Goal: Task Accomplishment & Management: Use online tool/utility

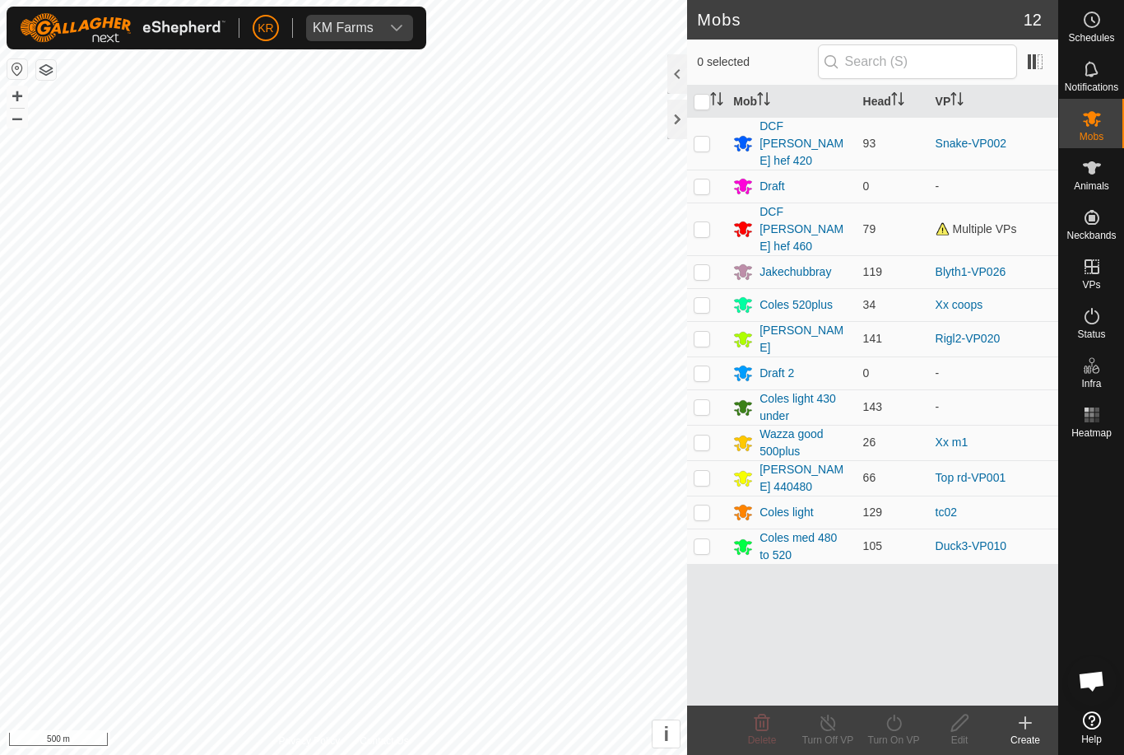
click at [788, 365] on div "Draft 2" at bounding box center [777, 373] width 35 height 17
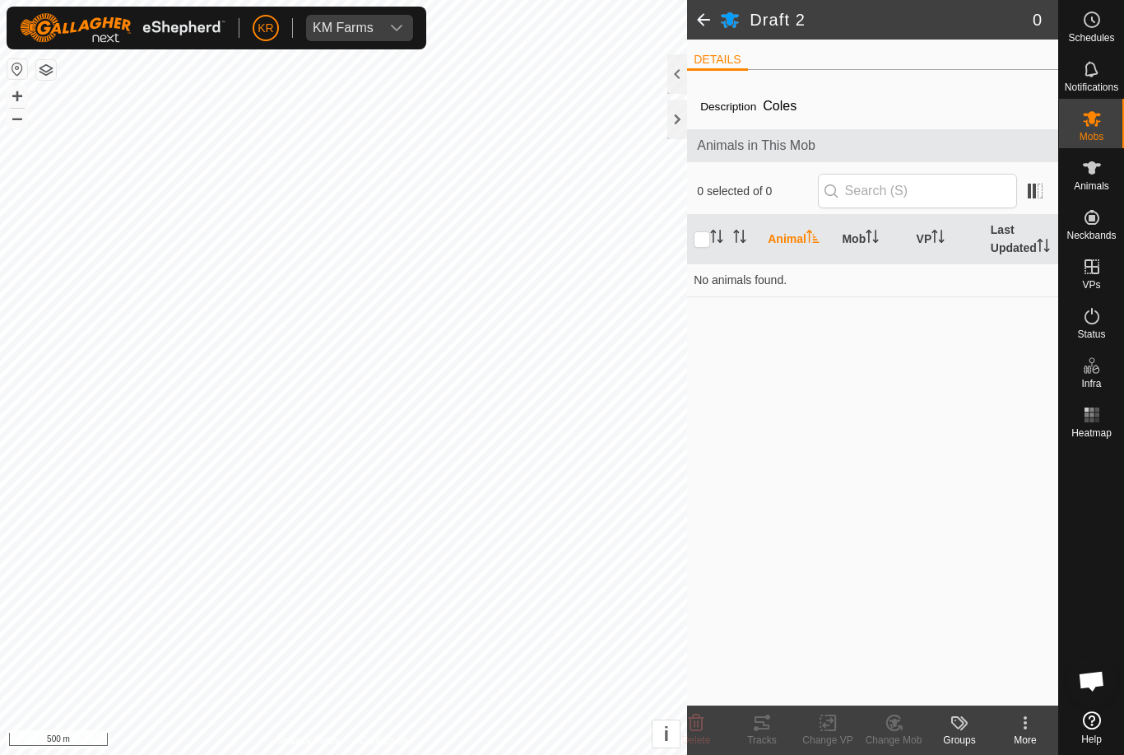
click at [1024, 728] on icon at bounding box center [1026, 723] width 20 height 20
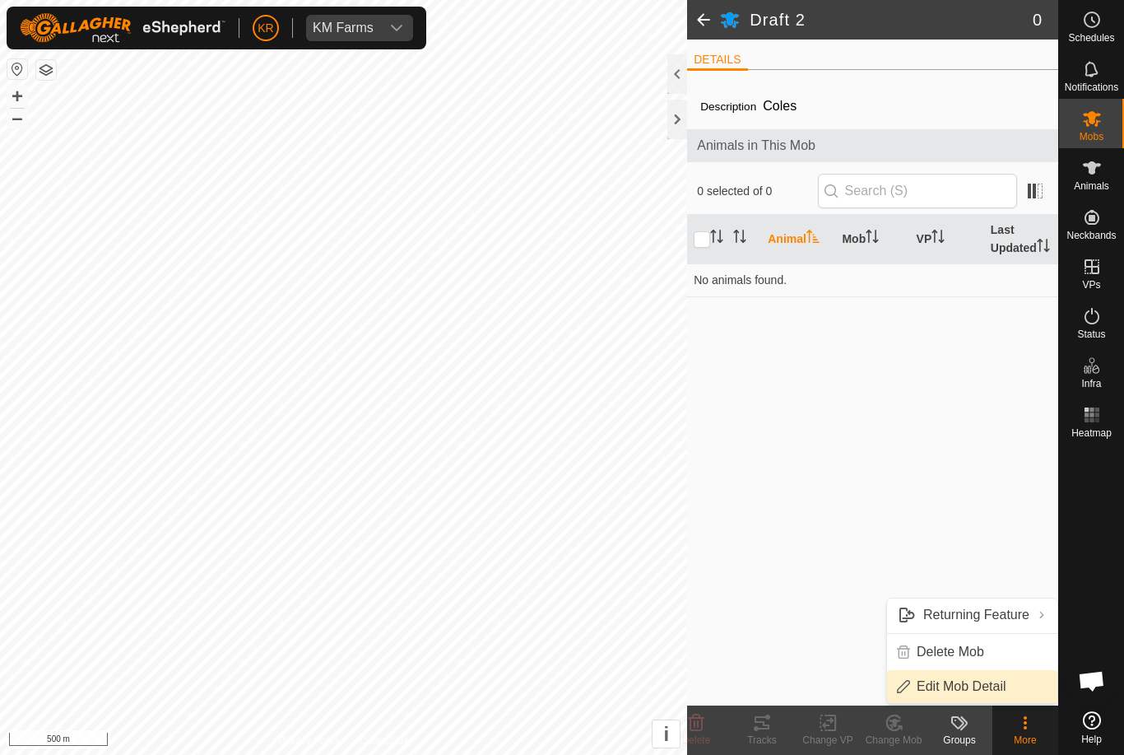
click at [1002, 686] on span "Edit Mob Detail" at bounding box center [962, 687] width 90 height 20
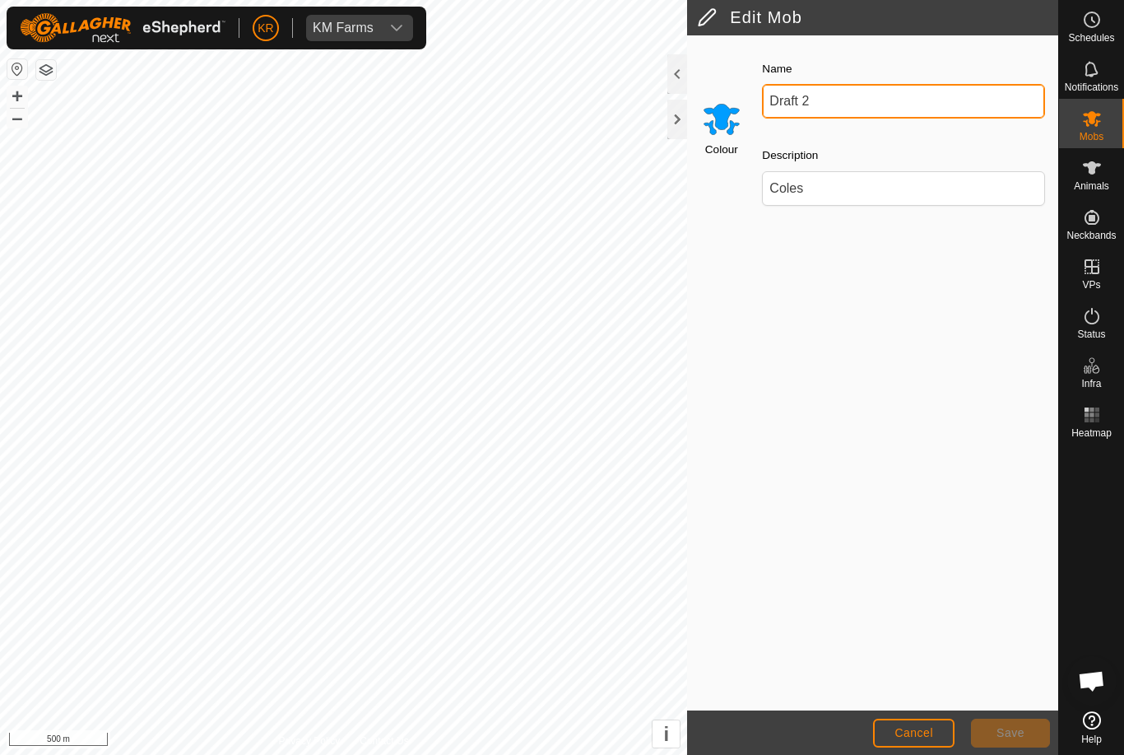
click at [874, 90] on input "Draft 2" at bounding box center [903, 101] width 283 height 35
click at [892, 100] on input "Draft 2" at bounding box center [903, 101] width 283 height 35
type input "D"
type input "Coles light sub430"
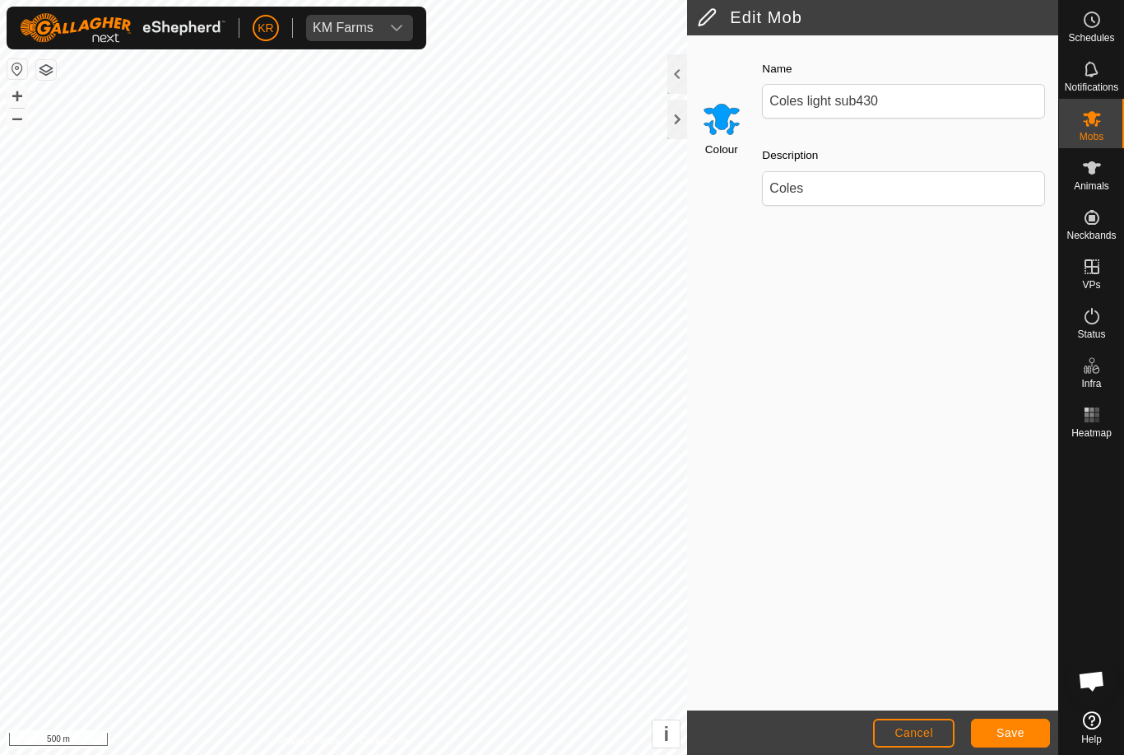
click at [1021, 726] on span "Save" at bounding box center [1011, 732] width 28 height 13
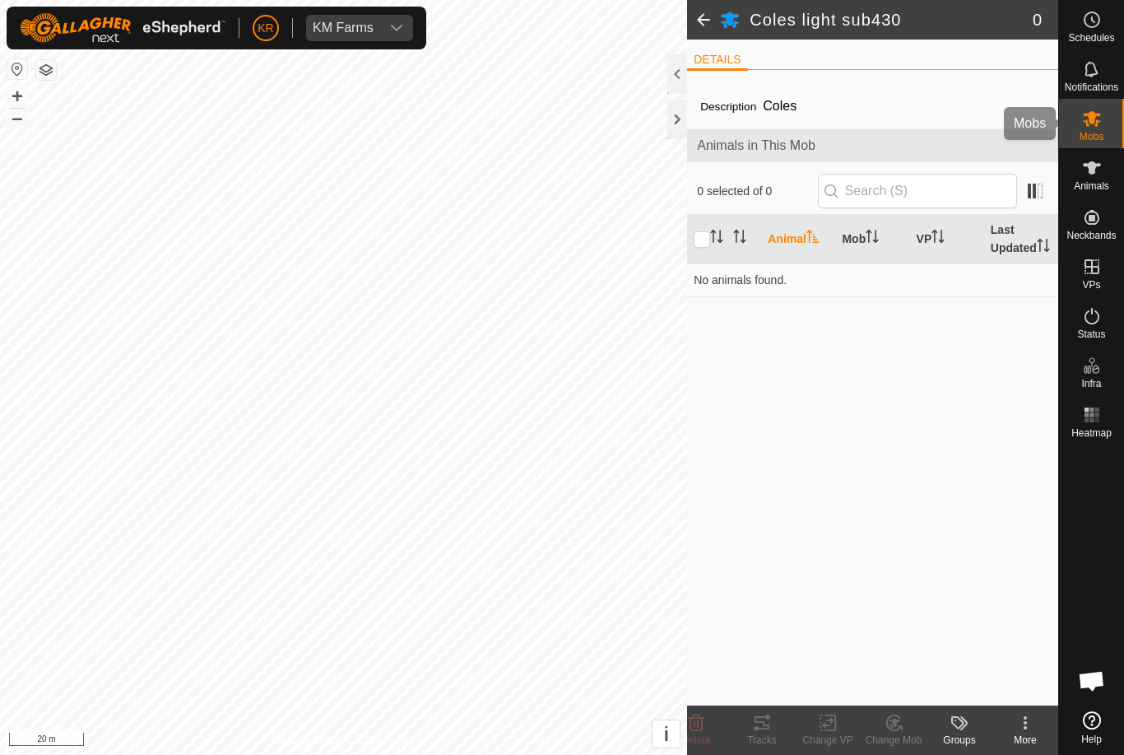
click at [1110, 121] on div "Mobs" at bounding box center [1091, 123] width 65 height 49
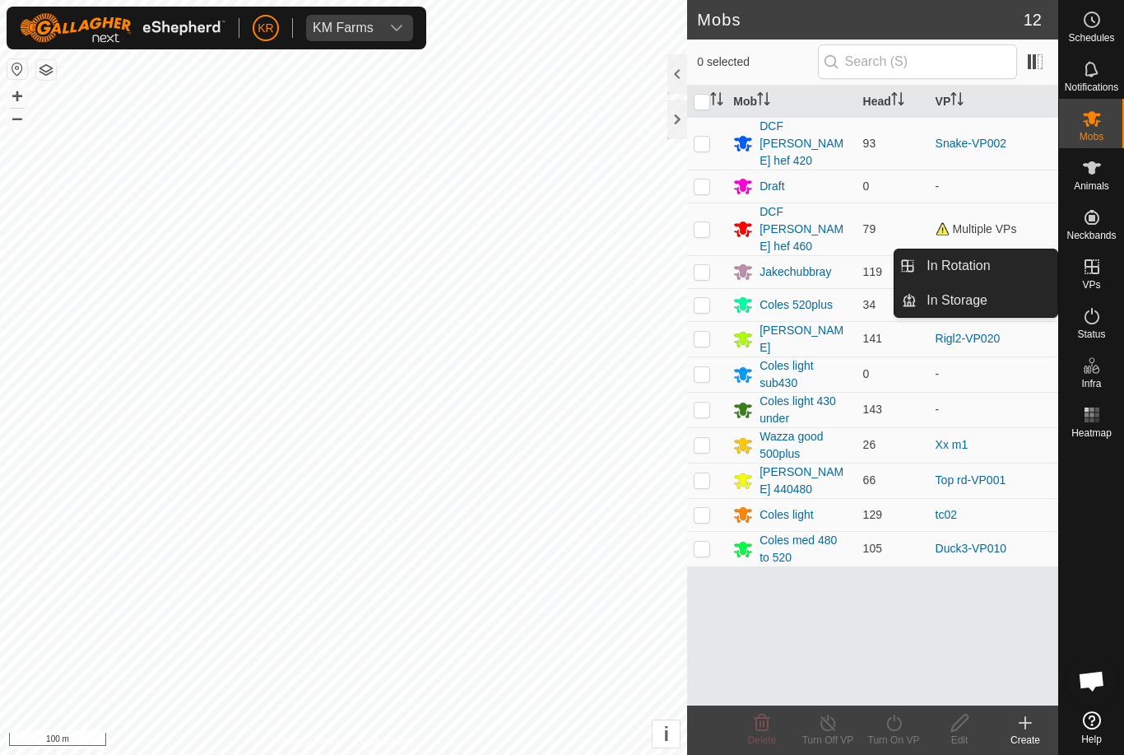
click at [990, 302] on link "In Storage" at bounding box center [987, 300] width 141 height 33
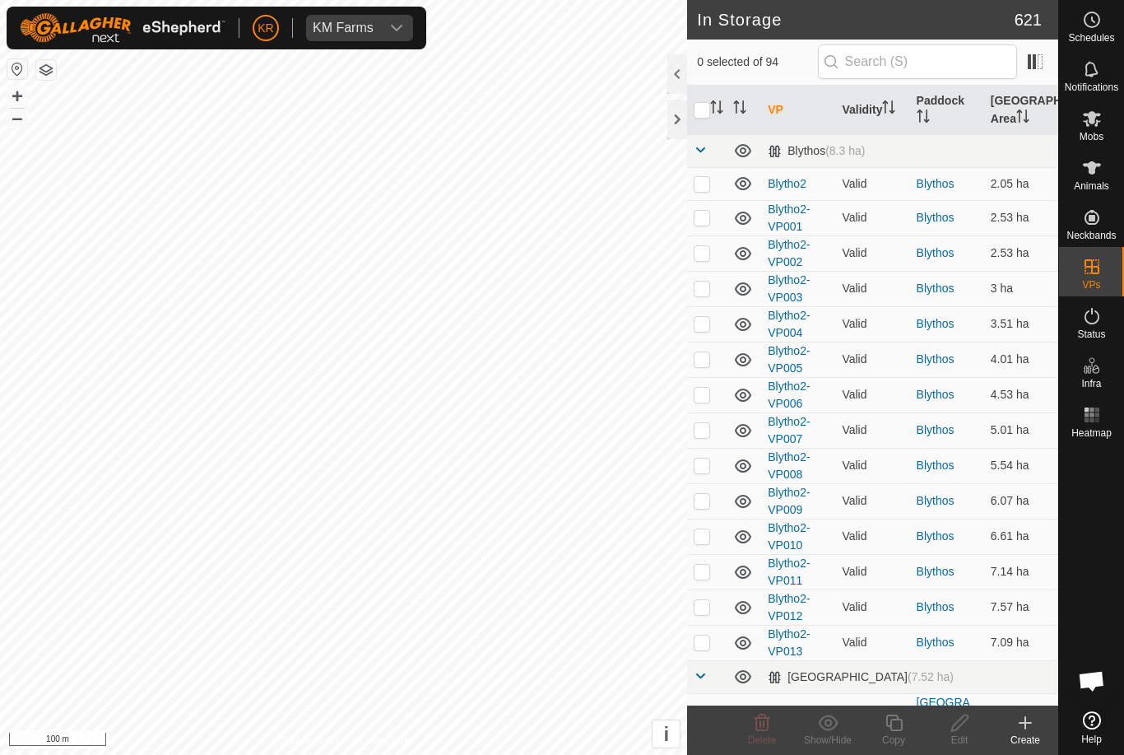
click at [710, 184] on p-checkbox at bounding box center [702, 183] width 16 height 13
checkbox input "true"
click at [700, 224] on p-checkbox at bounding box center [702, 217] width 16 height 13
checkbox input "true"
click at [715, 249] on td at bounding box center [707, 252] width 40 height 35
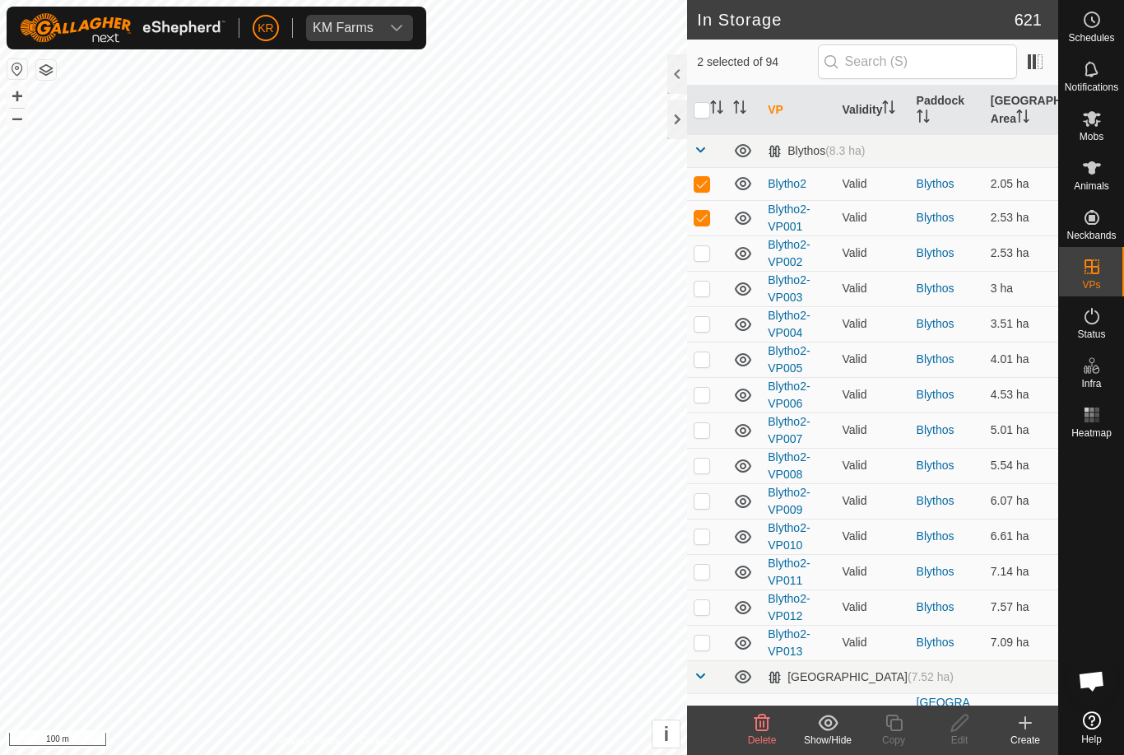
checkbox input "true"
click at [701, 284] on p-checkbox at bounding box center [702, 287] width 16 height 13
click at [700, 302] on td at bounding box center [707, 288] width 40 height 35
click at [713, 272] on td at bounding box center [707, 288] width 40 height 35
checkbox input "true"
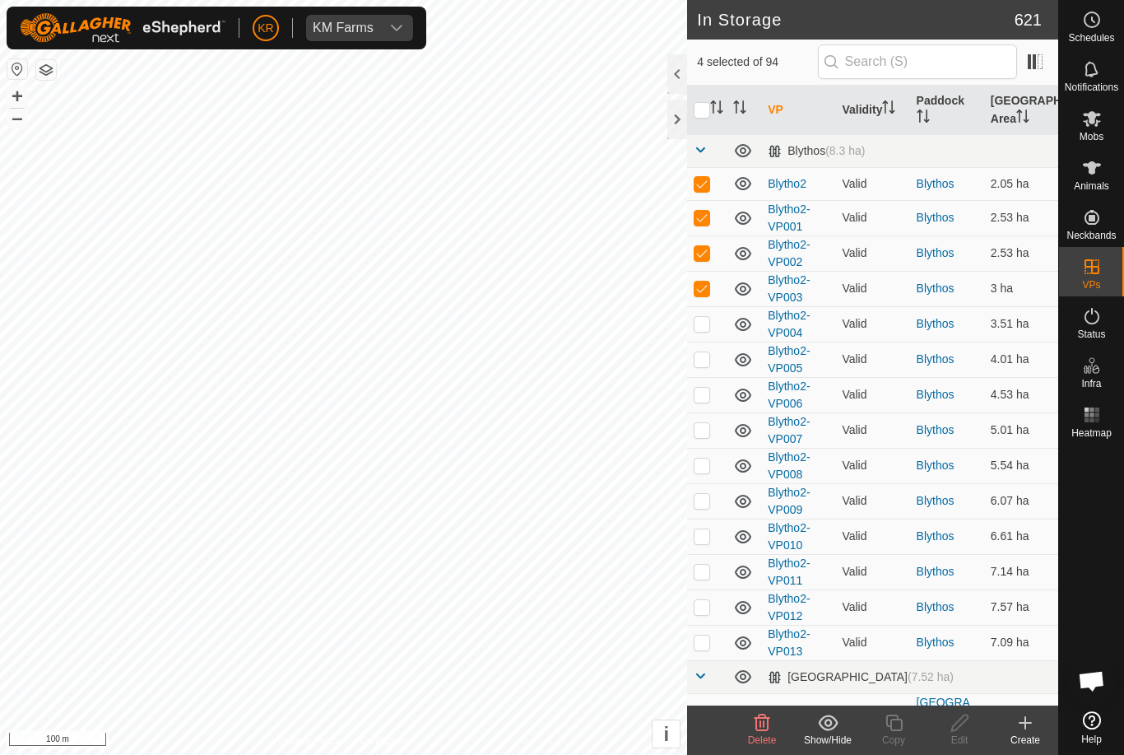
click at [702, 246] on p-checkbox at bounding box center [702, 252] width 16 height 13
checkbox input "false"
click at [704, 218] on p-checkbox at bounding box center [702, 217] width 16 height 13
checkbox input "false"
click at [700, 177] on p-checkbox at bounding box center [702, 183] width 16 height 13
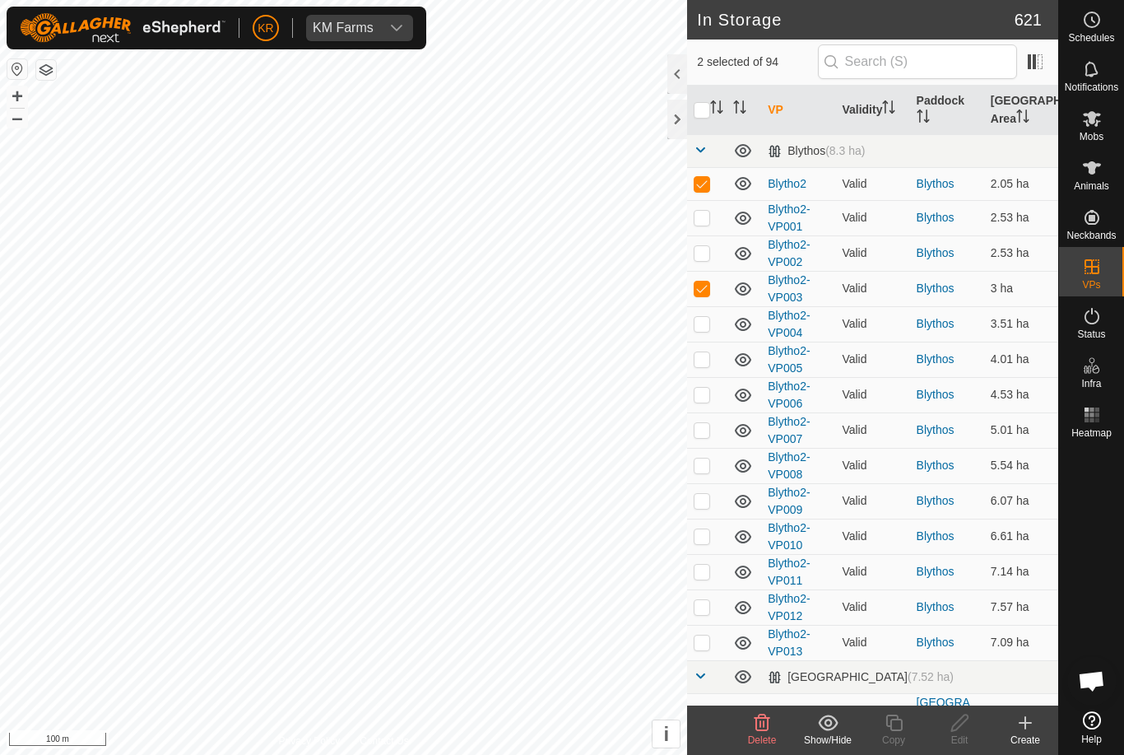
checkbox input "false"
click at [711, 278] on td at bounding box center [707, 288] width 40 height 35
checkbox input "false"
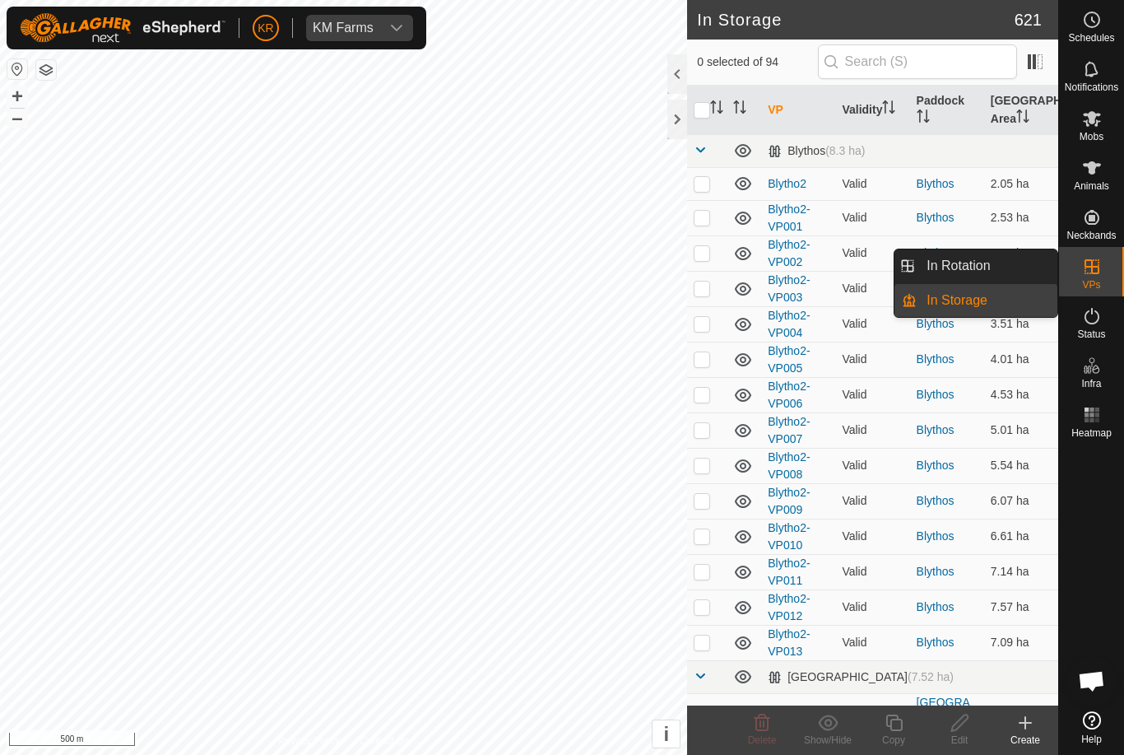
click at [1006, 269] on link "In Rotation" at bounding box center [987, 265] width 141 height 33
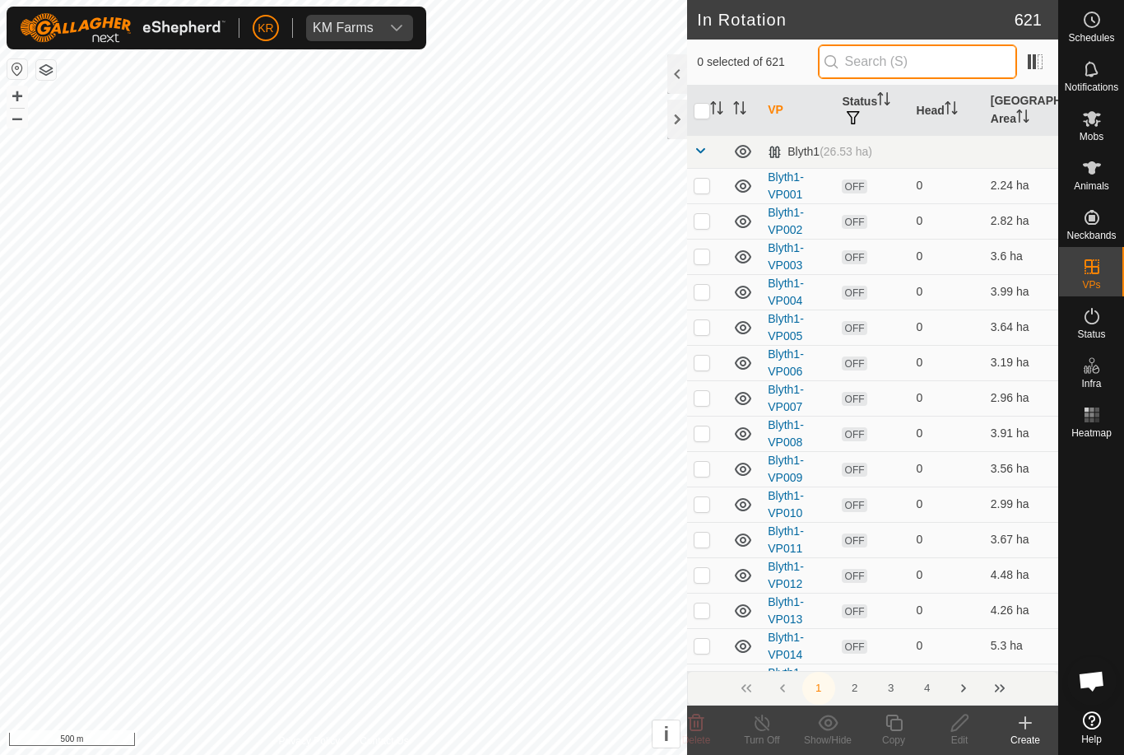
click at [973, 71] on input "text" at bounding box center [917, 61] width 199 height 35
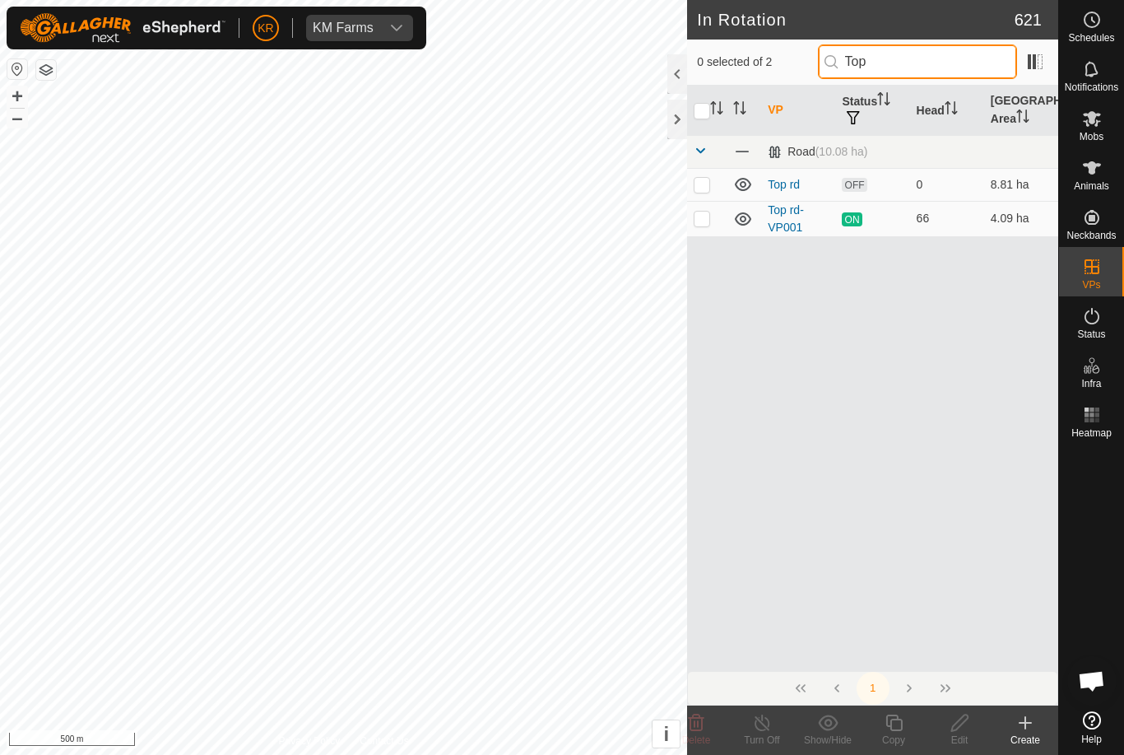
type input "Top"
click at [704, 186] on p-checkbox at bounding box center [702, 184] width 16 height 13
checkbox input "true"
click at [960, 734] on div "Edit" at bounding box center [960, 739] width 66 height 15
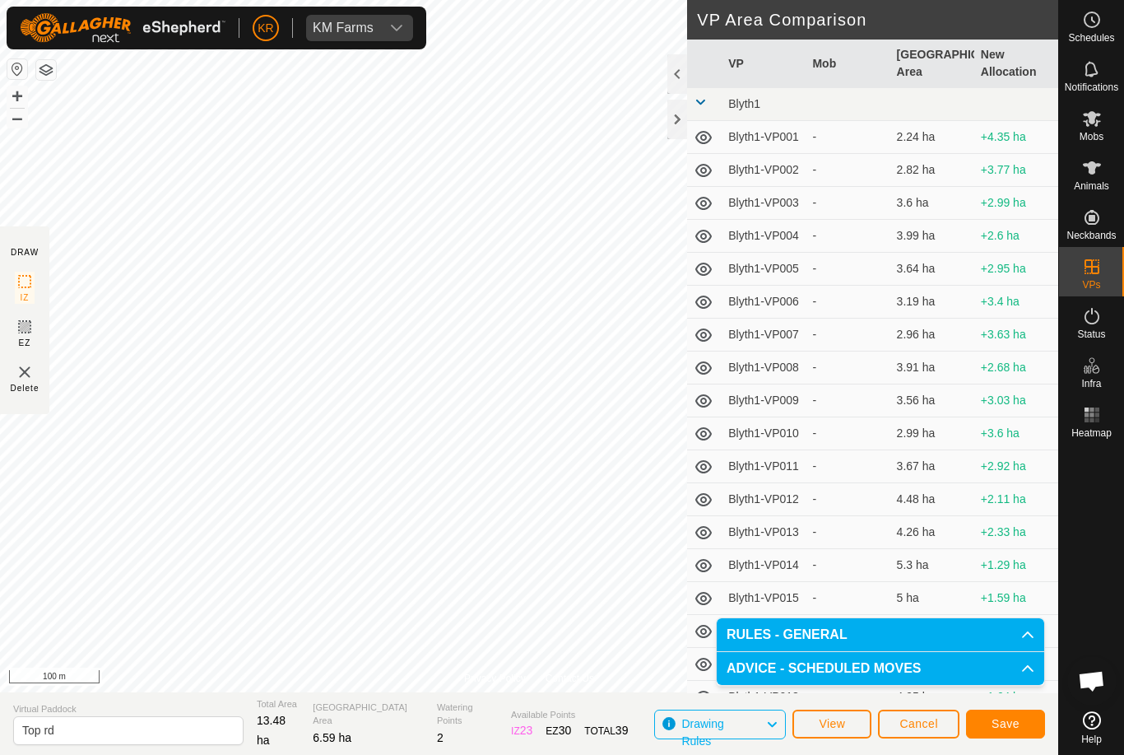
click at [1010, 723] on span "Save" at bounding box center [1006, 723] width 28 height 13
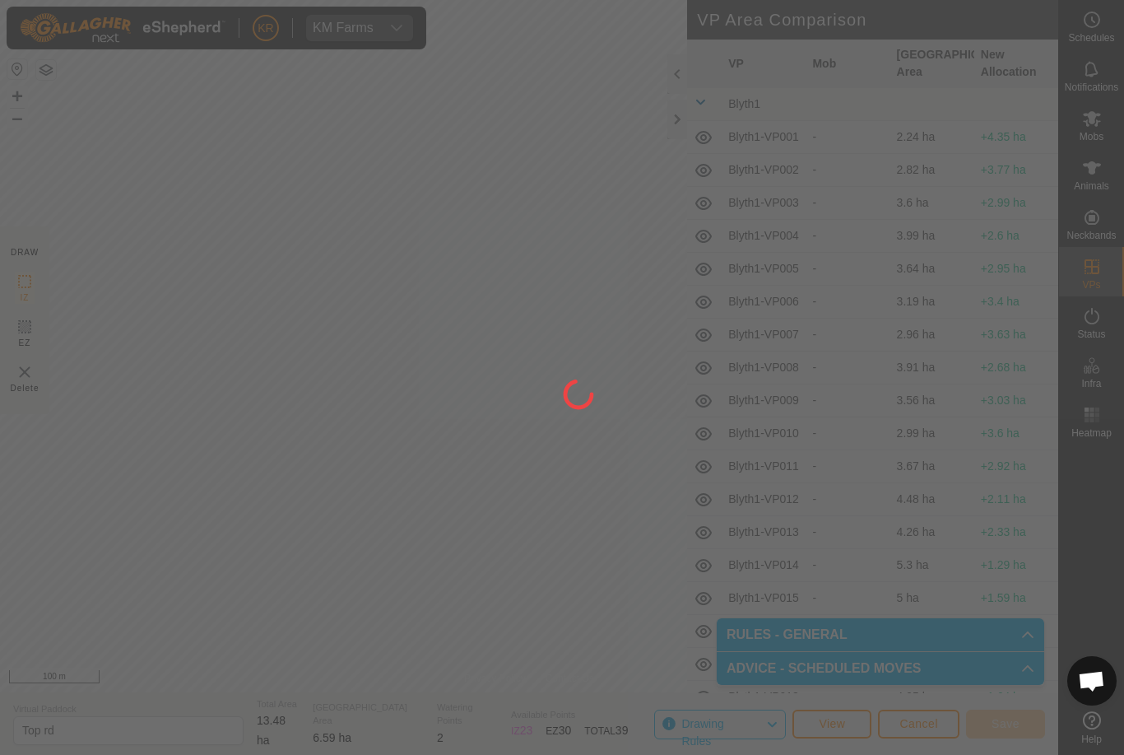
click at [1108, 137] on div at bounding box center [562, 377] width 1124 height 755
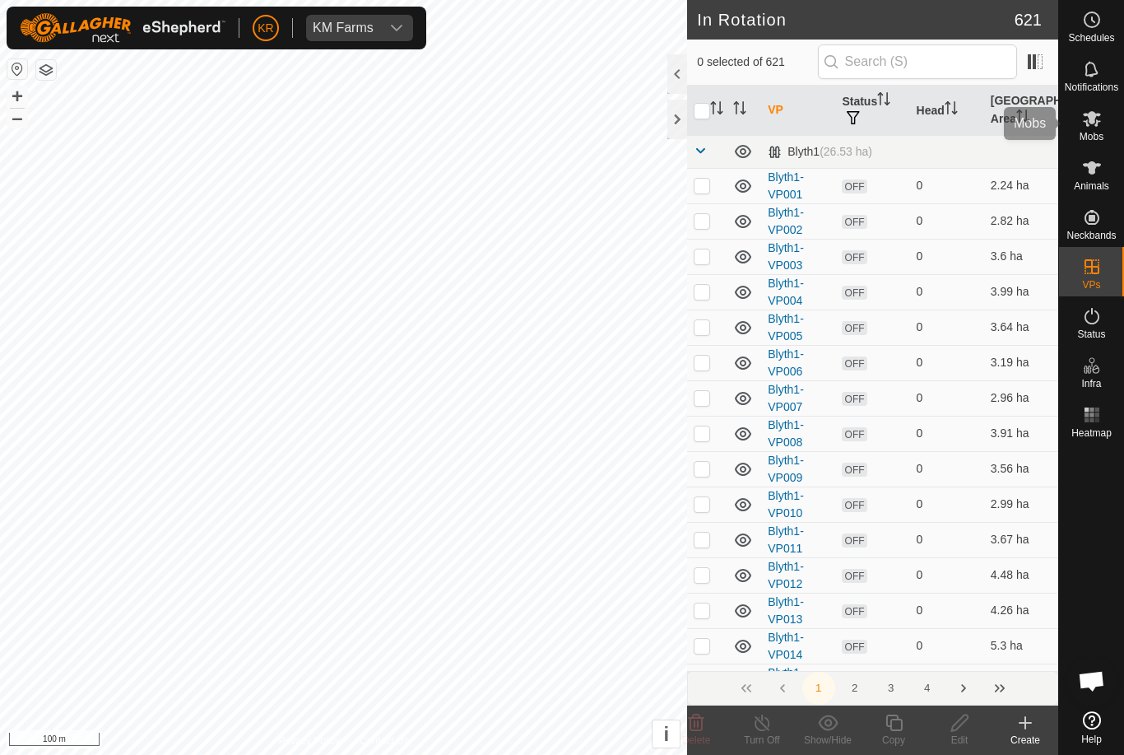
click at [1094, 141] on span "Mobs" at bounding box center [1092, 137] width 24 height 10
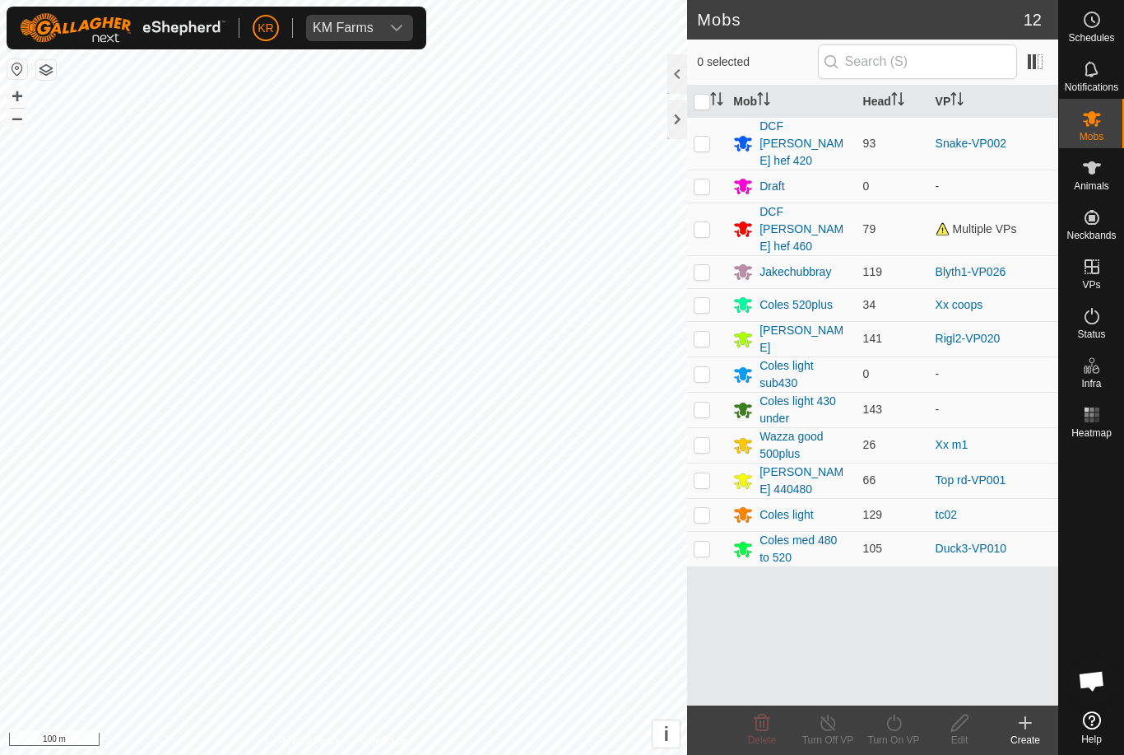
click at [693, 463] on td at bounding box center [707, 480] width 40 height 35
checkbox input "true"
click at [899, 739] on div "Turn On VP" at bounding box center [894, 739] width 66 height 15
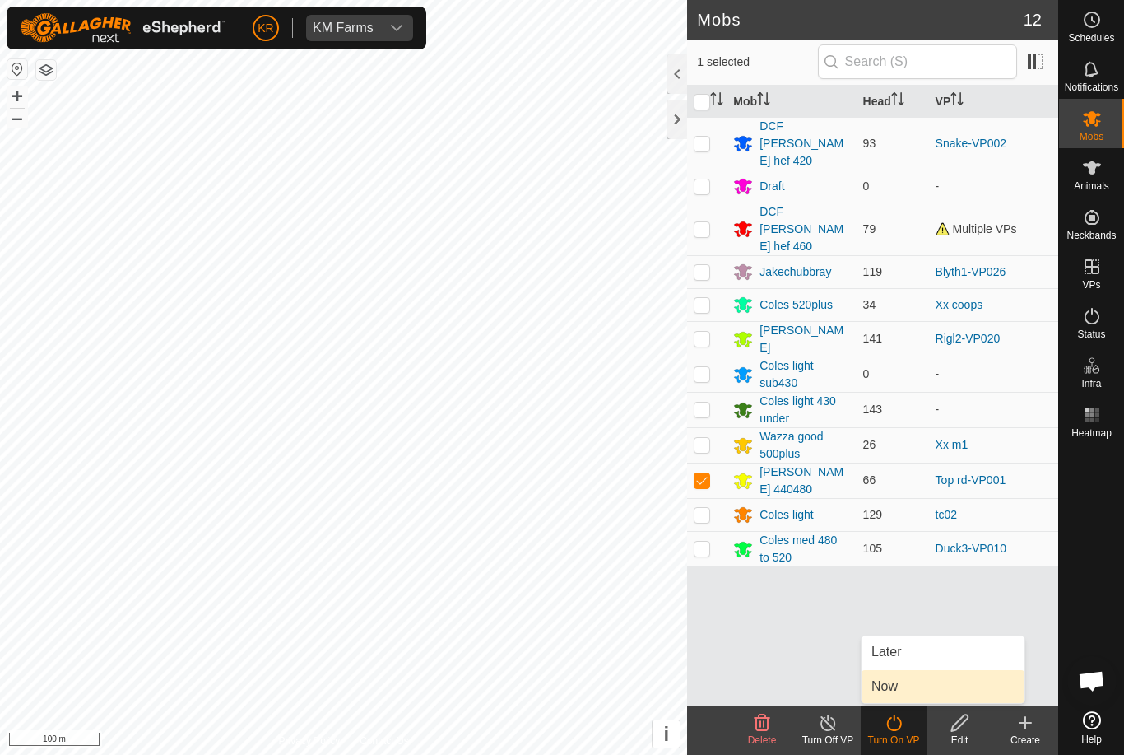
click at [926, 688] on link "Now" at bounding box center [943, 686] width 163 height 33
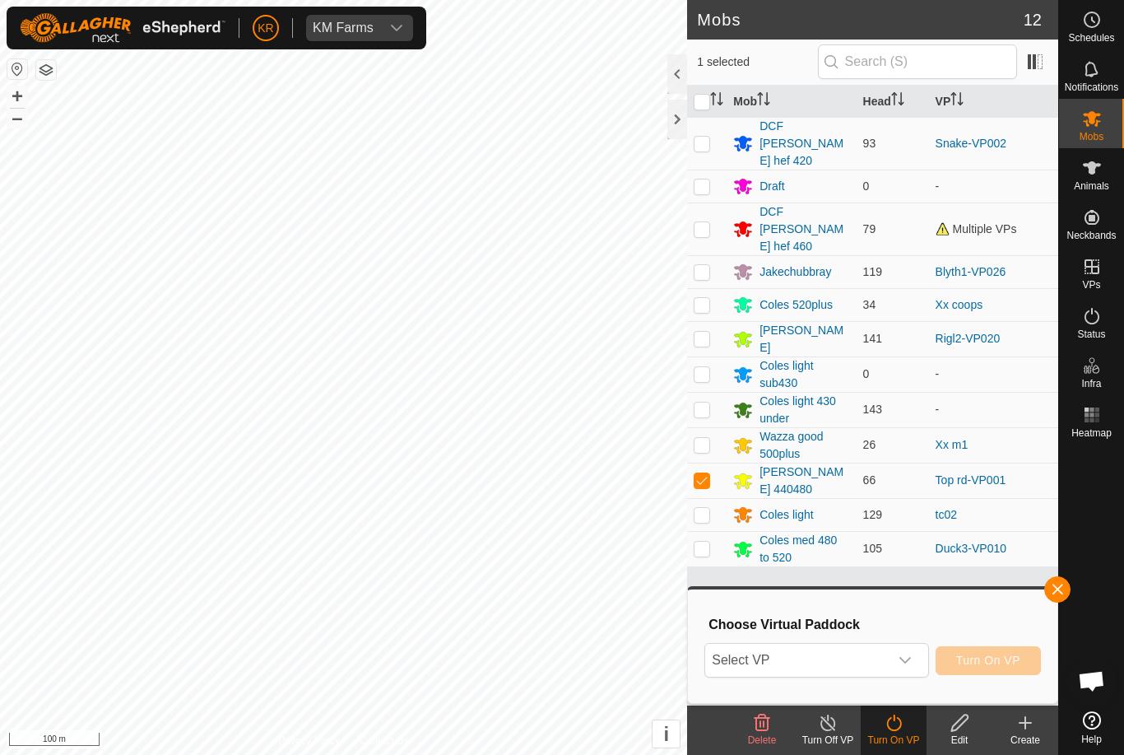
click at [887, 652] on span "Select VP" at bounding box center [796, 660] width 183 height 33
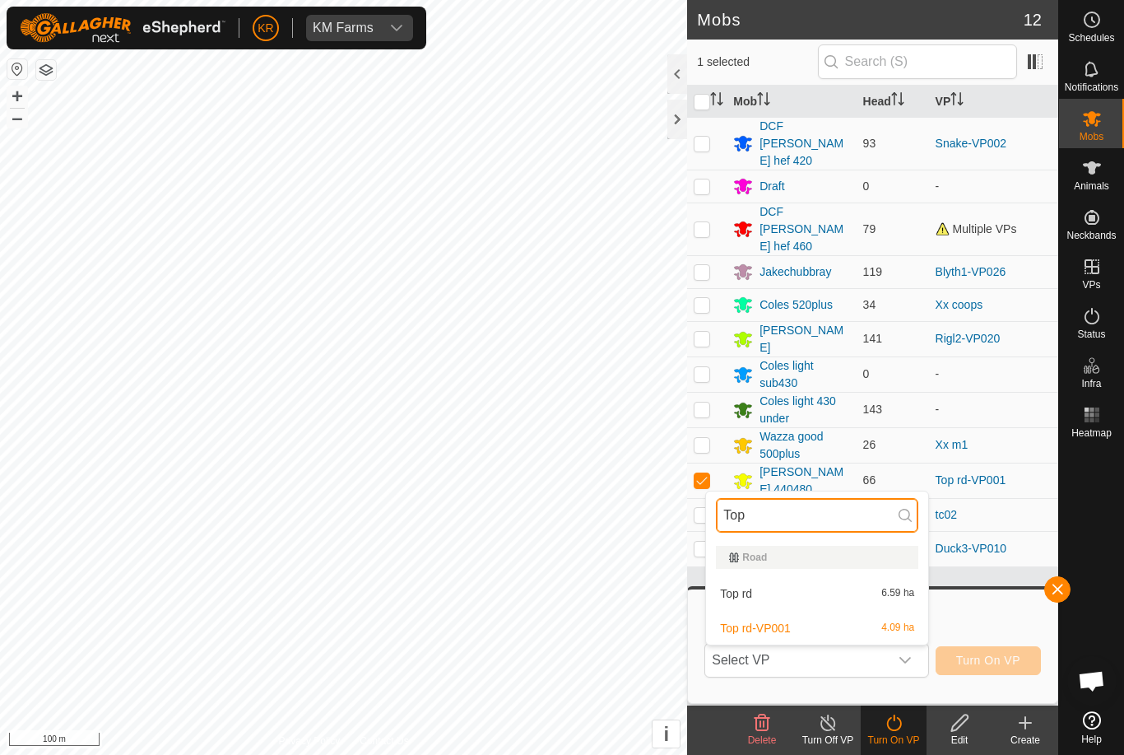
type input "Top"
click at [885, 589] on span "6.59 ha" at bounding box center [897, 594] width 33 height 12
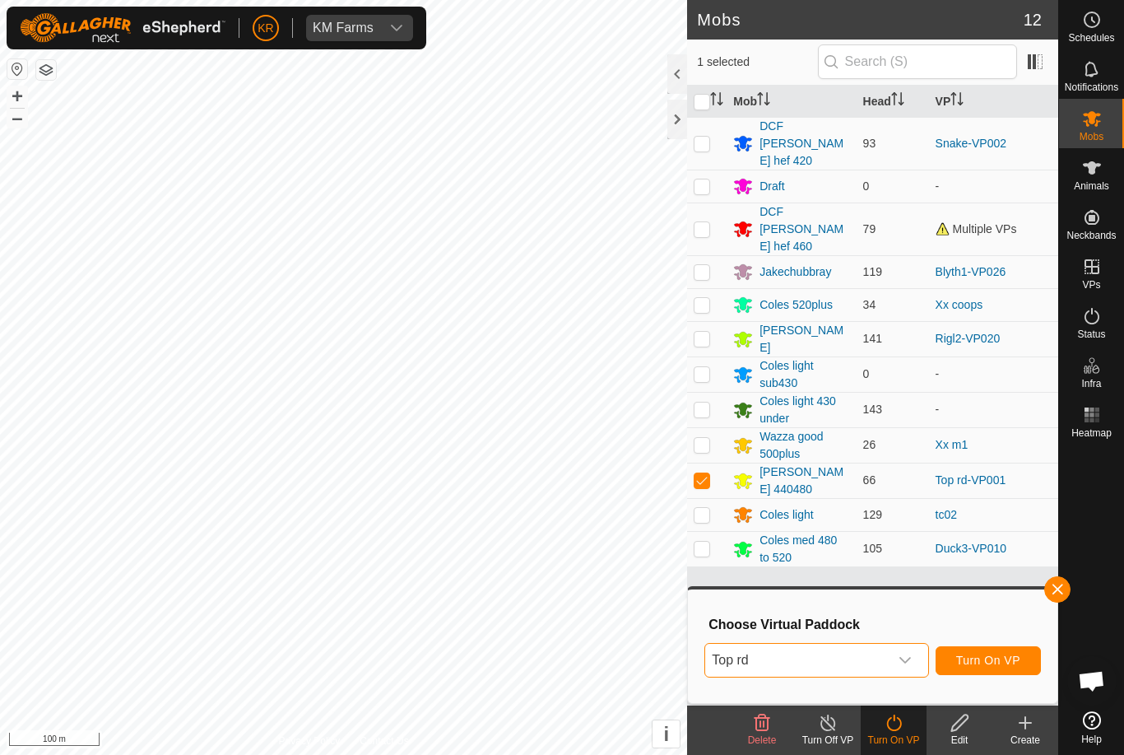
click at [1006, 669] on button "Turn On VP" at bounding box center [988, 660] width 105 height 29
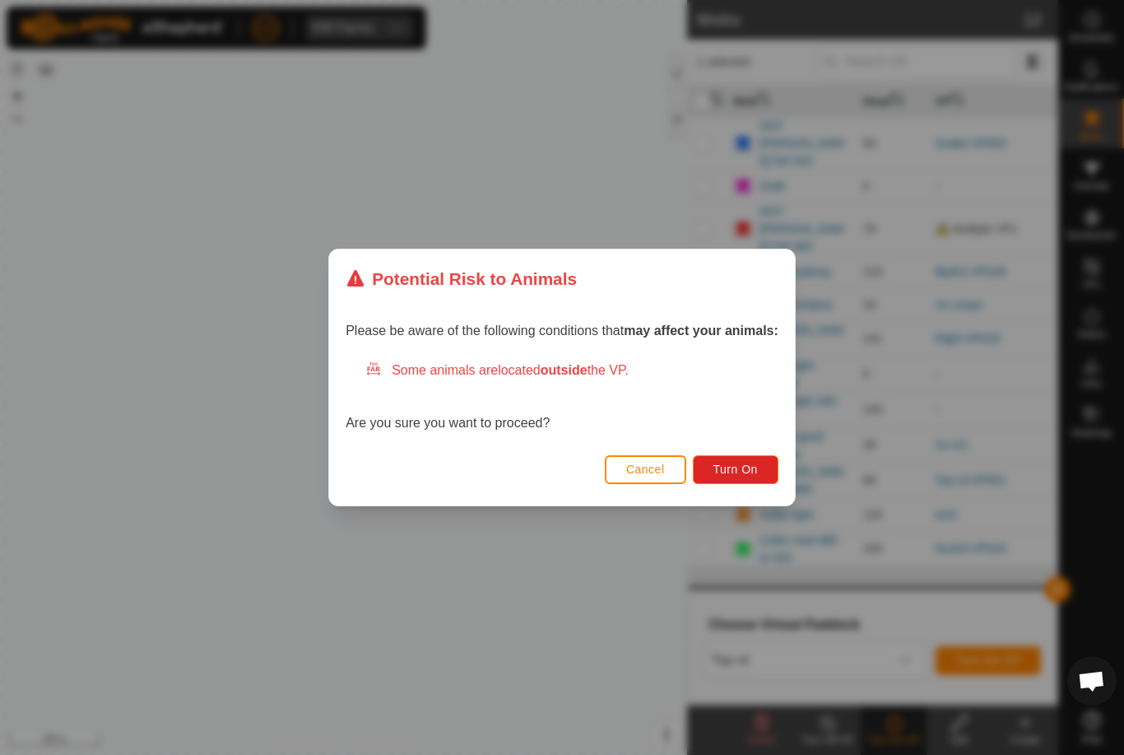
click at [755, 455] on button "Turn On" at bounding box center [736, 469] width 86 height 29
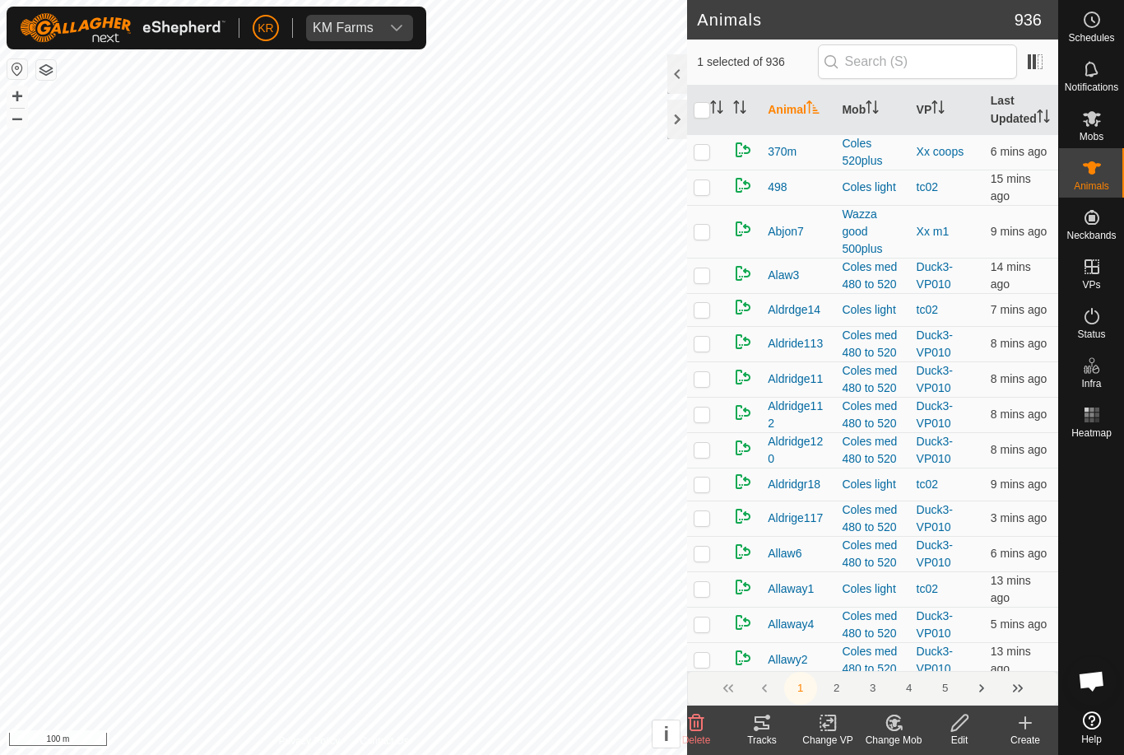
click at [887, 712] on div "Change Mob" at bounding box center [894, 729] width 66 height 49
click at [946, 637] on link "Choose Mob..." at bounding box center [943, 651] width 163 height 33
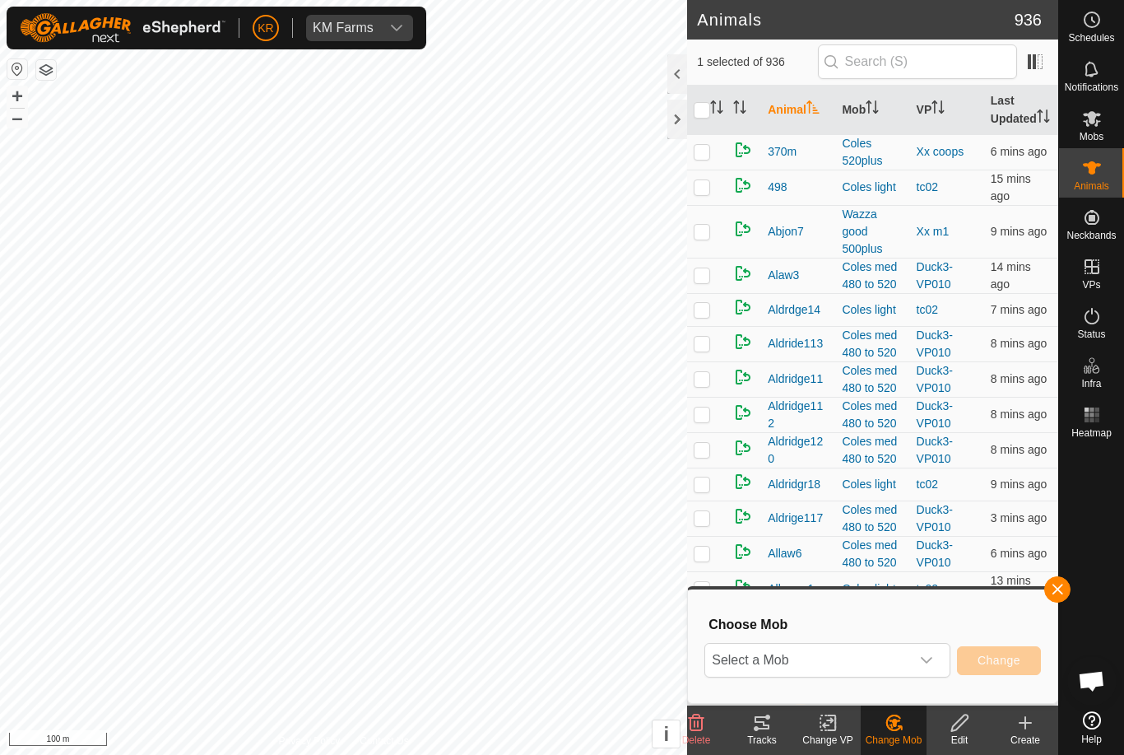
click at [918, 645] on div "dropdown trigger" at bounding box center [926, 660] width 33 height 33
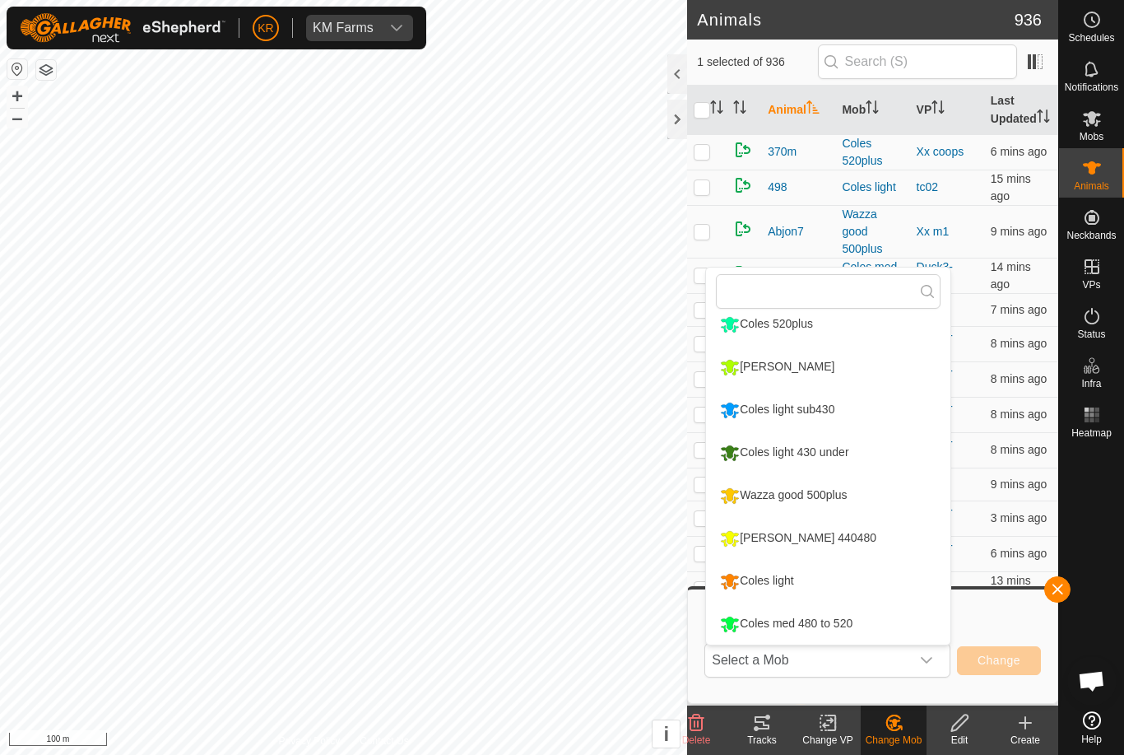
scroll to position [183, 0]
click at [810, 528] on div "[PERSON_NAME] 440480" at bounding box center [798, 538] width 165 height 28
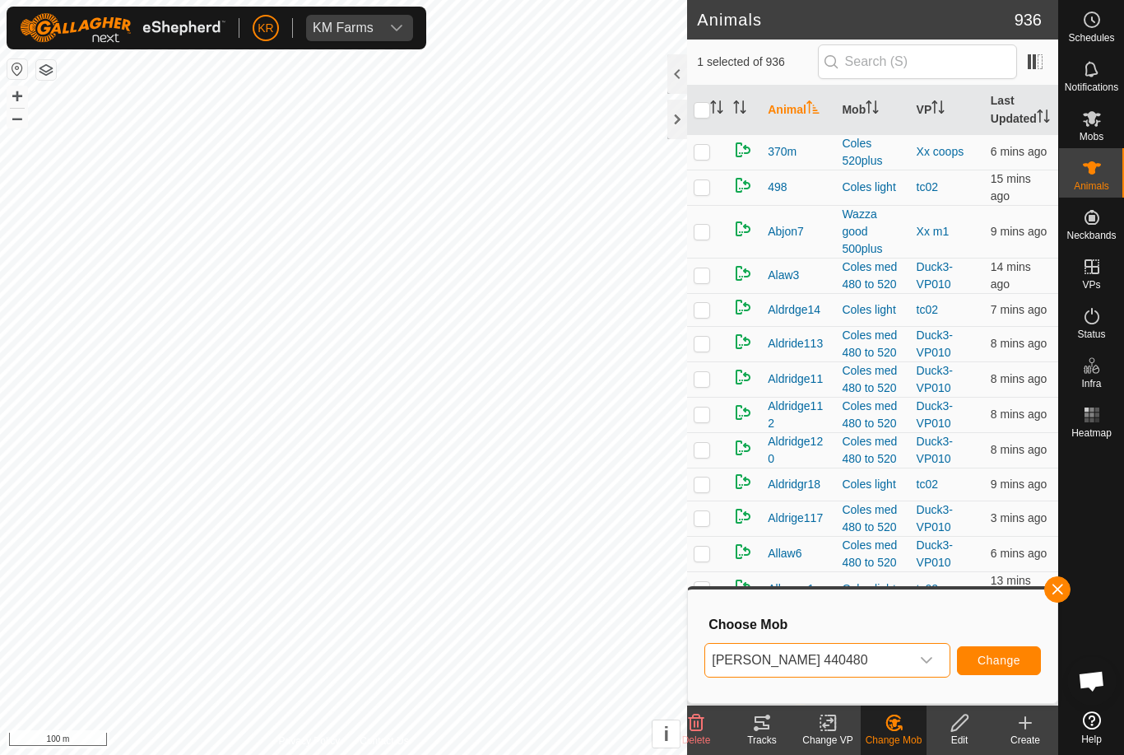
click at [1023, 649] on button "Change" at bounding box center [999, 660] width 84 height 29
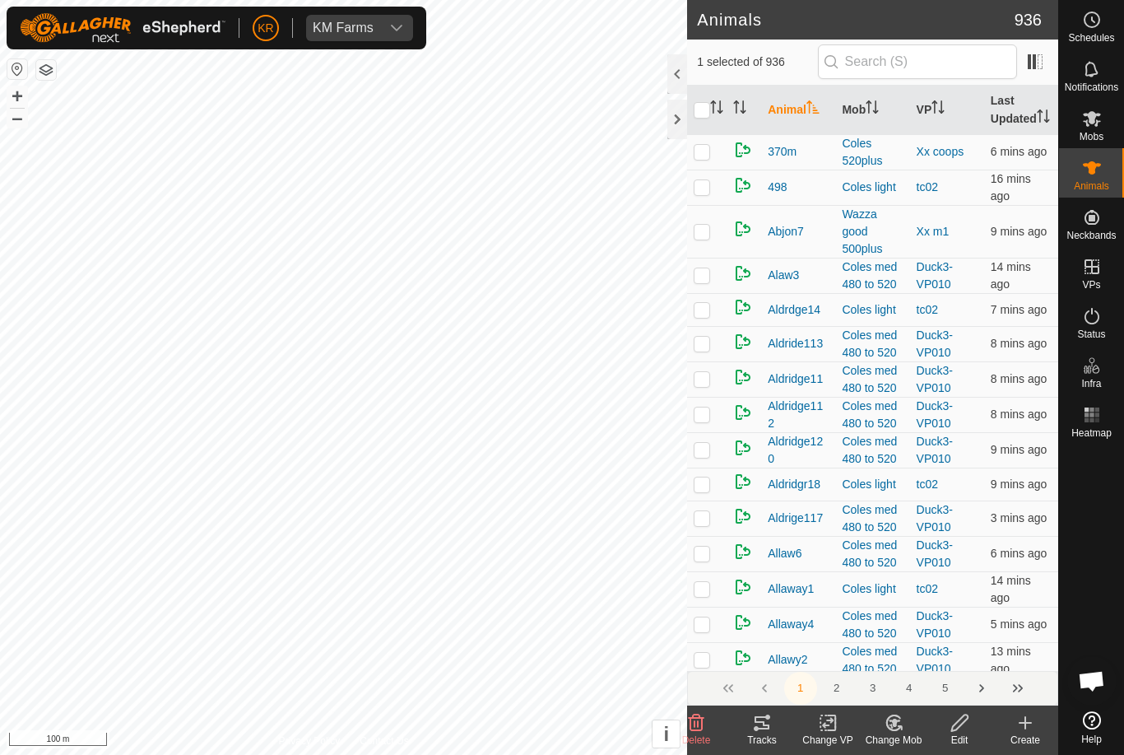
click at [898, 697] on button "4" at bounding box center [909, 688] width 33 height 33
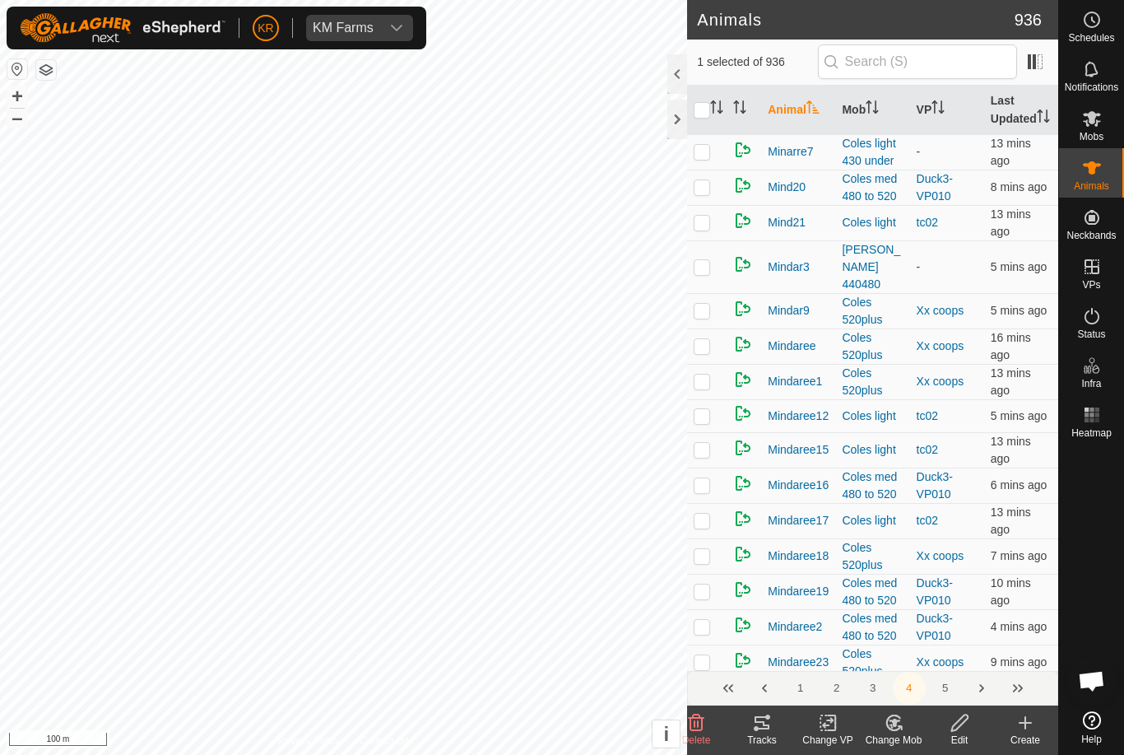
click at [904, 709] on div "Change Mob" at bounding box center [894, 729] width 66 height 49
click at [911, 738] on div "Change Mob" at bounding box center [894, 739] width 66 height 15
click at [947, 664] on link "Choose Mob..." at bounding box center [943, 651] width 163 height 33
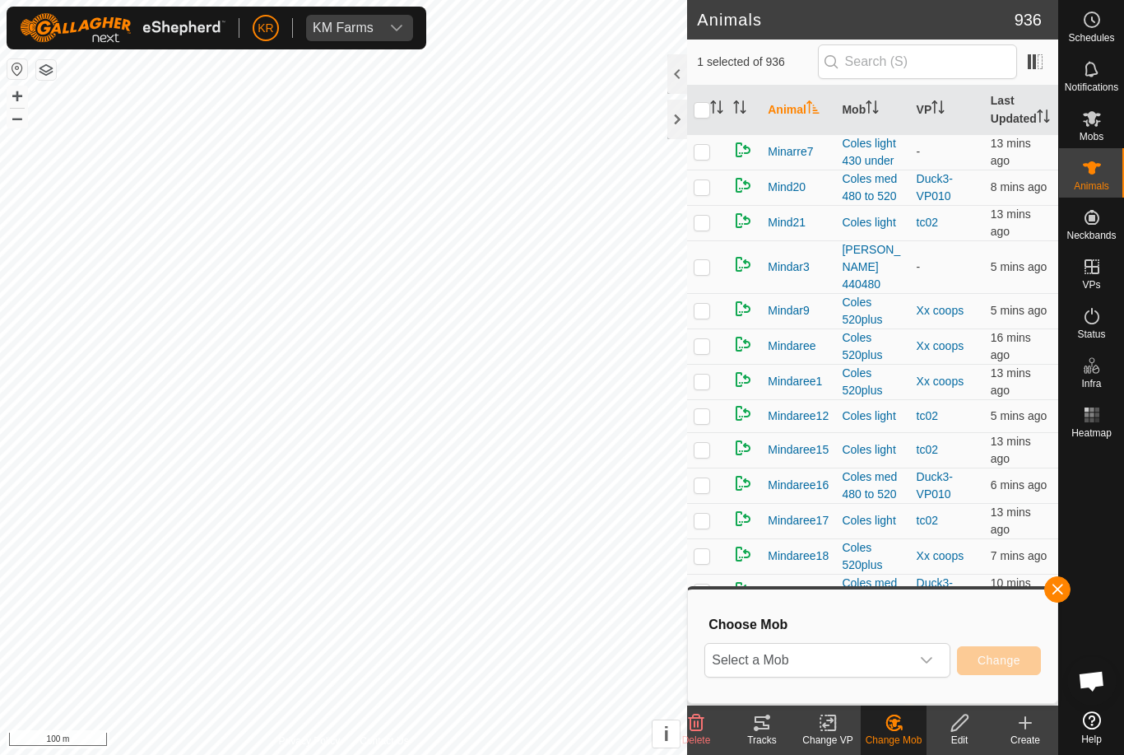
click at [909, 664] on span "Select a Mob" at bounding box center [807, 660] width 205 height 33
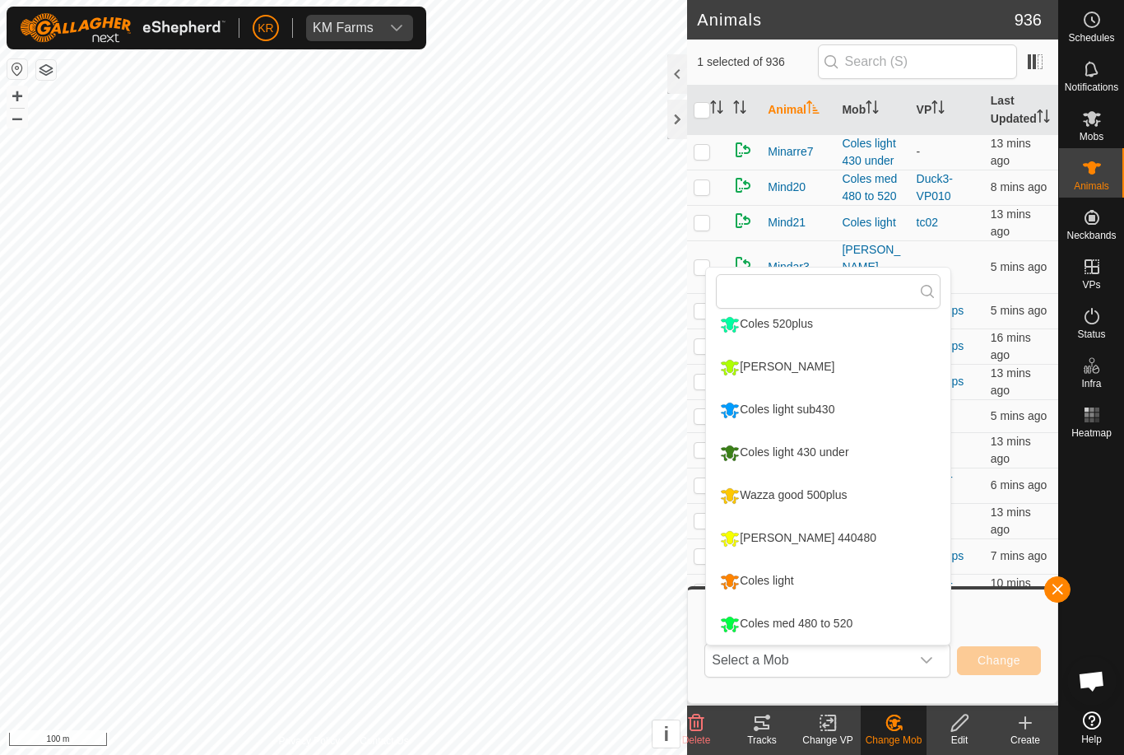
click at [861, 546] on li "[PERSON_NAME] 440480" at bounding box center [828, 538] width 244 height 41
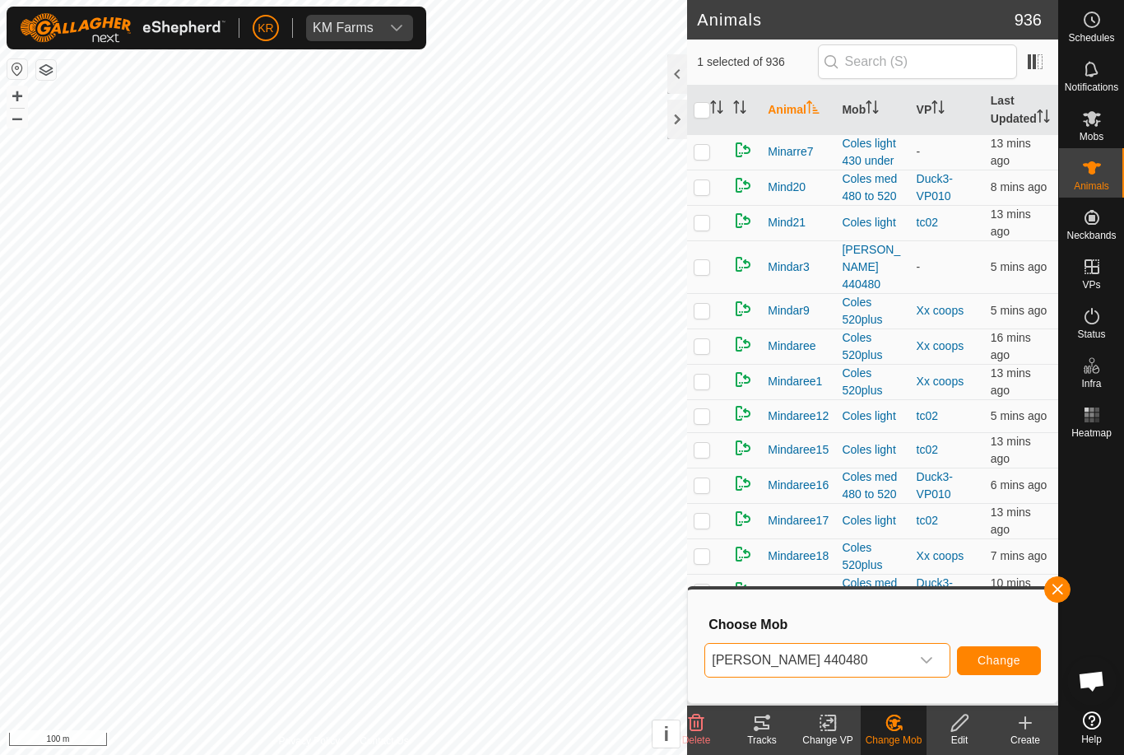
click at [1023, 672] on button "Change" at bounding box center [999, 660] width 84 height 29
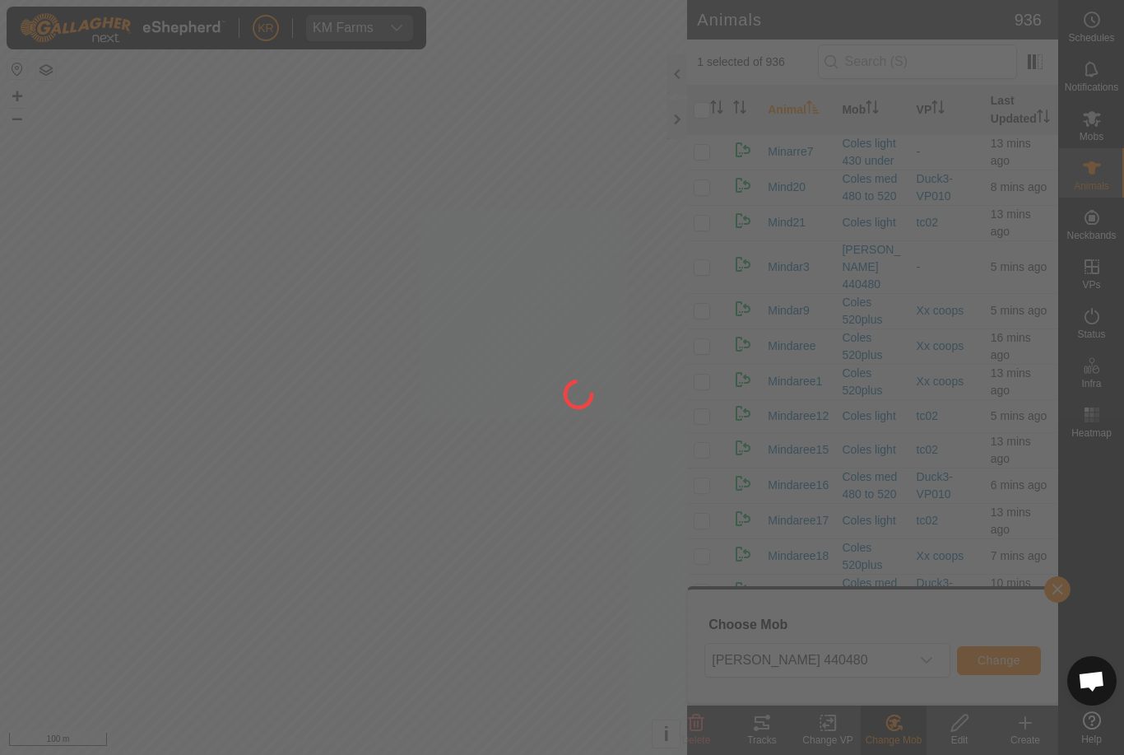
checkbox input "false"
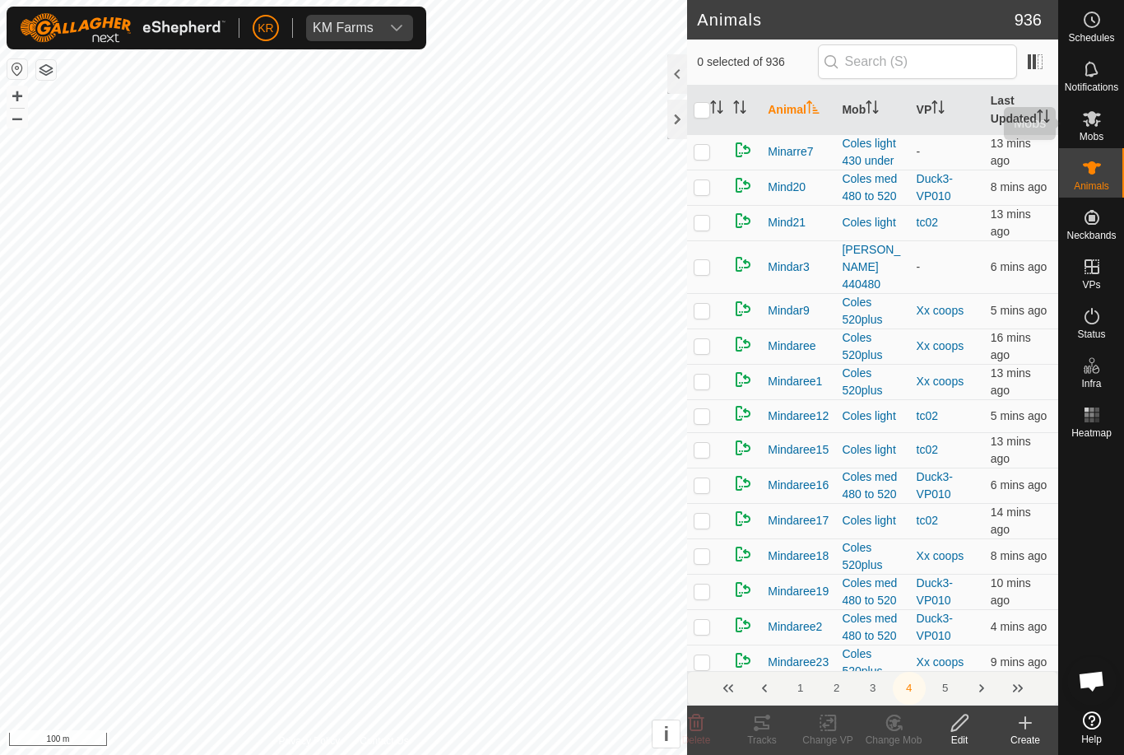
click at [1110, 124] on div "Mobs" at bounding box center [1091, 123] width 65 height 49
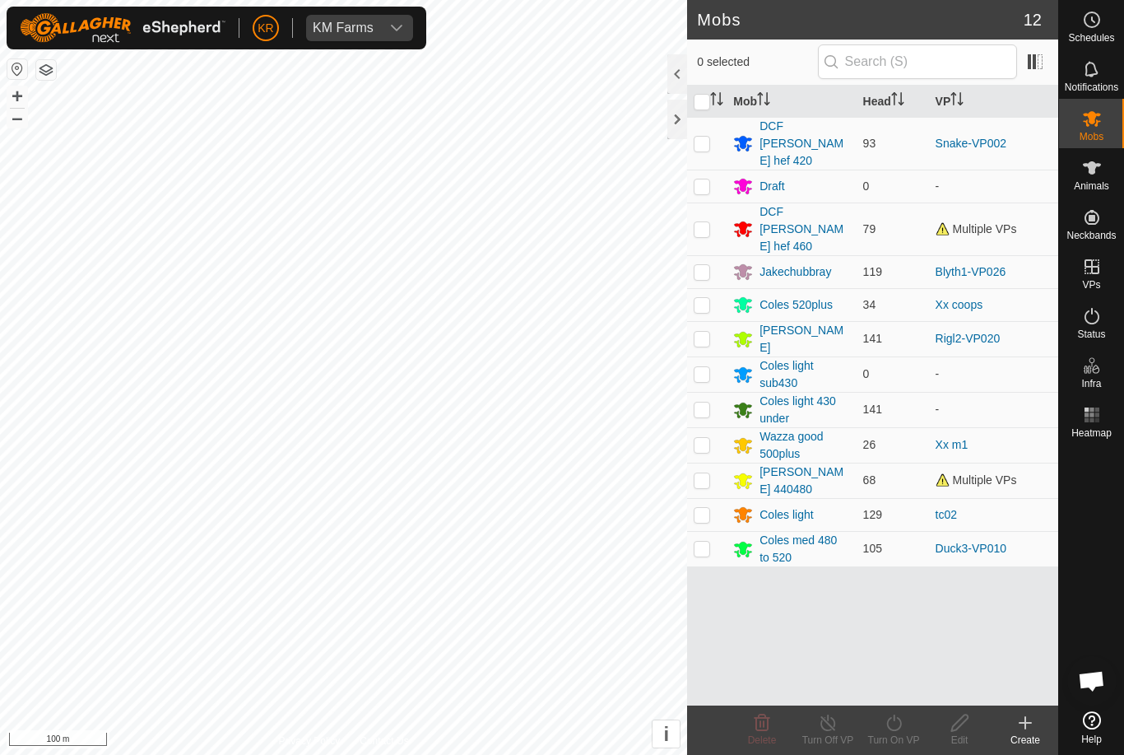
click at [807, 393] on div "Coles light 430 under" at bounding box center [805, 410] width 90 height 35
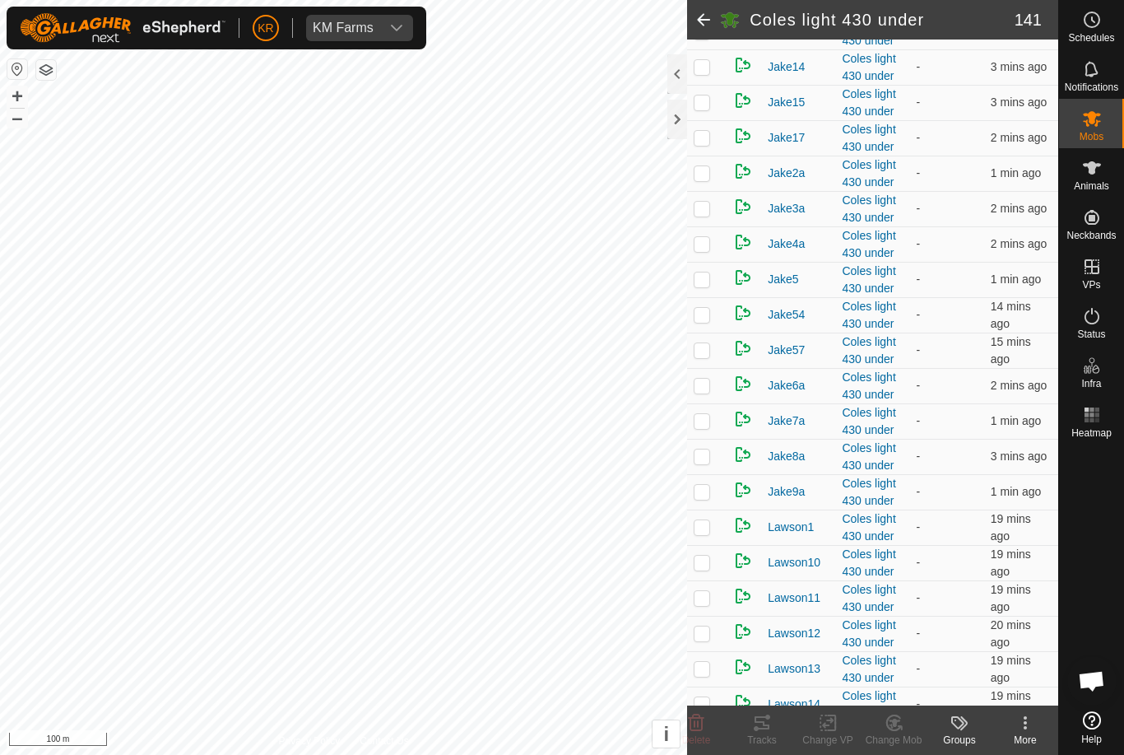
scroll to position [3326, 0]
click at [699, 229] on td at bounding box center [707, 210] width 40 height 35
checkbox input "true"
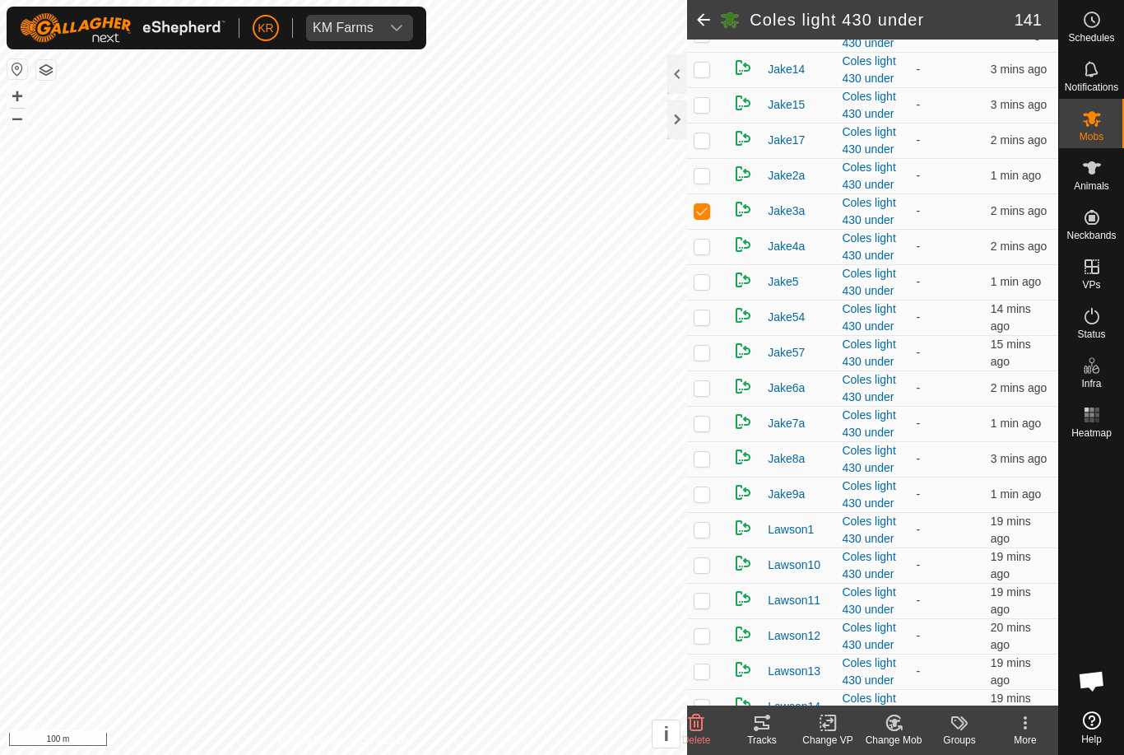
click at [703, 182] on p-checkbox at bounding box center [702, 175] width 16 height 13
checkbox input "true"
click at [703, 146] on p-checkbox at bounding box center [702, 139] width 16 height 13
click at [709, 146] on p-checkbox at bounding box center [702, 139] width 16 height 13
checkbox input "false"
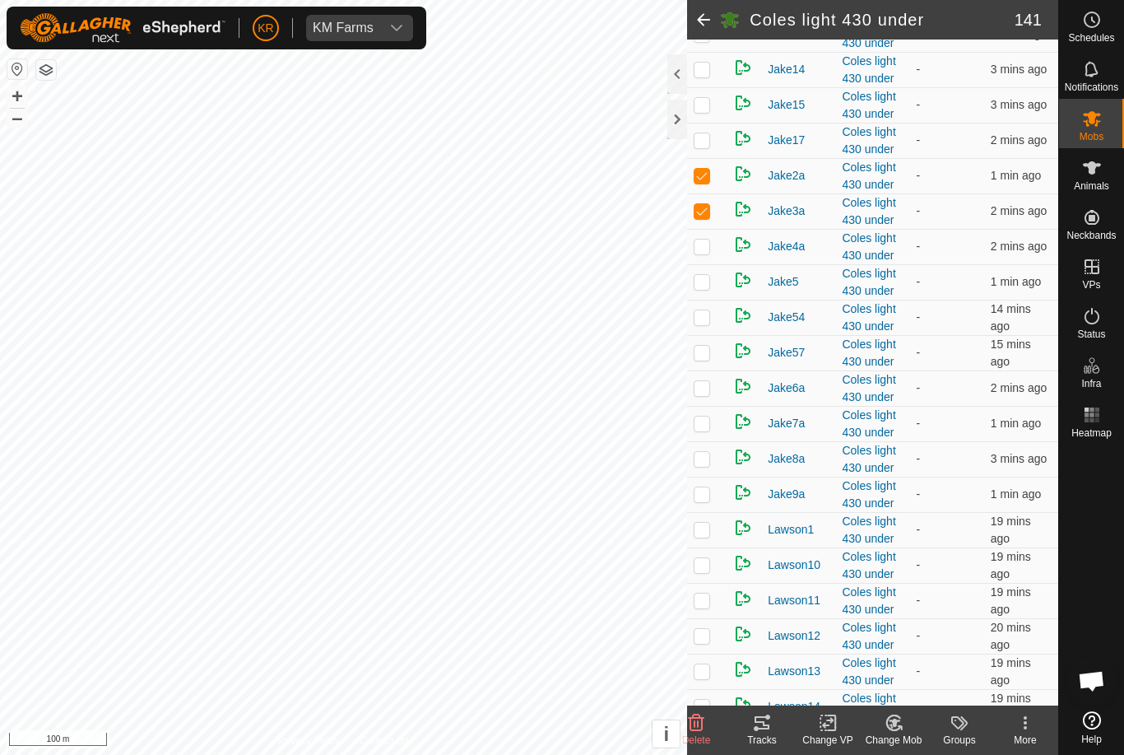
click at [714, 119] on td at bounding box center [707, 104] width 40 height 35
checkbox input "true"
click at [705, 76] on p-checkbox at bounding box center [702, 69] width 16 height 13
checkbox input "true"
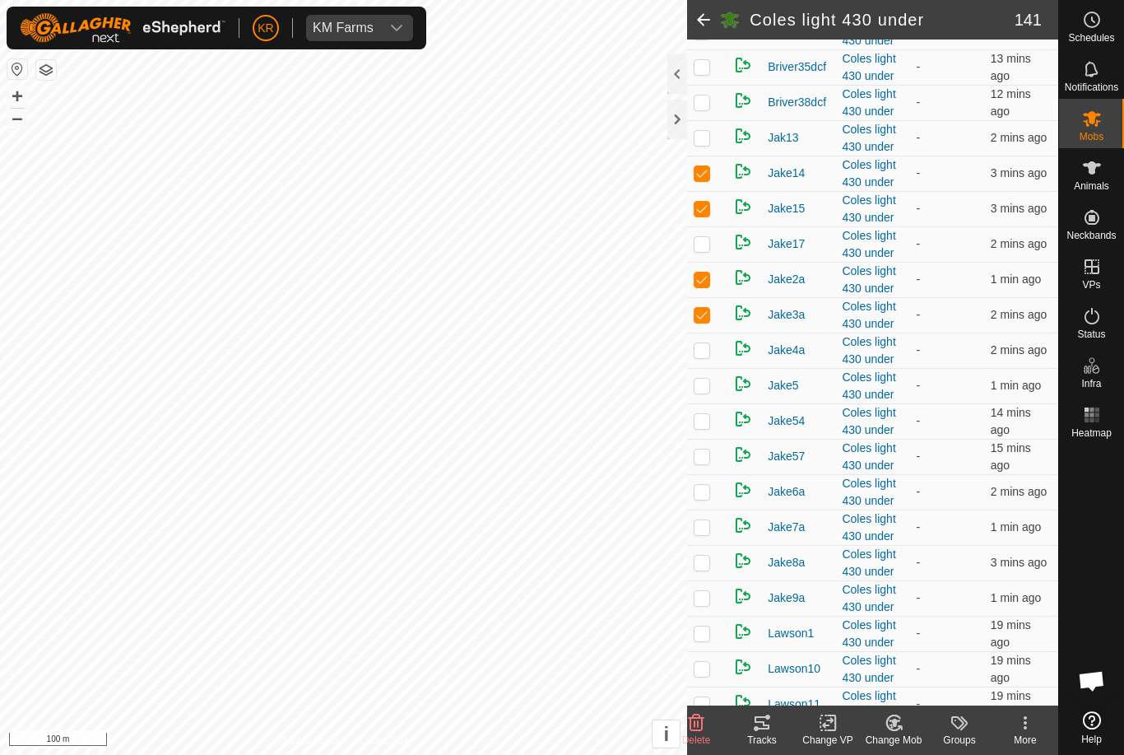
scroll to position [3202, 0]
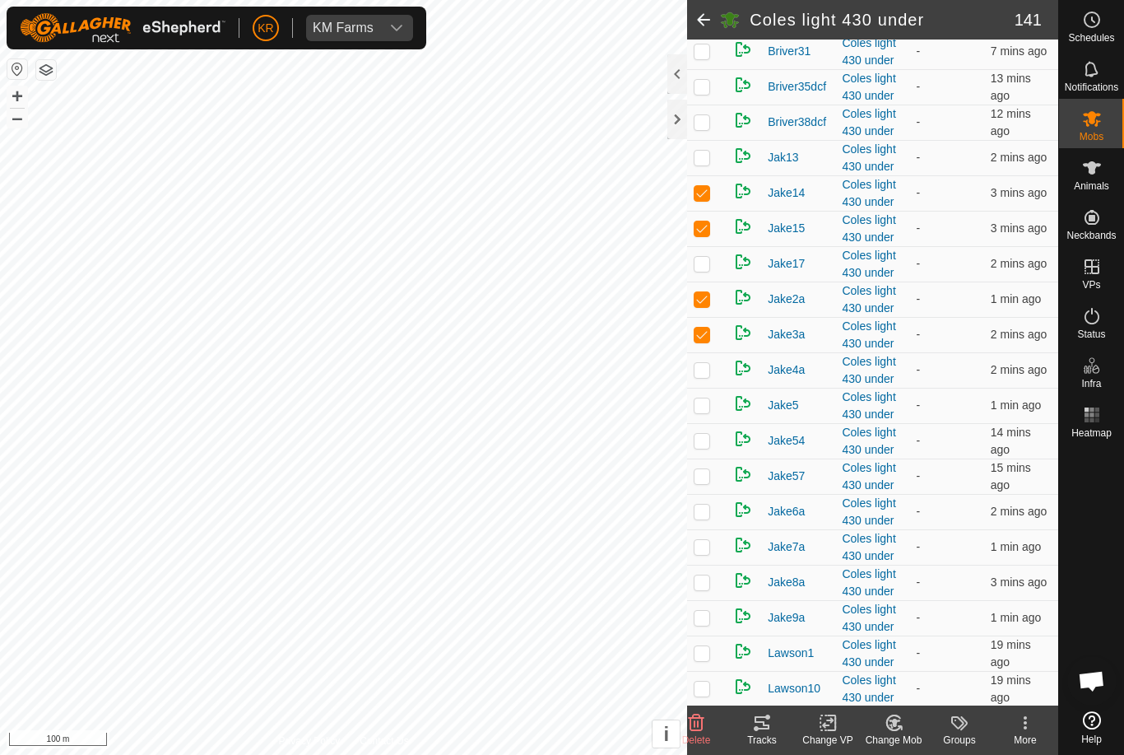
click at [705, 164] on p-checkbox at bounding box center [702, 157] width 16 height 13
checkbox input "true"
click at [695, 376] on p-checkbox at bounding box center [702, 369] width 16 height 13
checkbox input "true"
click at [703, 412] on p-checkbox at bounding box center [702, 404] width 16 height 13
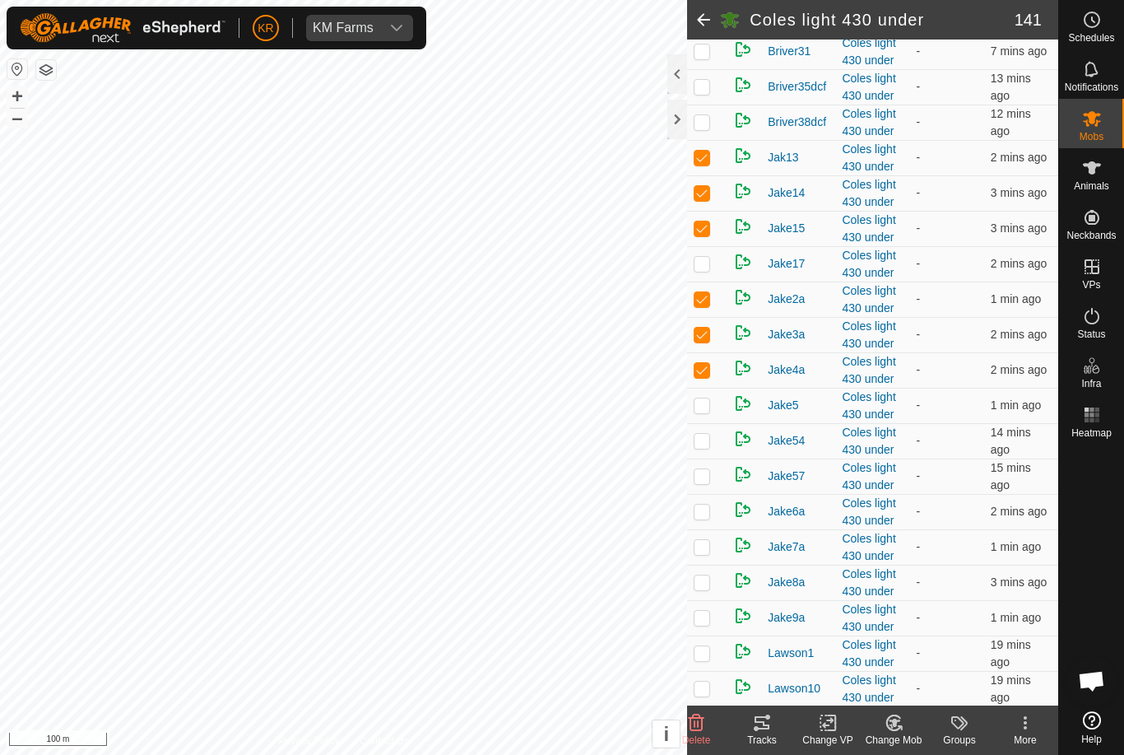
checkbox input "true"
click at [696, 447] on p-checkbox at bounding box center [702, 440] width 16 height 13
click at [703, 447] on p-checkbox at bounding box center [702, 440] width 16 height 13
click at [703, 458] on td at bounding box center [707, 440] width 40 height 35
click at [705, 447] on p-checkbox at bounding box center [702, 440] width 16 height 13
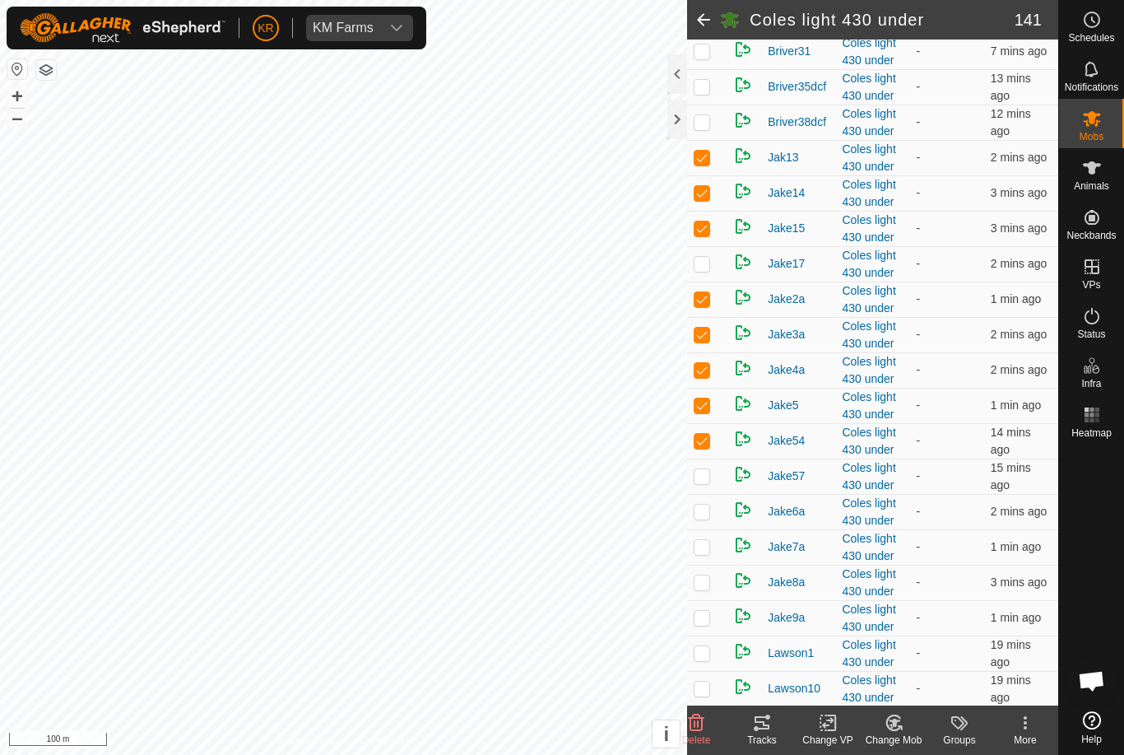
checkbox input "false"
click at [706, 482] on p-checkbox at bounding box center [702, 475] width 16 height 13
click at [701, 482] on p-checkbox at bounding box center [702, 475] width 16 height 13
checkbox input "false"
click at [705, 518] on p-checkbox at bounding box center [702, 511] width 16 height 13
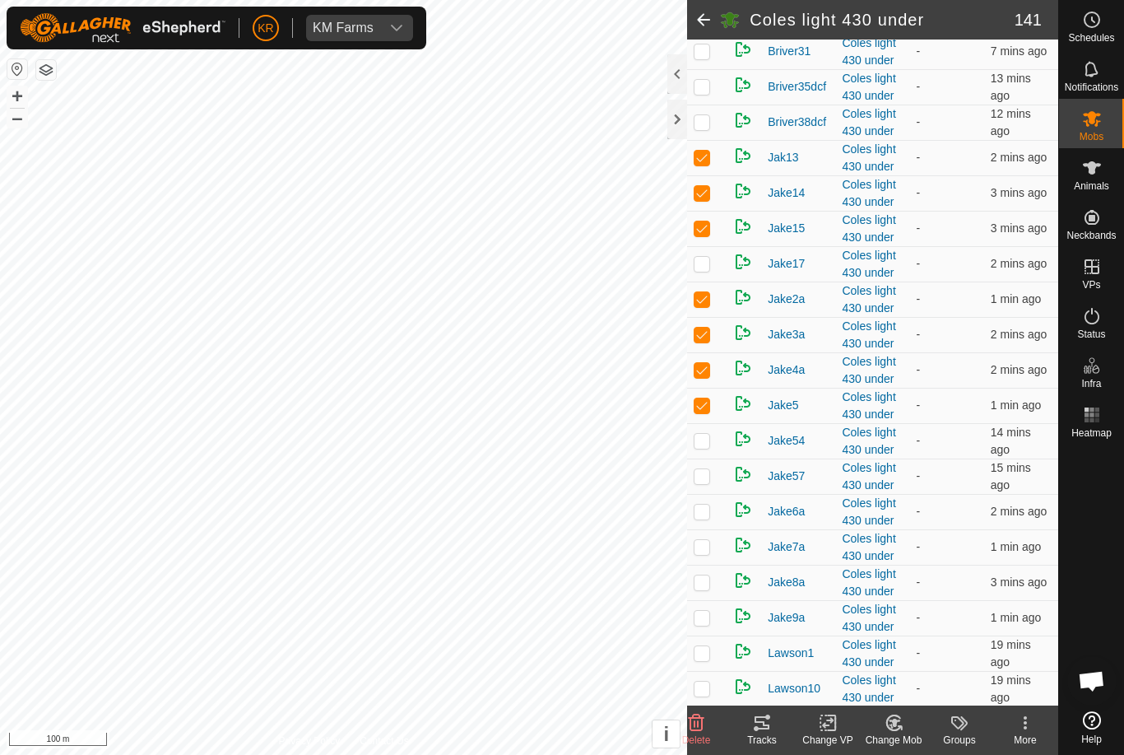
checkbox input "true"
click at [703, 553] on p-checkbox at bounding box center [702, 546] width 16 height 13
checkbox input "true"
click at [698, 588] on p-checkbox at bounding box center [702, 581] width 16 height 13
checkbox input "true"
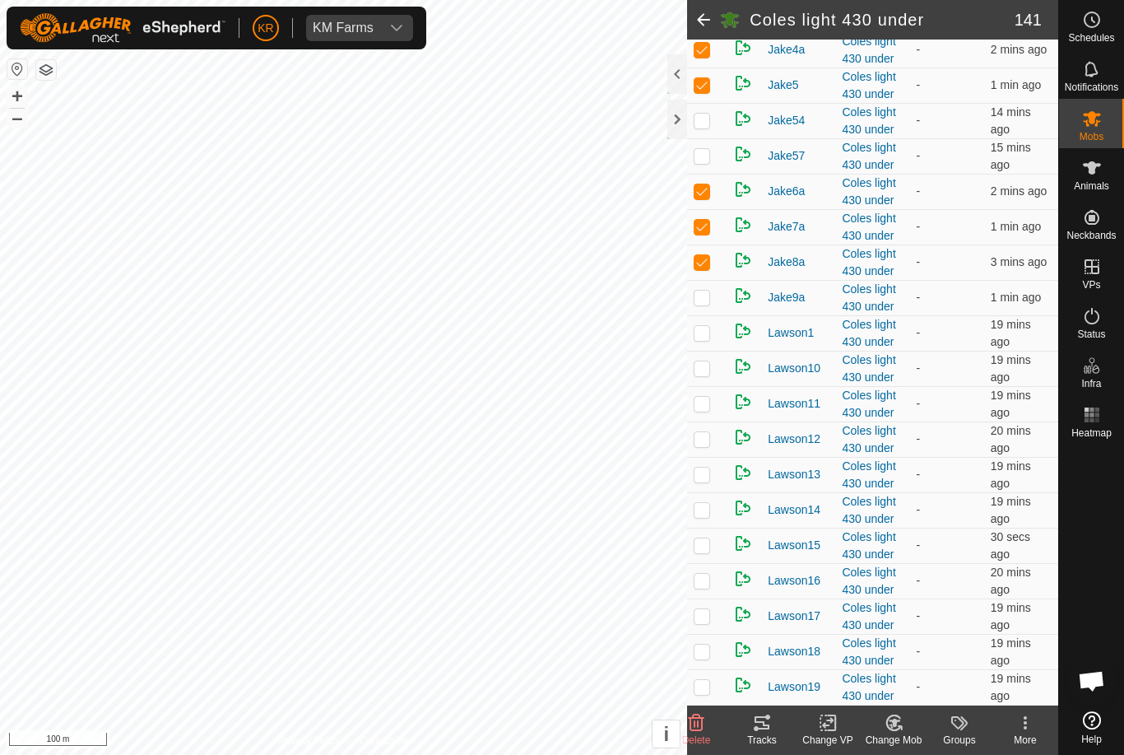
scroll to position [3526, 0]
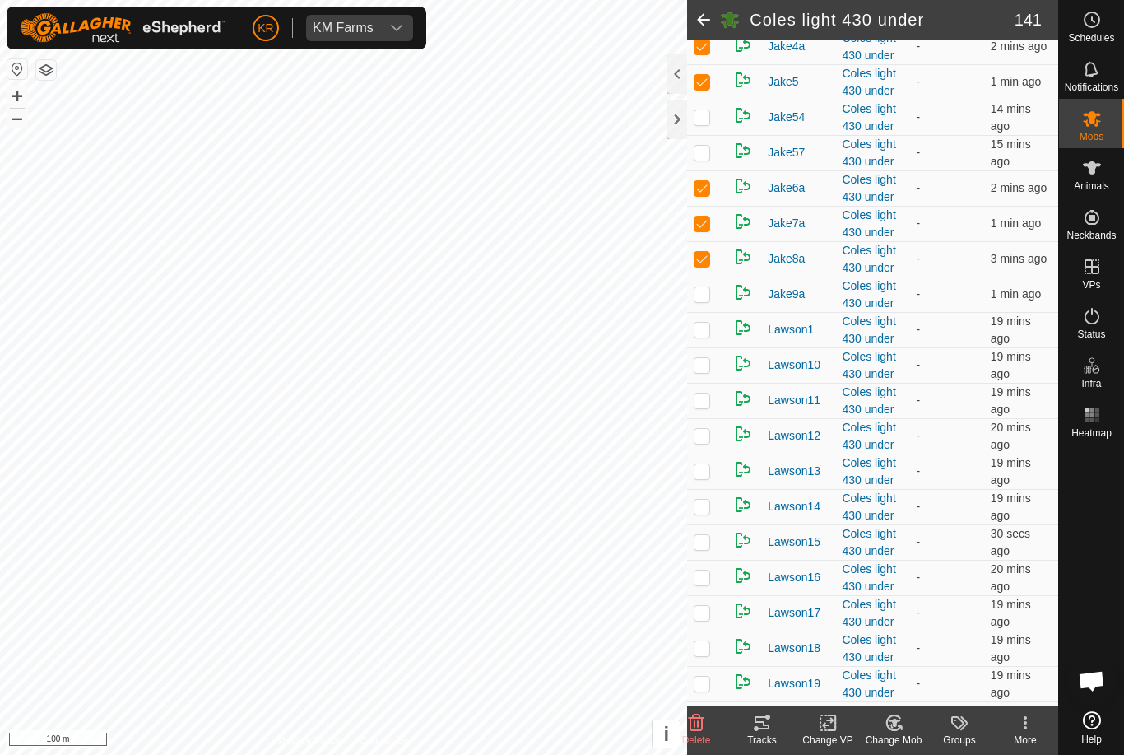
click at [705, 312] on td at bounding box center [707, 294] width 40 height 35
checkbox input "true"
click at [906, 726] on change-mob-svg-icon at bounding box center [894, 723] width 66 height 20
click at [945, 663] on link "Choose Mob..." at bounding box center [943, 651] width 163 height 33
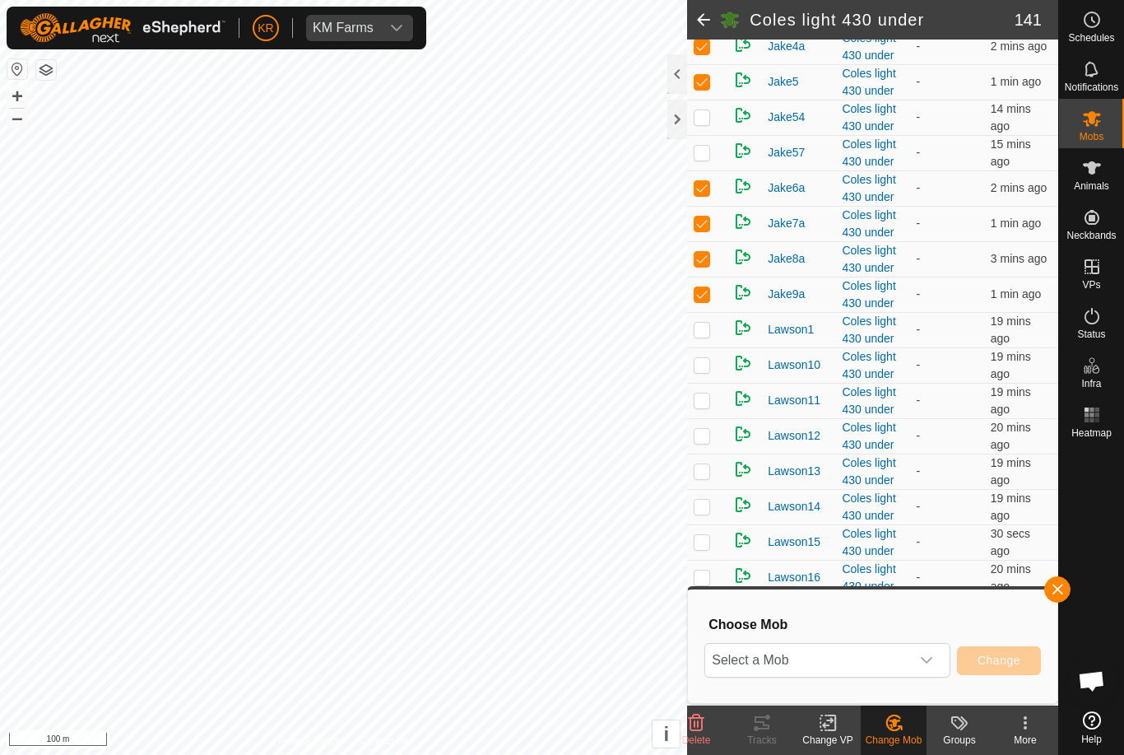
click at [932, 672] on div "dropdown trigger" at bounding box center [926, 660] width 33 height 33
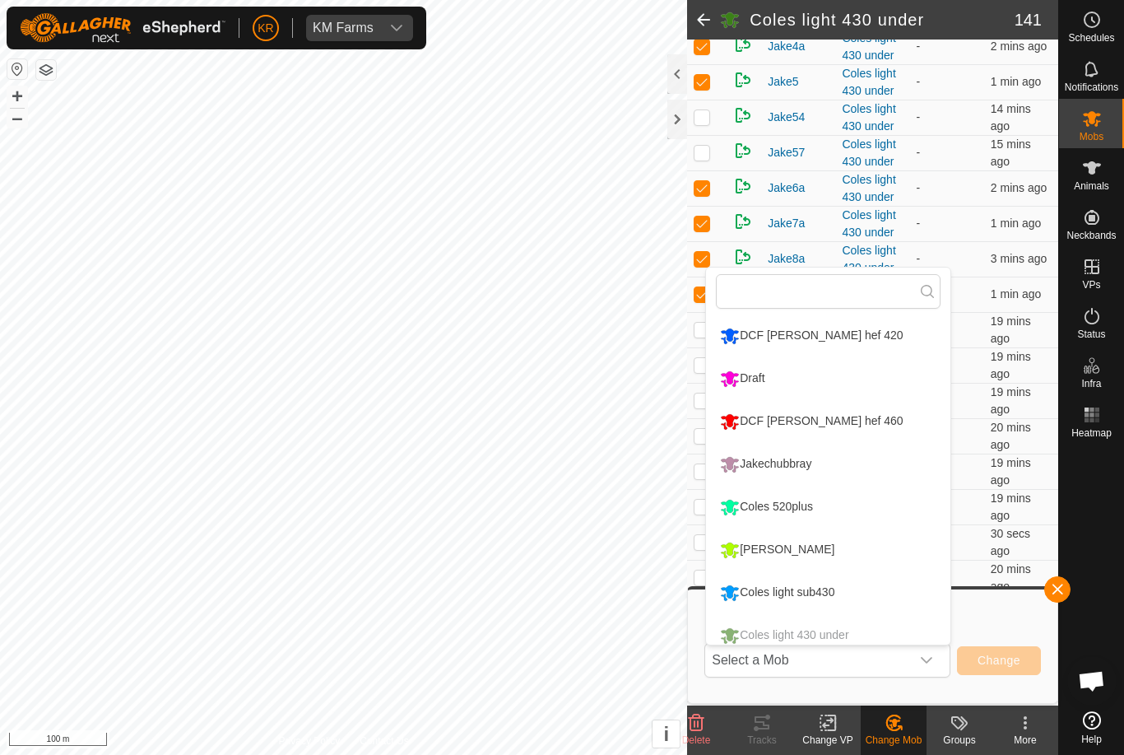
click at [846, 700] on li "[PERSON_NAME] 440480" at bounding box center [828, 720] width 244 height 41
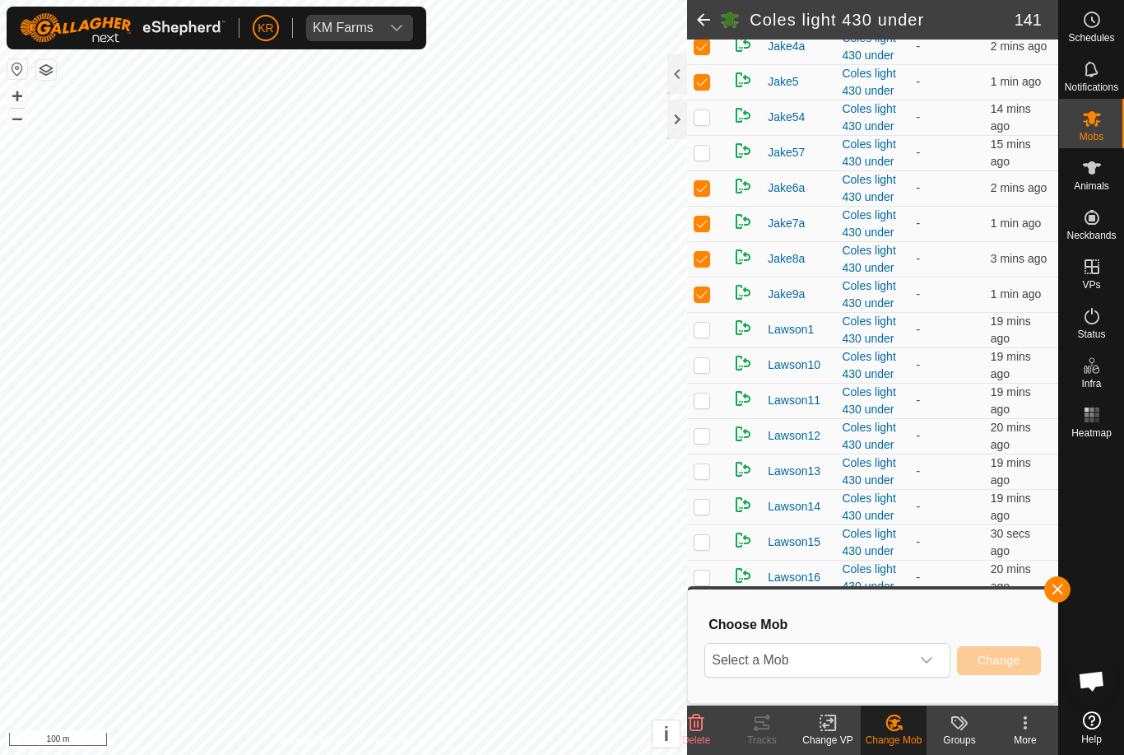
scroll to position [183, 0]
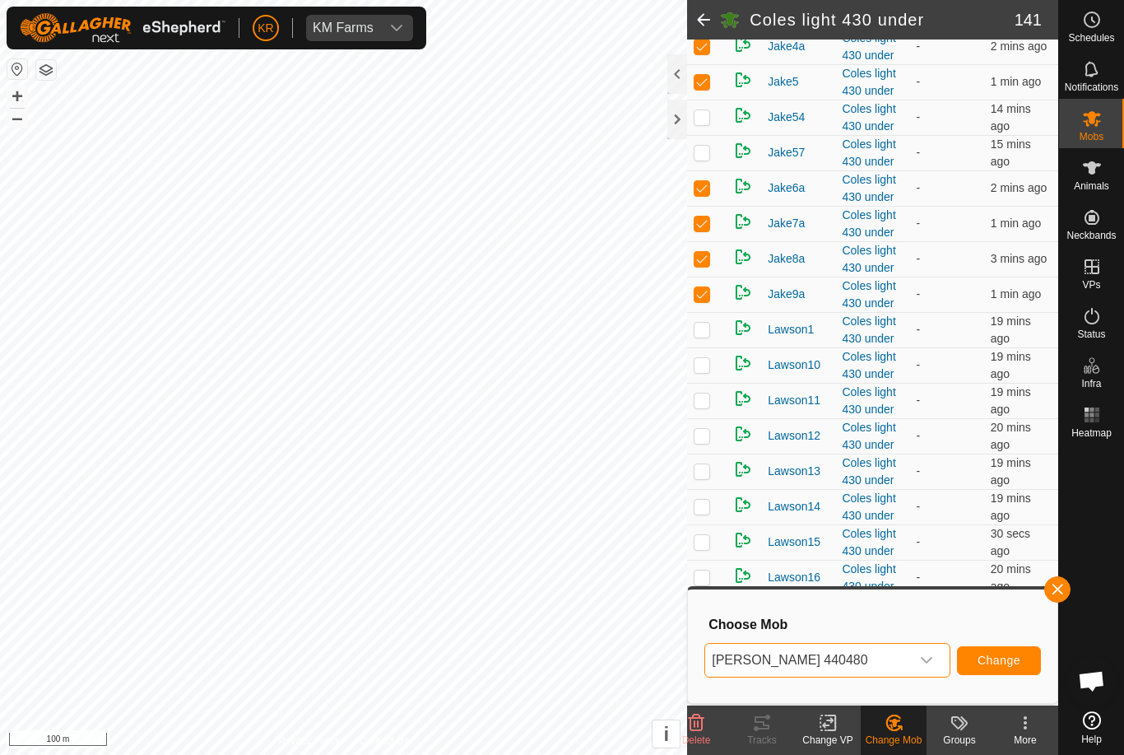
click at [1019, 663] on span "Change" at bounding box center [999, 659] width 43 height 13
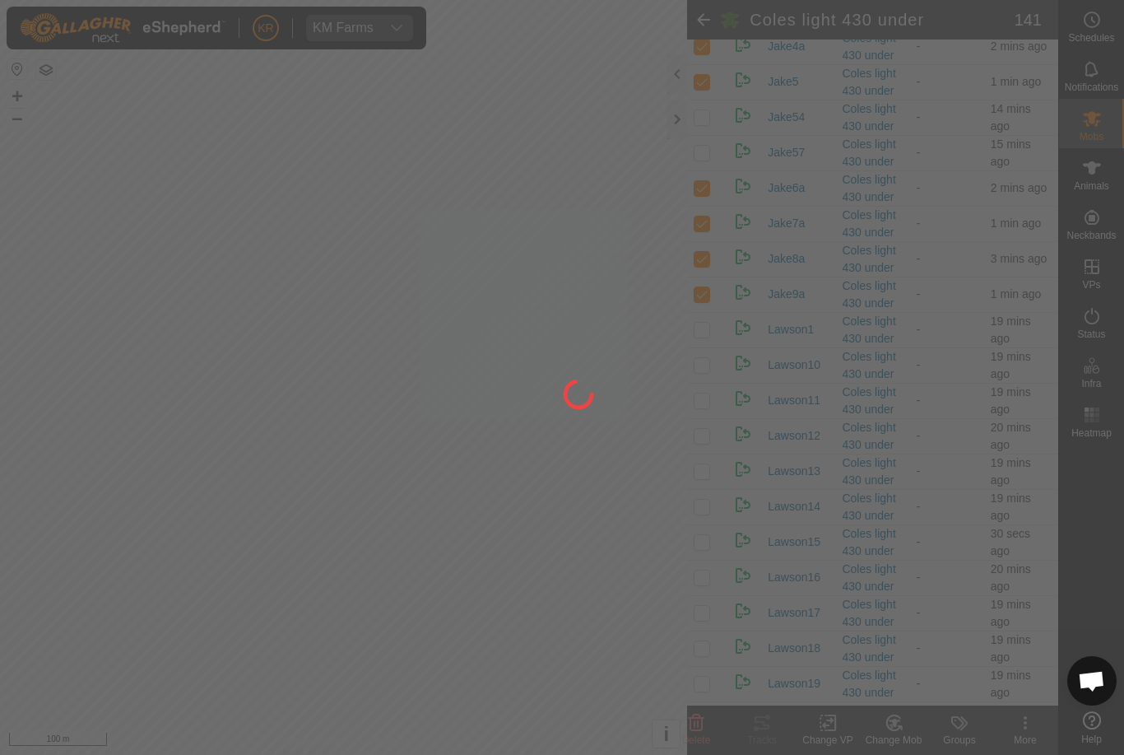
checkbox input "false"
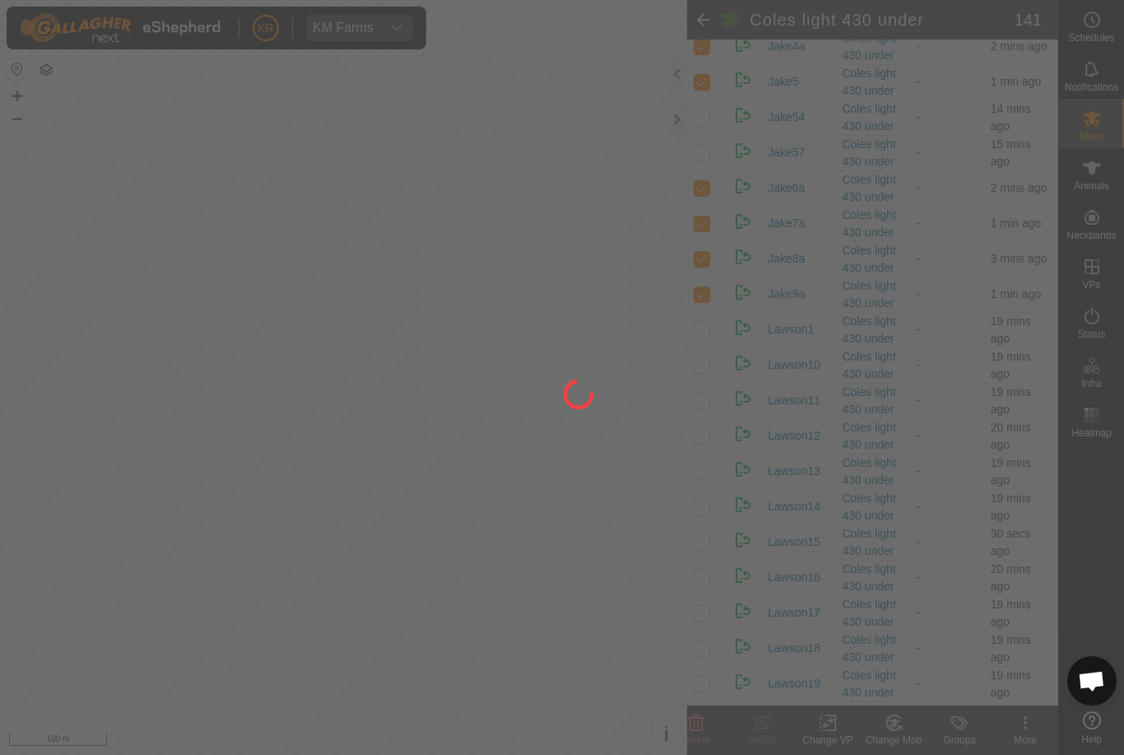
checkbox input "false"
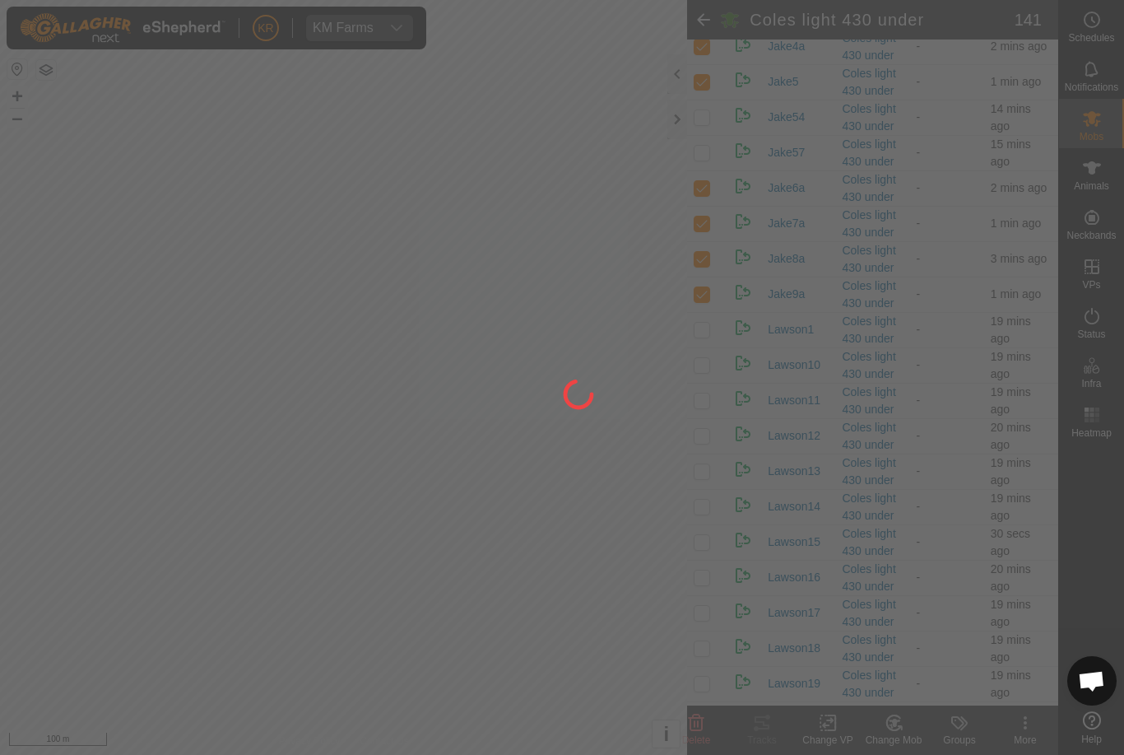
checkbox input "false"
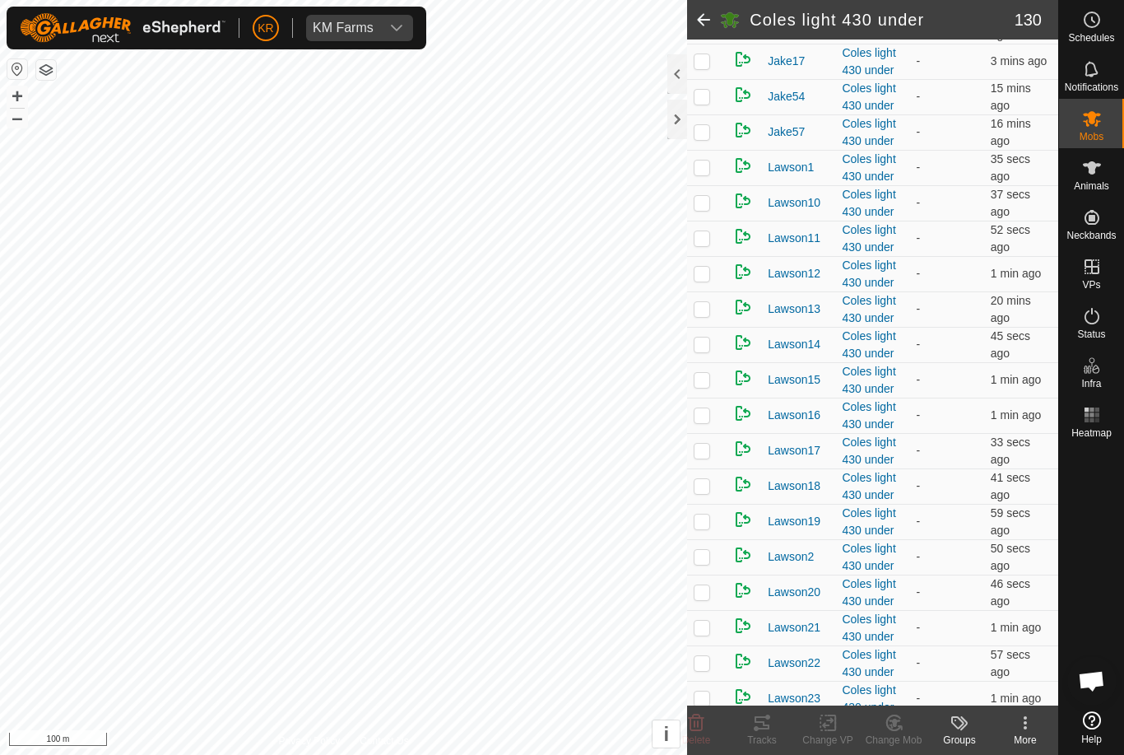
scroll to position [3300, 0]
click at [710, 184] on td at bounding box center [707, 165] width 40 height 35
click at [718, 184] on td at bounding box center [707, 165] width 40 height 35
checkbox input "false"
click at [714, 219] on td at bounding box center [707, 201] width 40 height 35
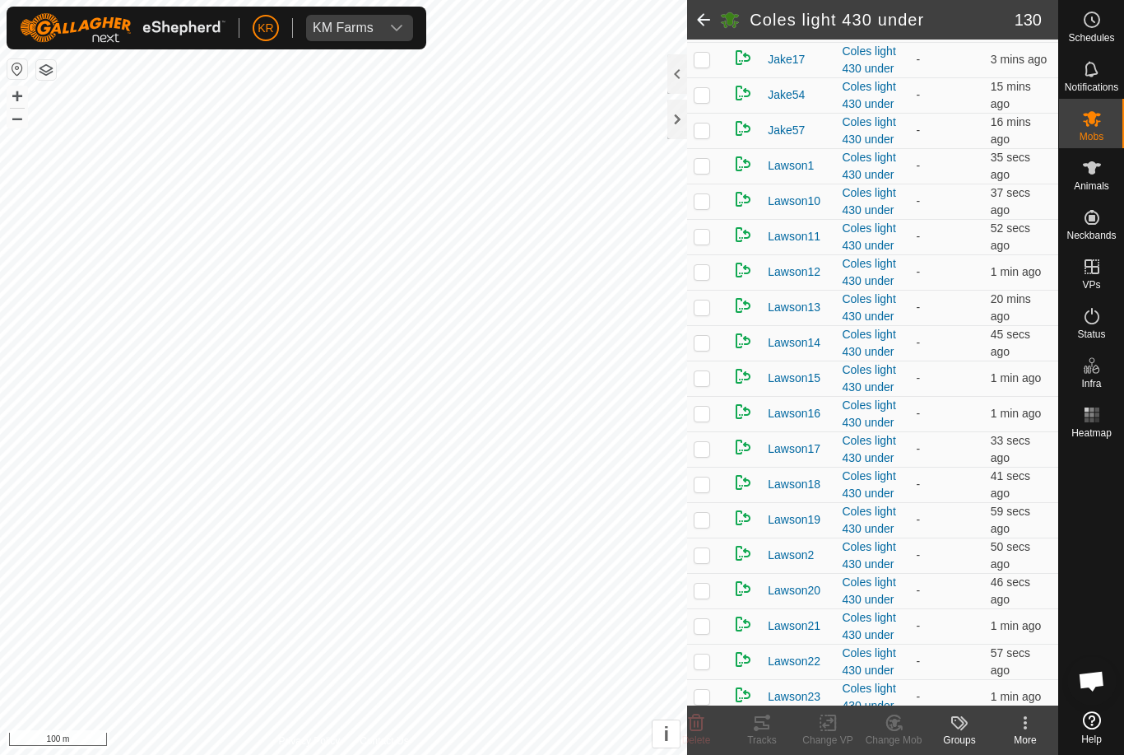
checkbox input "true"
click at [713, 254] on td at bounding box center [707, 236] width 40 height 35
checkbox input "true"
click at [710, 290] on td at bounding box center [707, 271] width 40 height 35
click at [713, 290] on td at bounding box center [707, 271] width 40 height 35
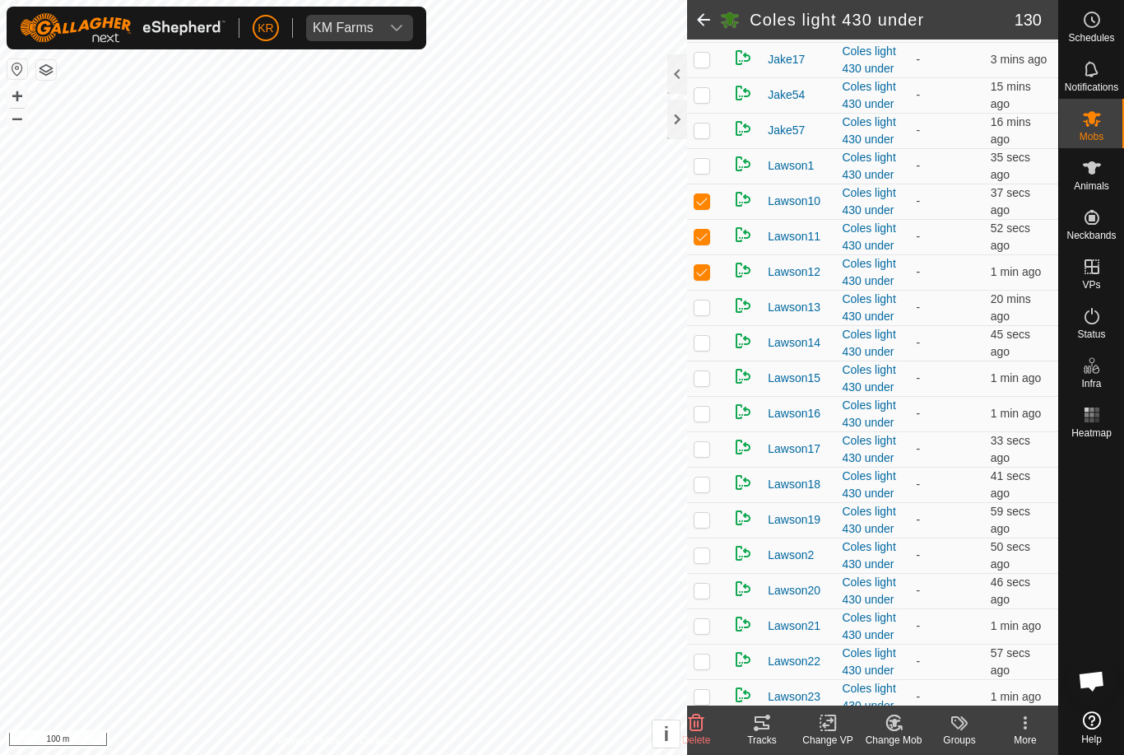
checkbox input "false"
click at [706, 314] on p-checkbox at bounding box center [702, 306] width 16 height 13
checkbox input "false"
click at [710, 349] on p-checkbox at bounding box center [702, 342] width 16 height 13
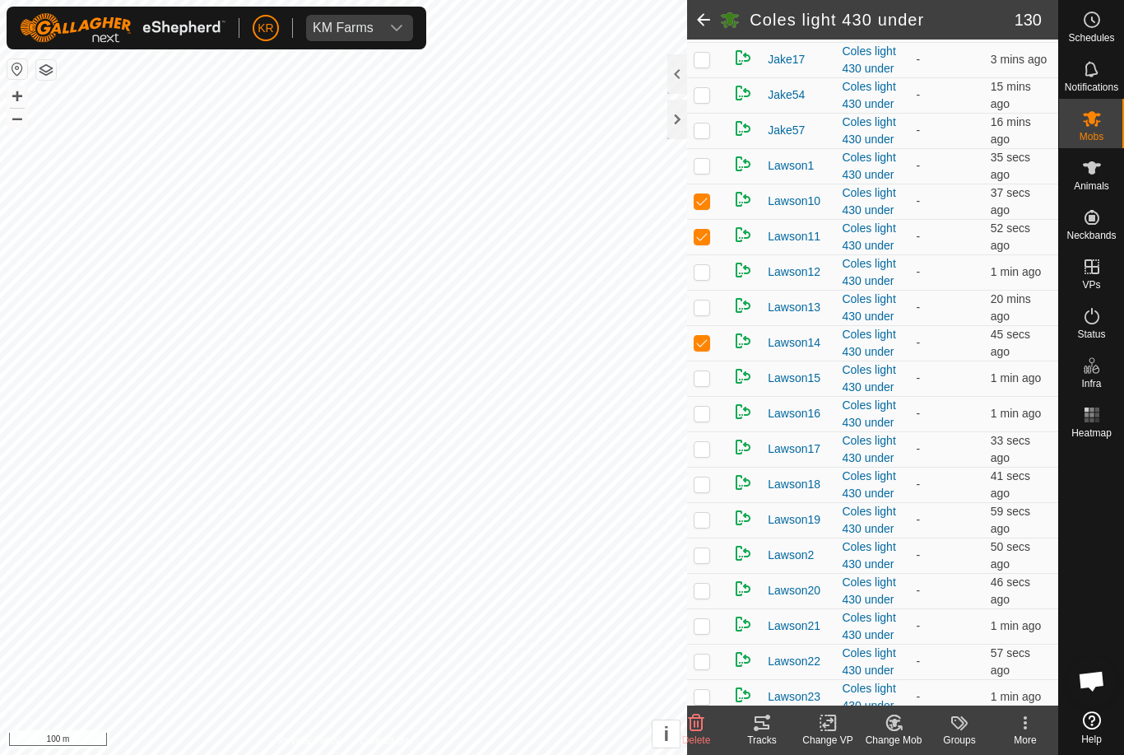
click at [705, 349] on p-checkbox at bounding box center [702, 342] width 16 height 13
checkbox input "false"
click at [711, 396] on td at bounding box center [707, 377] width 40 height 35
click at [700, 384] on p-checkbox at bounding box center [702, 377] width 16 height 13
checkbox input "false"
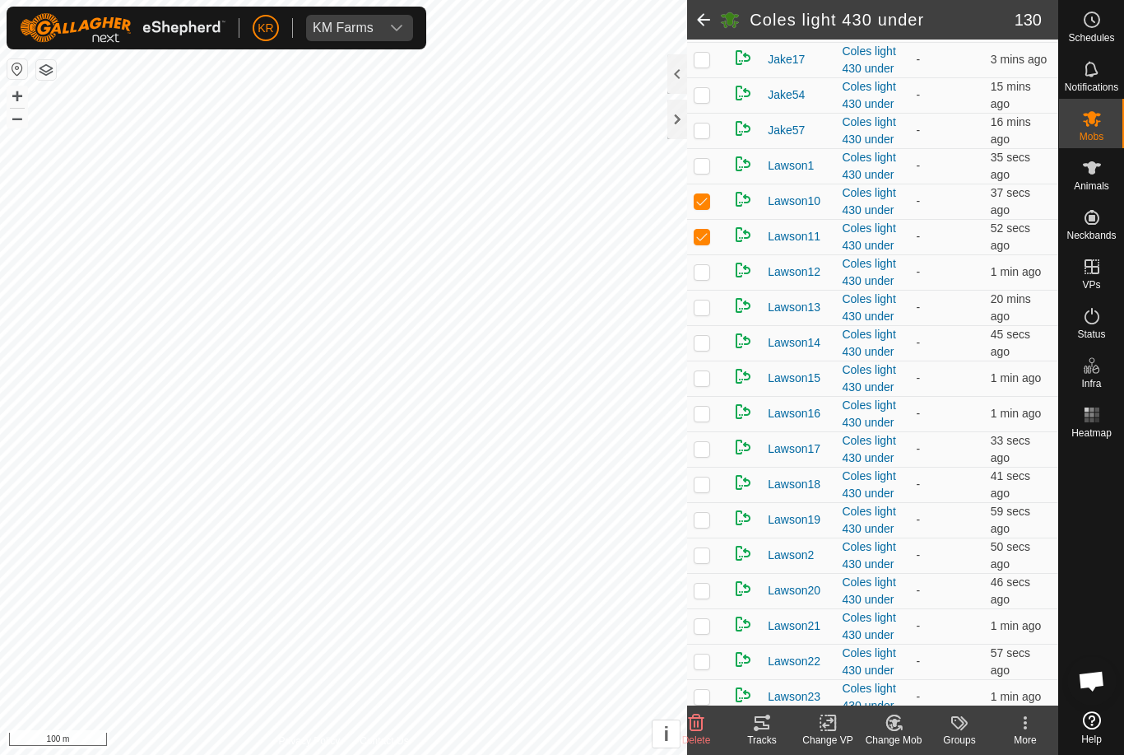
click at [707, 420] on p-checkbox at bounding box center [702, 413] width 16 height 13
checkbox input "true"
click at [709, 467] on td at bounding box center [707, 448] width 40 height 35
click at [708, 455] on p-checkbox at bounding box center [702, 448] width 16 height 13
checkbox input "false"
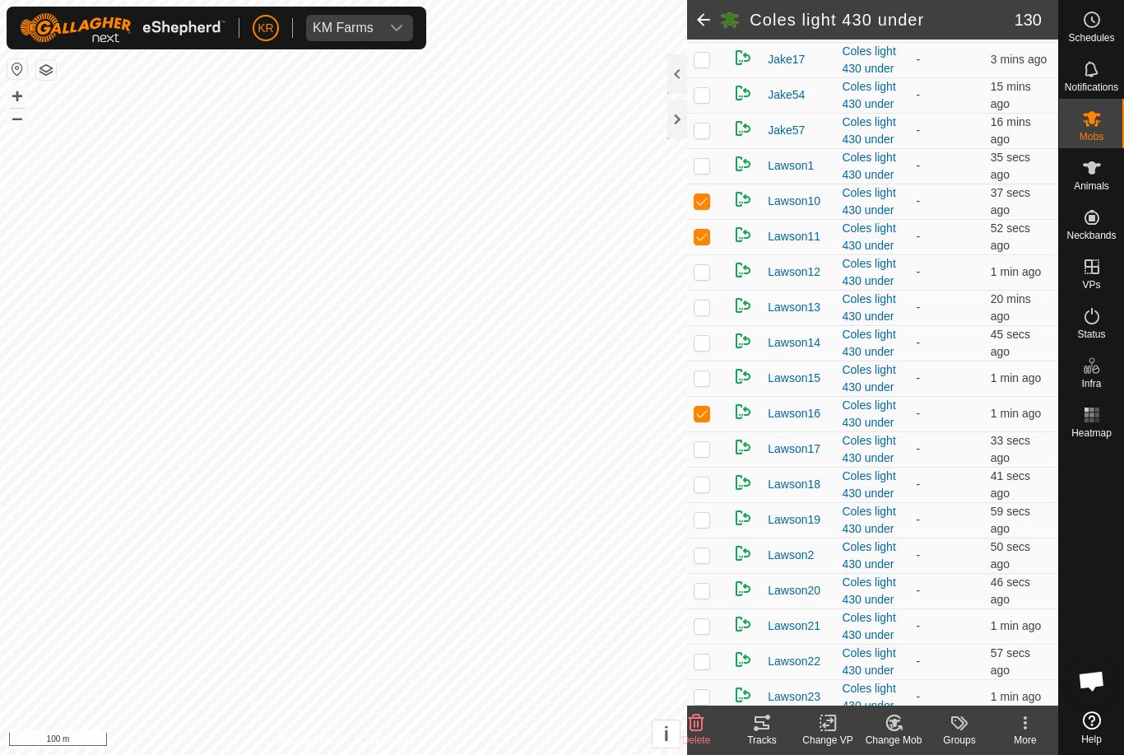
click at [705, 491] on p-checkbox at bounding box center [702, 483] width 16 height 13
checkbox input "false"
click at [709, 537] on td at bounding box center [707, 519] width 40 height 35
checkbox input "true"
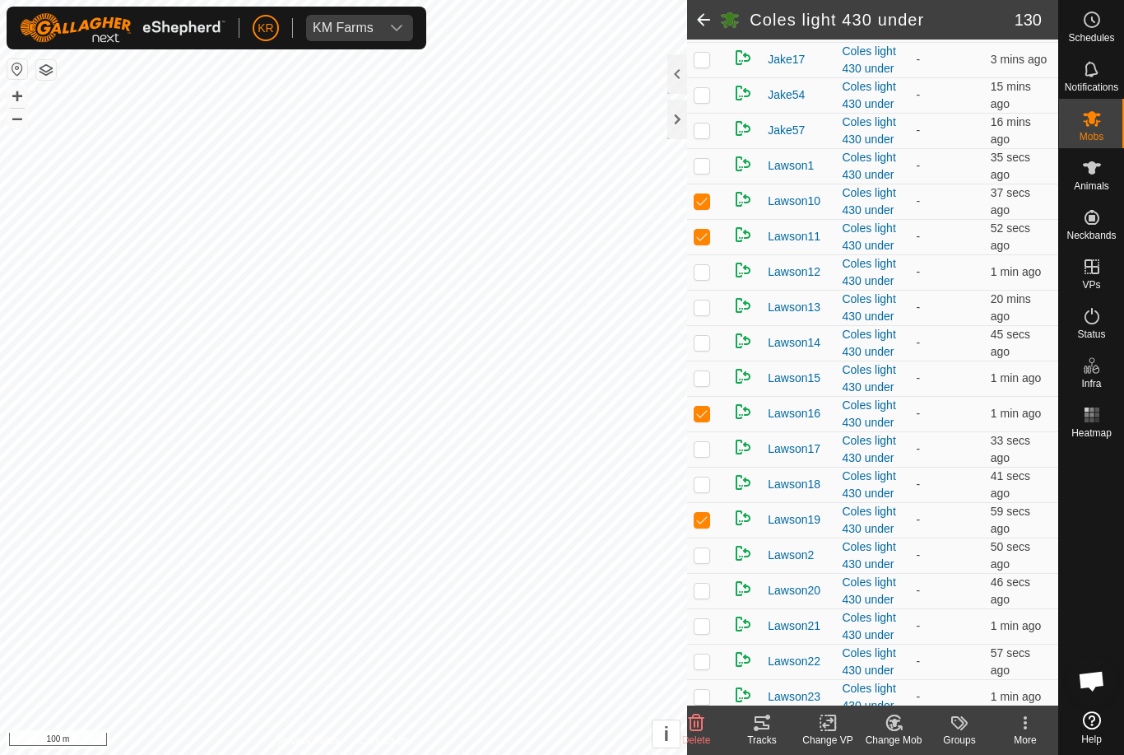
click at [700, 573] on td at bounding box center [707, 554] width 40 height 35
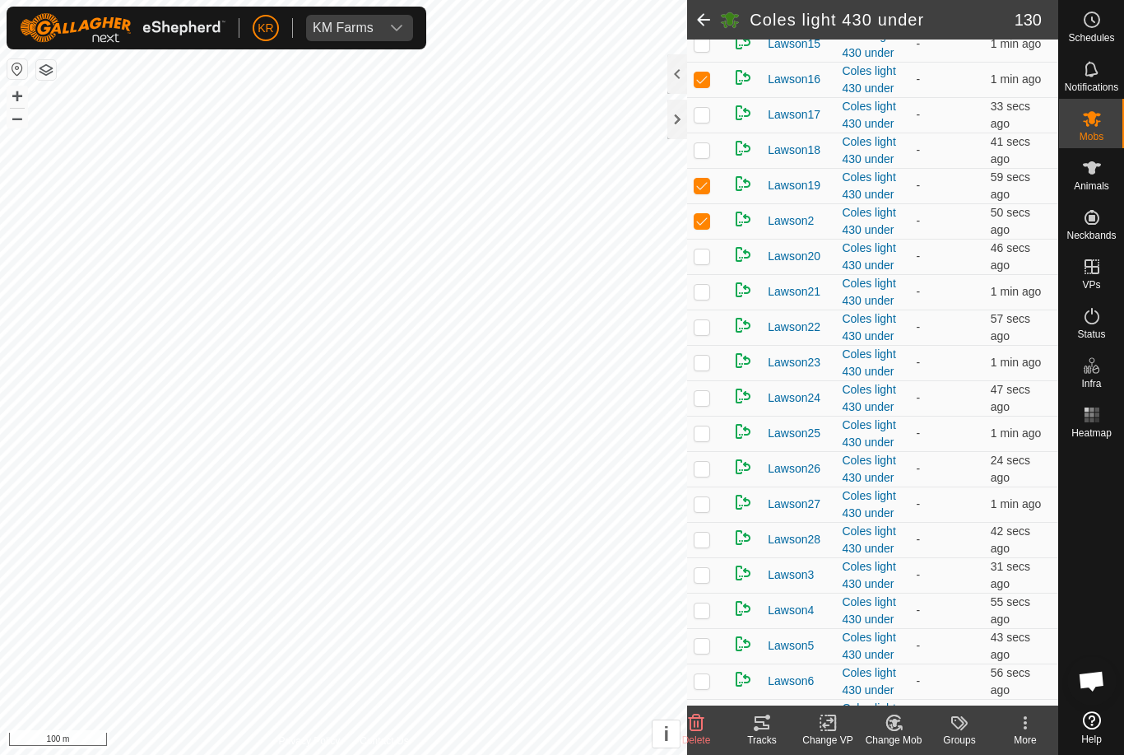
scroll to position [3636, 0]
click at [709, 226] on p-checkbox at bounding box center [702, 218] width 16 height 13
checkbox input "false"
click at [701, 272] on td at bounding box center [707, 254] width 40 height 35
click at [710, 261] on p-checkbox at bounding box center [702, 254] width 16 height 13
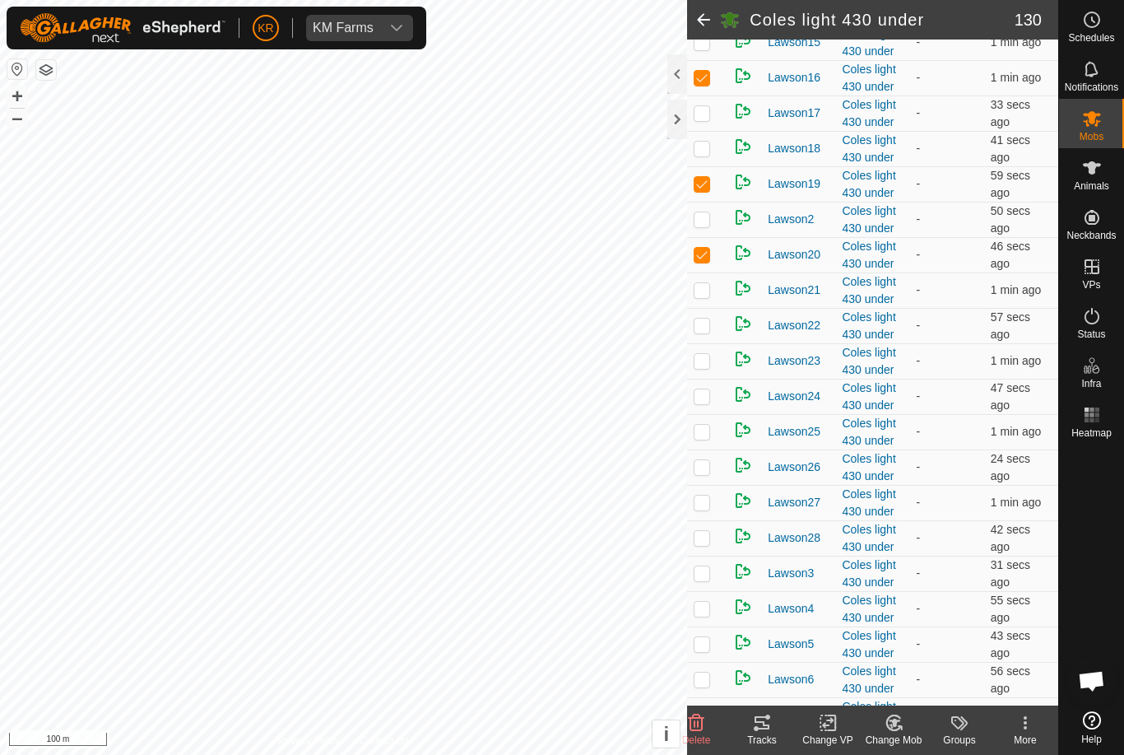
checkbox input "false"
click at [710, 308] on td at bounding box center [707, 289] width 40 height 35
checkbox input "true"
click at [705, 343] on td at bounding box center [707, 325] width 40 height 35
click at [710, 332] on p-checkbox at bounding box center [702, 325] width 16 height 13
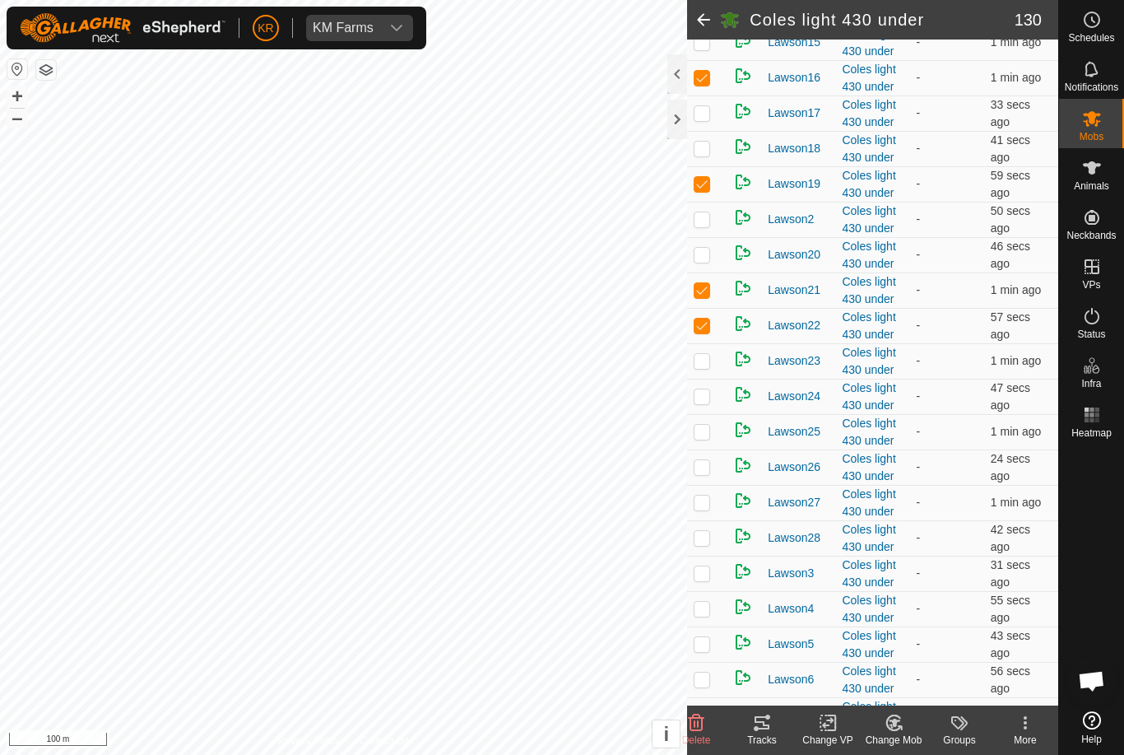
checkbox input "false"
click at [704, 402] on p-checkbox at bounding box center [702, 395] width 16 height 13
checkbox input "true"
click at [709, 449] on td at bounding box center [707, 431] width 40 height 35
checkbox input "true"
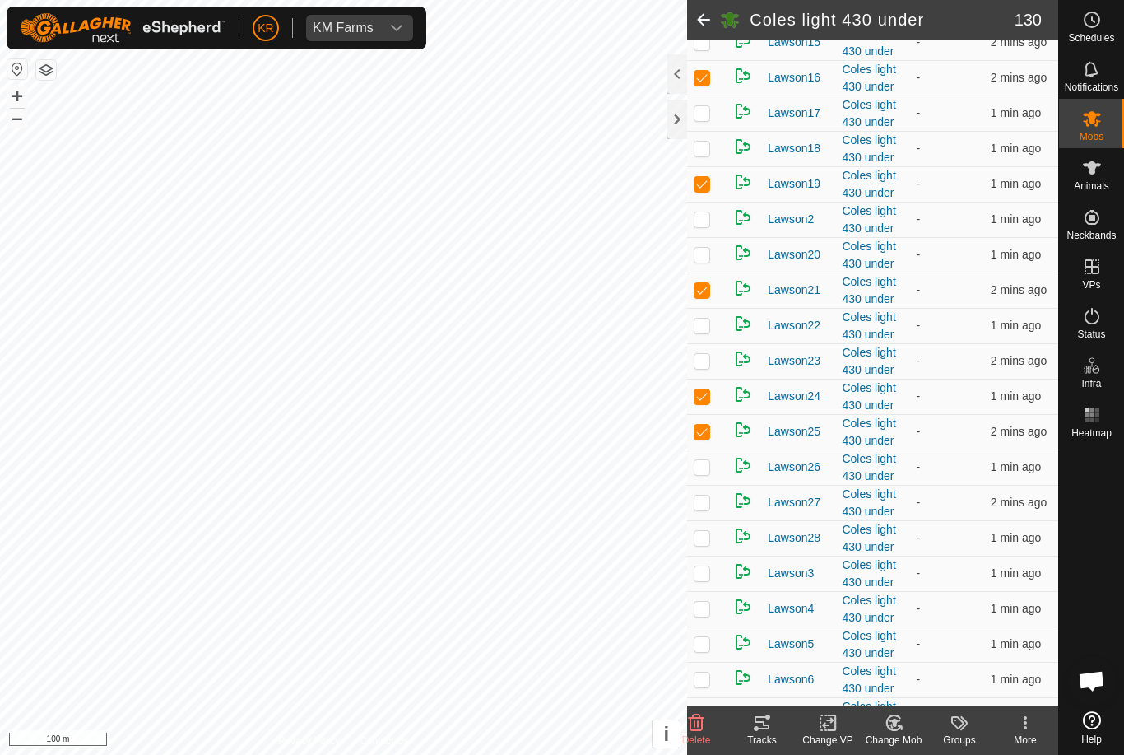
click at [690, 485] on td at bounding box center [707, 466] width 40 height 35
click at [709, 473] on p-checkbox at bounding box center [702, 466] width 16 height 13
checkbox input "false"
click at [705, 509] on p-checkbox at bounding box center [702, 501] width 16 height 13
checkbox input "true"
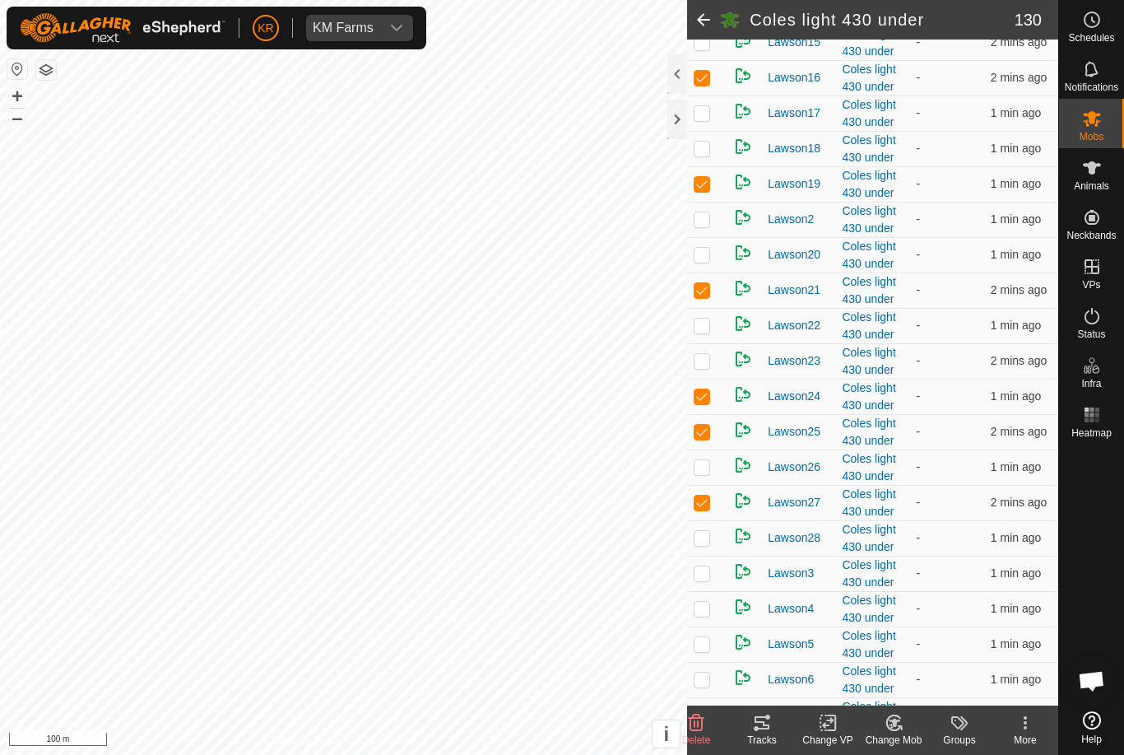
click at [702, 544] on p-checkbox at bounding box center [702, 537] width 16 height 13
click at [705, 544] on p-checkbox at bounding box center [702, 537] width 16 height 13
checkbox input "false"
click at [704, 579] on p-checkbox at bounding box center [702, 572] width 16 height 13
checkbox input "true"
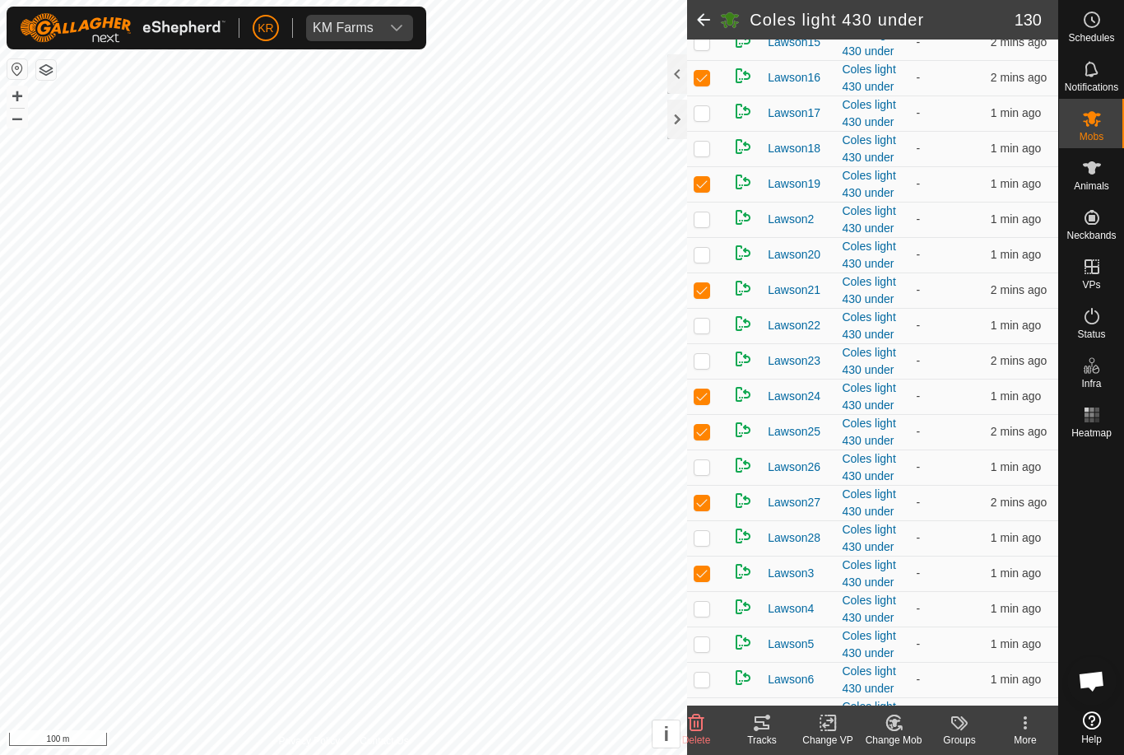
click at [698, 615] on p-checkbox at bounding box center [702, 608] width 16 height 13
click at [699, 615] on p-checkbox at bounding box center [702, 608] width 16 height 13
checkbox input "false"
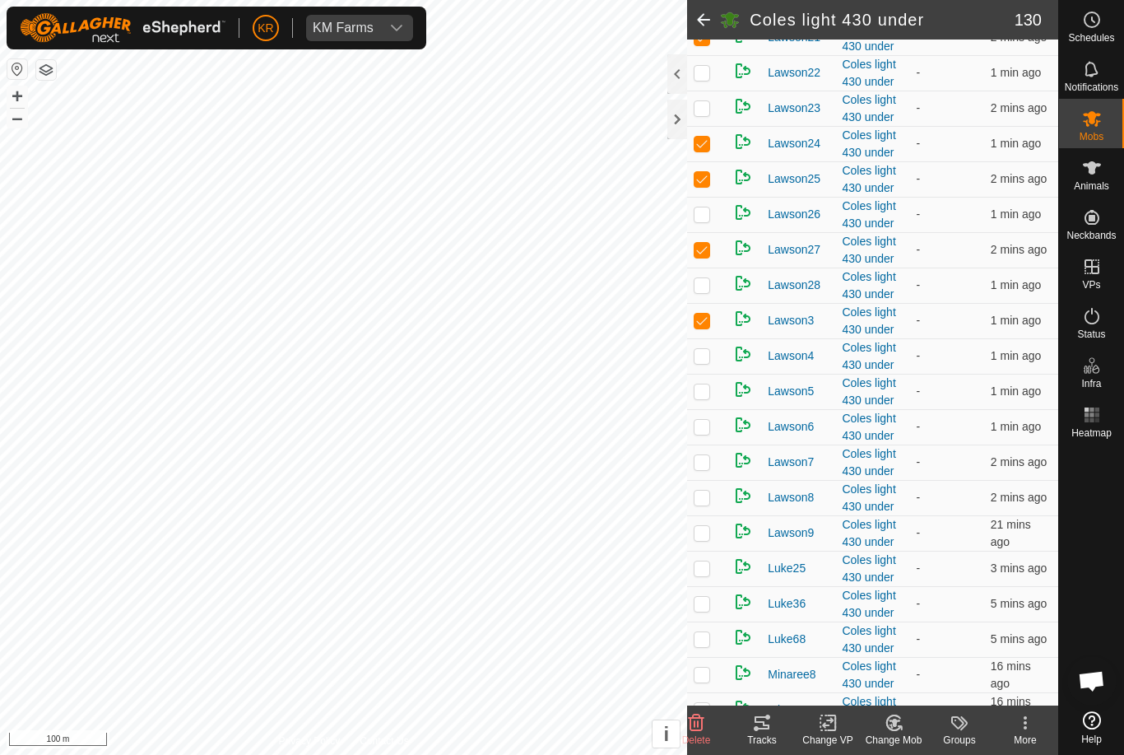
scroll to position [3890, 0]
click at [709, 407] on td at bounding box center [707, 389] width 40 height 35
checkbox input "true"
click at [709, 431] on p-checkbox at bounding box center [702, 424] width 16 height 13
click at [712, 443] on td at bounding box center [707, 424] width 40 height 35
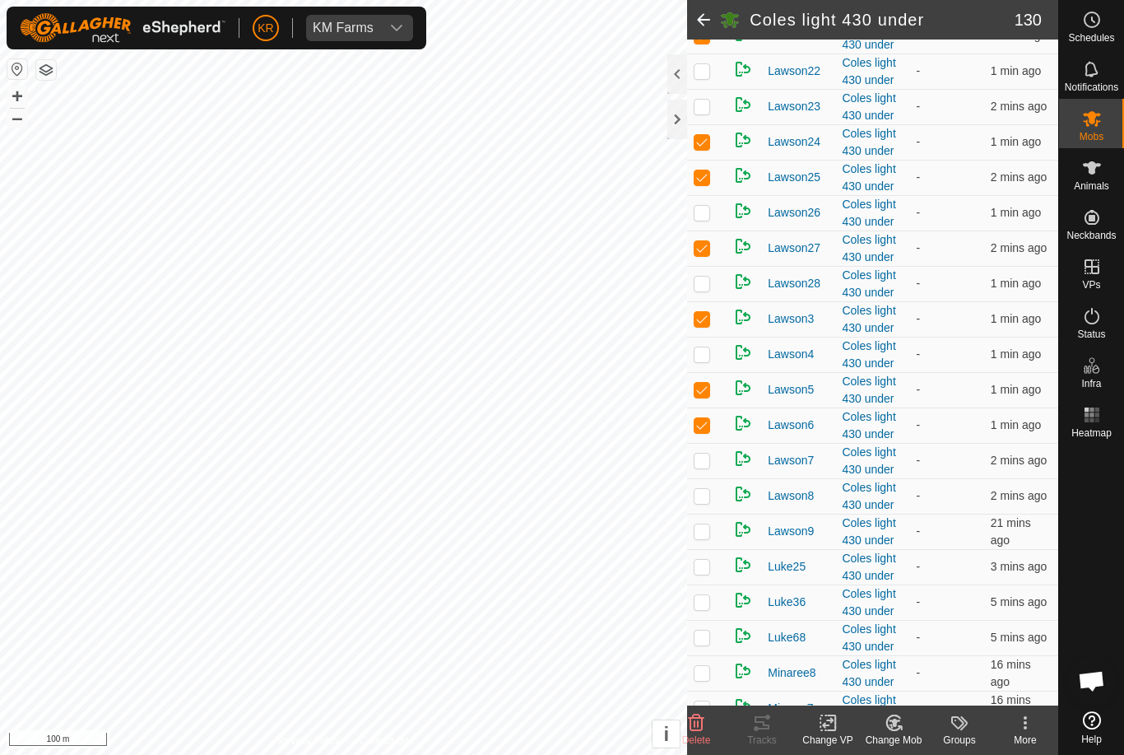
checkbox input "false"
click at [705, 407] on td at bounding box center [707, 389] width 40 height 35
checkbox input "false"
click at [705, 431] on p-checkbox at bounding box center [702, 424] width 16 height 13
checkbox input "true"
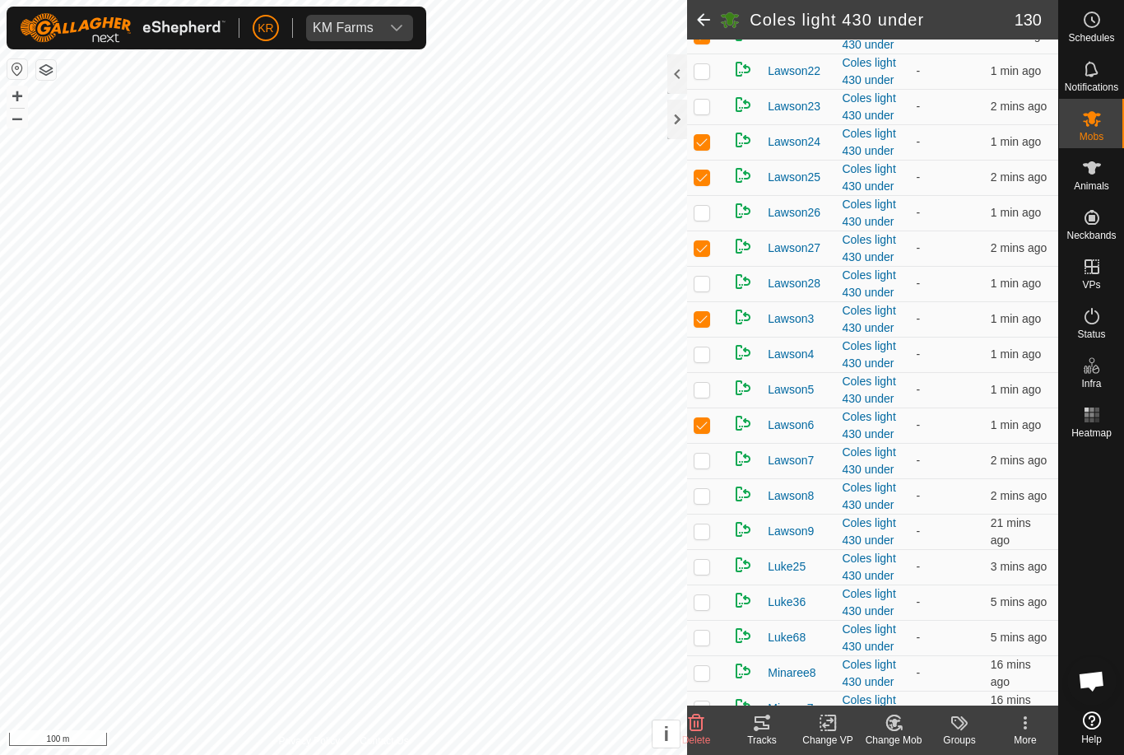
click at [709, 478] on td at bounding box center [707, 460] width 40 height 35
checkbox input "true"
click at [705, 514] on td at bounding box center [707, 495] width 40 height 35
click at [709, 502] on p-checkbox at bounding box center [702, 495] width 16 height 13
checkbox input "false"
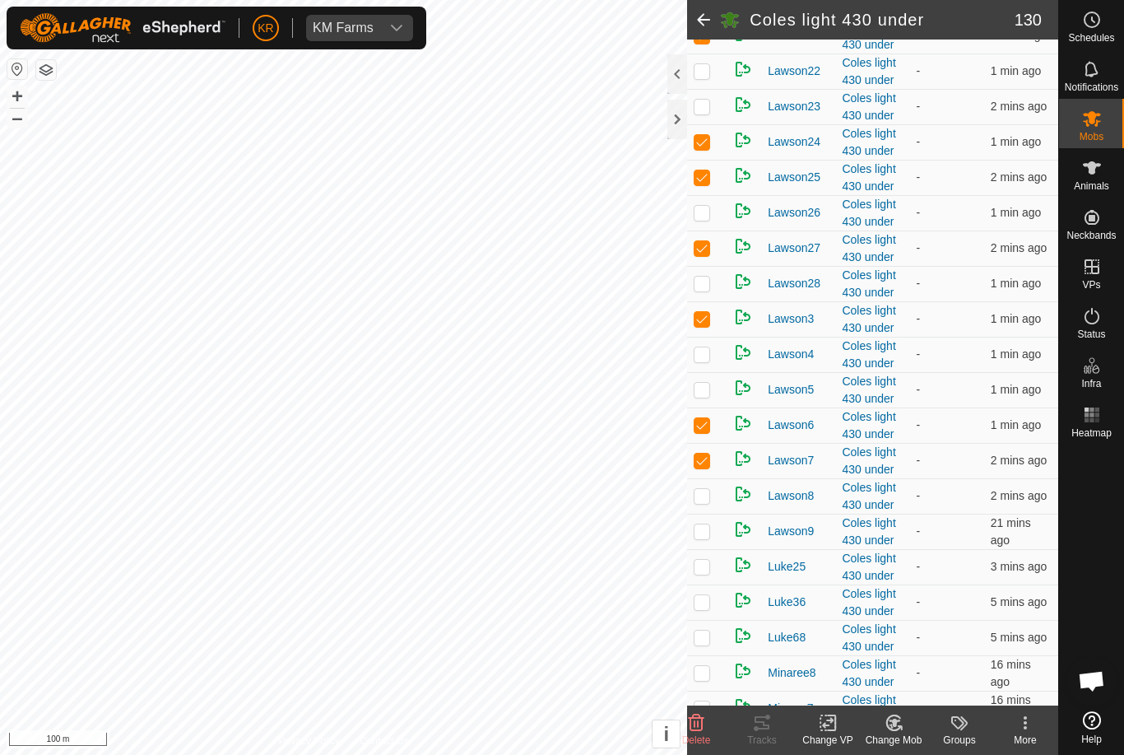
click at [698, 537] on p-checkbox at bounding box center [702, 530] width 16 height 13
click at [713, 549] on td at bounding box center [707, 531] width 40 height 35
checkbox input "false"
click at [699, 573] on p-checkbox at bounding box center [702, 566] width 16 height 13
checkbox input "true"
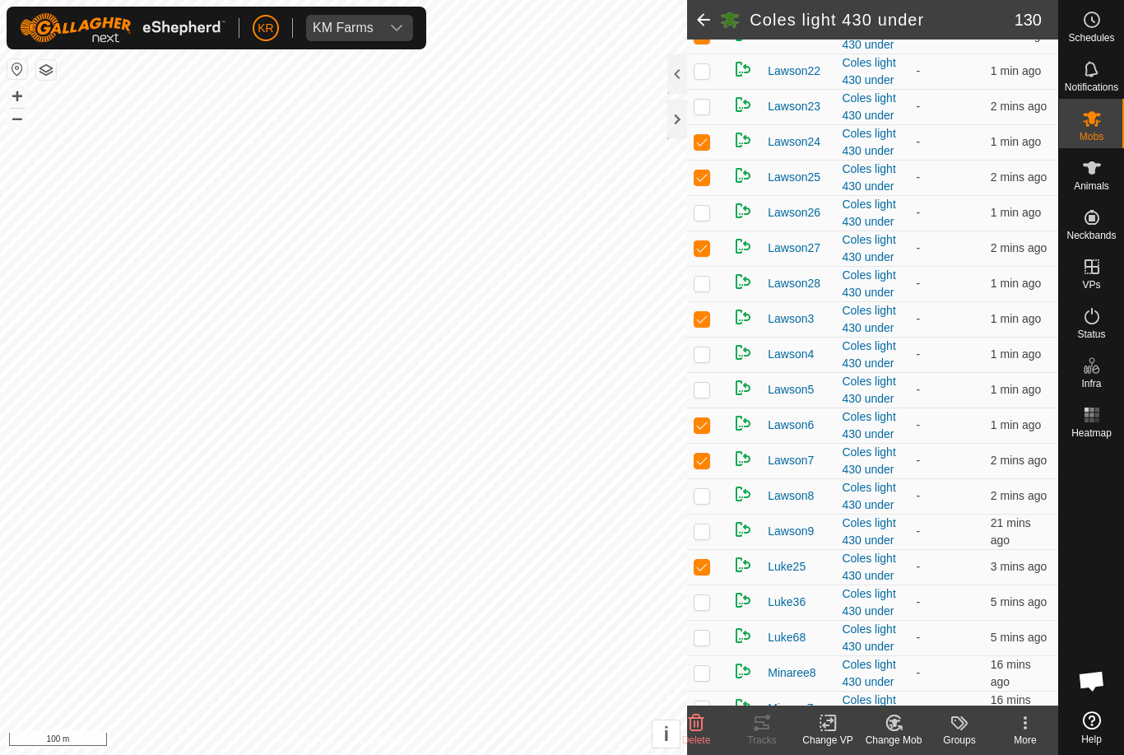
click at [702, 608] on p-checkbox at bounding box center [702, 601] width 16 height 13
checkbox input "true"
click at [706, 644] on p-checkbox at bounding box center [702, 636] width 16 height 13
checkbox input "true"
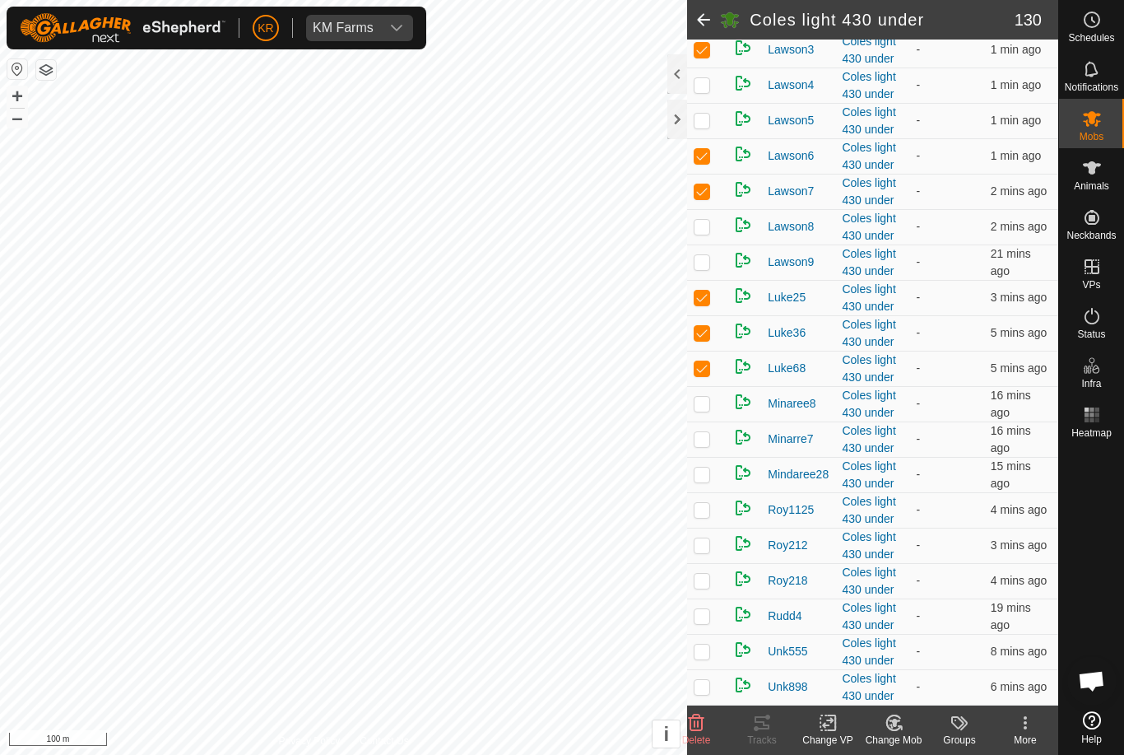
scroll to position [4171, 0]
click at [713, 421] on td at bounding box center [707, 403] width 40 height 35
click at [707, 410] on p-checkbox at bounding box center [702, 403] width 16 height 13
checkbox input "false"
click at [904, 729] on icon at bounding box center [894, 723] width 21 height 20
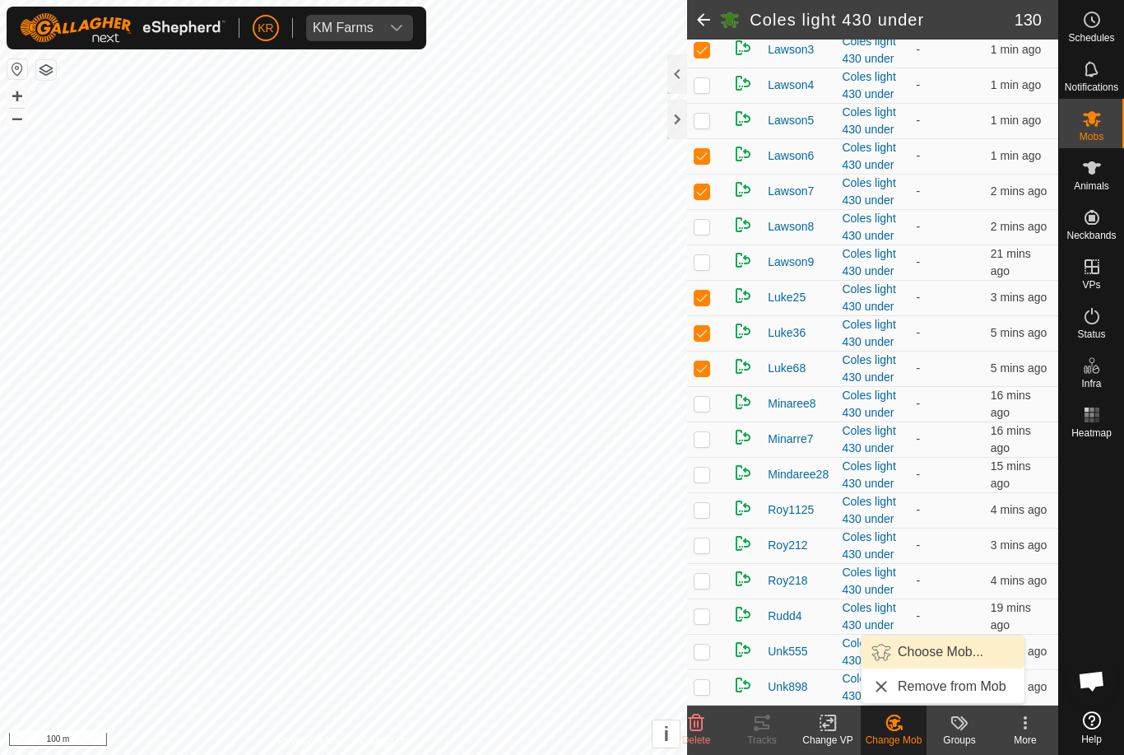
click at [936, 661] on span "Choose Mob..." at bounding box center [941, 652] width 86 height 20
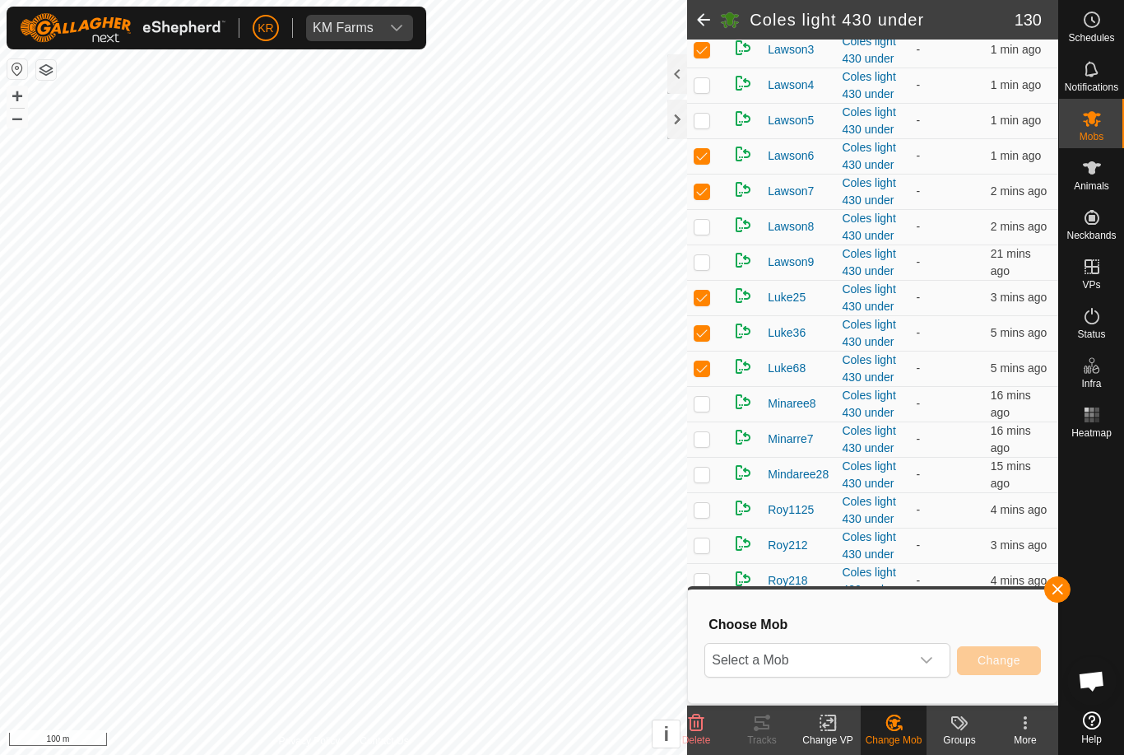
click at [908, 656] on span "Select a Mob" at bounding box center [807, 660] width 205 height 33
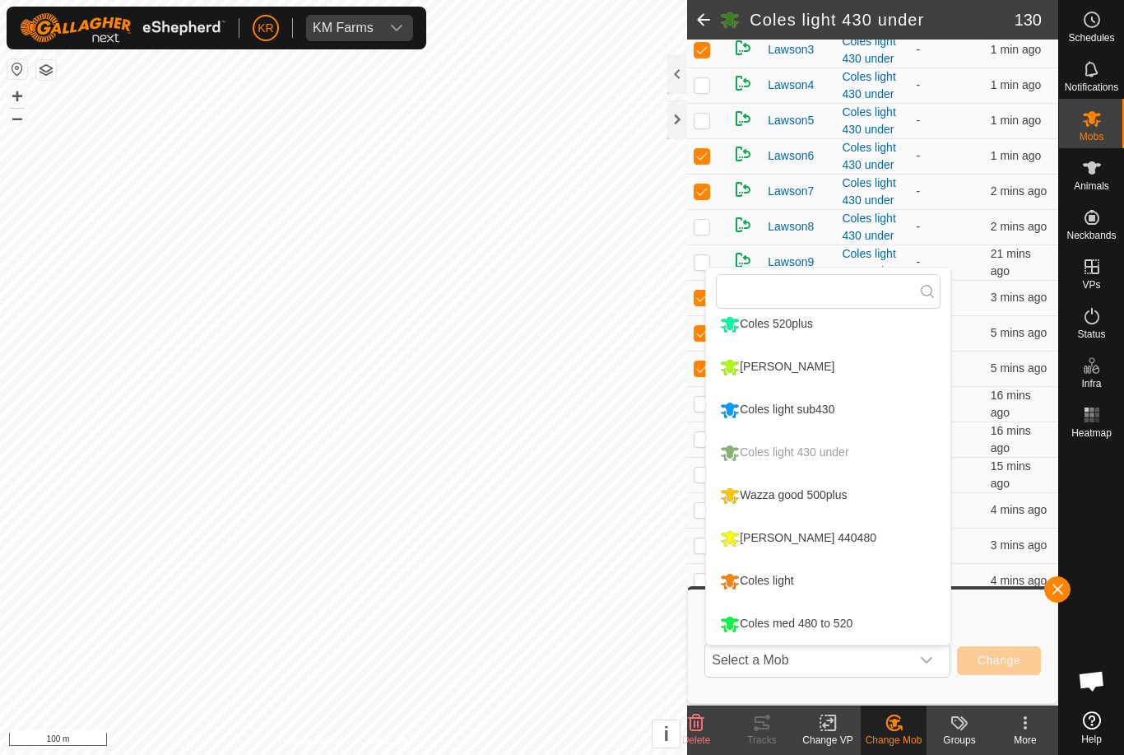
scroll to position [183, 0]
click at [867, 552] on li "[PERSON_NAME] 440480" at bounding box center [828, 538] width 244 height 41
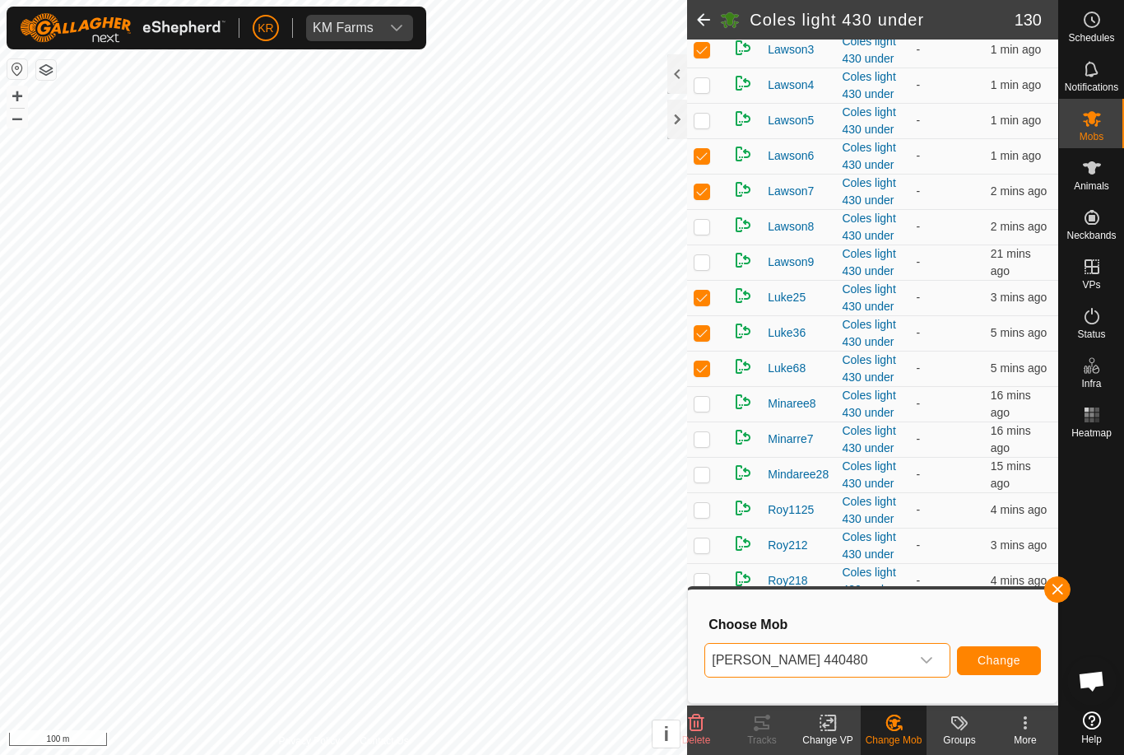
click at [1010, 657] on span "Change" at bounding box center [999, 659] width 43 height 13
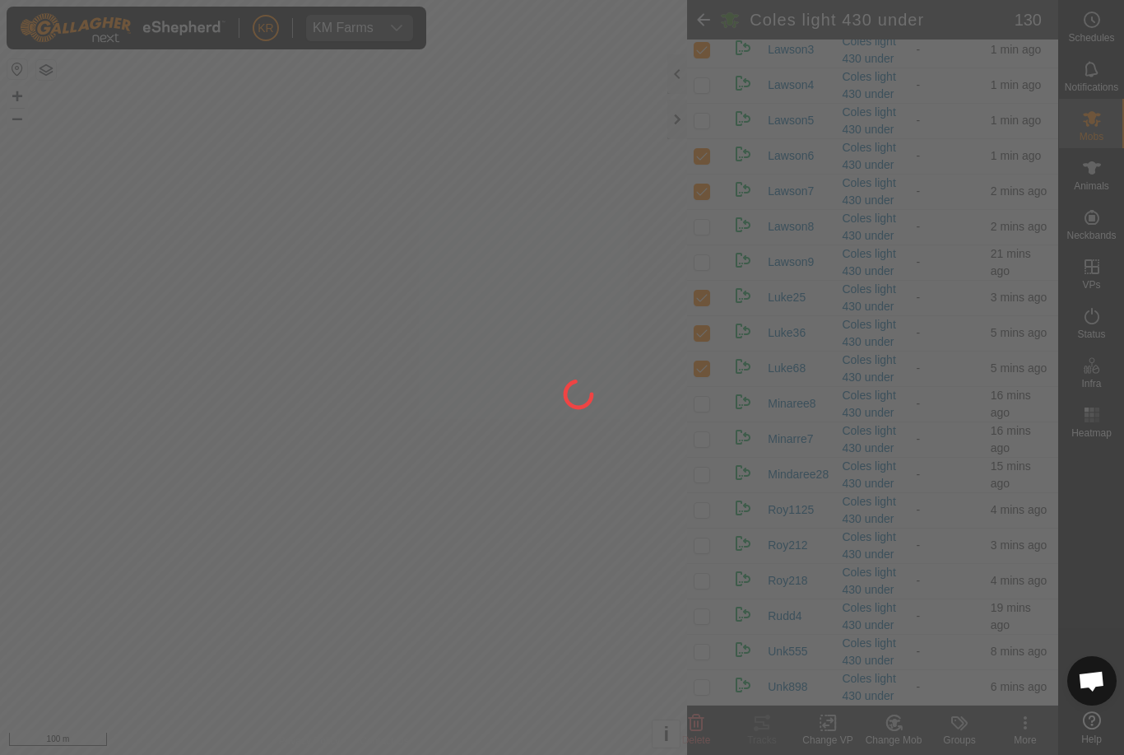
checkbox input "false"
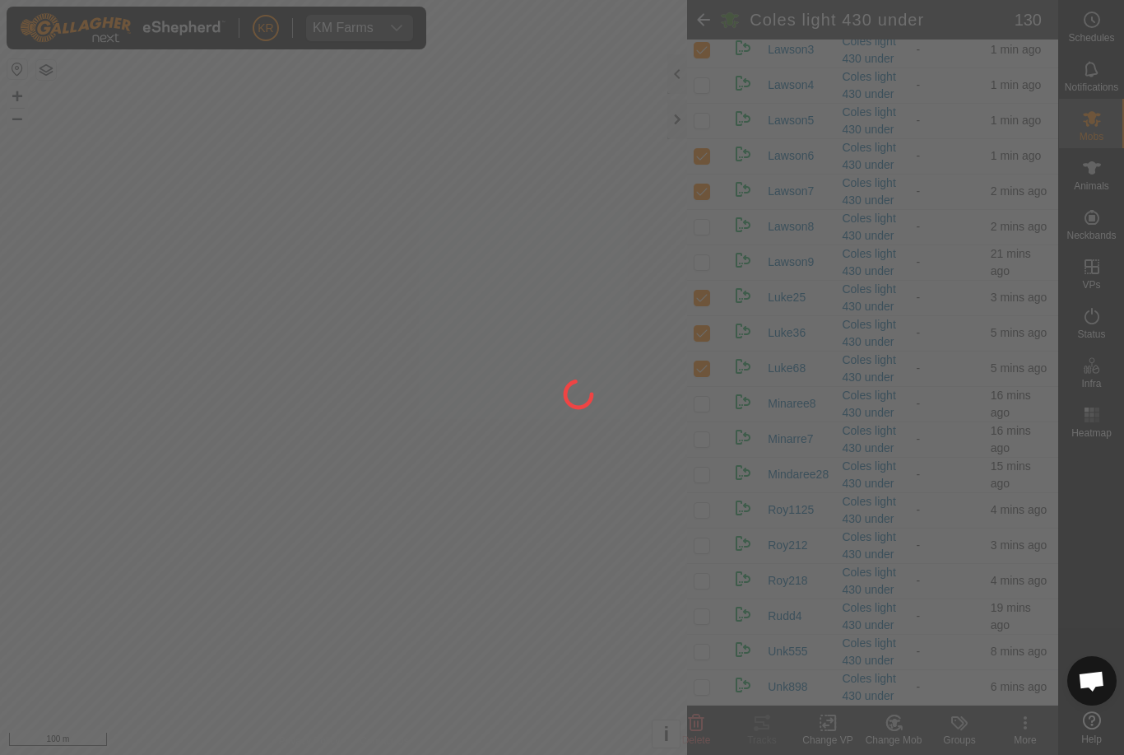
checkbox input "false"
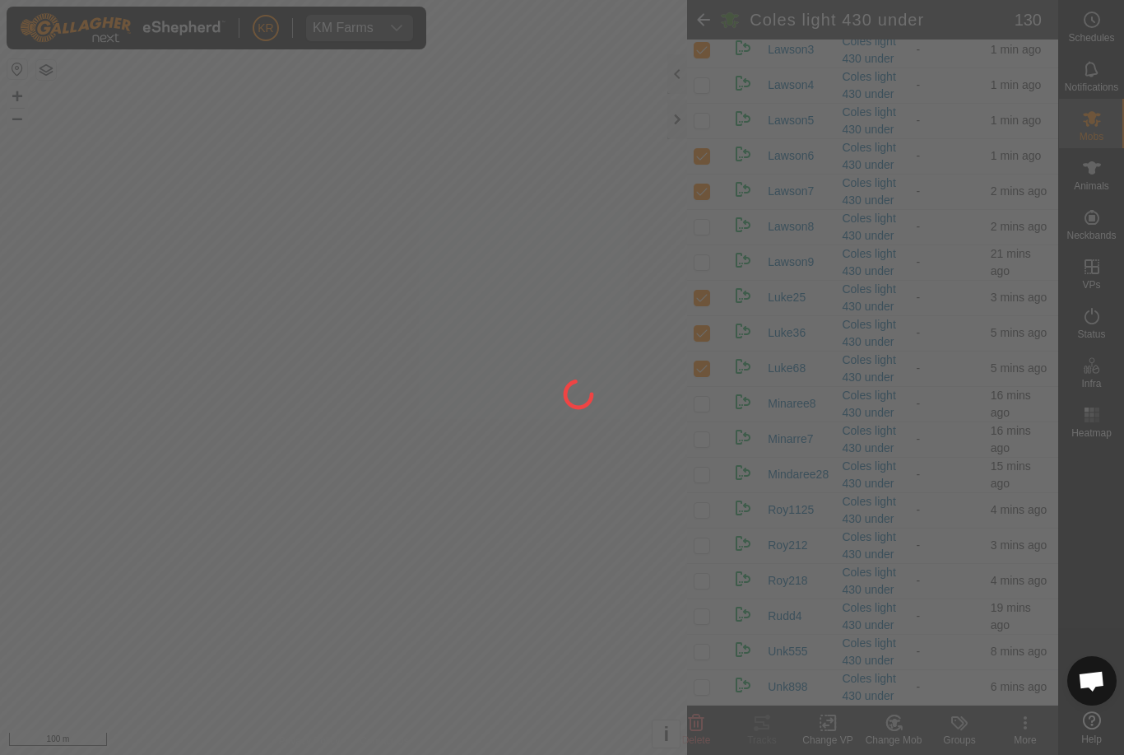
checkbox input "false"
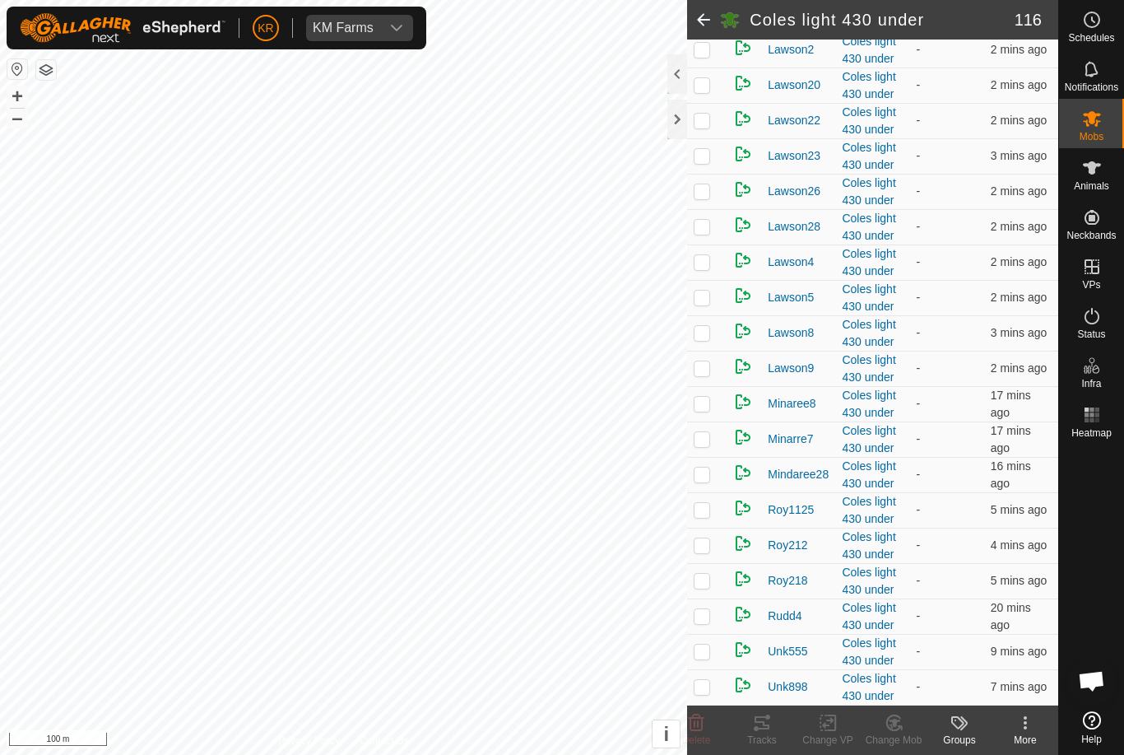
scroll to position [3682, 0]
click at [699, 454] on td at bounding box center [707, 438] width 40 height 35
click at [706, 443] on p-checkbox at bounding box center [702, 438] width 16 height 13
checkbox input "false"
click at [703, 484] on td at bounding box center [707, 474] width 40 height 35
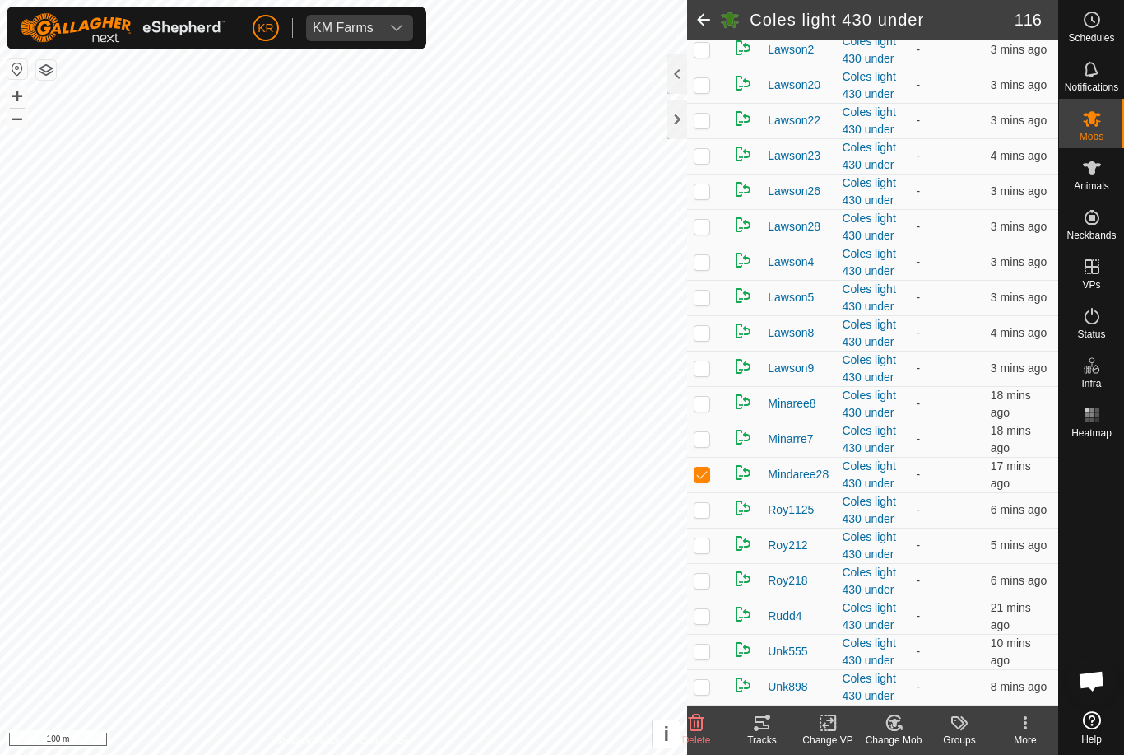
click at [714, 479] on td at bounding box center [707, 474] width 40 height 35
checkbox input "false"
click at [701, 518] on td at bounding box center [707, 509] width 40 height 35
checkbox input "true"
click at [701, 547] on p-checkbox at bounding box center [702, 544] width 16 height 13
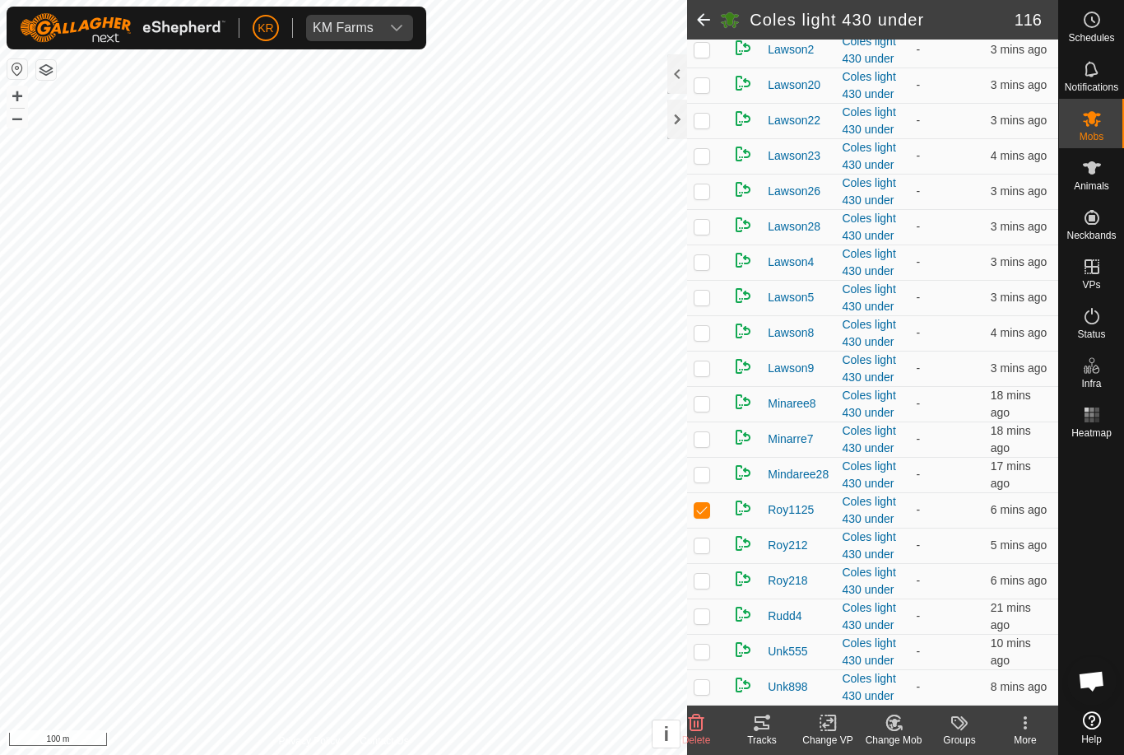
checkbox input "true"
click at [707, 579] on p-checkbox at bounding box center [702, 580] width 16 height 13
checkbox input "true"
click at [705, 622] on p-checkbox at bounding box center [702, 615] width 16 height 13
click at [705, 616] on p-checkbox at bounding box center [702, 615] width 16 height 13
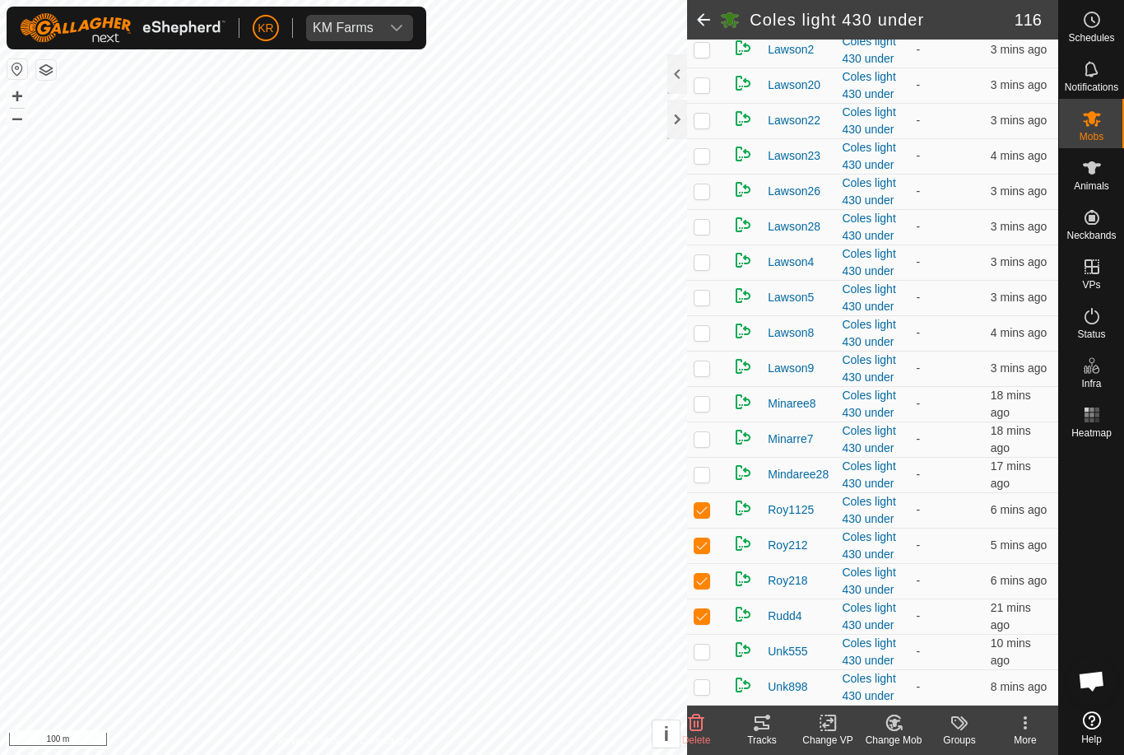
checkbox input "false"
click at [700, 658] on p-checkbox at bounding box center [702, 650] width 16 height 13
click at [701, 646] on p-checkbox at bounding box center [702, 650] width 16 height 13
checkbox input "false"
click at [701, 690] on p-checkbox at bounding box center [702, 686] width 16 height 13
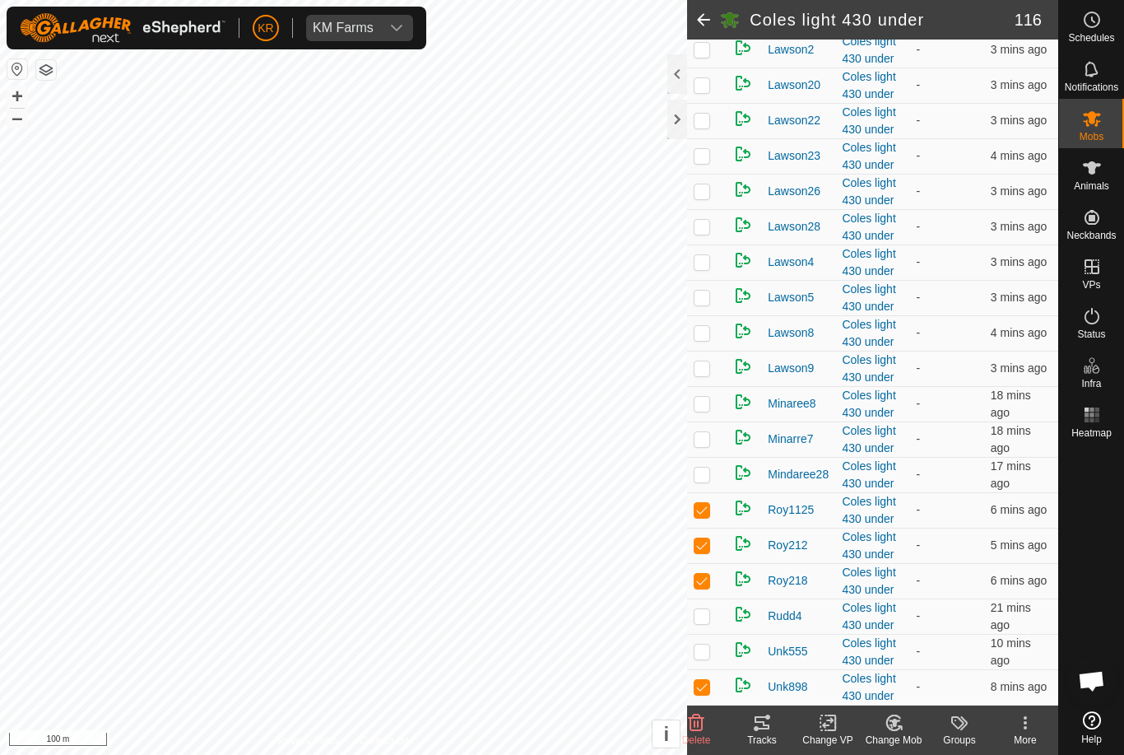
click at [696, 678] on td at bounding box center [707, 686] width 40 height 35
checkbox input "false"
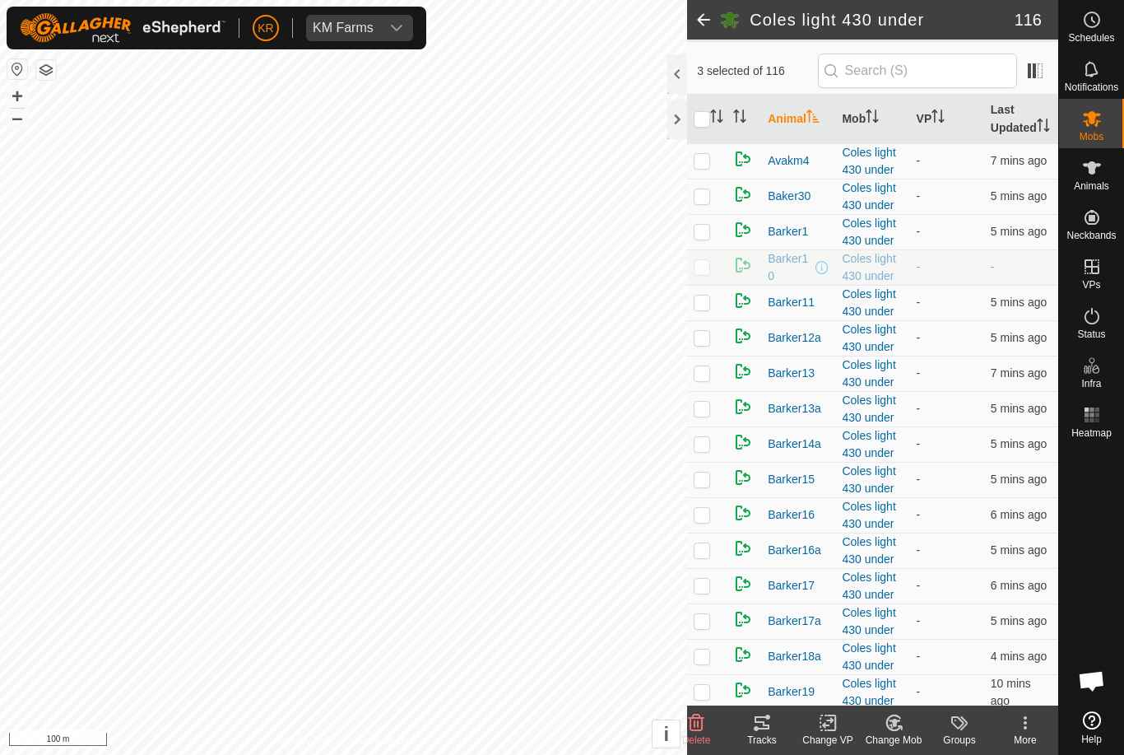
scroll to position [143, 0]
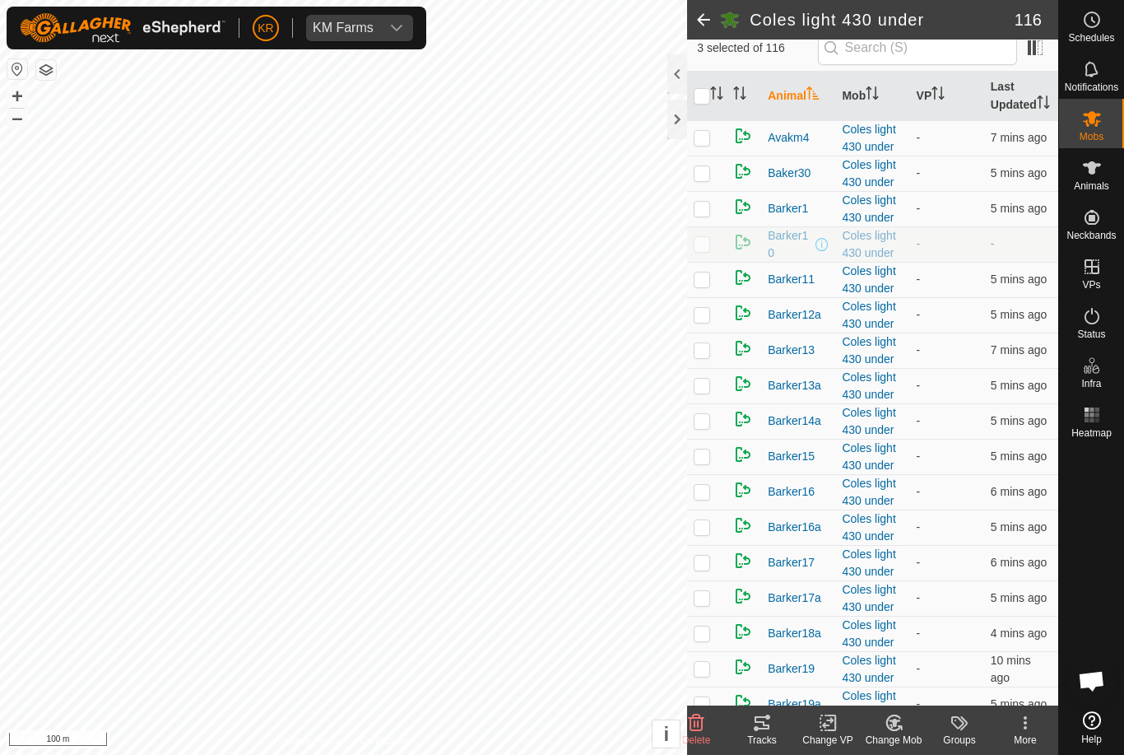
click at [702, 156] on td at bounding box center [707, 137] width 40 height 35
click at [900, 737] on div "Change Mob" at bounding box center [894, 739] width 66 height 15
click at [951, 653] on span "Choose Mob..." at bounding box center [941, 652] width 86 height 20
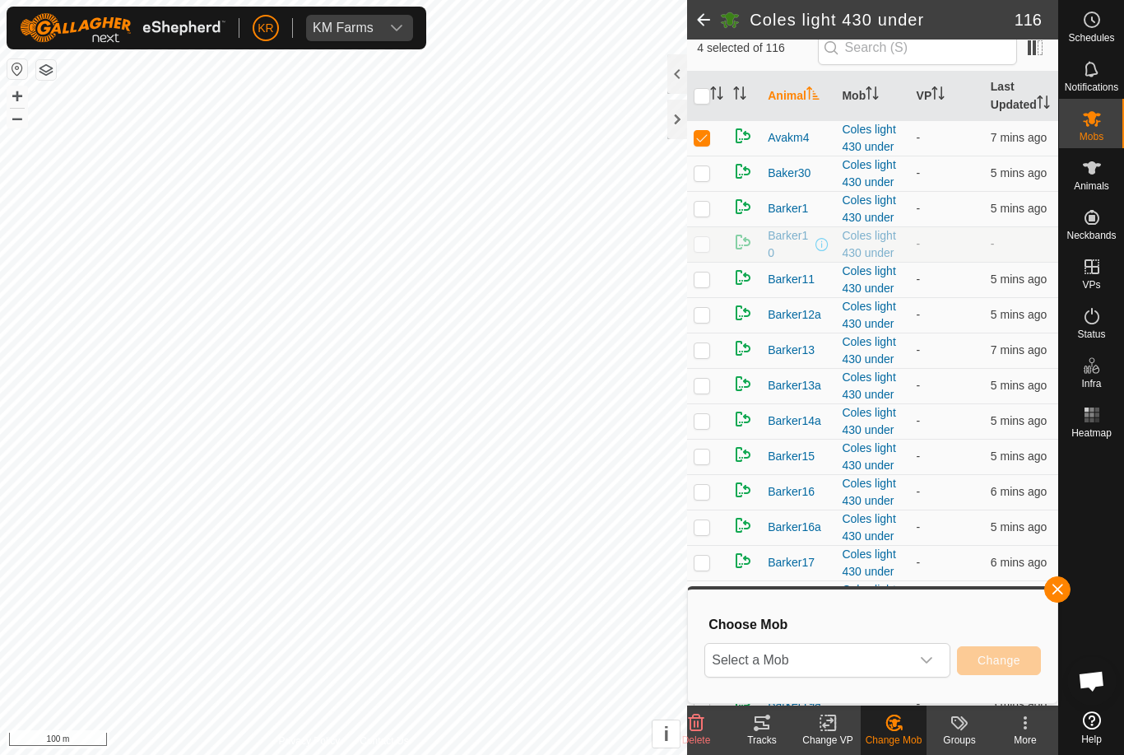
click at [929, 664] on icon "dropdown trigger" at bounding box center [926, 659] width 13 height 13
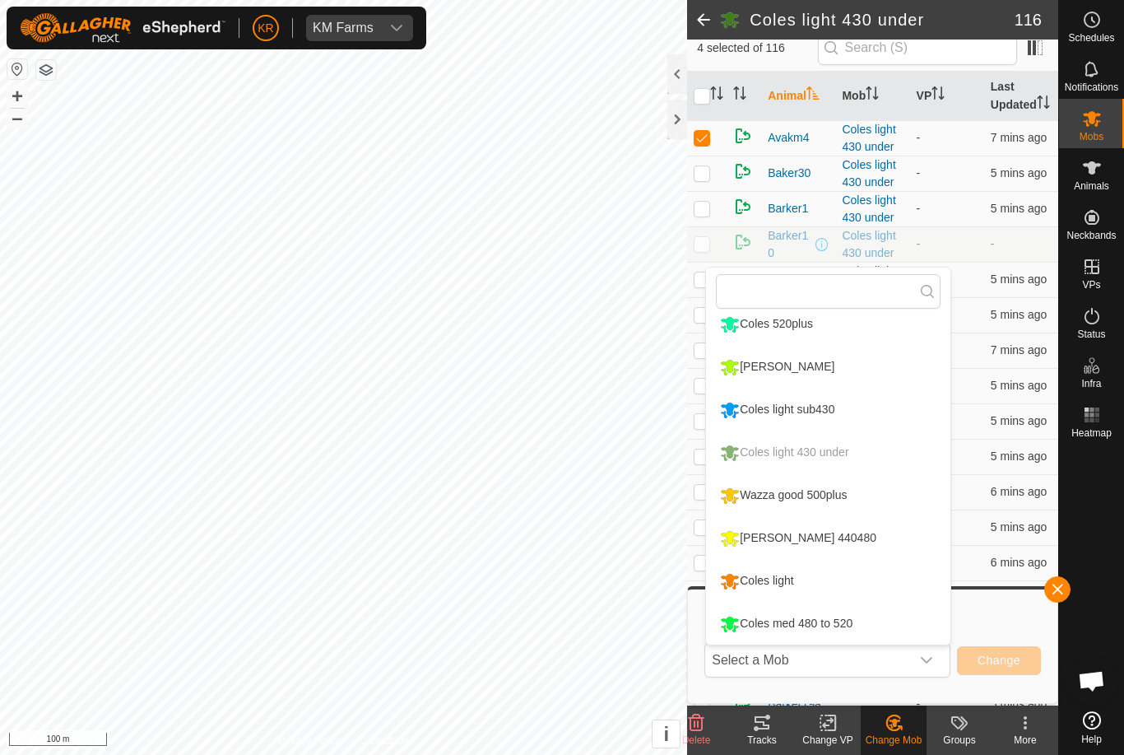
scroll to position [183, 0]
click at [821, 535] on div "[PERSON_NAME] 440480" at bounding box center [798, 538] width 165 height 28
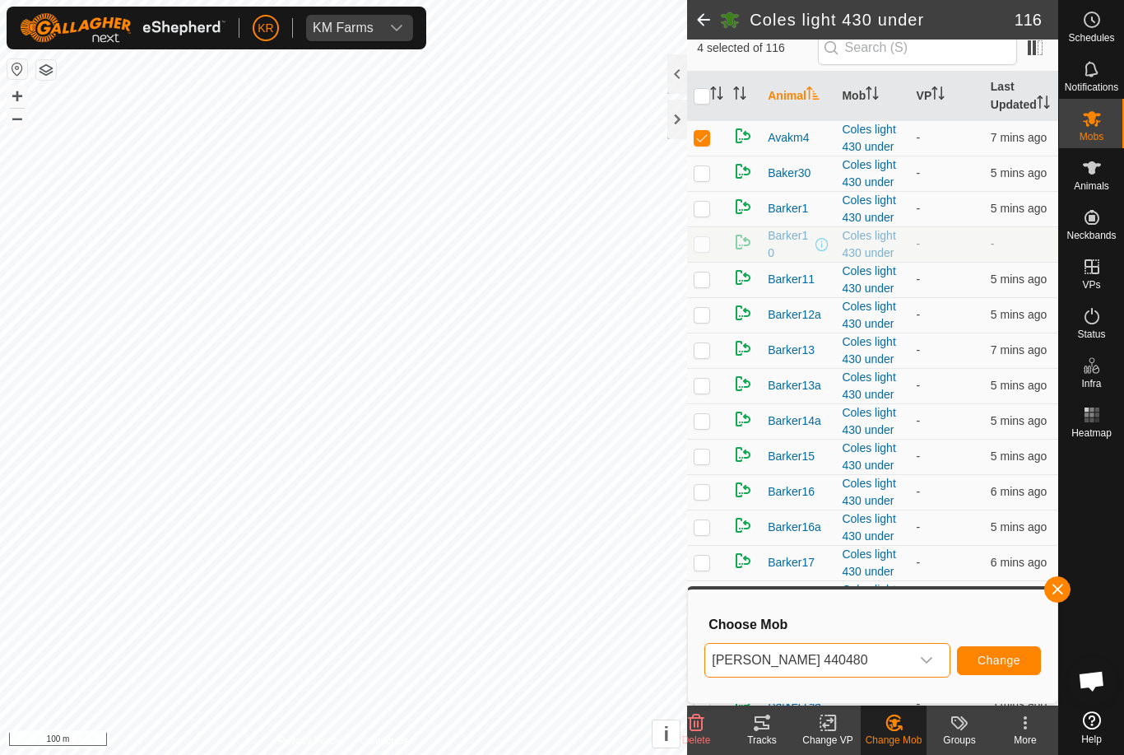
click at [1015, 655] on span "Change" at bounding box center [999, 659] width 43 height 13
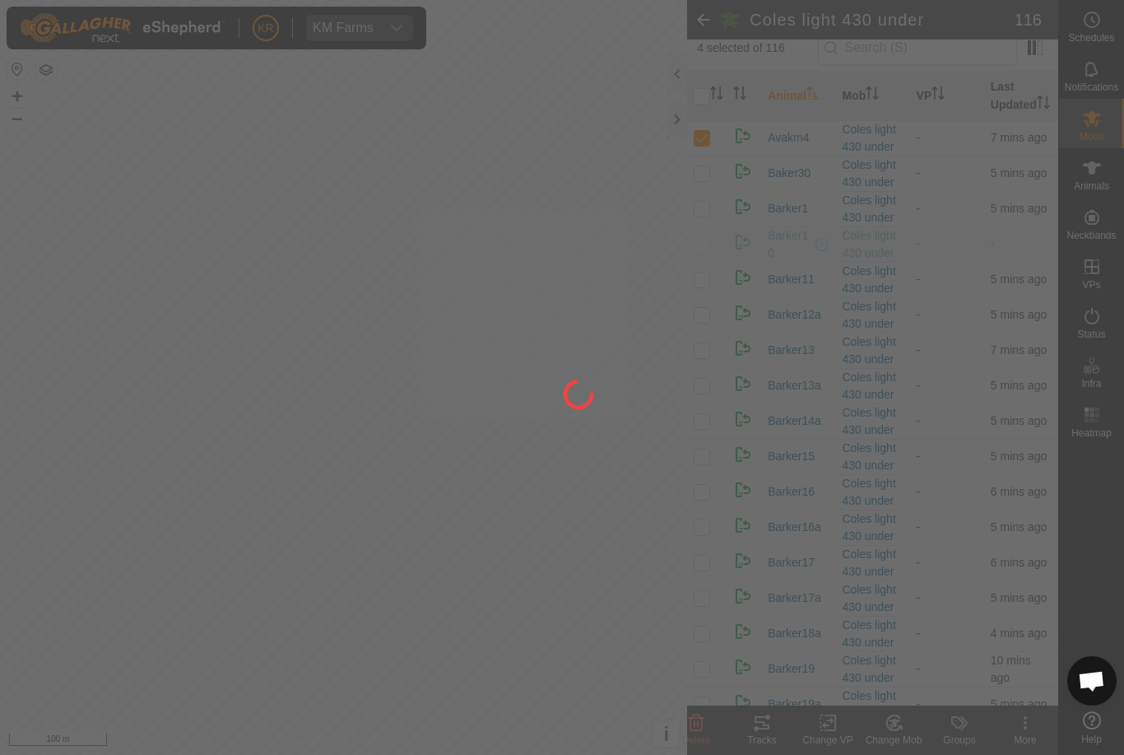
checkbox input "false"
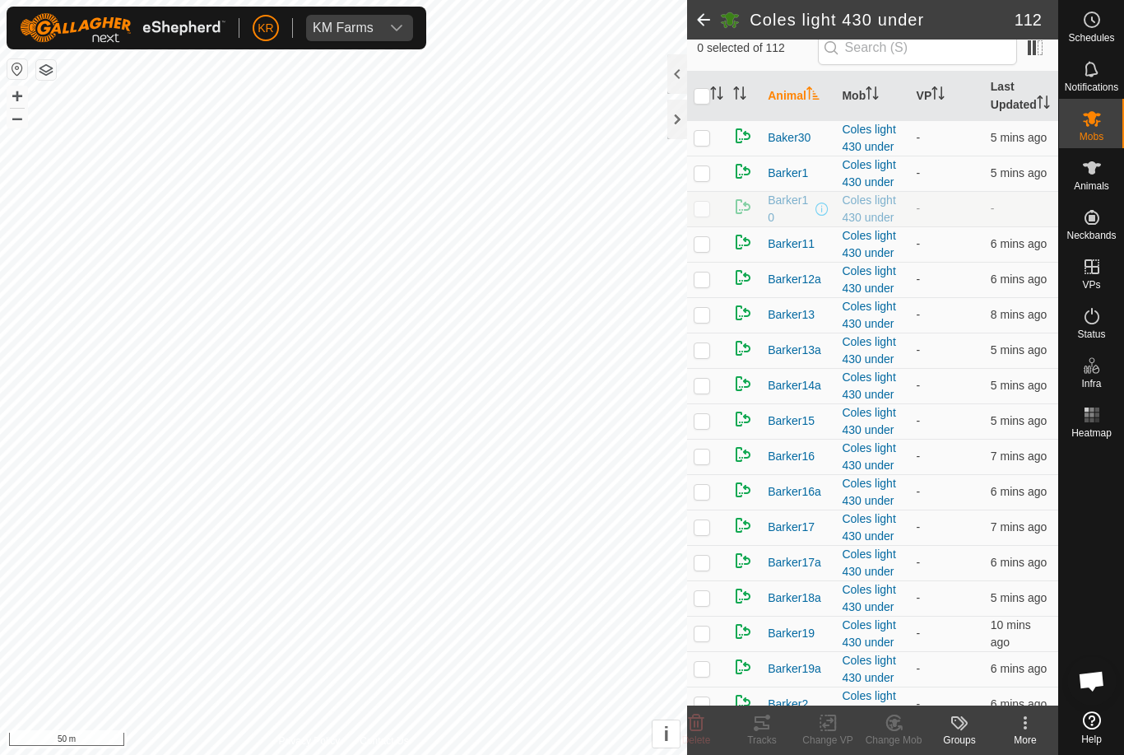
click at [693, 262] on td at bounding box center [707, 243] width 40 height 35
click at [706, 250] on p-checkbox at bounding box center [702, 243] width 16 height 13
checkbox input "false"
click at [700, 297] on td at bounding box center [707, 279] width 40 height 35
click at [702, 286] on p-checkbox at bounding box center [702, 278] width 16 height 13
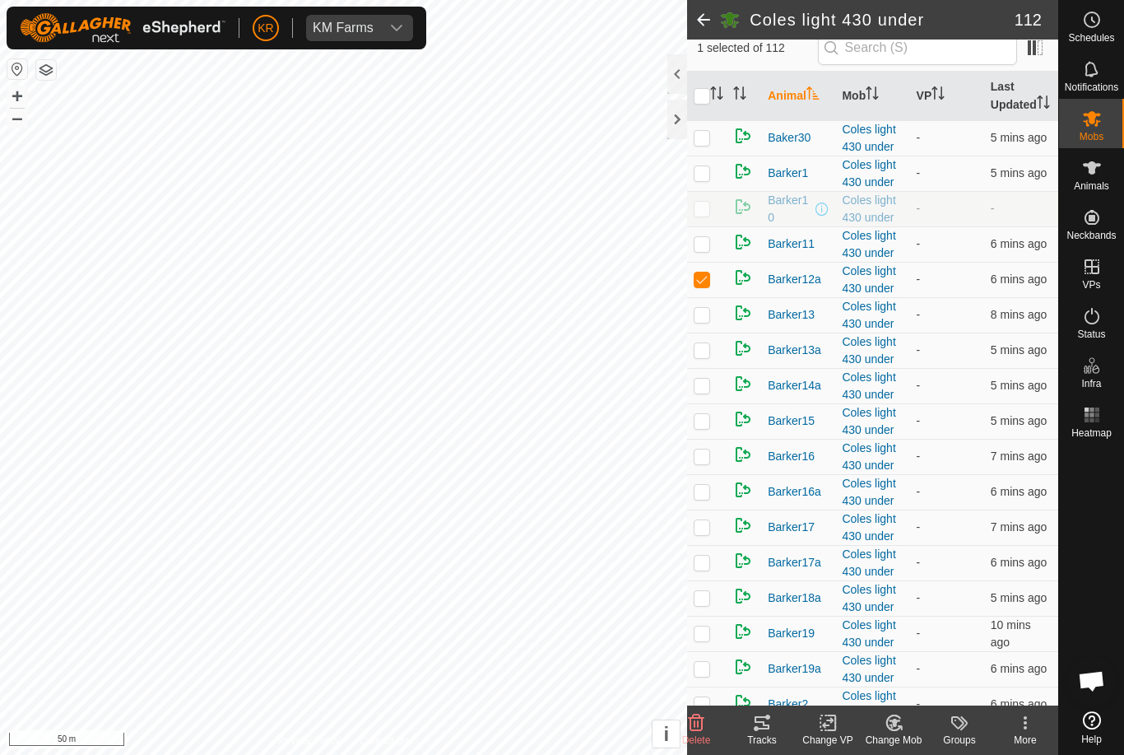
checkbox input "false"
click at [709, 321] on p-checkbox at bounding box center [702, 314] width 16 height 13
checkbox input "true"
click at [703, 368] on td at bounding box center [707, 349] width 40 height 35
click at [708, 356] on p-checkbox at bounding box center [702, 349] width 16 height 13
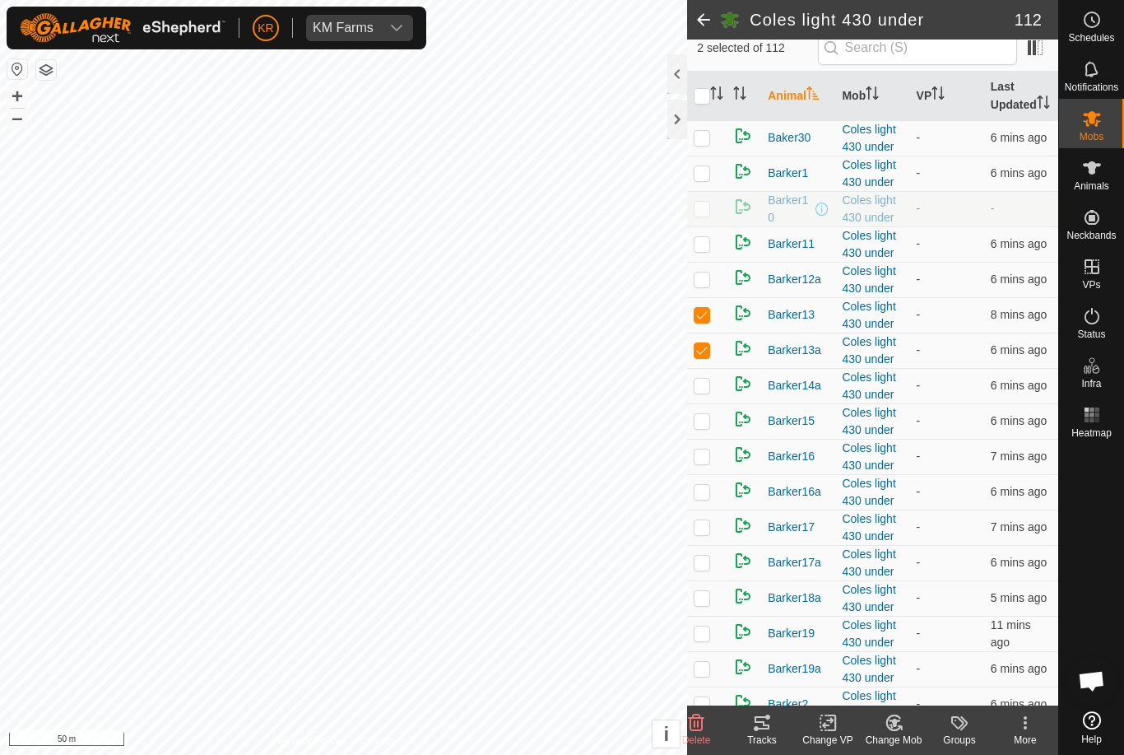
checkbox input "false"
click at [713, 403] on td at bounding box center [707, 385] width 40 height 35
checkbox input "true"
click at [705, 427] on p-checkbox at bounding box center [702, 420] width 16 height 13
click at [709, 427] on p-checkbox at bounding box center [702, 420] width 16 height 13
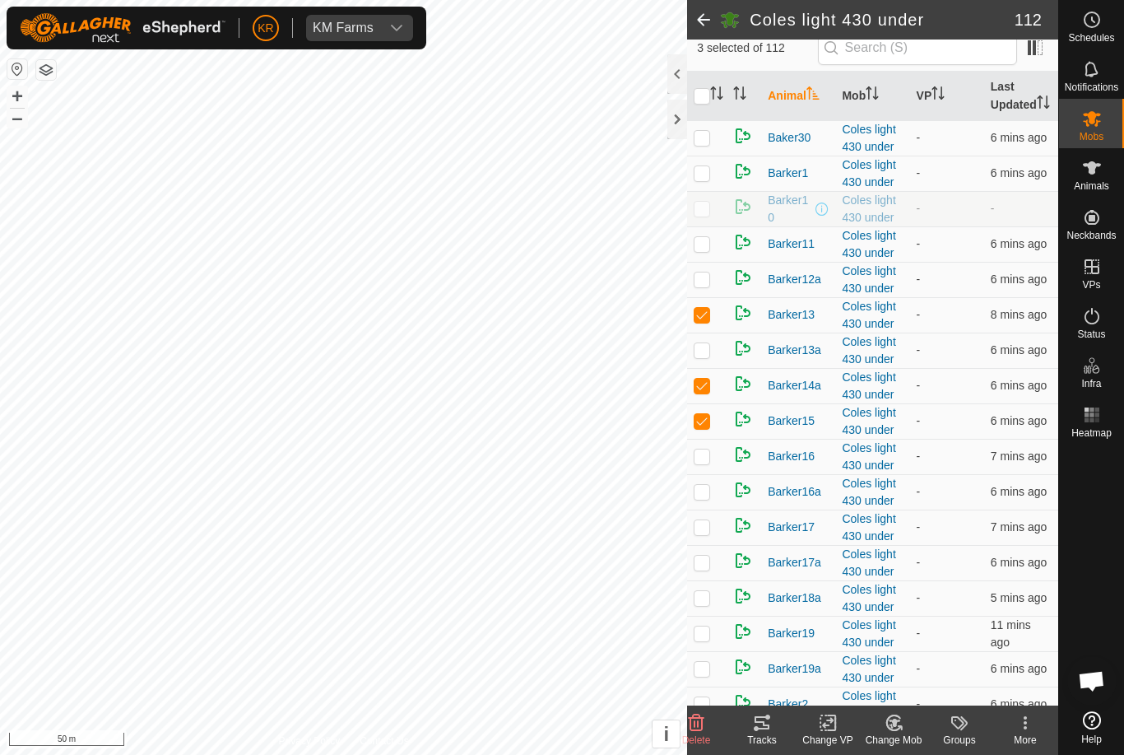
checkbox input "false"
click at [711, 474] on td at bounding box center [707, 456] width 40 height 35
checkbox input "true"
click at [709, 498] on p-checkbox at bounding box center [702, 491] width 16 height 13
click at [703, 509] on td at bounding box center [707, 491] width 40 height 35
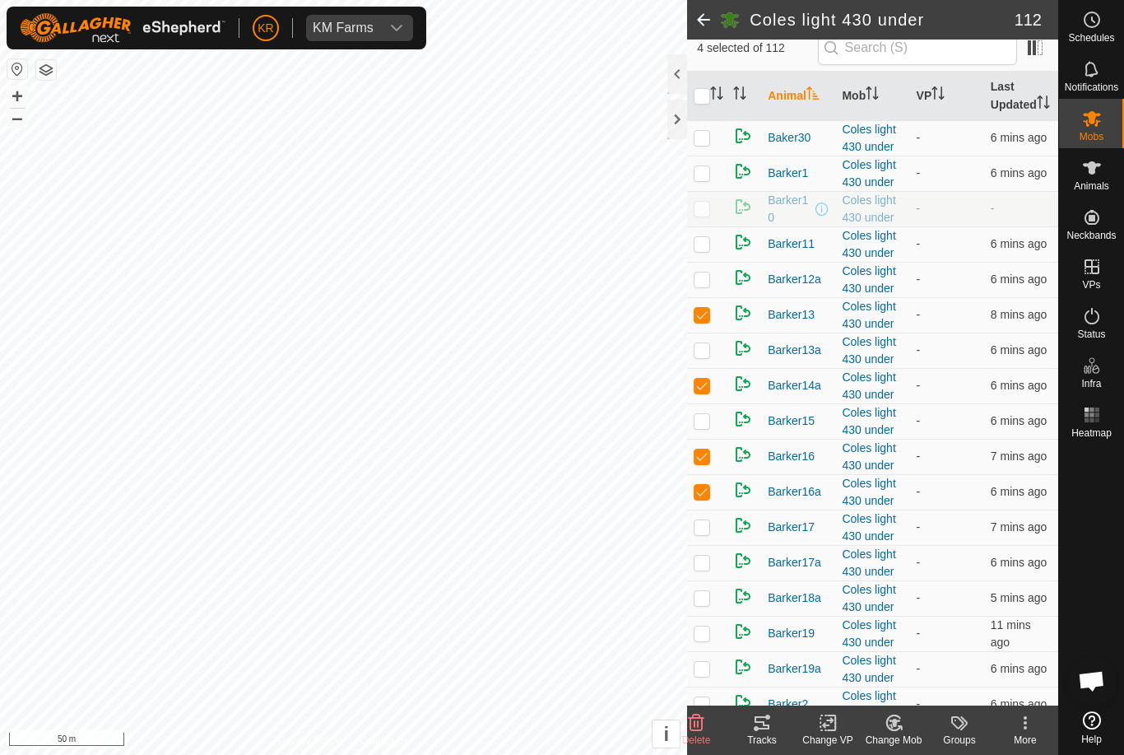
checkbox input "false"
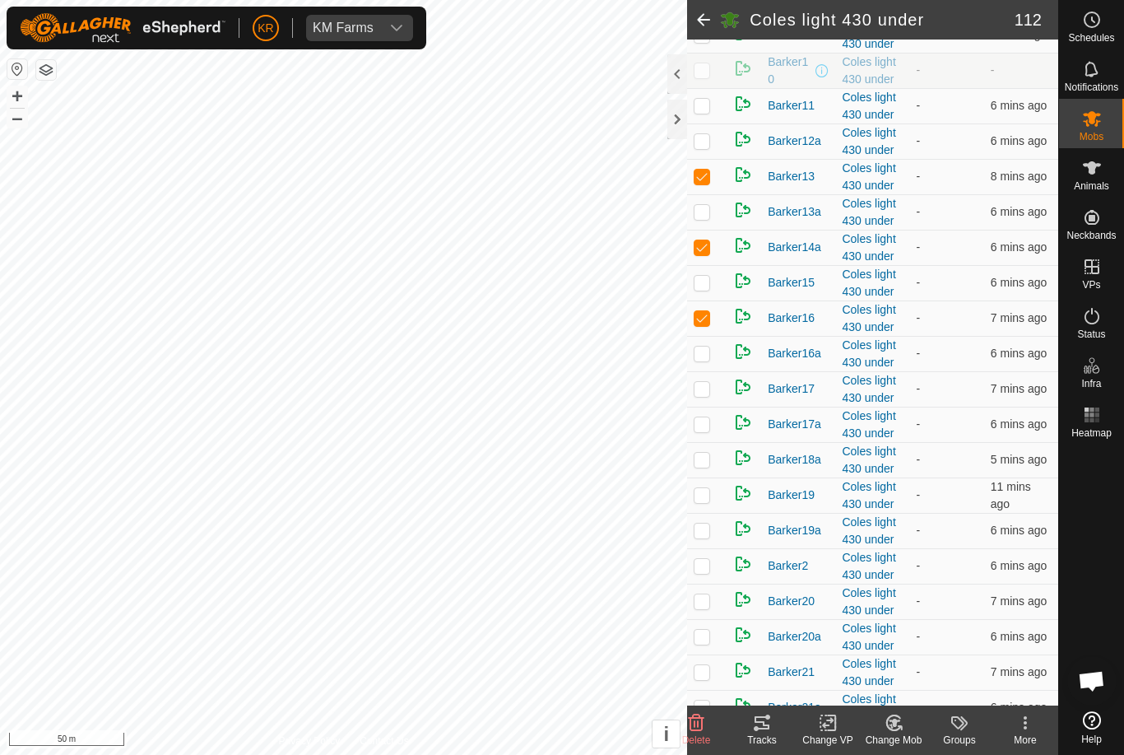
scroll to position [291, 0]
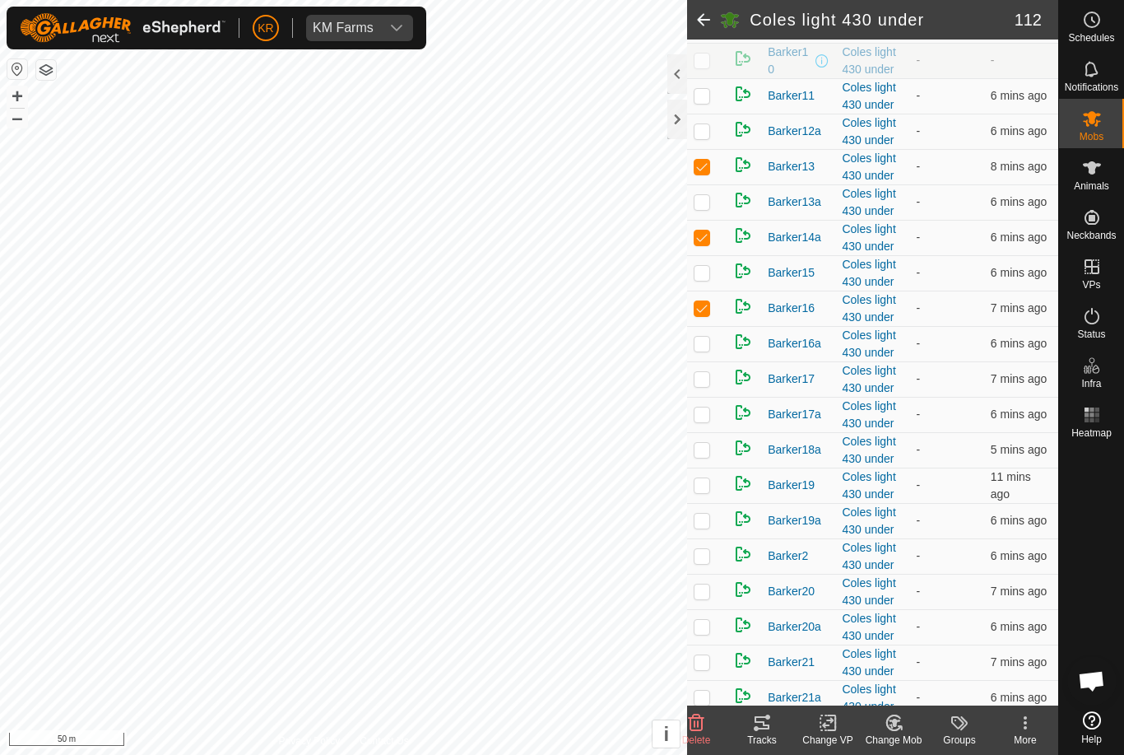
click at [707, 385] on p-checkbox at bounding box center [702, 378] width 16 height 13
checkbox input "true"
click at [713, 432] on td at bounding box center [707, 414] width 40 height 35
checkbox input "true"
click at [700, 456] on p-checkbox at bounding box center [702, 449] width 16 height 13
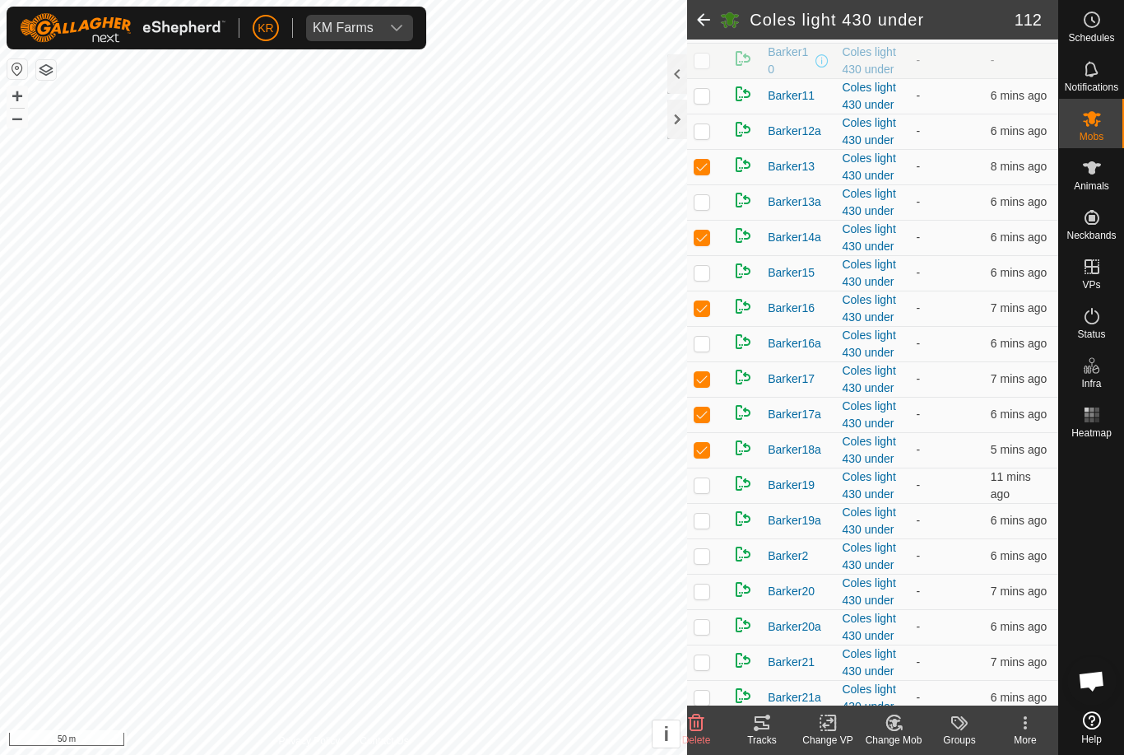
click at [709, 467] on td at bounding box center [707, 449] width 40 height 35
checkbox input "false"
click at [705, 491] on p-checkbox at bounding box center [702, 484] width 16 height 13
click at [700, 491] on p-checkbox at bounding box center [702, 484] width 16 height 13
checkbox input "false"
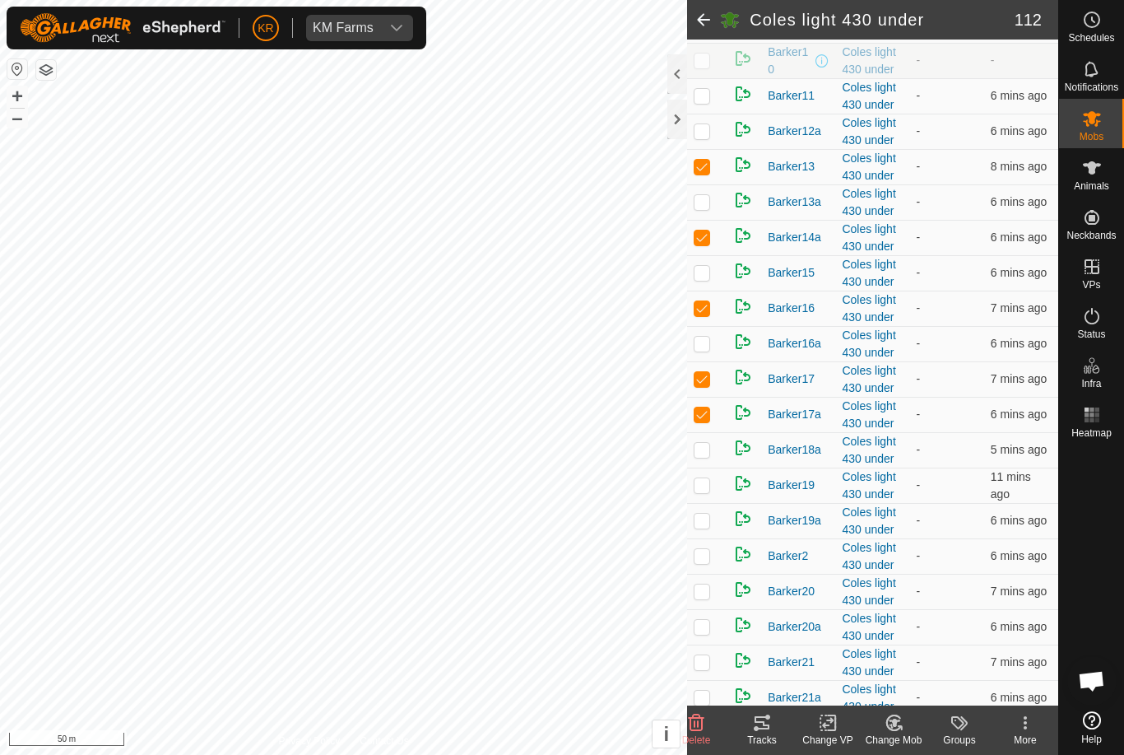
click at [707, 527] on p-checkbox at bounding box center [702, 520] width 16 height 13
click at [711, 536] on td at bounding box center [707, 520] width 40 height 35
click at [705, 527] on p-checkbox at bounding box center [702, 520] width 16 height 13
click at [710, 527] on p-checkbox at bounding box center [702, 520] width 16 height 13
checkbox input "false"
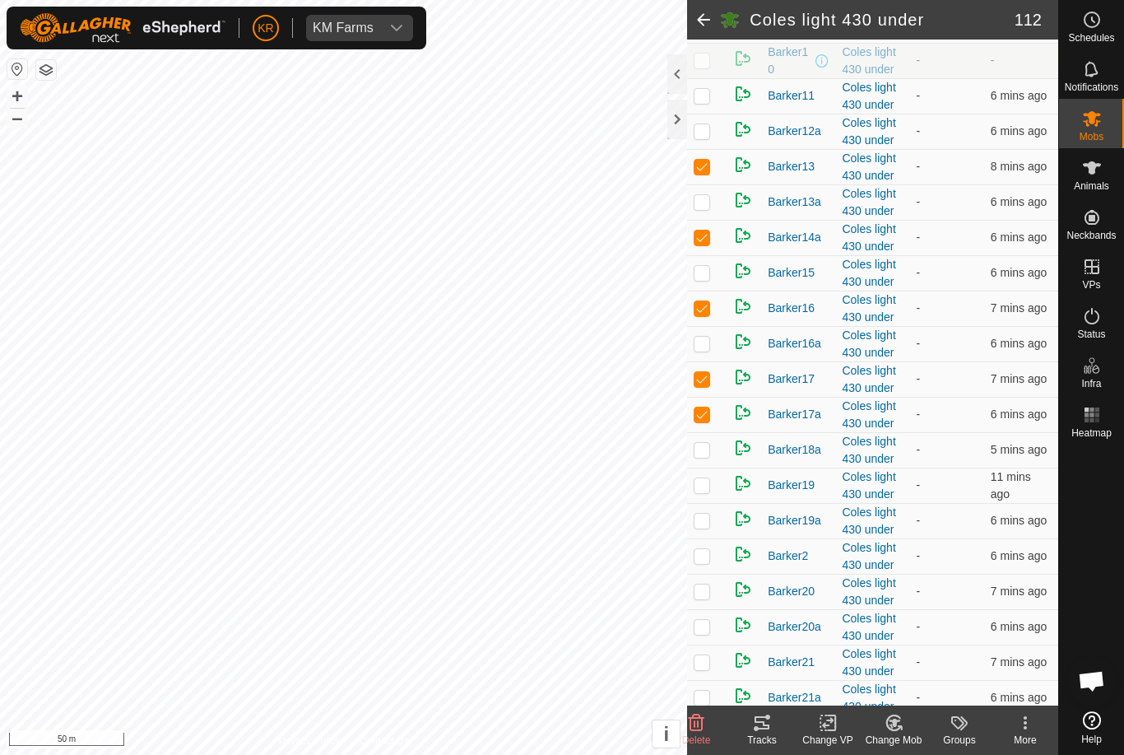
click at [709, 562] on p-checkbox at bounding box center [702, 555] width 16 height 13
checkbox input "true"
click at [705, 598] on p-checkbox at bounding box center [702, 590] width 16 height 13
checkbox input "false"
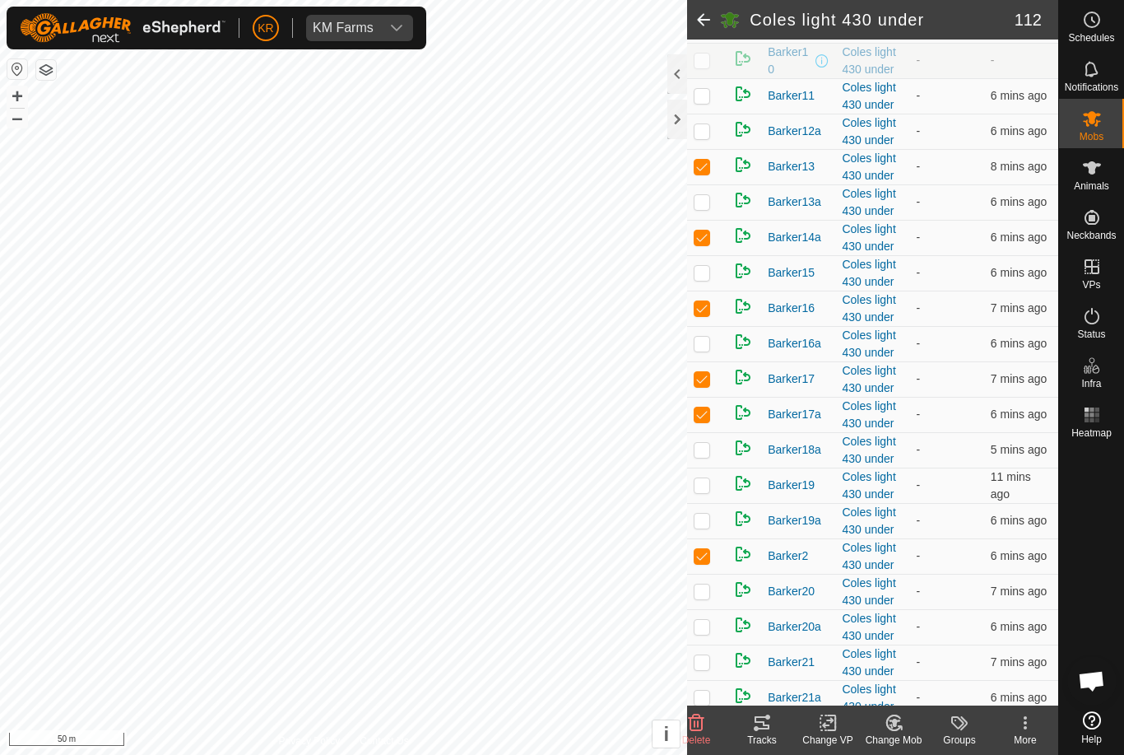
click at [709, 633] on p-checkbox at bounding box center [702, 626] width 16 height 13
click at [706, 633] on p-checkbox at bounding box center [702, 626] width 16 height 13
checkbox input "false"
click at [709, 668] on p-checkbox at bounding box center [702, 661] width 16 height 13
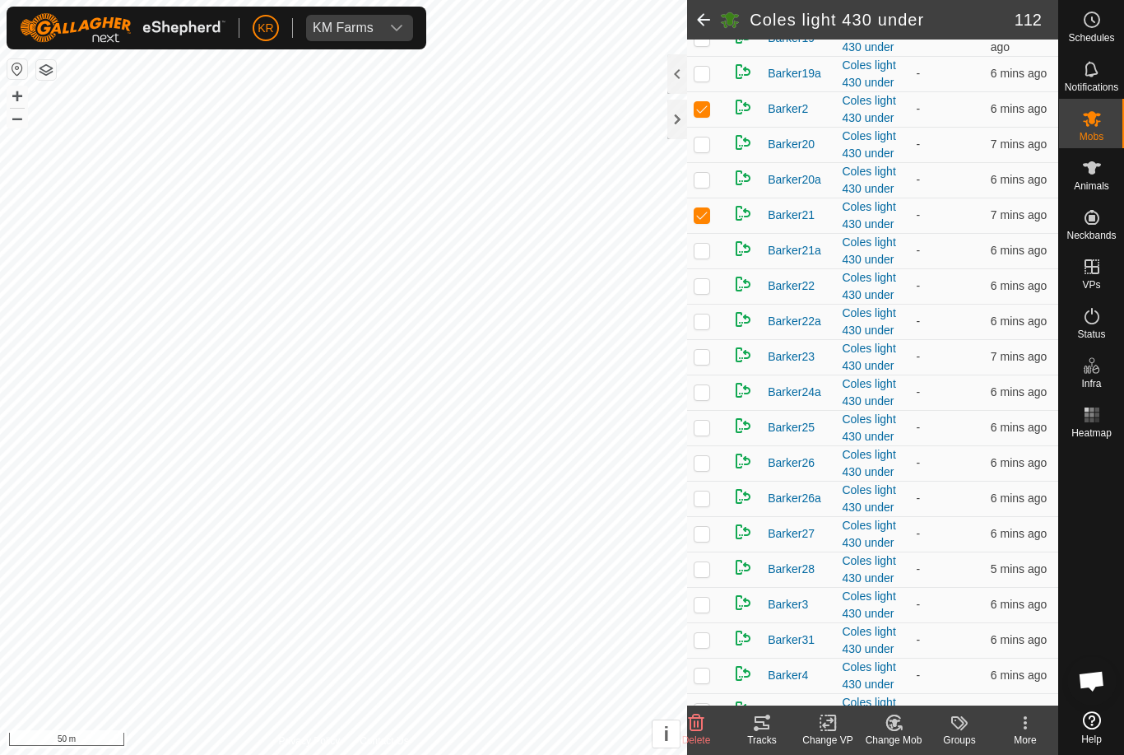
scroll to position [769, 0]
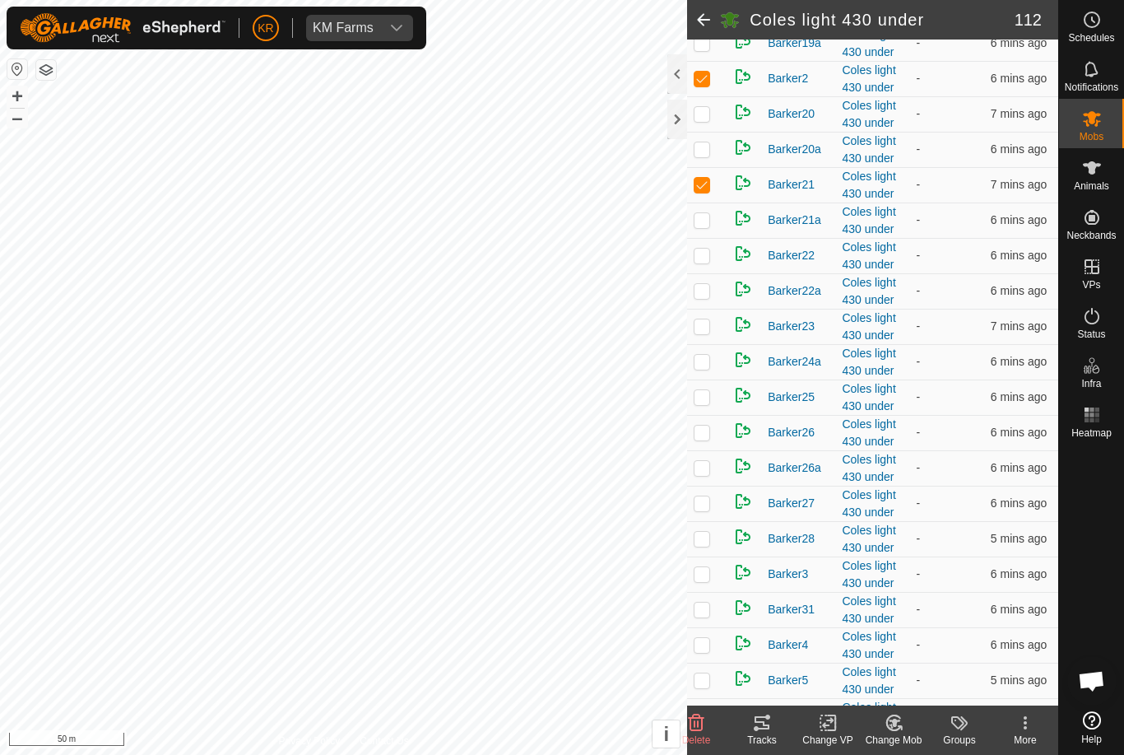
click at [713, 202] on td at bounding box center [707, 184] width 40 height 35
checkbox input "false"
click at [714, 238] on td at bounding box center [707, 219] width 40 height 35
click at [711, 238] on td at bounding box center [707, 219] width 40 height 35
checkbox input "false"
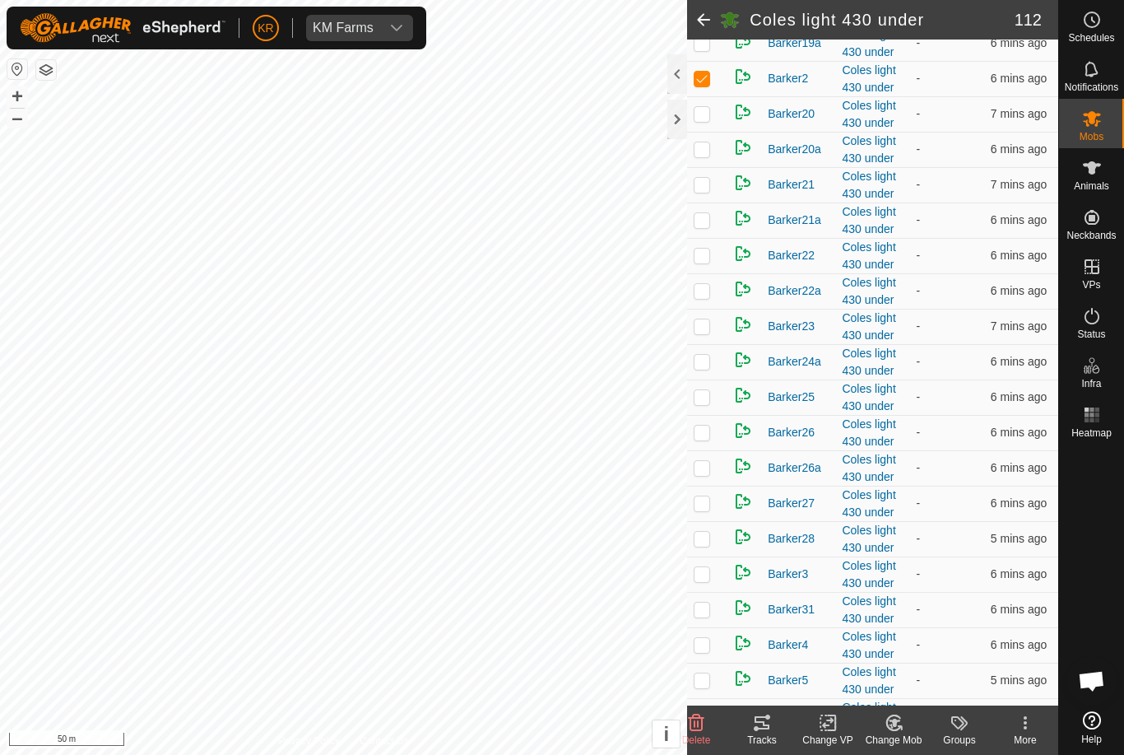
click at [709, 262] on p-checkbox at bounding box center [702, 255] width 16 height 13
checkbox input "true"
click at [713, 309] on td at bounding box center [707, 290] width 40 height 35
checkbox input "true"
click at [709, 332] on p-checkbox at bounding box center [702, 325] width 16 height 13
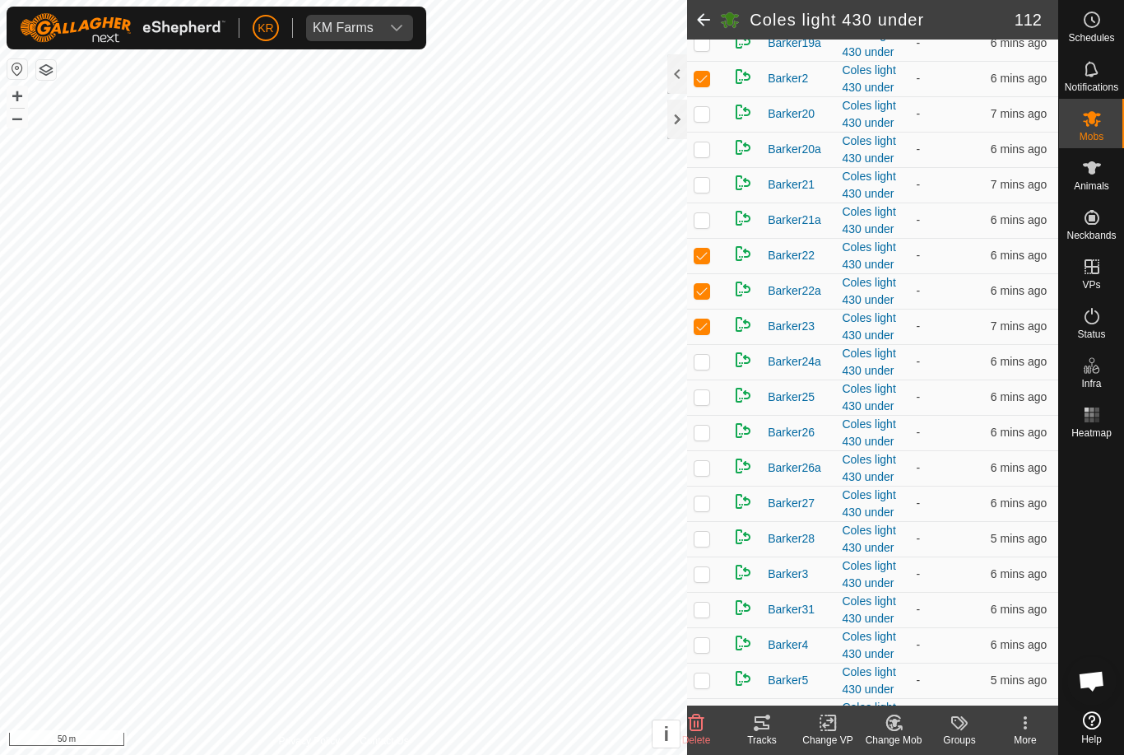
checkbox input "true"
click at [710, 368] on p-checkbox at bounding box center [702, 361] width 16 height 13
click at [713, 379] on td at bounding box center [707, 361] width 40 height 35
checkbox input "false"
click at [717, 415] on td at bounding box center [707, 396] width 40 height 35
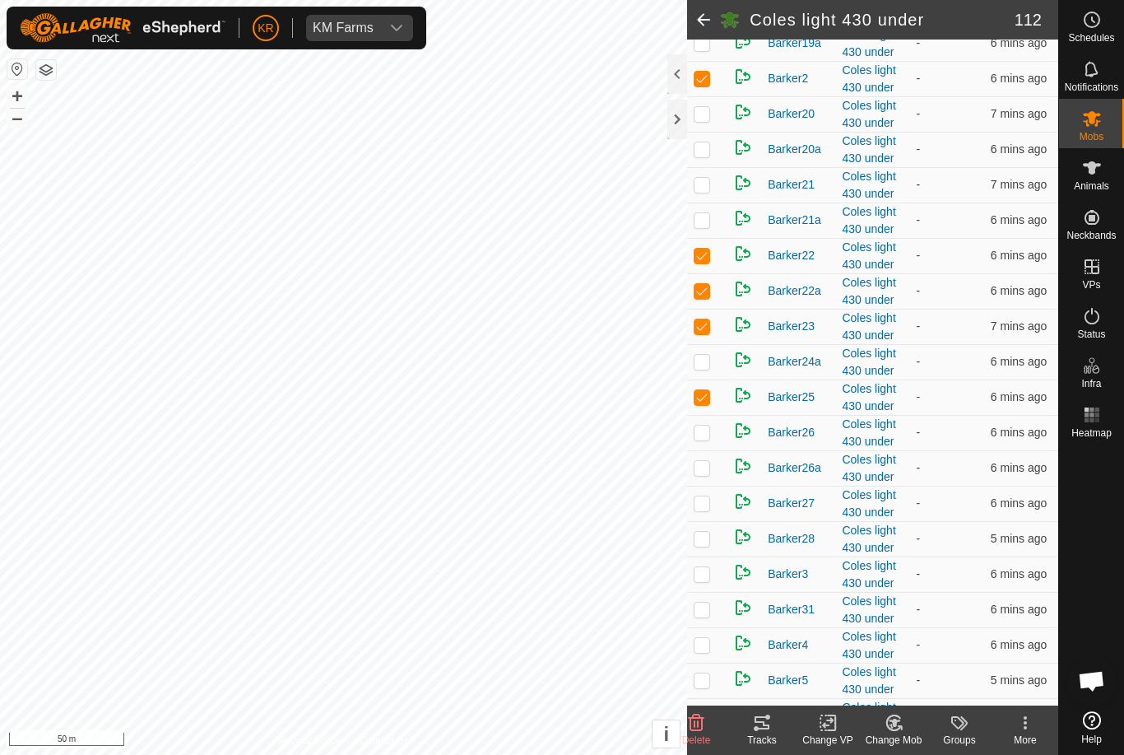
click at [712, 412] on td at bounding box center [707, 396] width 40 height 35
checkbox input "false"
click at [720, 450] on td at bounding box center [707, 432] width 40 height 35
click at [711, 450] on td at bounding box center [707, 432] width 40 height 35
checkbox input "false"
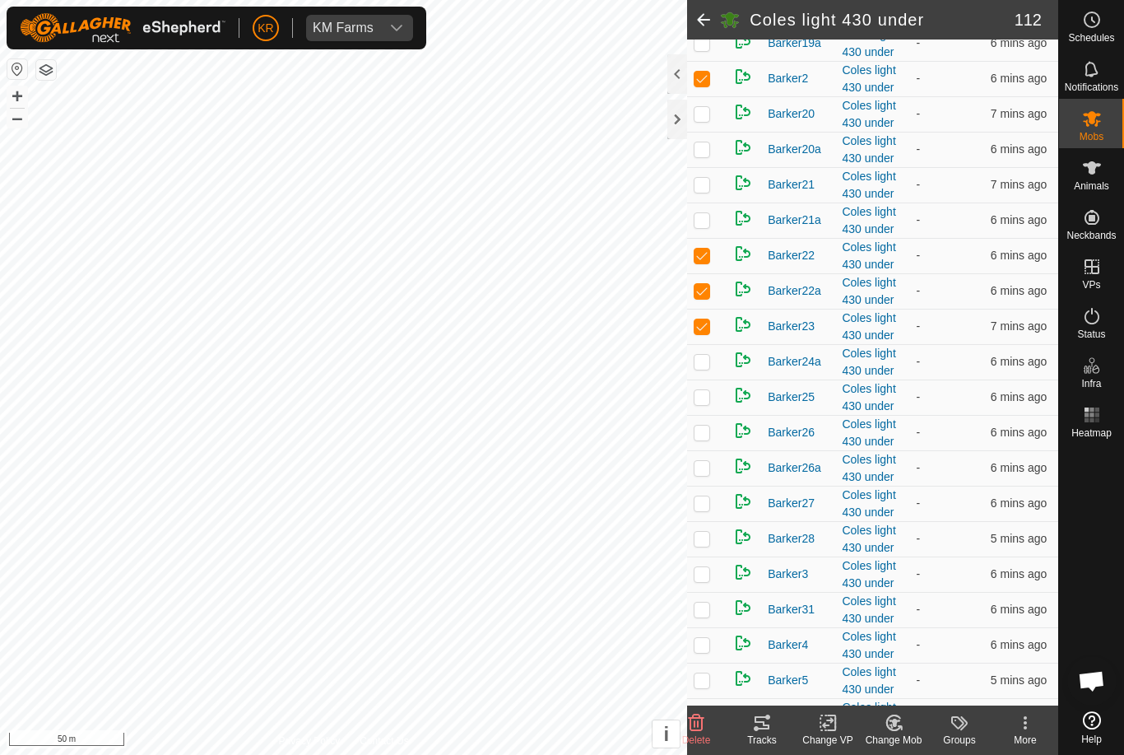
click at [718, 486] on td at bounding box center [707, 467] width 40 height 35
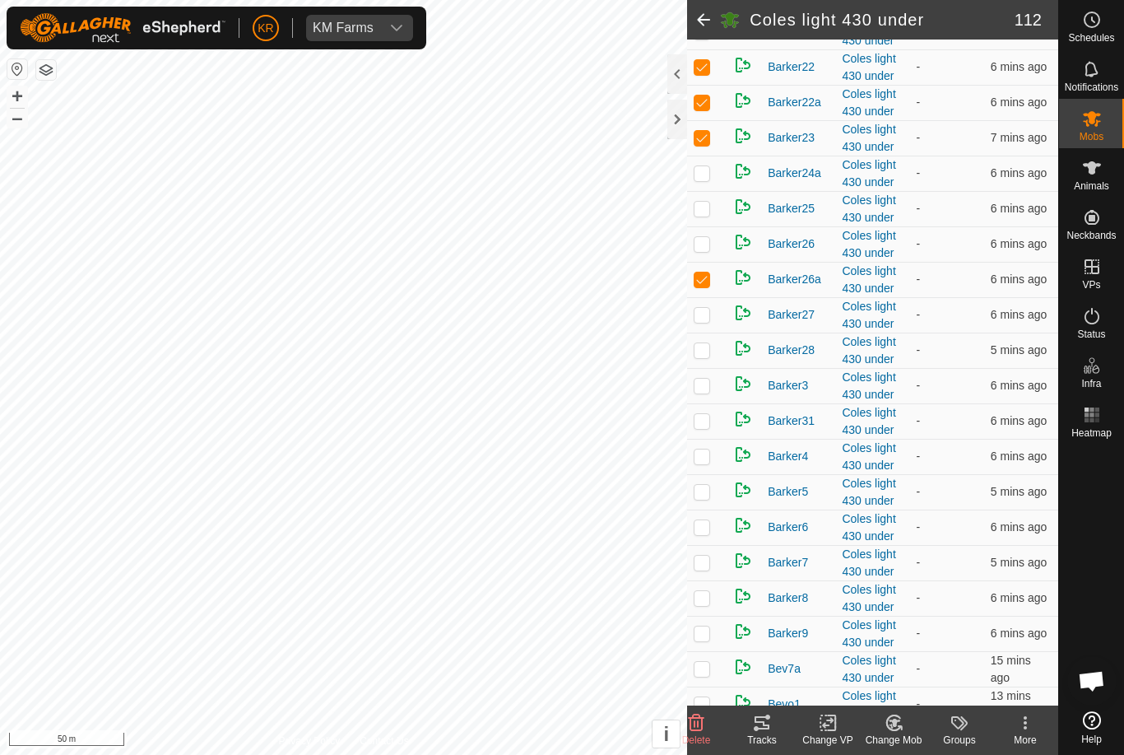
scroll to position [993, 0]
click at [714, 262] on td at bounding box center [707, 243] width 40 height 35
click at [714, 254] on td at bounding box center [707, 243] width 40 height 35
checkbox input "false"
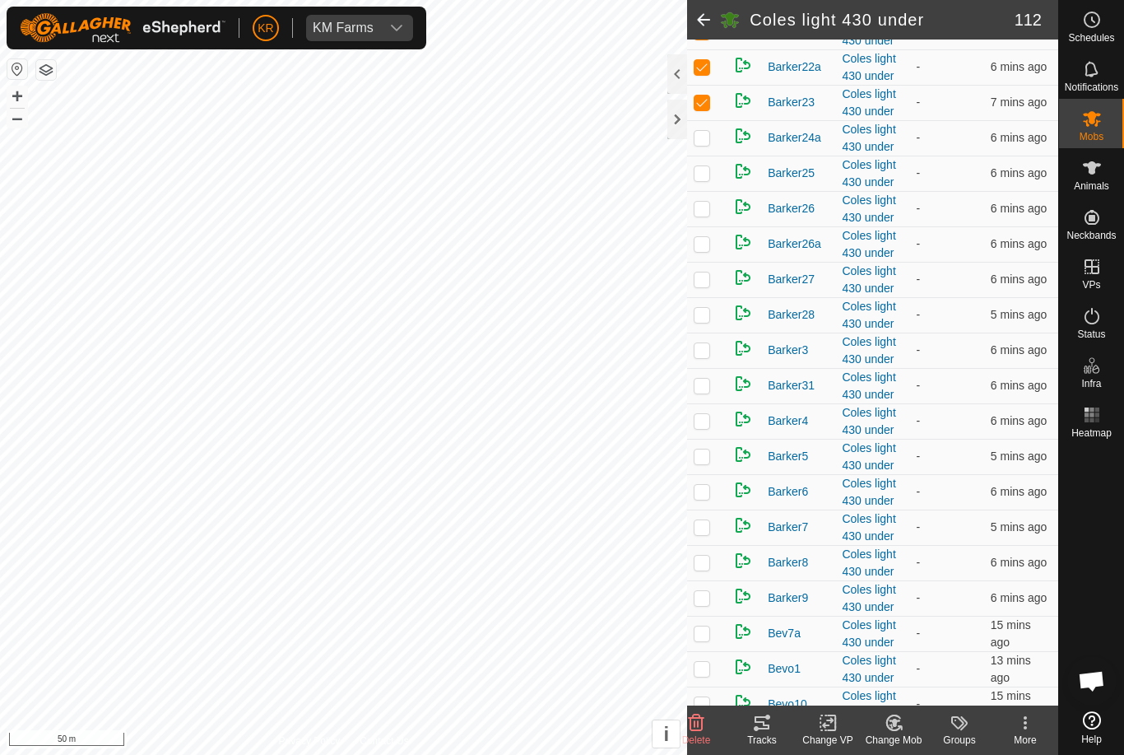
click at [709, 286] on p-checkbox at bounding box center [702, 278] width 16 height 13
click at [716, 297] on td at bounding box center [707, 279] width 40 height 35
checkbox input "false"
click at [710, 321] on p-checkbox at bounding box center [702, 314] width 16 height 13
click at [709, 321] on p-checkbox at bounding box center [702, 314] width 16 height 13
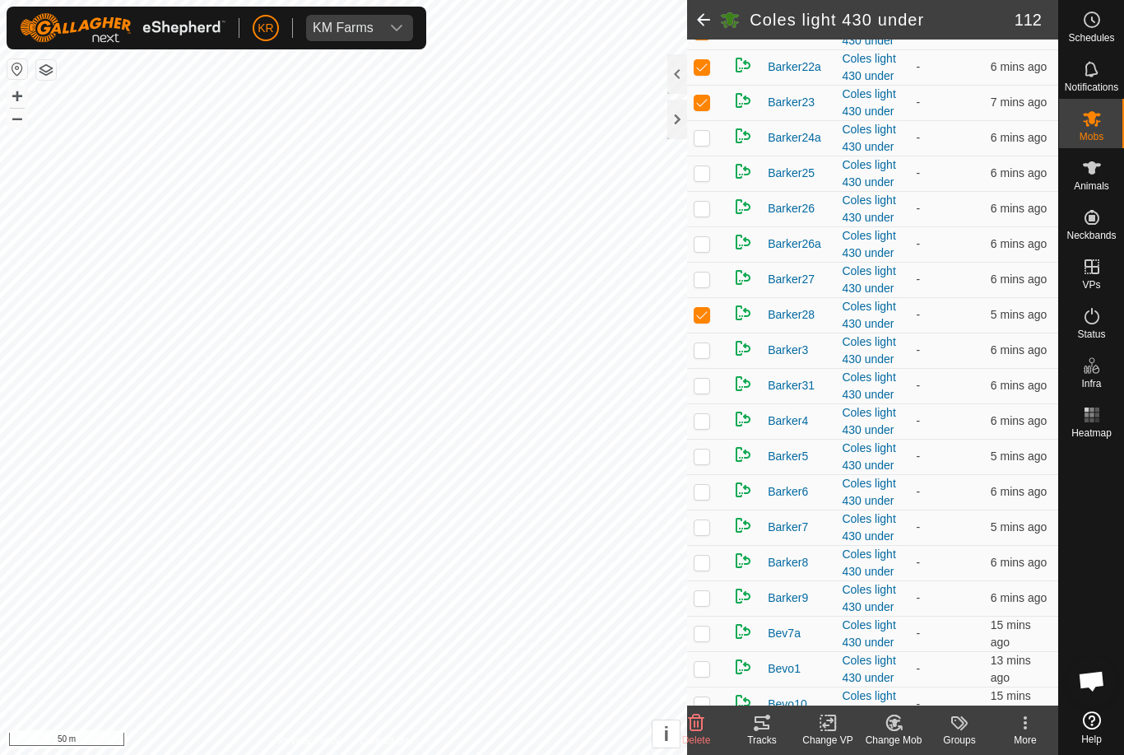
checkbox input "false"
click at [709, 356] on p-checkbox at bounding box center [702, 349] width 16 height 13
checkbox input "true"
click at [710, 392] on p-checkbox at bounding box center [702, 385] width 16 height 13
click at [701, 392] on p-checkbox at bounding box center [702, 385] width 16 height 13
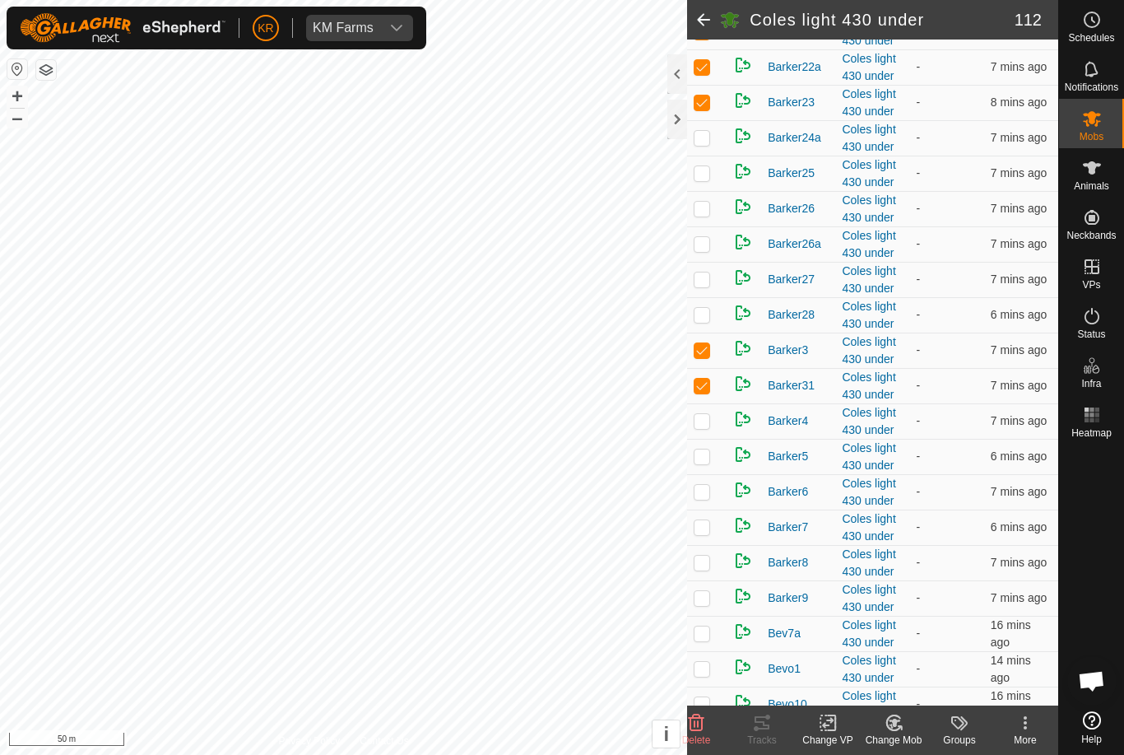
checkbox input "false"
click at [702, 427] on p-checkbox at bounding box center [702, 420] width 16 height 13
click at [712, 438] on td at bounding box center [707, 420] width 40 height 35
checkbox input "false"
click at [700, 463] on p-checkbox at bounding box center [702, 455] width 16 height 13
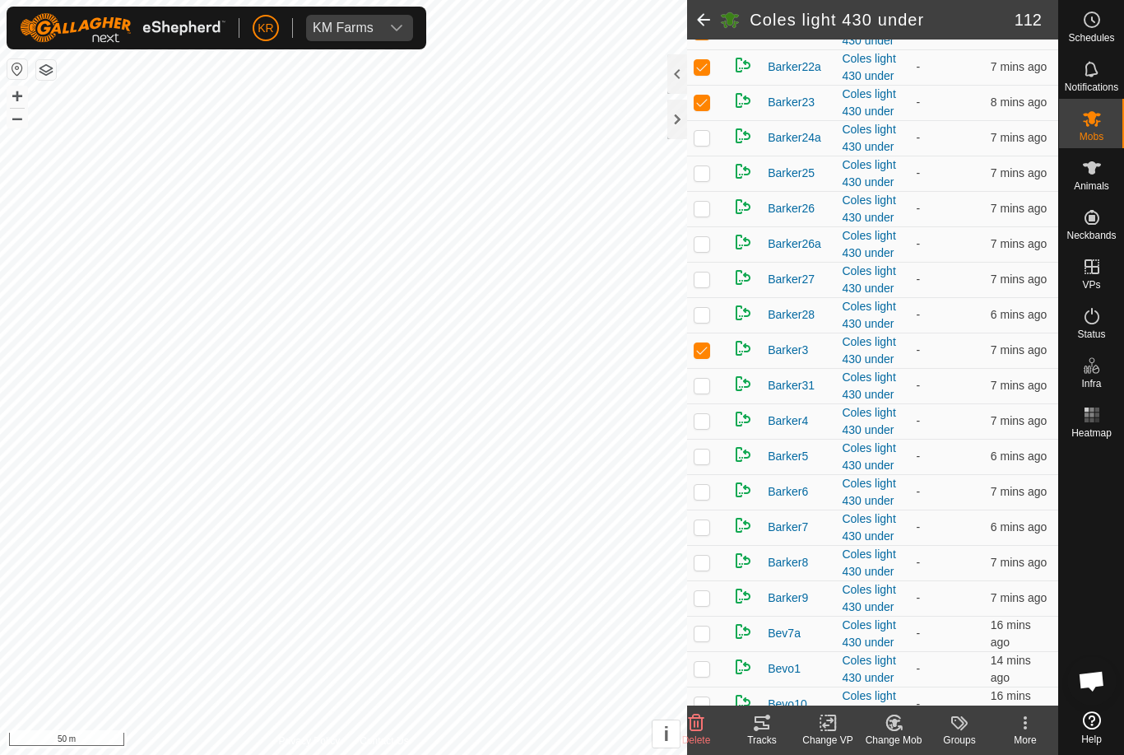
checkbox input "true"
click at [704, 498] on p-checkbox at bounding box center [702, 491] width 16 height 13
checkbox input "true"
click at [709, 463] on p-checkbox at bounding box center [702, 455] width 16 height 13
checkbox input "false"
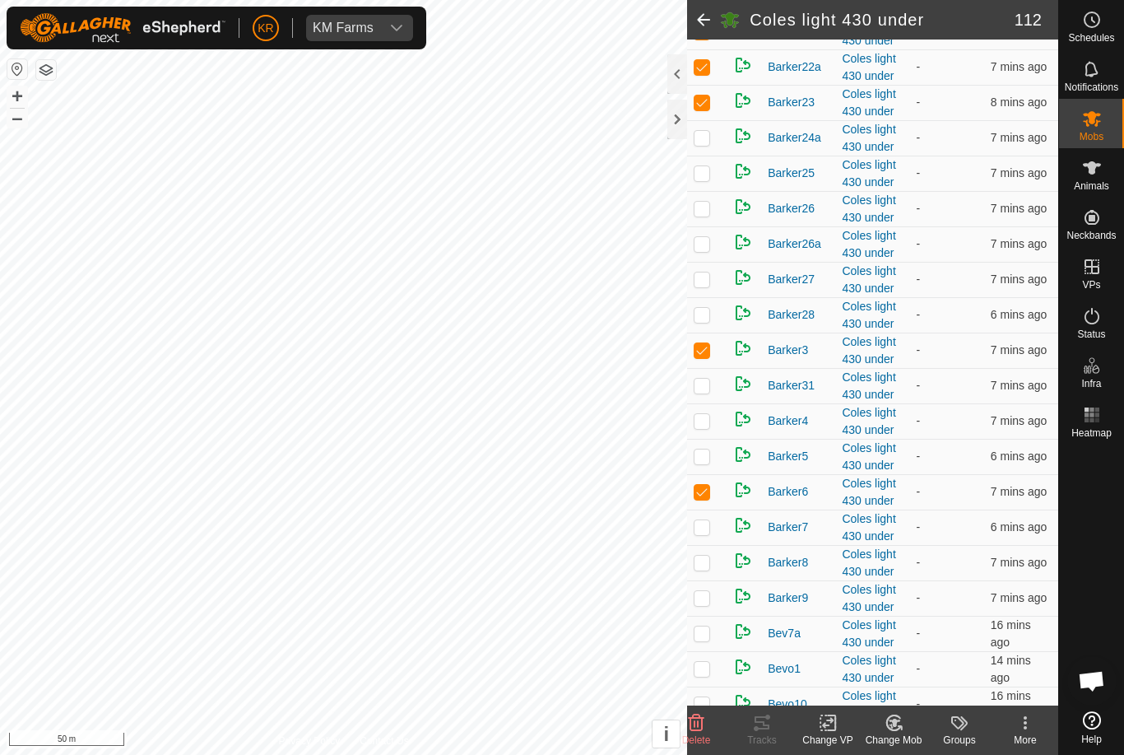
click at [714, 504] on td at bounding box center [707, 491] width 40 height 35
checkbox input "false"
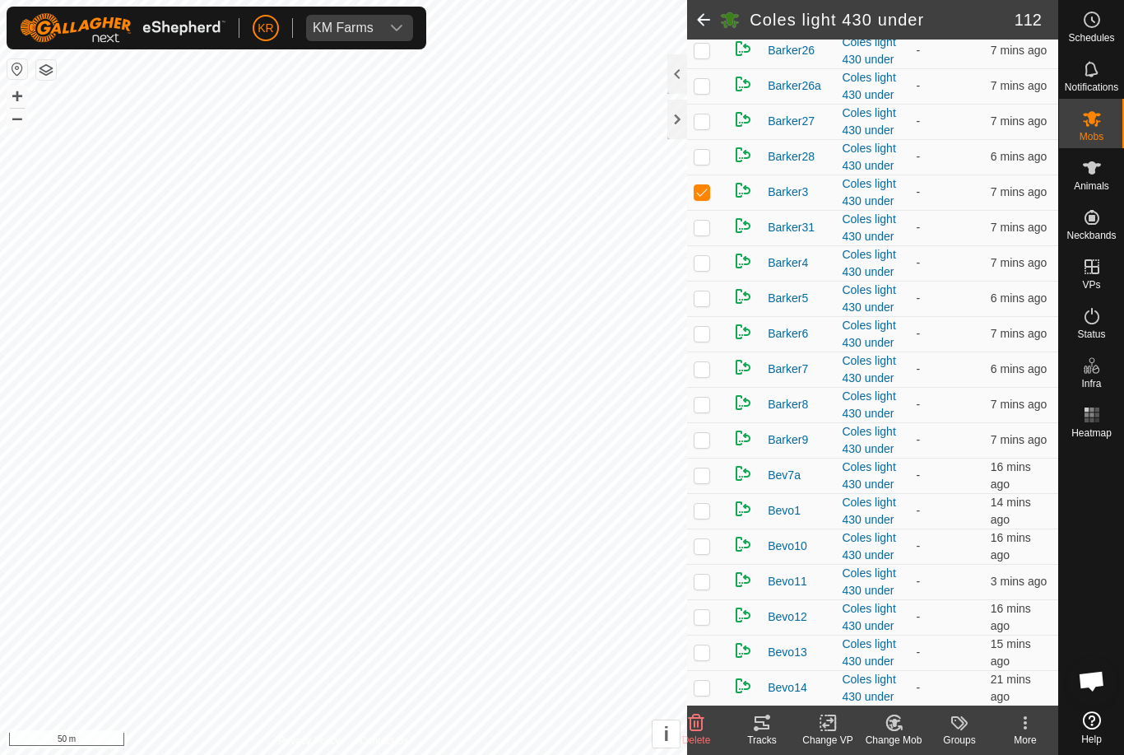
scroll to position [1170, 0]
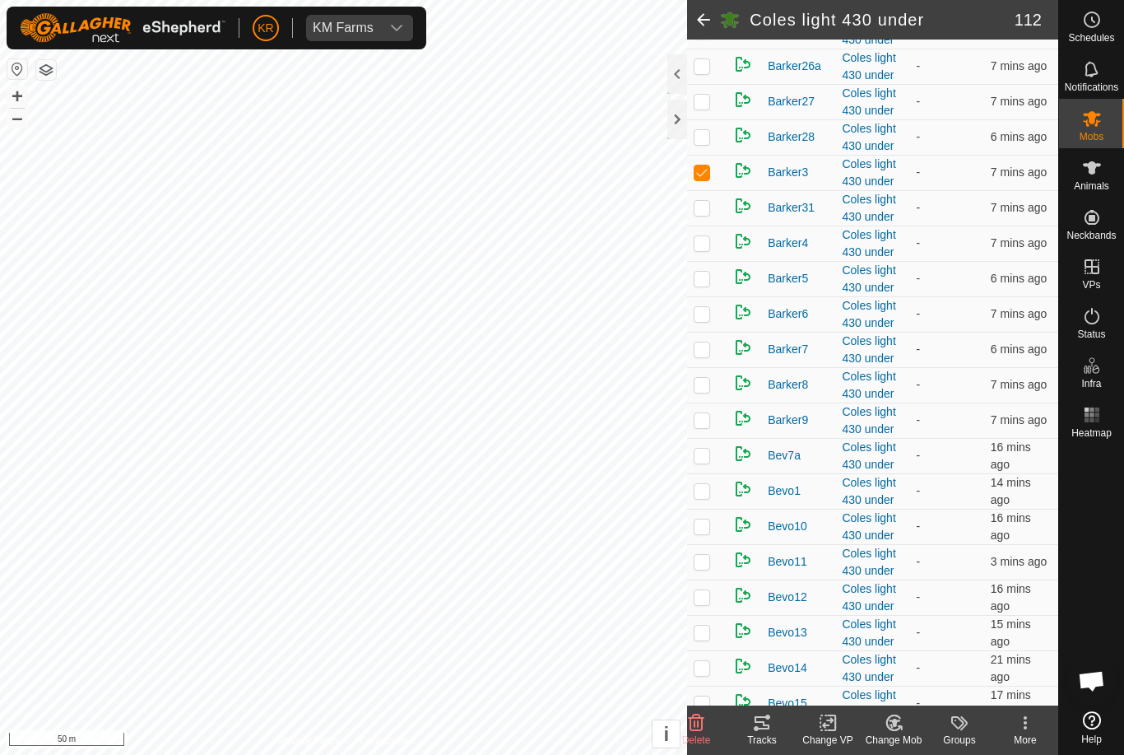
click at [708, 356] on p-checkbox at bounding box center [702, 348] width 16 height 13
click at [710, 356] on p-checkbox at bounding box center [702, 348] width 16 height 13
checkbox input "false"
click at [721, 393] on td at bounding box center [707, 384] width 40 height 35
click at [717, 395] on td at bounding box center [707, 384] width 40 height 35
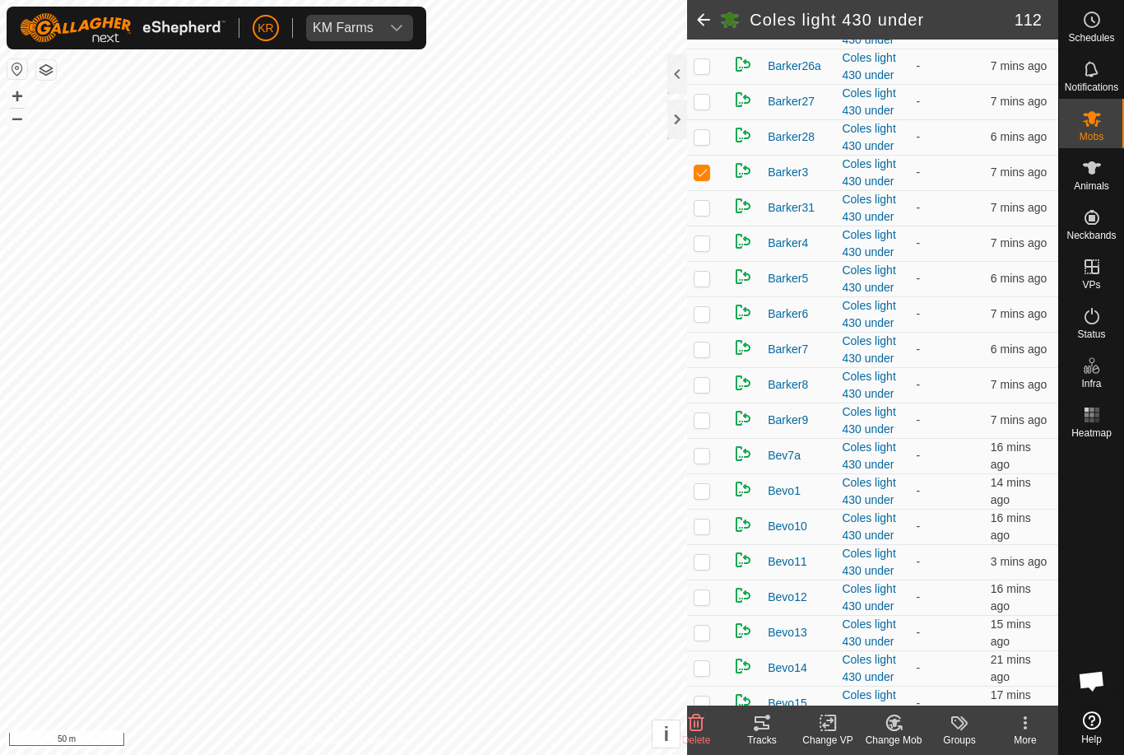
checkbox input "false"
click at [711, 430] on td at bounding box center [707, 419] width 40 height 35
click at [708, 426] on p-checkbox at bounding box center [702, 419] width 16 height 13
checkbox input "false"
click at [704, 462] on p-checkbox at bounding box center [702, 455] width 16 height 13
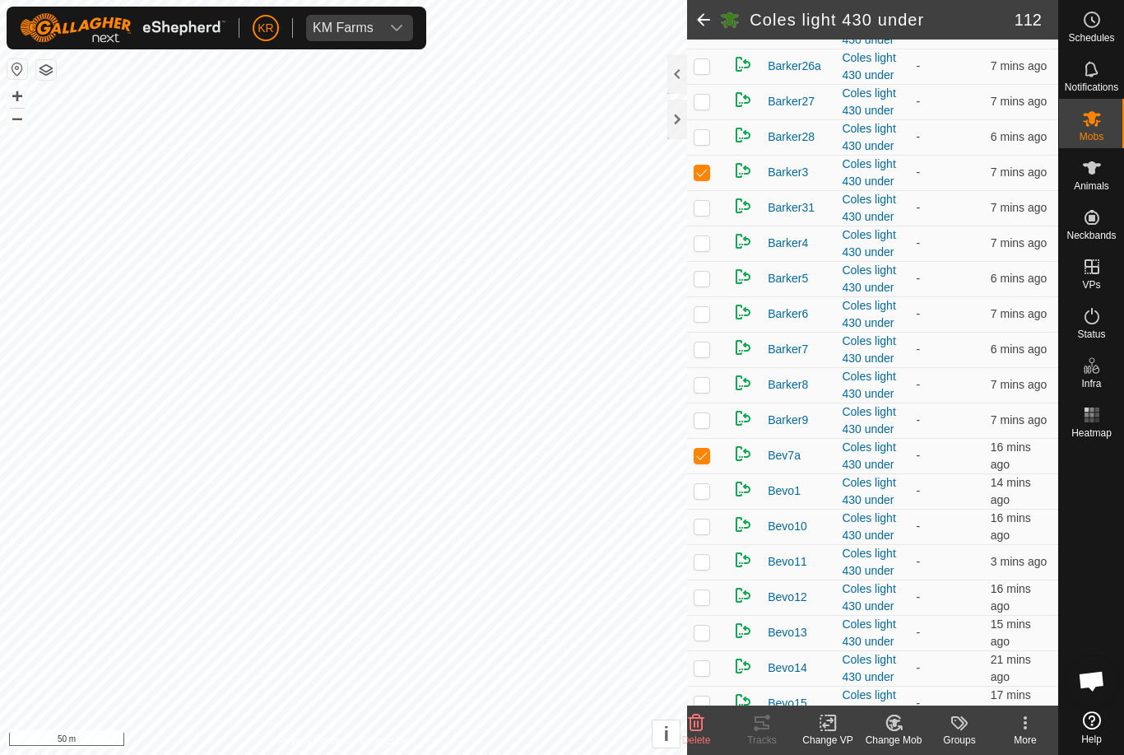
click at [715, 471] on td at bounding box center [707, 455] width 40 height 35
checkbox input "false"
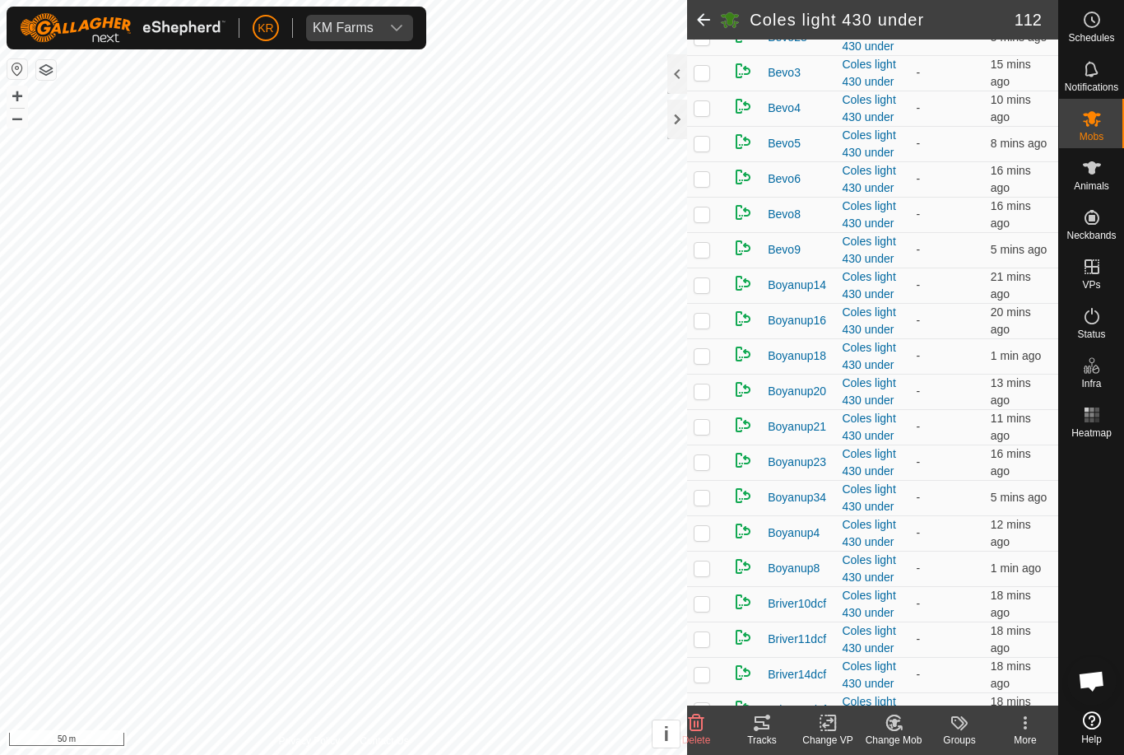
scroll to position [2332, 0]
click at [712, 303] on td at bounding box center [707, 284] width 40 height 35
click at [711, 303] on td at bounding box center [707, 284] width 40 height 35
checkbox input "false"
click at [709, 327] on p-checkbox at bounding box center [702, 320] width 16 height 13
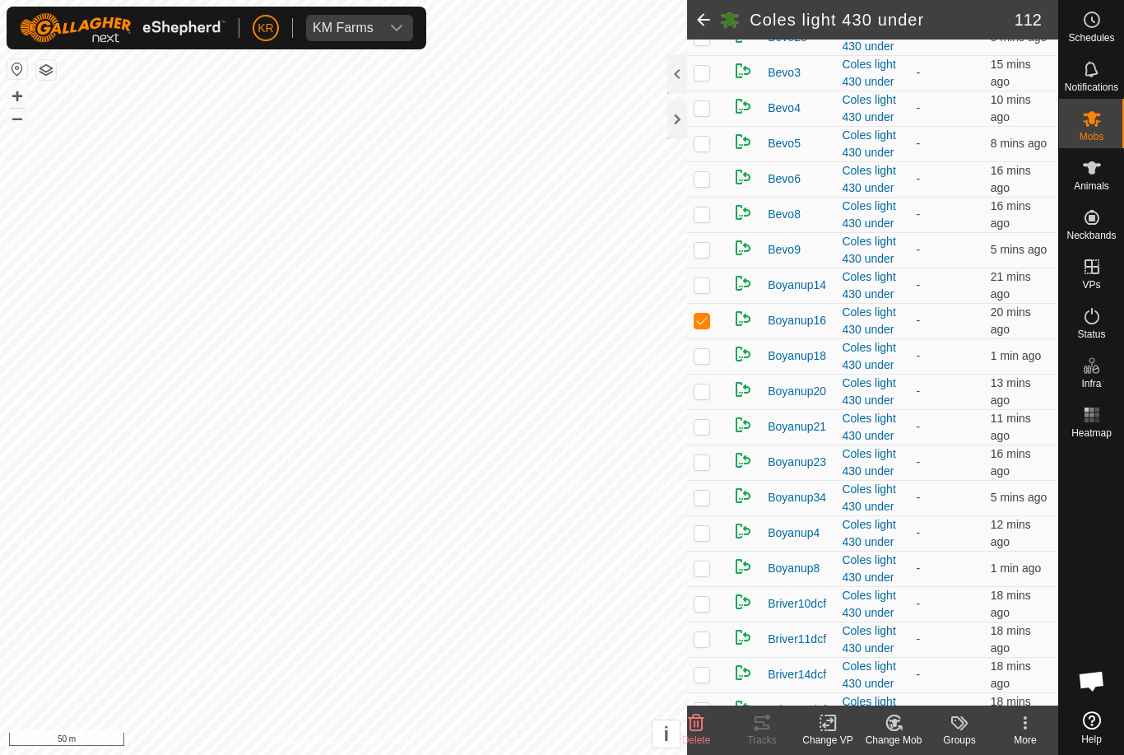
click at [709, 327] on p-checkbox at bounding box center [702, 320] width 16 height 13
checkbox input "false"
click at [709, 362] on p-checkbox at bounding box center [702, 355] width 16 height 13
click at [710, 362] on p-checkbox at bounding box center [702, 355] width 16 height 13
checkbox input "false"
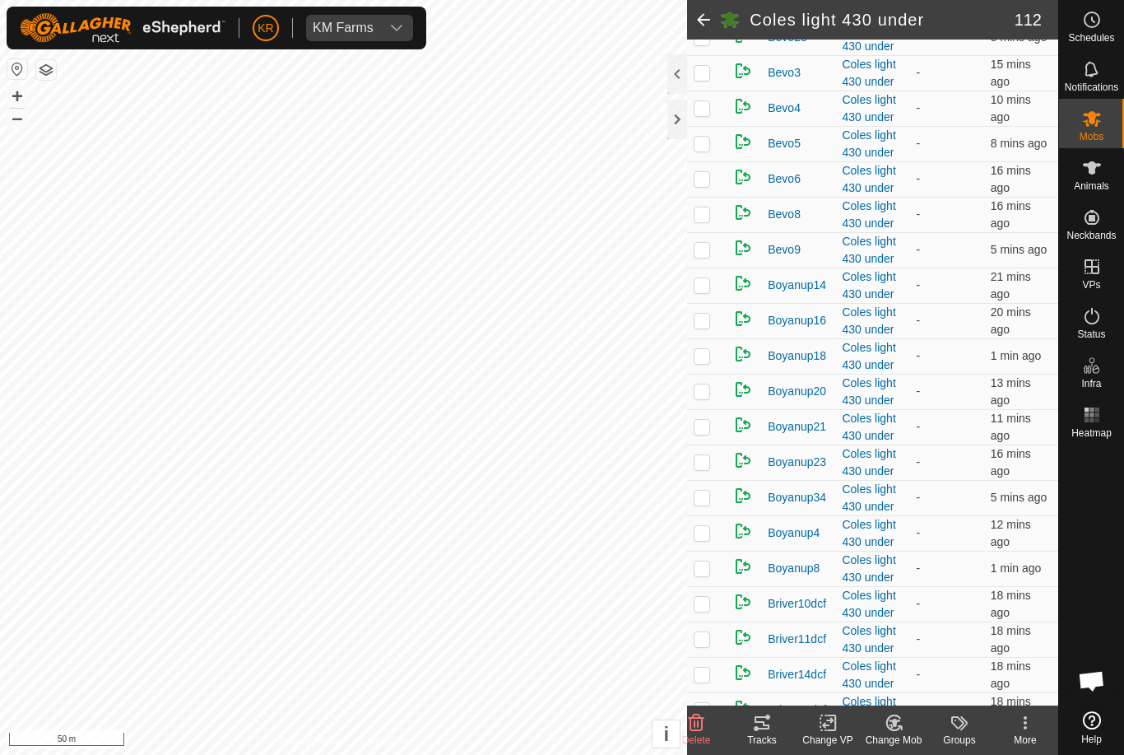
click at [709, 398] on p-checkbox at bounding box center [702, 390] width 16 height 13
click at [710, 398] on p-checkbox at bounding box center [702, 390] width 16 height 13
checkbox input "false"
click at [906, 730] on change-mob-svg-icon at bounding box center [894, 723] width 66 height 20
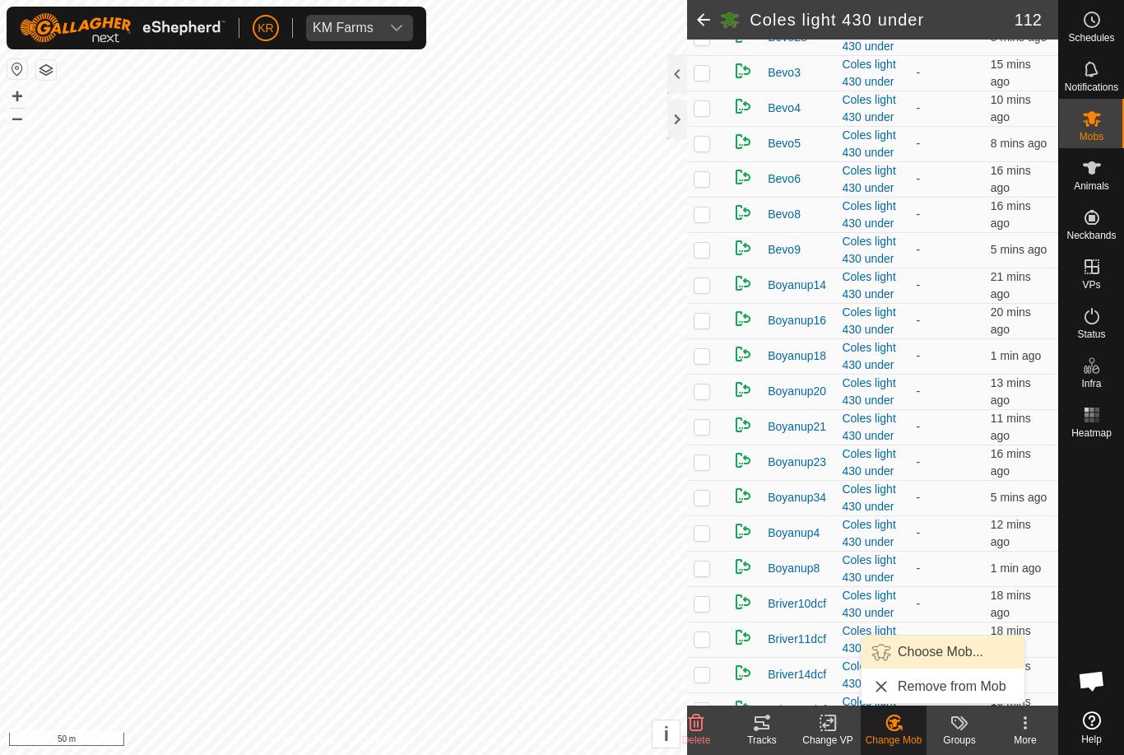
click at [926, 653] on span "Choose Mob..." at bounding box center [941, 652] width 86 height 20
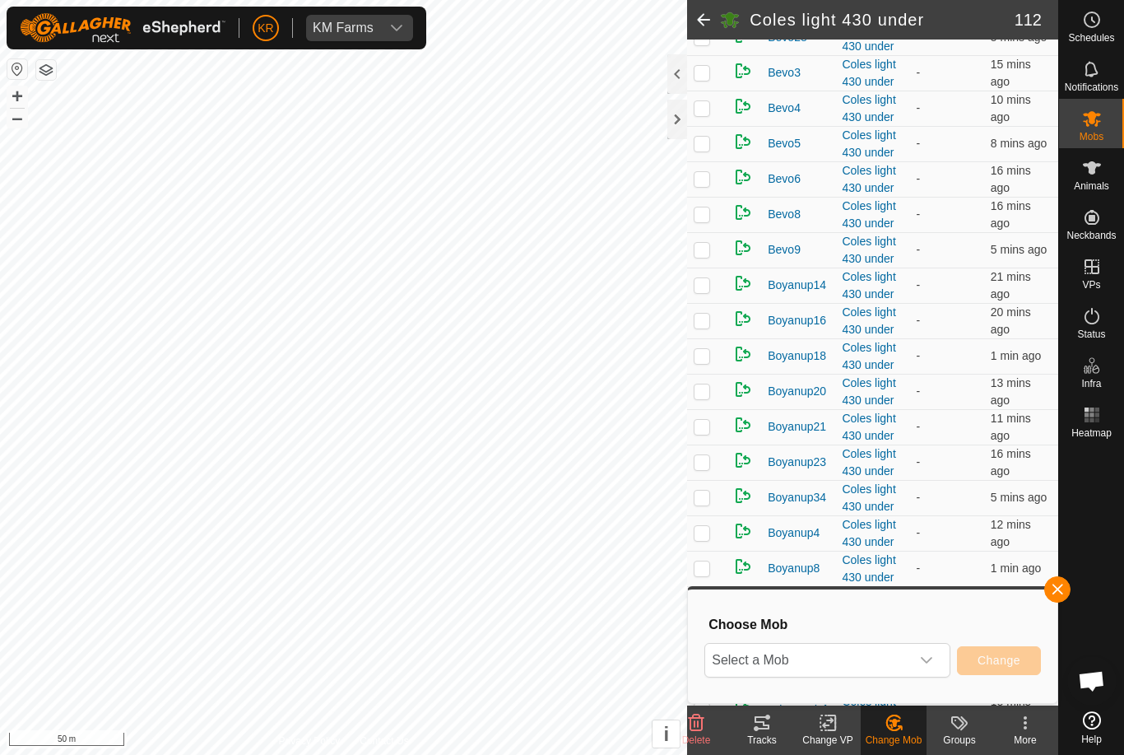
click at [904, 663] on span "Select a Mob" at bounding box center [807, 660] width 205 height 33
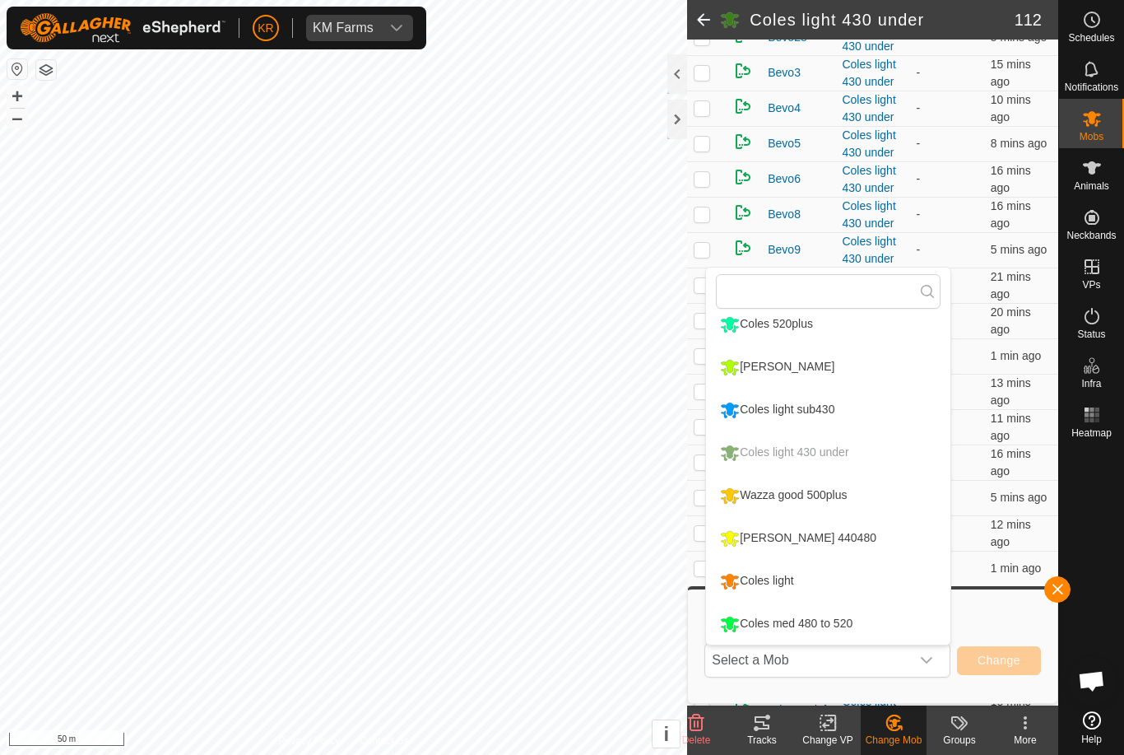
scroll to position [183, 0]
click at [855, 542] on li "[PERSON_NAME] 440480" at bounding box center [828, 538] width 244 height 41
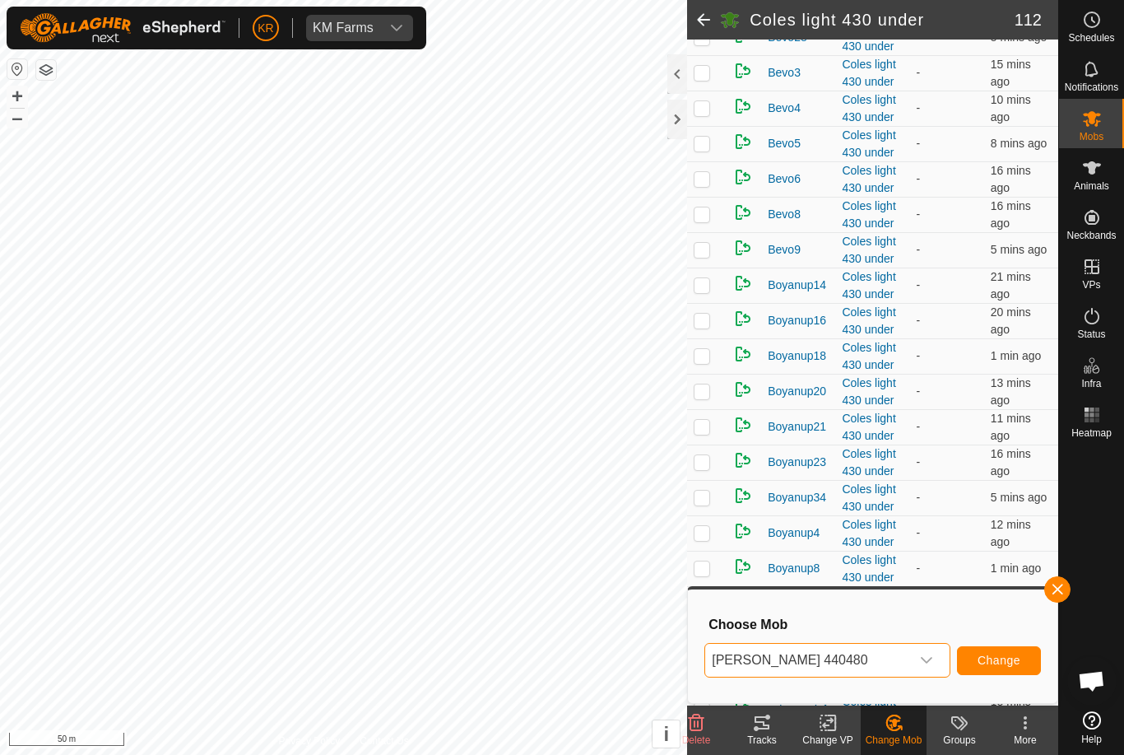
click at [1007, 659] on span "Change" at bounding box center [999, 659] width 43 height 13
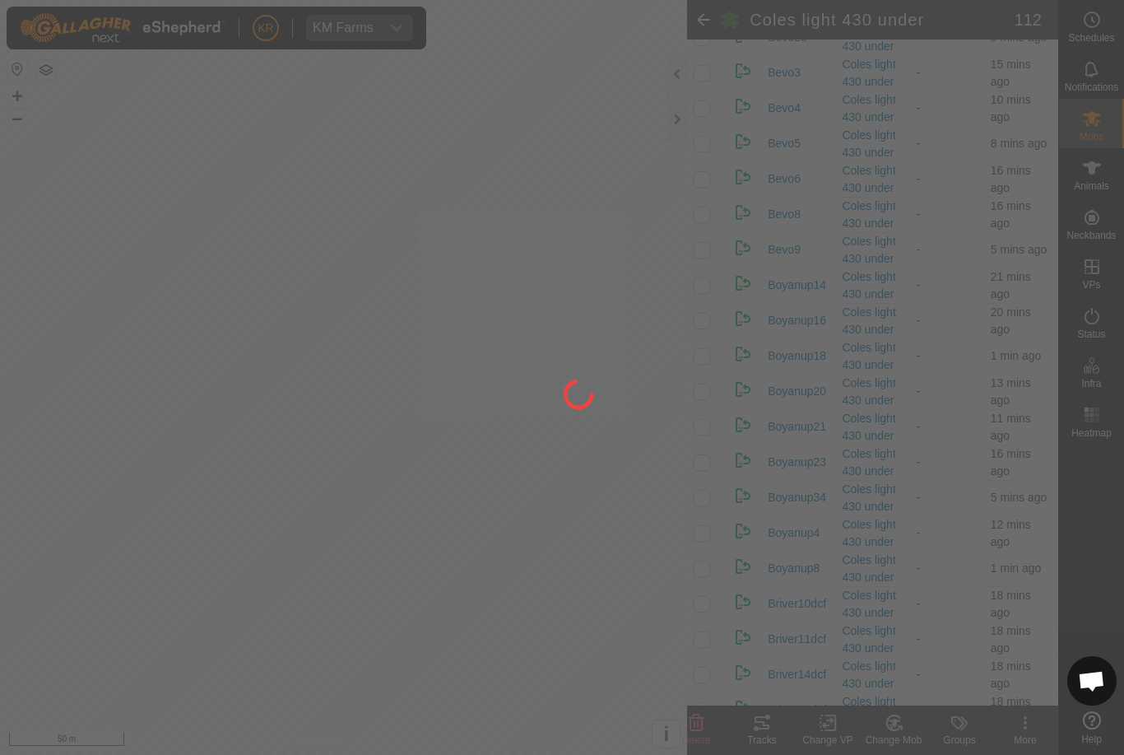
checkbox input "false"
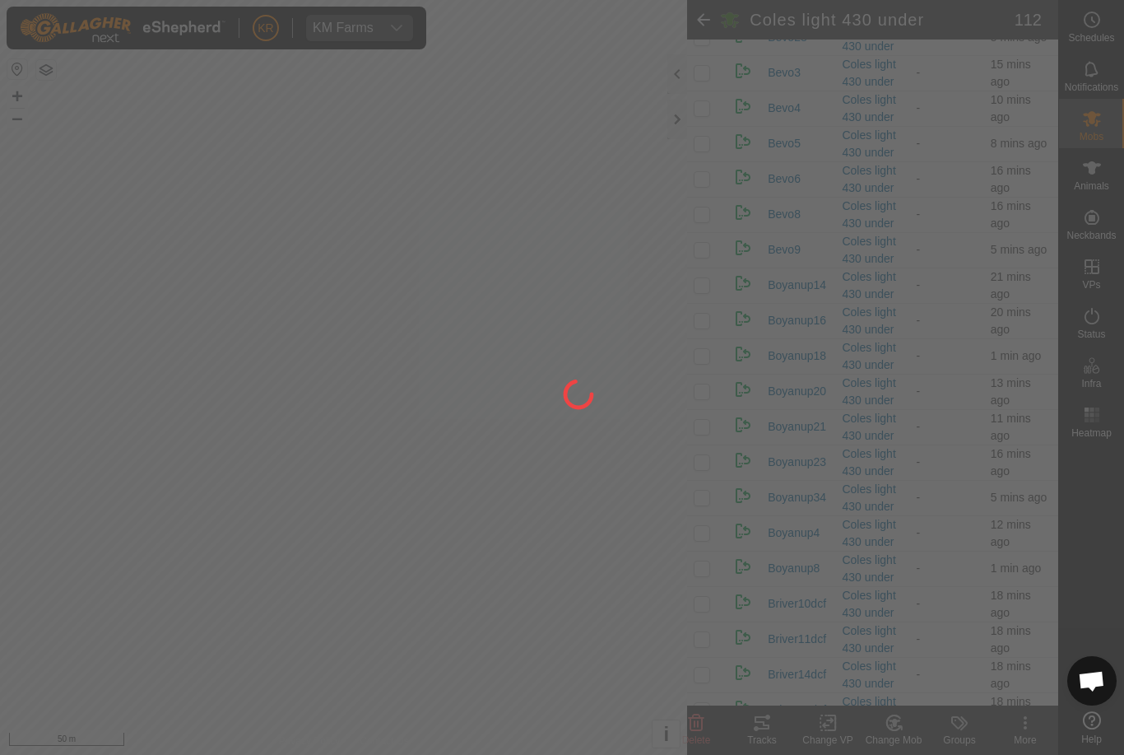
checkbox input "false"
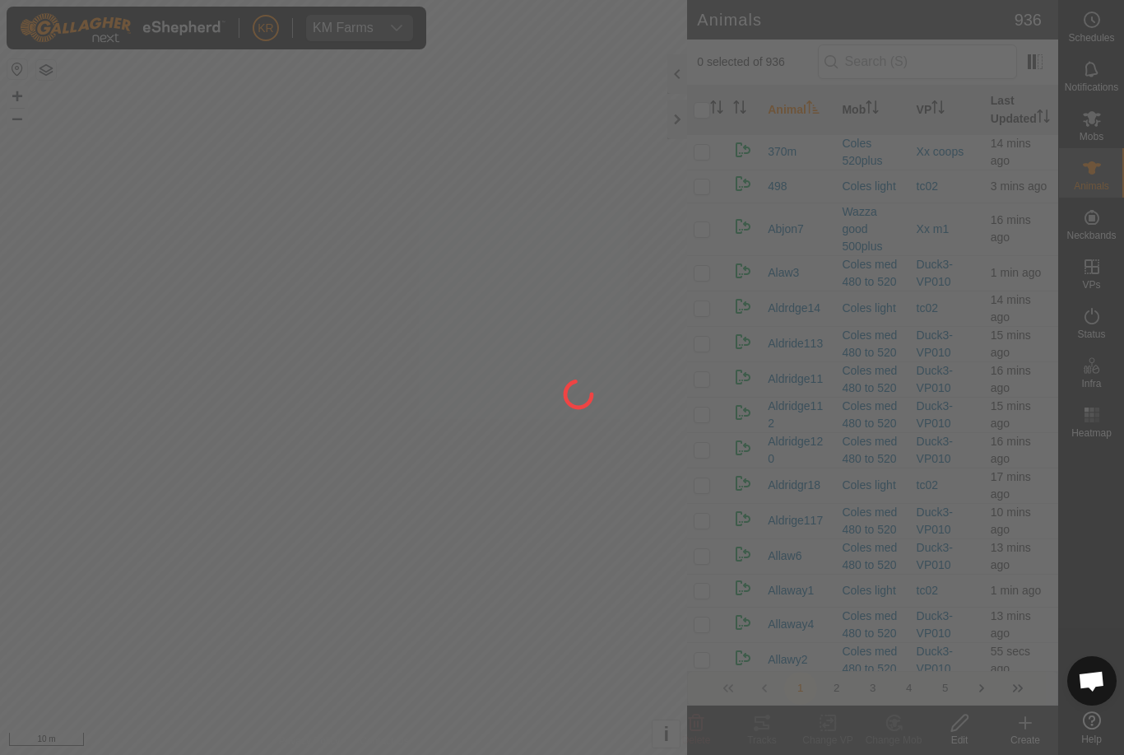
click at [17, 509] on div at bounding box center [562, 377] width 1124 height 755
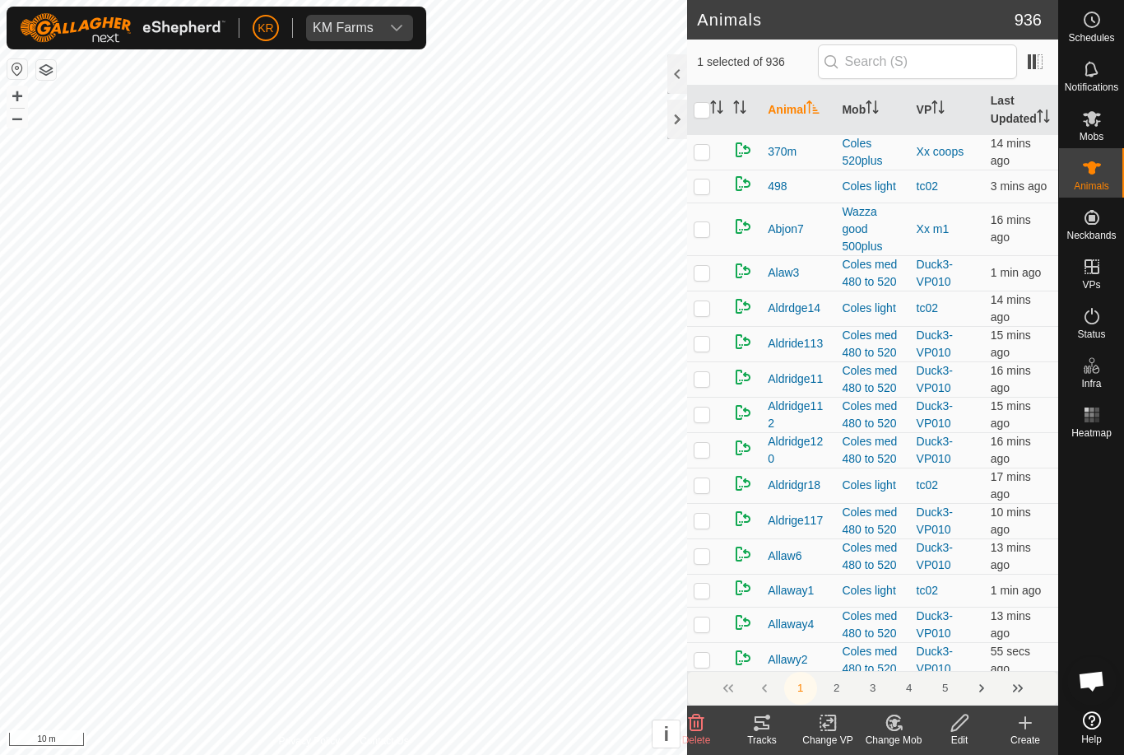
click at [902, 730] on icon at bounding box center [894, 723] width 21 height 20
click at [937, 666] on link "Choose Mob..." at bounding box center [943, 651] width 163 height 33
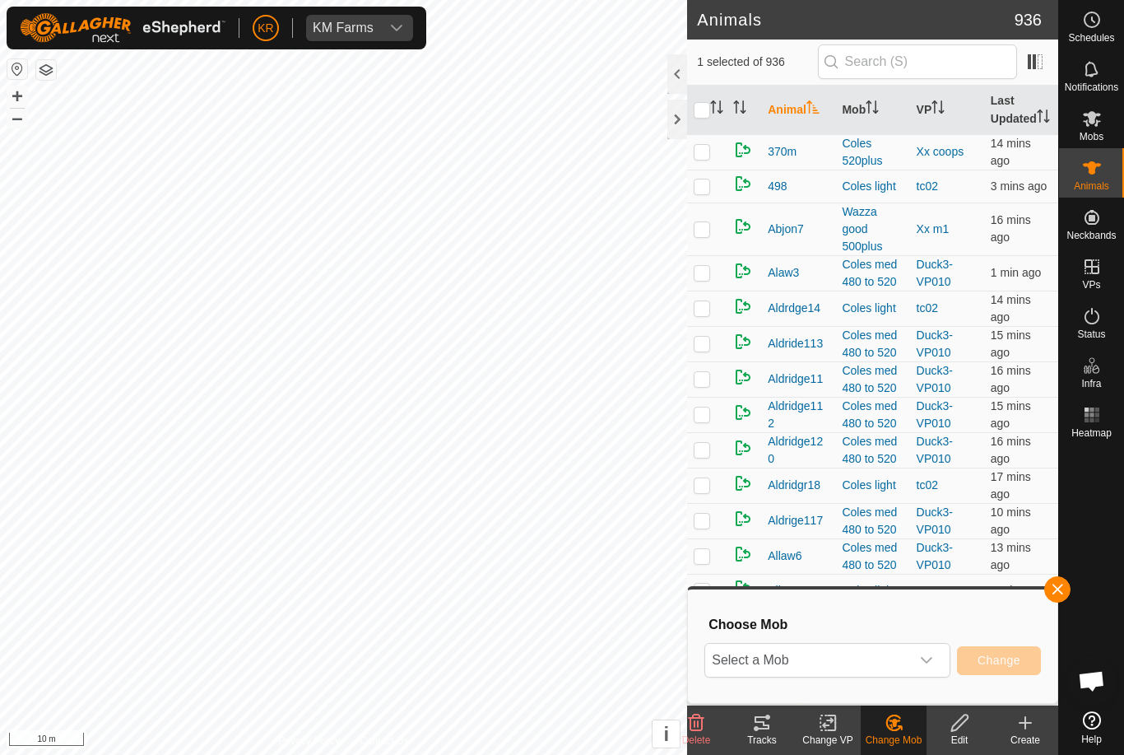
click at [904, 670] on span "Select a Mob" at bounding box center [807, 660] width 205 height 33
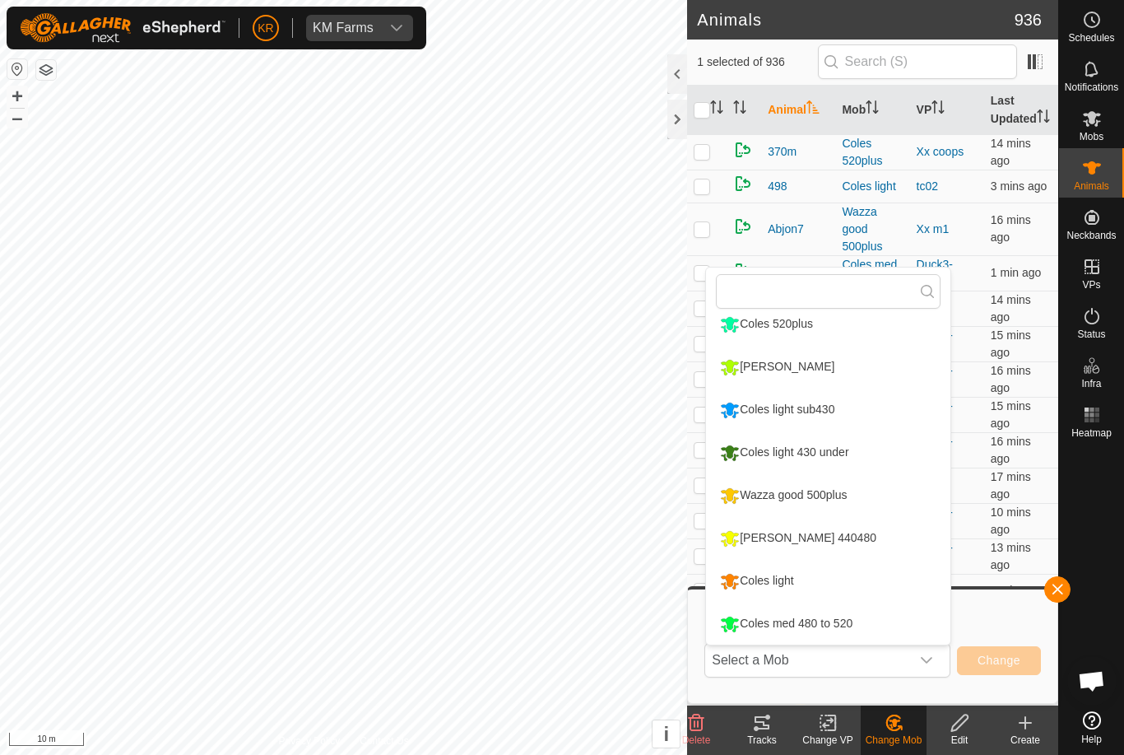
scroll to position [183, 0]
click at [862, 546] on li "[PERSON_NAME] 440480" at bounding box center [828, 538] width 244 height 41
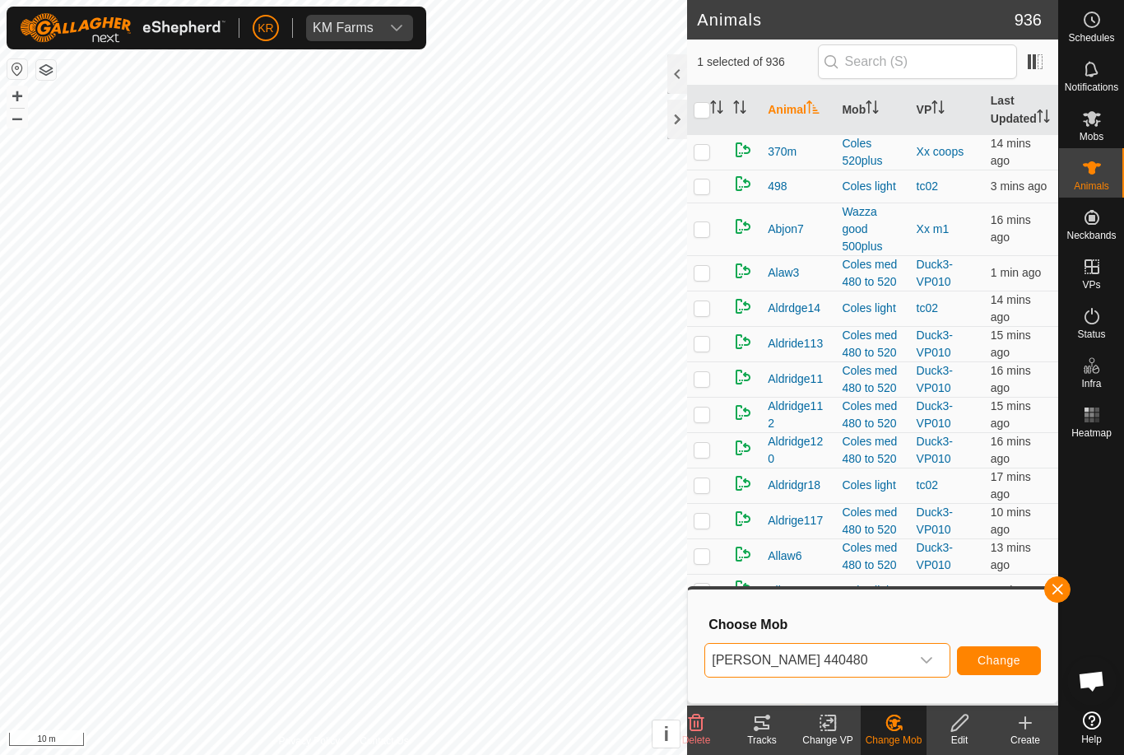
click at [992, 663] on span "Change" at bounding box center [999, 659] width 43 height 13
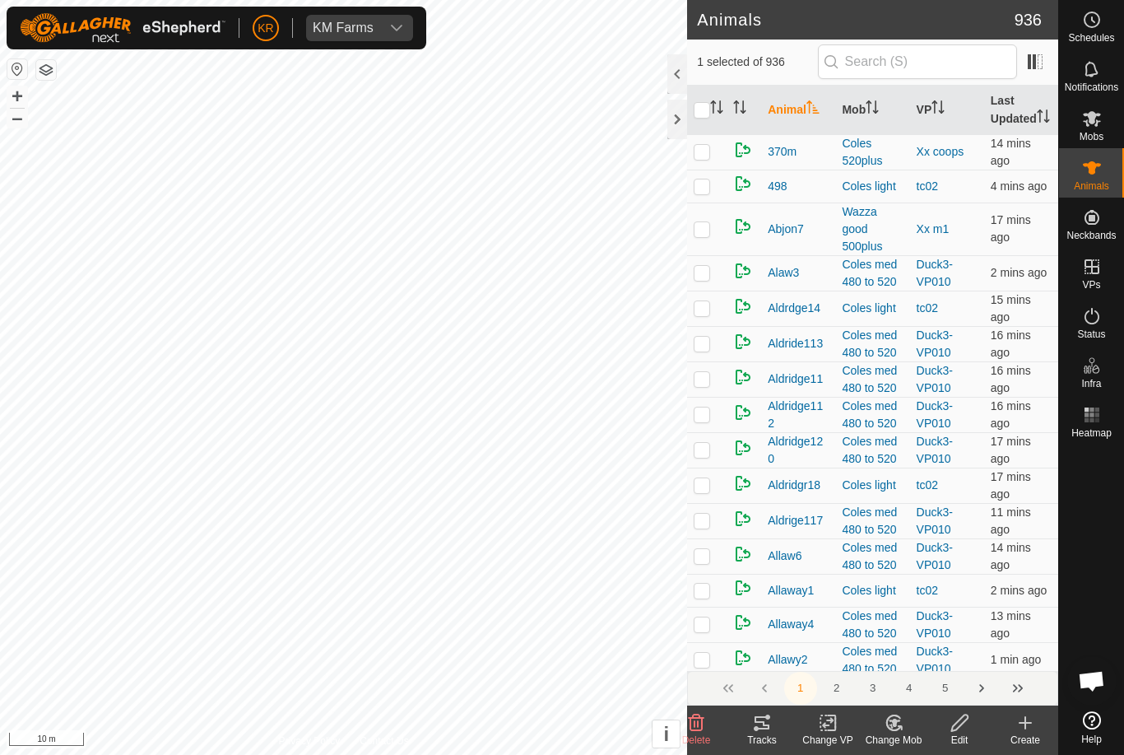
click at [900, 738] on div "Change Mob" at bounding box center [894, 739] width 66 height 15
click at [932, 653] on span "Choose Mob..." at bounding box center [941, 652] width 86 height 20
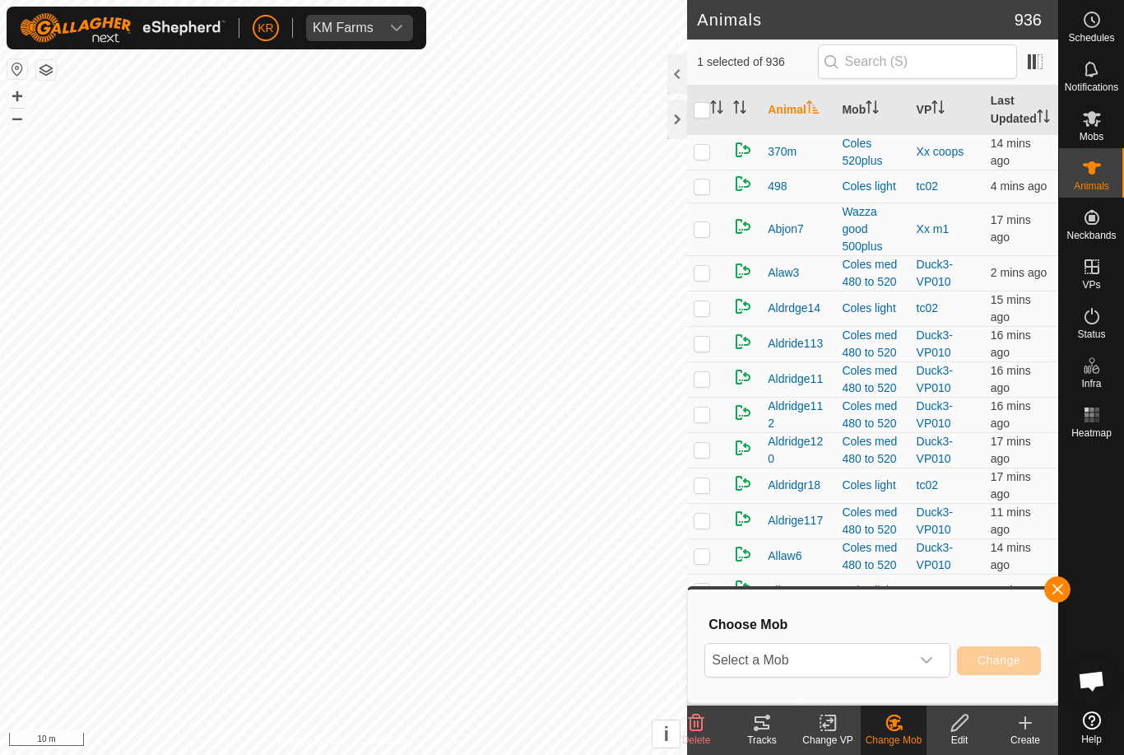
click at [890, 663] on span "Select a Mob" at bounding box center [807, 660] width 205 height 33
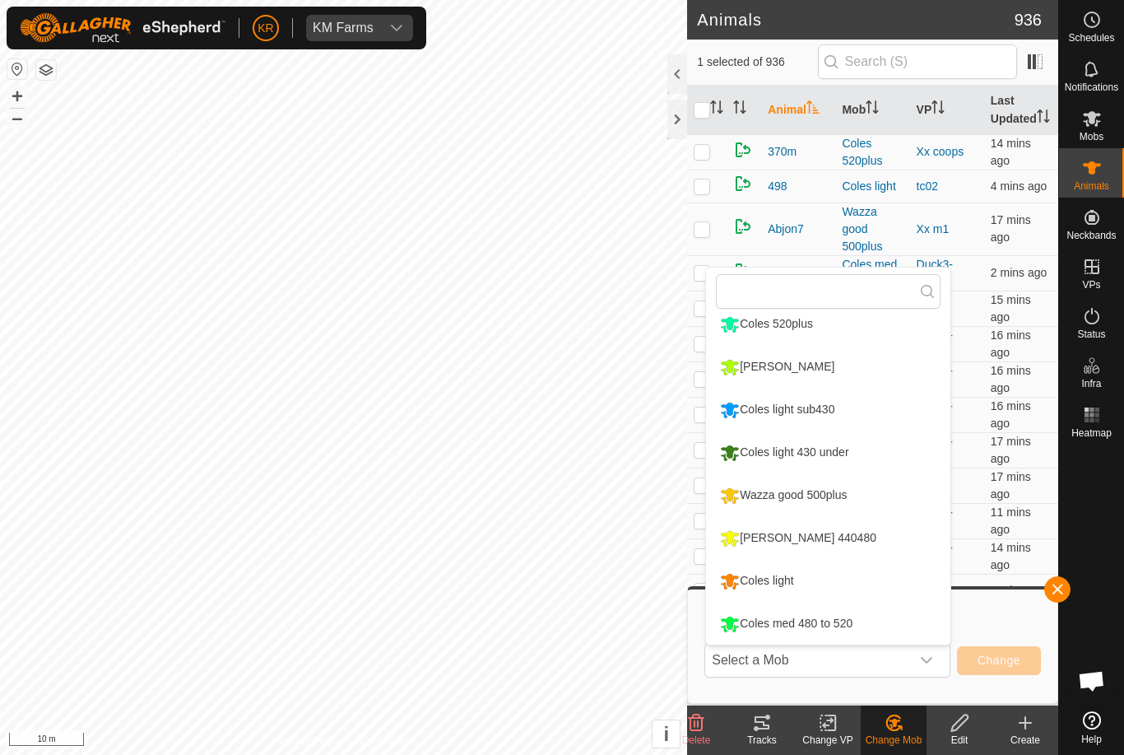
click at [845, 545] on li "[PERSON_NAME] 440480" at bounding box center [828, 538] width 244 height 41
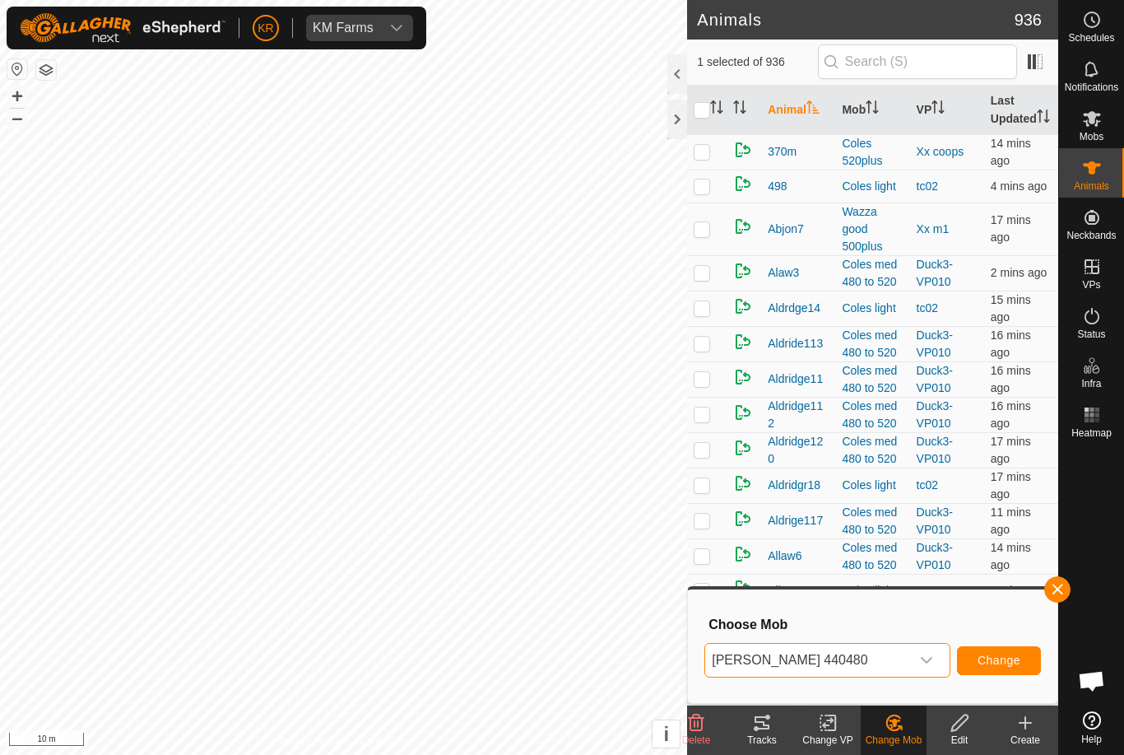
click at [1009, 661] on span "Change" at bounding box center [999, 659] width 43 height 13
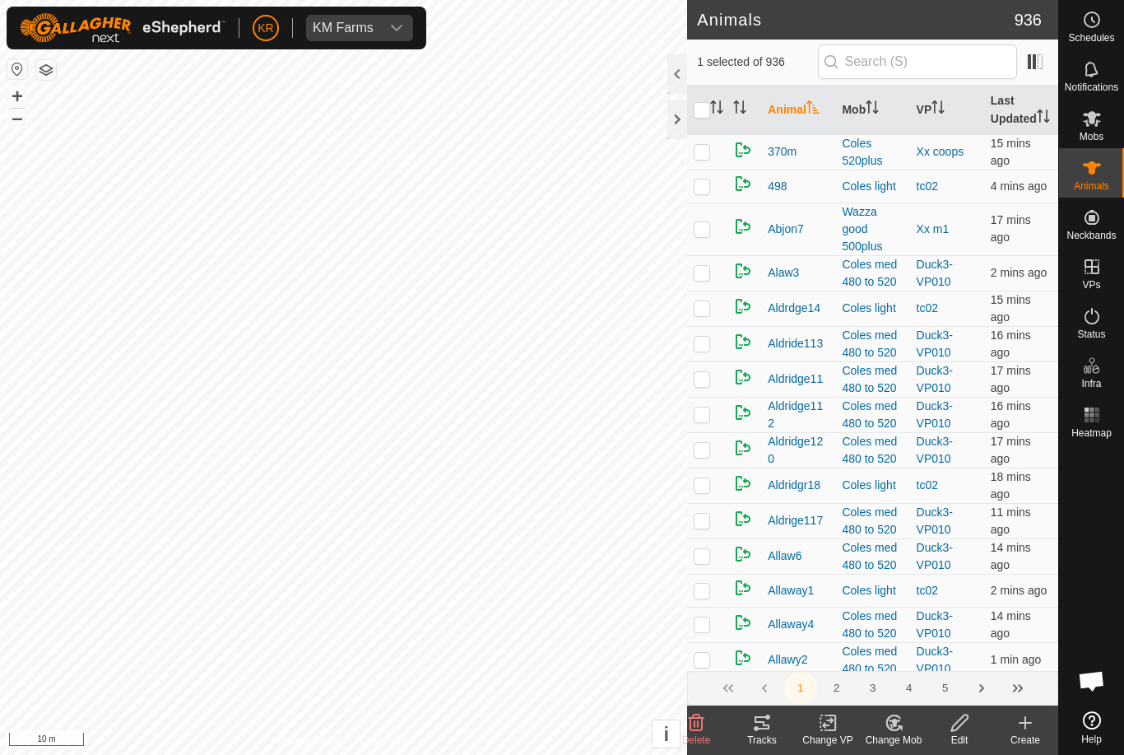
click at [901, 738] on div "Change Mob" at bounding box center [894, 739] width 66 height 15
click at [948, 658] on span "Choose Mob..." at bounding box center [941, 652] width 86 height 20
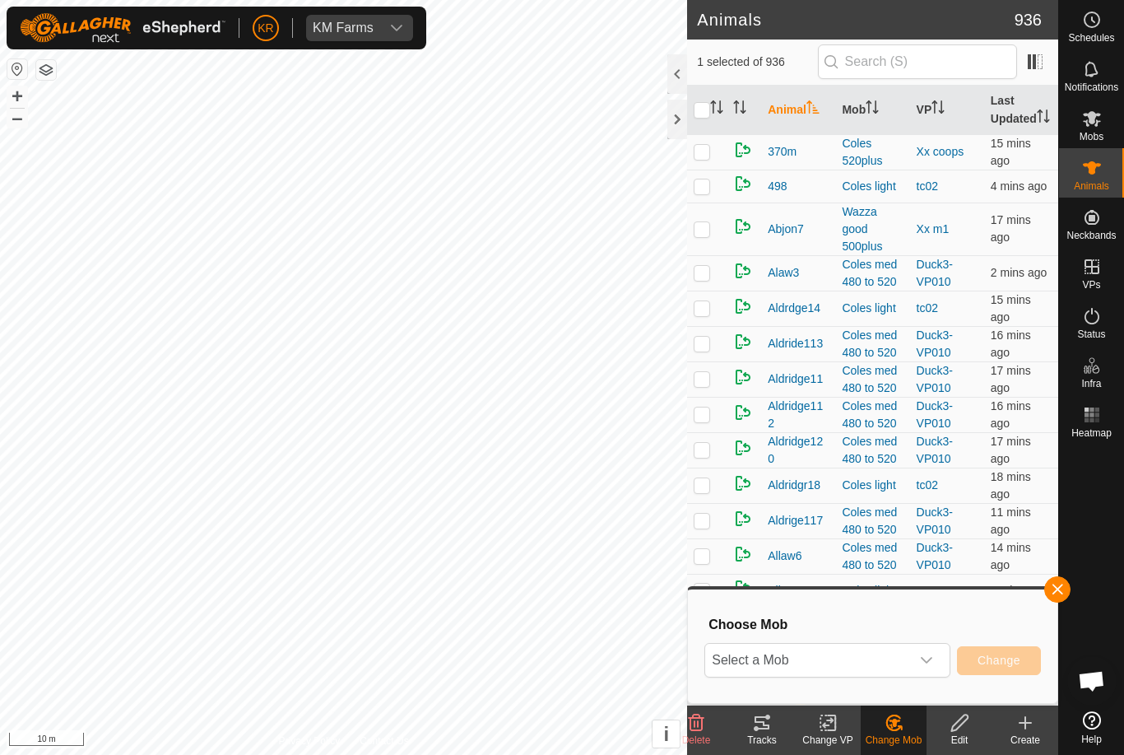
click at [923, 670] on div "dropdown trigger" at bounding box center [926, 660] width 33 height 33
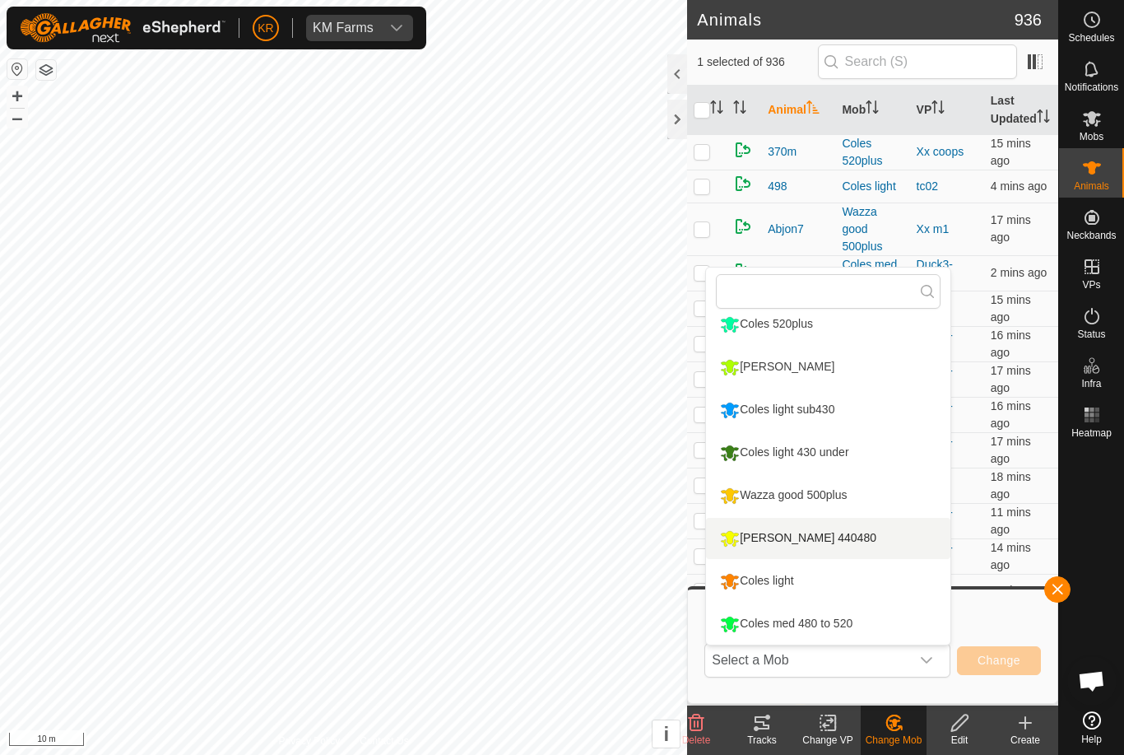
click at [820, 534] on div "[PERSON_NAME] 440480" at bounding box center [798, 538] width 165 height 28
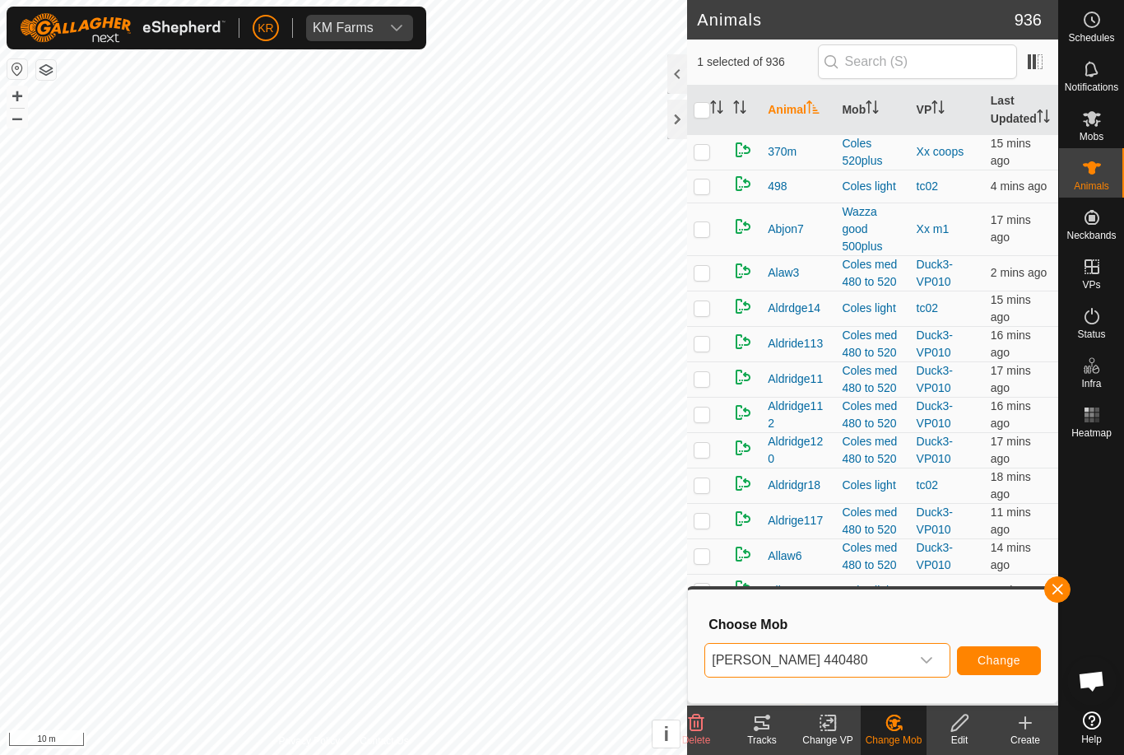
click at [1007, 667] on button "Change" at bounding box center [999, 660] width 84 height 29
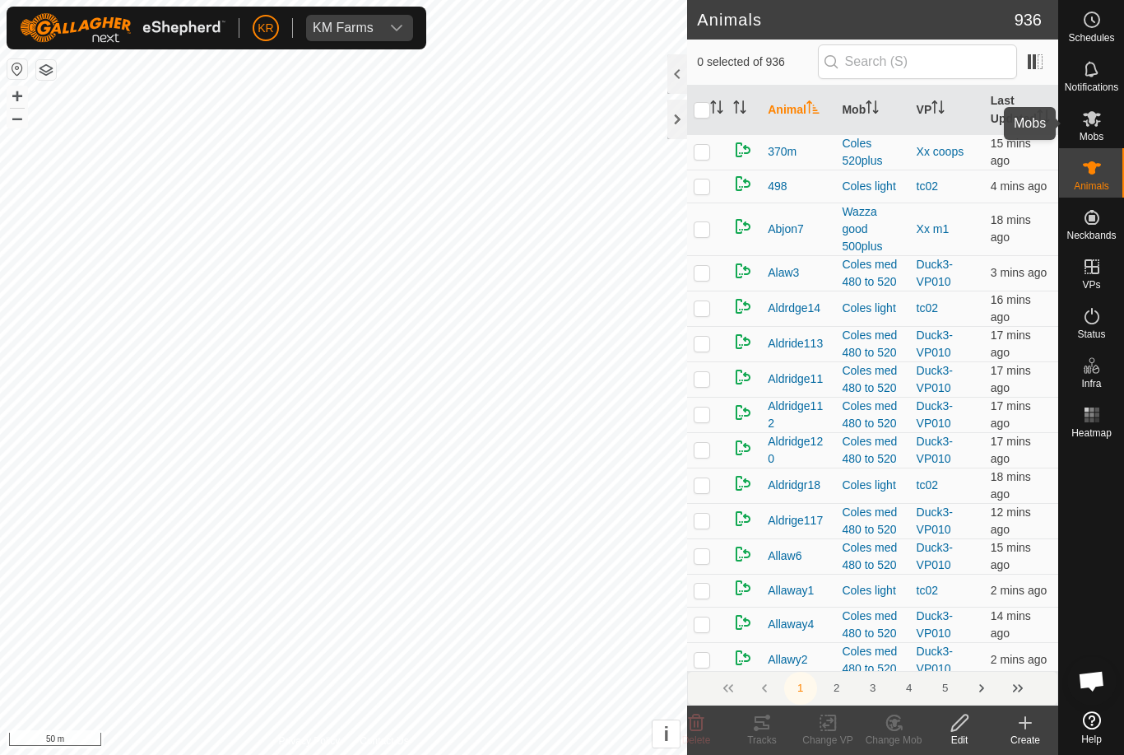
click at [1100, 126] on icon at bounding box center [1092, 119] width 20 height 20
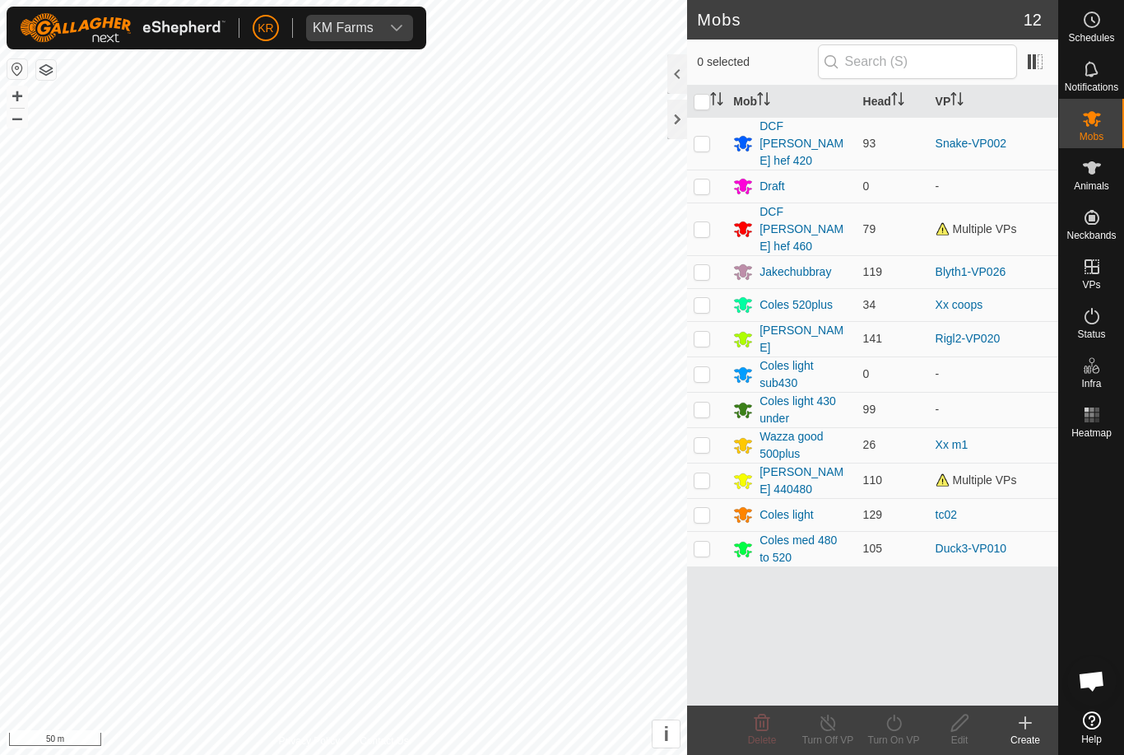
click at [701, 402] on p-checkbox at bounding box center [702, 408] width 16 height 13
checkbox input "true"
click at [805, 393] on div "Coles light 430 under" at bounding box center [805, 410] width 90 height 35
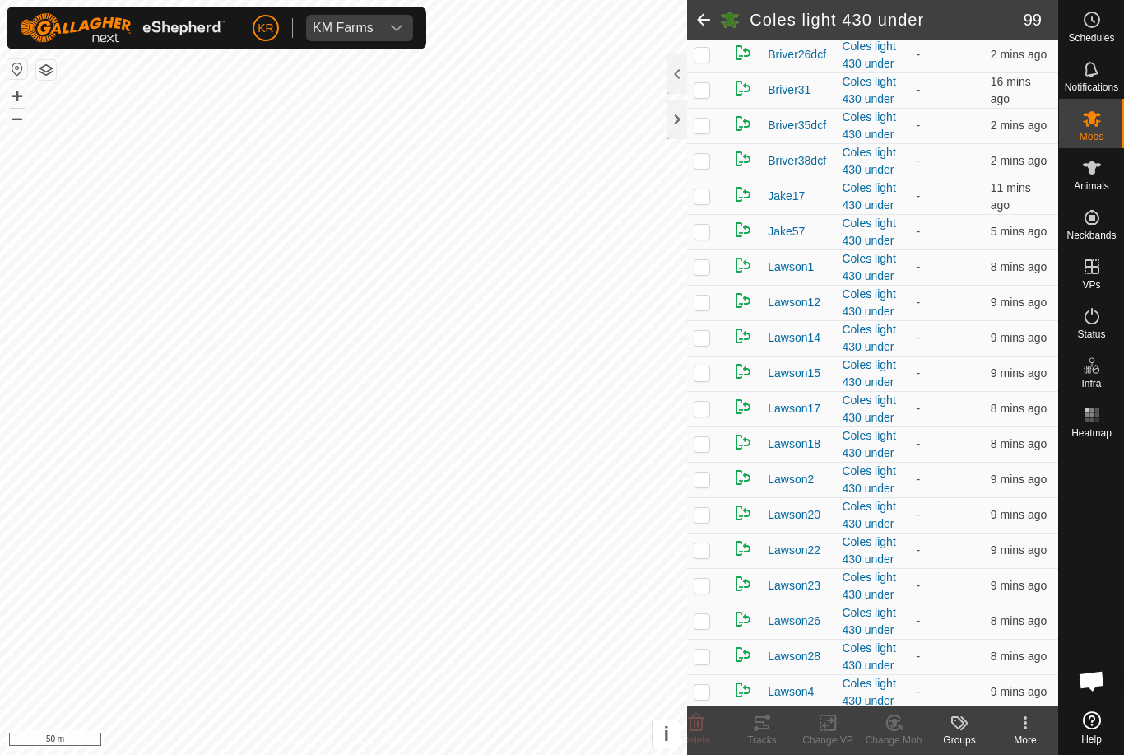
scroll to position [2788, 0]
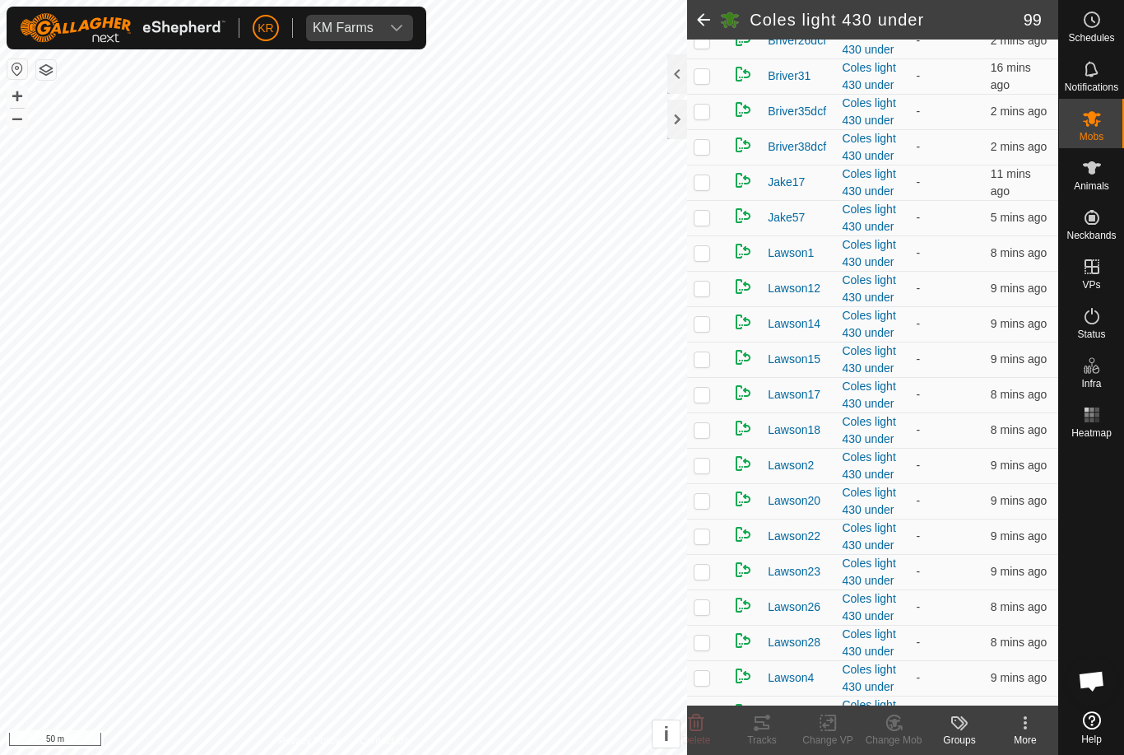
click at [706, 259] on p-checkbox at bounding box center [702, 252] width 16 height 13
checkbox input "true"
click at [717, 306] on td at bounding box center [707, 288] width 40 height 35
checkbox input "true"
click at [712, 342] on td at bounding box center [707, 323] width 40 height 35
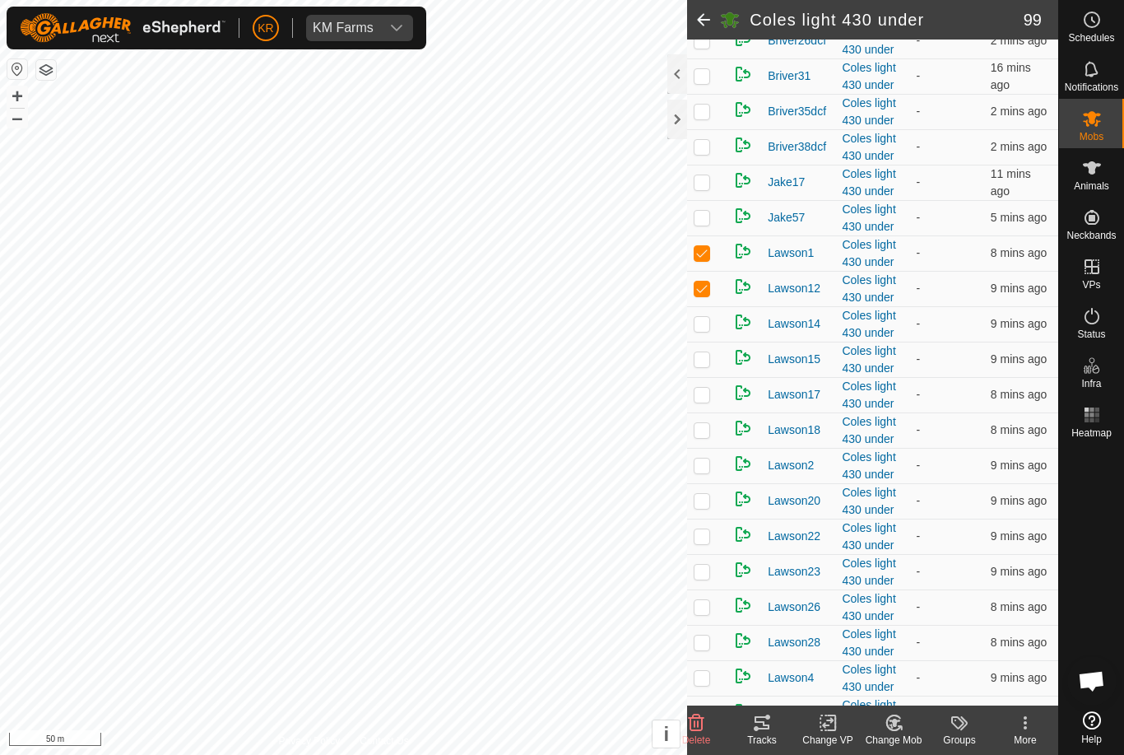
checkbox input "true"
click at [714, 377] on td at bounding box center [707, 359] width 40 height 35
checkbox input "true"
click at [709, 401] on p-checkbox at bounding box center [702, 394] width 16 height 13
checkbox input "true"
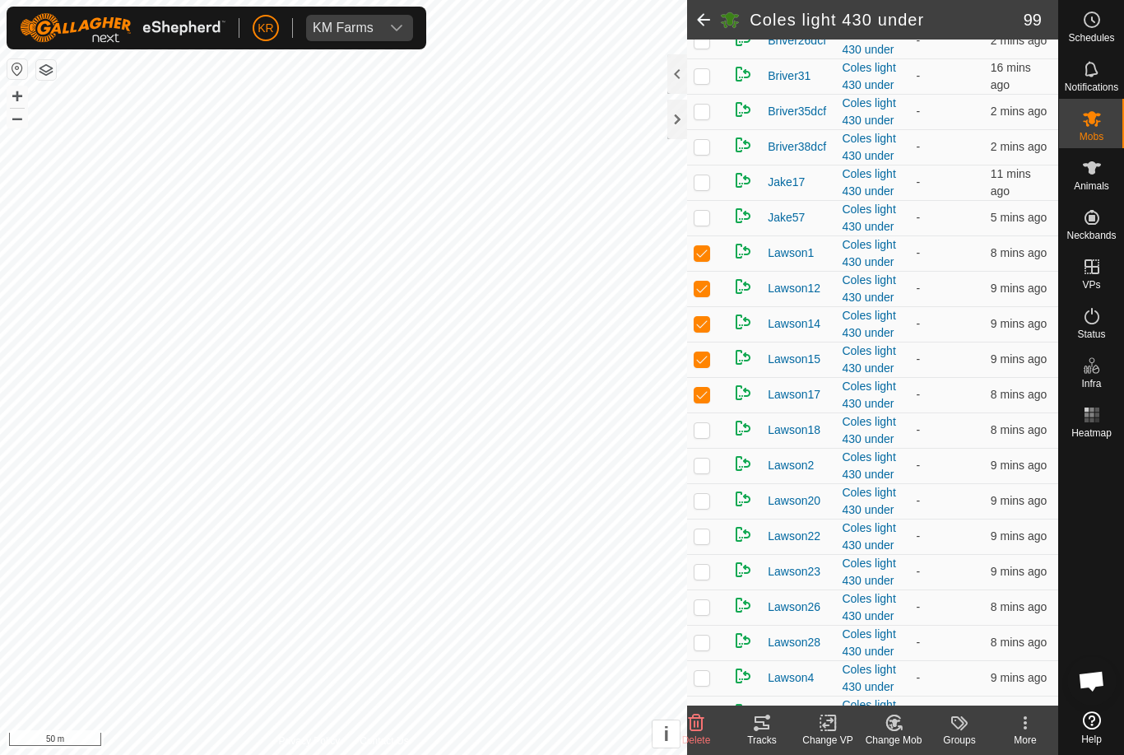
click at [713, 448] on td at bounding box center [707, 429] width 40 height 35
checkbox input "true"
click at [705, 483] on td at bounding box center [707, 465] width 40 height 35
checkbox input "true"
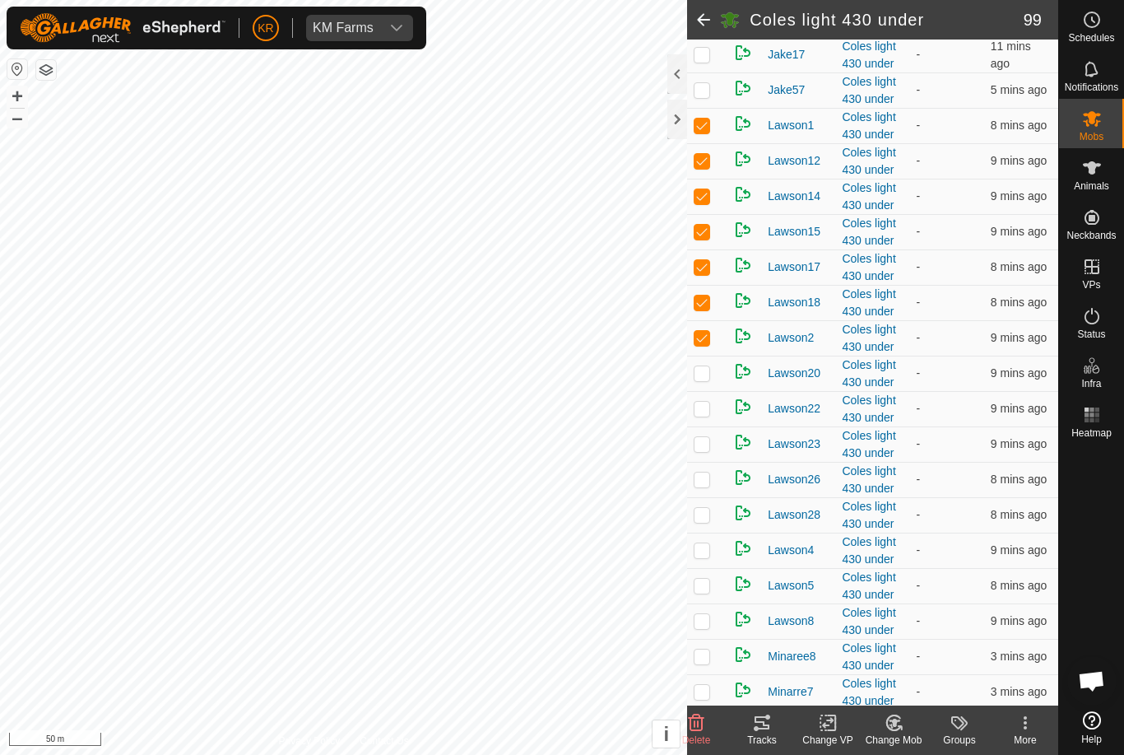
scroll to position [2939, 0]
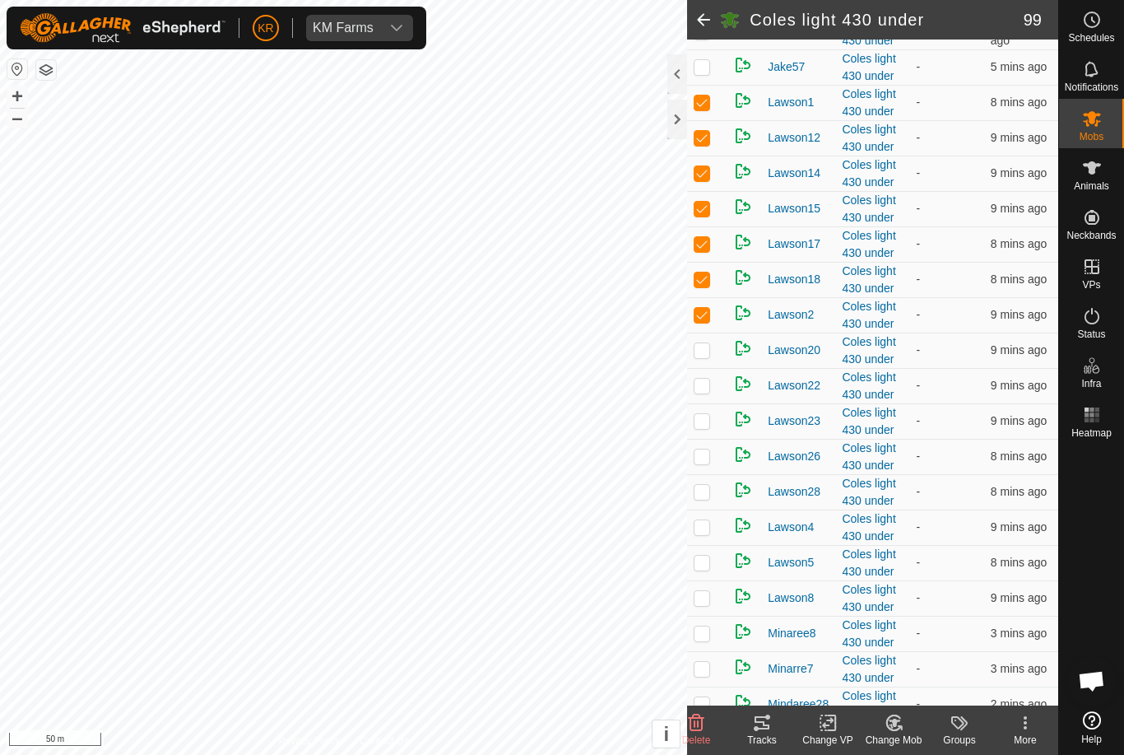
click at [709, 356] on p-checkbox at bounding box center [702, 349] width 16 height 13
checkbox input "true"
click at [708, 403] on td at bounding box center [707, 385] width 40 height 35
checkbox input "true"
click at [710, 427] on p-checkbox at bounding box center [702, 420] width 16 height 13
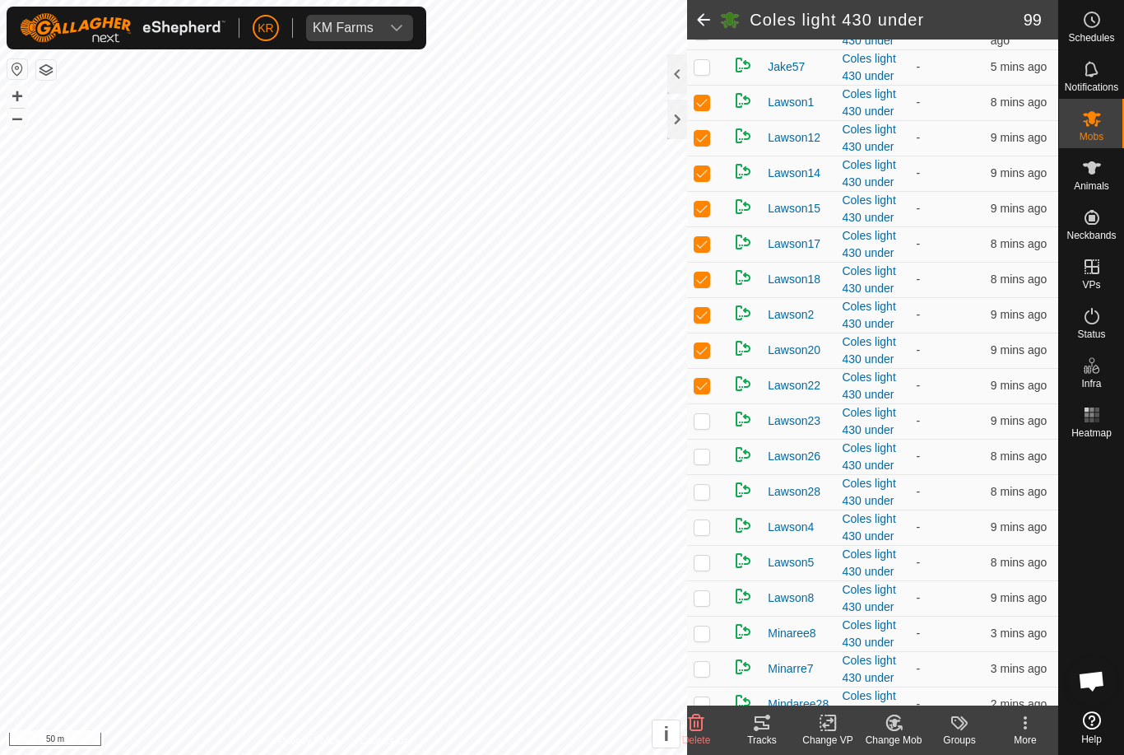
checkbox input "true"
click at [705, 463] on p-checkbox at bounding box center [702, 455] width 16 height 13
checkbox input "true"
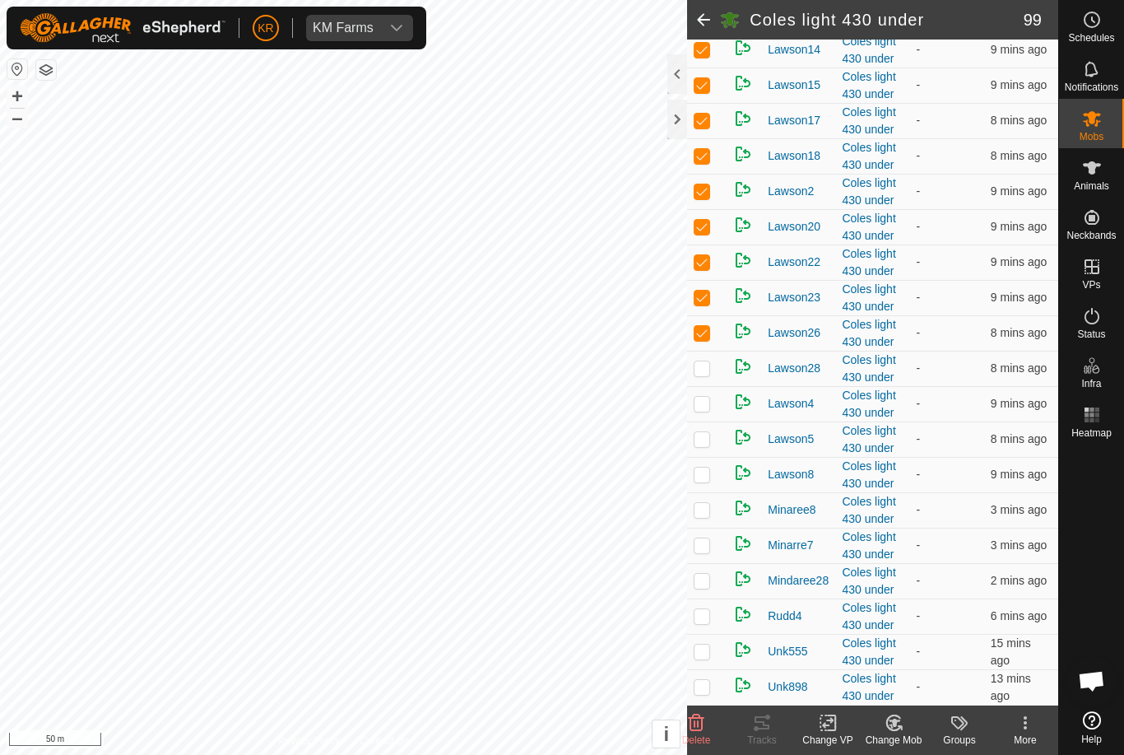
scroll to position [3081, 0]
click at [715, 371] on td at bounding box center [707, 368] width 40 height 35
checkbox input "true"
click at [707, 410] on p-checkbox at bounding box center [702, 403] width 16 height 13
checkbox input "true"
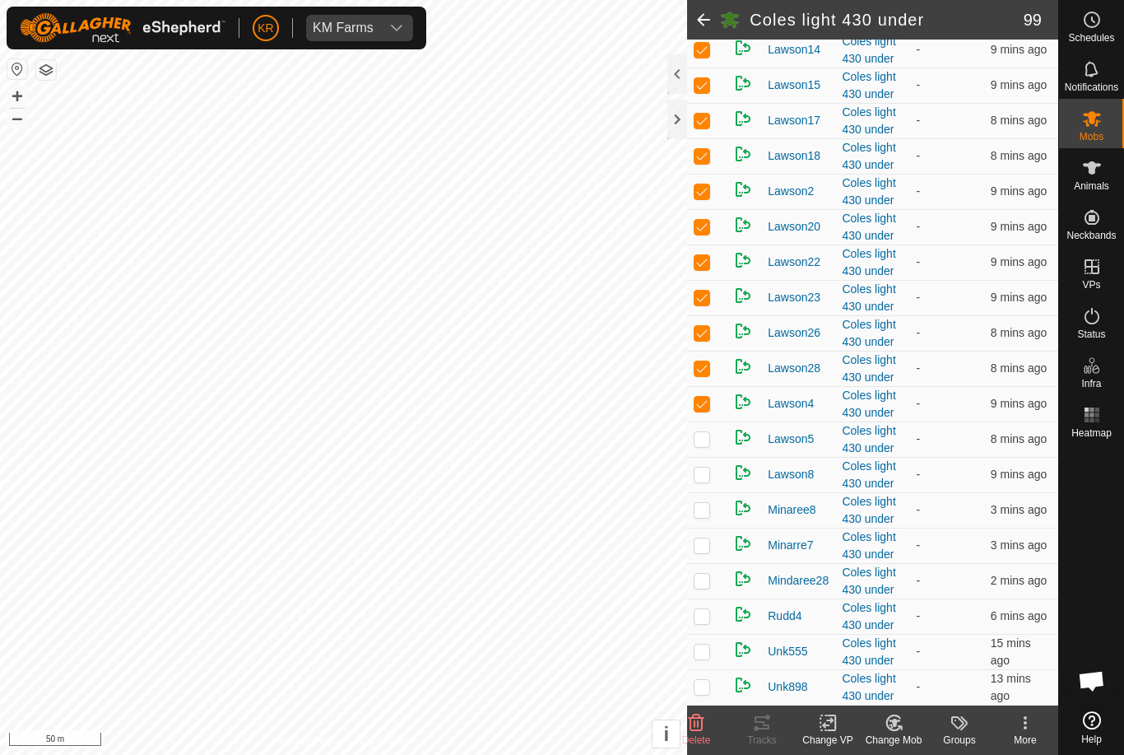
click at [705, 445] on p-checkbox at bounding box center [702, 438] width 16 height 13
checkbox input "true"
click at [710, 484] on td at bounding box center [707, 474] width 40 height 35
checkbox input "true"
click at [710, 520] on td at bounding box center [707, 509] width 40 height 35
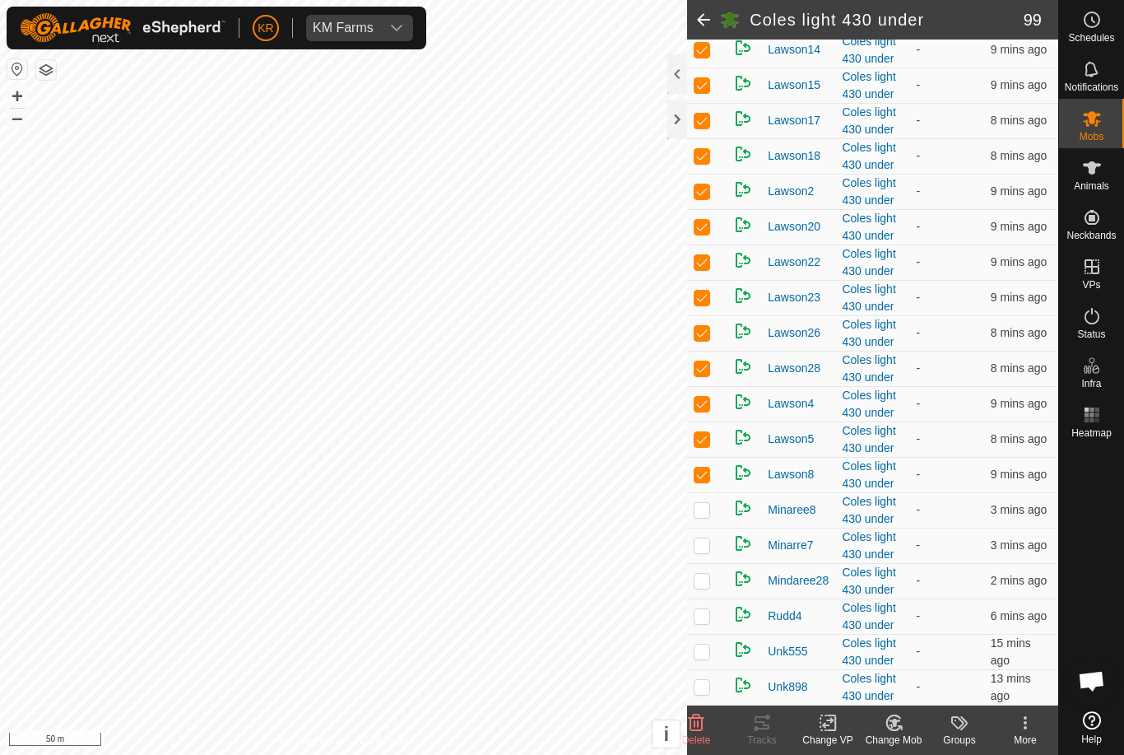
checkbox input "true"
click at [701, 554] on td at bounding box center [707, 545] width 40 height 35
checkbox input "true"
click at [700, 580] on p-checkbox at bounding box center [702, 580] width 16 height 13
checkbox input "true"
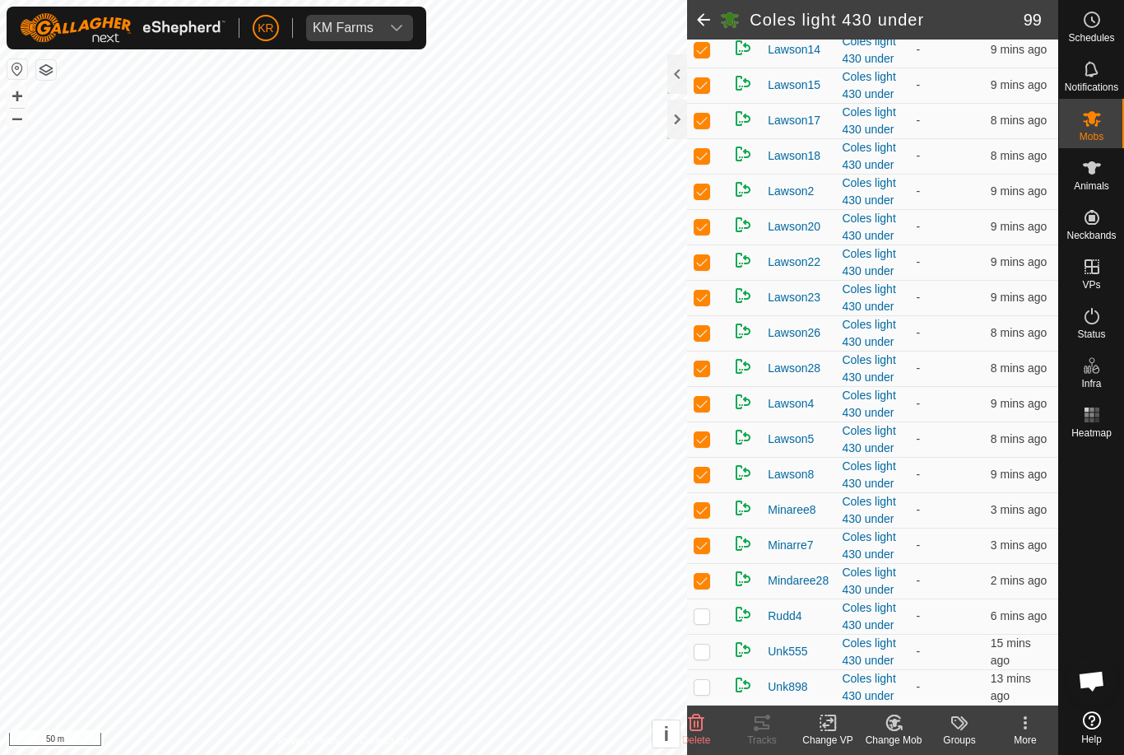
click at [697, 618] on p-checkbox at bounding box center [702, 615] width 16 height 13
checkbox input "true"
click at [700, 653] on p-checkbox at bounding box center [702, 650] width 16 height 13
checkbox input "true"
click at [900, 729] on icon at bounding box center [894, 723] width 21 height 20
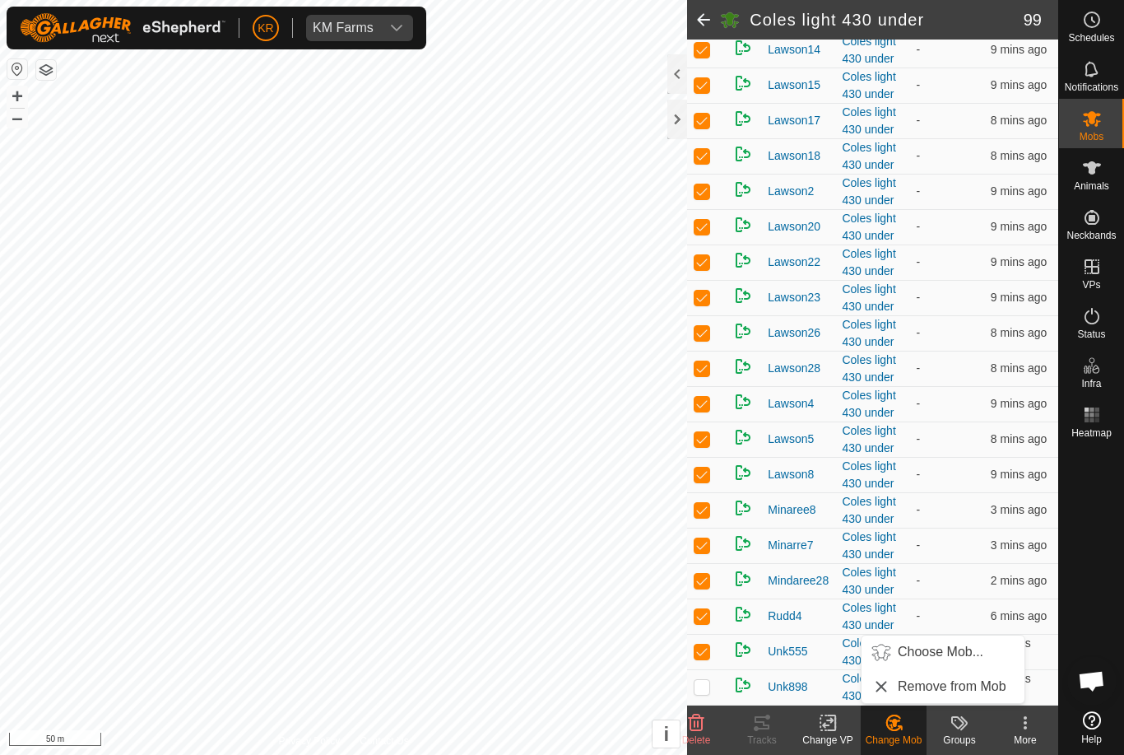
click at [946, 658] on span "Choose Mob..." at bounding box center [941, 652] width 86 height 20
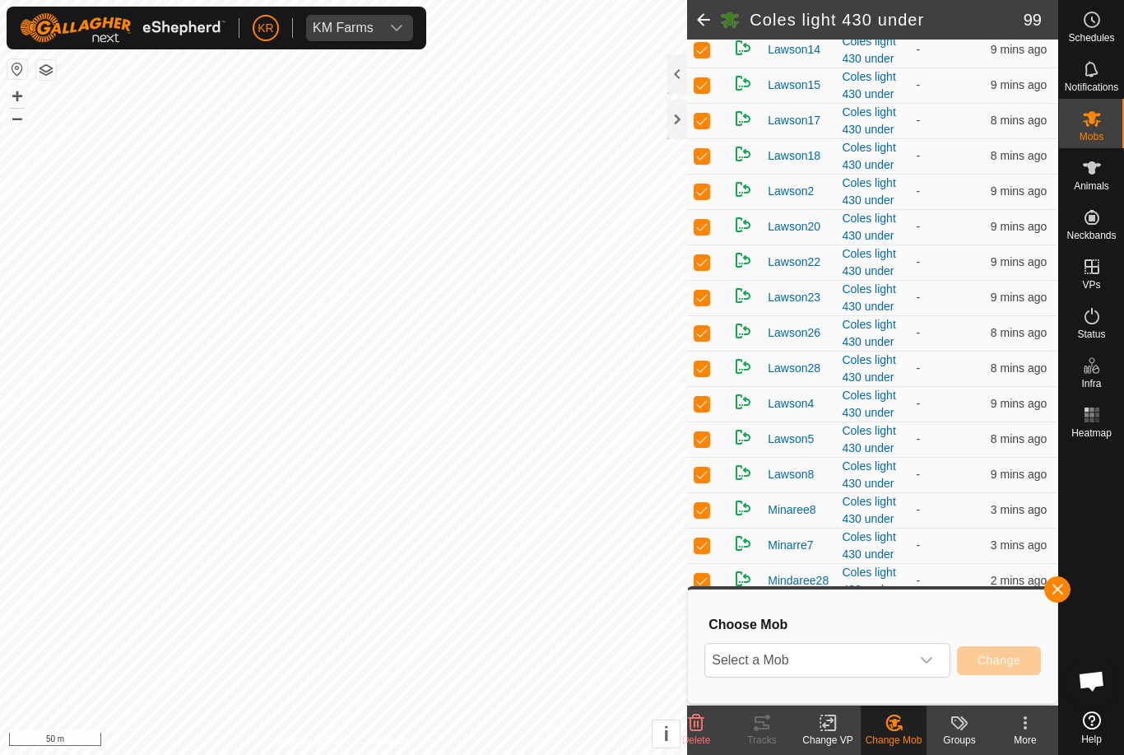
click at [926, 662] on icon "dropdown trigger" at bounding box center [927, 660] width 12 height 7
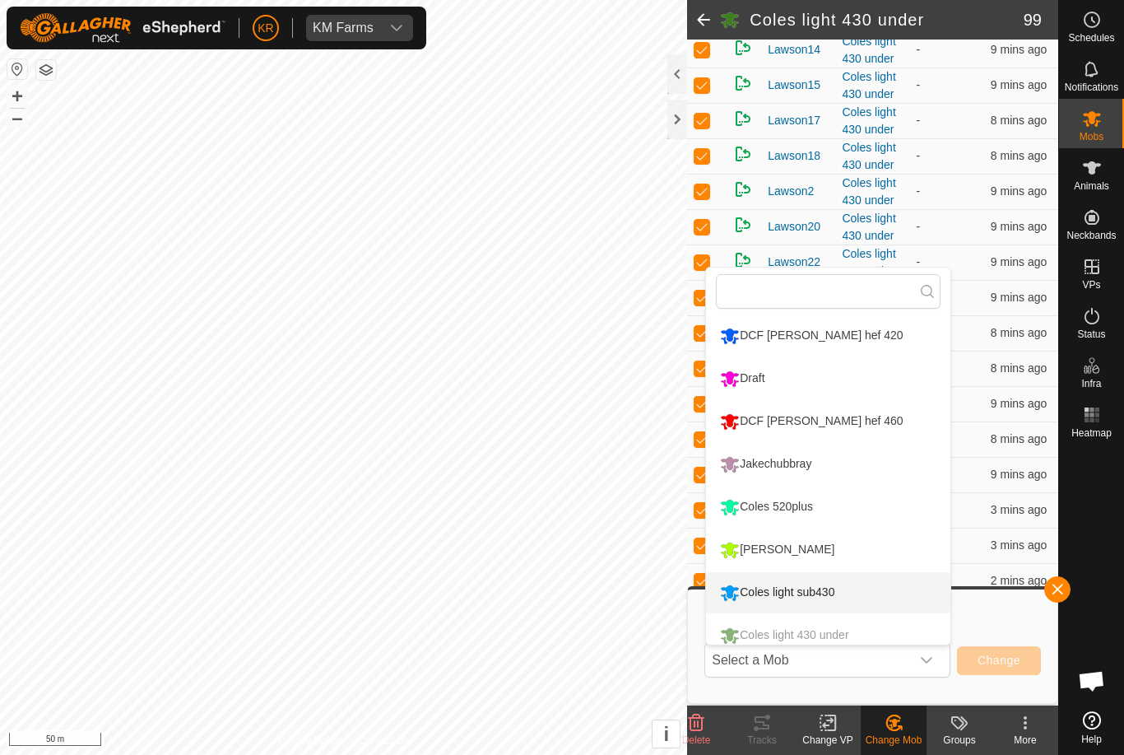
click at [863, 597] on li "Coles light sub430" at bounding box center [828, 592] width 244 height 41
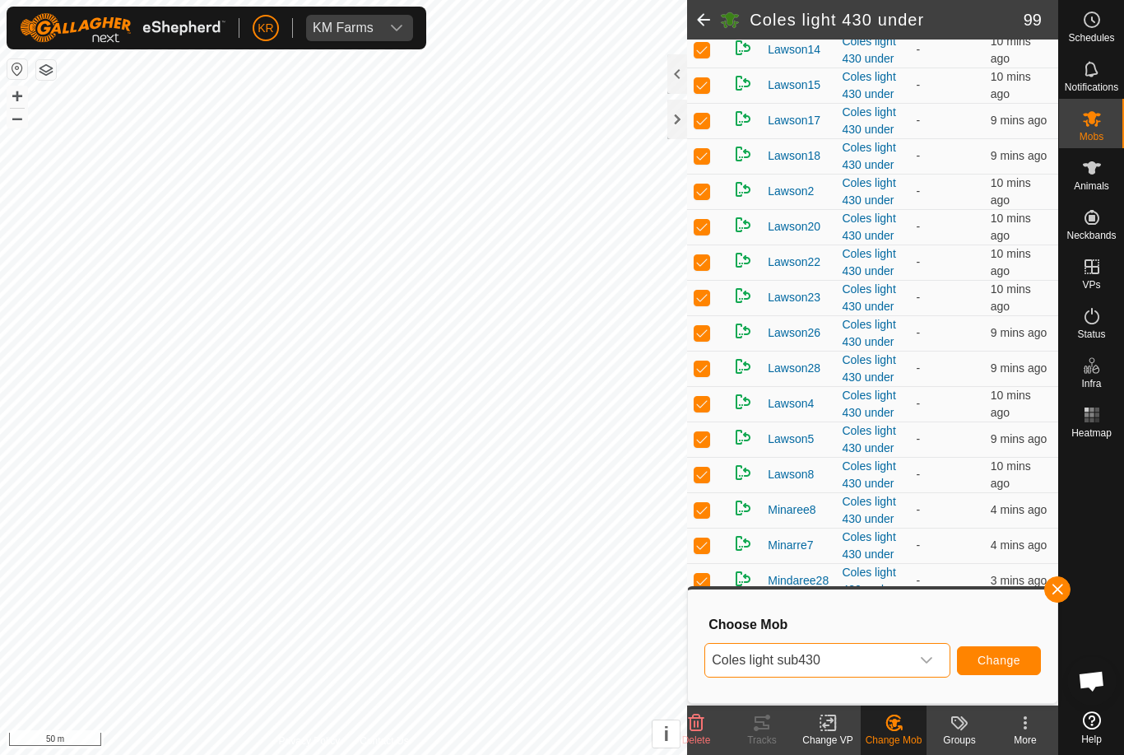
click at [1013, 663] on span "Change" at bounding box center [999, 659] width 43 height 13
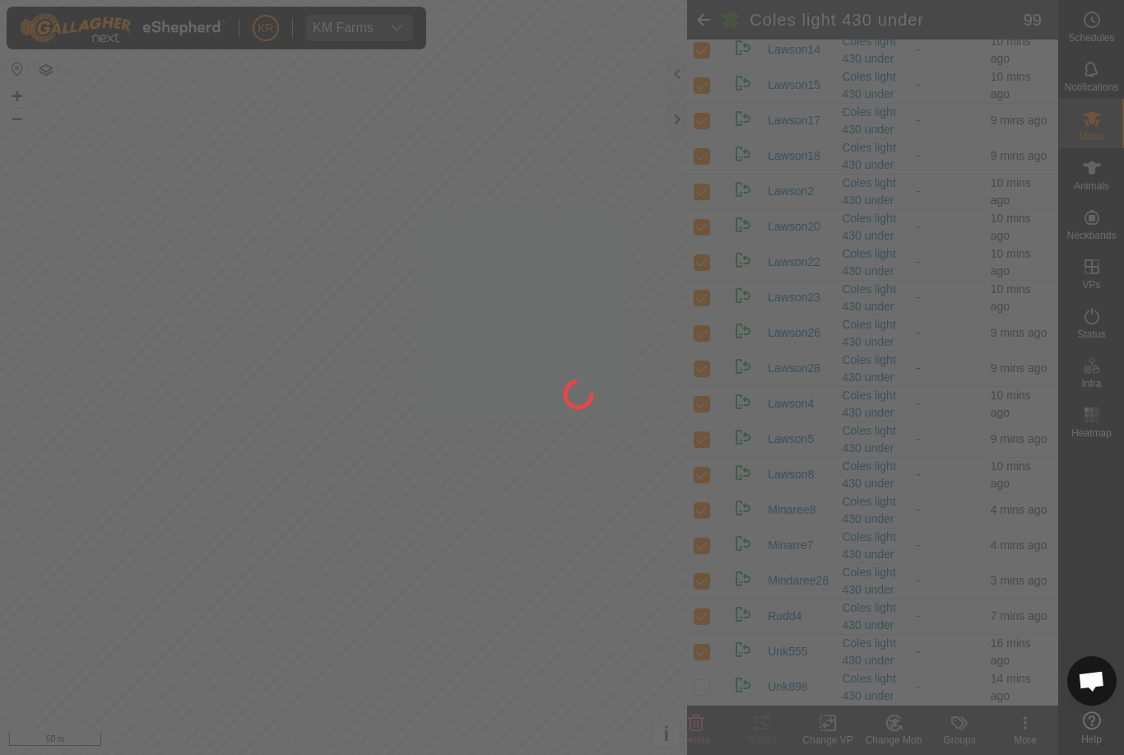
checkbox input "false"
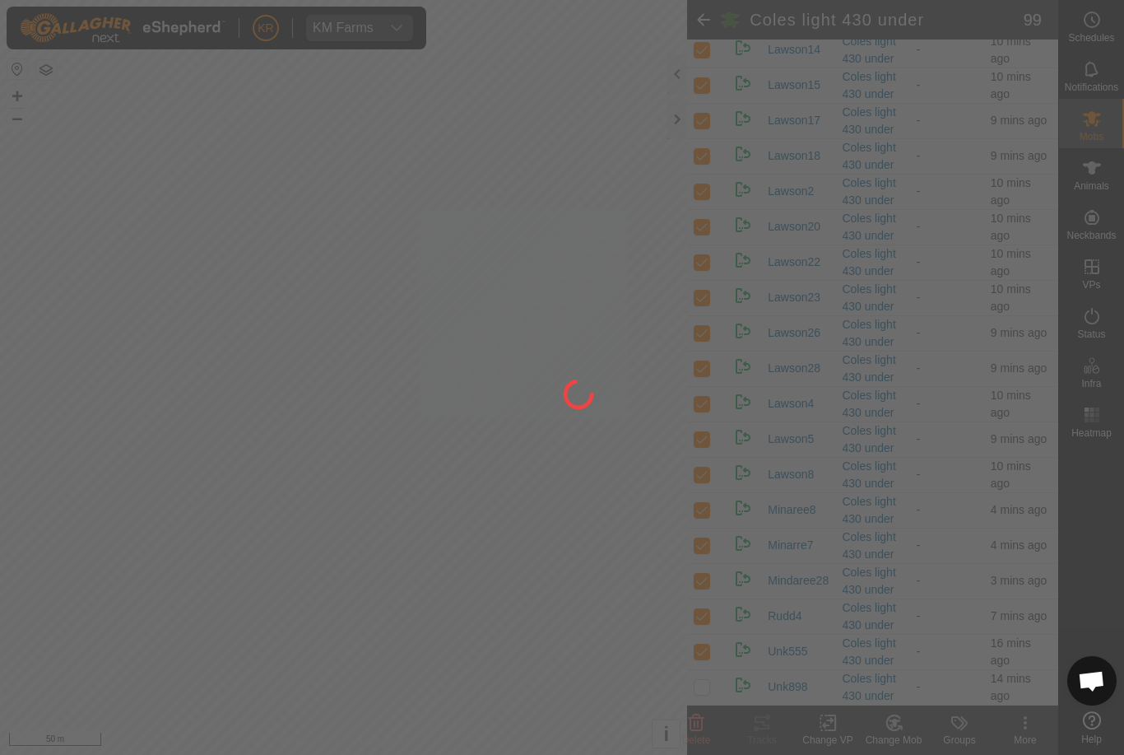
checkbox input "false"
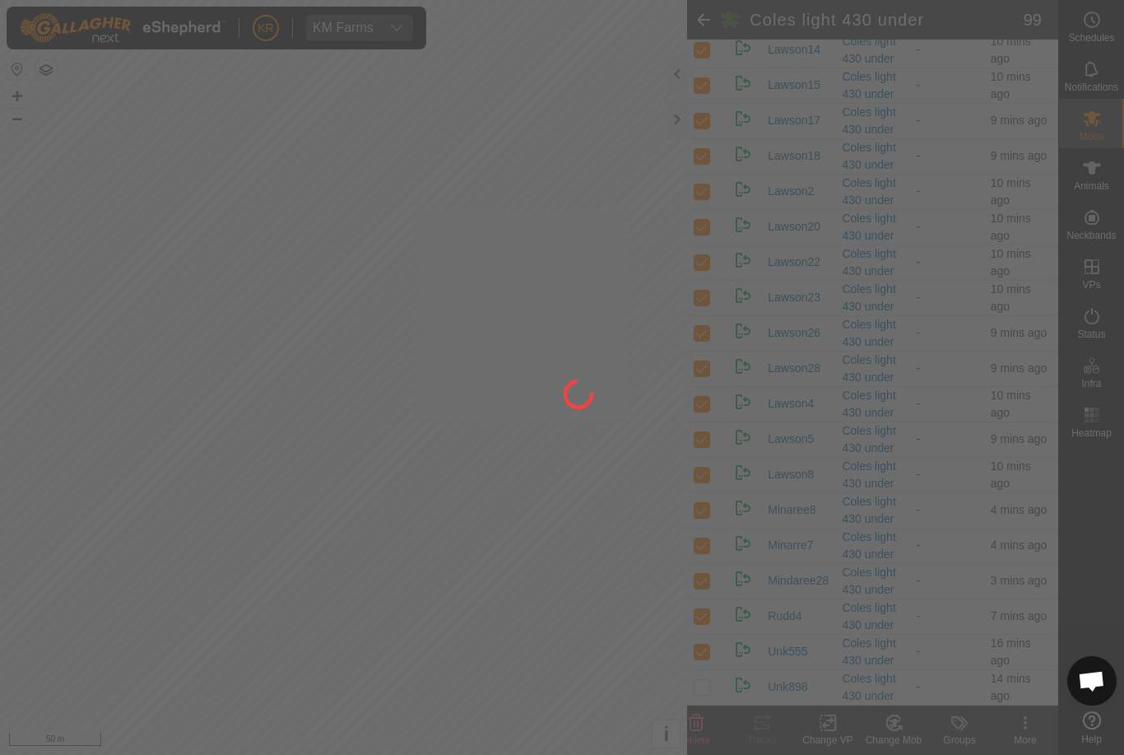
checkbox input "false"
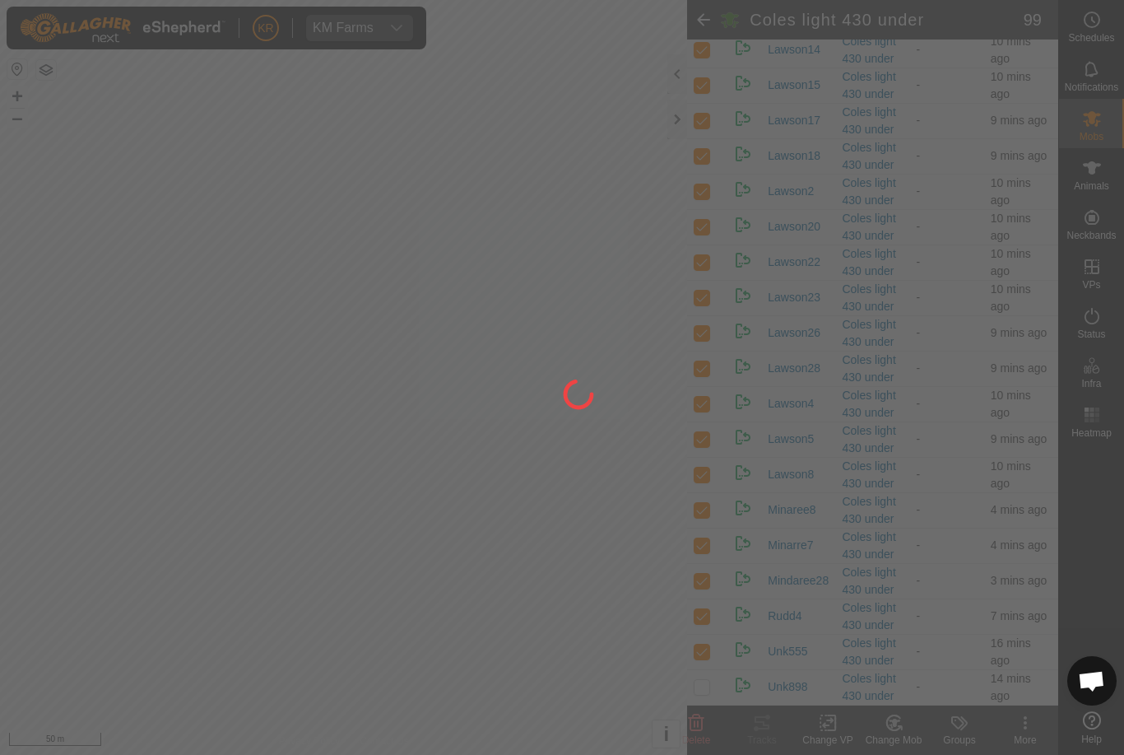
checkbox input "false"
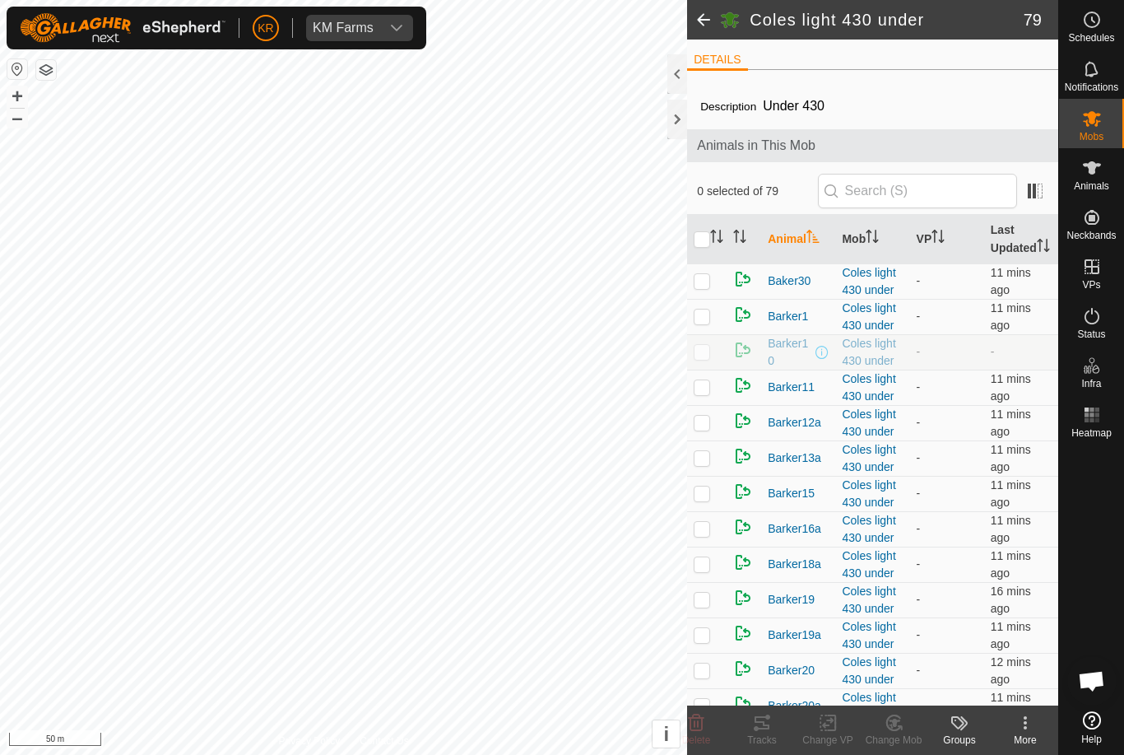
scroll to position [0, 0]
click at [1105, 129] on es-mob-svg-icon at bounding box center [1092, 118] width 30 height 26
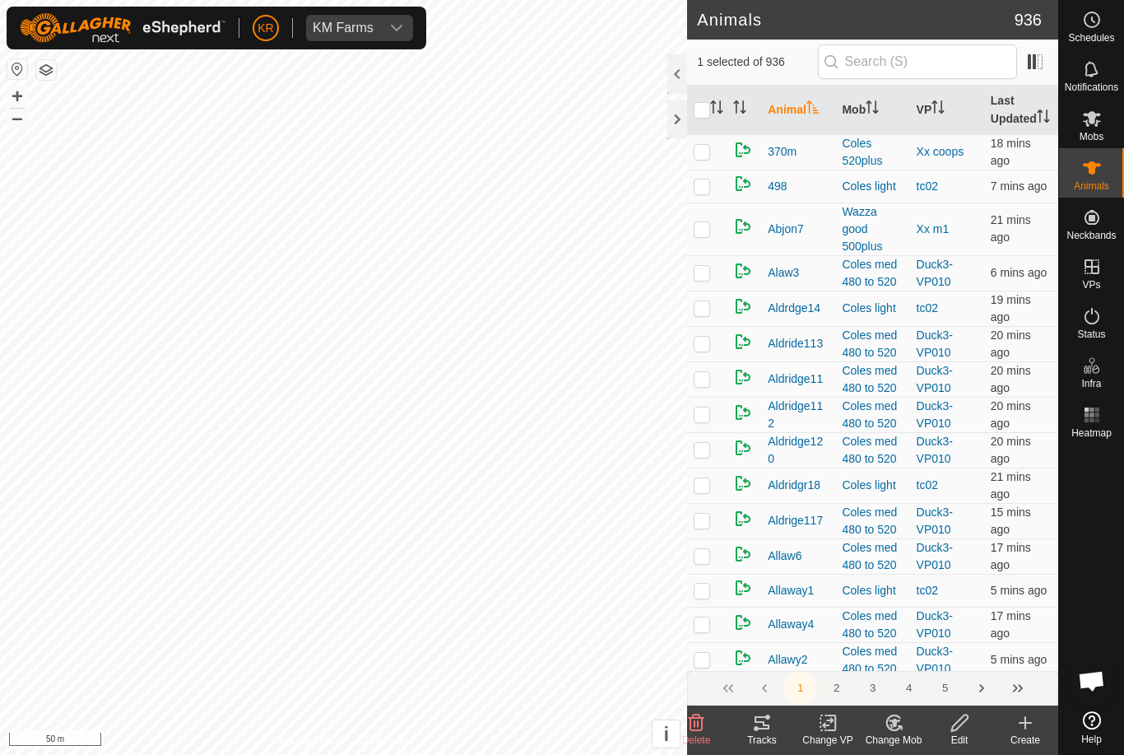
click at [887, 718] on icon at bounding box center [894, 723] width 21 height 20
click at [932, 644] on span "Choose Mob..." at bounding box center [941, 652] width 86 height 20
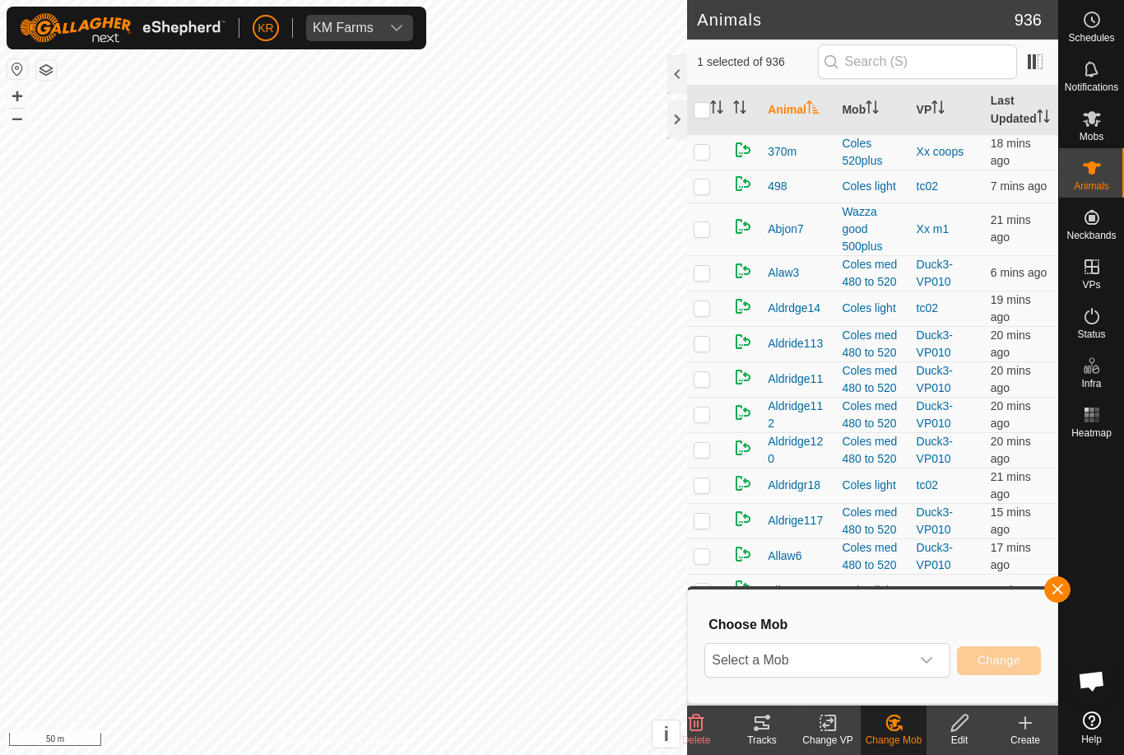
click at [872, 652] on span "Select a Mob" at bounding box center [807, 660] width 205 height 33
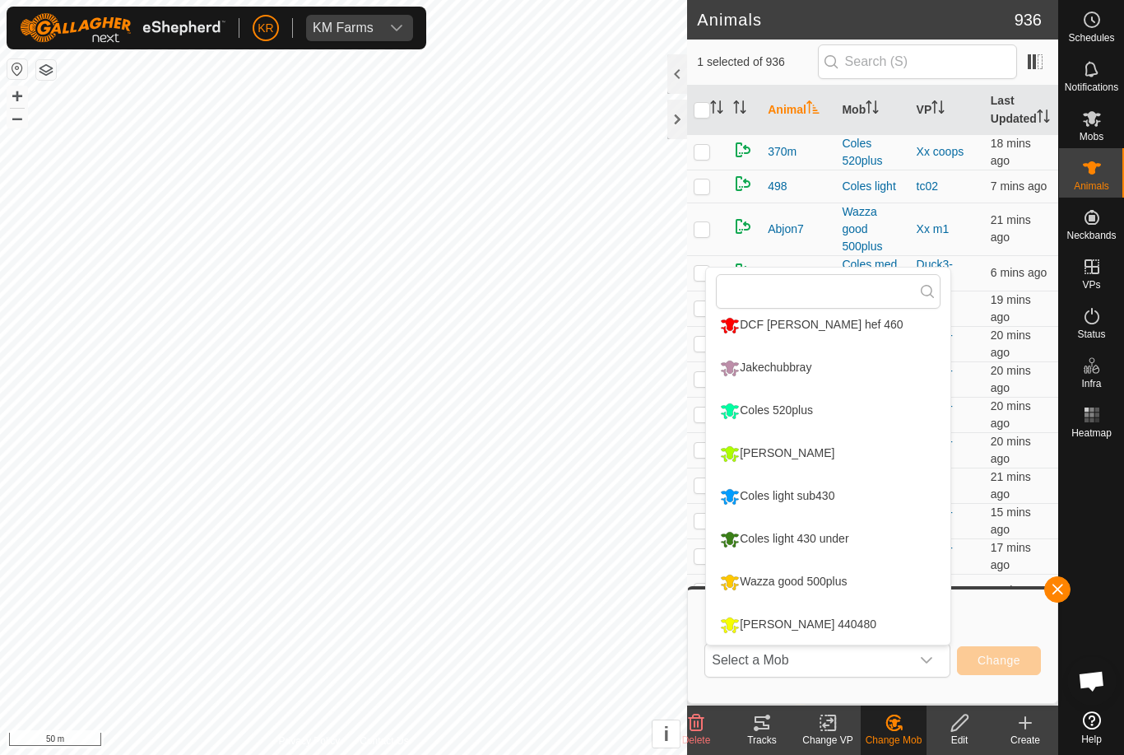
scroll to position [102, 0]
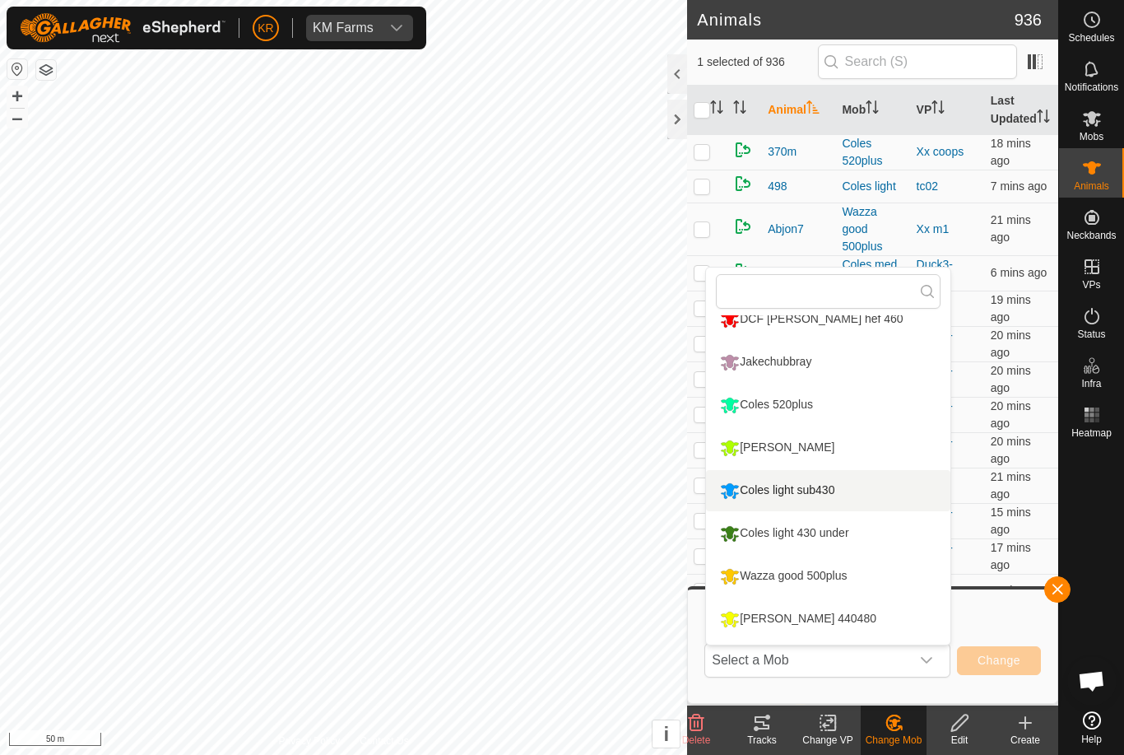
click at [816, 488] on div "Coles light sub430" at bounding box center [777, 491] width 123 height 28
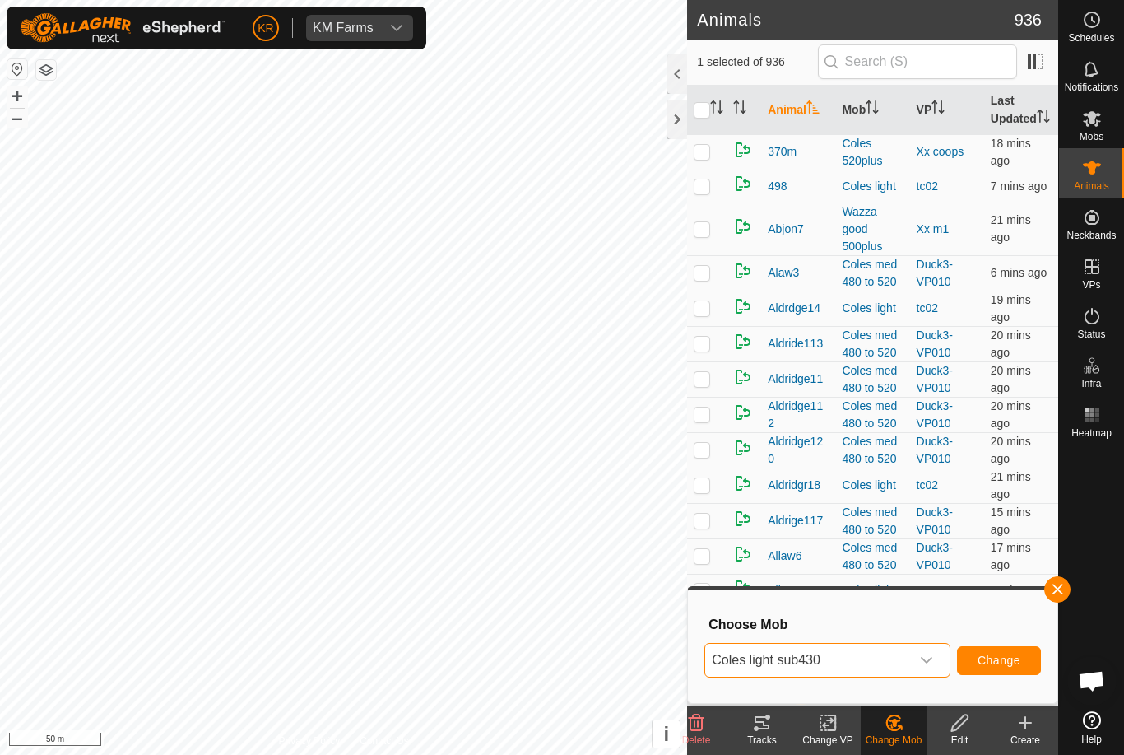
click at [1005, 651] on button "Change" at bounding box center [999, 660] width 84 height 29
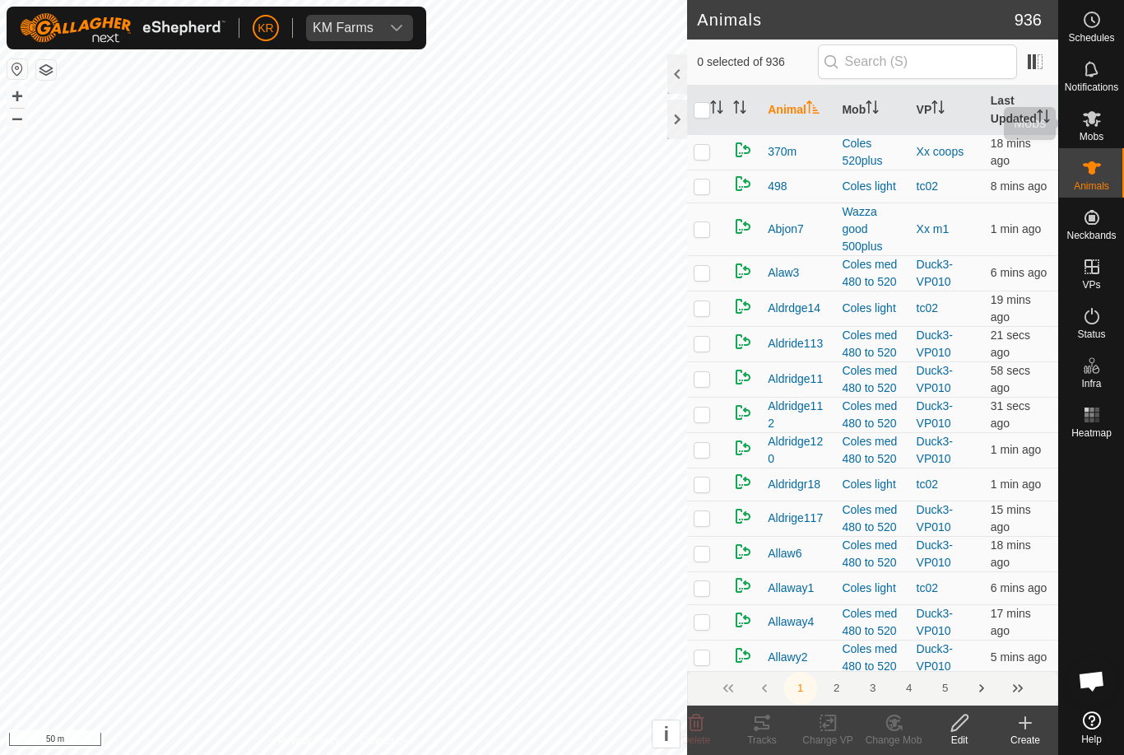
click at [1112, 124] on div "Mobs" at bounding box center [1091, 123] width 65 height 49
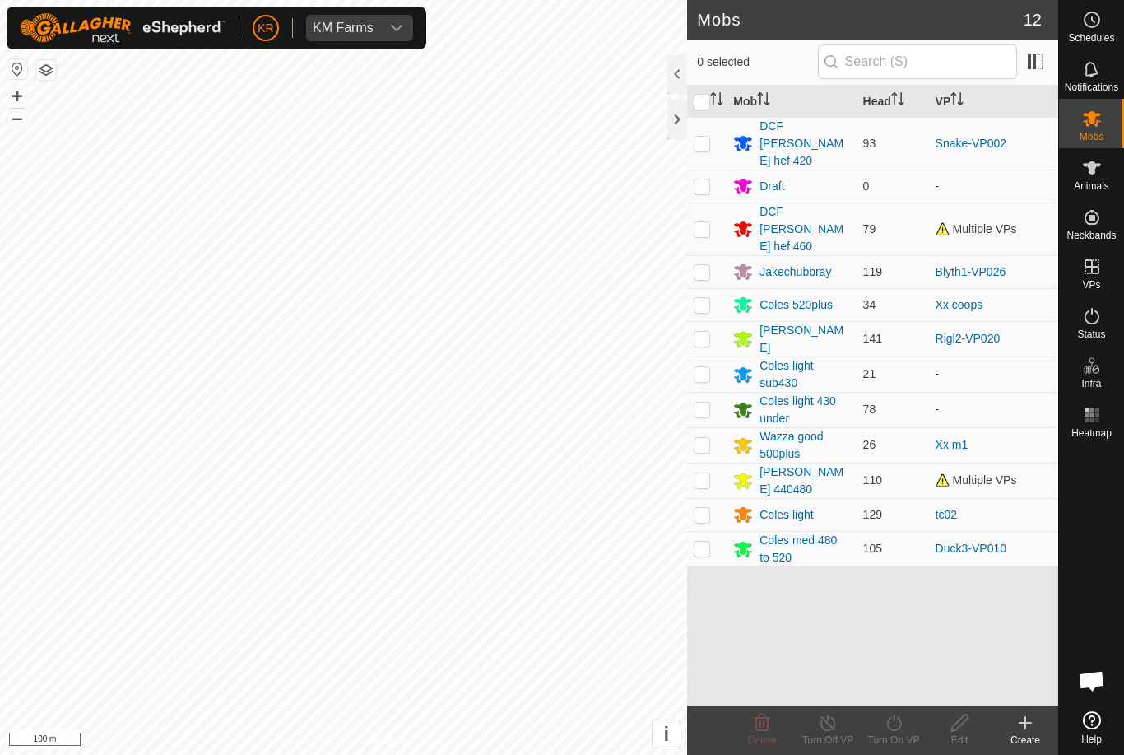
click at [800, 393] on div "Coles light 430 under" at bounding box center [805, 410] width 90 height 35
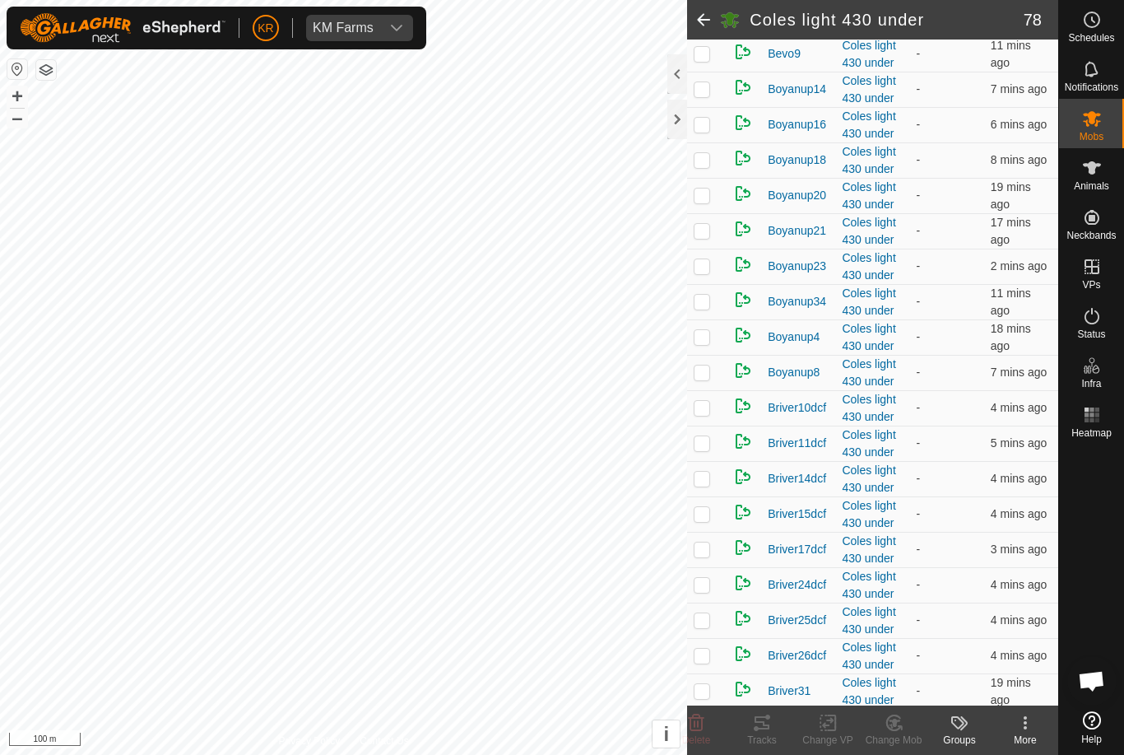
scroll to position [2178, 0]
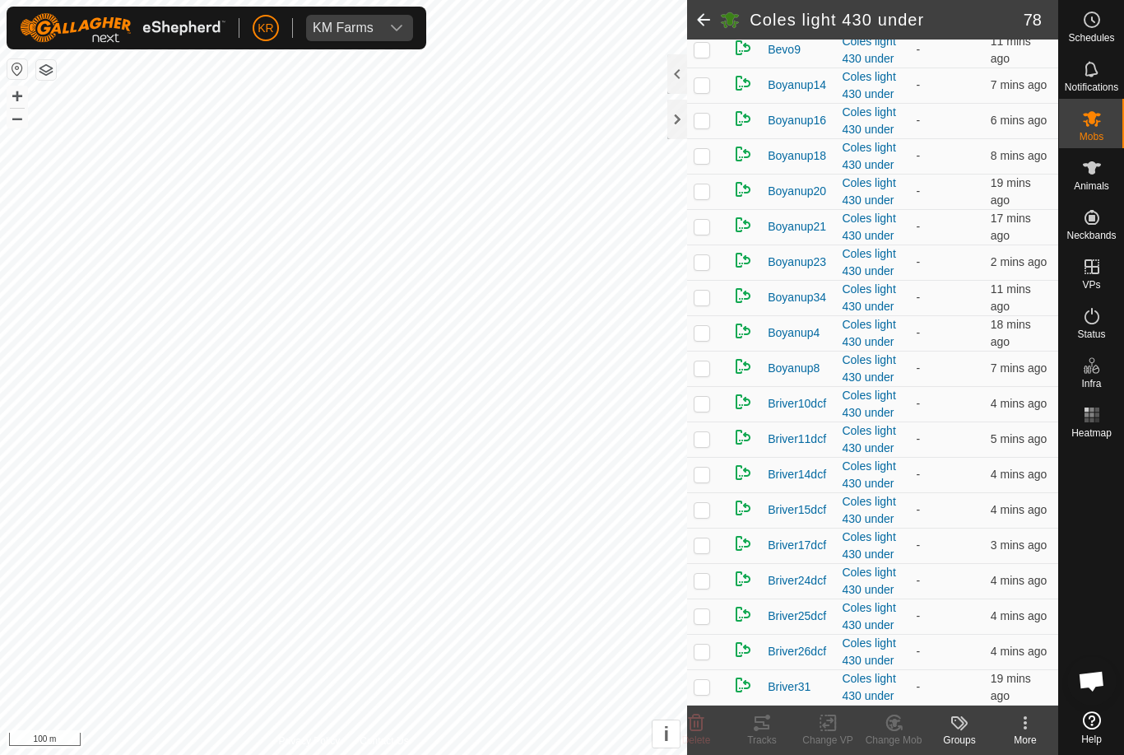
click at [711, 244] on td at bounding box center [707, 226] width 40 height 35
click at [706, 233] on p-checkbox at bounding box center [702, 226] width 16 height 13
checkbox input "false"
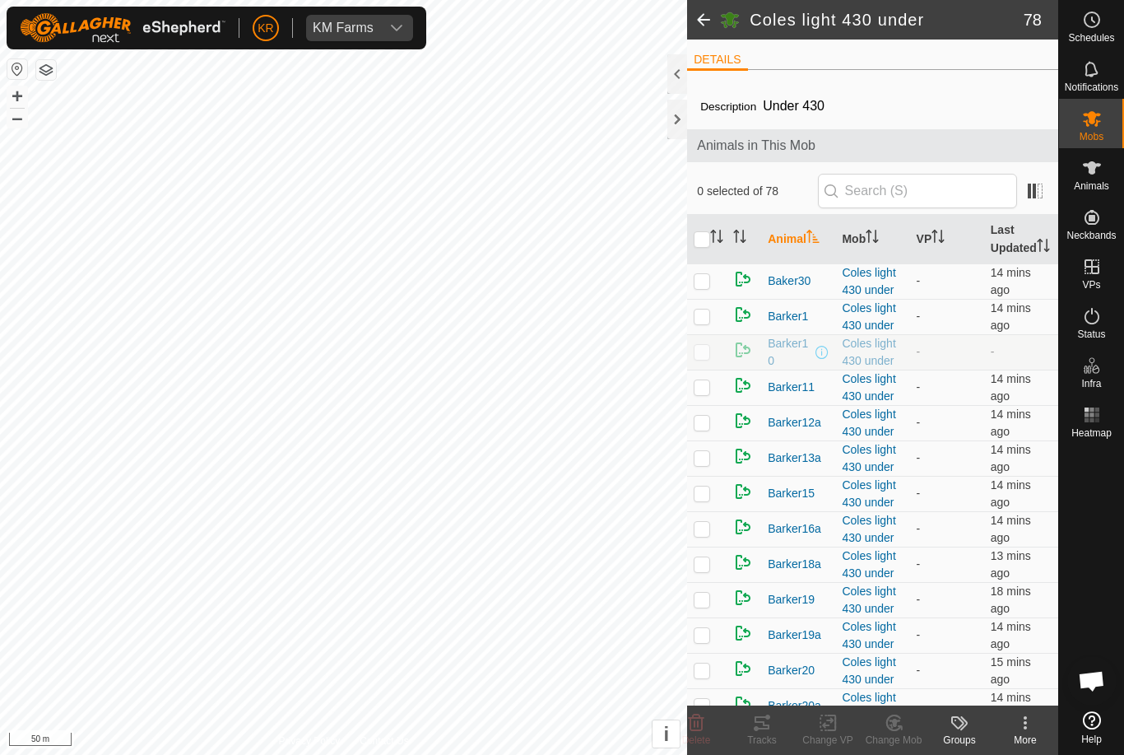
click at [1109, 123] on div "Mobs" at bounding box center [1091, 123] width 65 height 49
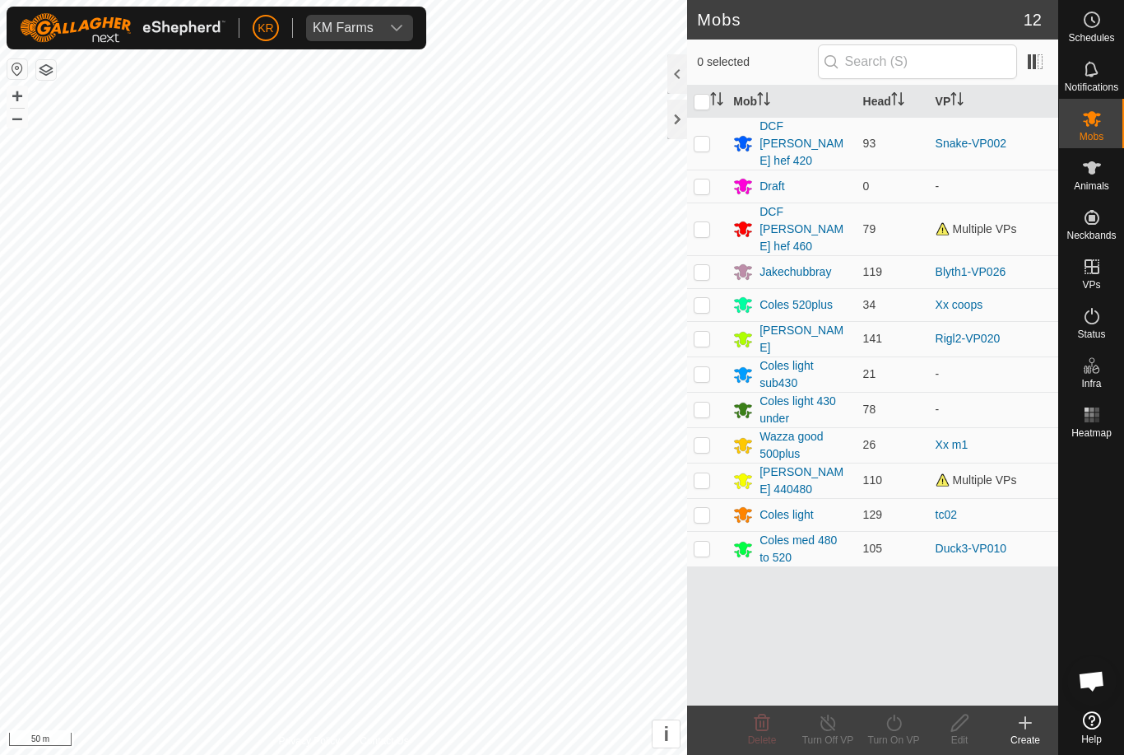
click at [700, 473] on p-checkbox at bounding box center [702, 479] width 16 height 13
checkbox input "true"
click at [900, 732] on icon at bounding box center [894, 723] width 21 height 20
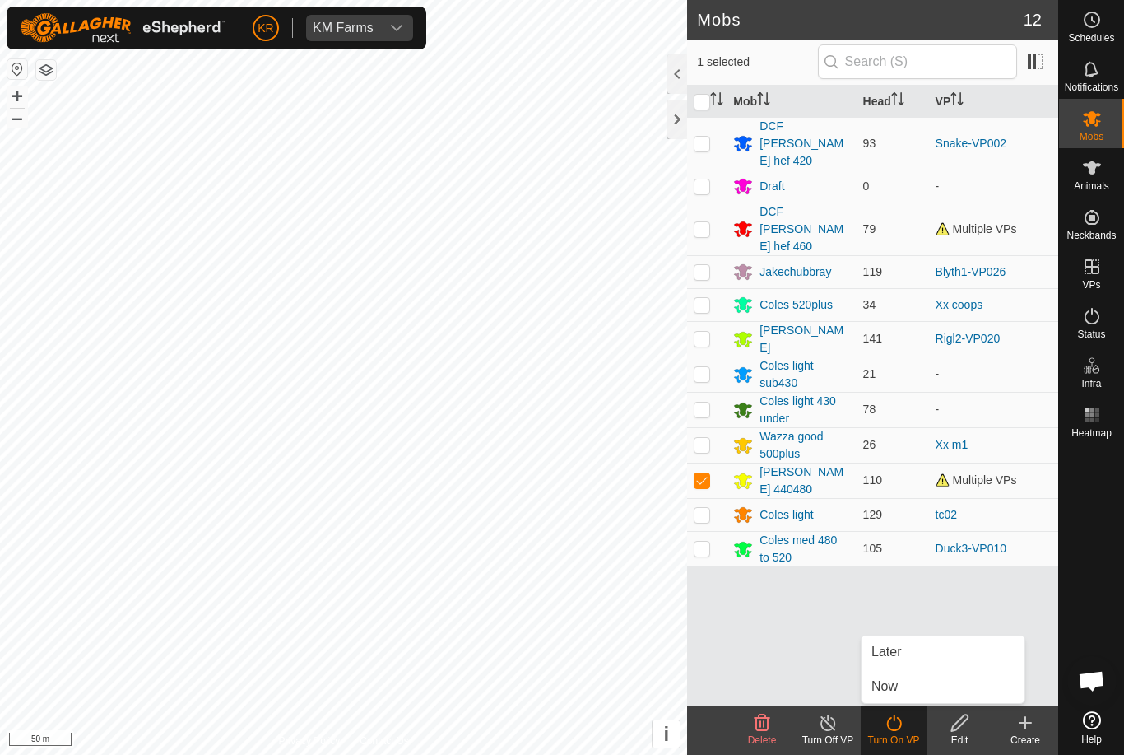
click at [926, 684] on link "Now" at bounding box center [943, 686] width 163 height 33
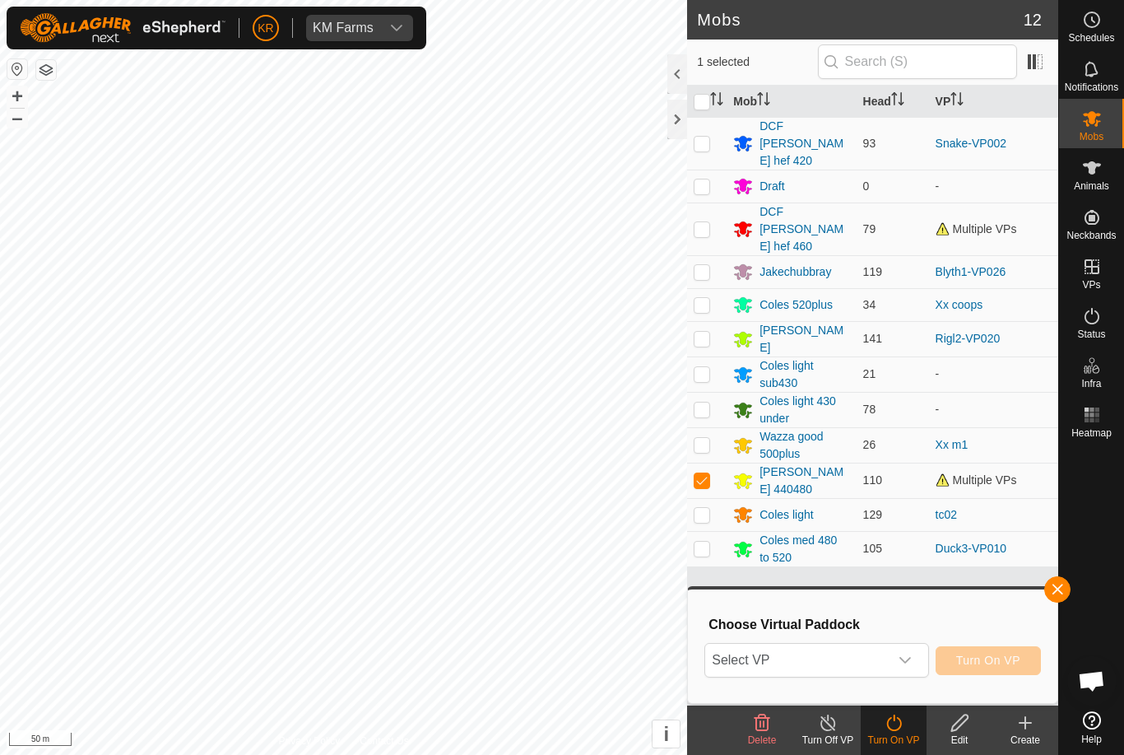
click at [886, 663] on span "Select VP" at bounding box center [796, 660] width 183 height 33
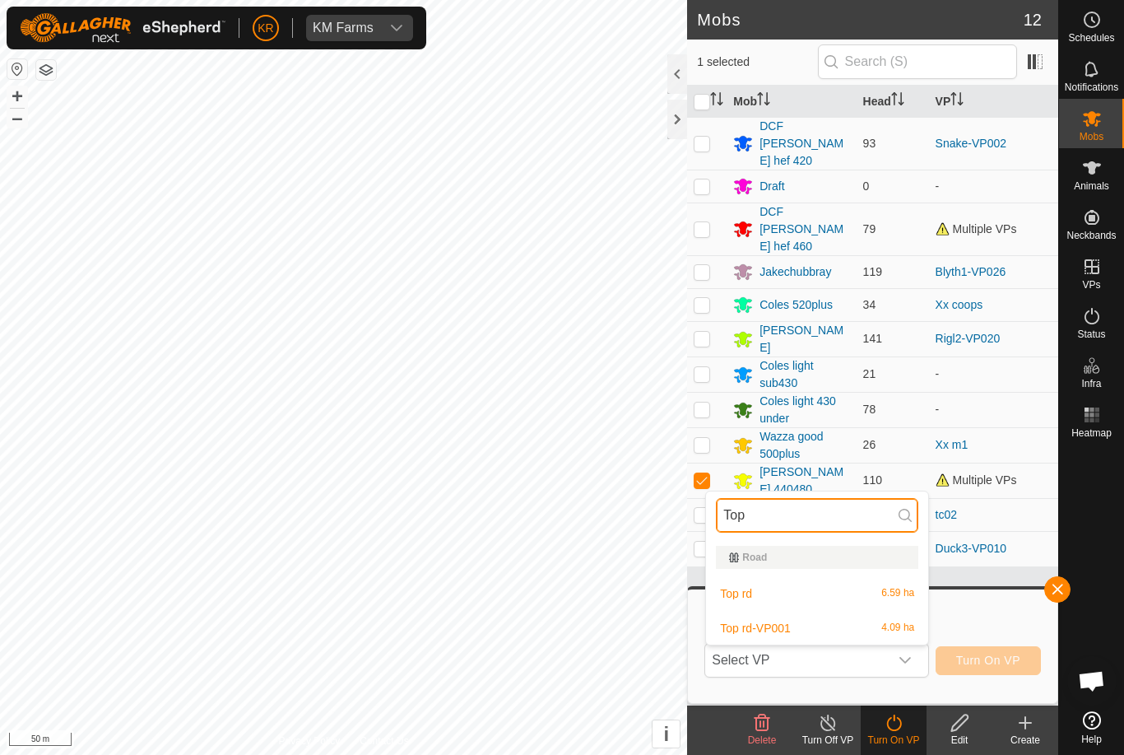
type input "Top"
click at [872, 597] on div "Top rd 6.59 ha" at bounding box center [817, 594] width 202 height 20
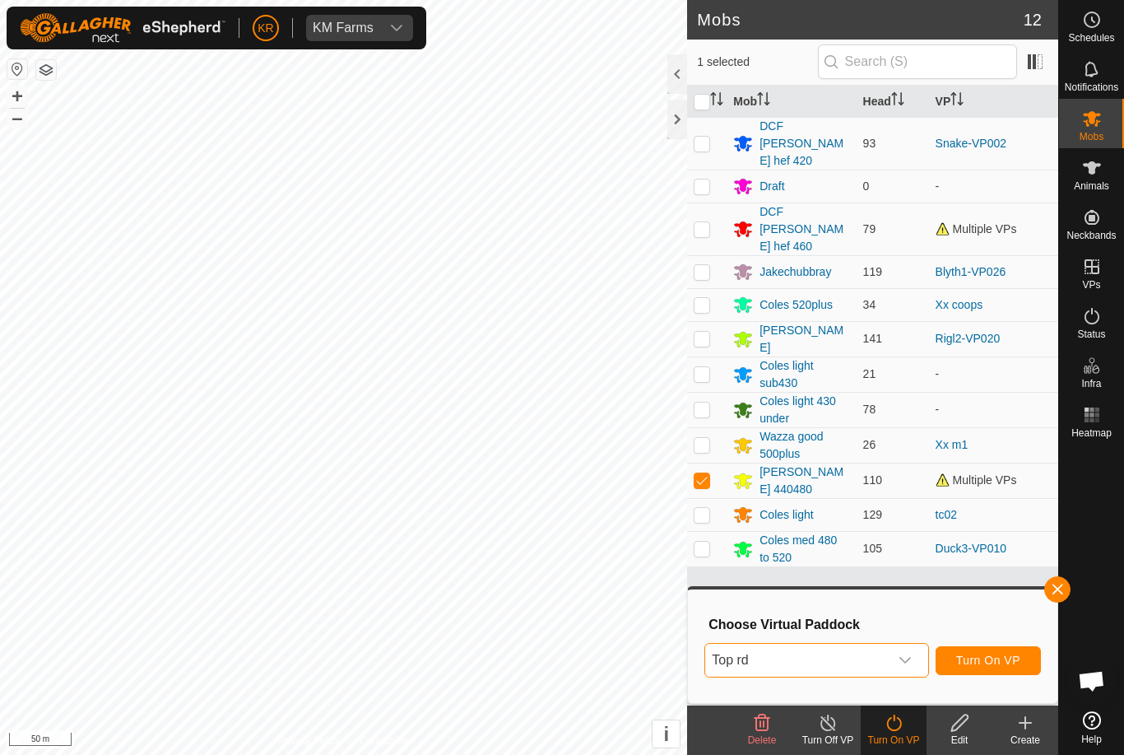
click at [1010, 663] on span "Turn On VP" at bounding box center [988, 659] width 64 height 13
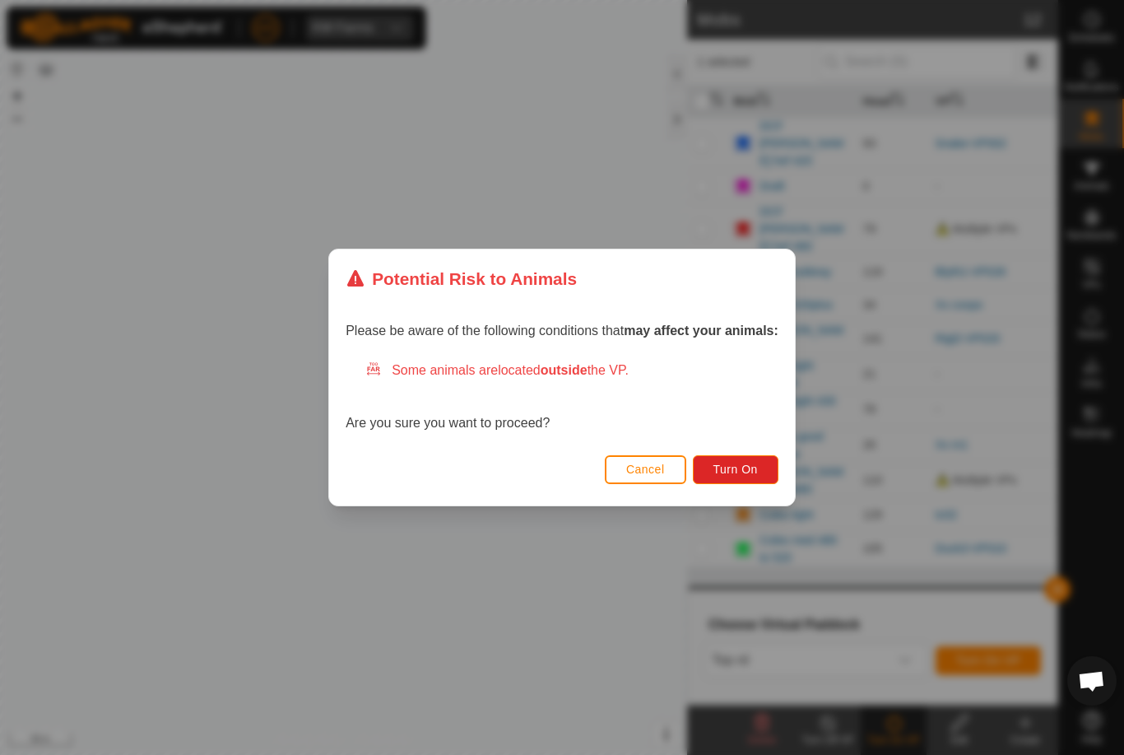
click at [751, 464] on span "Turn On" at bounding box center [736, 469] width 44 height 13
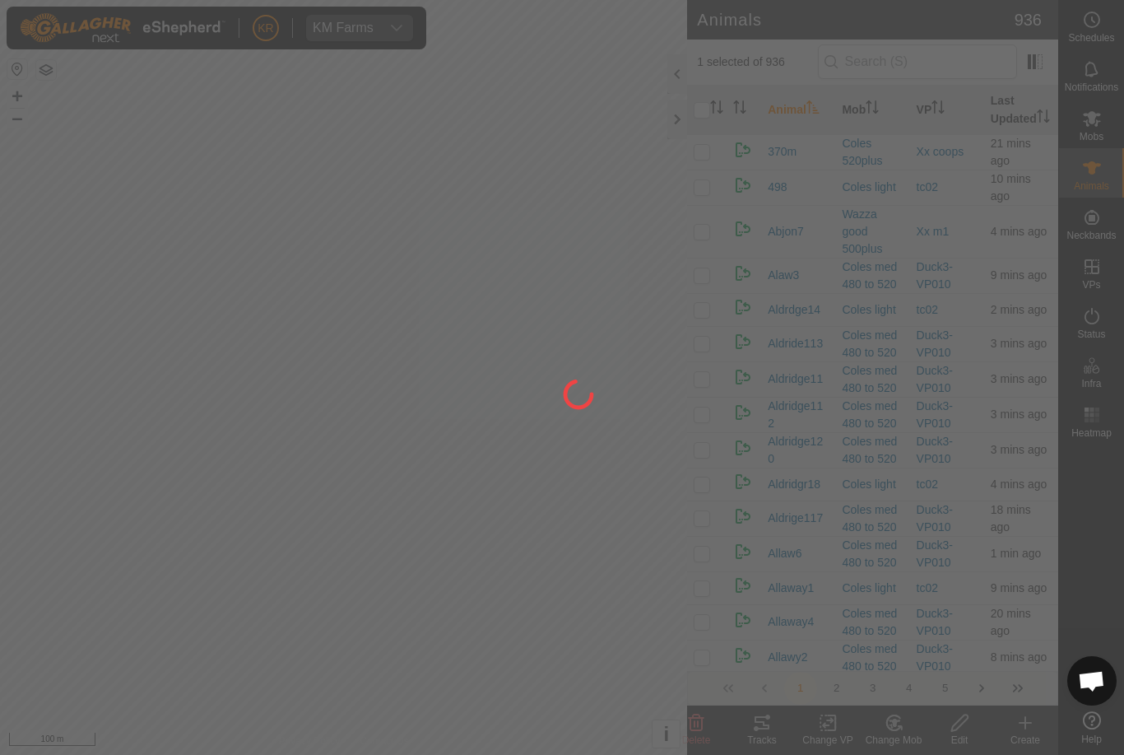
click at [895, 740] on div at bounding box center [562, 377] width 1124 height 755
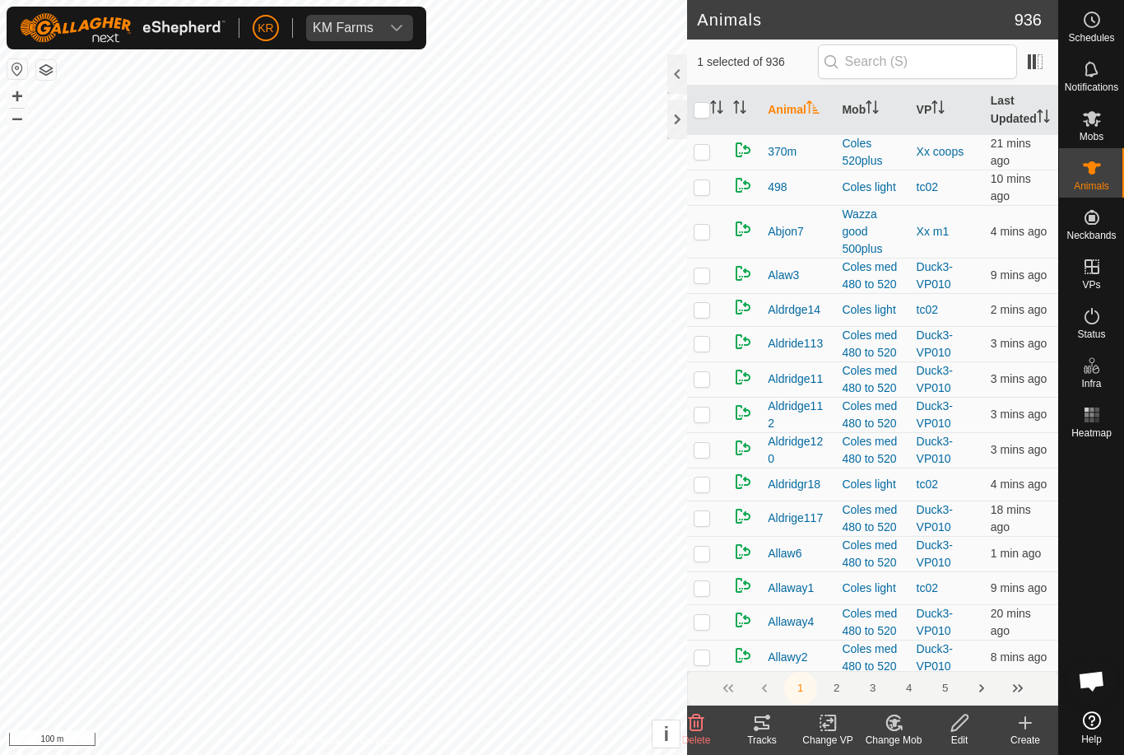
click at [906, 740] on div "Change Mob" at bounding box center [894, 739] width 66 height 15
click at [934, 653] on span "Choose Mob..." at bounding box center [941, 652] width 86 height 20
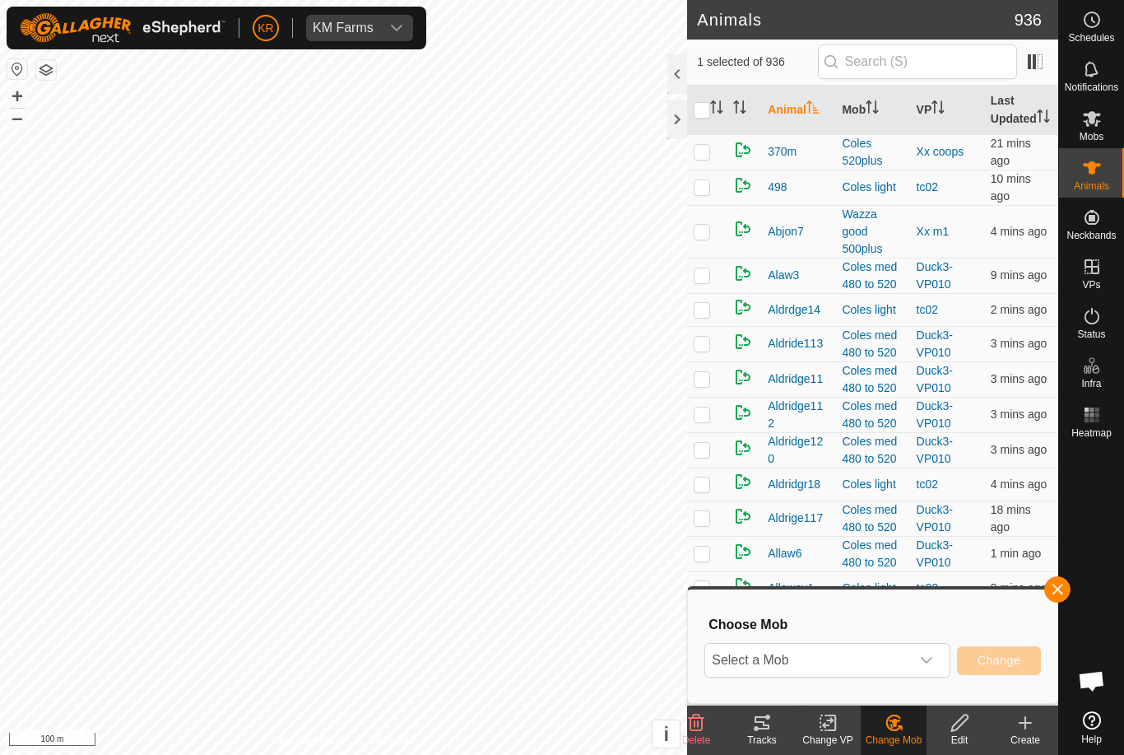
click at [922, 666] on icon "dropdown trigger" at bounding box center [926, 659] width 13 height 13
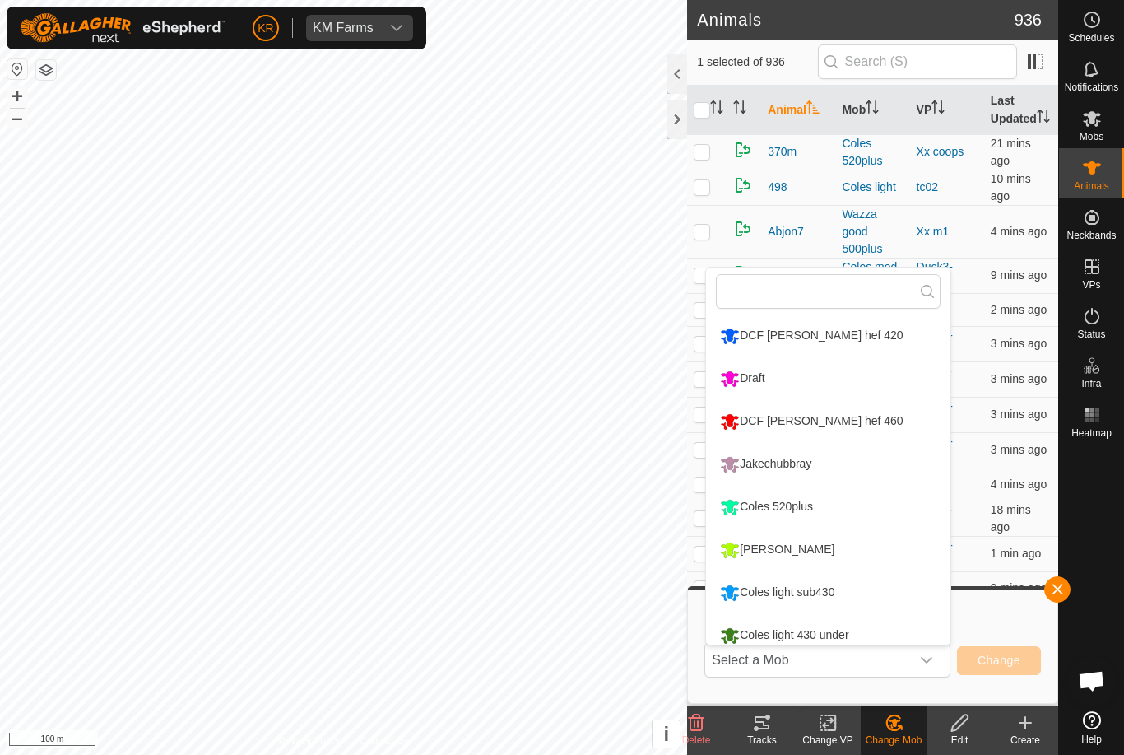
click at [839, 602] on div "Coles light sub430" at bounding box center [777, 593] width 123 height 28
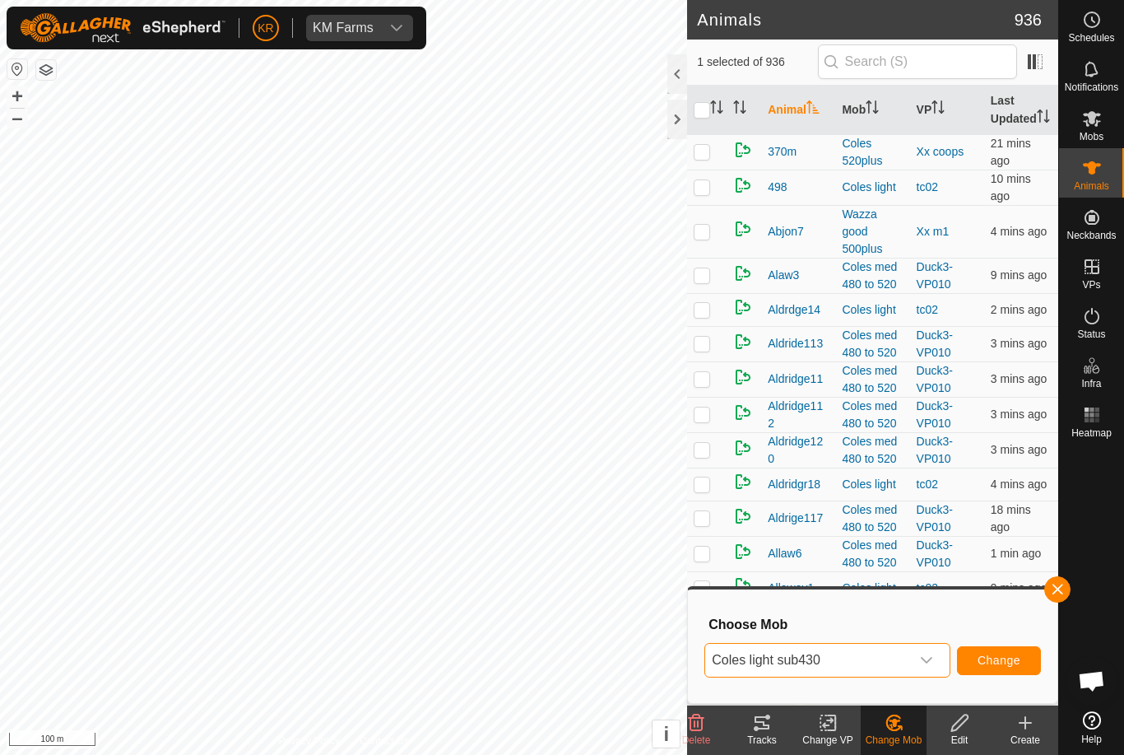
click at [1016, 664] on span "Change" at bounding box center [999, 659] width 43 height 13
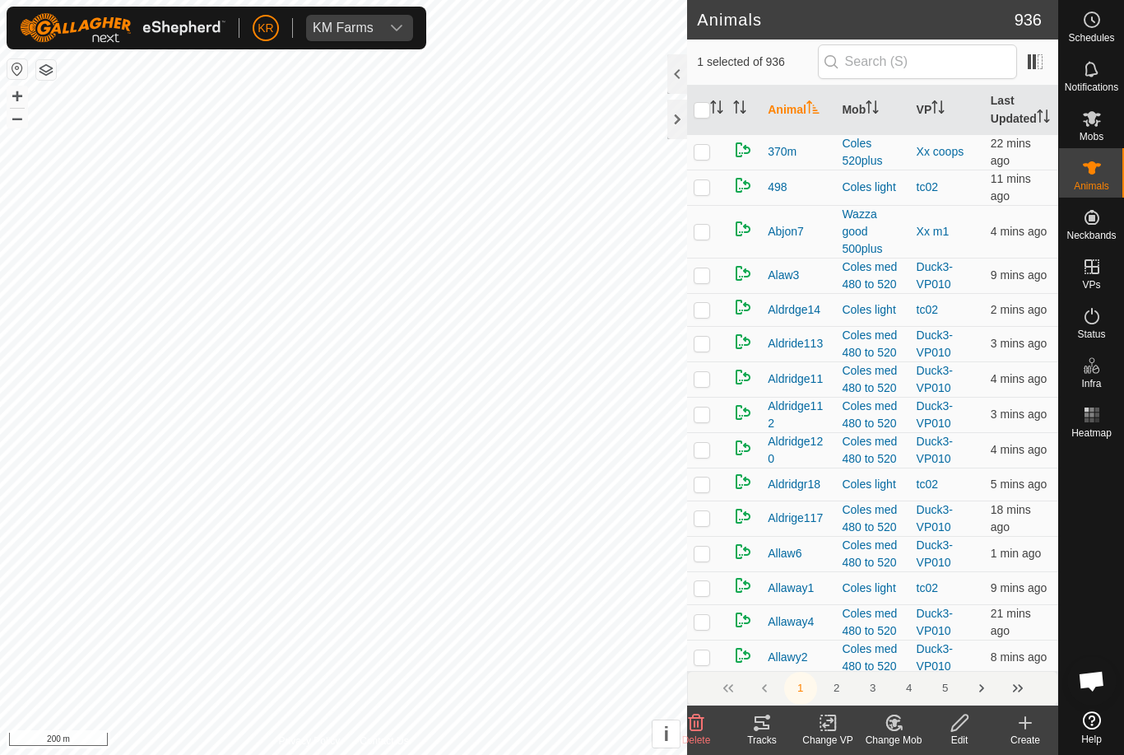
click at [897, 726] on icon at bounding box center [894, 723] width 21 height 20
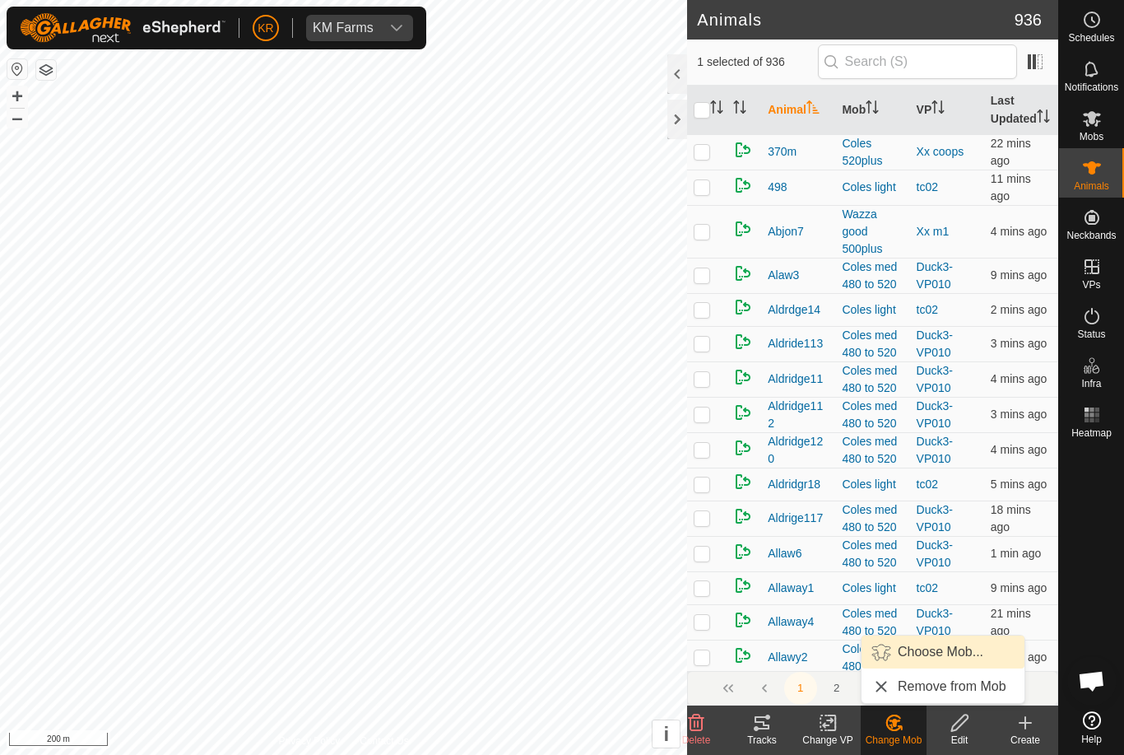
click at [929, 652] on span "Choose Mob..." at bounding box center [941, 652] width 86 height 20
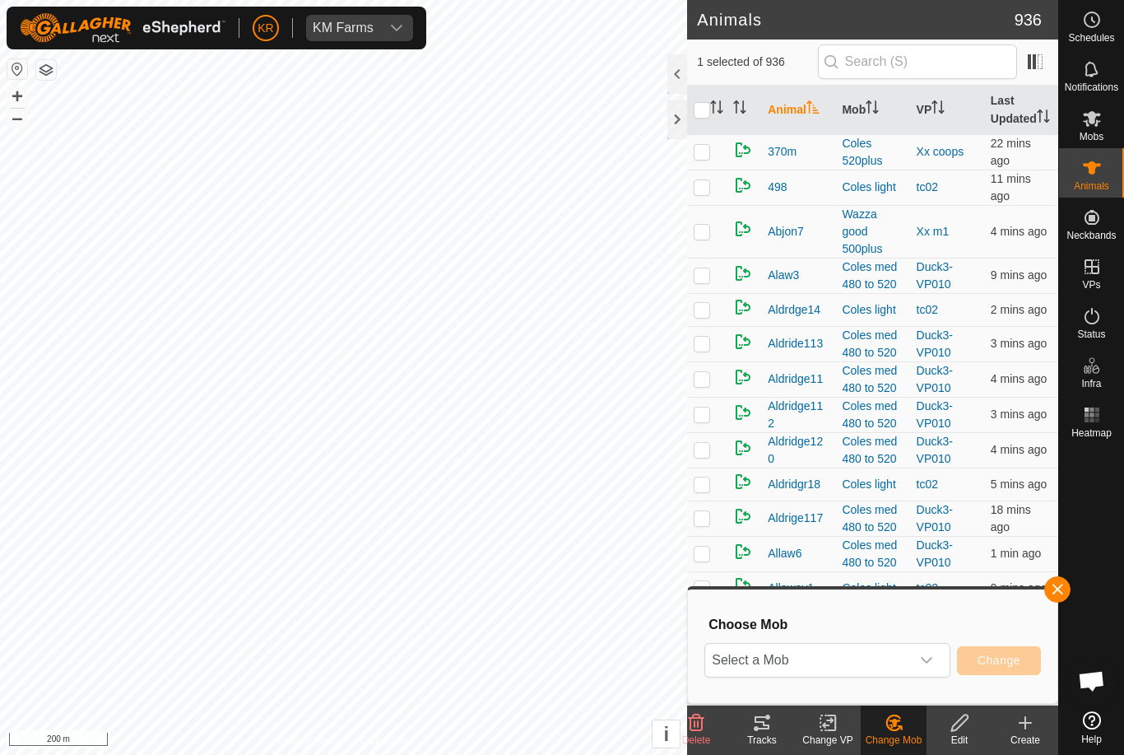
click at [861, 666] on span "Select a Mob" at bounding box center [807, 660] width 205 height 33
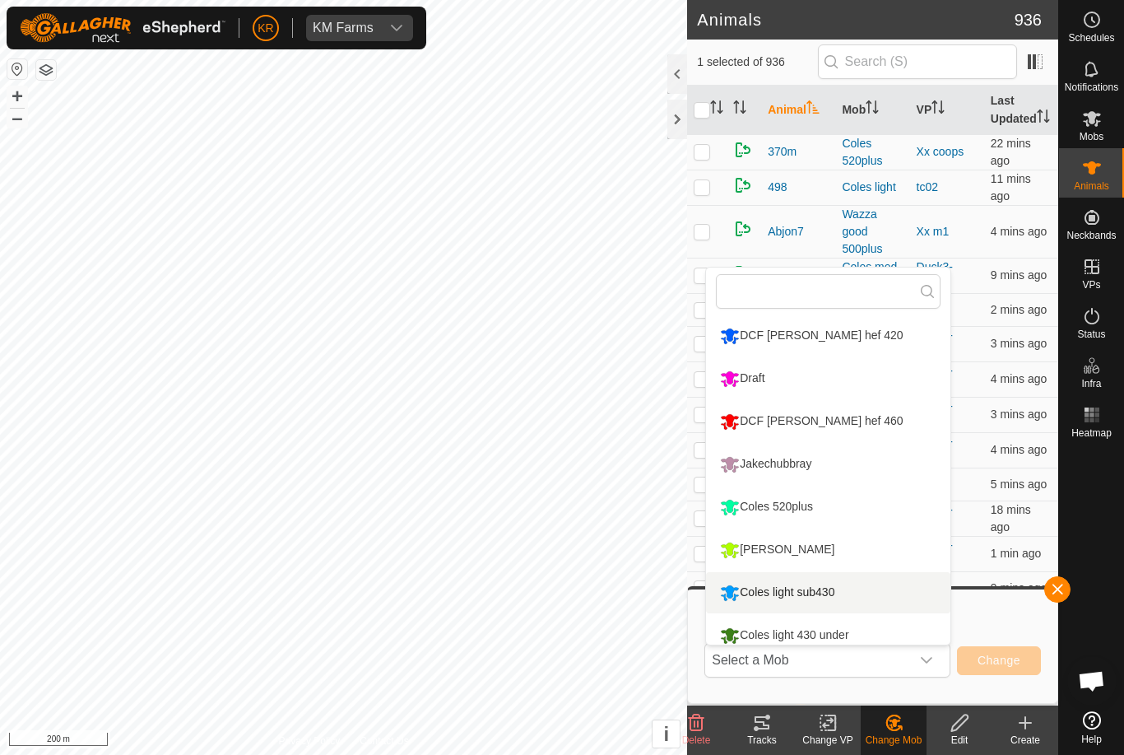
click at [839, 589] on div "Coles light sub430" at bounding box center [777, 593] width 123 height 28
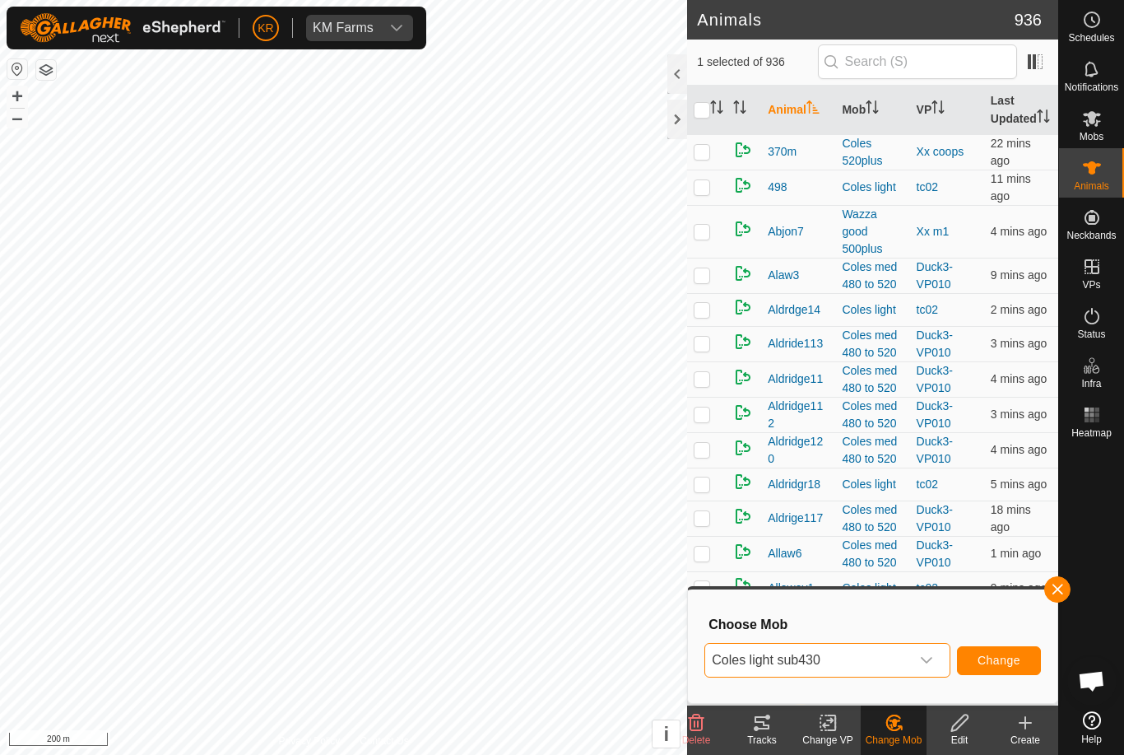
click at [1022, 662] on button "Change" at bounding box center [999, 660] width 84 height 29
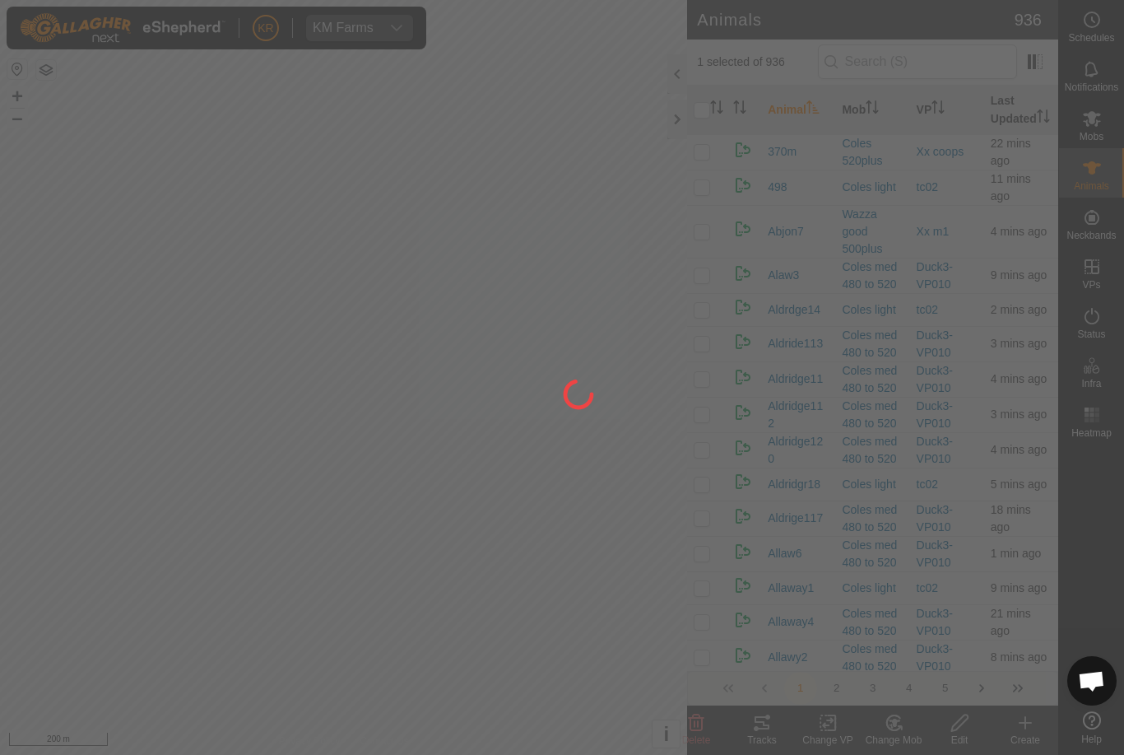
checkbox input "false"
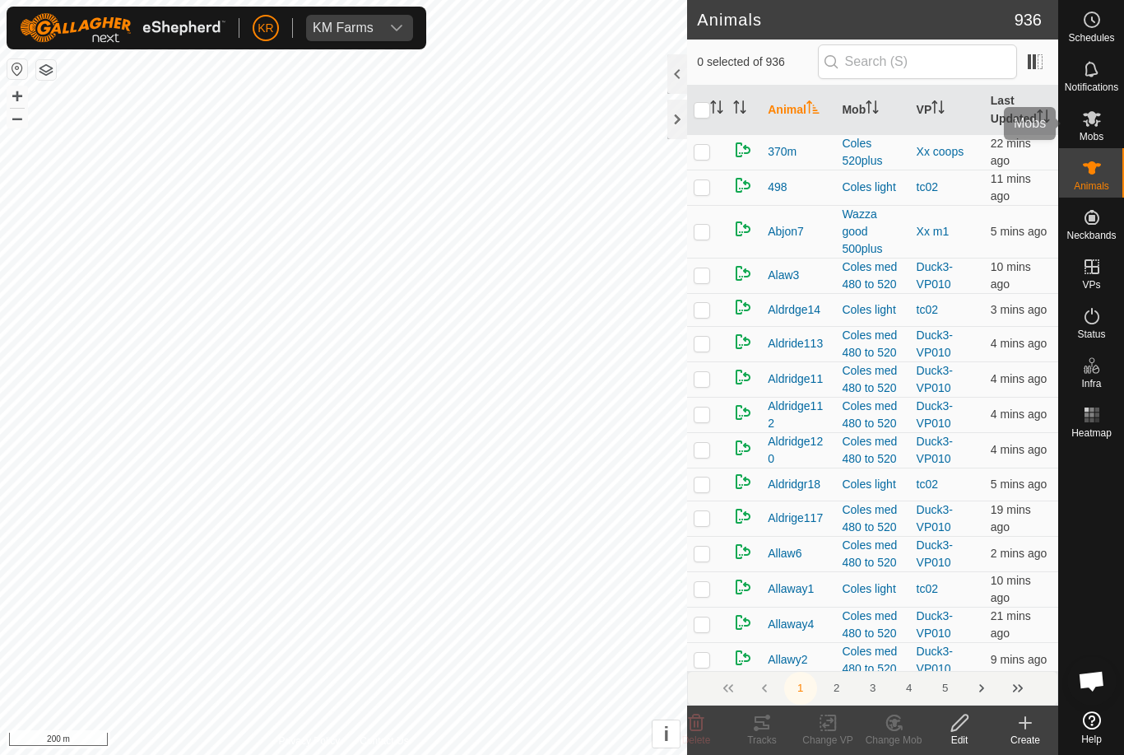
click at [1100, 121] on icon at bounding box center [1092, 119] width 18 height 16
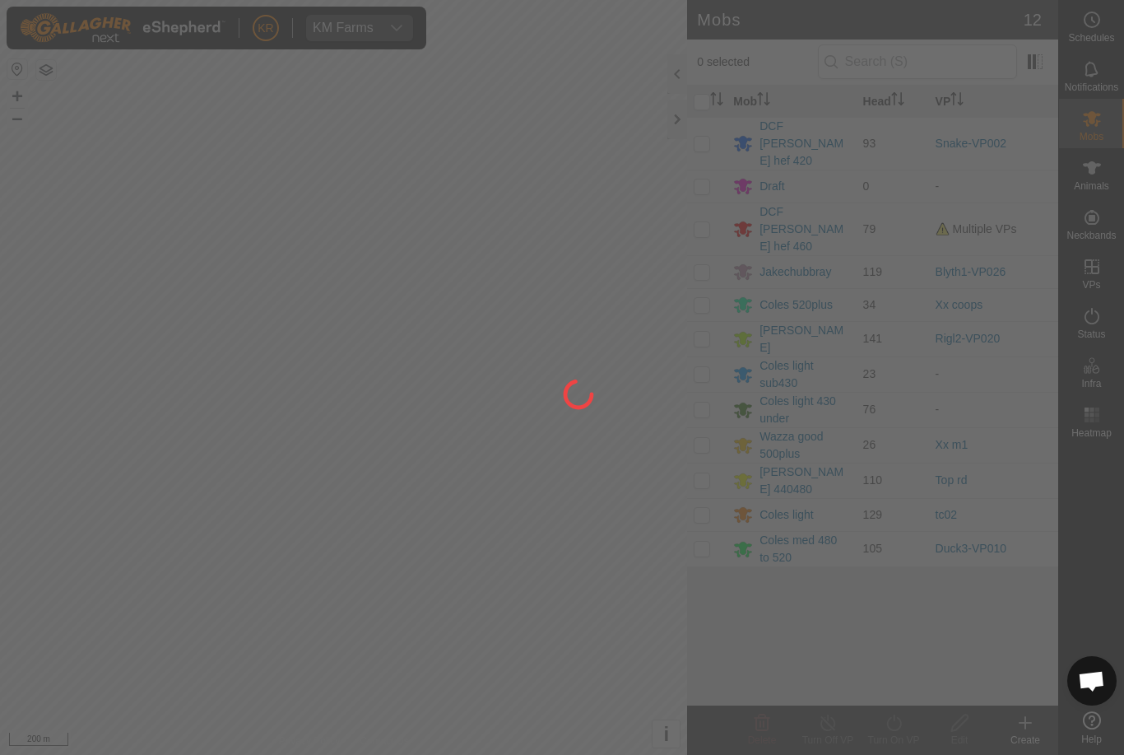
click at [36, 554] on div at bounding box center [562, 377] width 1124 height 755
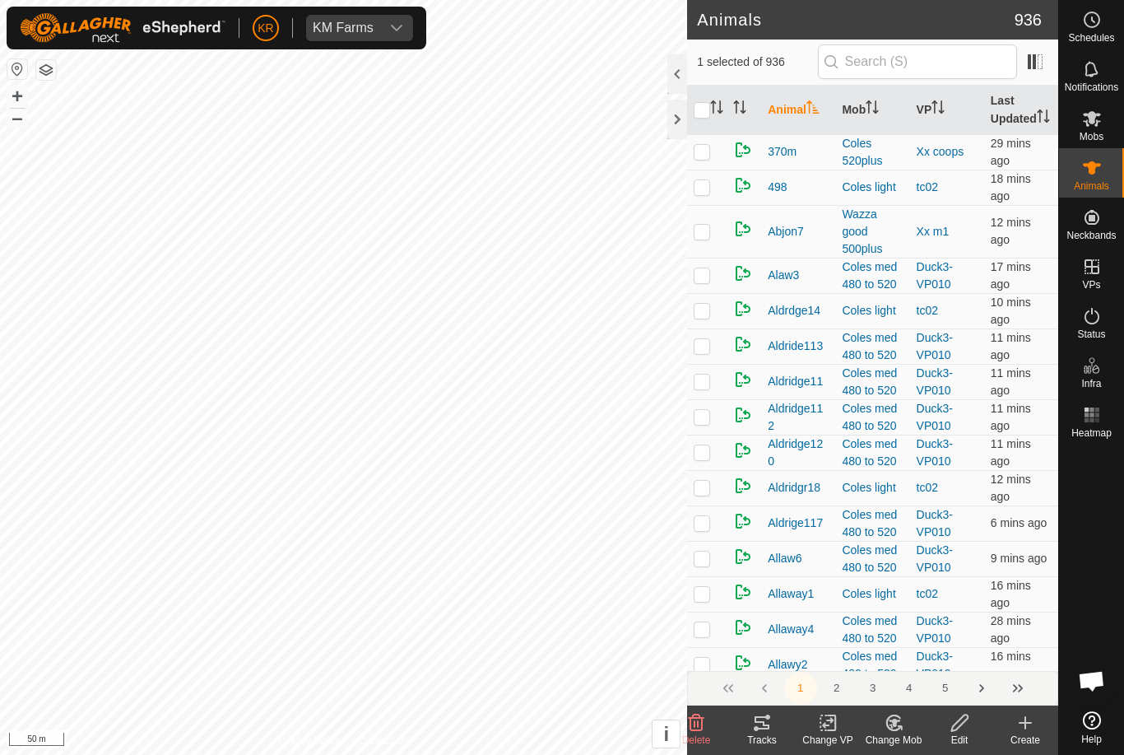
click at [898, 733] on div "Change Mob" at bounding box center [894, 739] width 66 height 15
click at [937, 661] on span "Choose Mob..." at bounding box center [941, 652] width 86 height 20
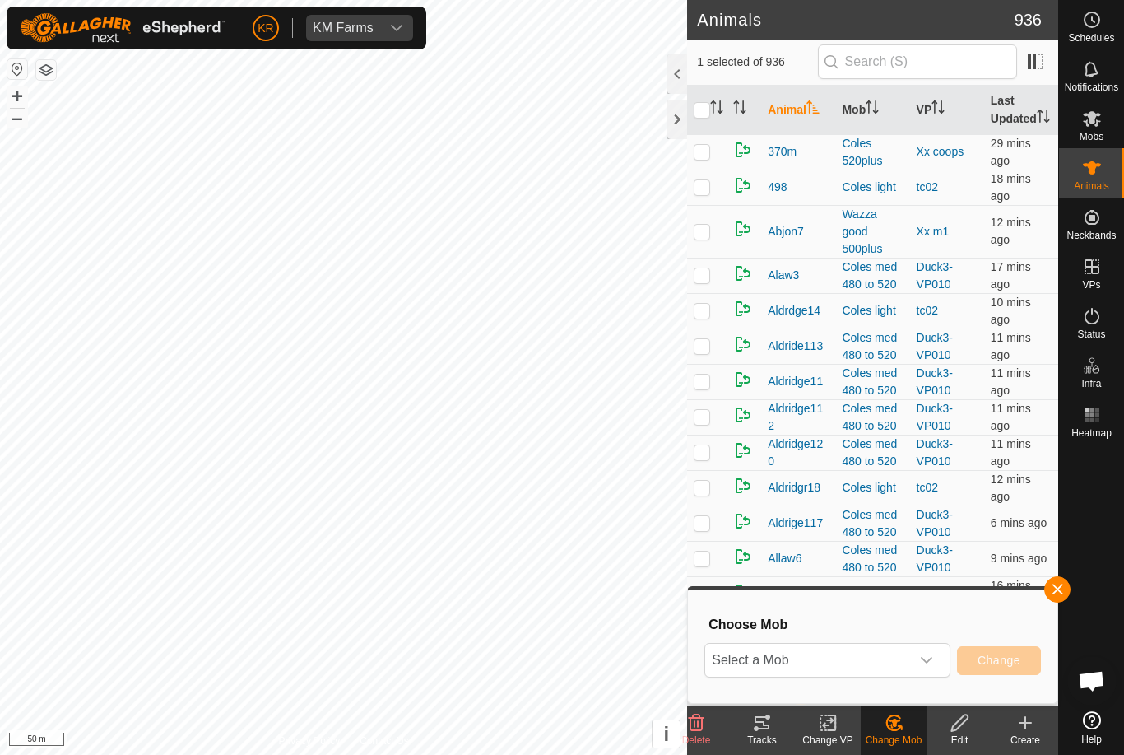
click at [898, 664] on span "Select a Mob" at bounding box center [807, 660] width 205 height 33
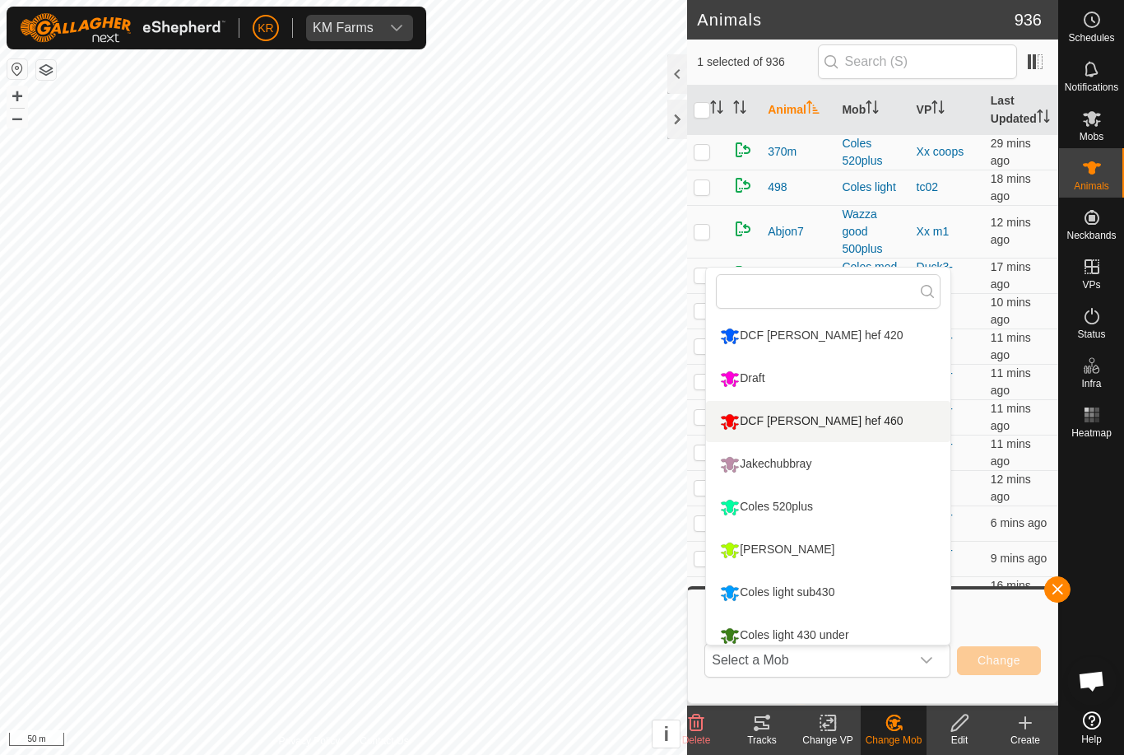
click at [863, 435] on li "DCF [PERSON_NAME] hef 460" at bounding box center [828, 421] width 244 height 41
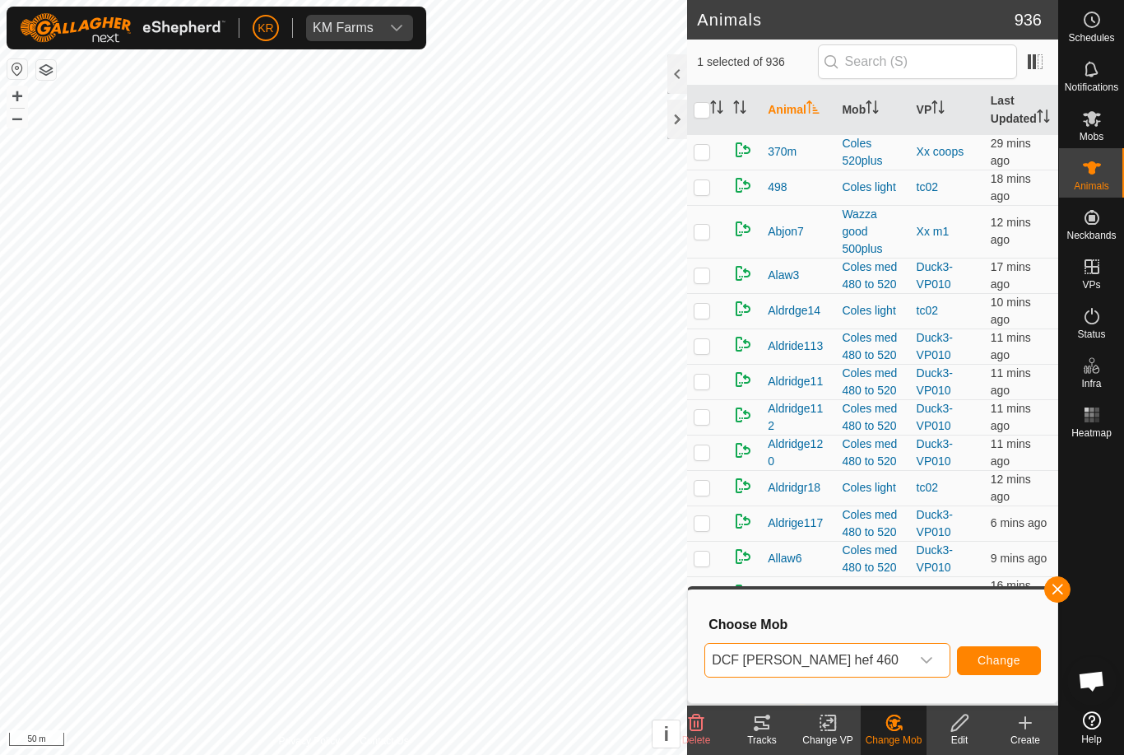
click at [1018, 668] on button "Change" at bounding box center [999, 660] width 84 height 29
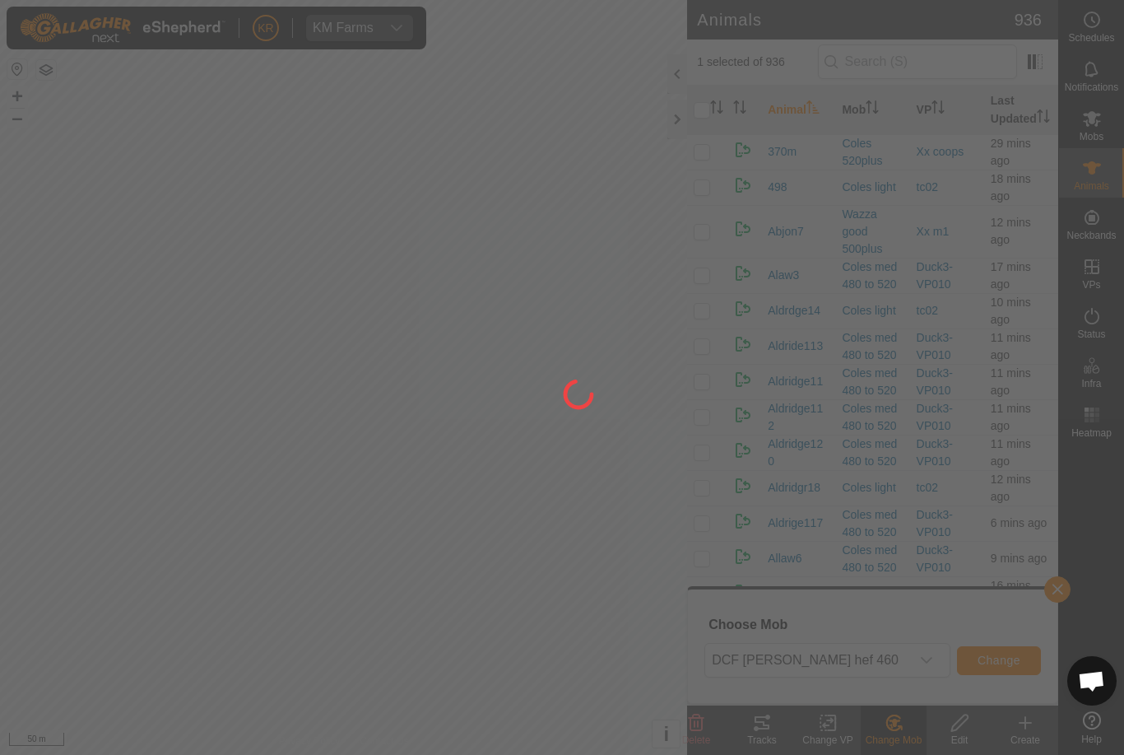
checkbox input "false"
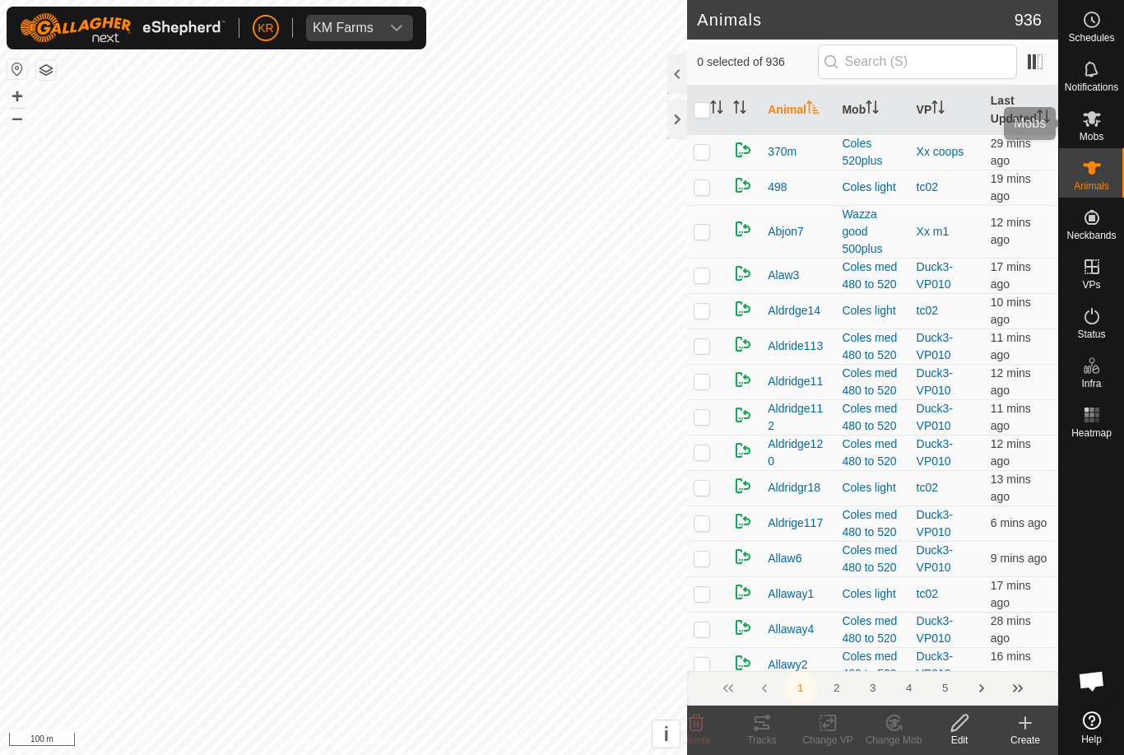
click at [1105, 139] on div "Mobs" at bounding box center [1091, 123] width 65 height 49
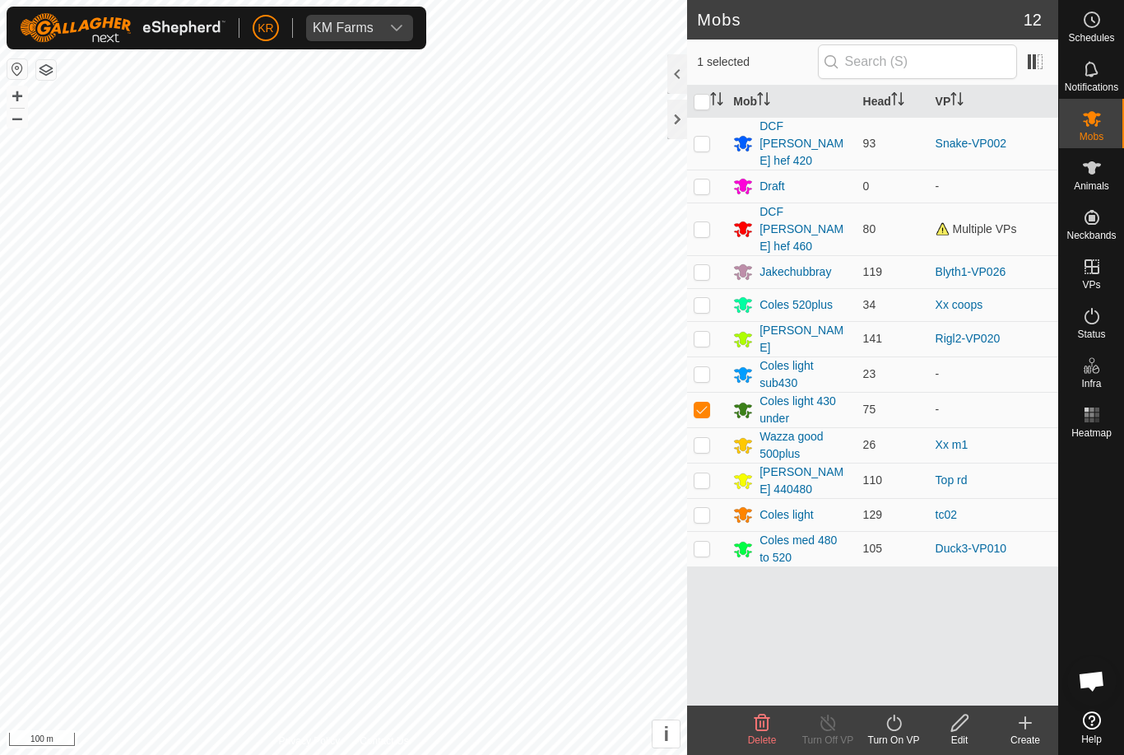
click at [788, 393] on div "Coles light 430 under" at bounding box center [805, 410] width 90 height 35
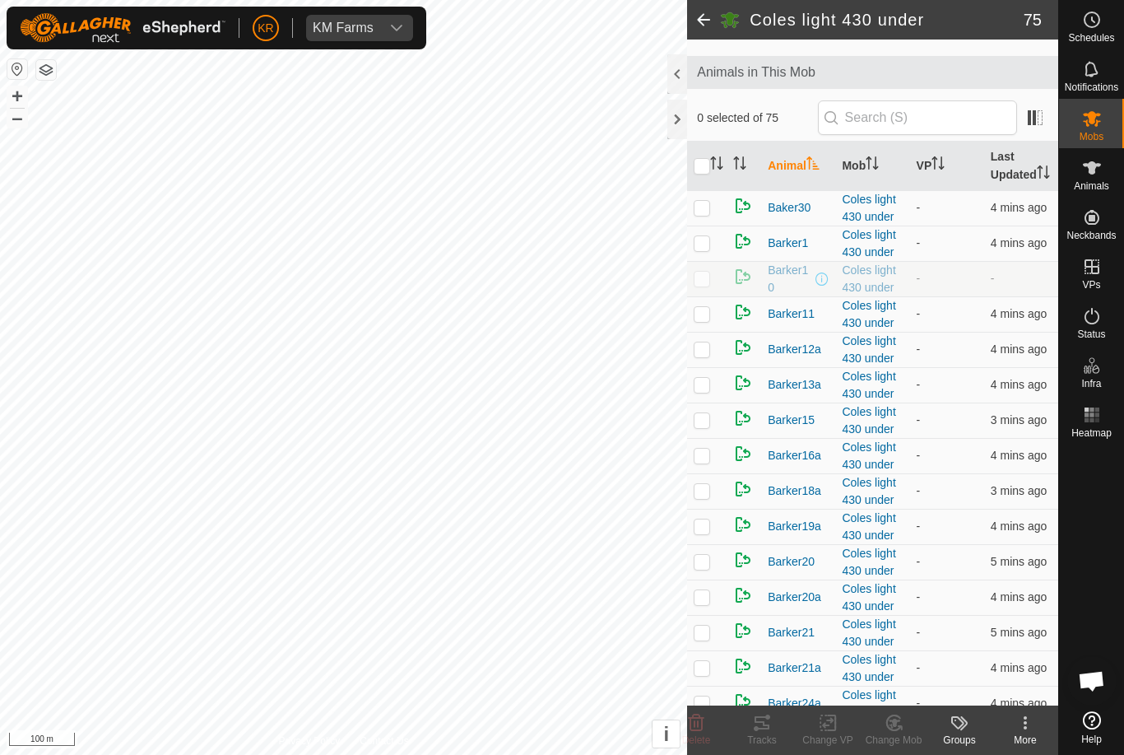
scroll to position [124, 0]
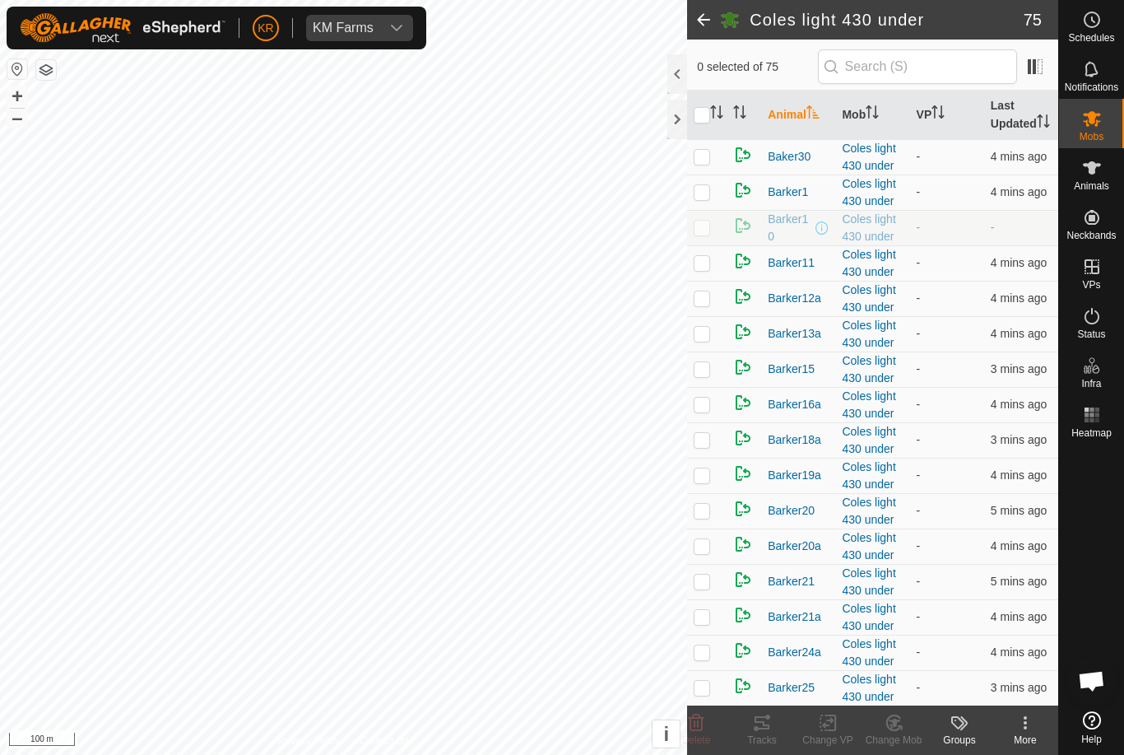
click at [705, 163] on p-checkbox at bounding box center [702, 156] width 16 height 13
checkbox input "true"
click at [710, 198] on p-checkbox at bounding box center [702, 191] width 16 height 13
checkbox input "true"
click at [705, 269] on p-checkbox at bounding box center [702, 262] width 16 height 13
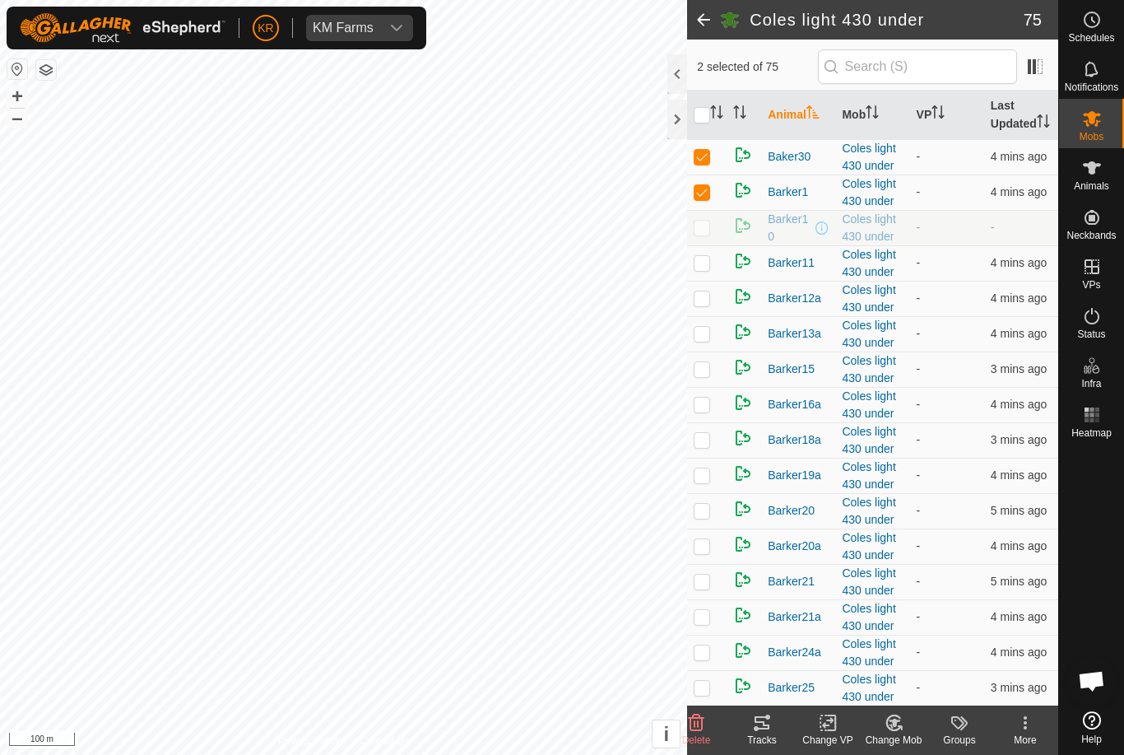
checkbox input "true"
click at [706, 305] on p-checkbox at bounding box center [702, 297] width 16 height 13
checkbox input "true"
click at [710, 340] on p-checkbox at bounding box center [702, 333] width 16 height 13
checkbox input "true"
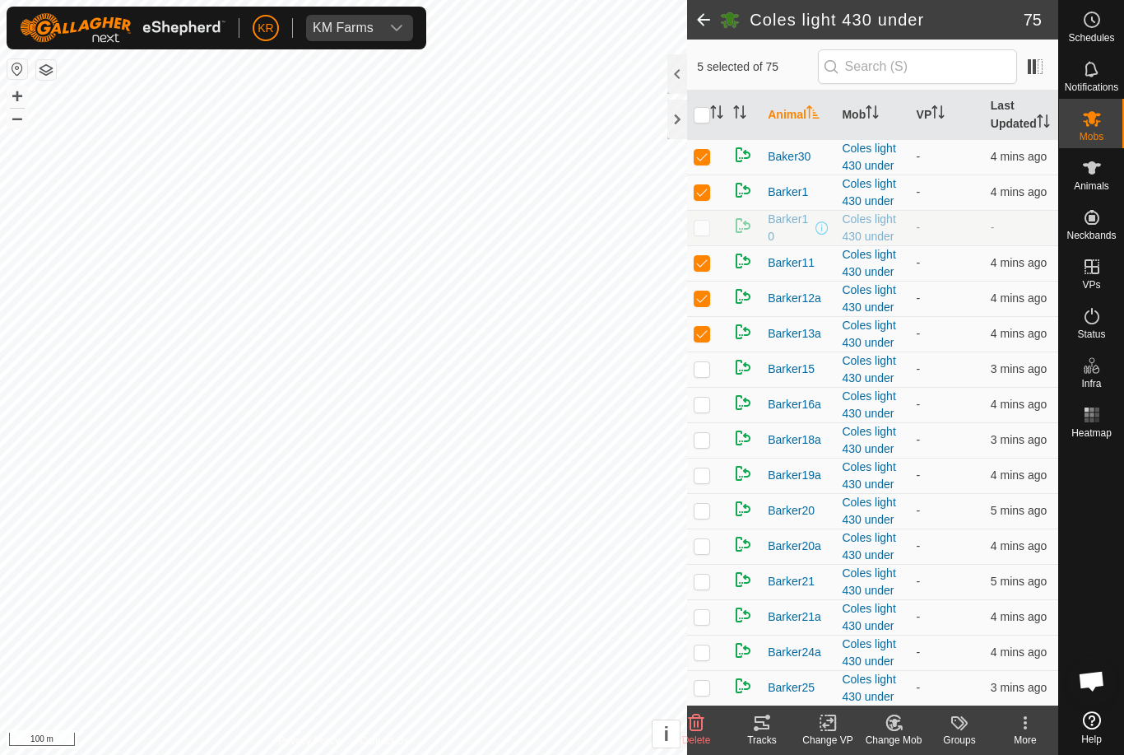
click at [708, 375] on p-checkbox at bounding box center [702, 368] width 16 height 13
checkbox input "true"
click at [706, 411] on p-checkbox at bounding box center [702, 404] width 16 height 13
checkbox input "true"
click at [704, 446] on p-checkbox at bounding box center [702, 439] width 16 height 13
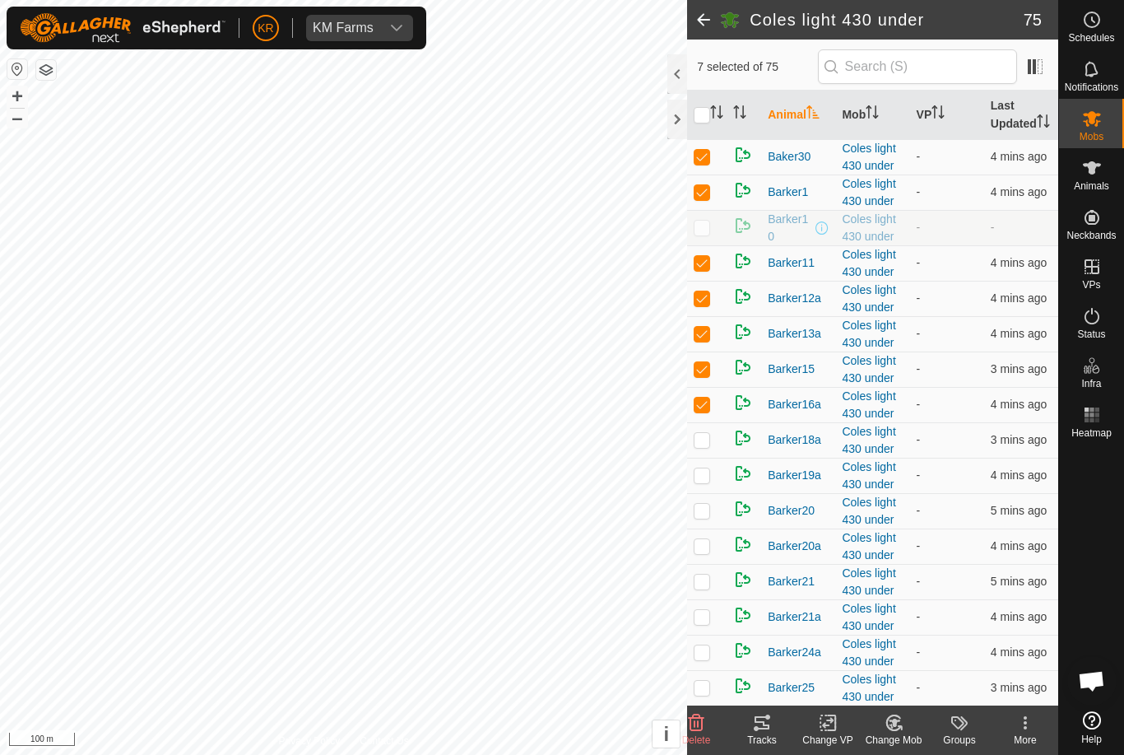
checkbox input "true"
click at [700, 481] on p-checkbox at bounding box center [702, 474] width 16 height 13
checkbox input "true"
click at [707, 520] on td at bounding box center [707, 510] width 40 height 35
checkbox input "true"
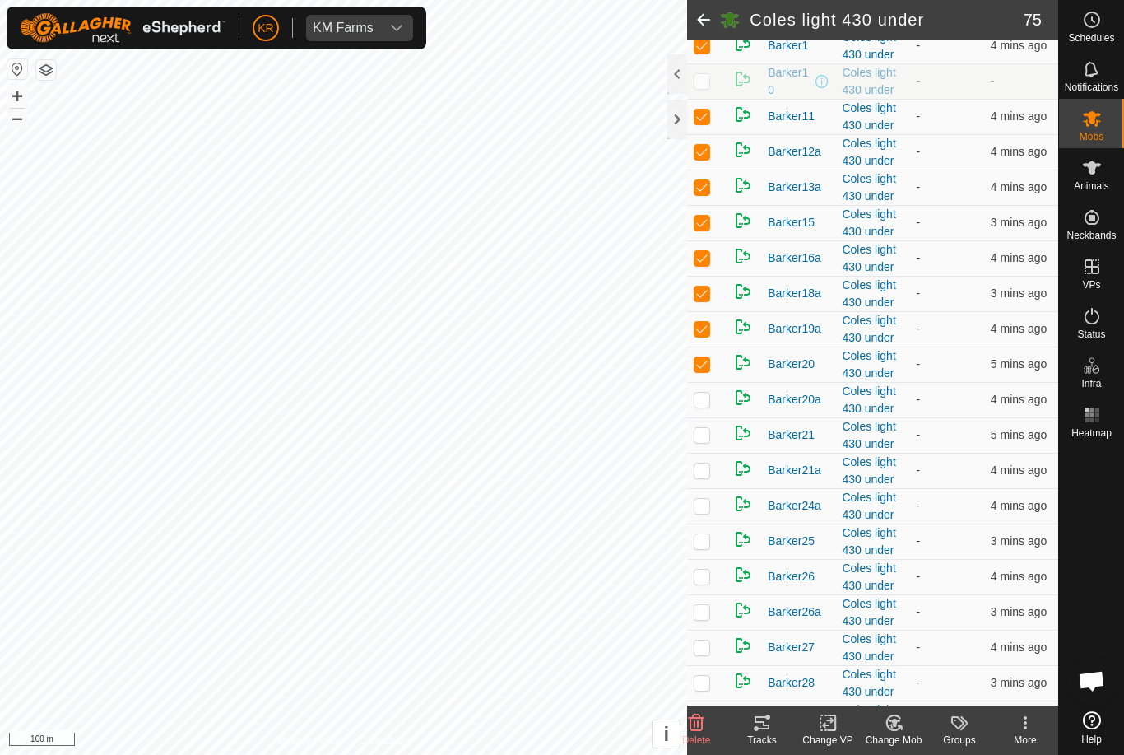
scroll to position [293, 0]
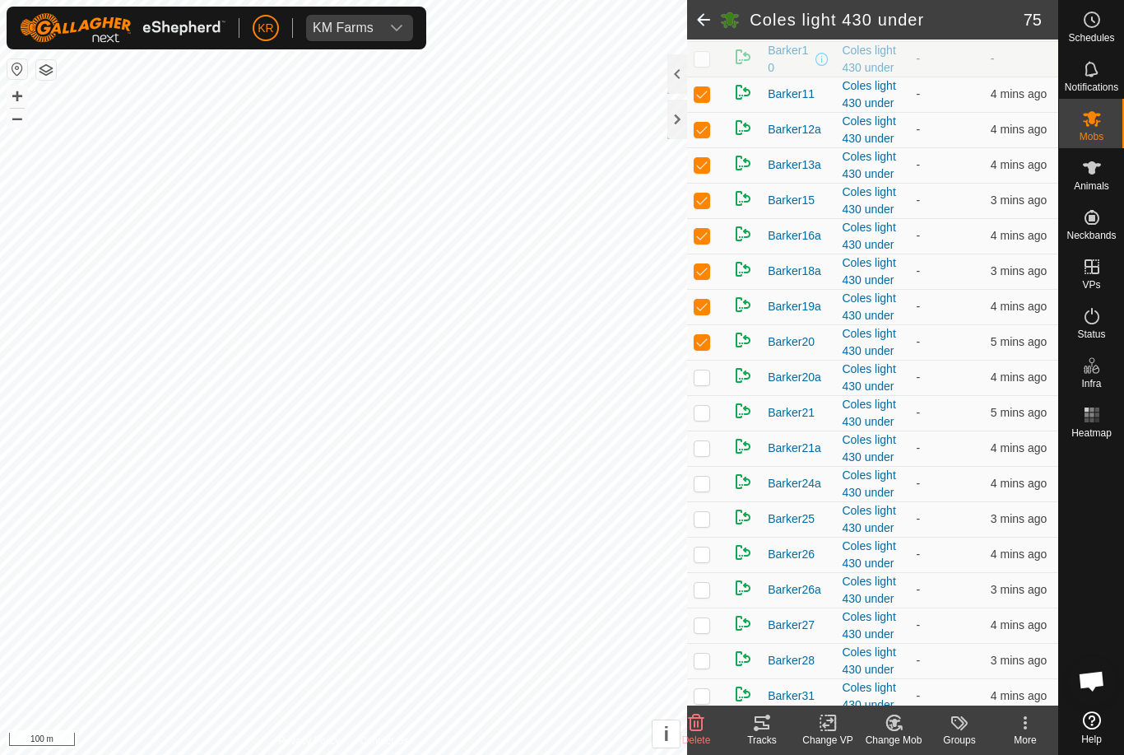
click at [705, 384] on p-checkbox at bounding box center [702, 376] width 16 height 13
checkbox input "true"
click at [703, 419] on p-checkbox at bounding box center [702, 412] width 16 height 13
checkbox input "true"
click at [695, 454] on p-checkbox at bounding box center [702, 447] width 16 height 13
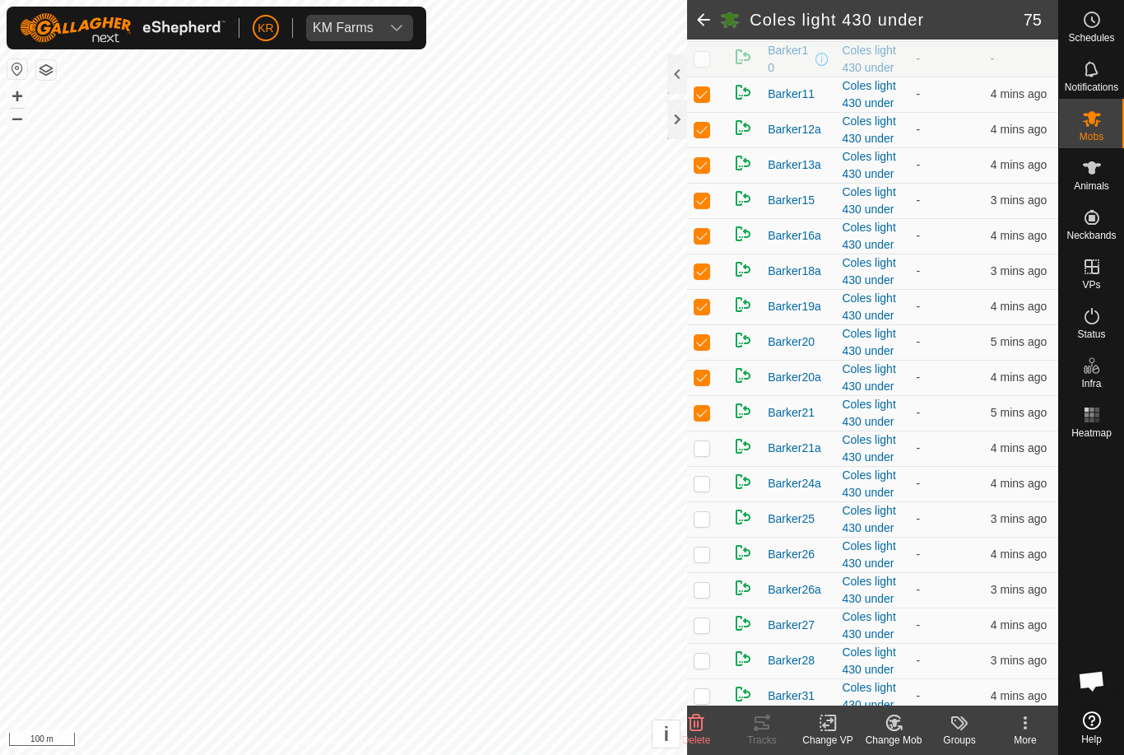
checkbox input "true"
click at [706, 490] on p-checkbox at bounding box center [702, 483] width 16 height 13
click at [702, 490] on p-checkbox at bounding box center [702, 483] width 16 height 13
click at [700, 490] on p-checkbox at bounding box center [702, 483] width 16 height 13
checkbox input "true"
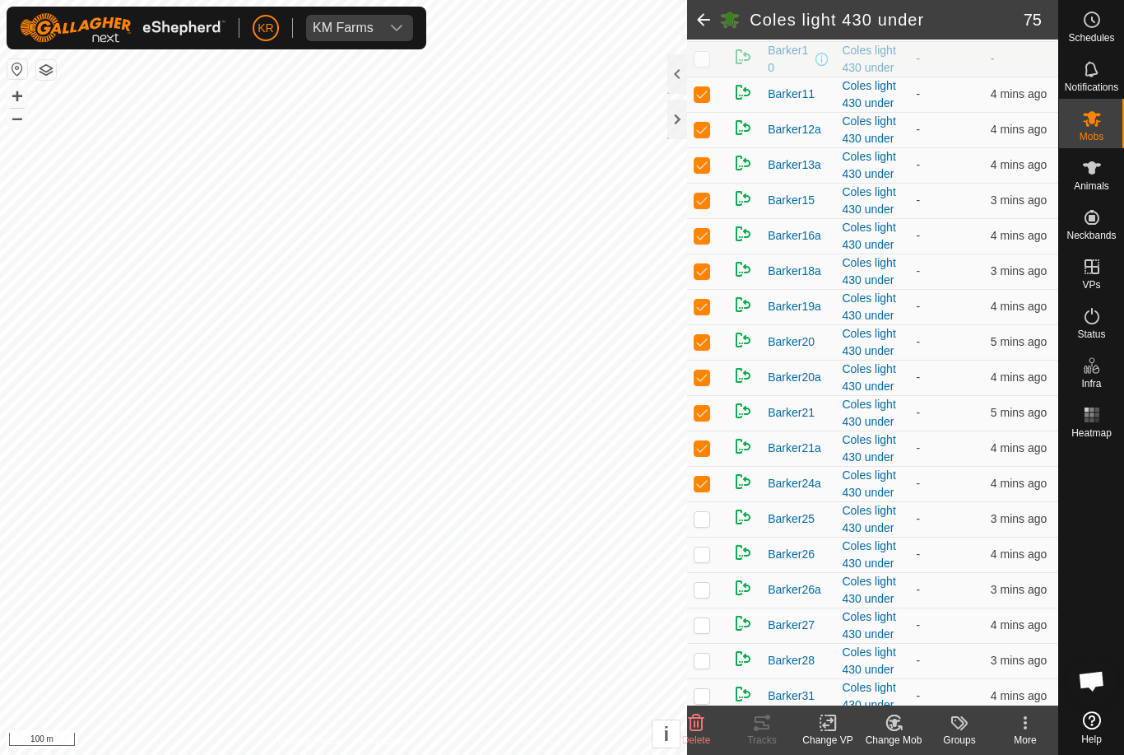
click at [707, 525] on p-checkbox at bounding box center [702, 518] width 16 height 13
checkbox input "true"
click at [705, 560] on p-checkbox at bounding box center [702, 553] width 16 height 13
checkbox input "true"
click at [700, 596] on p-checkbox at bounding box center [702, 589] width 16 height 13
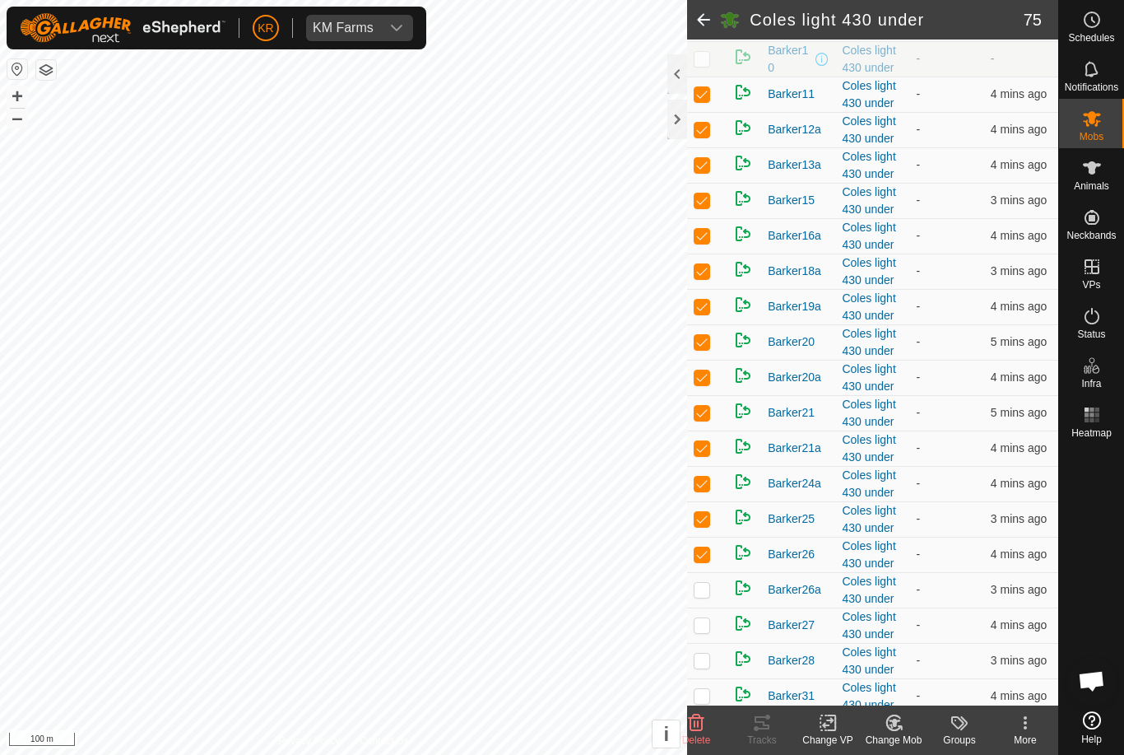
checkbox input "true"
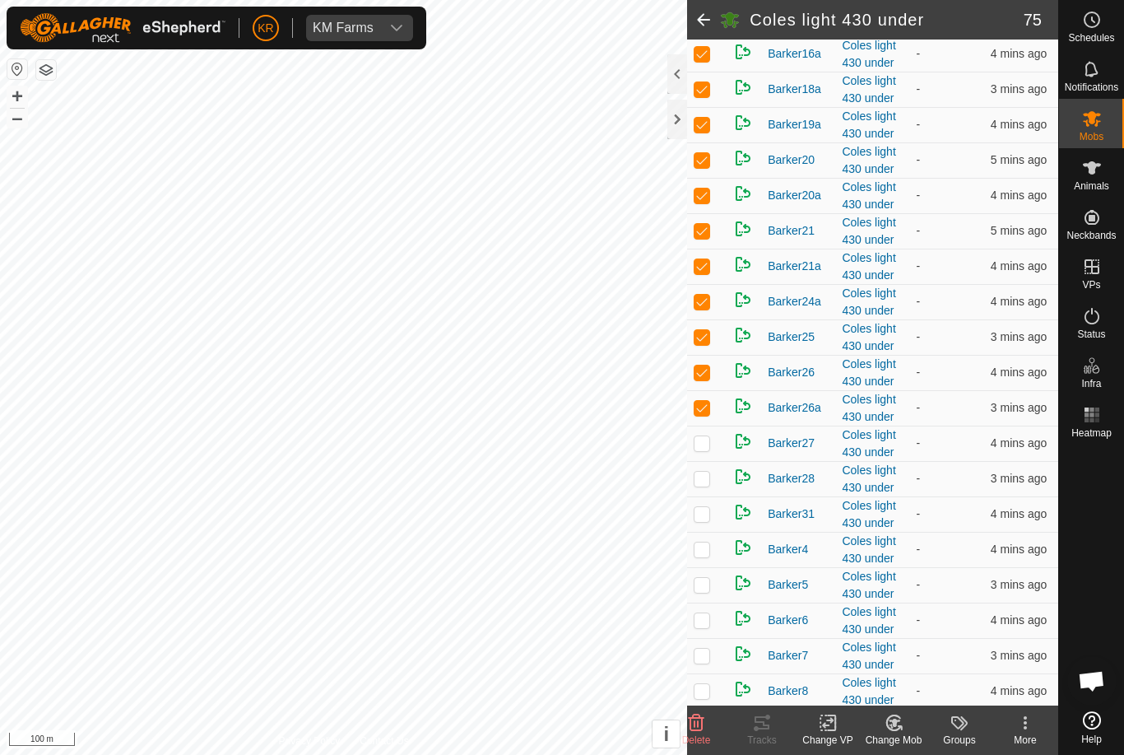
scroll to position [479, 0]
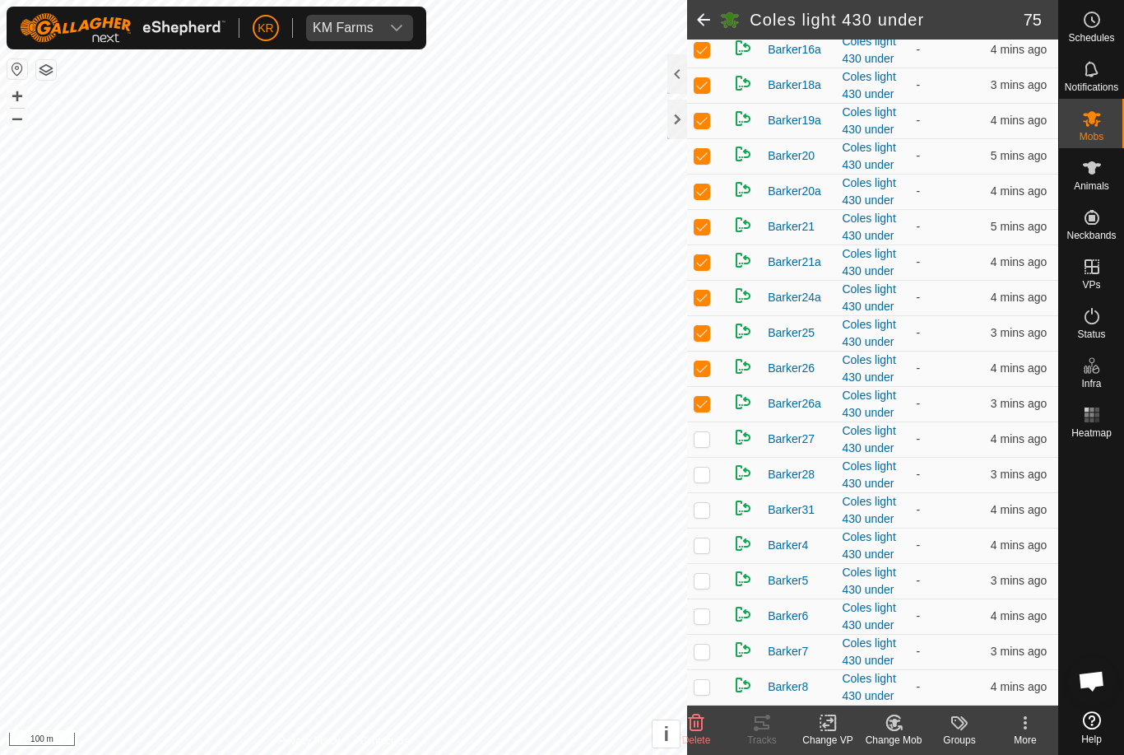
click at [704, 457] on td at bounding box center [707, 438] width 40 height 35
checkbox input "true"
click at [708, 481] on p-checkbox at bounding box center [702, 473] width 16 height 13
checkbox input "true"
click at [707, 516] on p-checkbox at bounding box center [702, 509] width 16 height 13
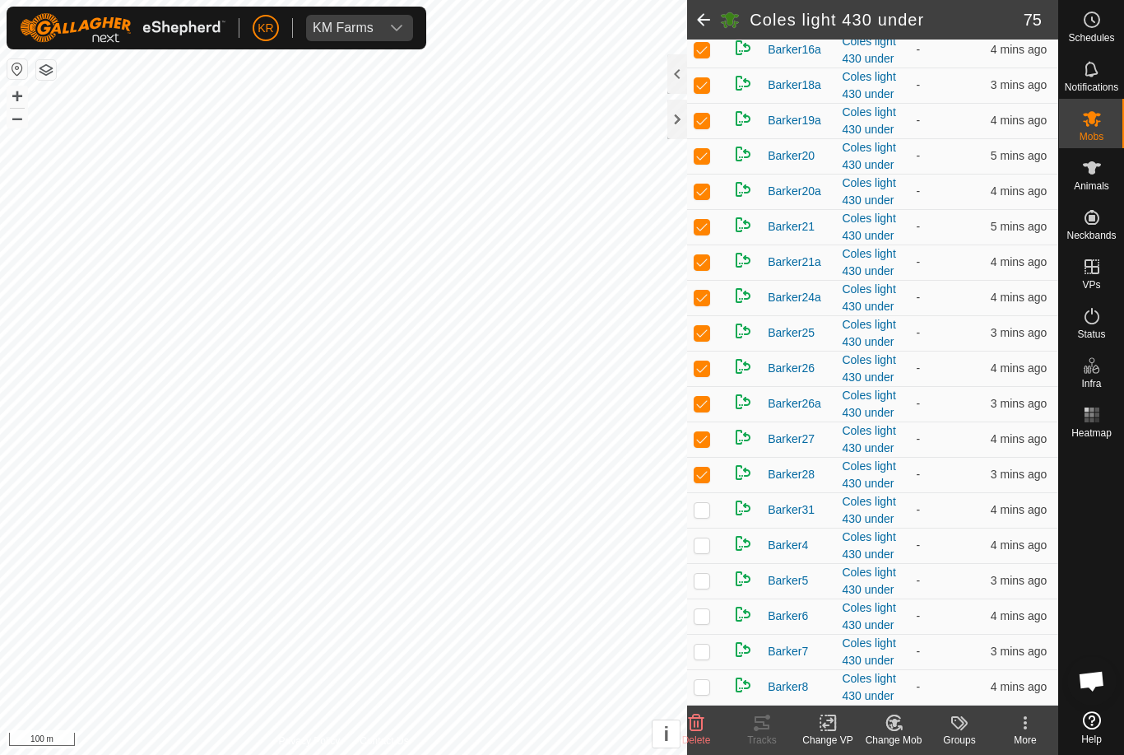
checkbox input "true"
click at [699, 551] on p-checkbox at bounding box center [702, 544] width 16 height 13
click at [696, 551] on p-checkbox at bounding box center [702, 544] width 16 height 13
checkbox input "false"
click at [897, 734] on div "Change Mob" at bounding box center [894, 739] width 66 height 15
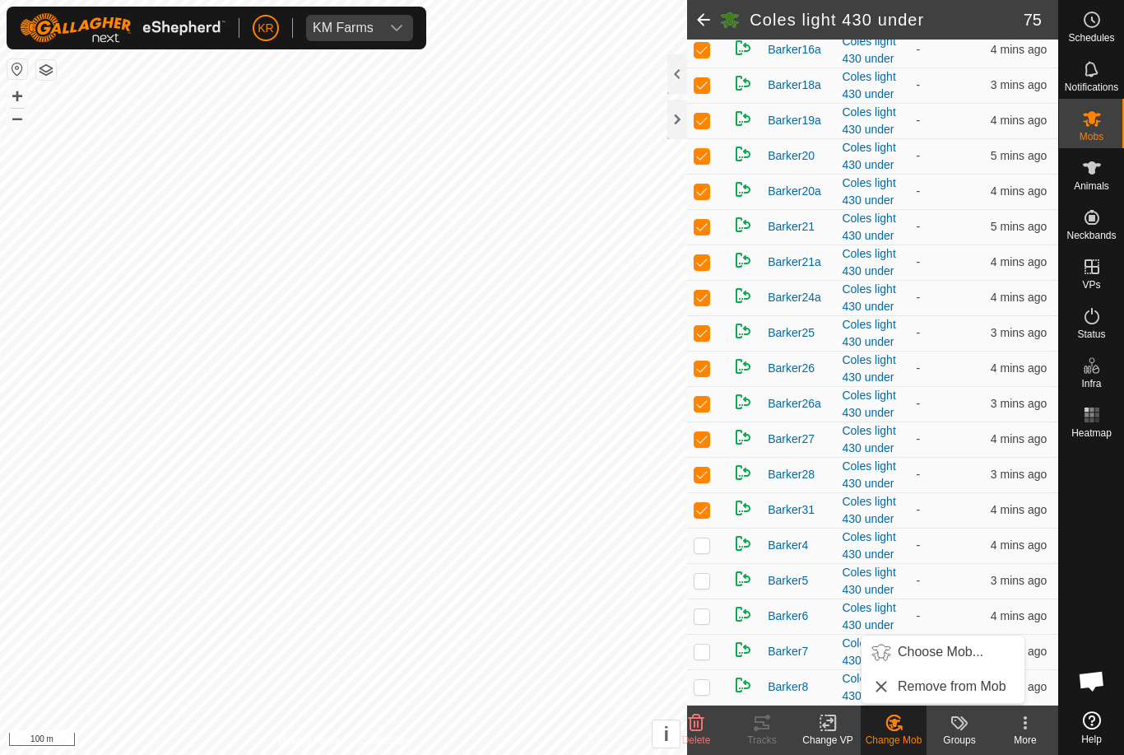
click at [955, 654] on span "Choose Mob..." at bounding box center [941, 652] width 86 height 20
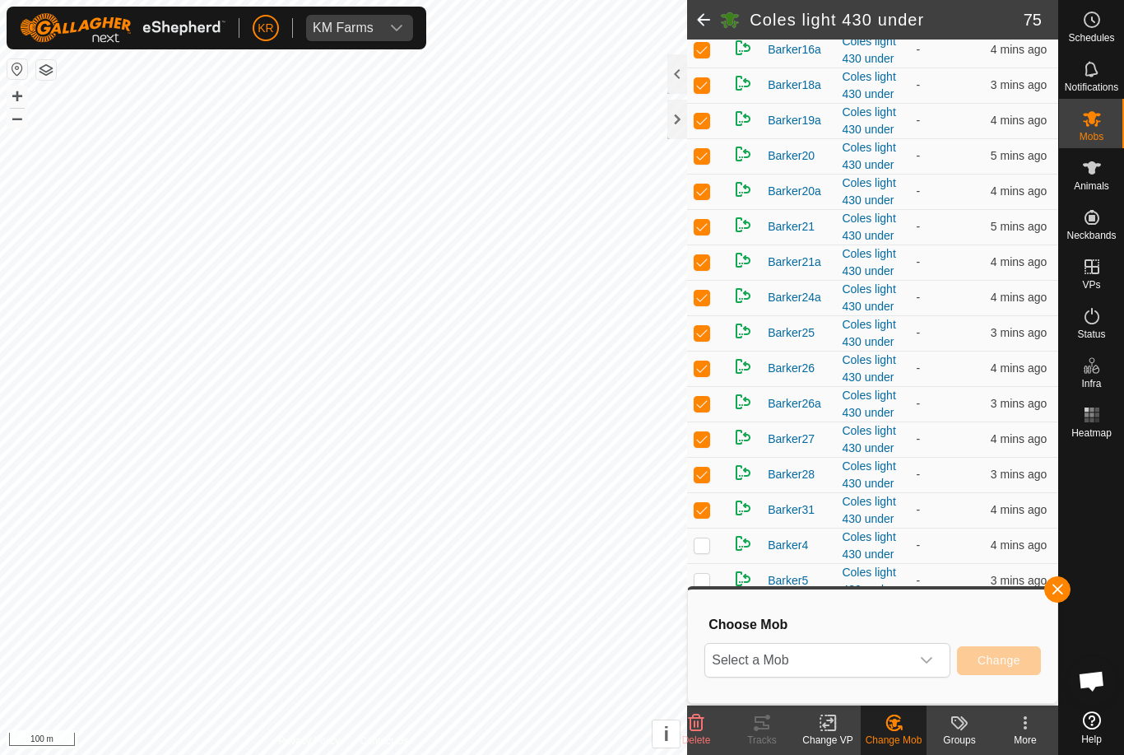
click at [925, 666] on icon "dropdown trigger" at bounding box center [926, 659] width 13 height 13
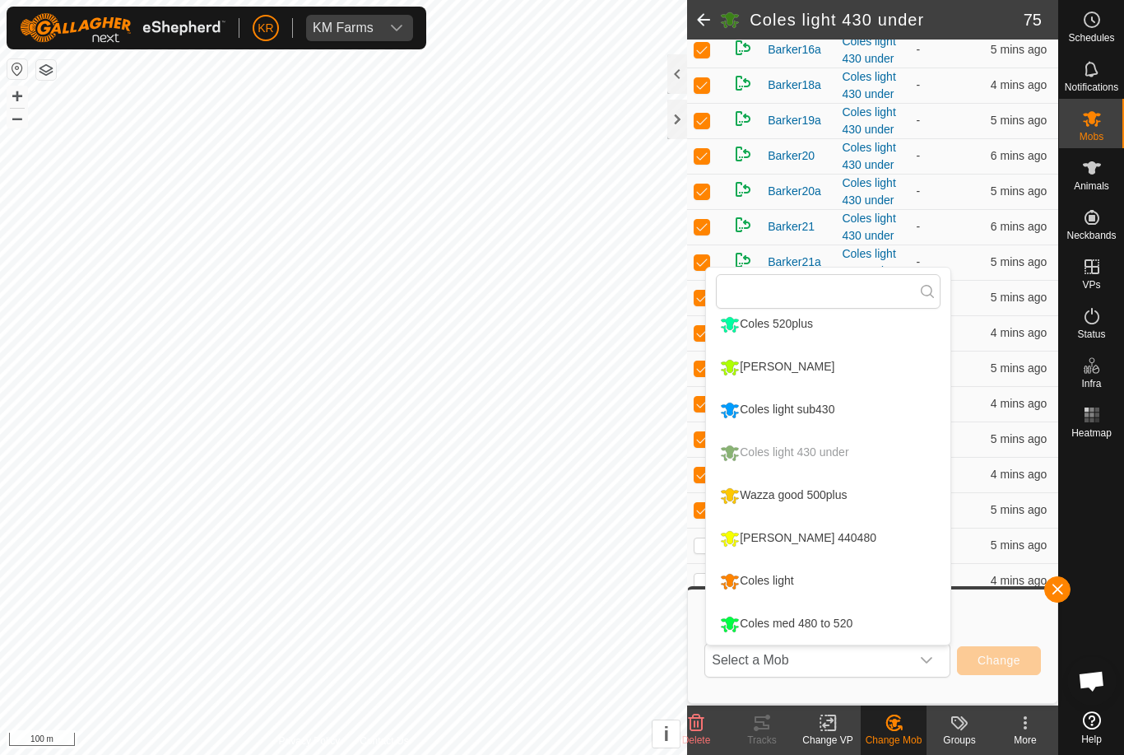
scroll to position [183, 0]
click at [839, 415] on div "Coles light sub430" at bounding box center [777, 410] width 123 height 28
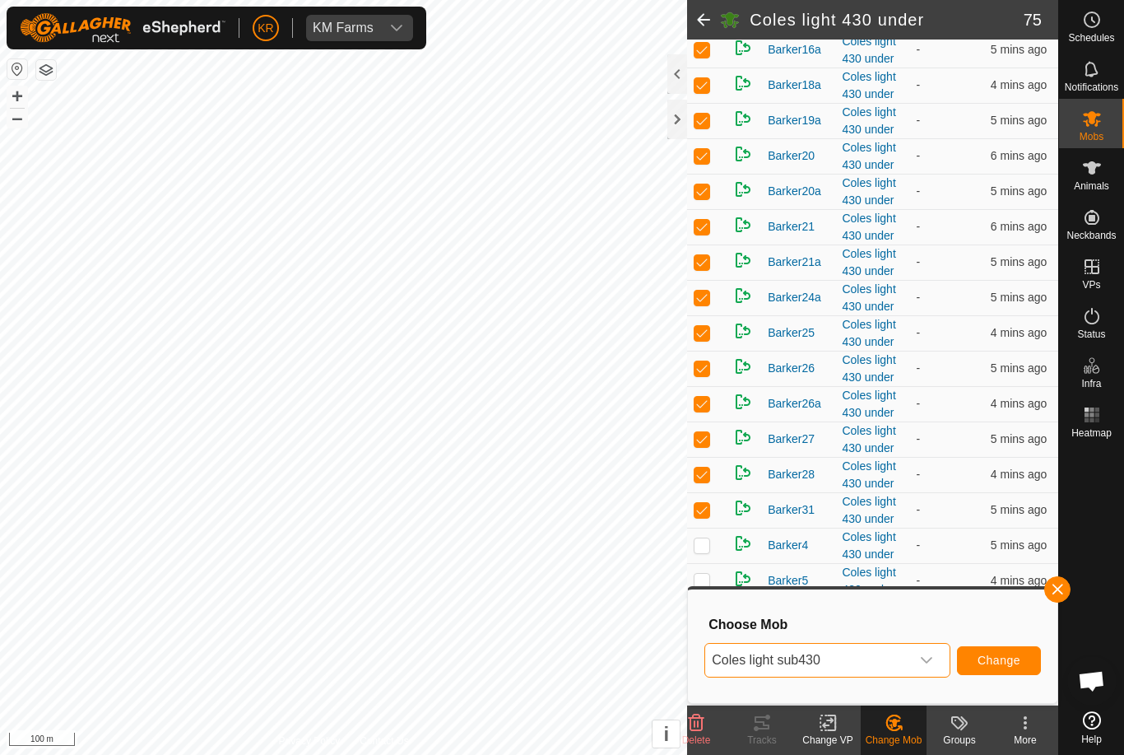
click at [1009, 663] on span "Change" at bounding box center [999, 659] width 43 height 13
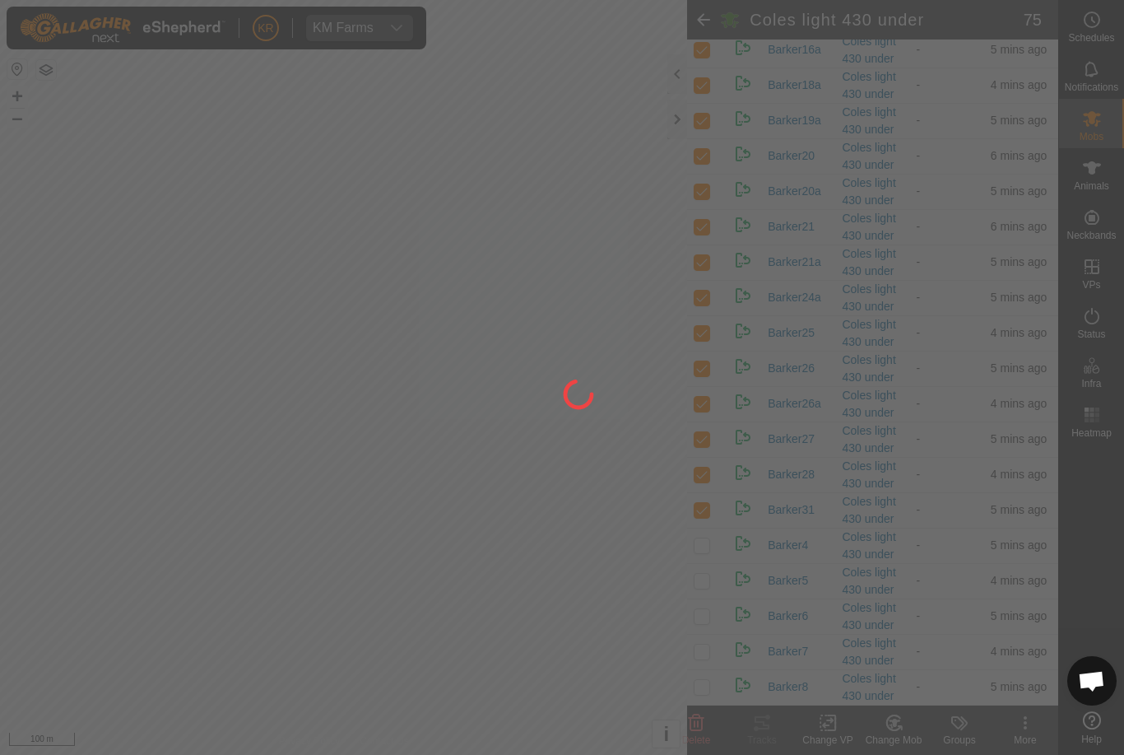
checkbox input "false"
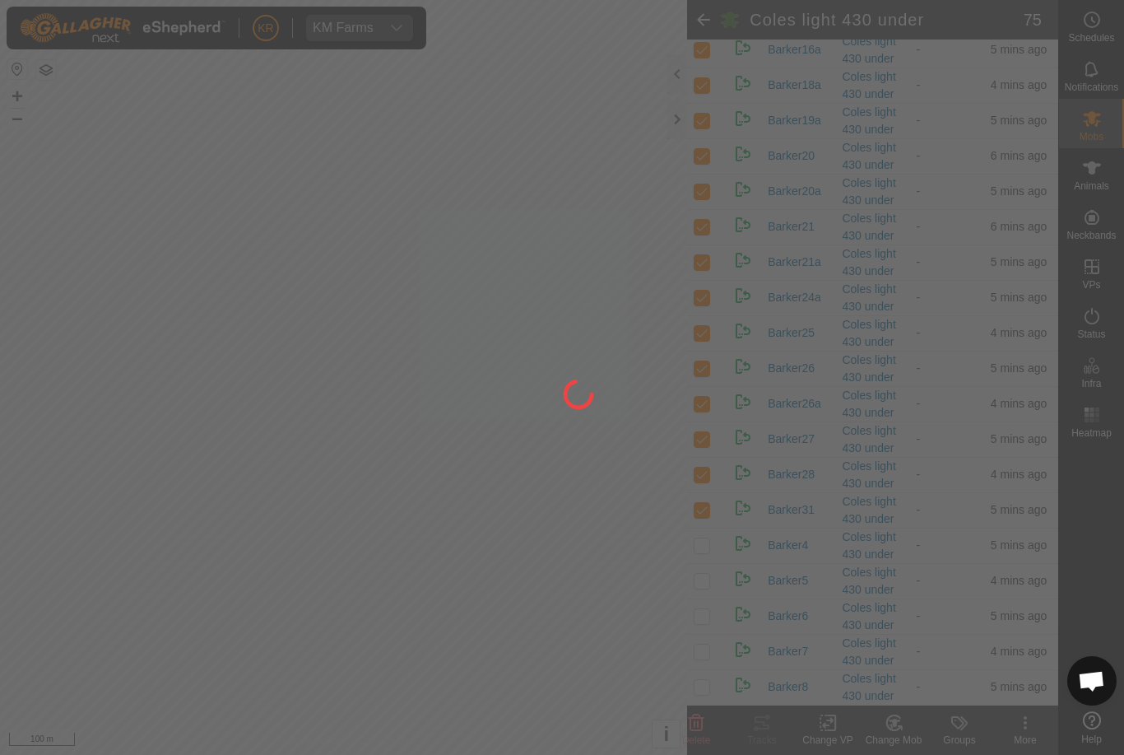
checkbox input "false"
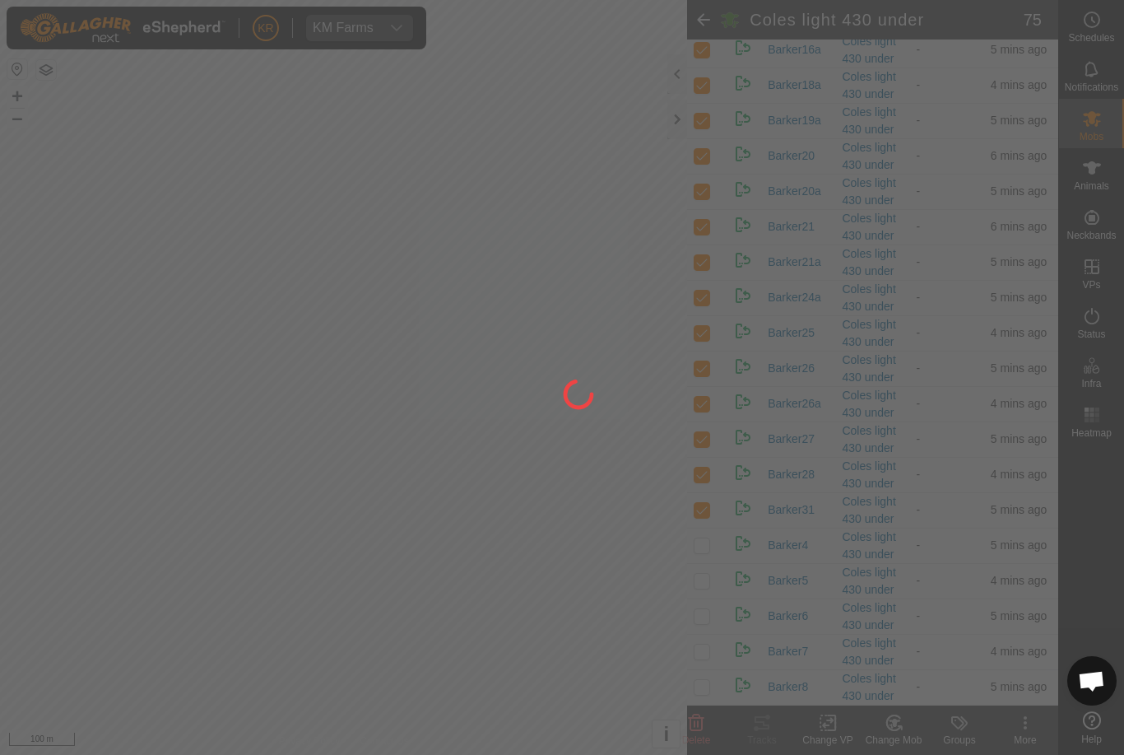
checkbox input "false"
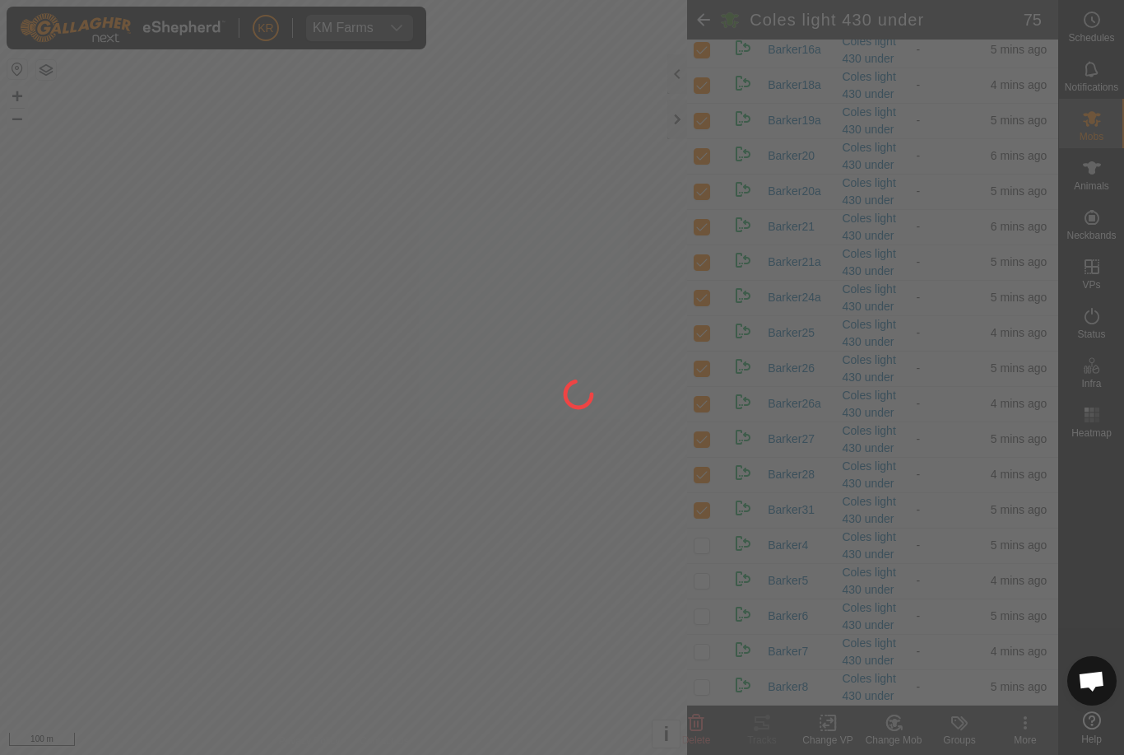
checkbox input "false"
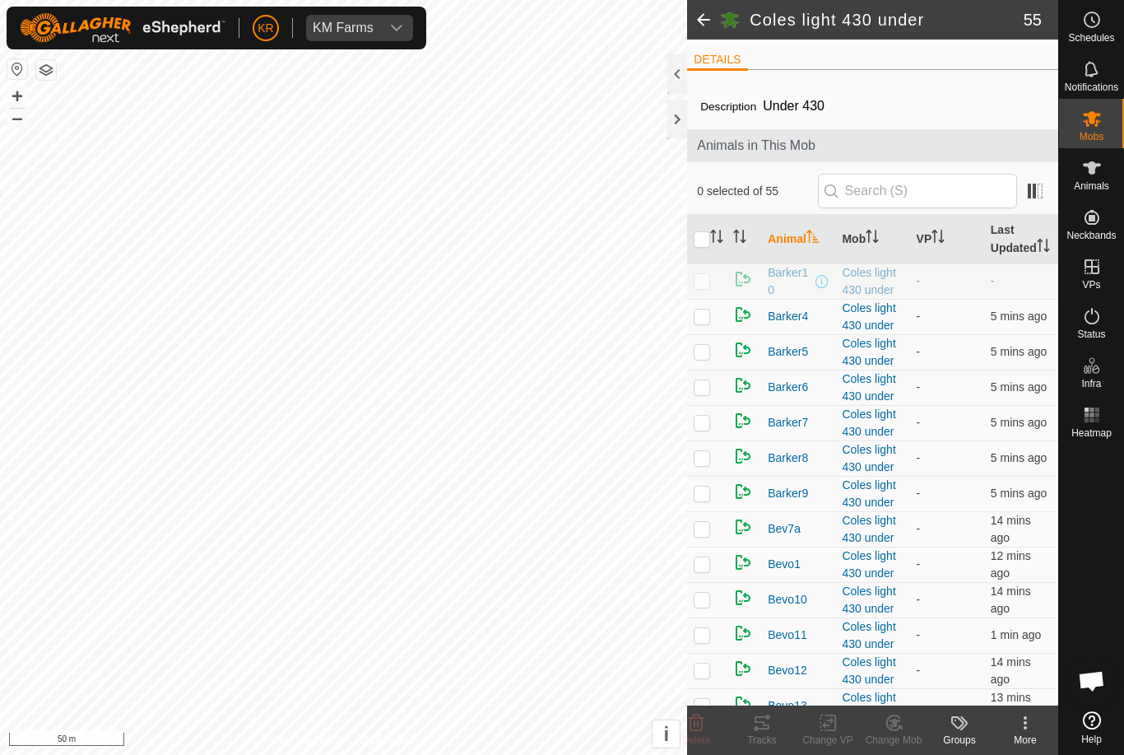
scroll to position [0, 0]
click at [703, 323] on p-checkbox at bounding box center [702, 315] width 16 height 13
checkbox input "true"
click at [701, 358] on p-checkbox at bounding box center [702, 351] width 16 height 13
checkbox input "true"
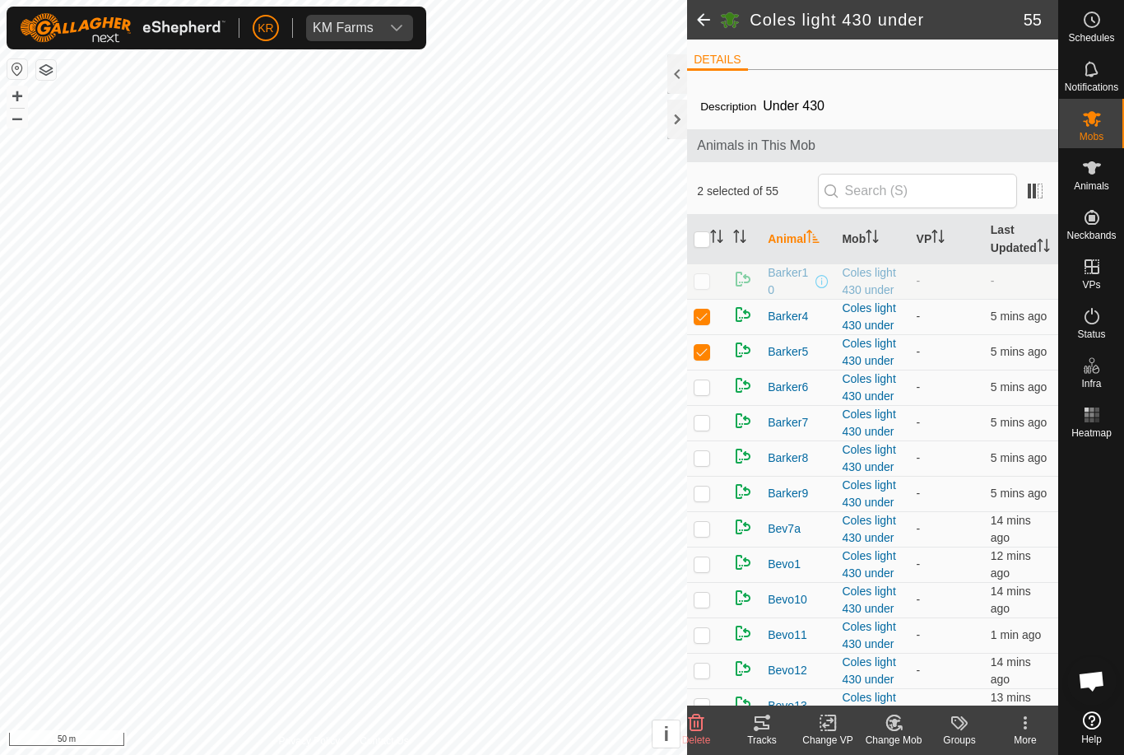
click at [702, 393] on p-checkbox at bounding box center [702, 386] width 16 height 13
checkbox input "true"
click at [712, 440] on td at bounding box center [707, 422] width 40 height 35
checkbox input "true"
click at [708, 476] on td at bounding box center [707, 457] width 40 height 35
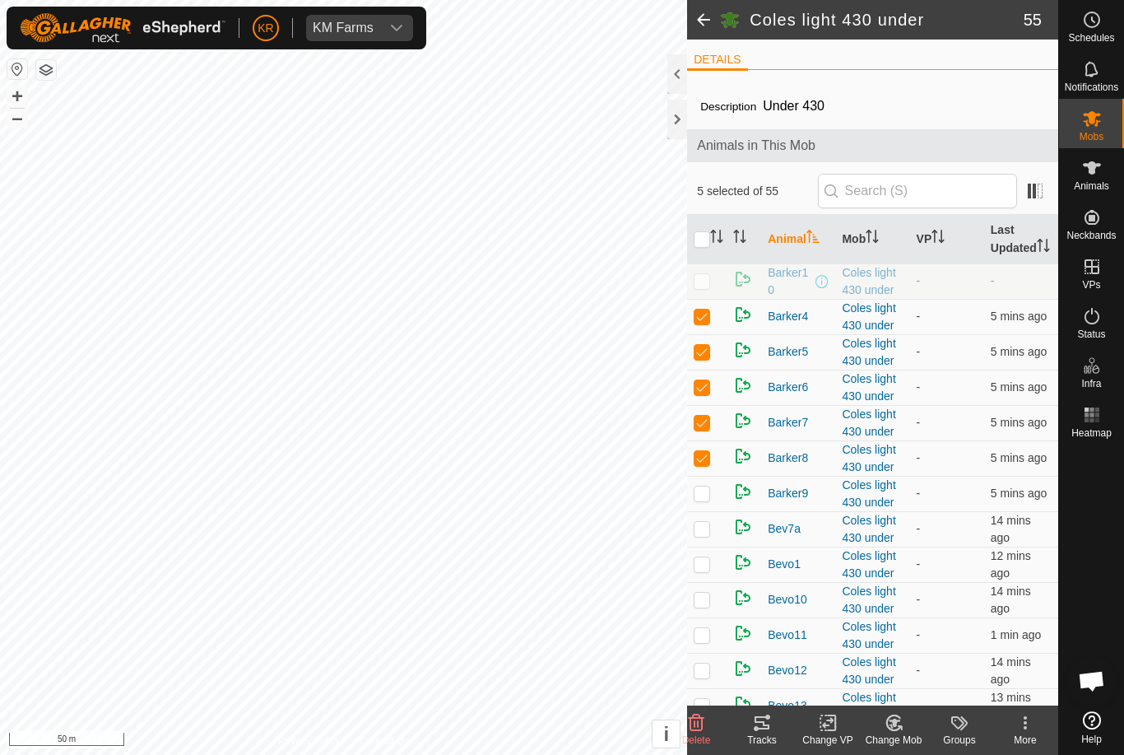
click at [709, 464] on p-checkbox at bounding box center [702, 457] width 16 height 13
click at [695, 464] on p-checkbox at bounding box center [702, 457] width 16 height 13
click at [694, 464] on p-checkbox at bounding box center [702, 457] width 16 height 13
checkbox input "false"
click at [703, 500] on p-checkbox at bounding box center [702, 492] width 16 height 13
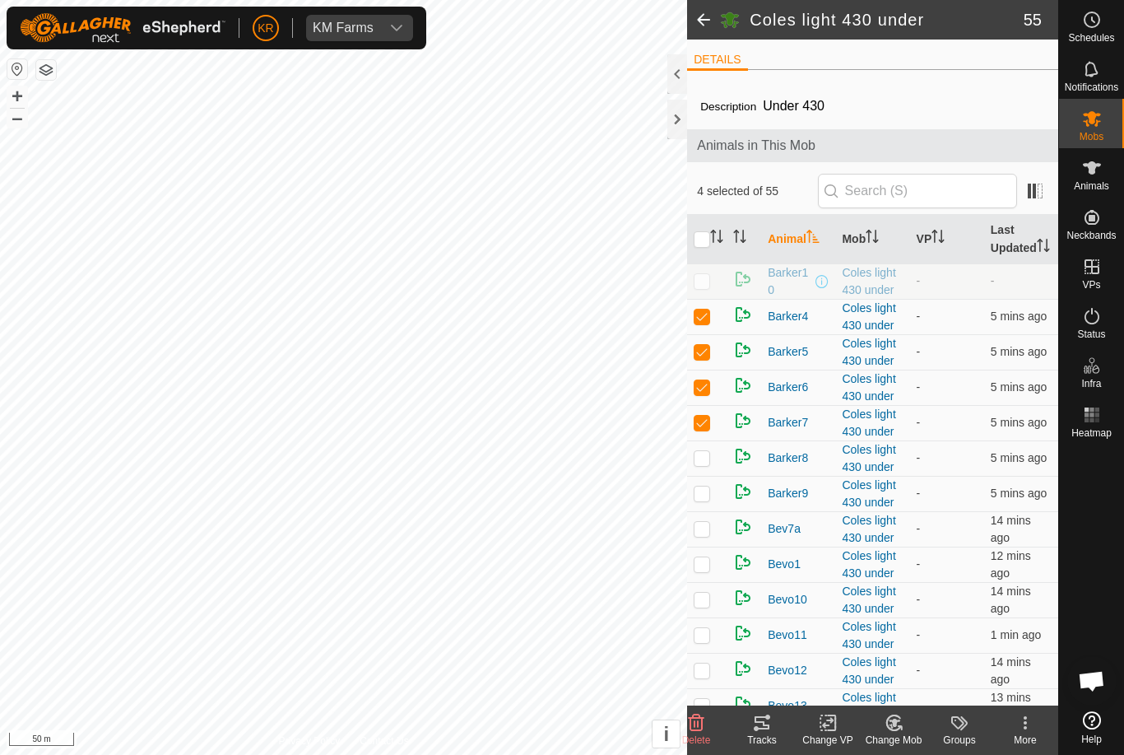
checkbox input "true"
click at [899, 732] on icon at bounding box center [894, 723] width 21 height 20
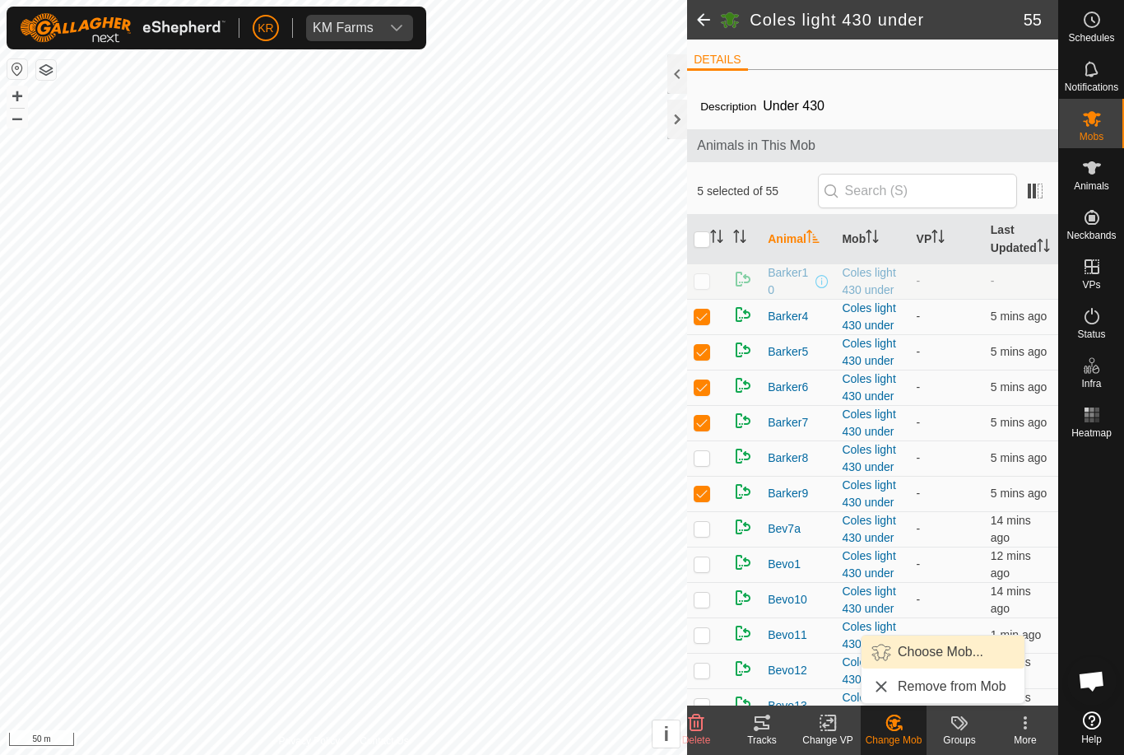
click at [950, 659] on span "Choose Mob..." at bounding box center [941, 652] width 86 height 20
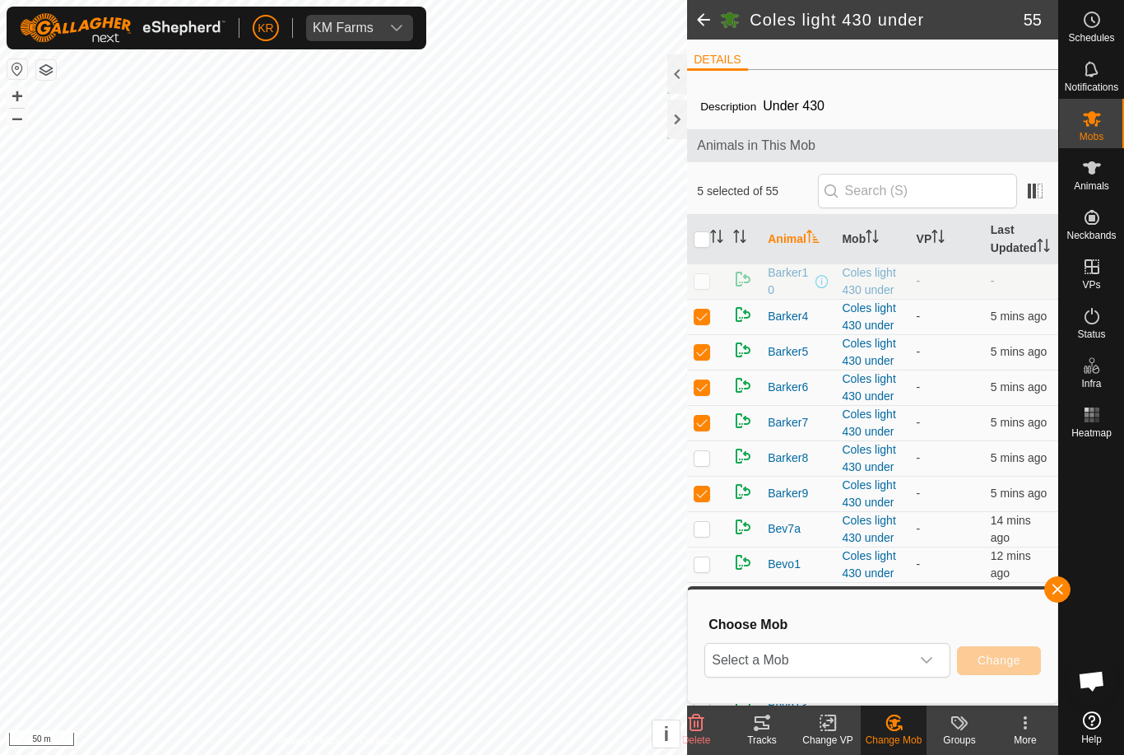
click at [930, 666] on icon "dropdown trigger" at bounding box center [926, 659] width 13 height 13
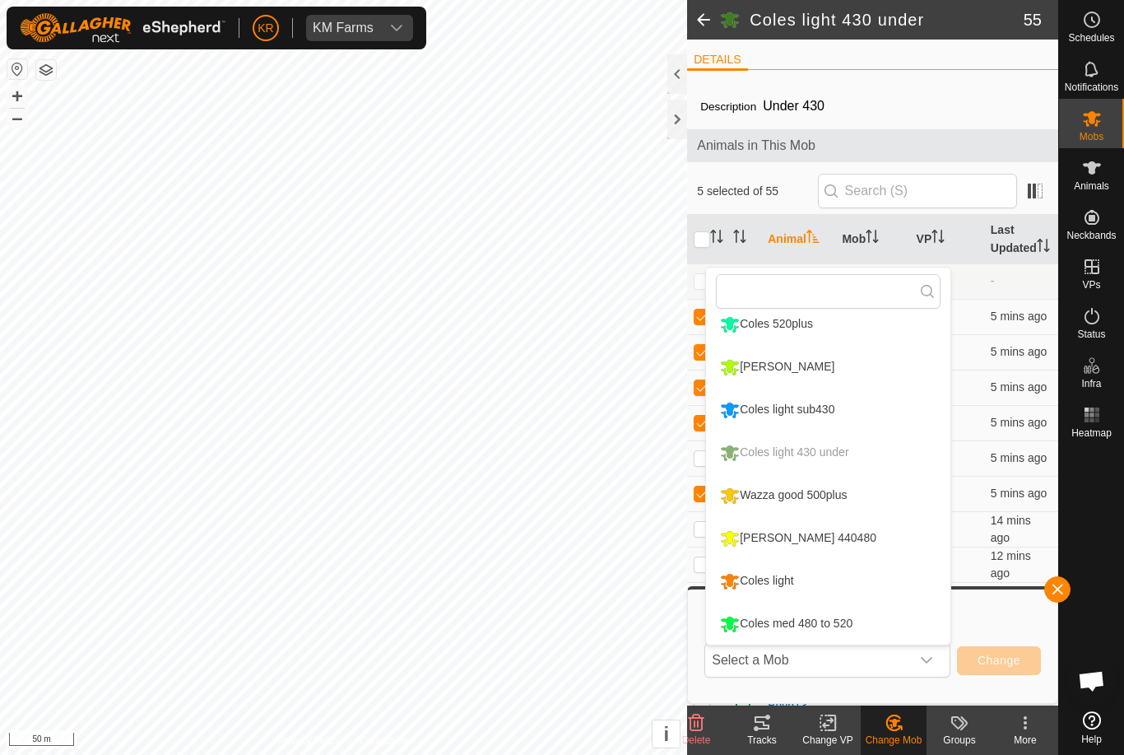
scroll to position [183, 0]
click at [887, 417] on li "Coles light sub430" at bounding box center [828, 409] width 244 height 41
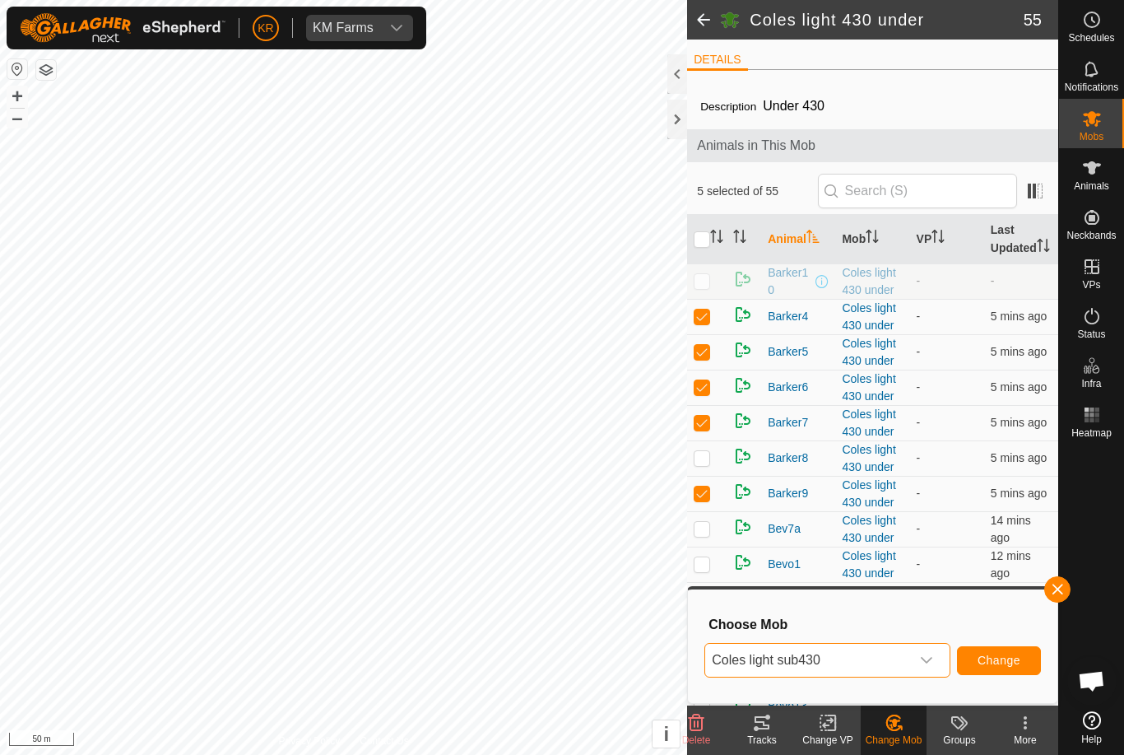
click at [1001, 666] on span "Change" at bounding box center [999, 659] width 43 height 13
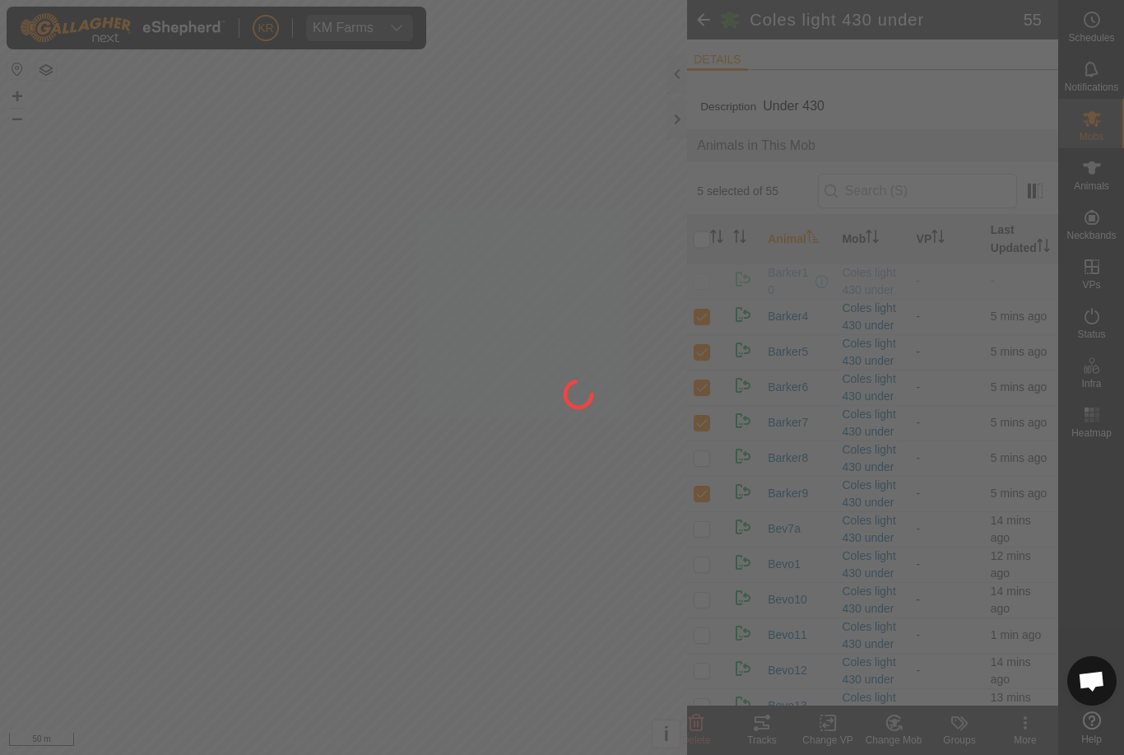
checkbox input "false"
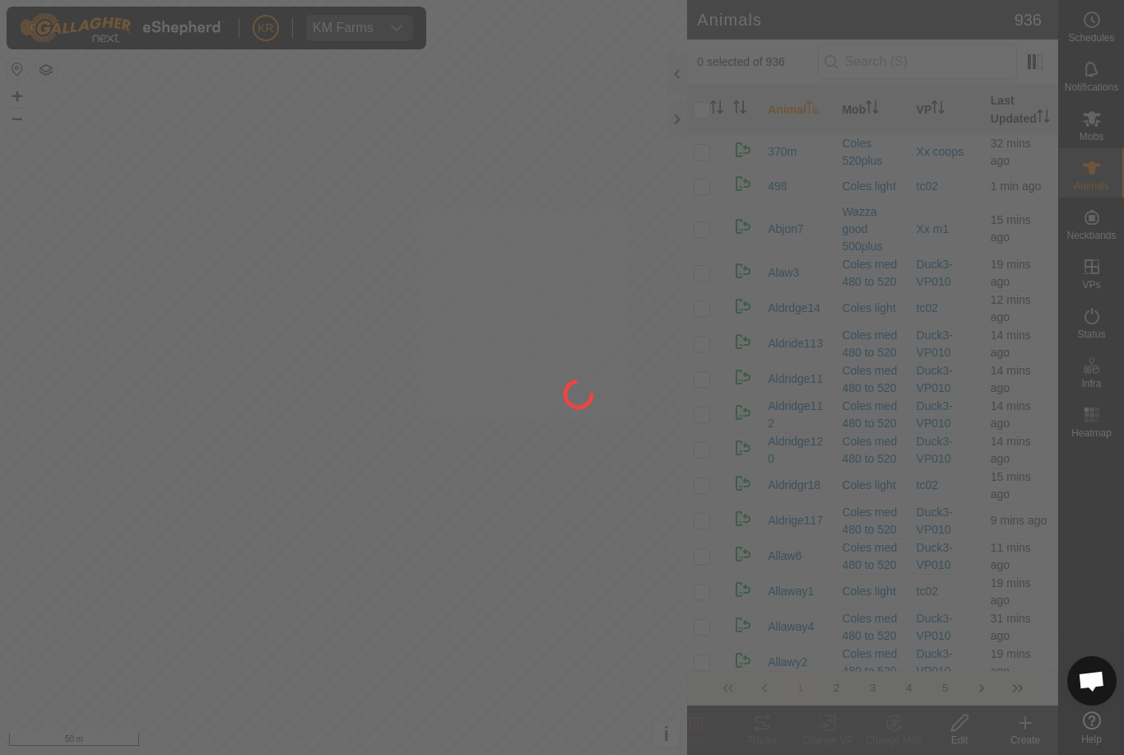
click at [550, 258] on div at bounding box center [562, 377] width 1124 height 755
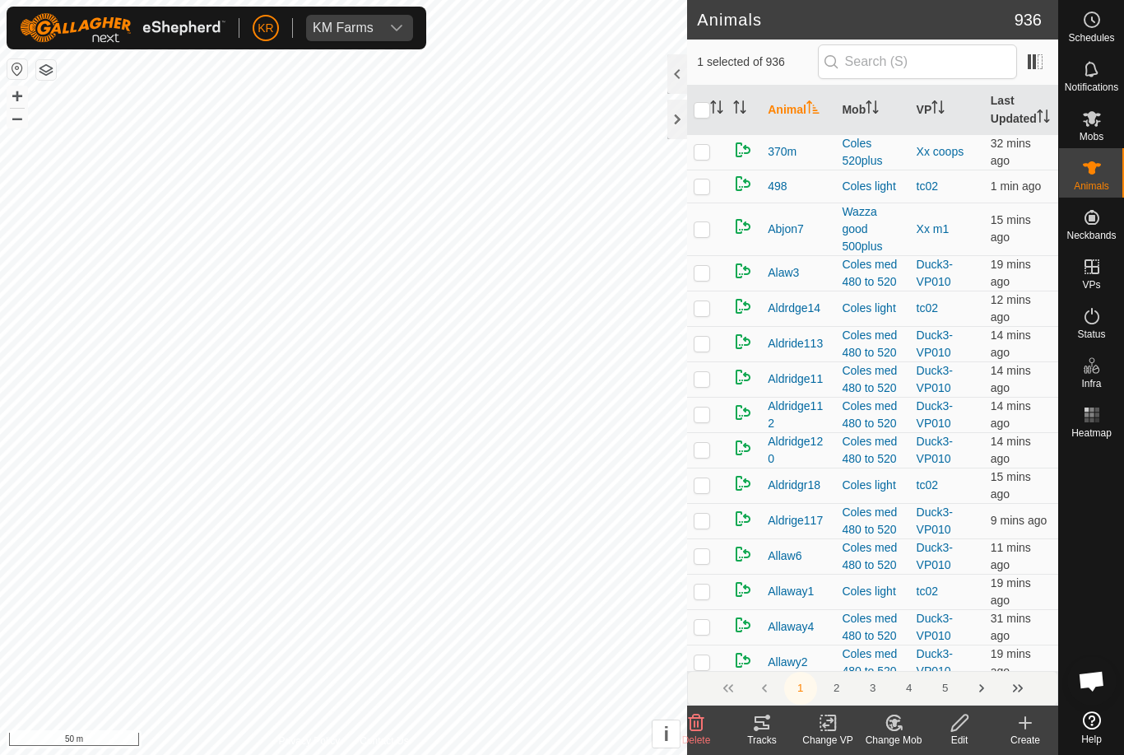
click at [901, 728] on icon at bounding box center [899, 727] width 3 height 3
click at [932, 658] on span "Choose Mob..." at bounding box center [941, 652] width 86 height 20
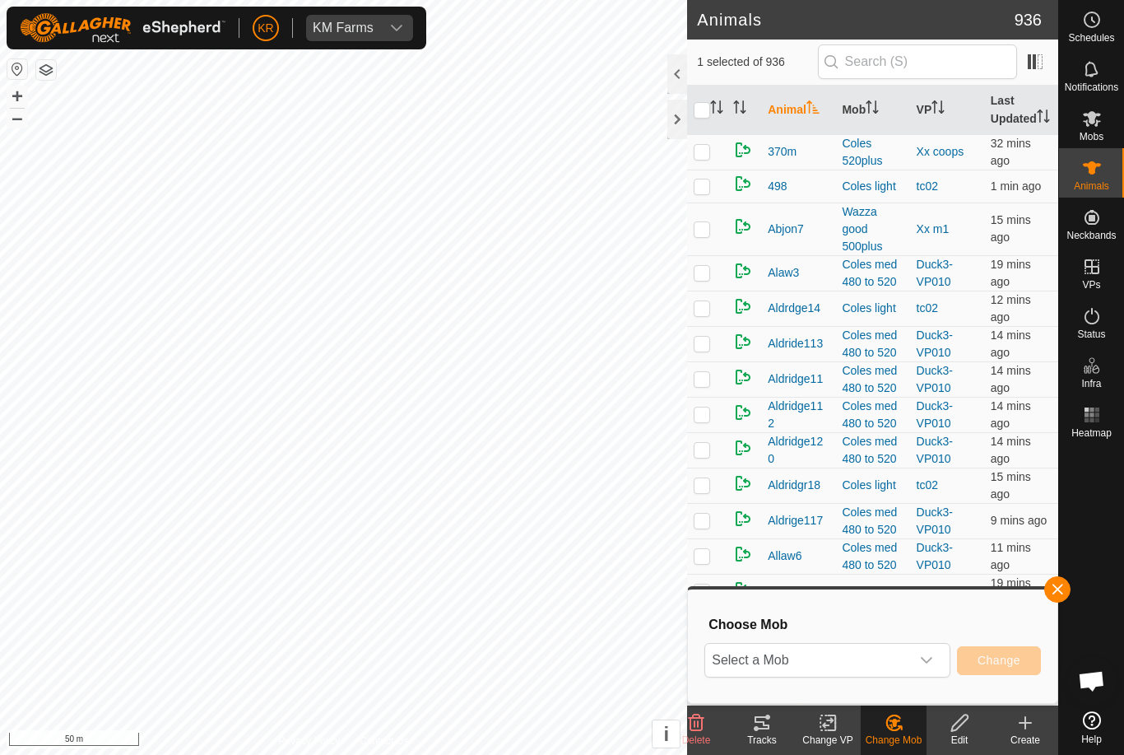
click at [908, 652] on span "Select a Mob" at bounding box center [807, 660] width 205 height 33
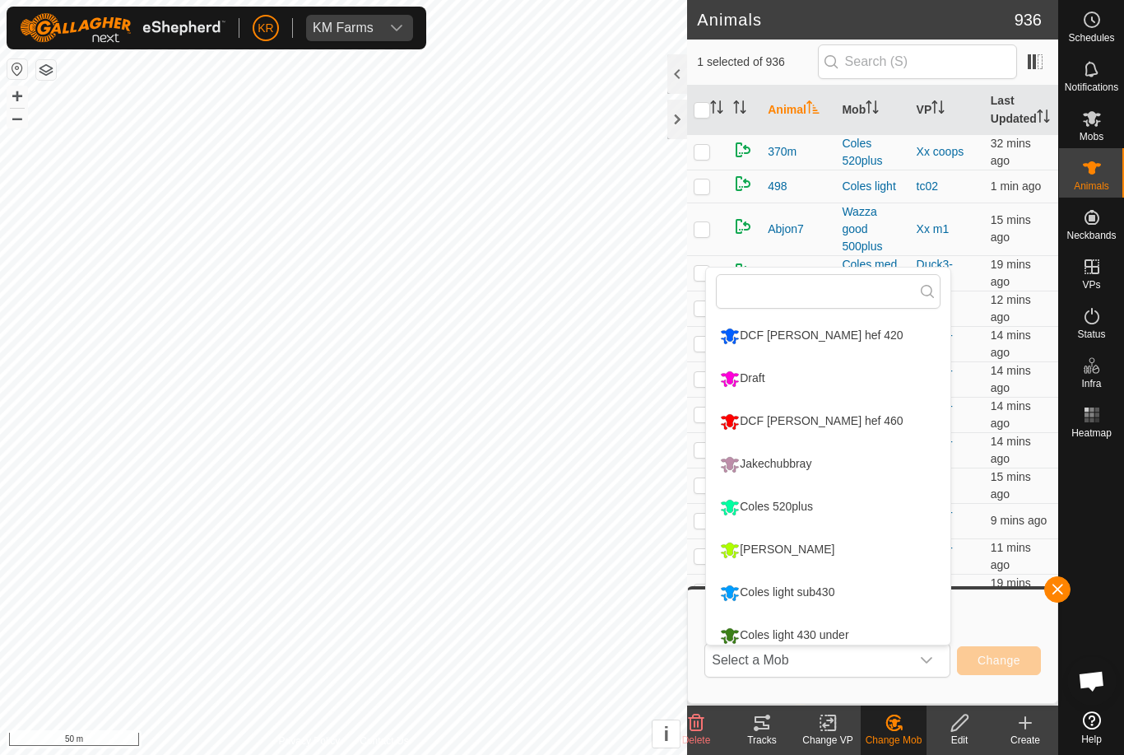
click at [839, 593] on div "Coles light sub430" at bounding box center [777, 593] width 123 height 28
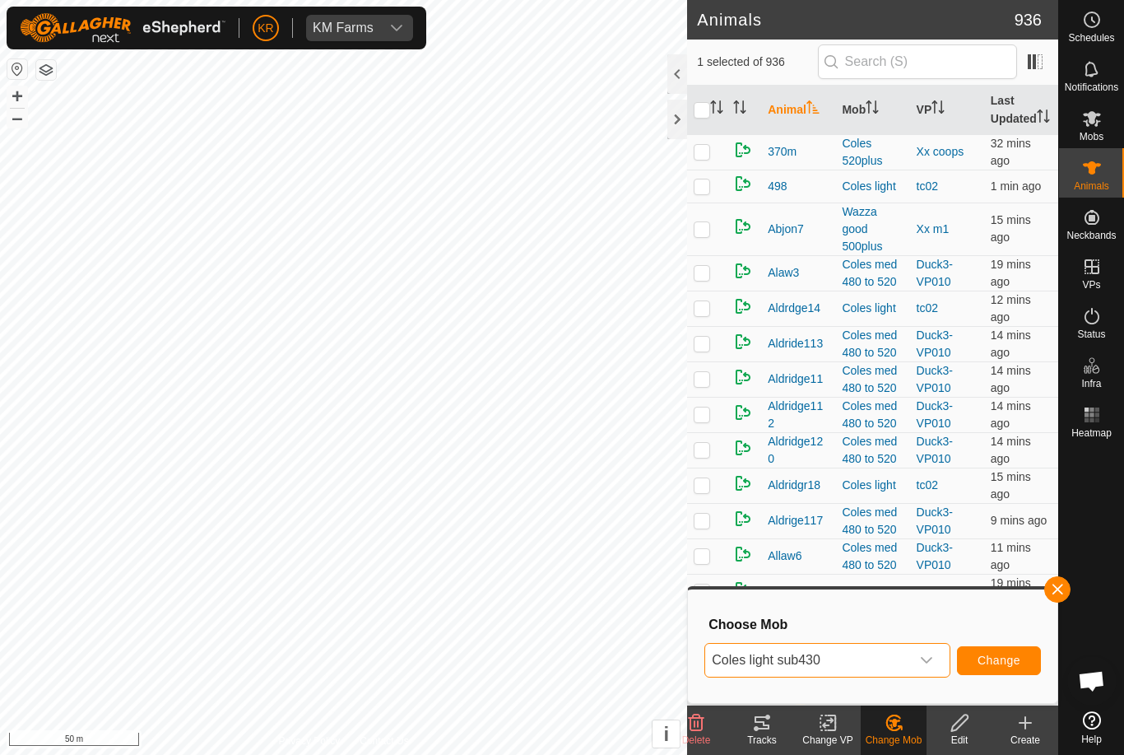
click at [1017, 654] on span "Change" at bounding box center [999, 659] width 43 height 13
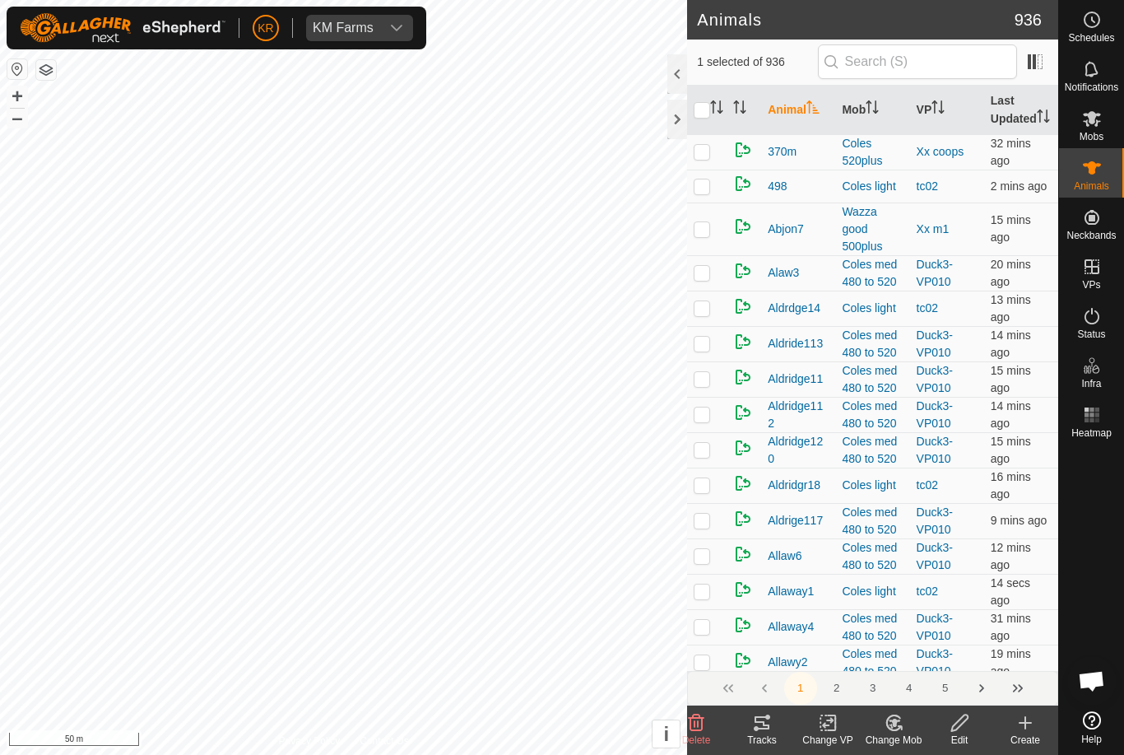
click at [907, 730] on change-mob-svg-icon at bounding box center [894, 723] width 66 height 20
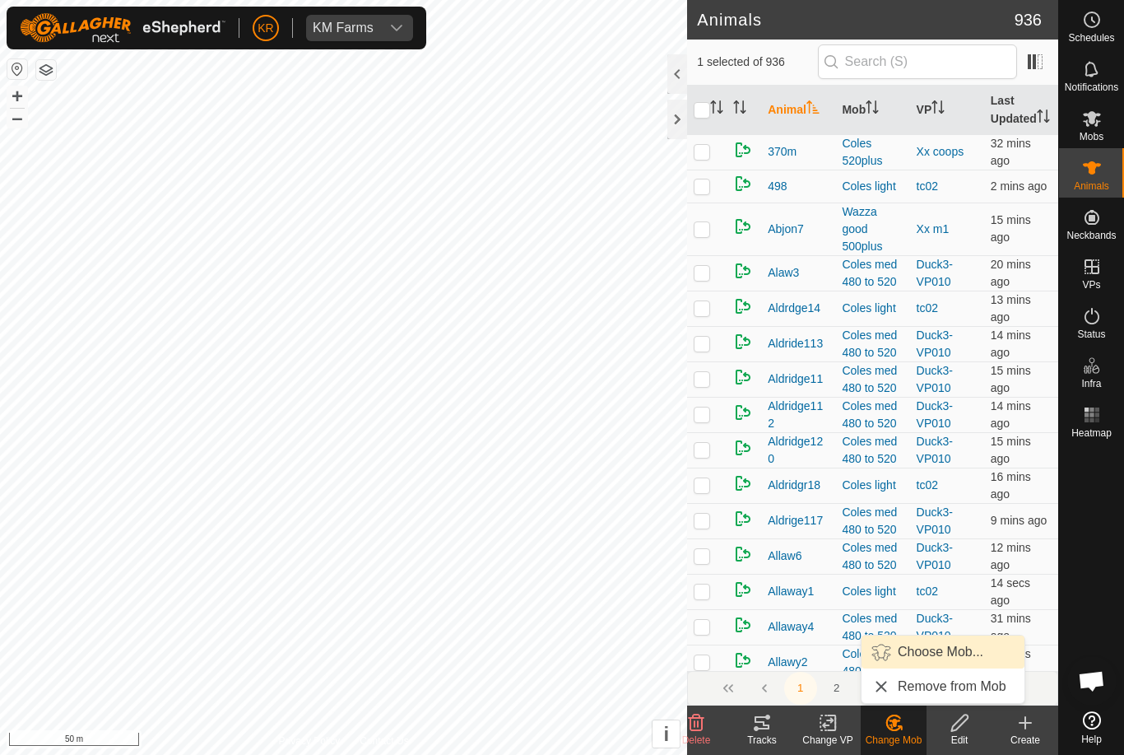
click at [947, 657] on span "Choose Mob..." at bounding box center [941, 652] width 86 height 20
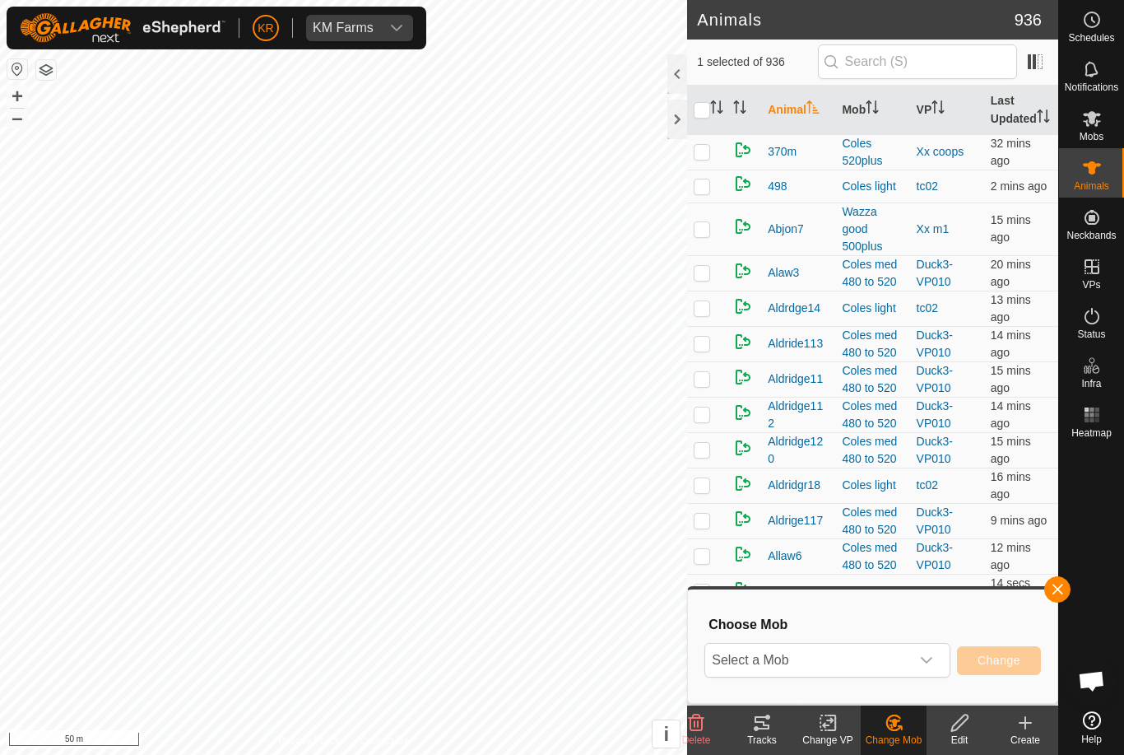
click at [909, 658] on span "Select a Mob" at bounding box center [807, 660] width 205 height 33
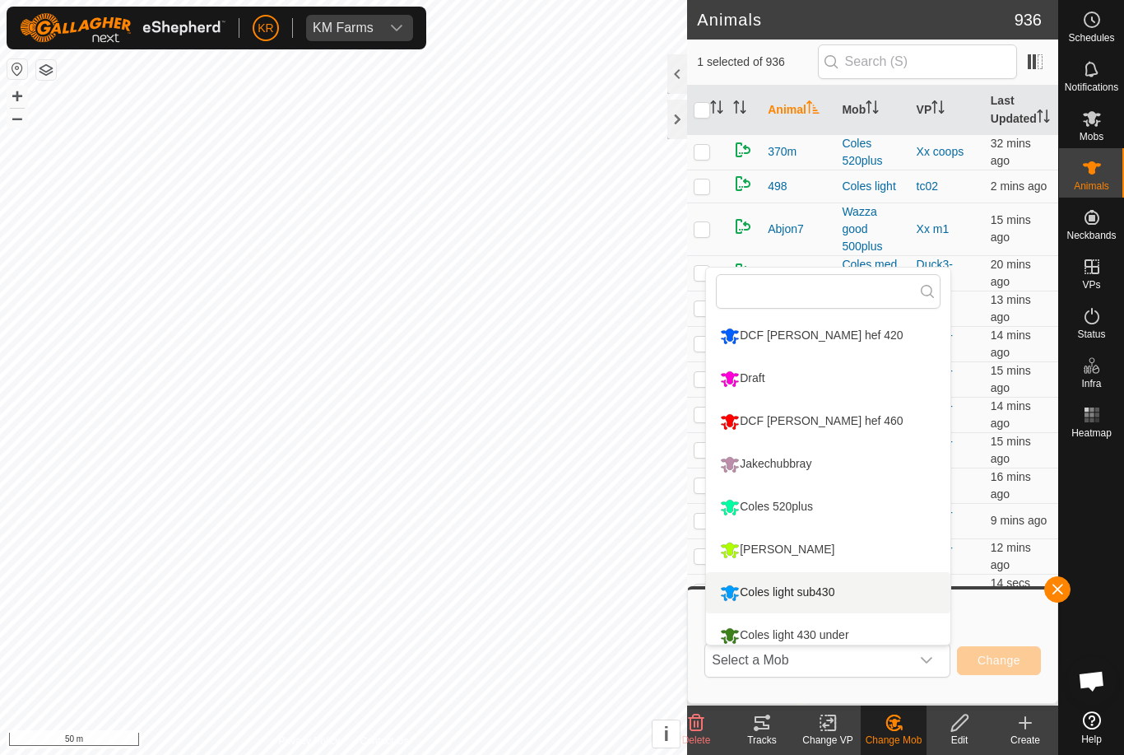
click at [854, 594] on li "Coles light sub430" at bounding box center [828, 592] width 244 height 41
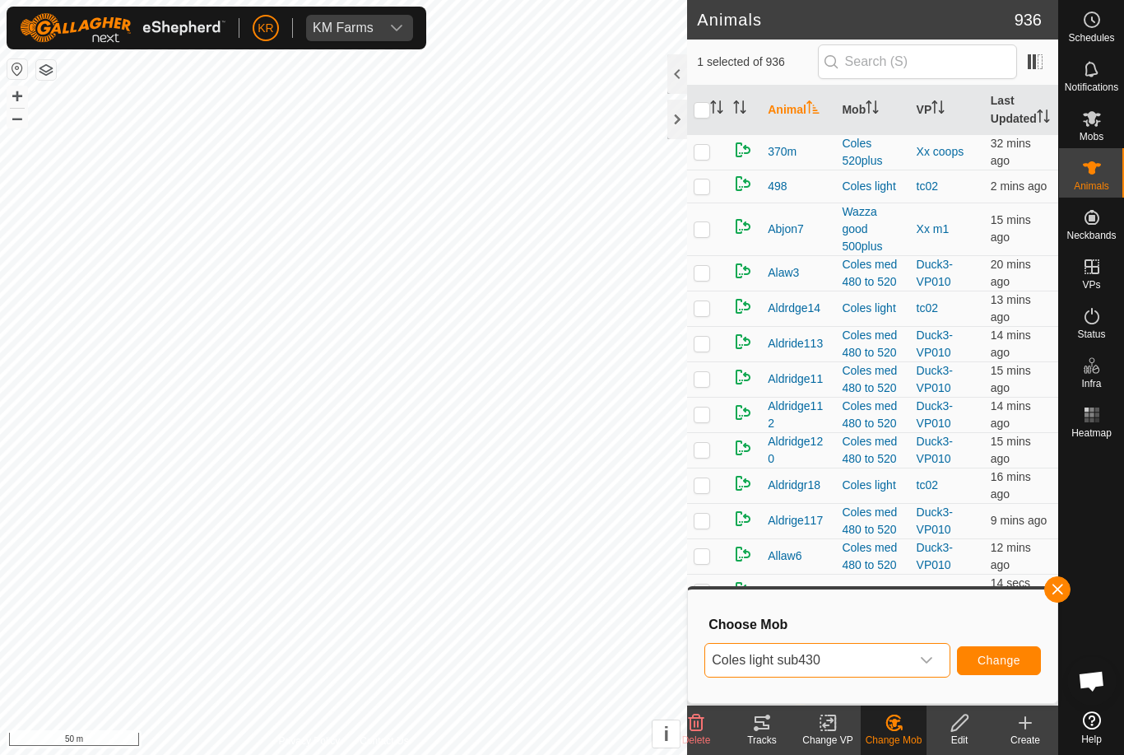
click at [1002, 661] on span "Change" at bounding box center [999, 659] width 43 height 13
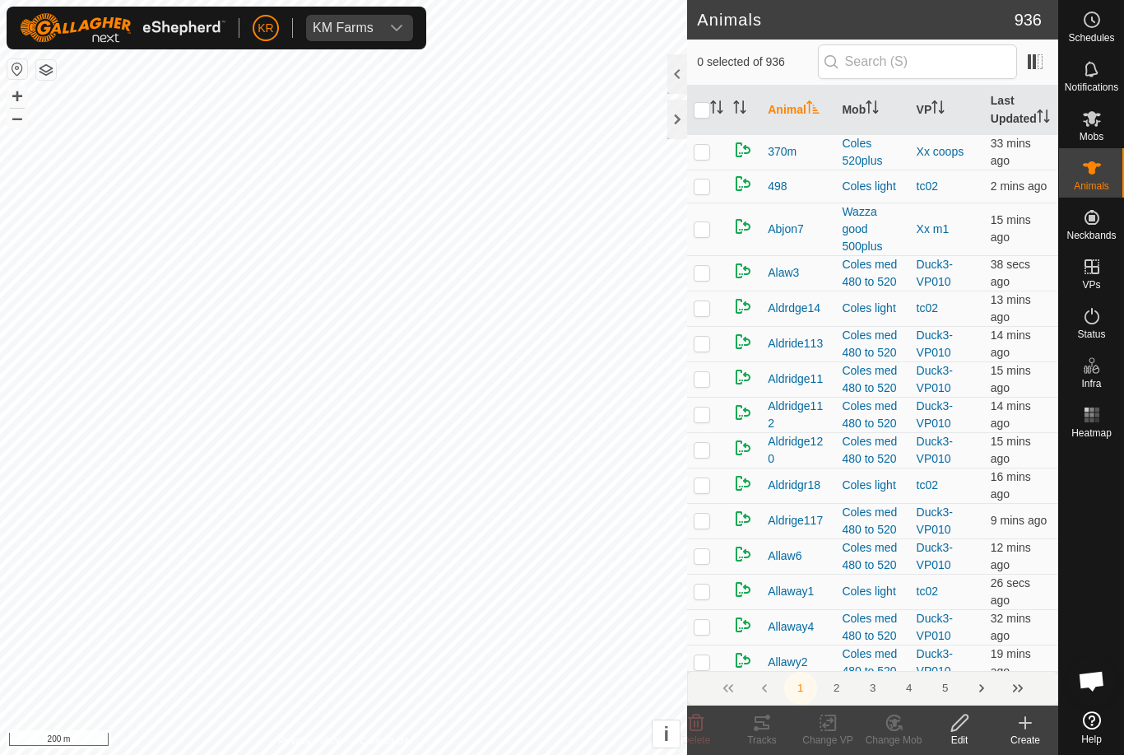
click at [715, 170] on td at bounding box center [707, 151] width 40 height 35
click at [711, 170] on td at bounding box center [707, 151] width 40 height 35
checkbox input "false"
click at [1106, 123] on es-mob-svg-icon at bounding box center [1092, 118] width 30 height 26
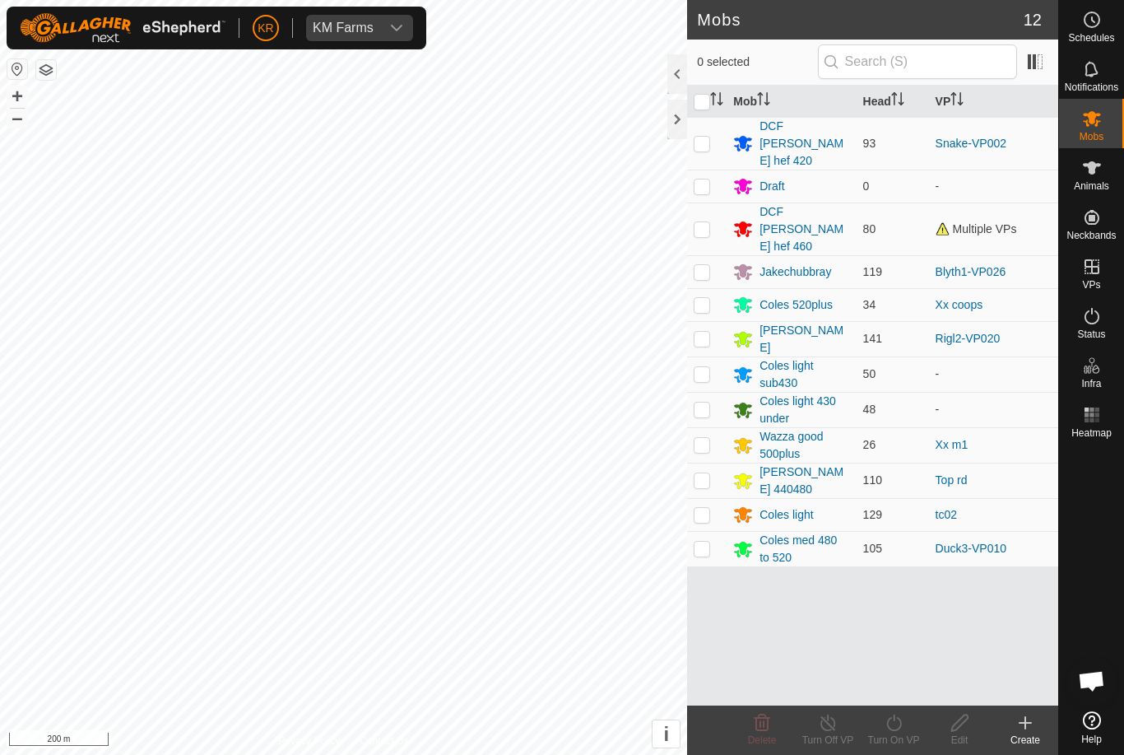
click at [782, 393] on div "Coles light 430 under" at bounding box center [805, 410] width 90 height 35
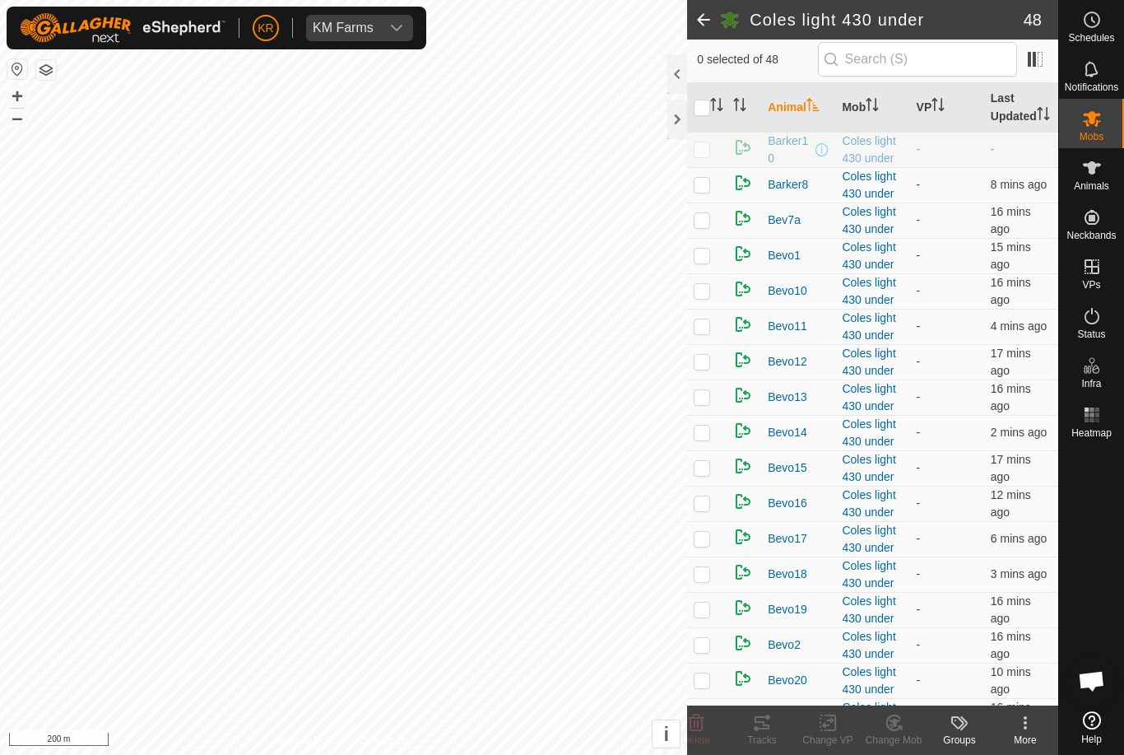
scroll to position [164, 0]
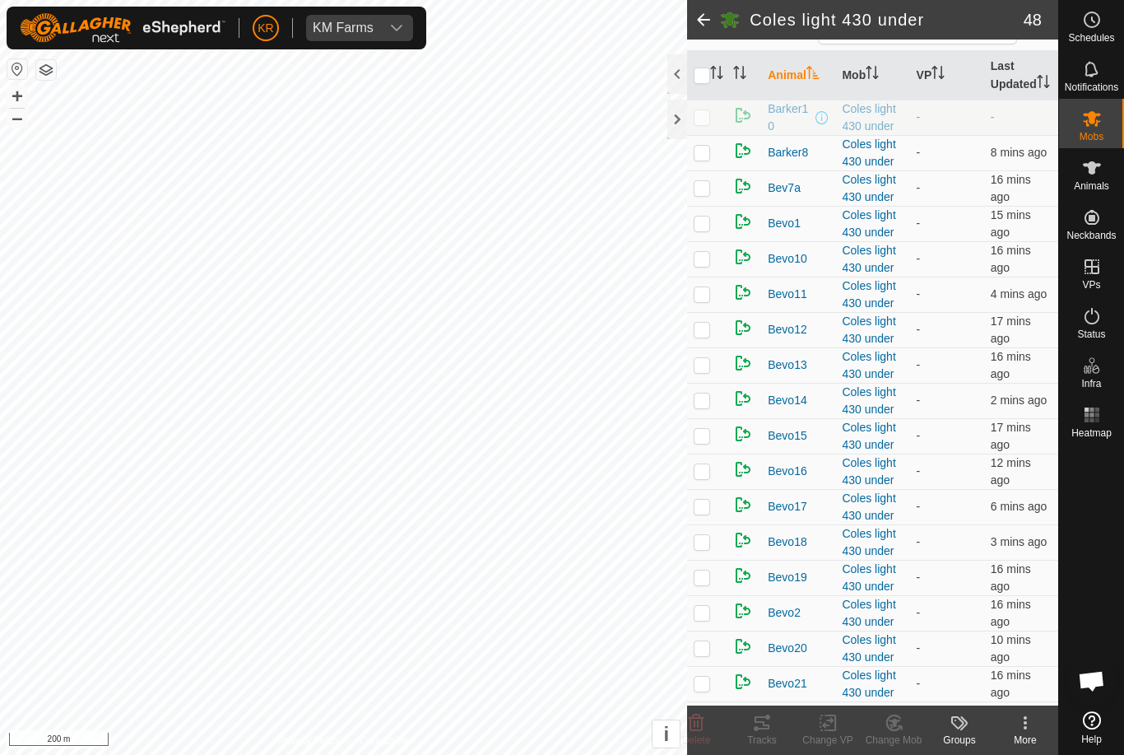
click at [701, 265] on p-checkbox at bounding box center [702, 258] width 16 height 13
checkbox input "true"
click at [697, 312] on td at bounding box center [707, 294] width 40 height 35
checkbox input "true"
click at [706, 265] on p-checkbox at bounding box center [702, 258] width 16 height 13
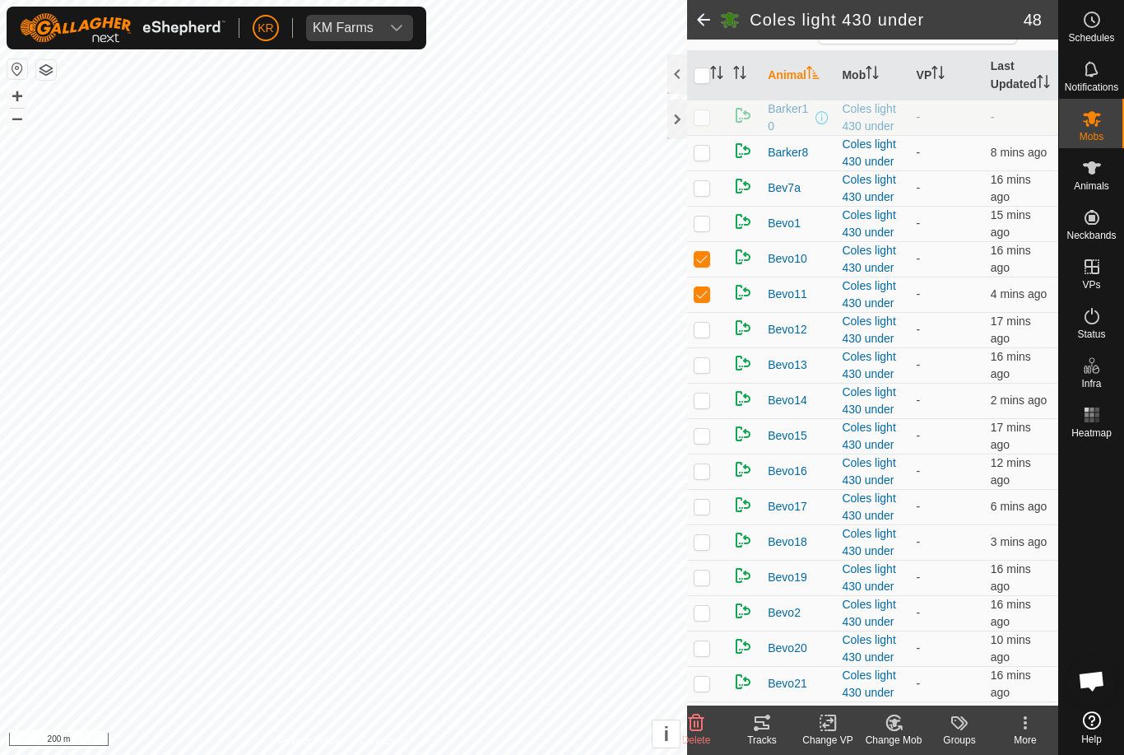
checkbox input "false"
click at [695, 336] on p-checkbox at bounding box center [702, 329] width 16 height 13
click at [709, 336] on p-checkbox at bounding box center [702, 329] width 16 height 13
checkbox input "false"
click at [705, 371] on p-checkbox at bounding box center [702, 364] width 16 height 13
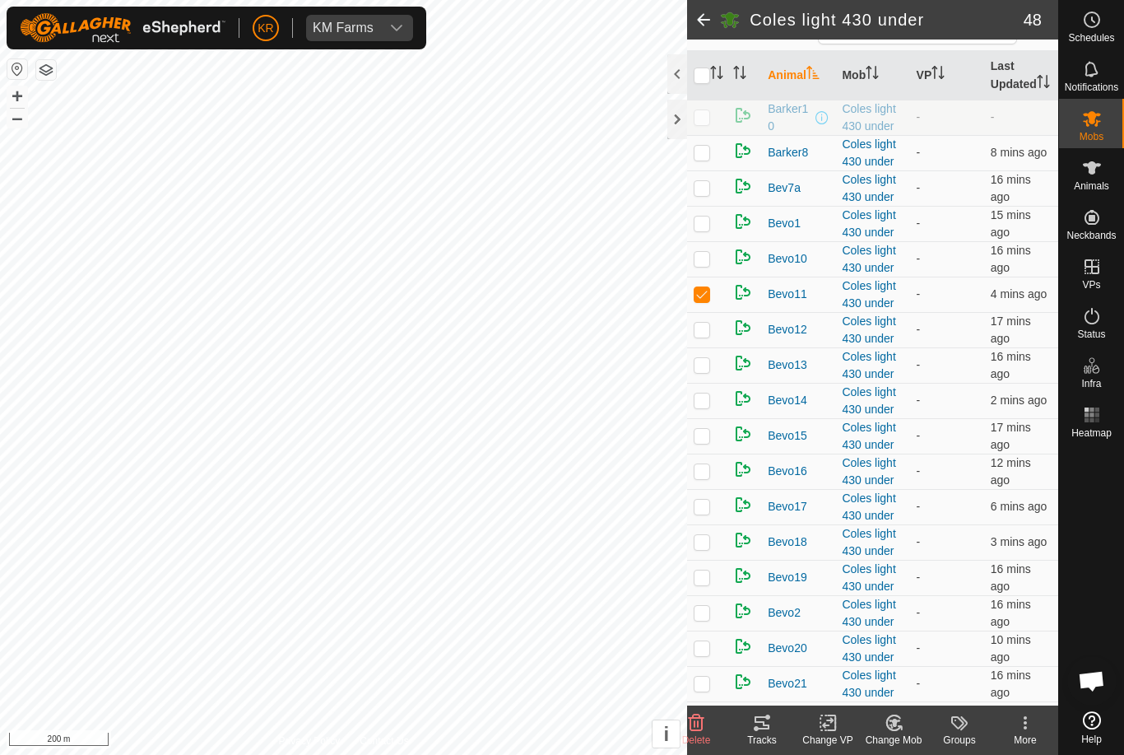
checkbox input "true"
click at [700, 407] on p-checkbox at bounding box center [702, 399] width 16 height 13
click at [705, 407] on p-checkbox at bounding box center [702, 399] width 16 height 13
click at [707, 418] on td at bounding box center [707, 400] width 40 height 35
click at [710, 407] on p-checkbox at bounding box center [702, 399] width 16 height 13
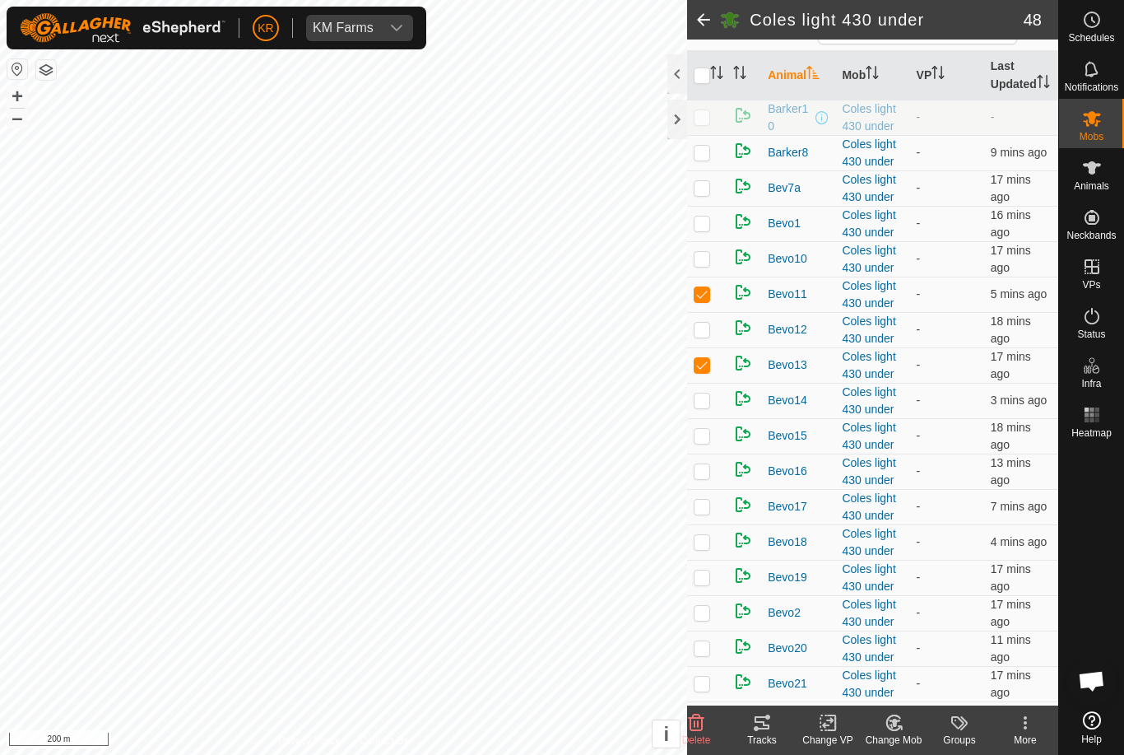
click at [705, 418] on td at bounding box center [707, 400] width 40 height 35
click at [699, 407] on p-checkbox at bounding box center [702, 399] width 16 height 13
click at [696, 407] on p-checkbox at bounding box center [702, 399] width 16 height 13
click at [697, 407] on p-checkbox at bounding box center [702, 399] width 16 height 13
checkbox input "false"
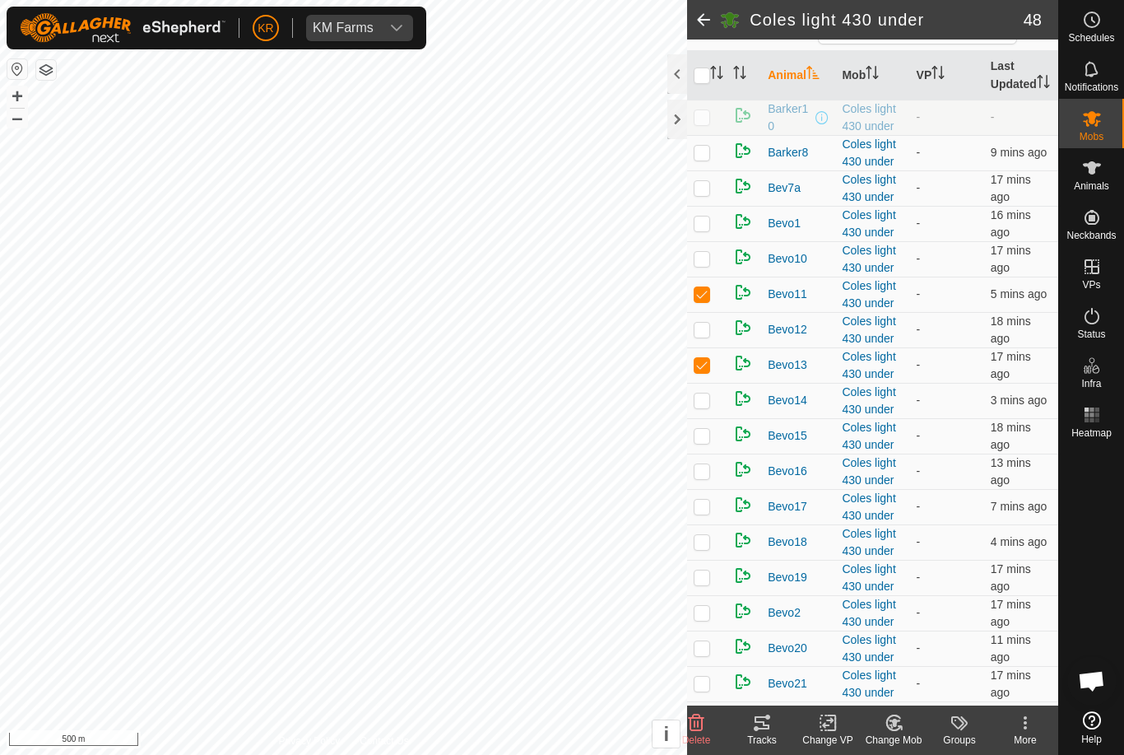
click at [703, 453] on td at bounding box center [707, 435] width 40 height 35
click at [701, 453] on td at bounding box center [707, 435] width 40 height 35
checkbox input "false"
click at [696, 477] on p-checkbox at bounding box center [702, 470] width 16 height 13
checkbox input "true"
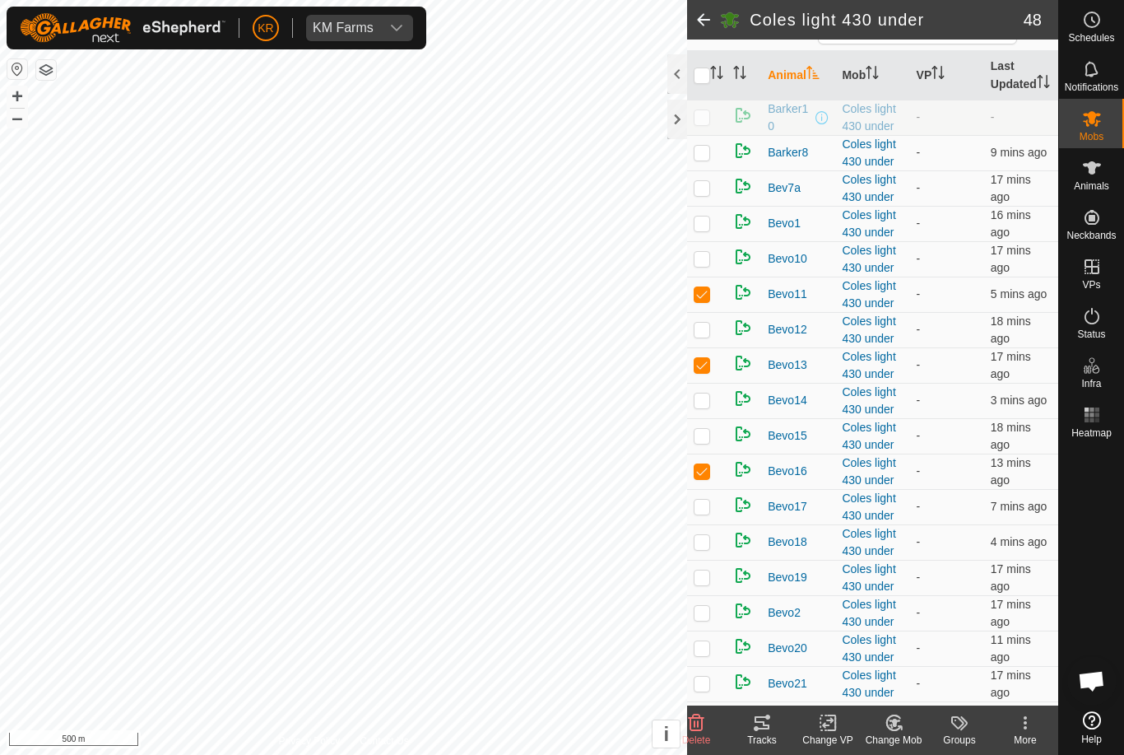
click at [700, 513] on p-checkbox at bounding box center [702, 506] width 16 height 13
checkbox input "true"
click at [705, 548] on p-checkbox at bounding box center [702, 541] width 16 height 13
checkbox input "true"
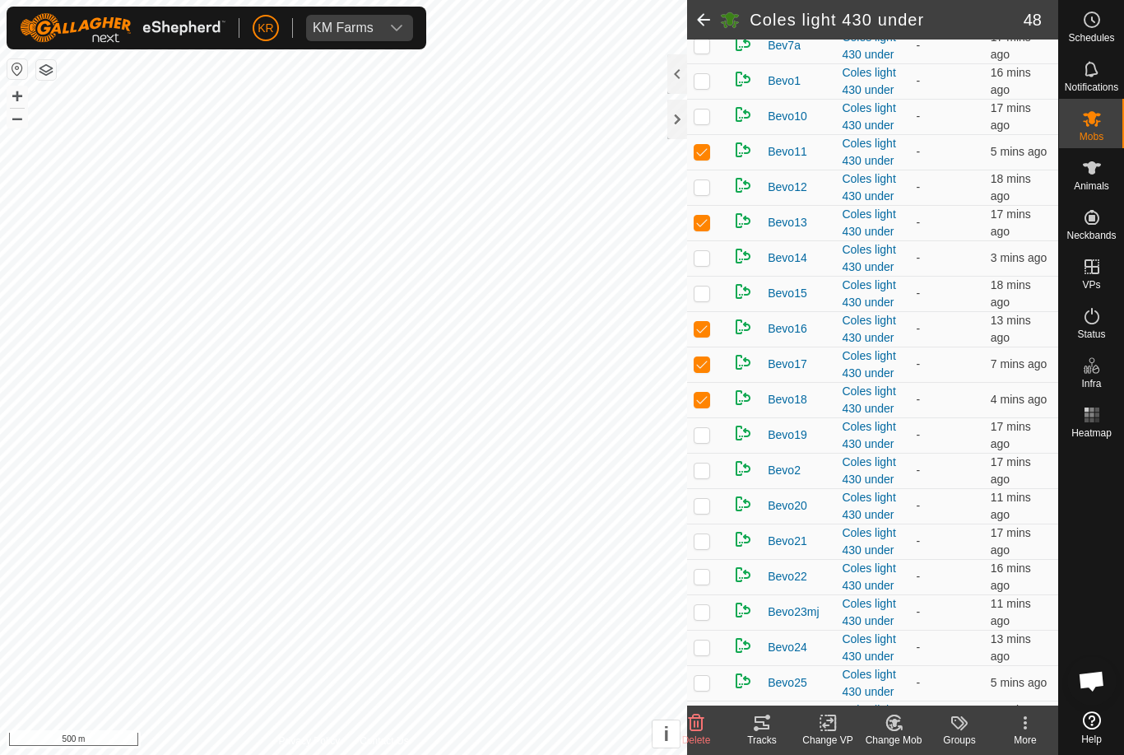
scroll to position [326, 0]
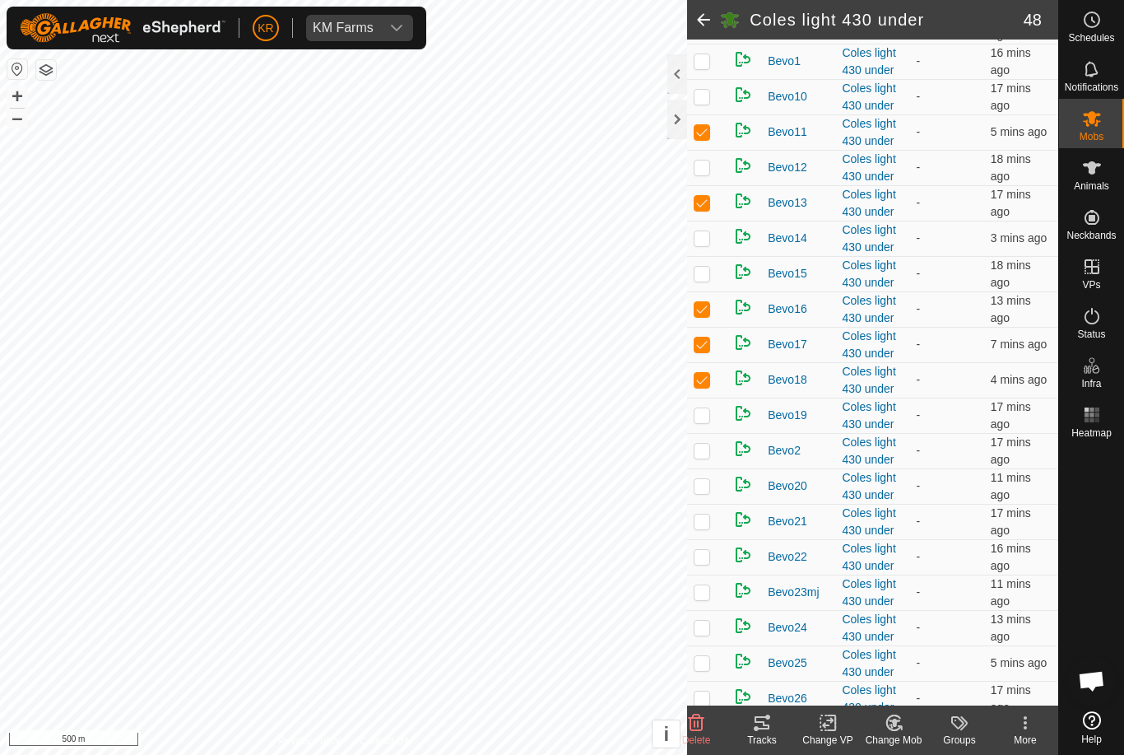
click at [717, 433] on td at bounding box center [707, 415] width 40 height 35
click at [713, 433] on td at bounding box center [707, 415] width 40 height 35
checkbox input "false"
click at [700, 468] on td at bounding box center [707, 450] width 40 height 35
click at [704, 457] on p-checkbox at bounding box center [702, 450] width 16 height 13
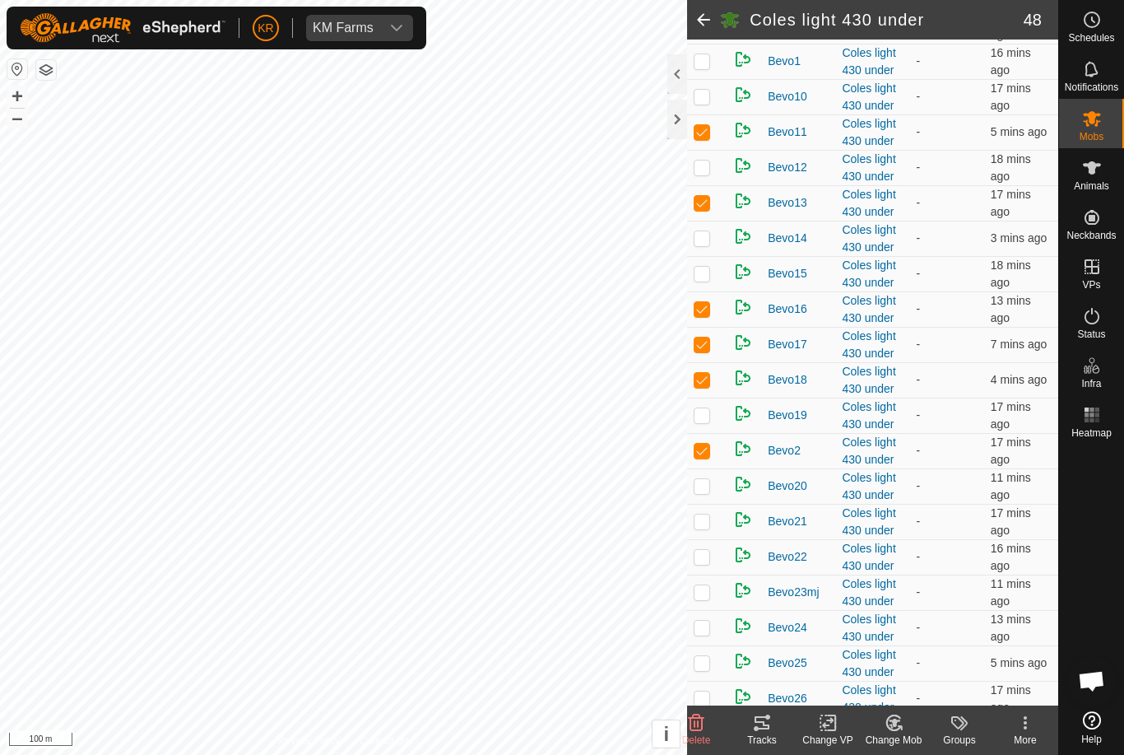
checkbox input "false"
click at [699, 504] on td at bounding box center [707, 485] width 40 height 35
checkbox input "true"
click at [700, 528] on p-checkbox at bounding box center [702, 520] width 16 height 13
click at [710, 528] on p-checkbox at bounding box center [702, 520] width 16 height 13
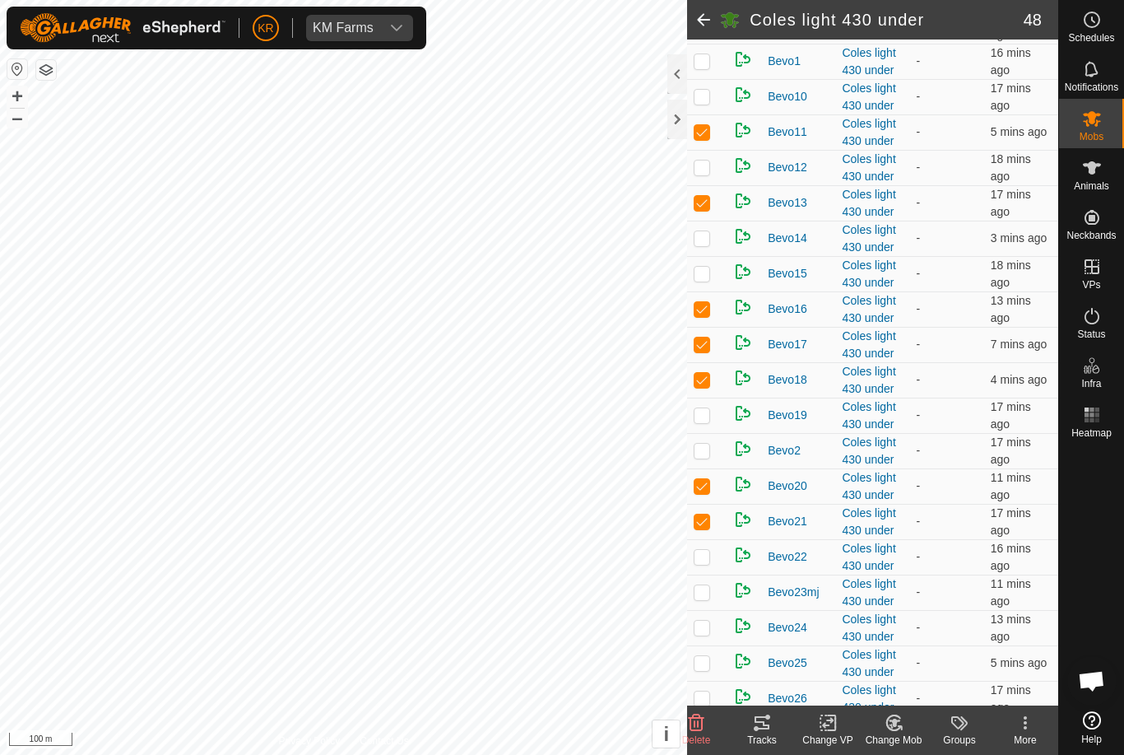
checkbox input "false"
click at [711, 574] on td at bounding box center [707, 556] width 40 height 35
checkbox input "true"
click at [703, 598] on p-checkbox at bounding box center [702, 591] width 16 height 13
click at [705, 610] on td at bounding box center [707, 591] width 40 height 35
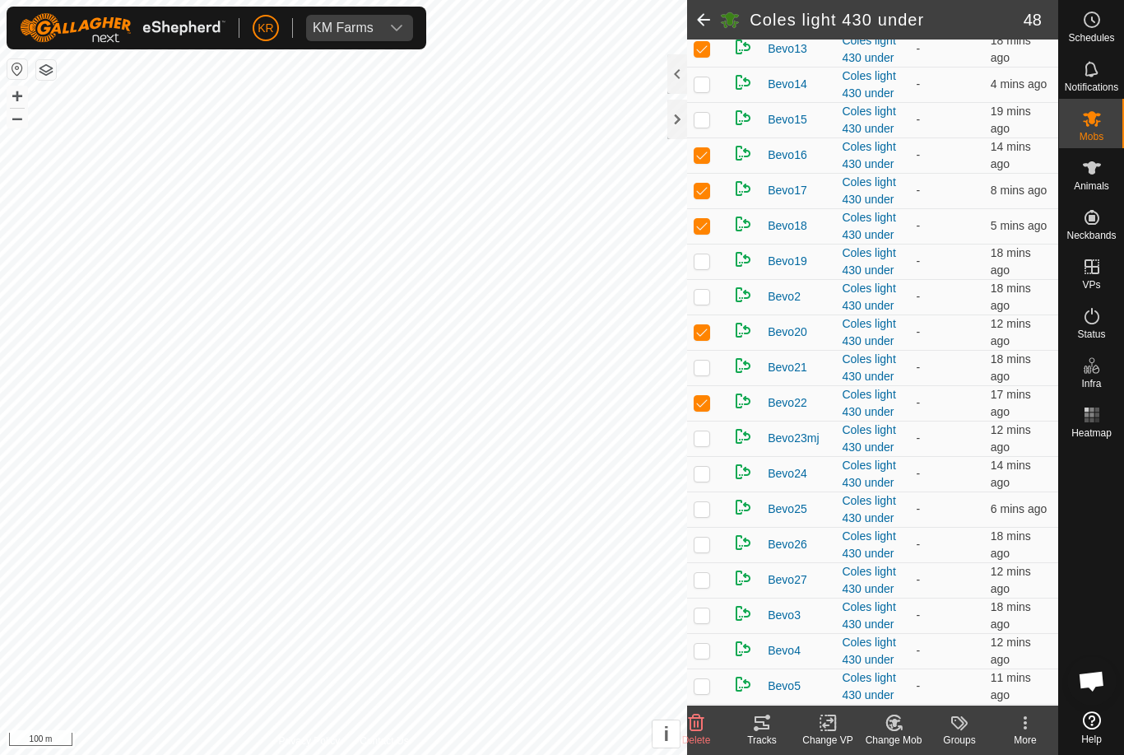
scroll to position [484, 0]
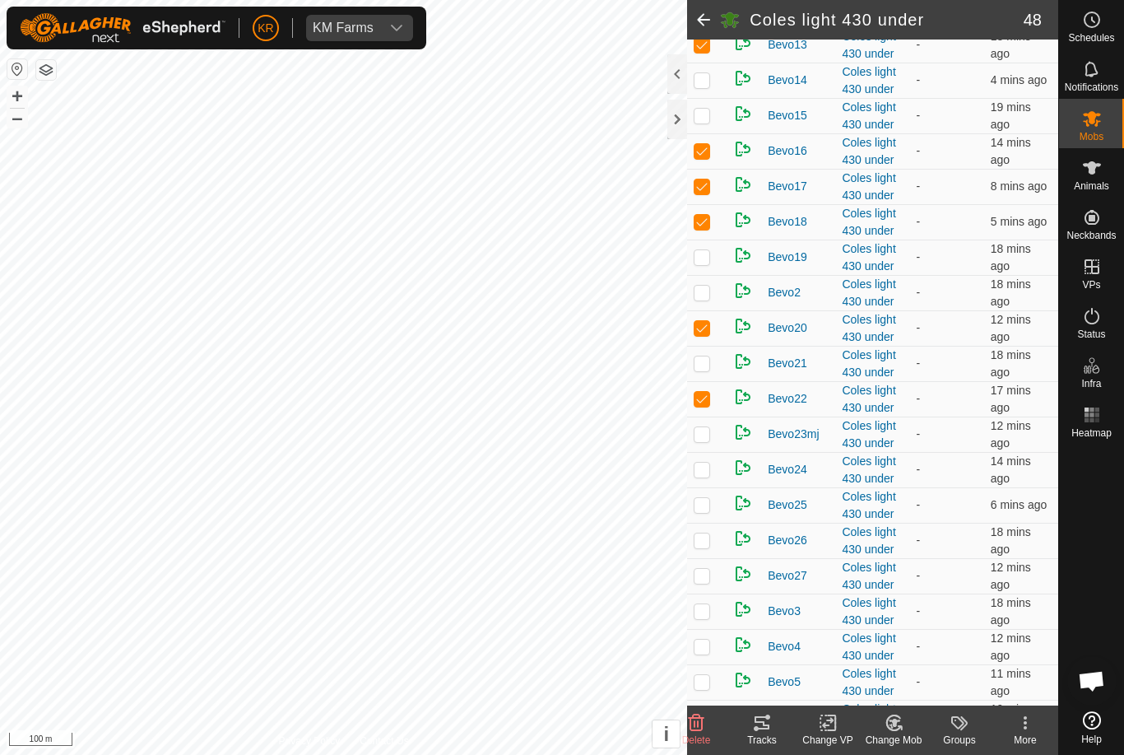
click at [711, 452] on td at bounding box center [707, 433] width 40 height 35
checkbox input "true"
click at [711, 487] on td at bounding box center [707, 469] width 40 height 35
checkbox input "true"
click at [705, 523] on td at bounding box center [707, 504] width 40 height 35
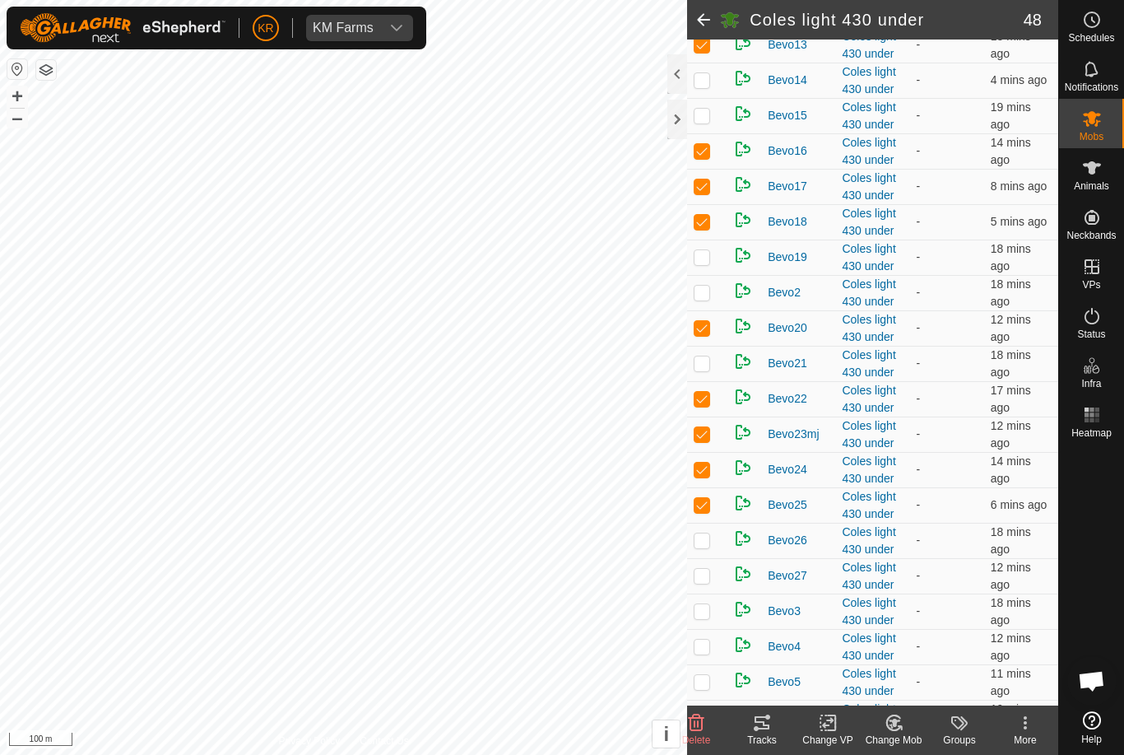
click at [706, 511] on p-checkbox at bounding box center [702, 504] width 16 height 13
checkbox input "false"
click at [707, 558] on td at bounding box center [707, 540] width 40 height 35
checkbox input "true"
click at [700, 593] on td at bounding box center [707, 575] width 40 height 35
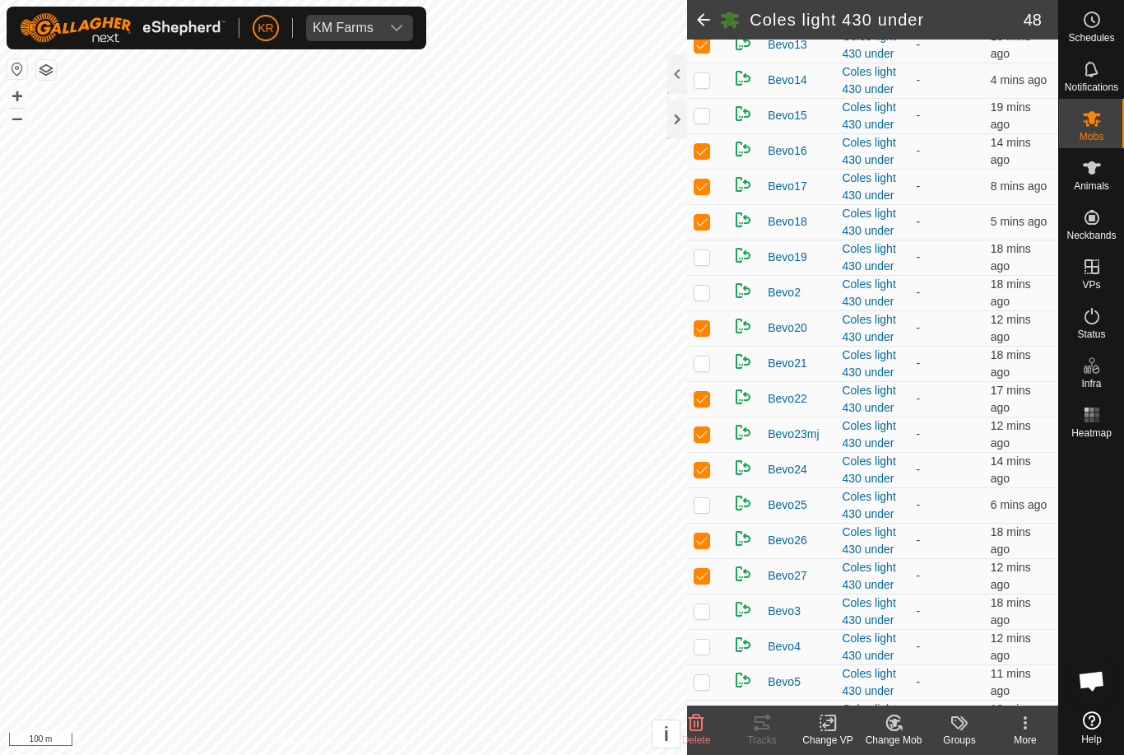
click at [700, 582] on p-checkbox at bounding box center [702, 575] width 16 height 13
click at [703, 593] on td at bounding box center [707, 575] width 40 height 35
click at [708, 593] on td at bounding box center [707, 575] width 40 height 35
checkbox input "false"
click at [706, 617] on p-checkbox at bounding box center [702, 610] width 16 height 13
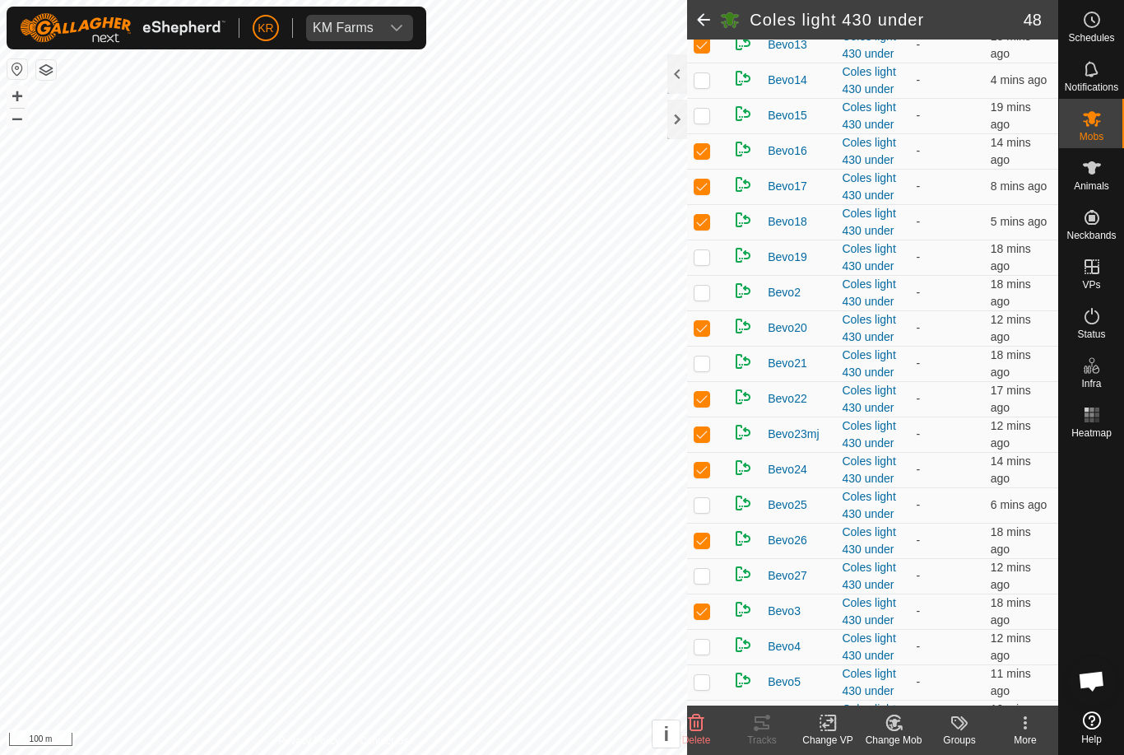
checkbox input "true"
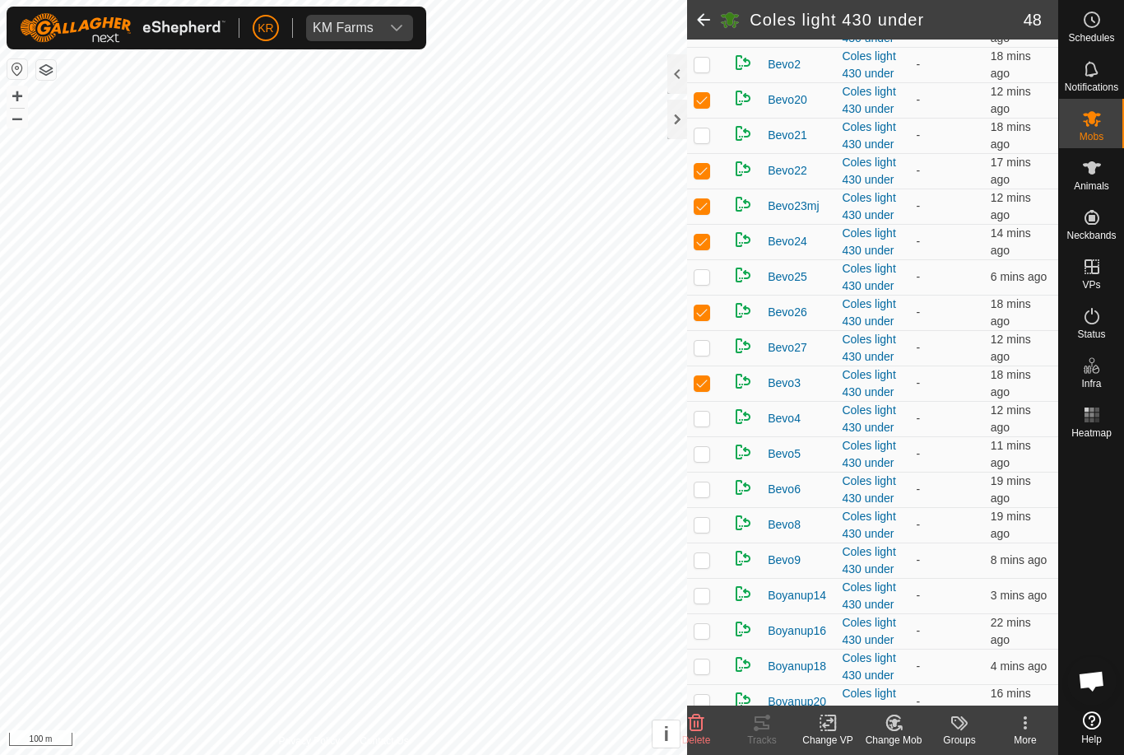
scroll to position [715, 0]
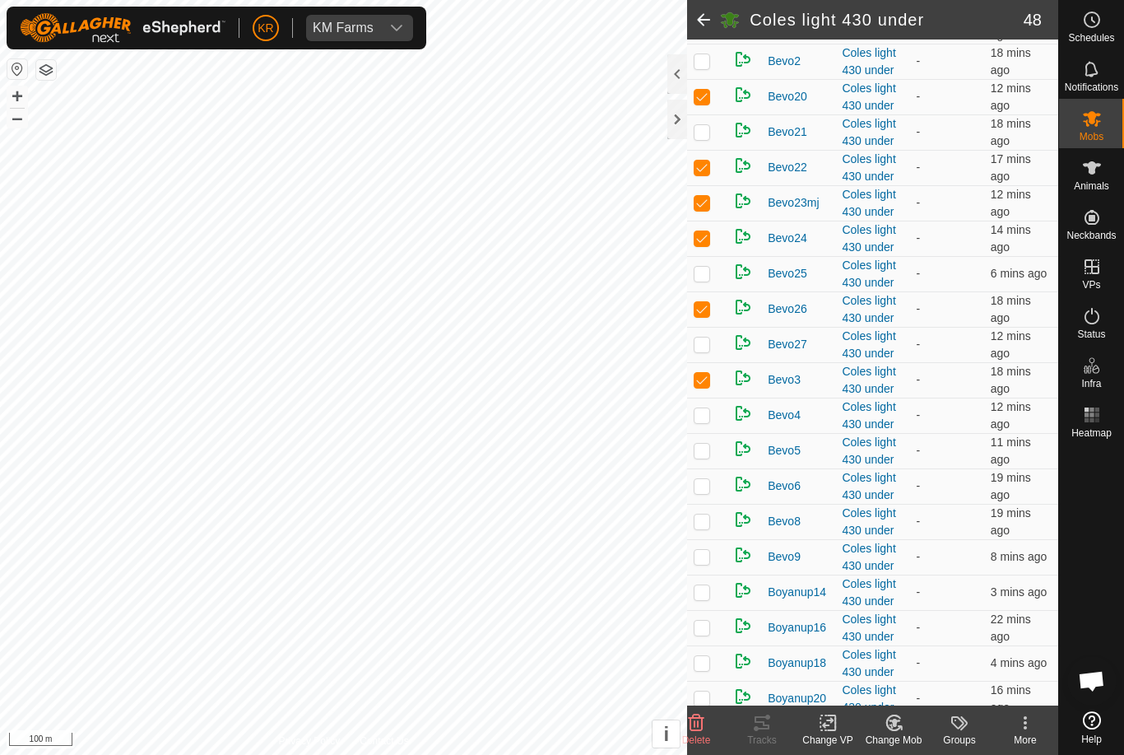
click at [712, 433] on td at bounding box center [707, 415] width 40 height 35
click at [707, 433] on td at bounding box center [707, 415] width 40 height 35
checkbox input "false"
click at [716, 468] on td at bounding box center [707, 450] width 40 height 35
checkbox input "true"
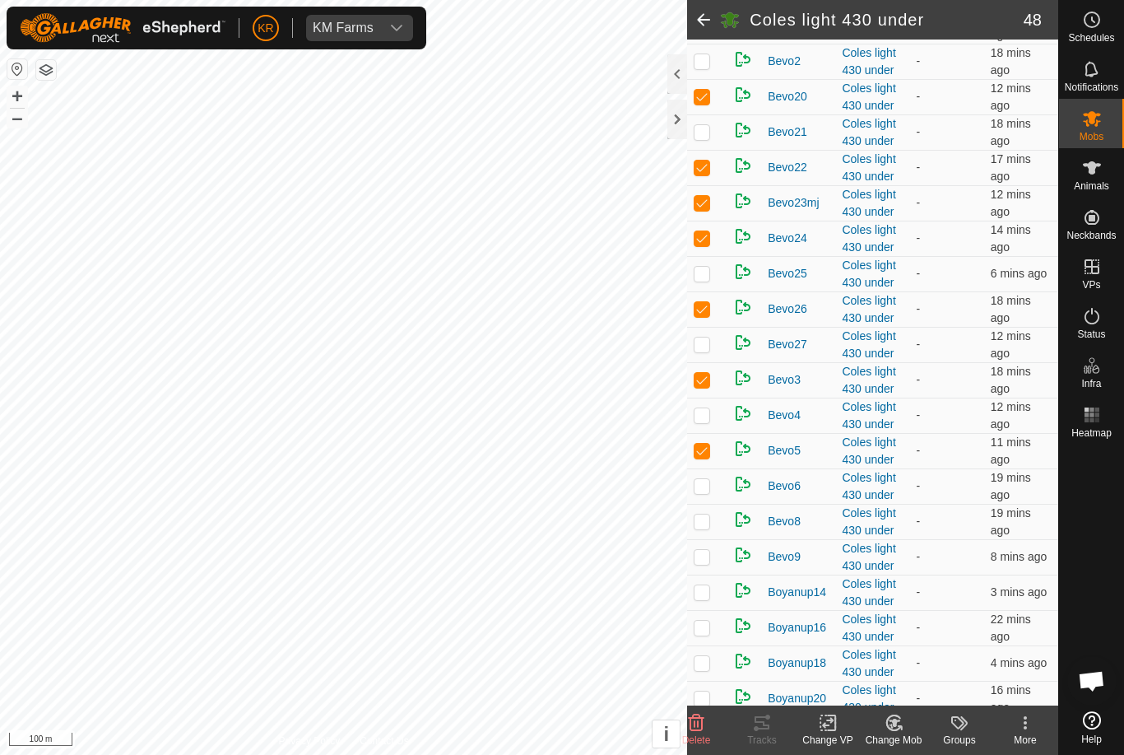
click at [703, 504] on td at bounding box center [707, 485] width 40 height 35
click at [710, 504] on td at bounding box center [707, 485] width 40 height 35
click at [716, 504] on td at bounding box center [707, 485] width 40 height 35
checkbox input "true"
click at [895, 731] on icon at bounding box center [894, 723] width 21 height 20
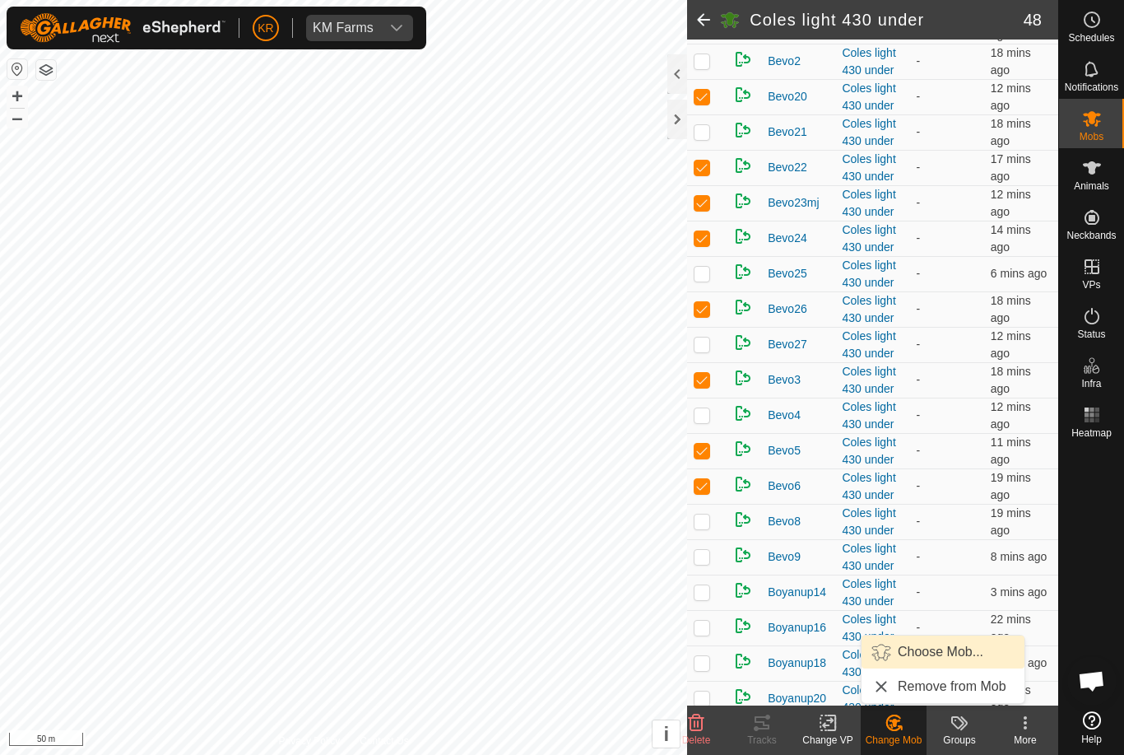
click at [948, 653] on span "Choose Mob..." at bounding box center [941, 652] width 86 height 20
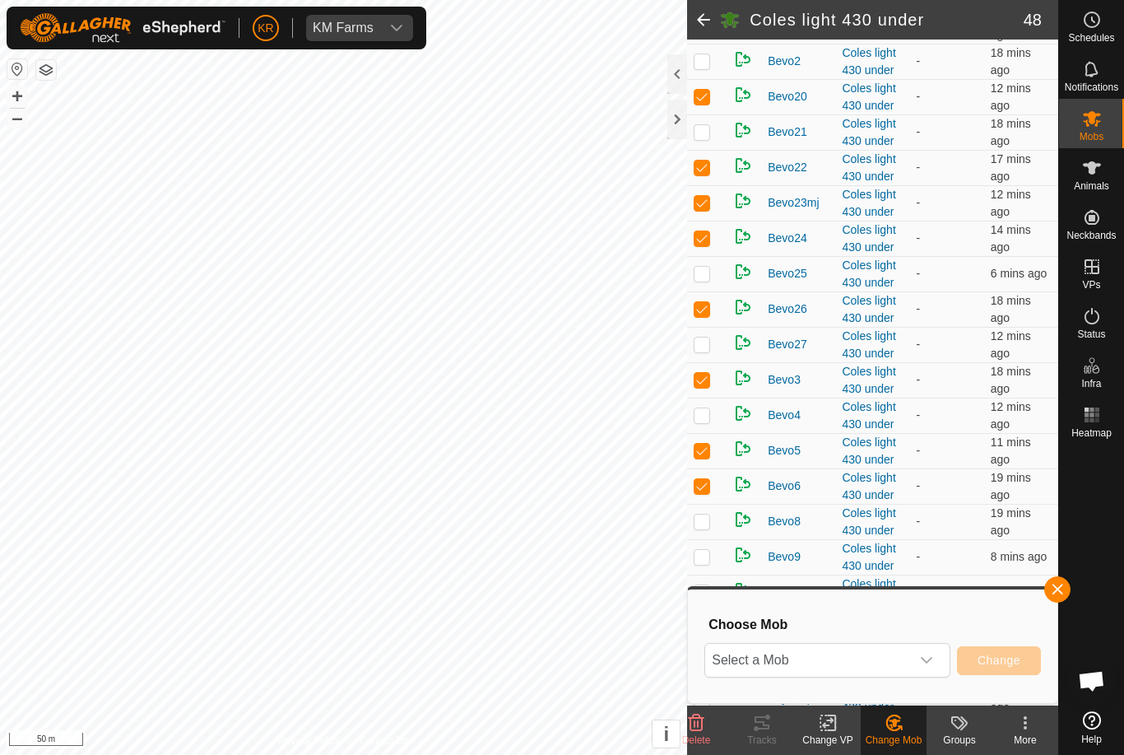
click at [909, 658] on span "Select a Mob" at bounding box center [807, 660] width 205 height 33
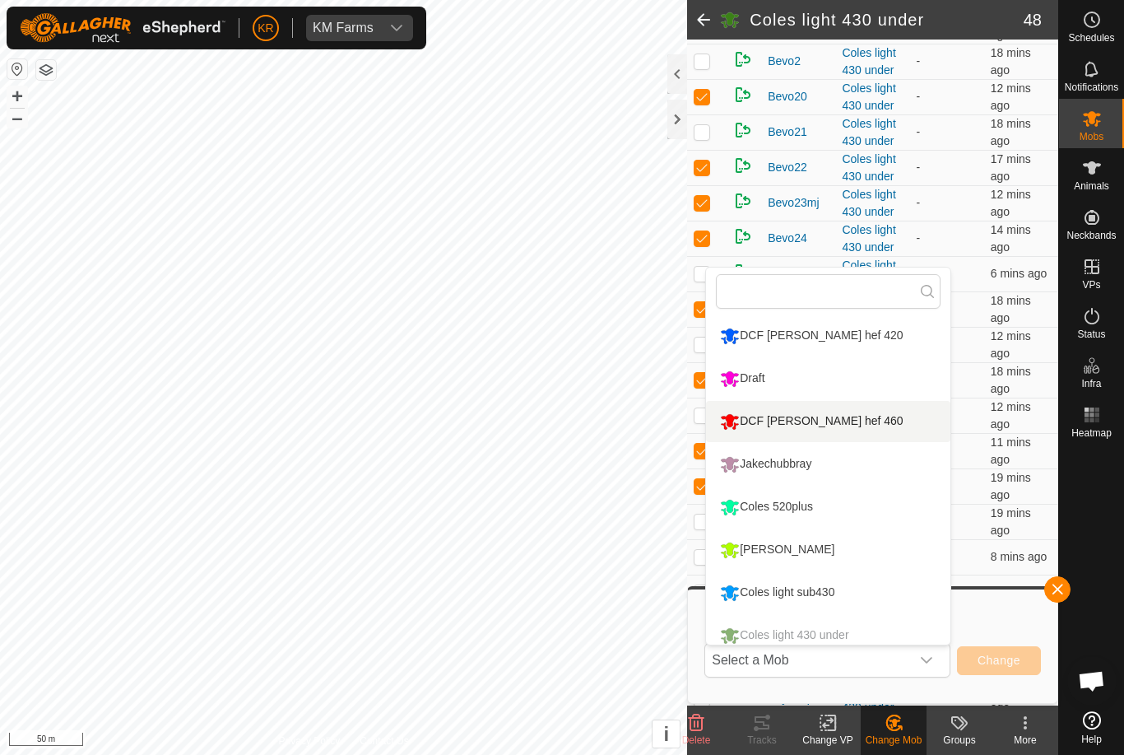
click at [867, 429] on li "DCF [PERSON_NAME] hef 460" at bounding box center [828, 421] width 244 height 41
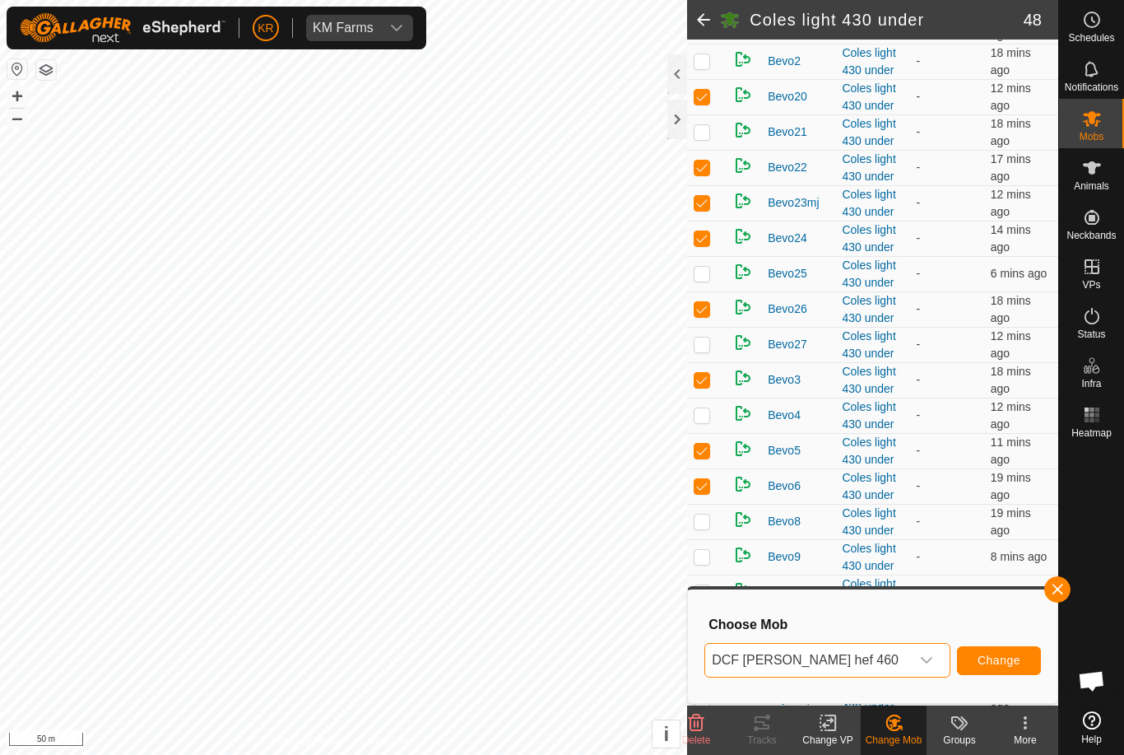
click at [1010, 658] on span "Change" at bounding box center [999, 659] width 43 height 13
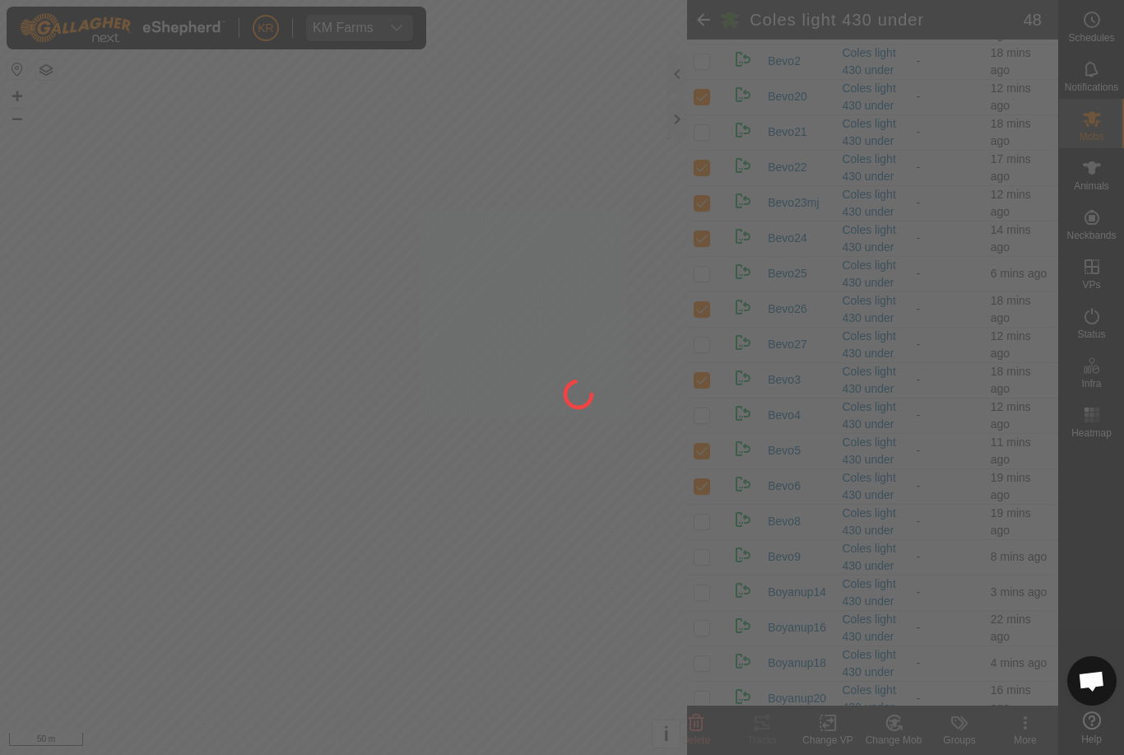
checkbox input "false"
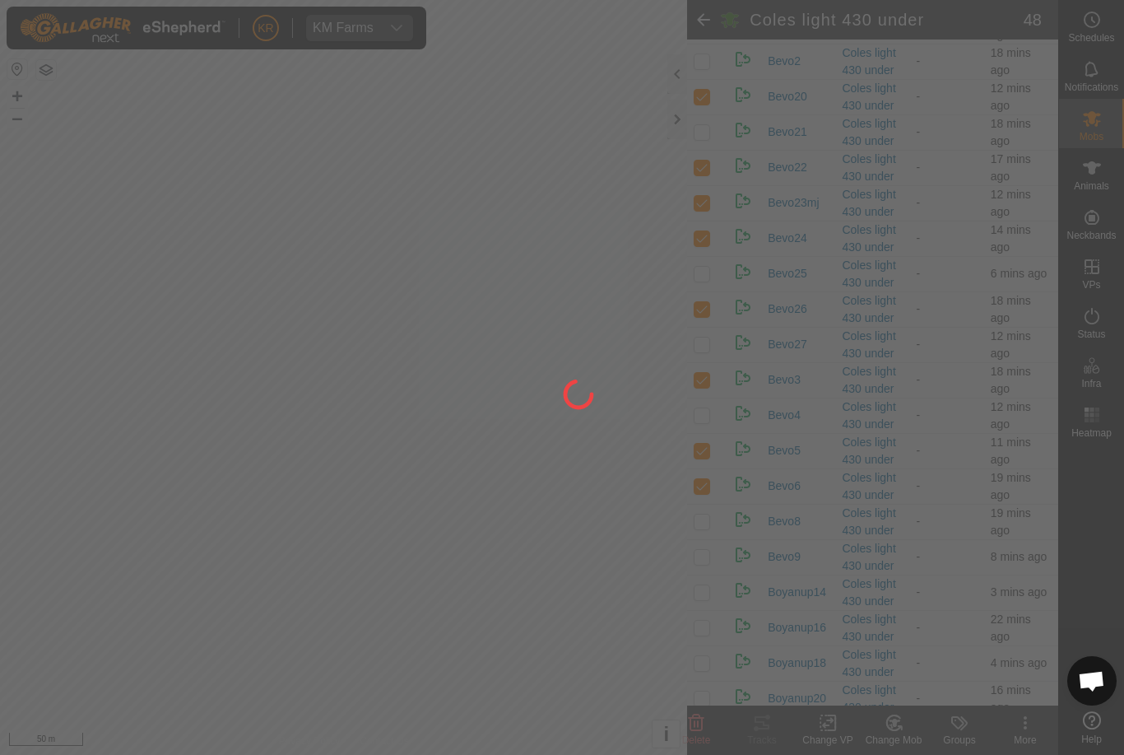
checkbox input "false"
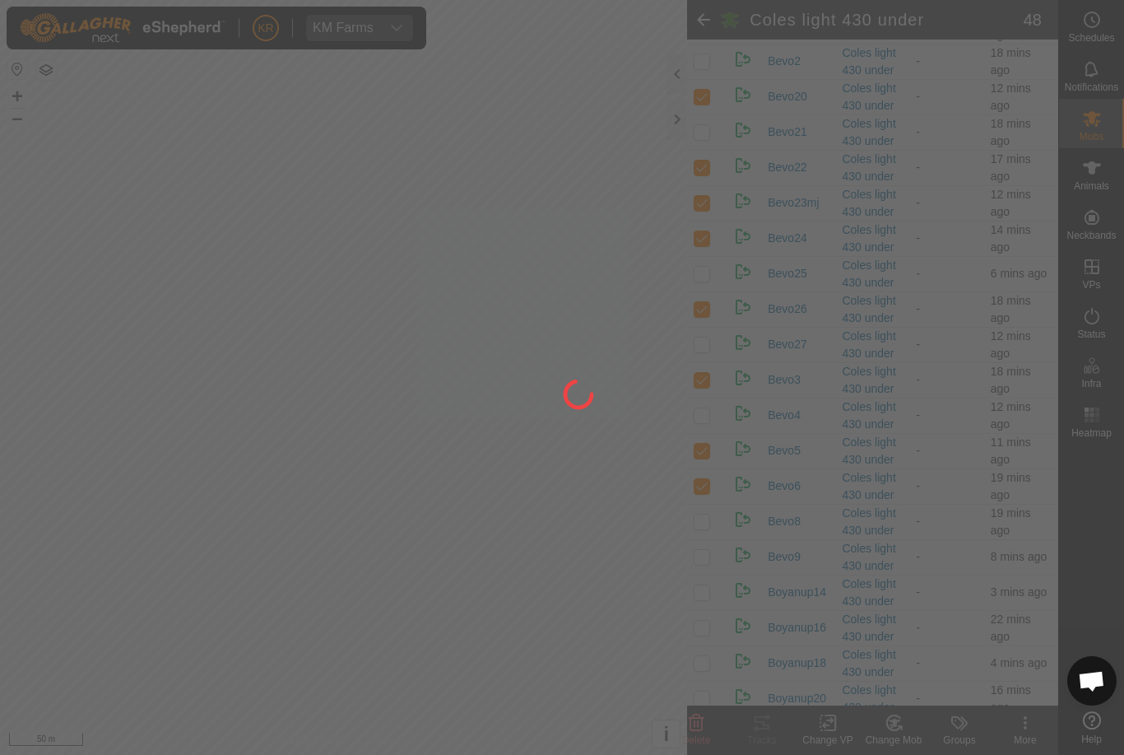
checkbox input "false"
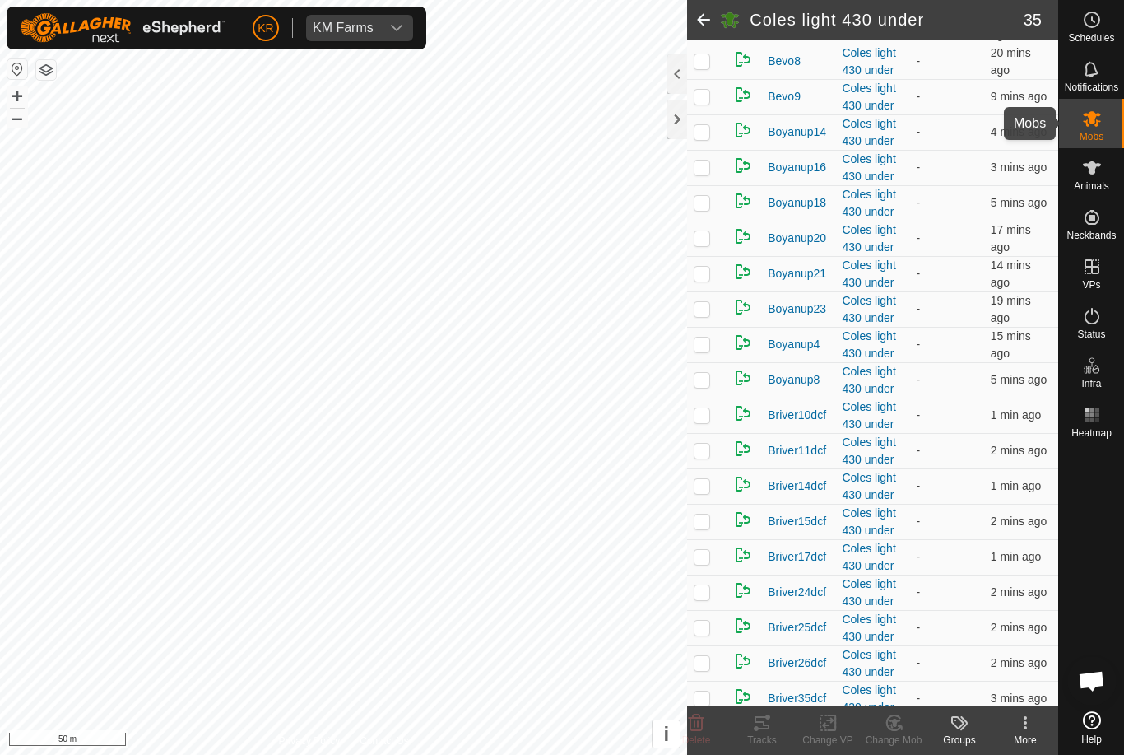
click at [1096, 133] on span "Mobs" at bounding box center [1092, 137] width 24 height 10
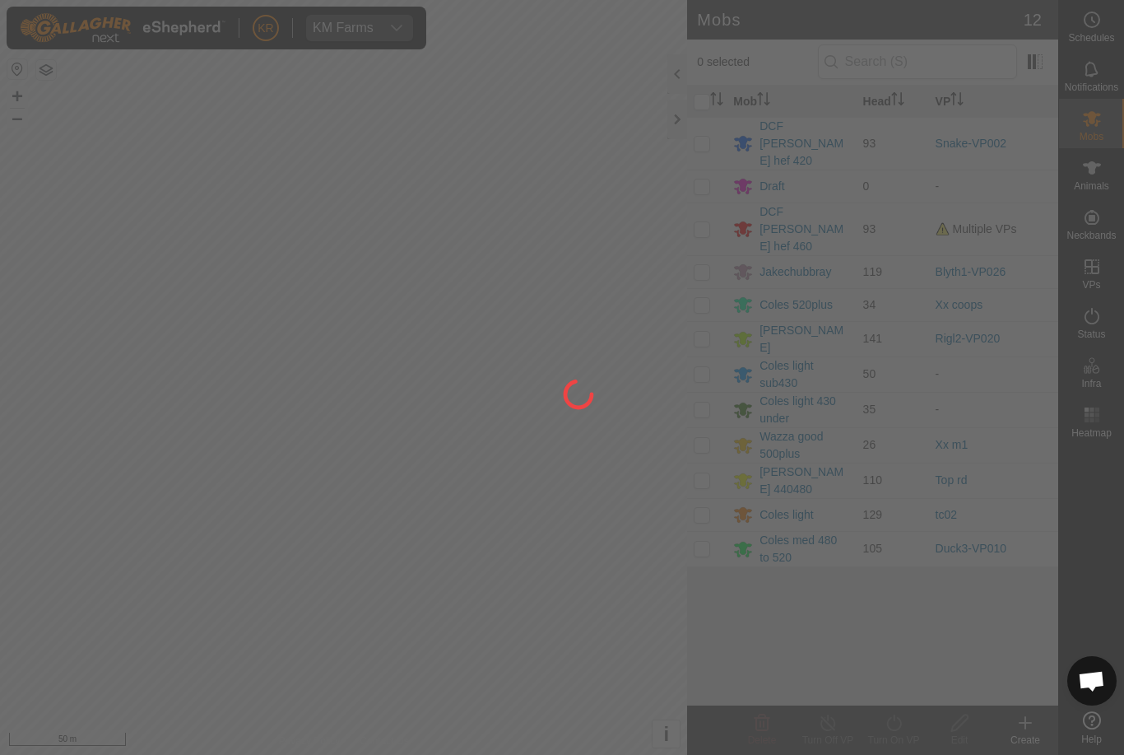
click at [830, 370] on div at bounding box center [562, 377] width 1124 height 755
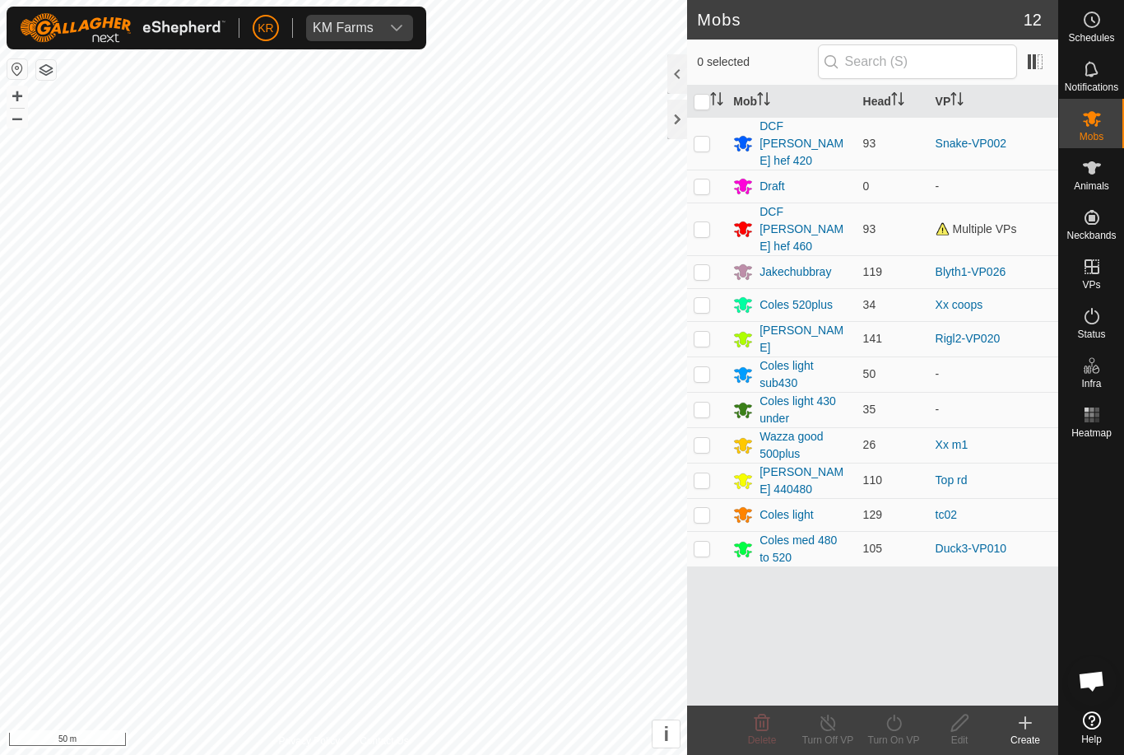
click at [813, 393] on div "Coles light 430 under" at bounding box center [805, 410] width 90 height 35
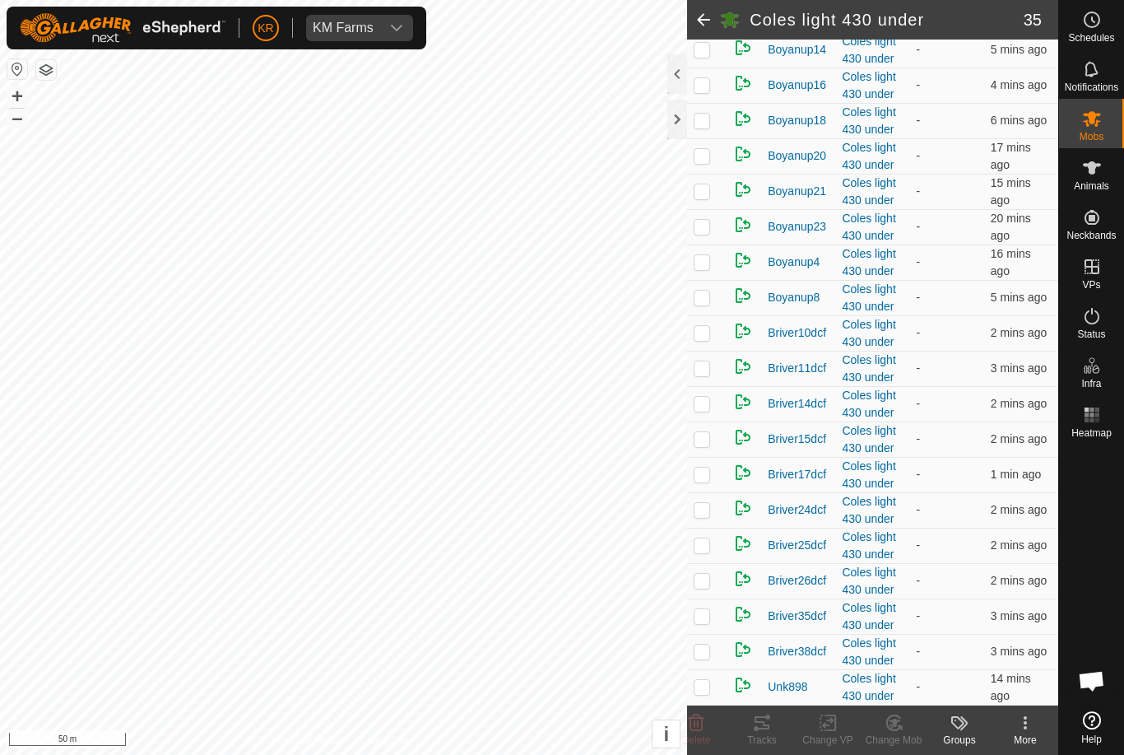
scroll to position [816, 0]
click at [693, 549] on td at bounding box center [707, 545] width 40 height 35
checkbox input "true"
click at [698, 581] on p-checkbox at bounding box center [702, 580] width 16 height 13
checkbox input "true"
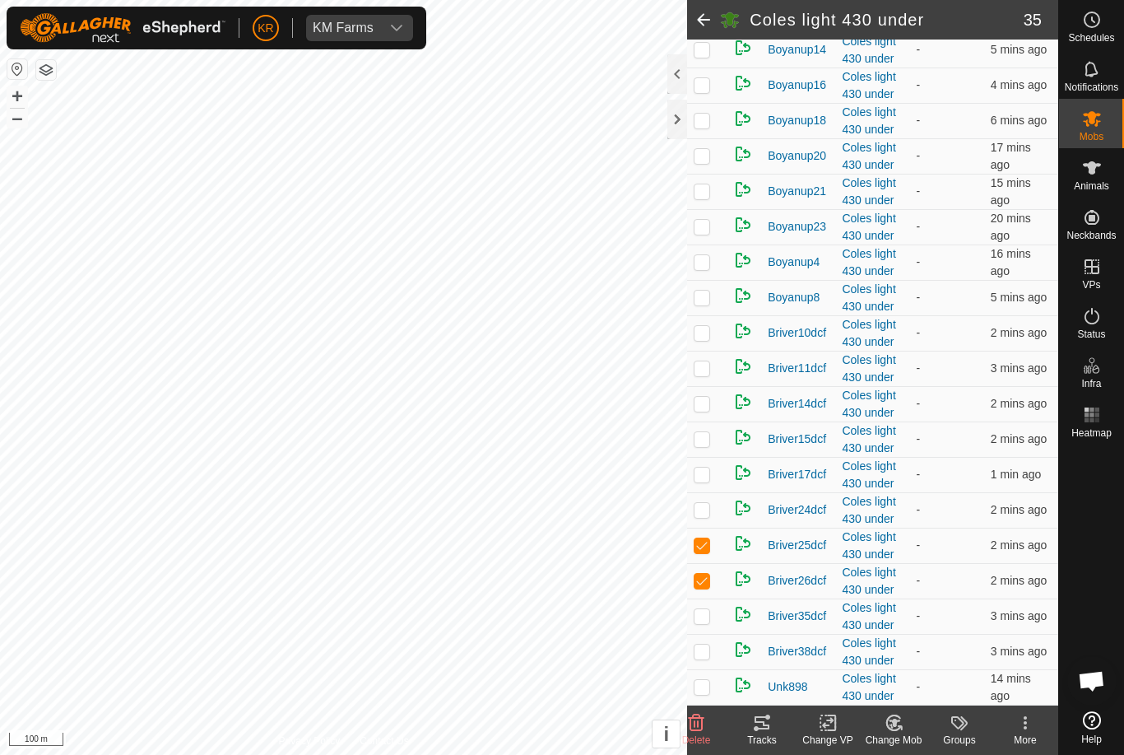
click at [698, 620] on p-checkbox at bounding box center [702, 615] width 16 height 13
checkbox input "true"
click at [695, 655] on p-checkbox at bounding box center [702, 650] width 16 height 13
checkbox input "true"
click at [708, 514] on p-checkbox at bounding box center [702, 509] width 16 height 13
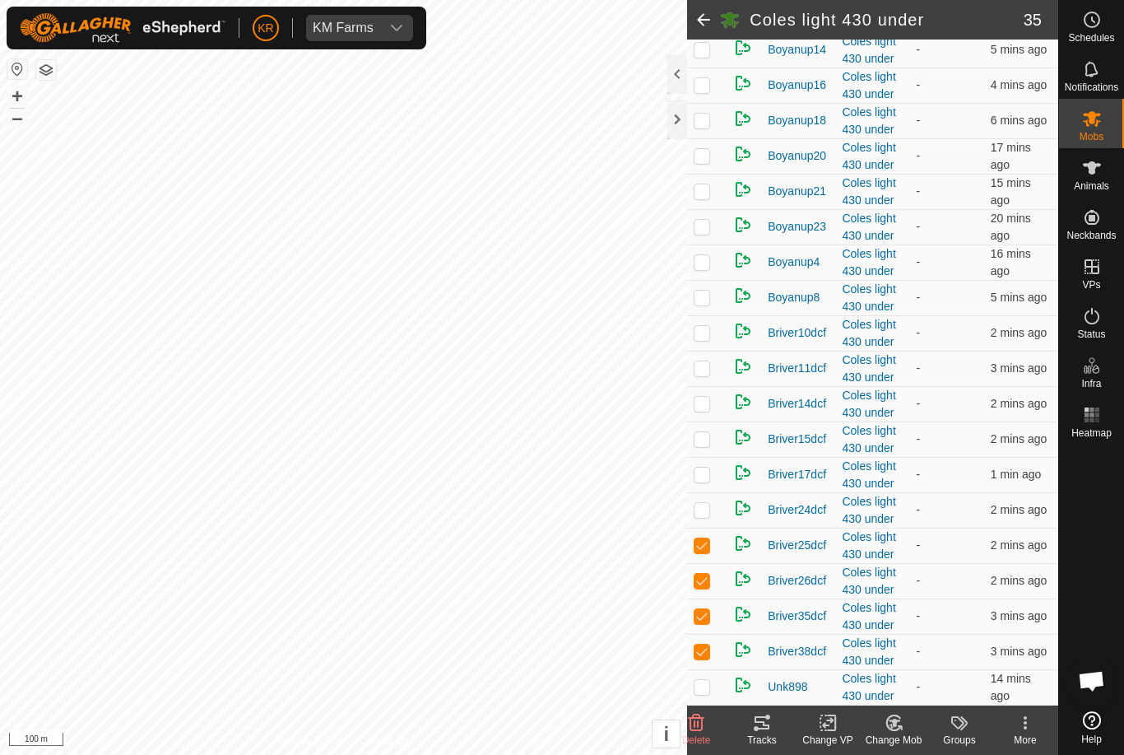
checkbox input "true"
click at [704, 474] on p-checkbox at bounding box center [702, 473] width 16 height 13
checkbox input "true"
click at [700, 440] on p-checkbox at bounding box center [702, 438] width 16 height 13
checkbox input "true"
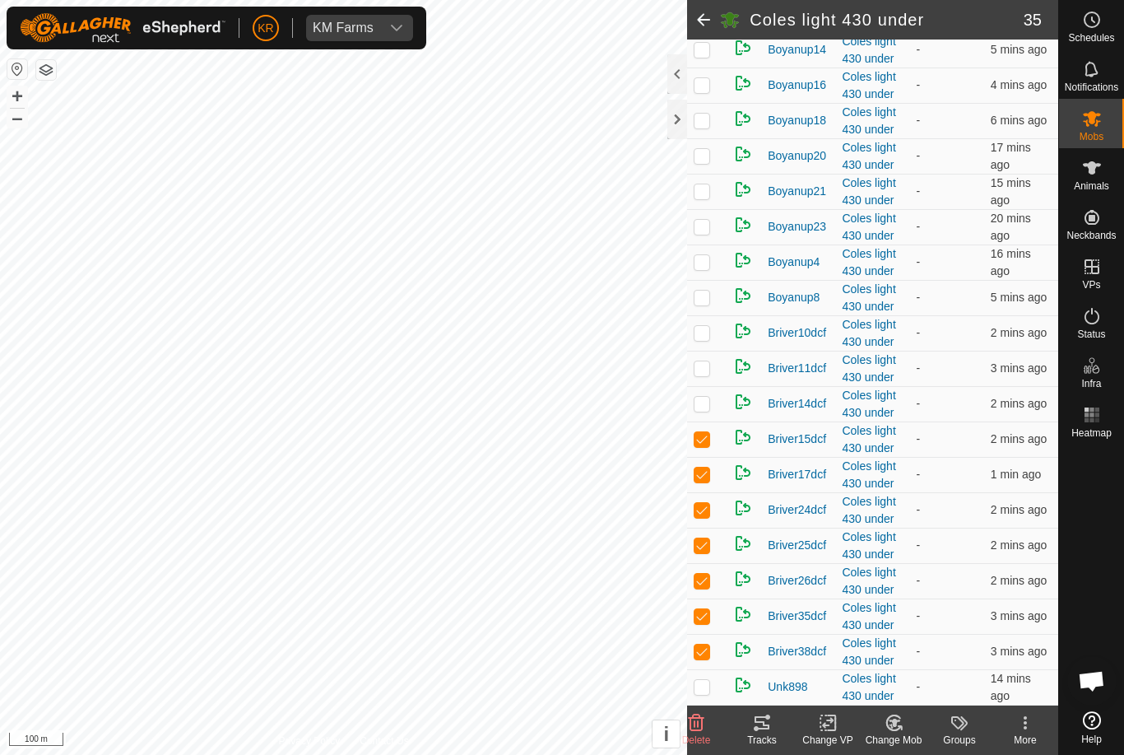
click at [699, 402] on p-checkbox at bounding box center [702, 403] width 16 height 13
checkbox input "true"
click at [703, 368] on p-checkbox at bounding box center [702, 367] width 16 height 13
checkbox input "true"
click at [705, 335] on p-checkbox at bounding box center [702, 332] width 16 height 13
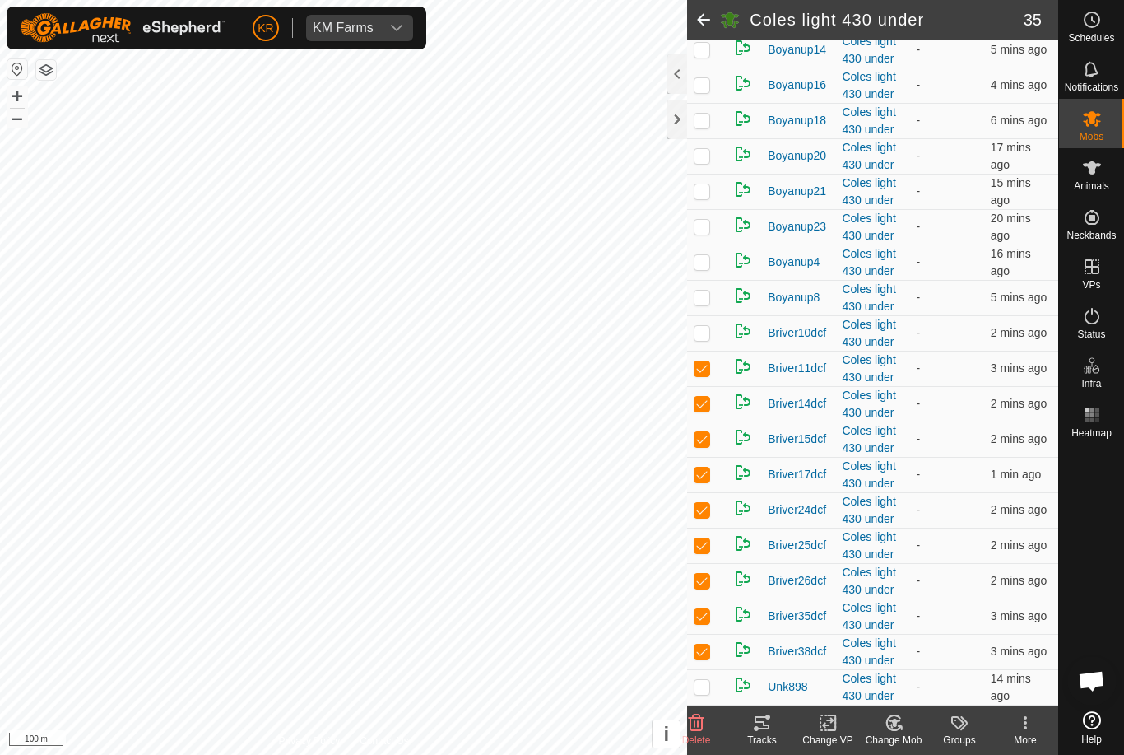
checkbox input "true"
click at [703, 293] on p-checkbox at bounding box center [702, 297] width 16 height 13
checkbox input "true"
click at [700, 261] on p-checkbox at bounding box center [702, 261] width 16 height 13
checkbox input "true"
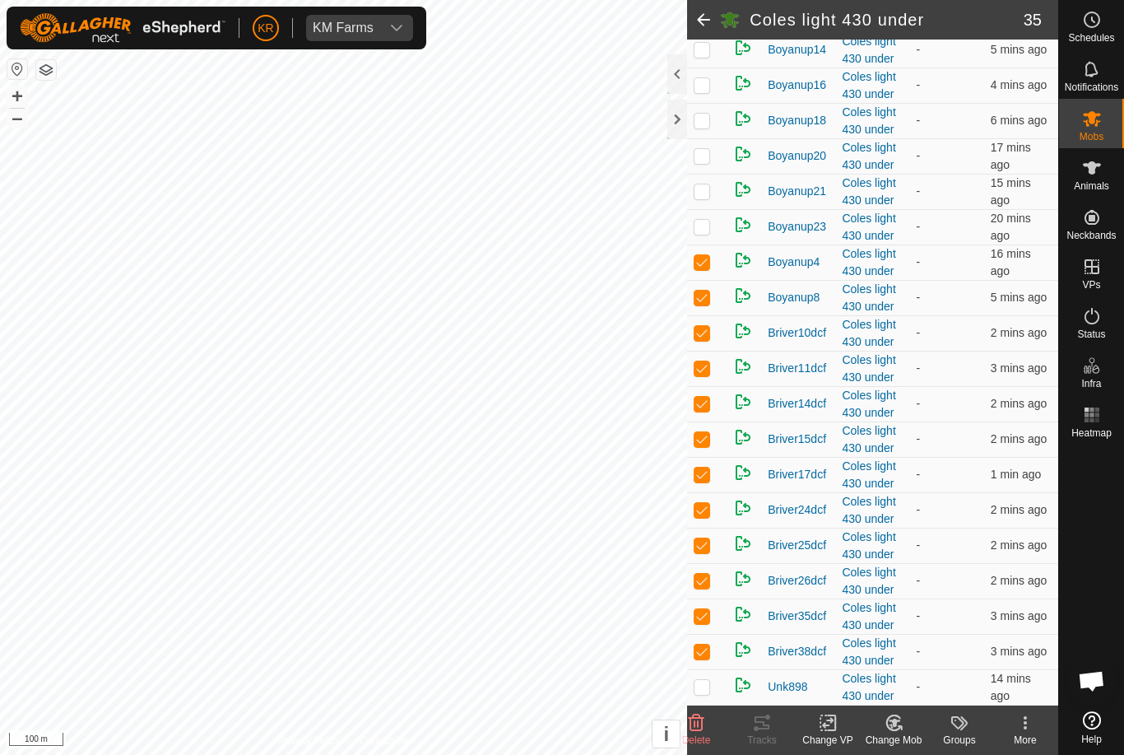
click at [709, 220] on p-checkbox at bounding box center [702, 226] width 16 height 13
click at [701, 224] on p-checkbox at bounding box center [702, 226] width 16 height 13
checkbox input "false"
click at [885, 713] on icon at bounding box center [894, 723] width 21 height 20
click at [927, 649] on span "Choose Mob..." at bounding box center [941, 652] width 86 height 20
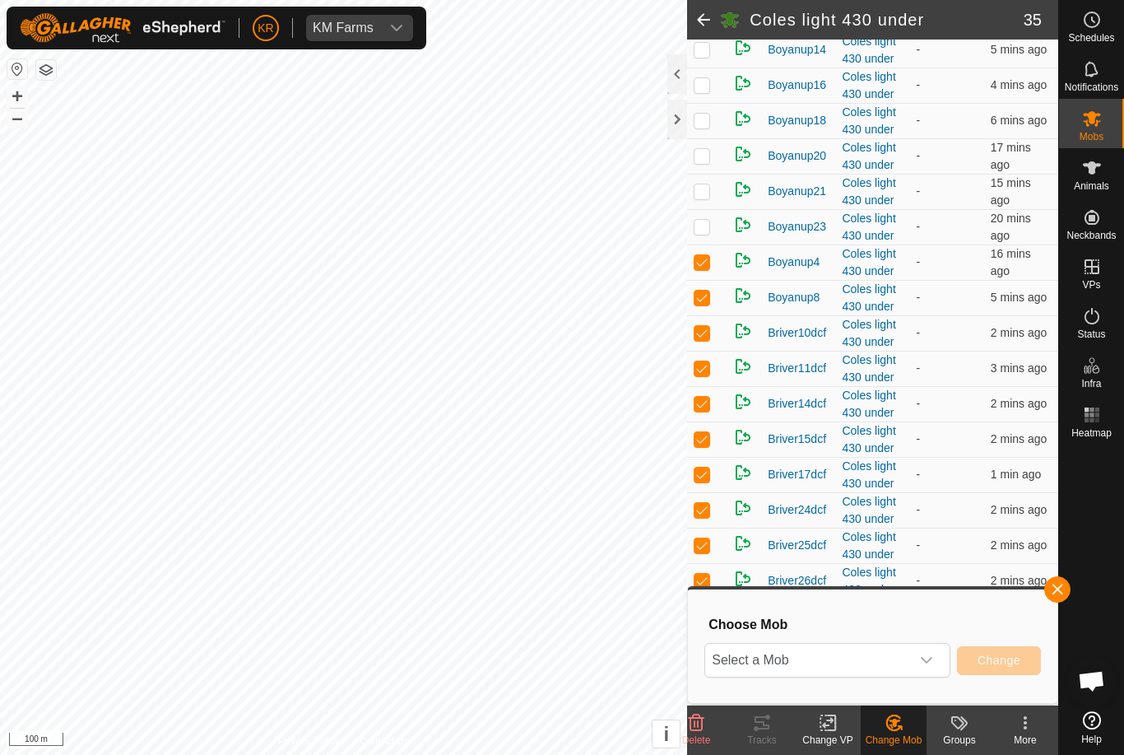
click at [856, 647] on span "Select a Mob" at bounding box center [807, 660] width 205 height 33
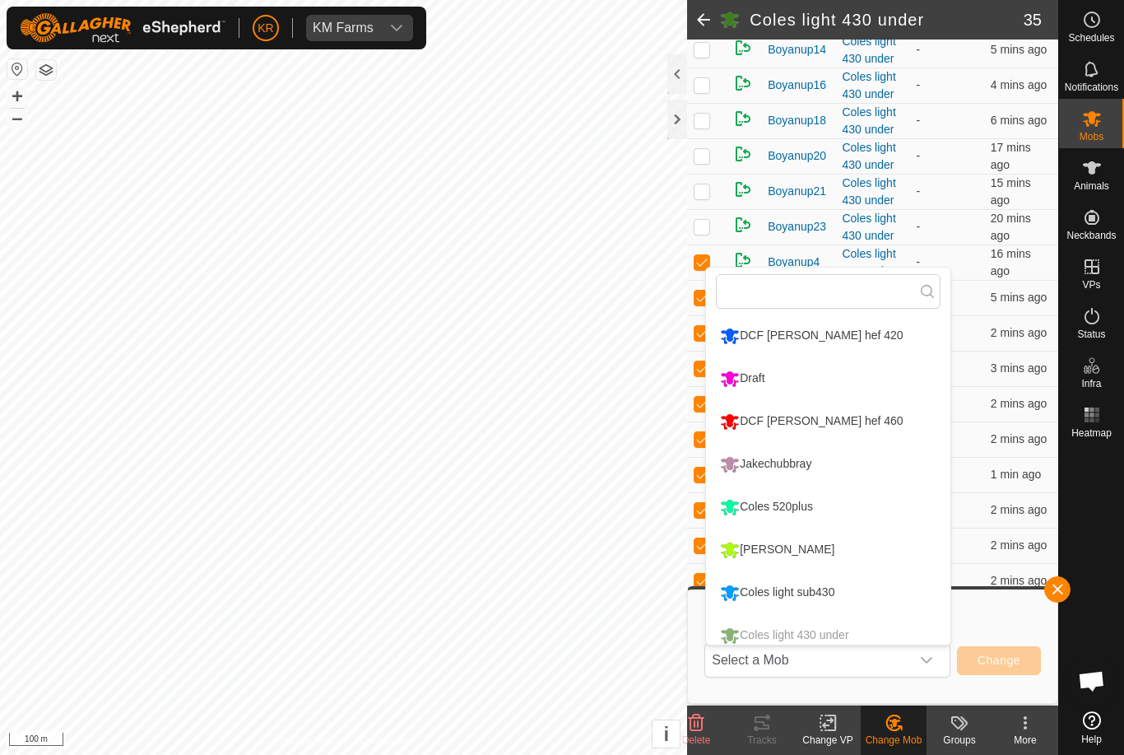
click at [788, 408] on div "DCF [PERSON_NAME] hef 460" at bounding box center [811, 421] width 191 height 28
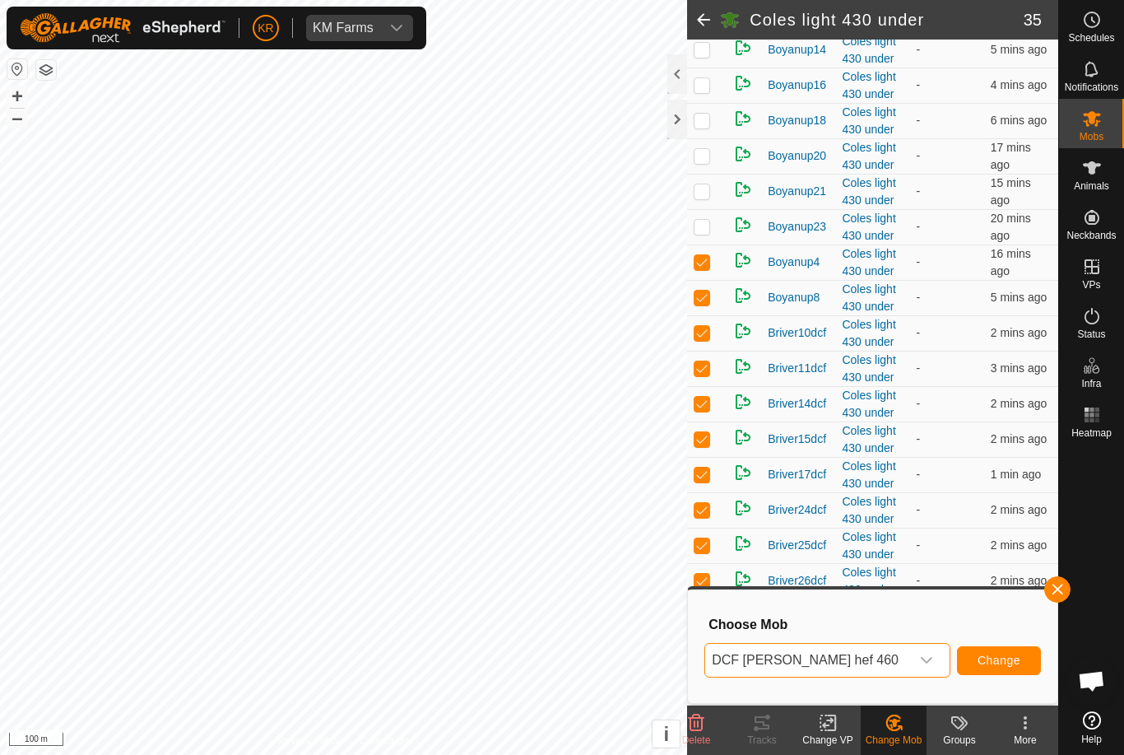
click at [1002, 659] on span "Change" at bounding box center [999, 659] width 43 height 13
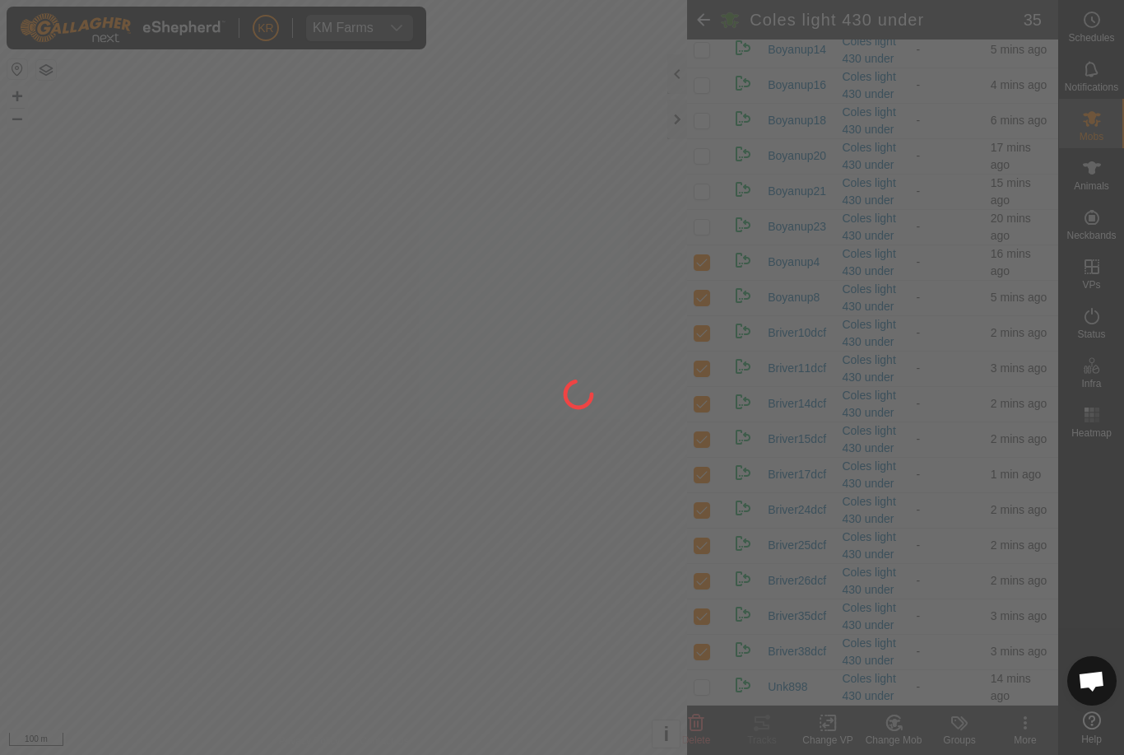
checkbox input "false"
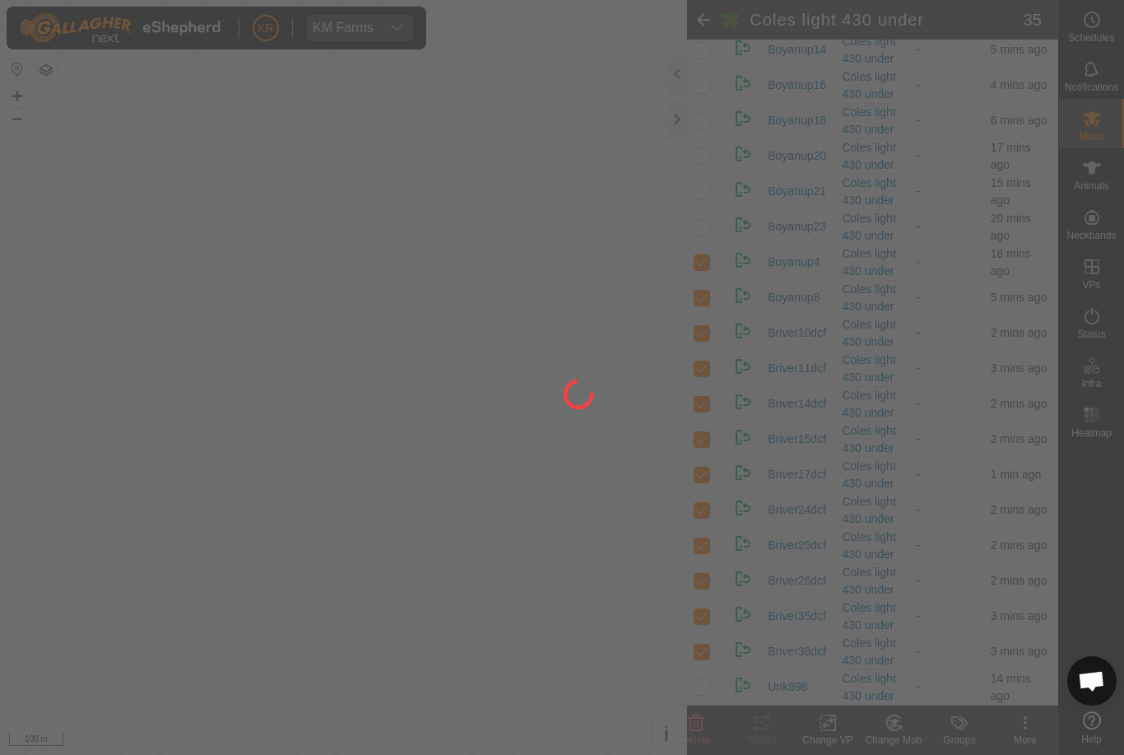
checkbox input "false"
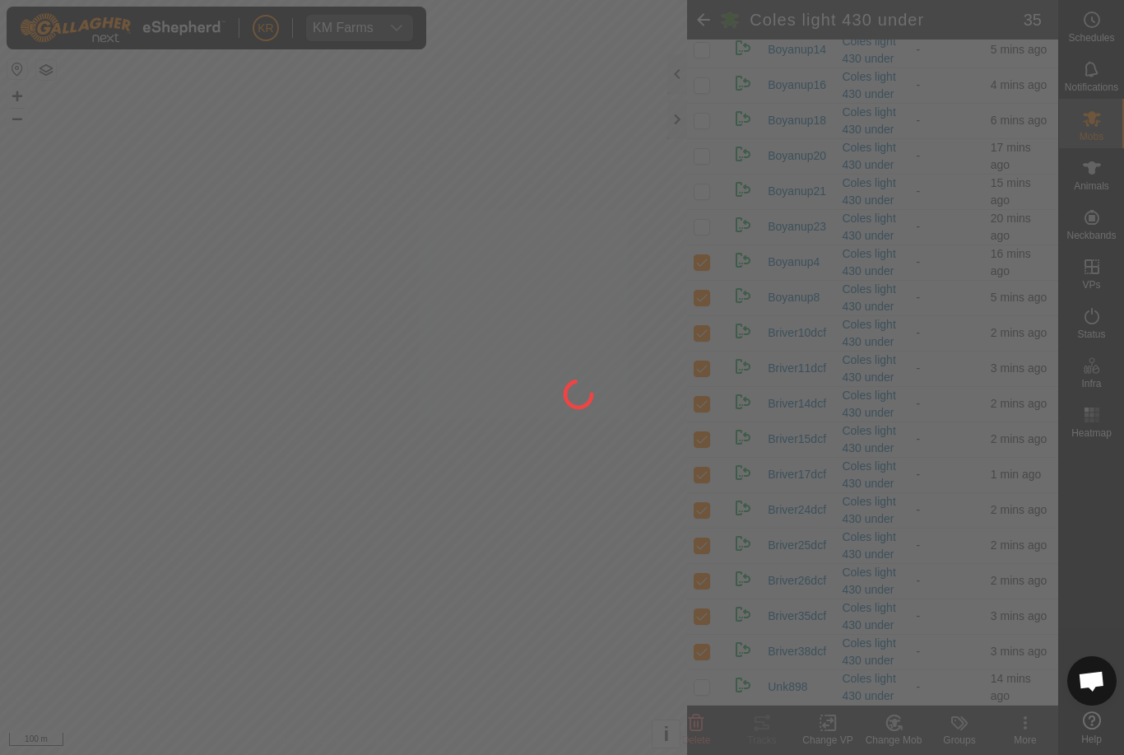
checkbox input "false"
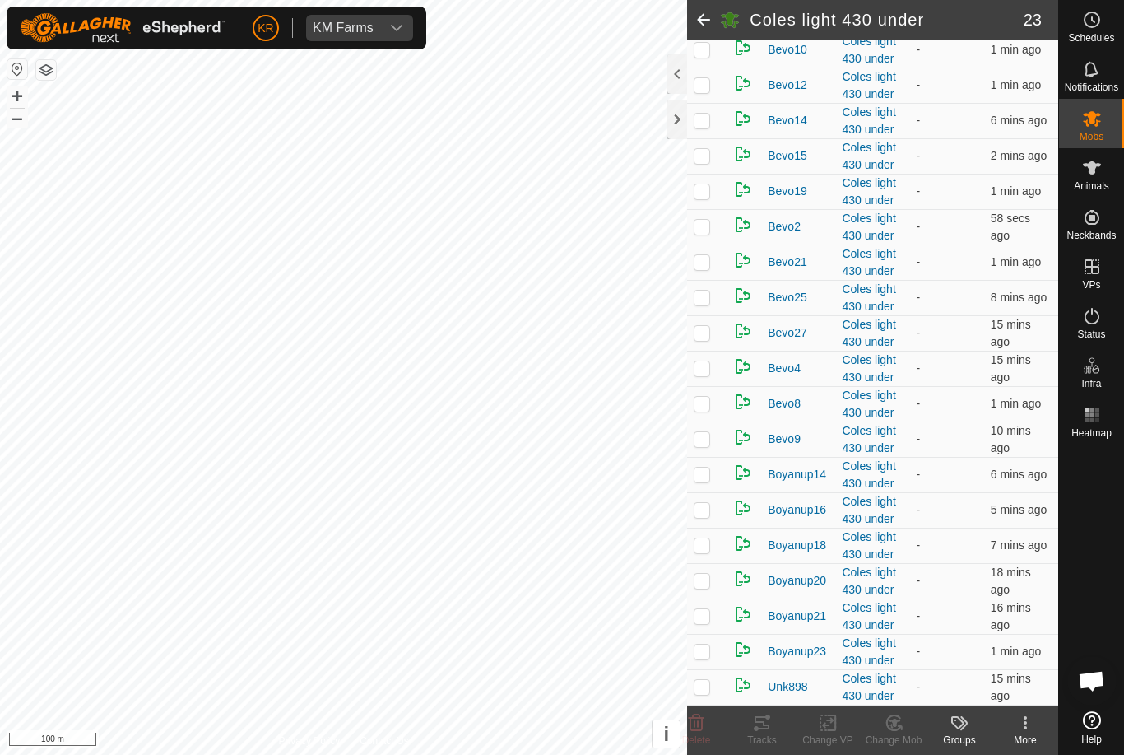
scroll to position [391, 0]
click at [695, 481] on p-checkbox at bounding box center [702, 473] width 16 height 13
click at [700, 489] on td at bounding box center [707, 474] width 40 height 35
checkbox input "false"
click at [704, 230] on p-checkbox at bounding box center [702, 226] width 16 height 13
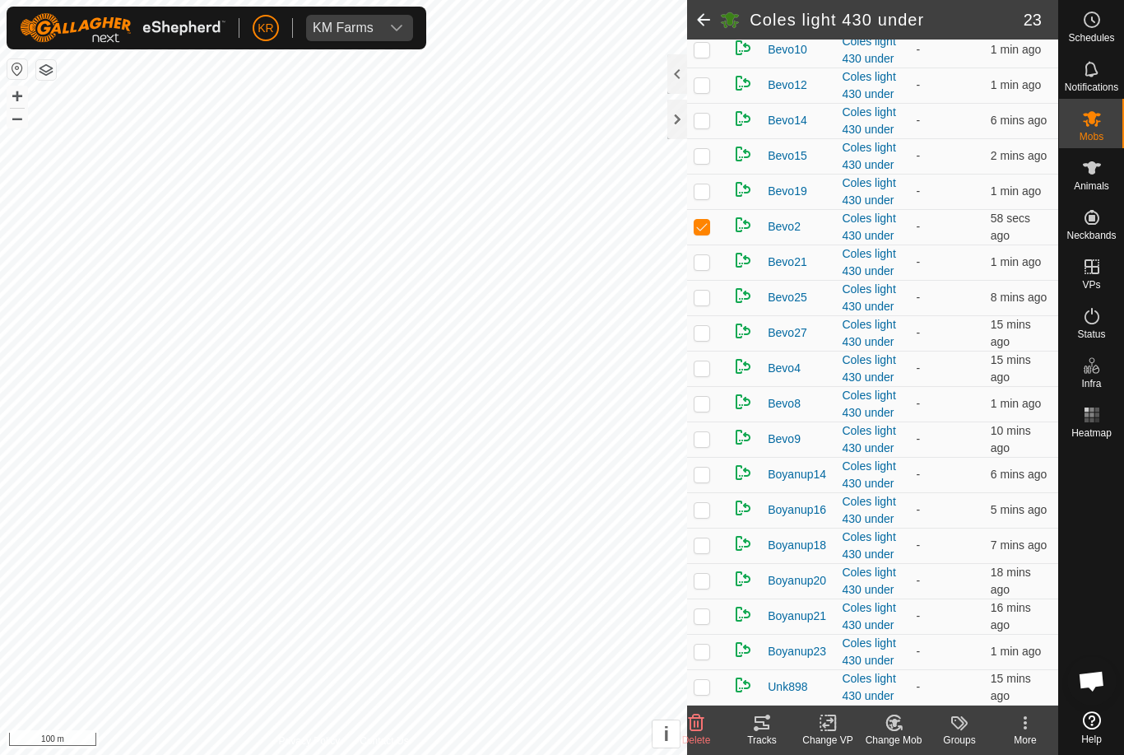
click at [706, 232] on p-checkbox at bounding box center [702, 226] width 16 height 13
checkbox input "false"
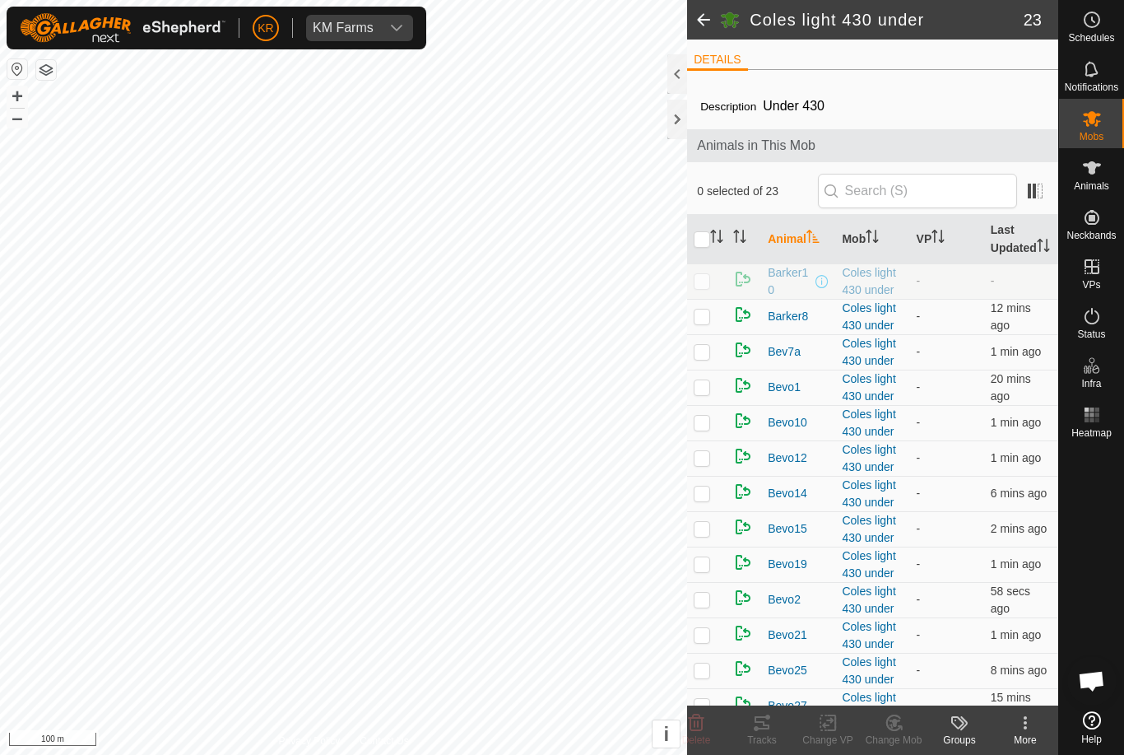
scroll to position [0, 0]
click at [689, 334] on td at bounding box center [707, 316] width 40 height 35
click at [696, 323] on p-checkbox at bounding box center [702, 315] width 16 height 13
checkbox input "false"
click at [702, 370] on td at bounding box center [707, 351] width 40 height 35
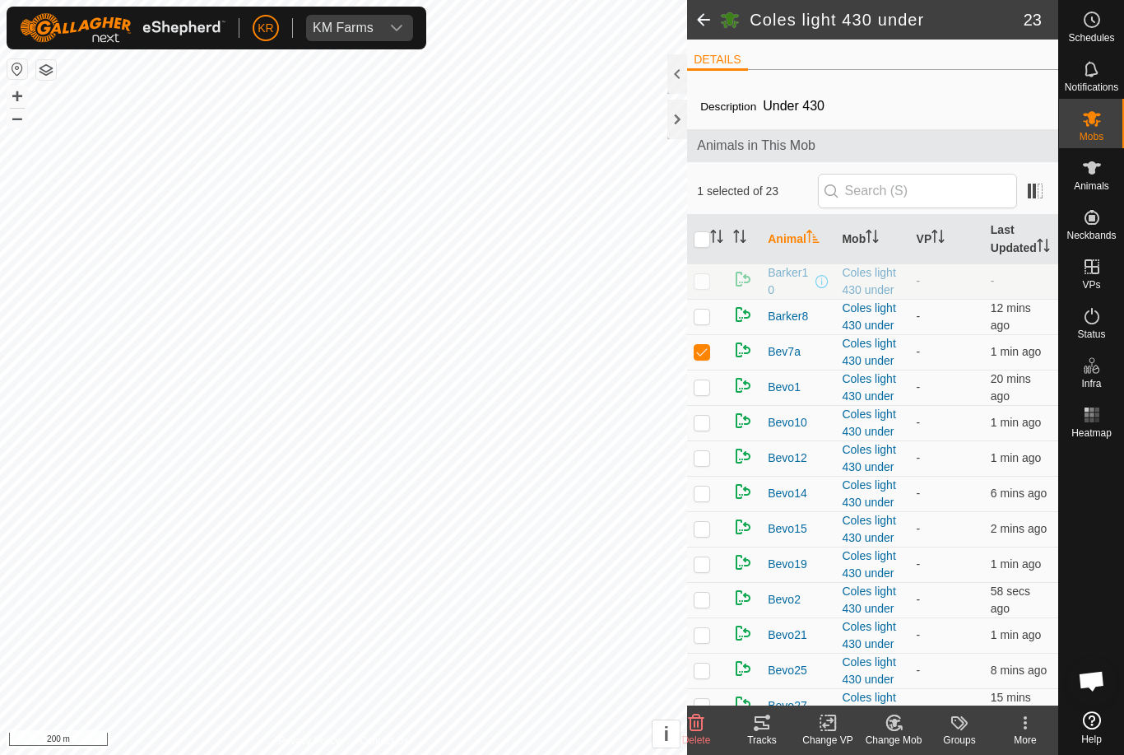
click at [708, 358] on p-checkbox at bounding box center [702, 351] width 16 height 13
checkbox input "false"
click at [703, 405] on td at bounding box center [707, 387] width 40 height 35
checkbox input "true"
click at [700, 429] on p-checkbox at bounding box center [702, 422] width 16 height 13
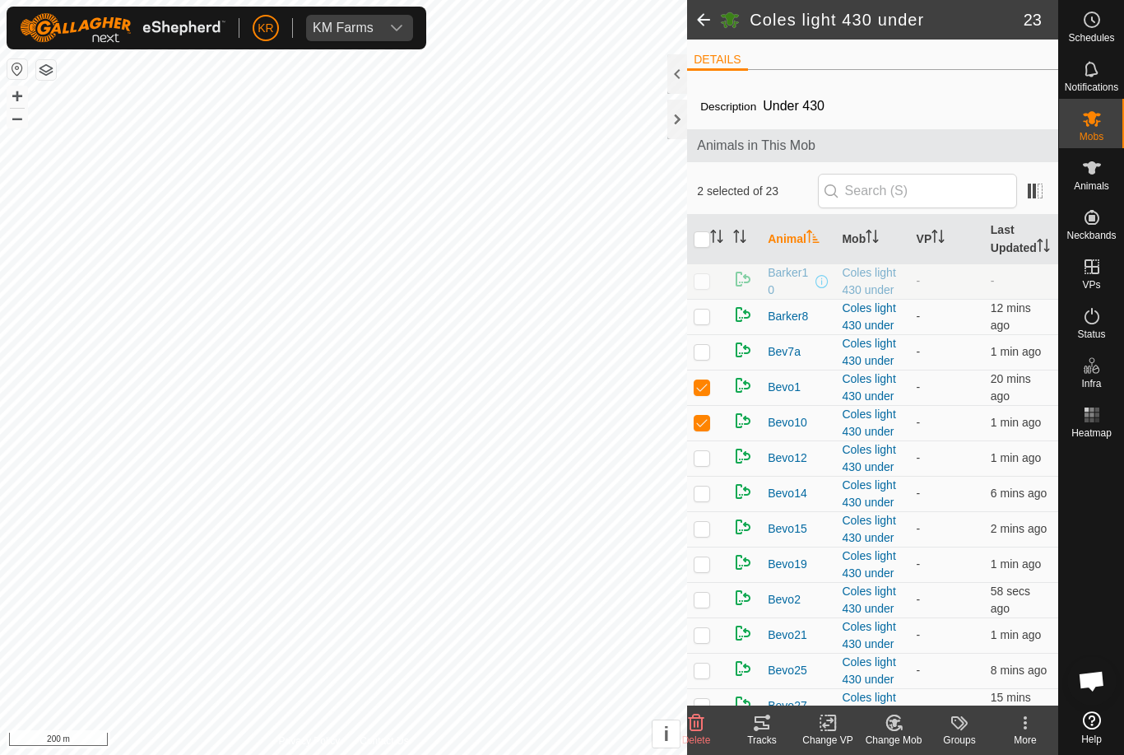
click at [706, 429] on p-checkbox at bounding box center [702, 422] width 16 height 13
checkbox input "false"
click at [709, 476] on td at bounding box center [707, 457] width 40 height 35
click at [710, 464] on p-checkbox at bounding box center [702, 457] width 16 height 13
checkbox input "false"
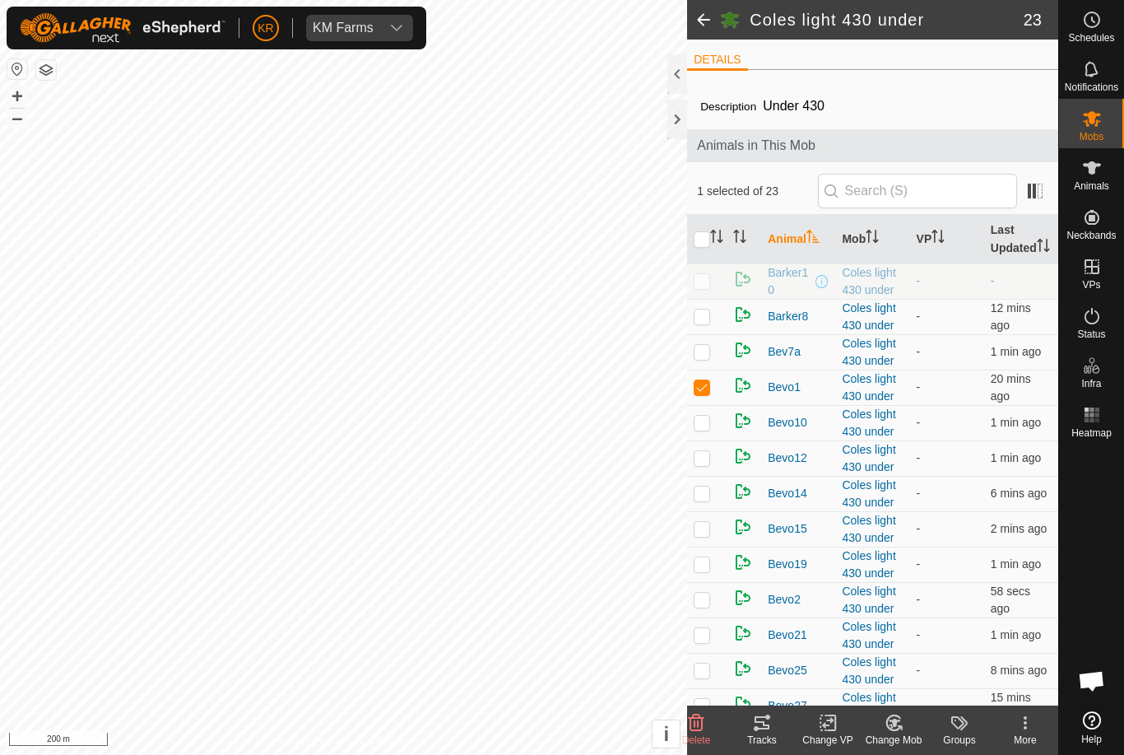
click at [706, 500] on p-checkbox at bounding box center [702, 492] width 16 height 13
click at [709, 500] on p-checkbox at bounding box center [702, 492] width 16 height 13
checkbox input "false"
click at [696, 535] on p-checkbox at bounding box center [702, 528] width 16 height 13
checkbox input "true"
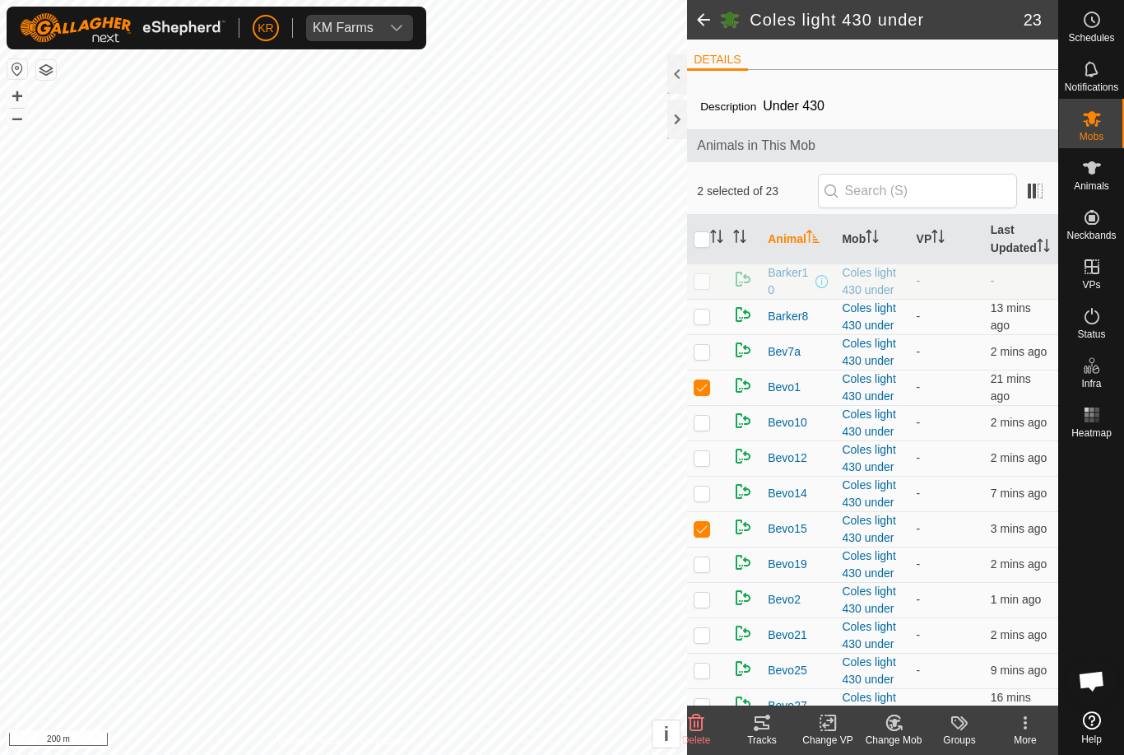
click at [709, 570] on p-checkbox at bounding box center [702, 563] width 16 height 13
checkbox input "true"
click at [705, 535] on p-checkbox at bounding box center [702, 528] width 16 height 13
checkbox input "false"
click at [709, 570] on p-checkbox at bounding box center [702, 563] width 16 height 13
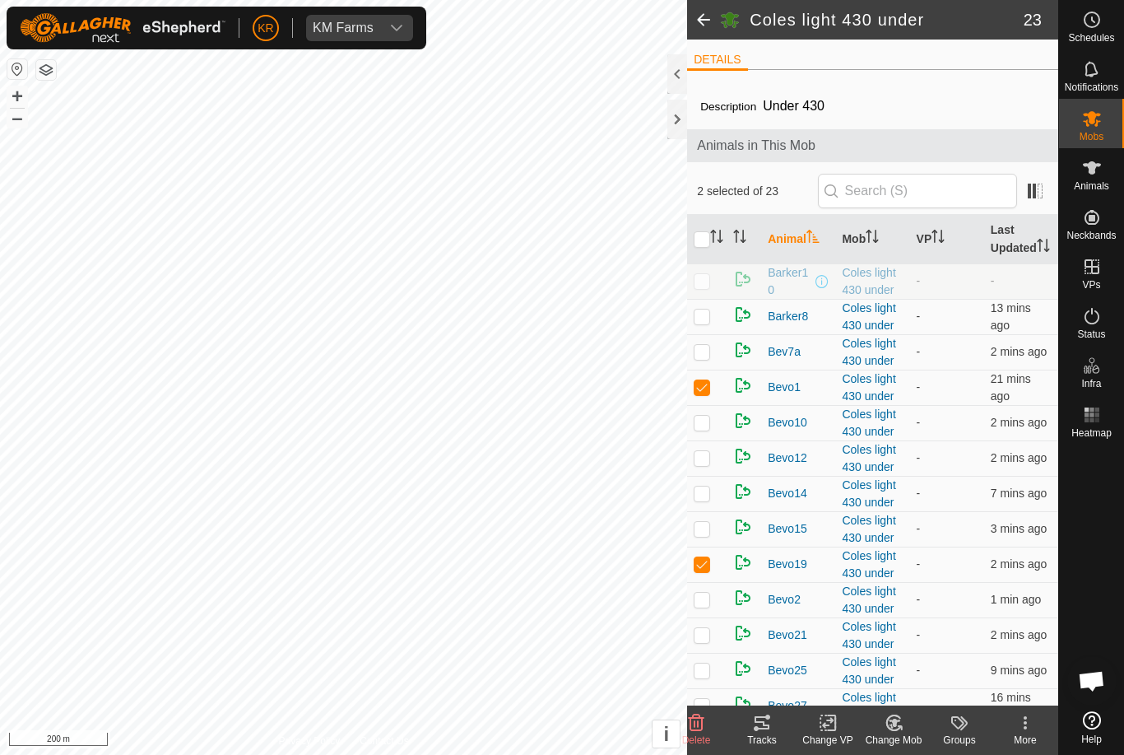
checkbox input "false"
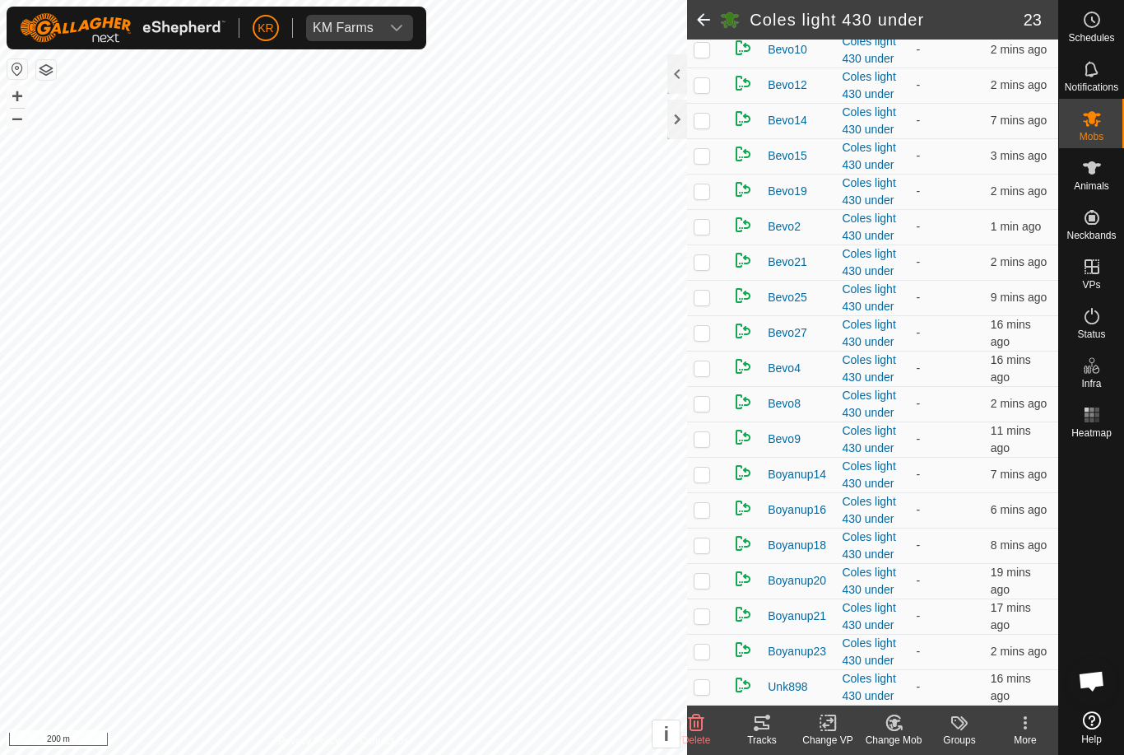
scroll to position [387, 0]
click at [703, 233] on p-checkbox at bounding box center [702, 226] width 16 height 13
click at [701, 244] on td at bounding box center [707, 226] width 40 height 35
checkbox input "false"
click at [699, 277] on td at bounding box center [707, 261] width 40 height 35
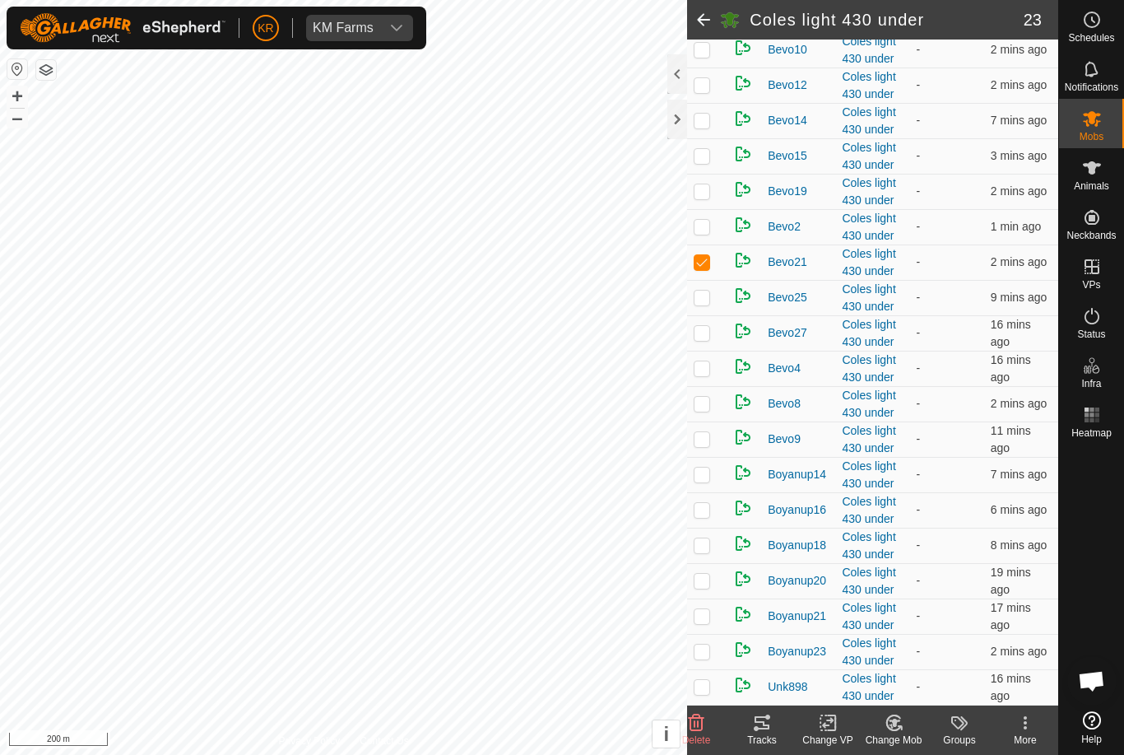
click at [705, 268] on p-checkbox at bounding box center [702, 261] width 16 height 13
checkbox input "false"
click at [704, 304] on p-checkbox at bounding box center [702, 297] width 16 height 13
click at [705, 304] on p-checkbox at bounding box center [702, 297] width 16 height 13
checkbox input "false"
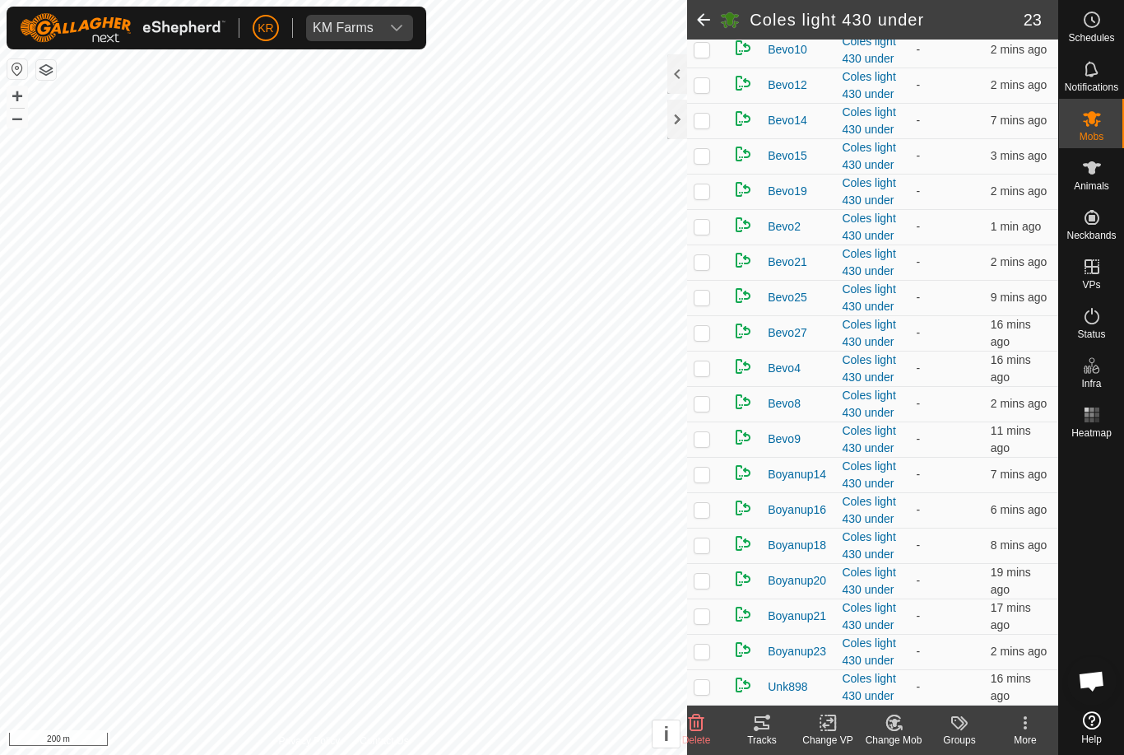
click at [705, 345] on td at bounding box center [707, 332] width 40 height 35
click at [700, 346] on td at bounding box center [707, 332] width 40 height 35
checkbox input "false"
click at [705, 374] on p-checkbox at bounding box center [702, 367] width 16 height 13
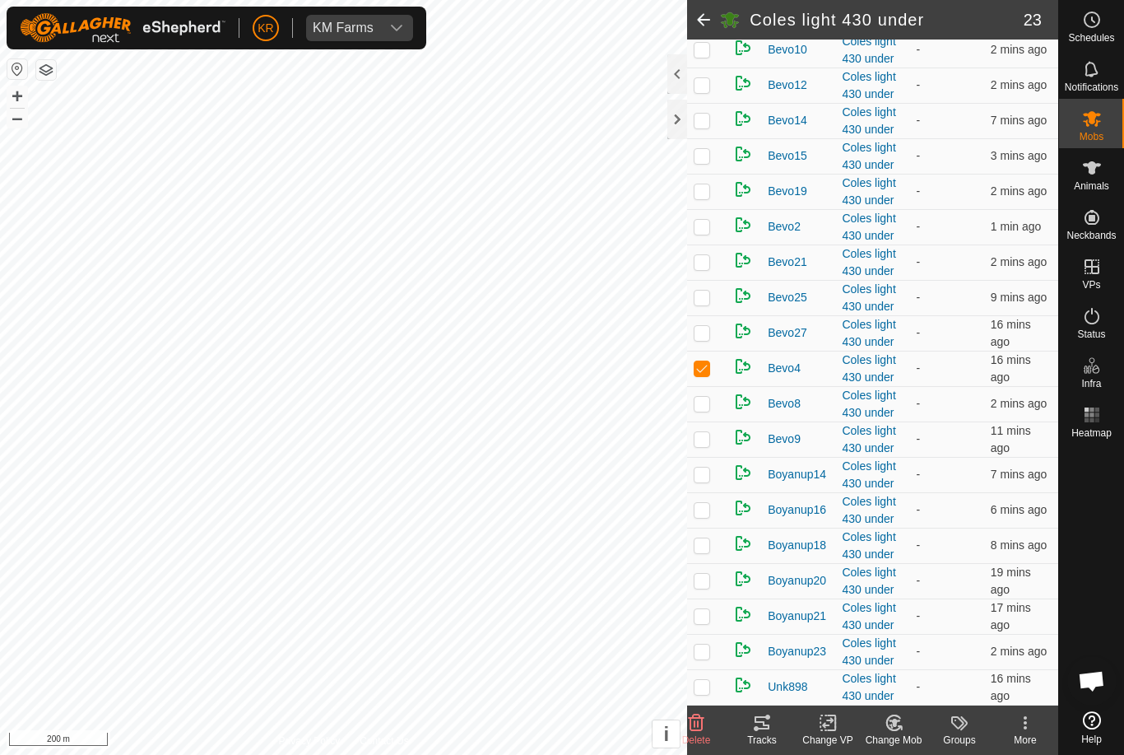
checkbox input "false"
click at [705, 410] on p-checkbox at bounding box center [702, 403] width 16 height 13
click at [708, 410] on p-checkbox at bounding box center [702, 403] width 16 height 13
click at [694, 416] on td at bounding box center [707, 403] width 40 height 35
checkbox input "true"
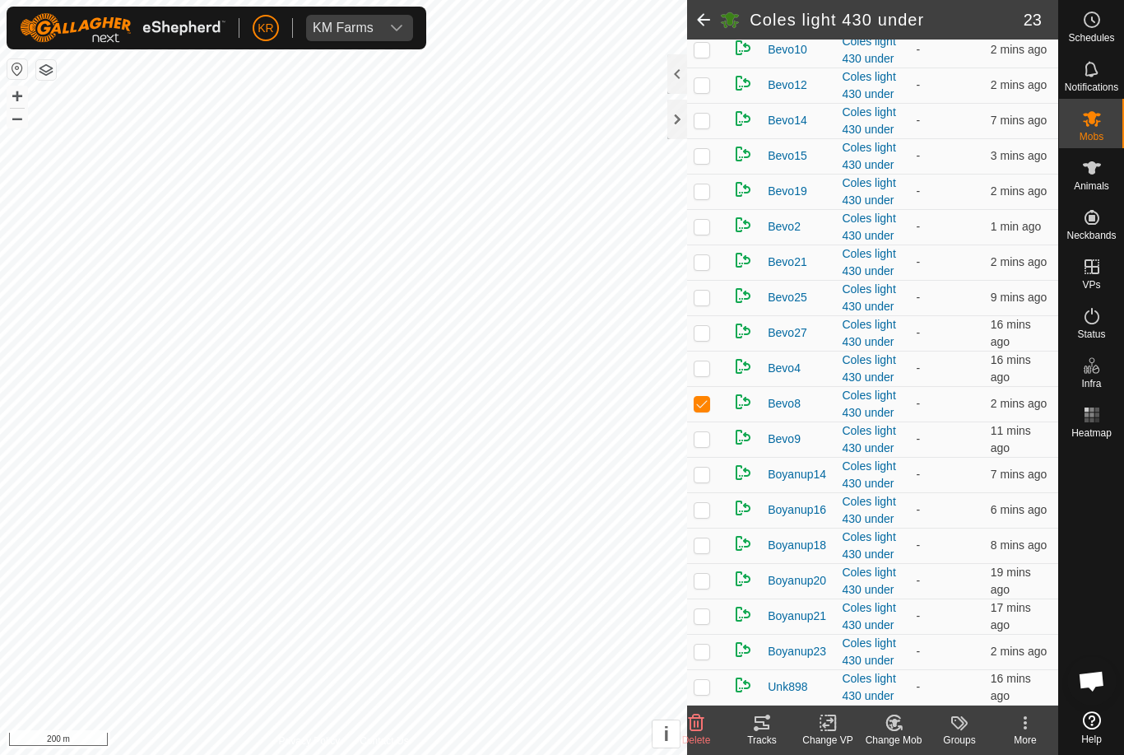
click at [698, 491] on td at bounding box center [707, 474] width 40 height 35
click at [693, 492] on td at bounding box center [707, 474] width 40 height 35
checkbox input "false"
click at [888, 726] on icon at bounding box center [893, 722] width 14 height 15
click at [957, 663] on link "Choose Mob..." at bounding box center [943, 651] width 163 height 33
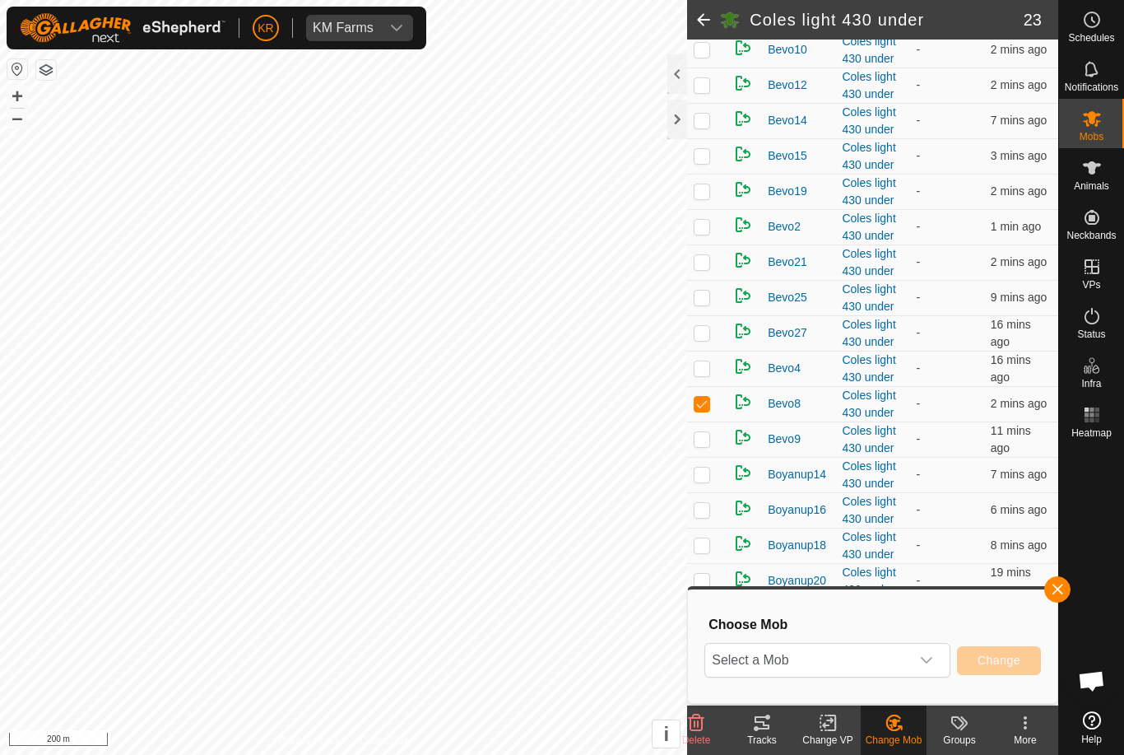
click at [904, 672] on span "Select a Mob" at bounding box center [807, 660] width 205 height 33
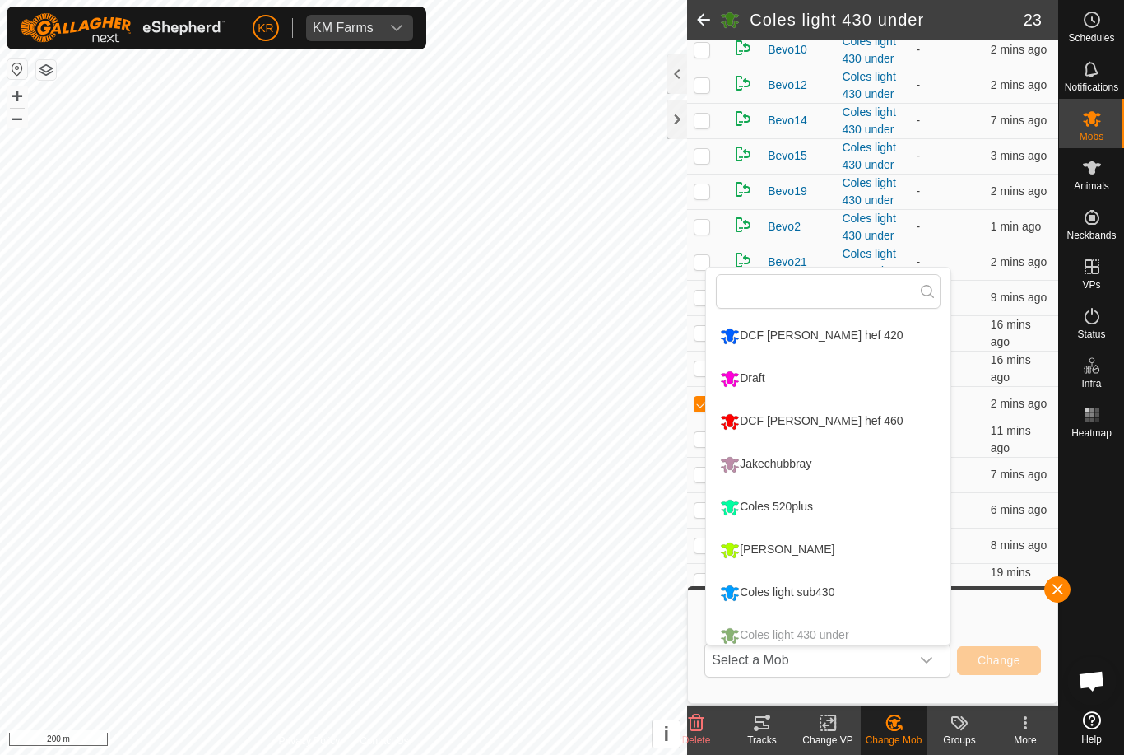
click at [828, 430] on div "DCF [PERSON_NAME] hef 460" at bounding box center [811, 421] width 191 height 28
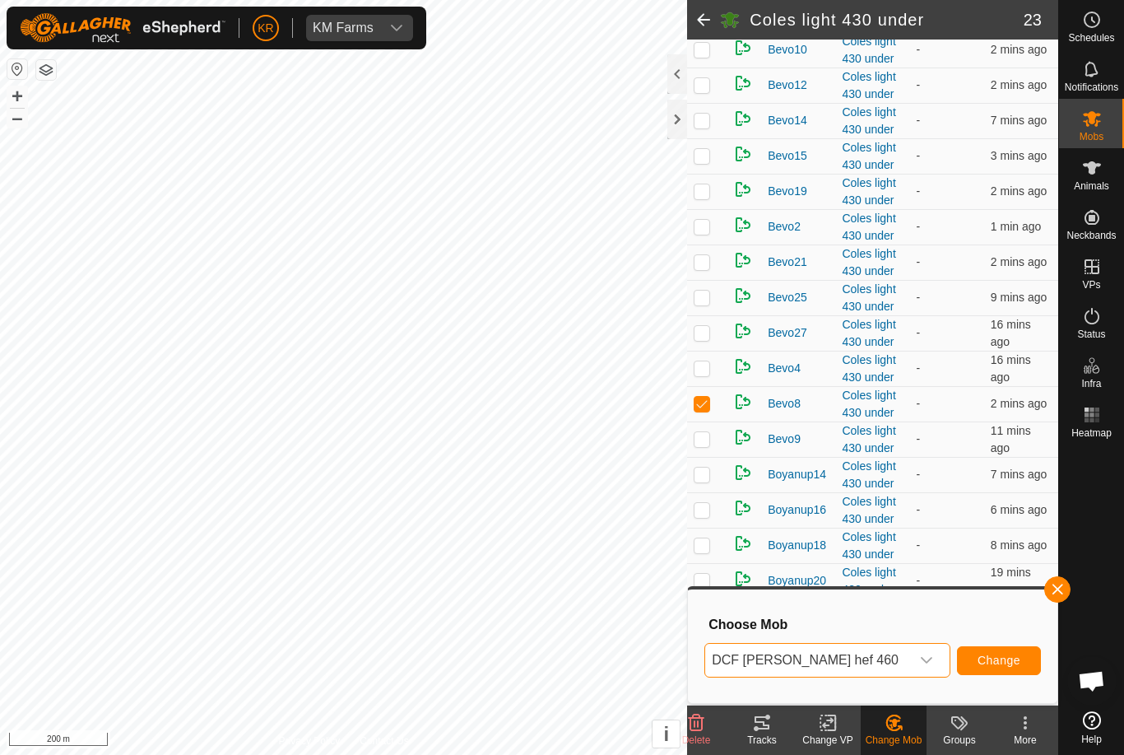
click at [1004, 667] on button "Change" at bounding box center [999, 660] width 84 height 29
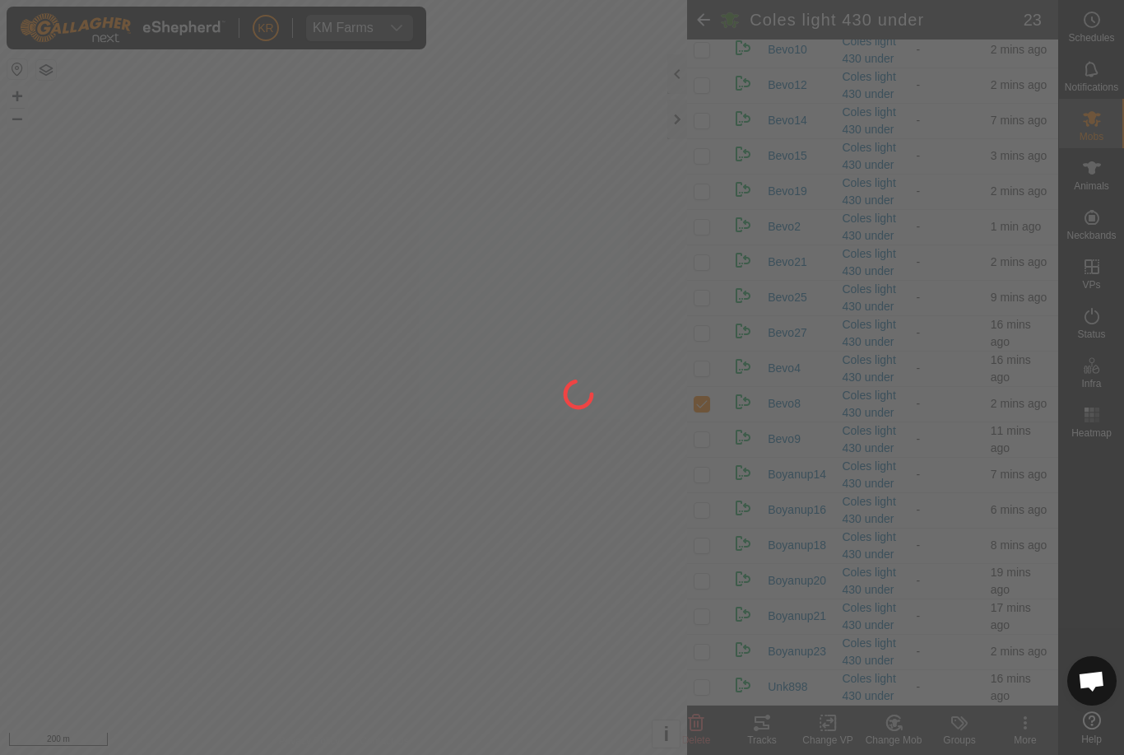
checkbox input "false"
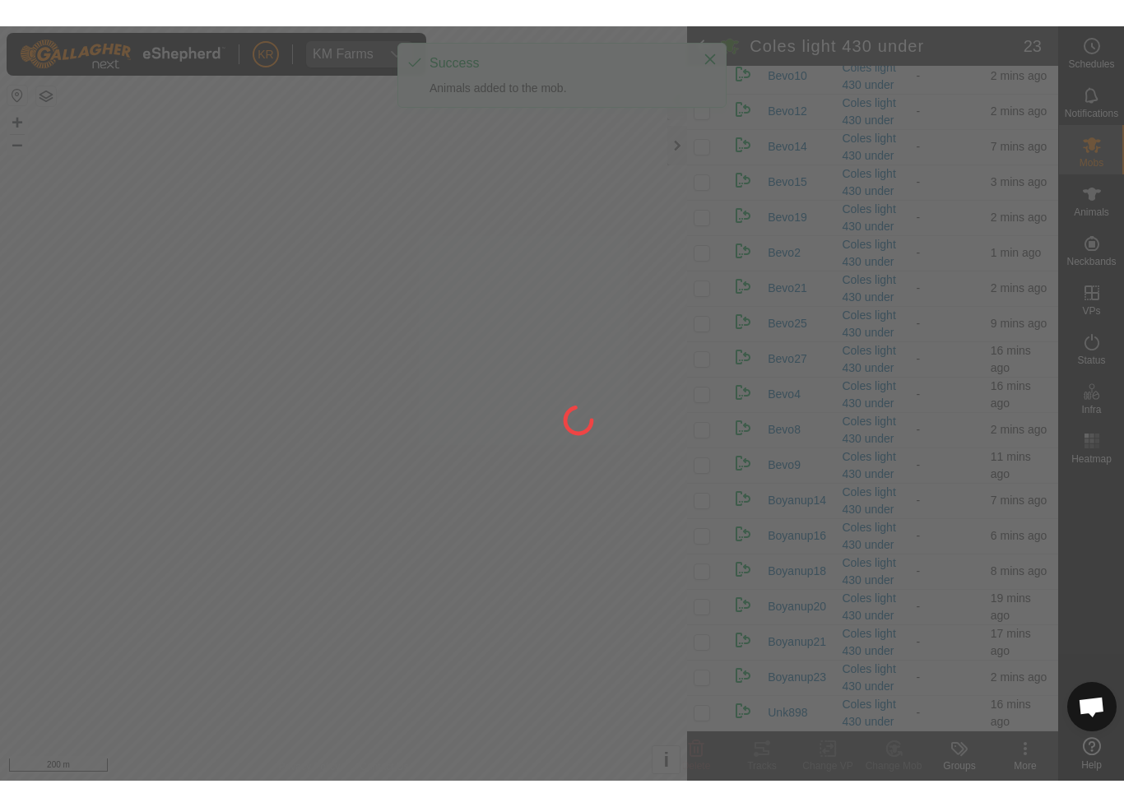
scroll to position [320, 0]
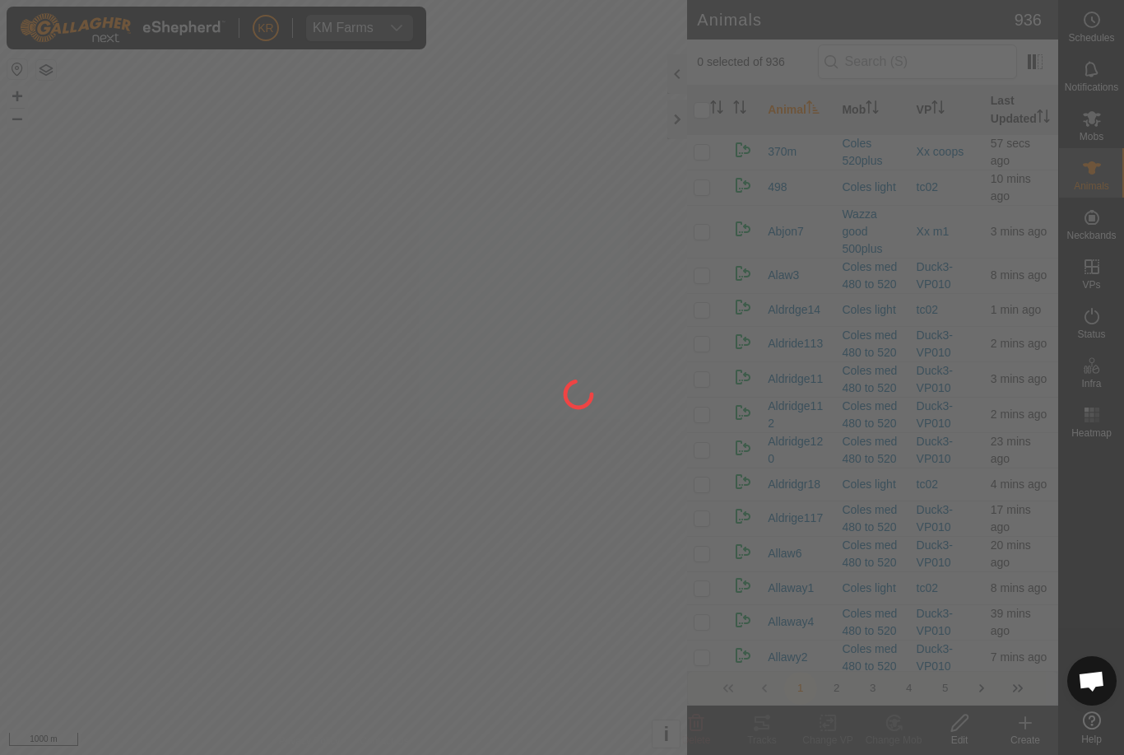
click at [49, 533] on div at bounding box center [562, 377] width 1124 height 755
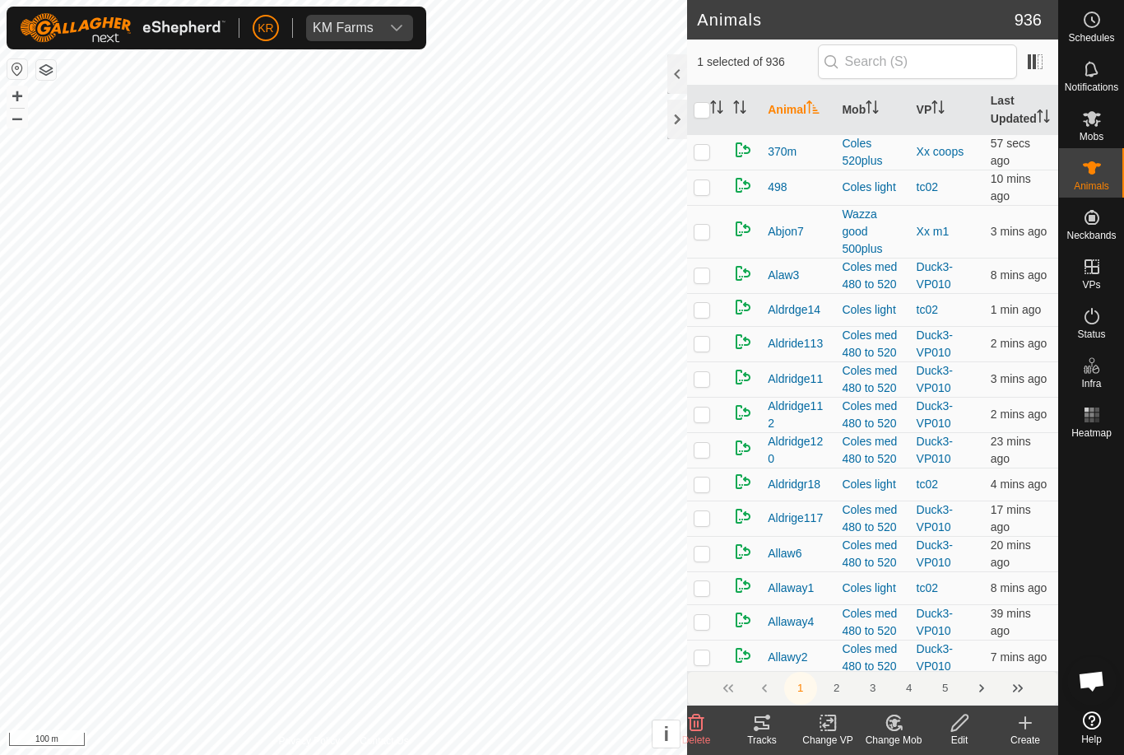
click at [888, 740] on div "Change Mob" at bounding box center [894, 739] width 66 height 15
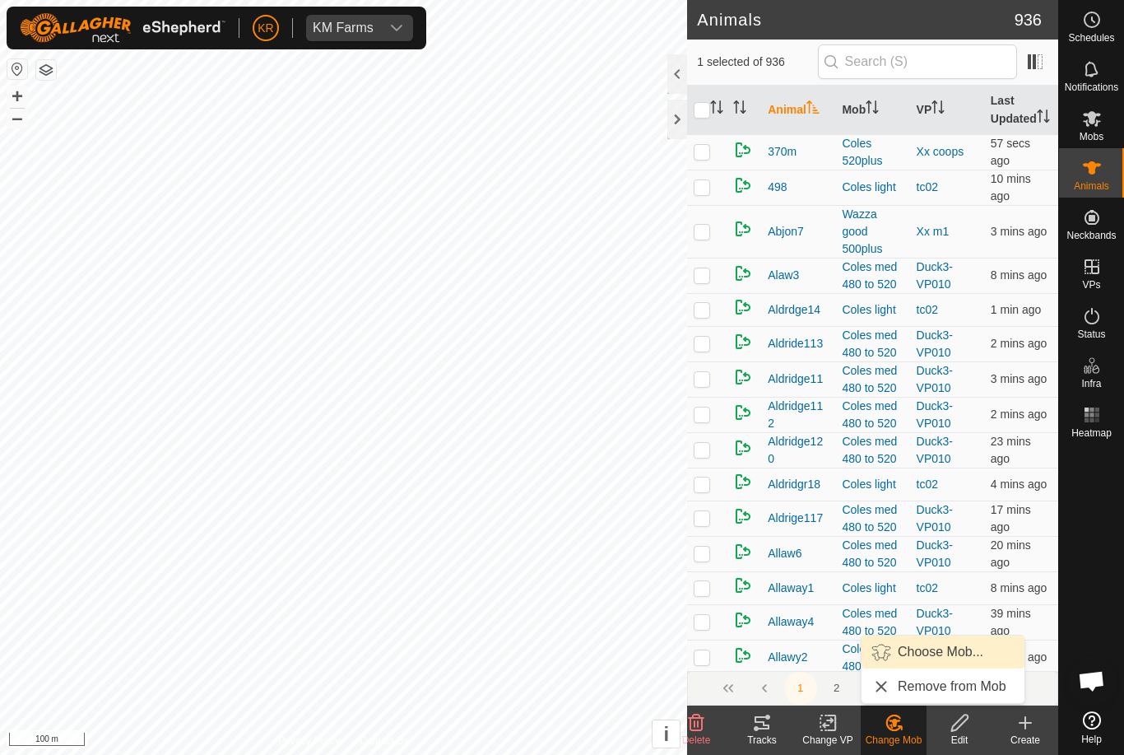
click at [926, 653] on span "Choose Mob..." at bounding box center [941, 652] width 86 height 20
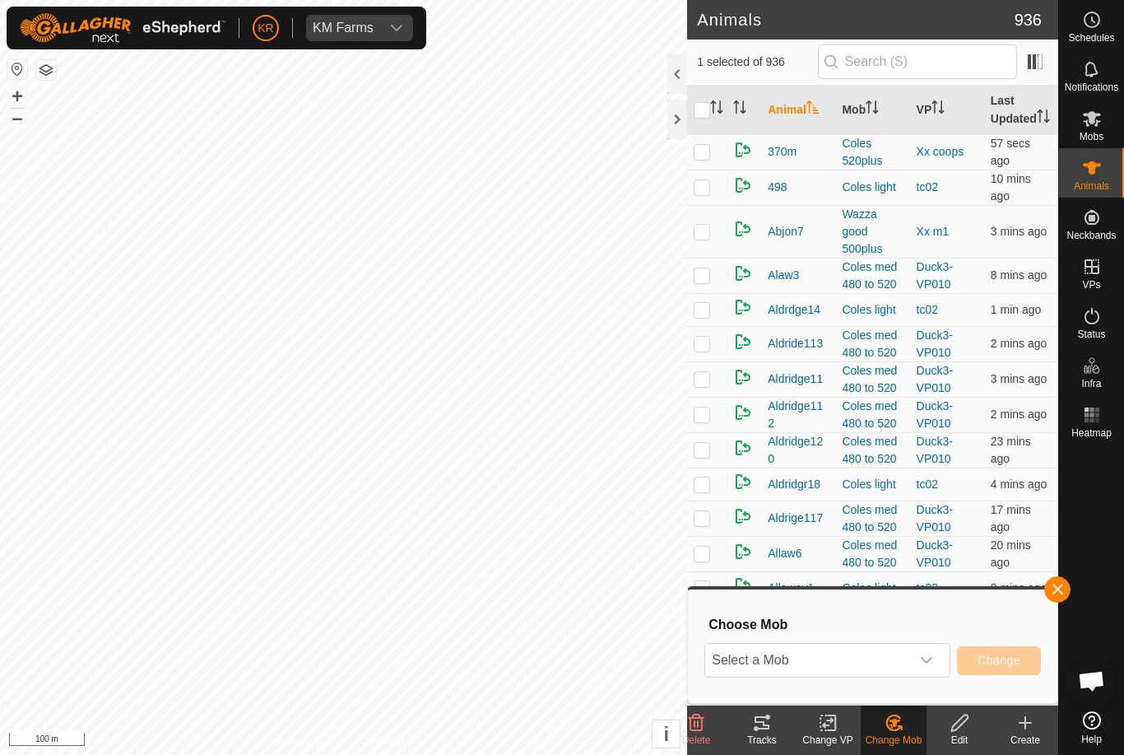
click at [885, 667] on span "Select a Mob" at bounding box center [807, 660] width 205 height 33
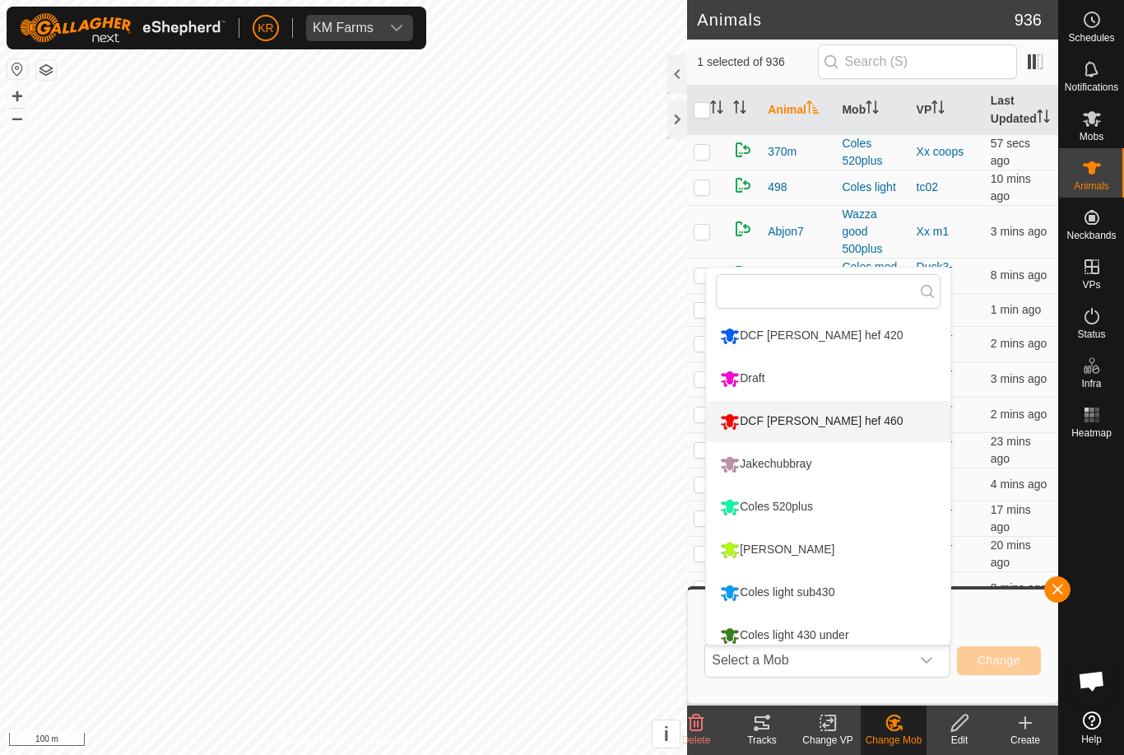
click at [835, 423] on div "DCF [PERSON_NAME] hef 460" at bounding box center [811, 421] width 191 height 28
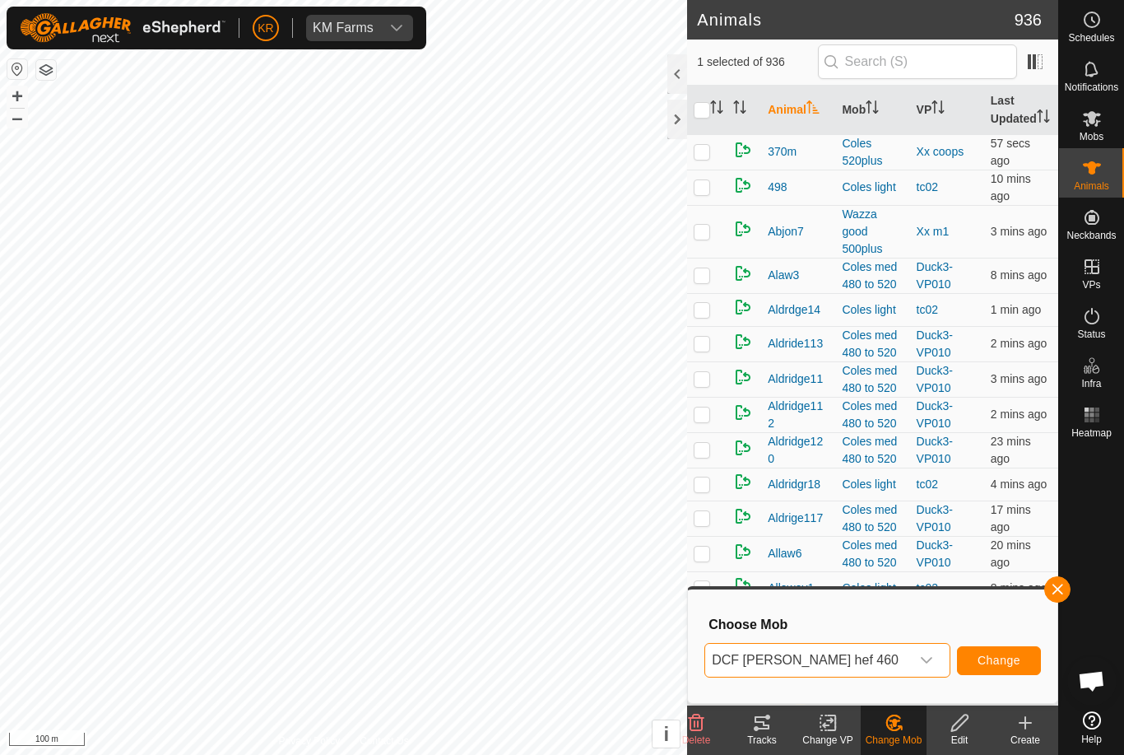
click at [1015, 659] on span "Change" at bounding box center [999, 659] width 43 height 13
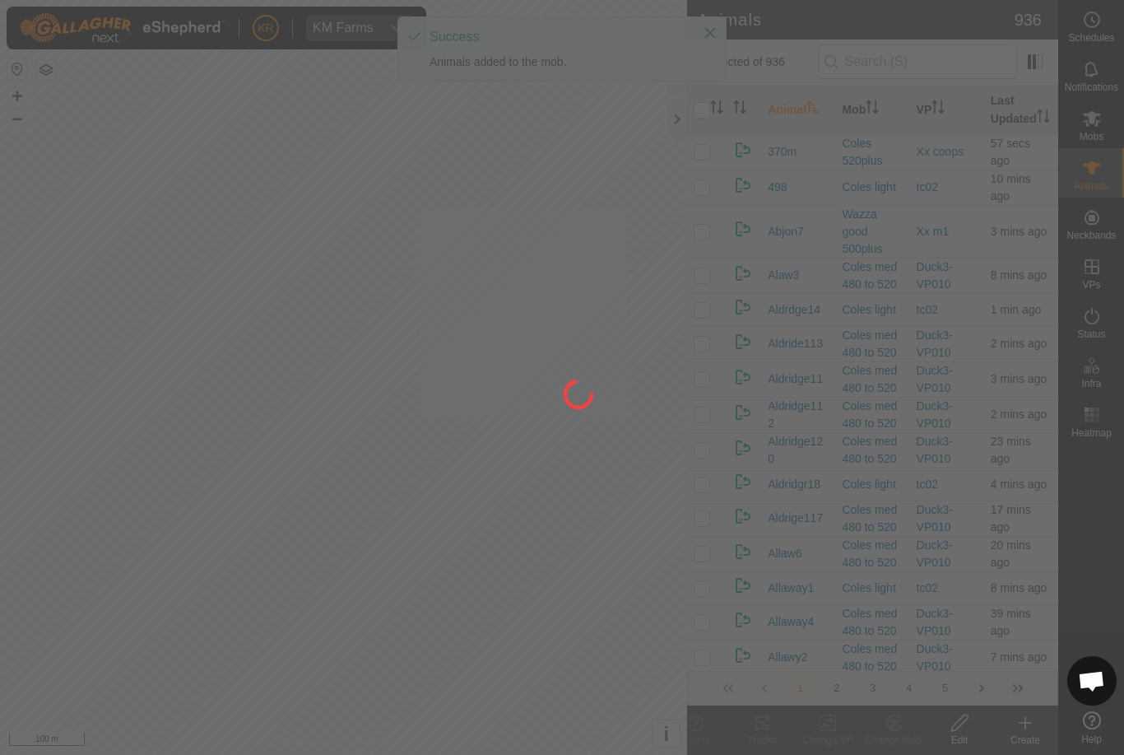
click at [358, 371] on div at bounding box center [562, 377] width 1124 height 755
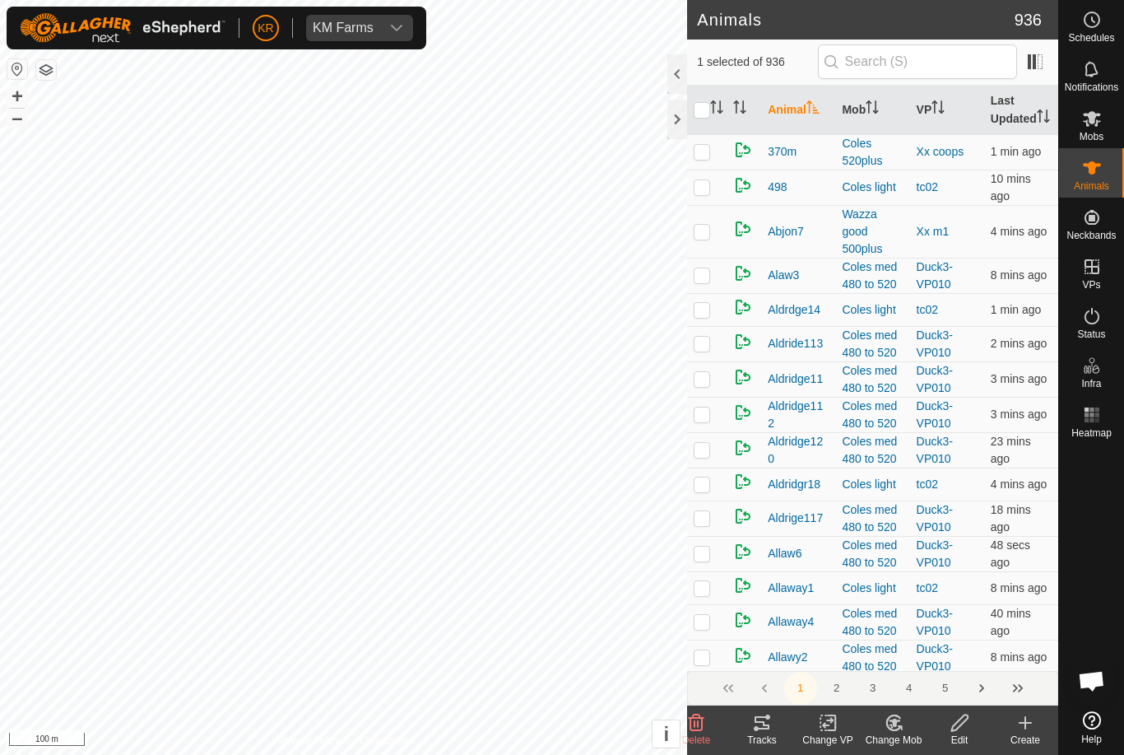
click at [901, 726] on icon at bounding box center [899, 727] width 3 height 3
click at [955, 661] on span "Choose Mob..." at bounding box center [941, 652] width 86 height 20
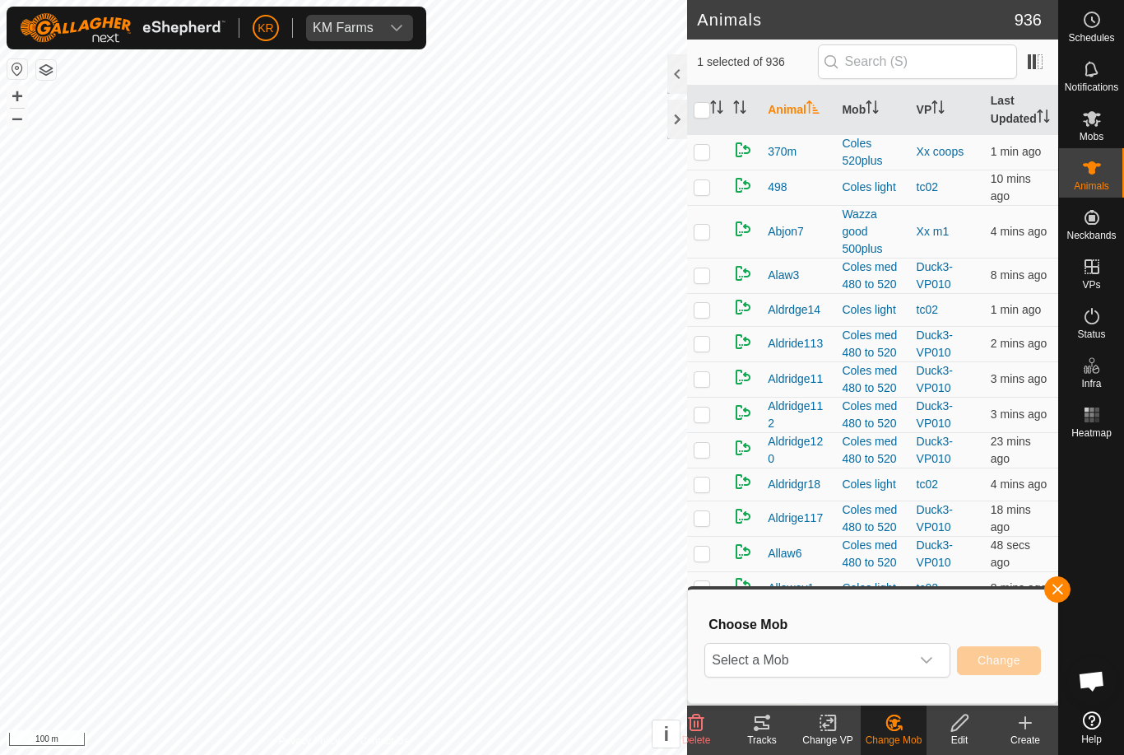
click at [908, 662] on span "Select a Mob" at bounding box center [807, 660] width 205 height 33
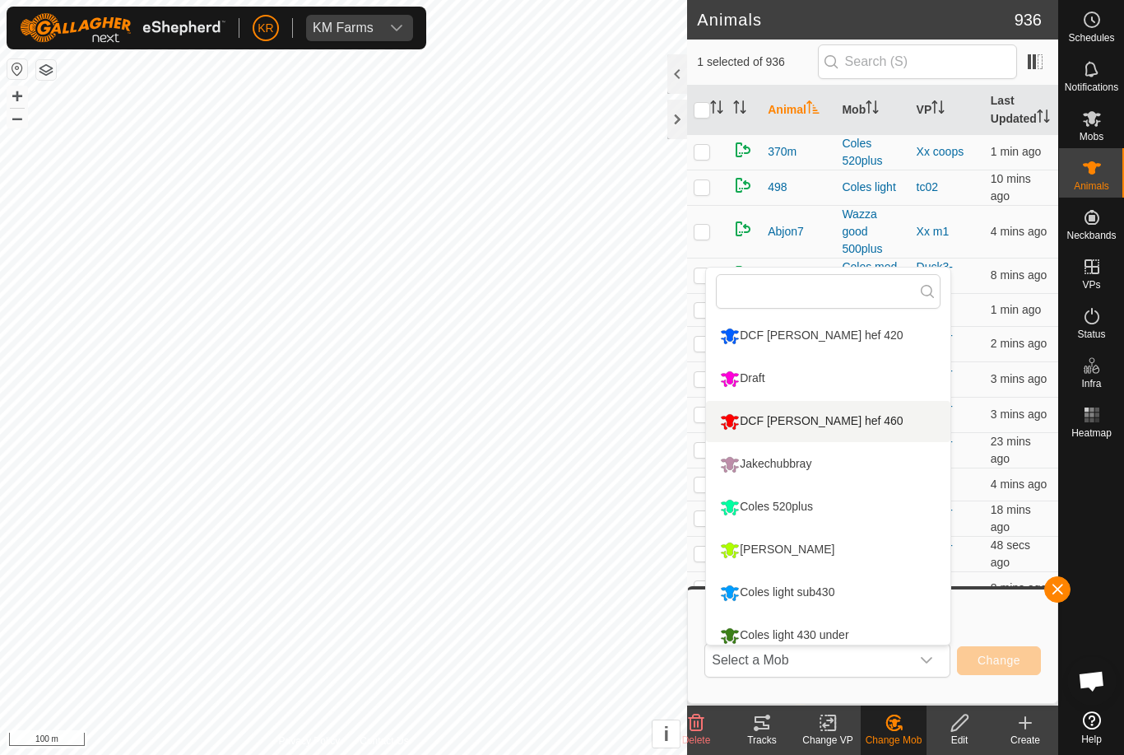
click at [835, 418] on div "DCF [PERSON_NAME] hef 460" at bounding box center [811, 421] width 191 height 28
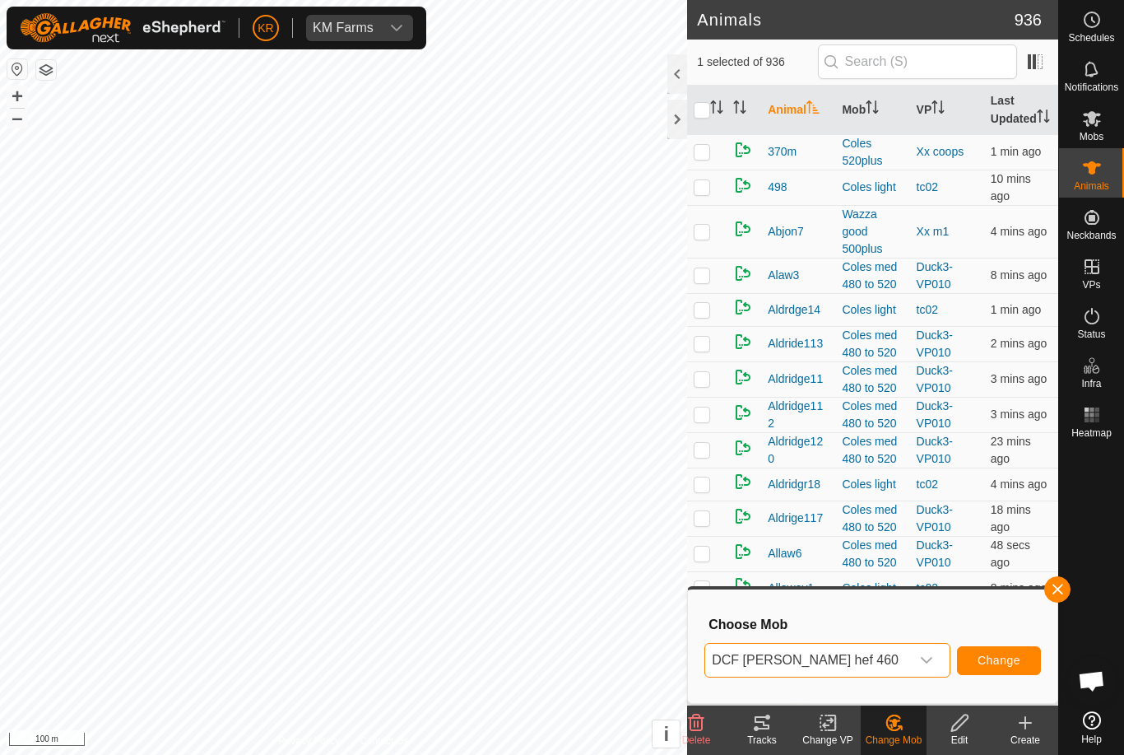
click at [1001, 657] on span "Change" at bounding box center [999, 659] width 43 height 13
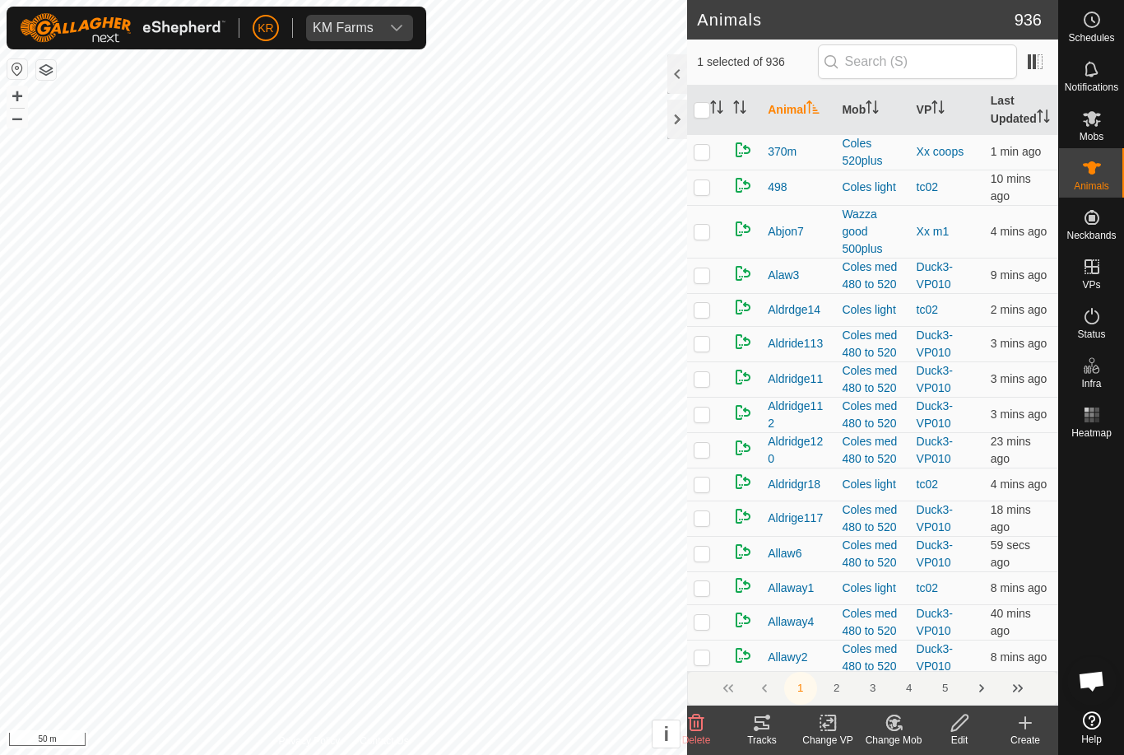
click at [900, 731] on icon at bounding box center [894, 723] width 21 height 20
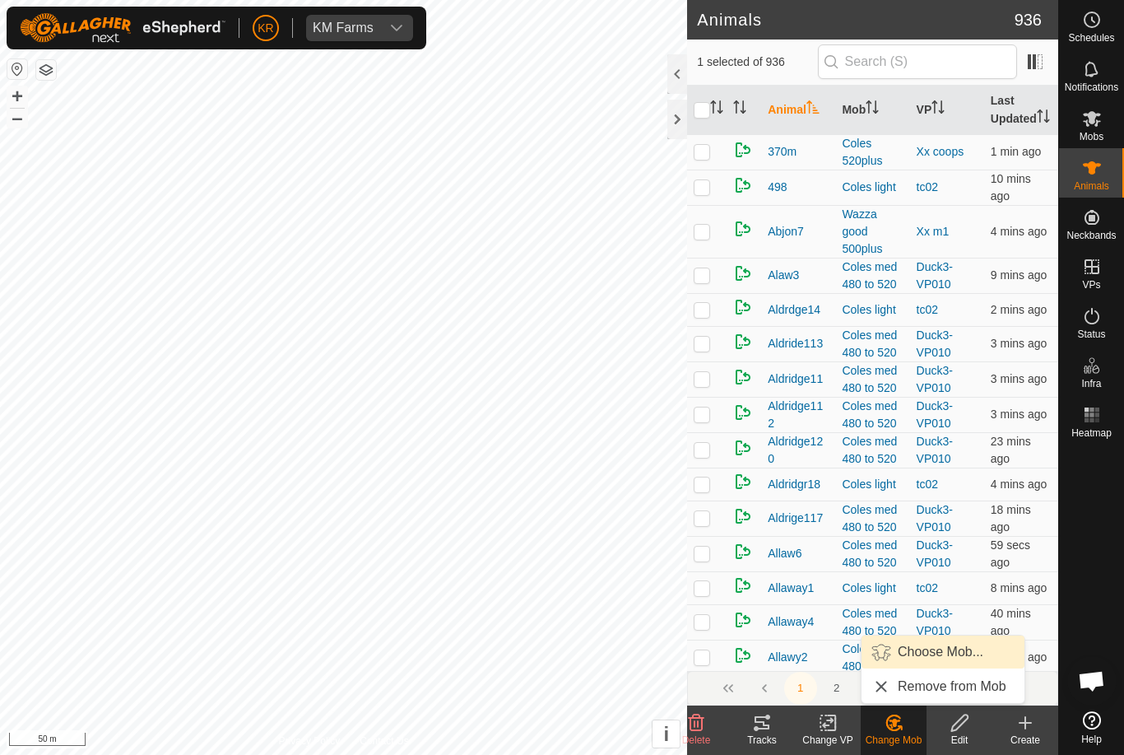
click at [947, 665] on link "Choose Mob..." at bounding box center [943, 651] width 163 height 33
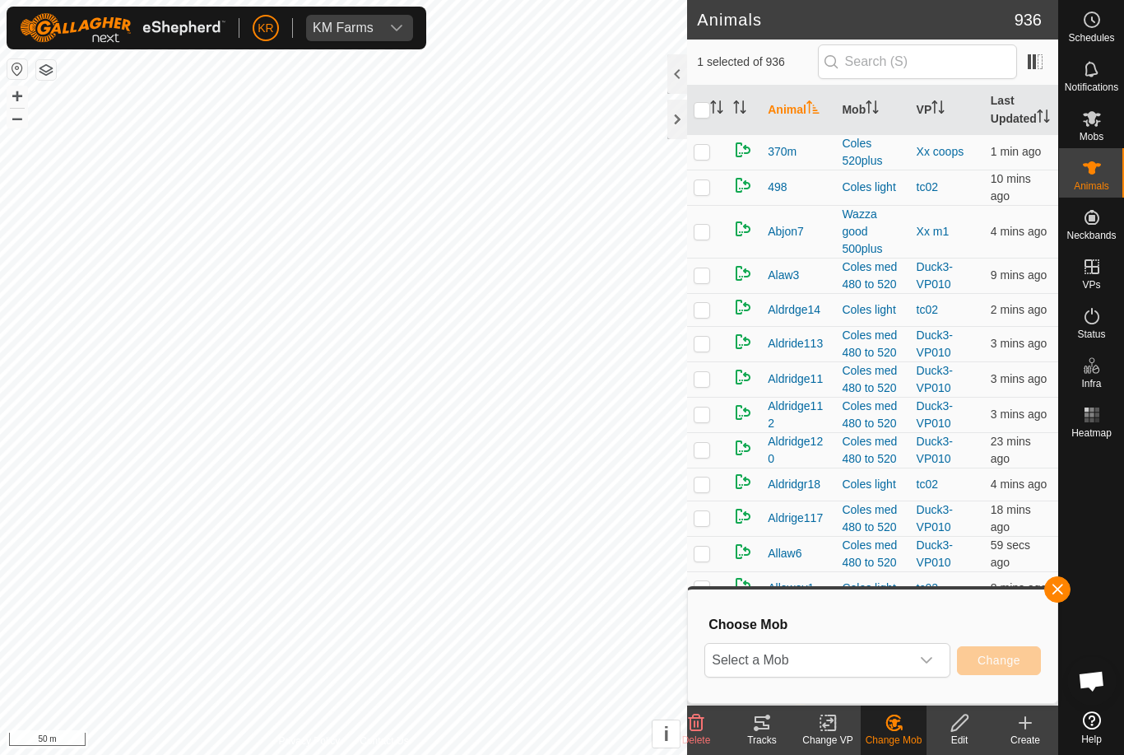
click at [908, 667] on span "Select a Mob" at bounding box center [807, 660] width 205 height 33
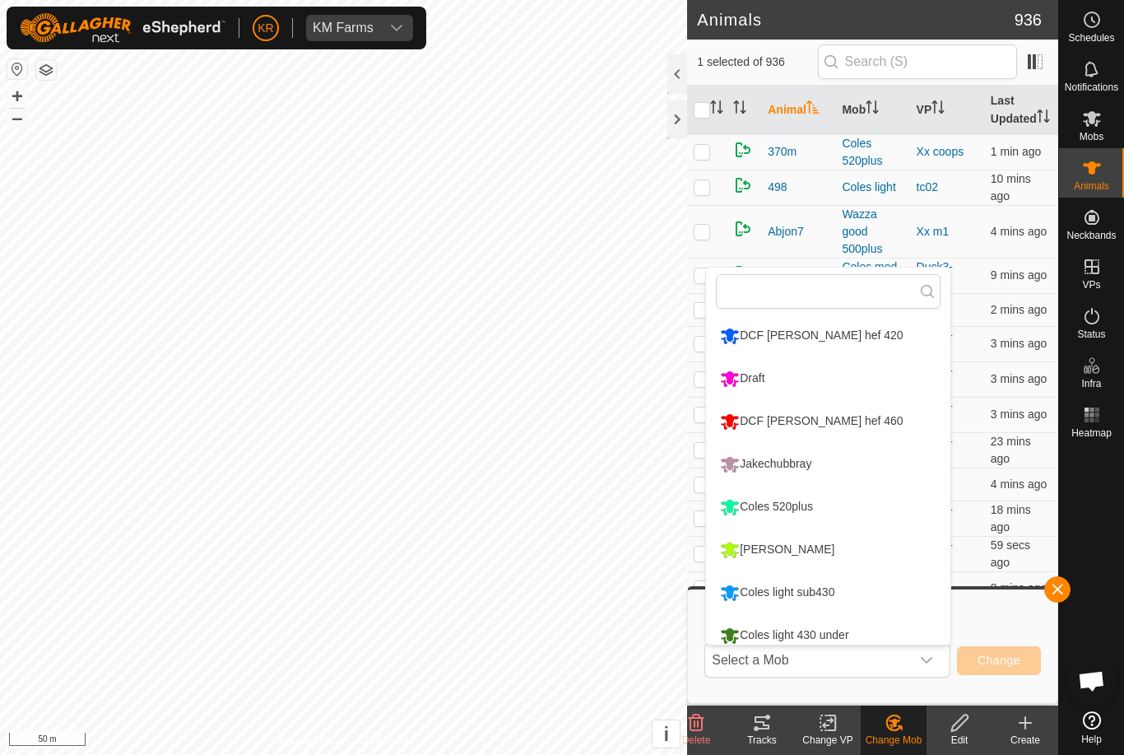
click at [870, 433] on li "DCF [PERSON_NAME] hef 460" at bounding box center [828, 421] width 244 height 41
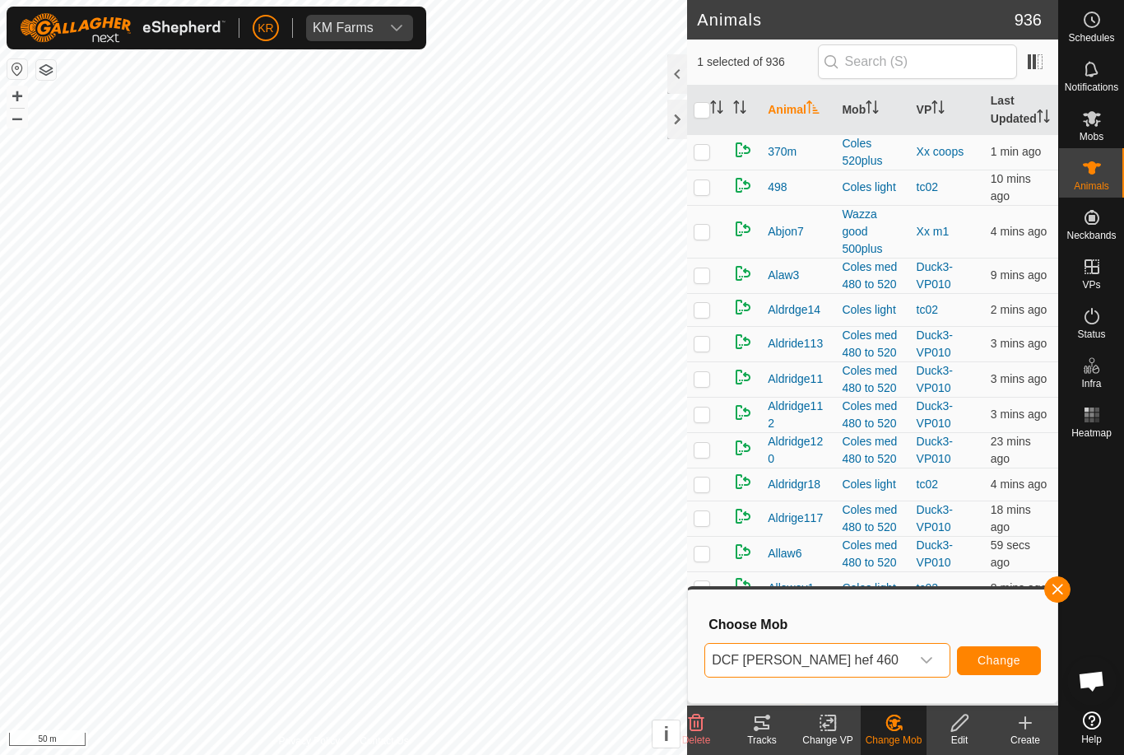
click at [1007, 660] on span "Change" at bounding box center [999, 659] width 43 height 13
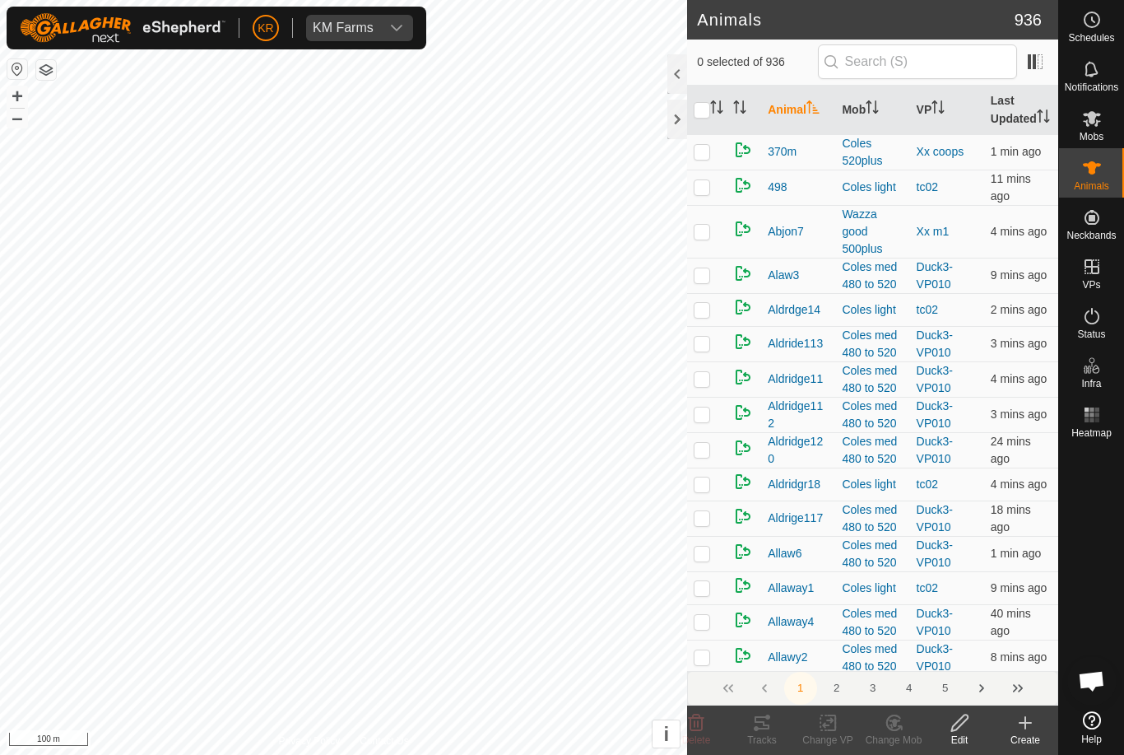
click at [1100, 134] on span "Mobs" at bounding box center [1092, 137] width 24 height 10
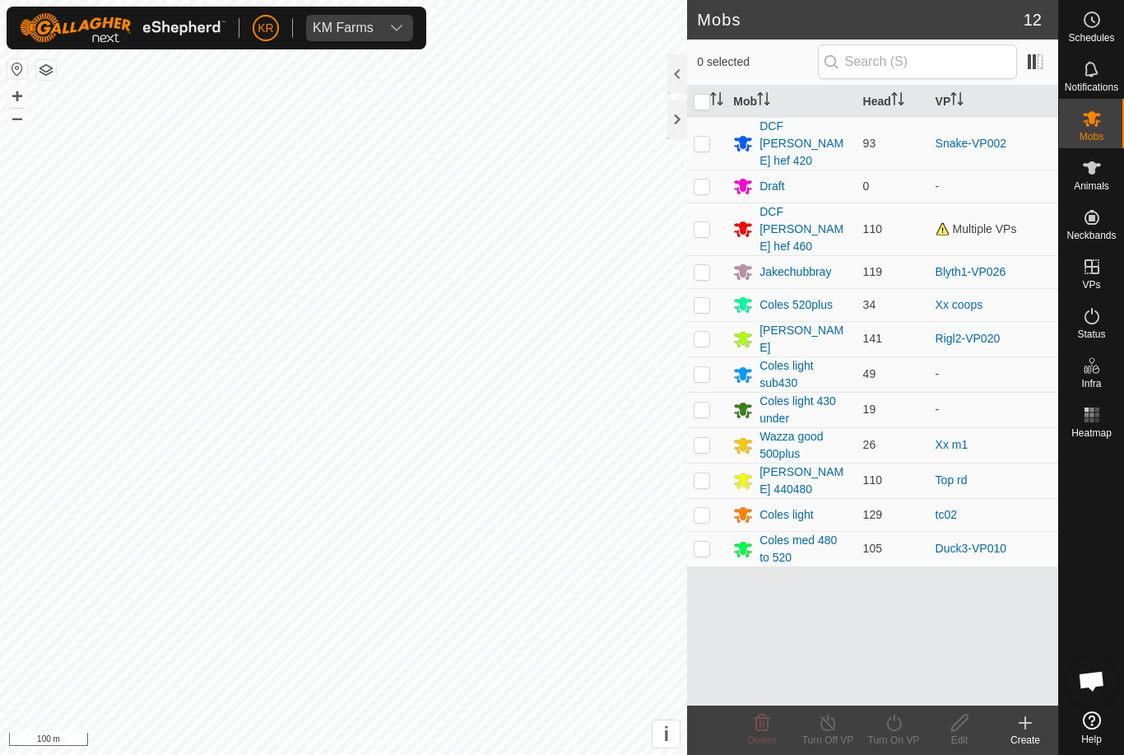
click at [798, 393] on div "Coles light 430 under" at bounding box center [805, 410] width 90 height 35
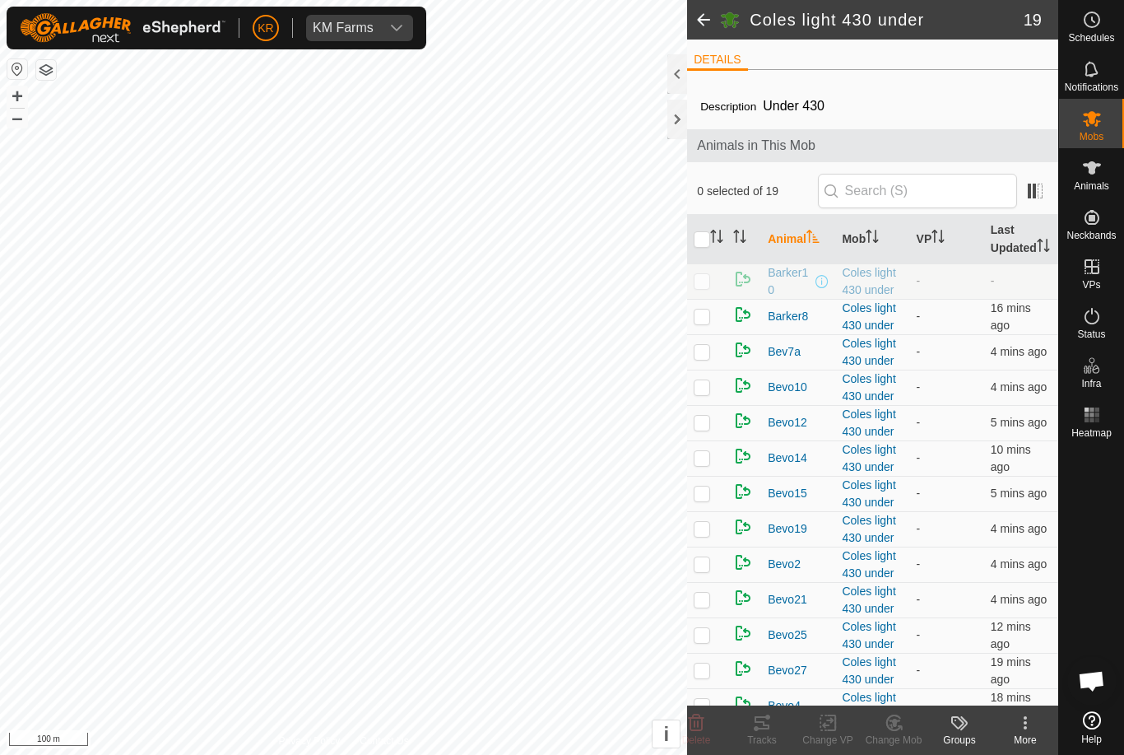
click at [705, 244] on input "checkbox" at bounding box center [702, 239] width 16 height 16
checkbox input "true"
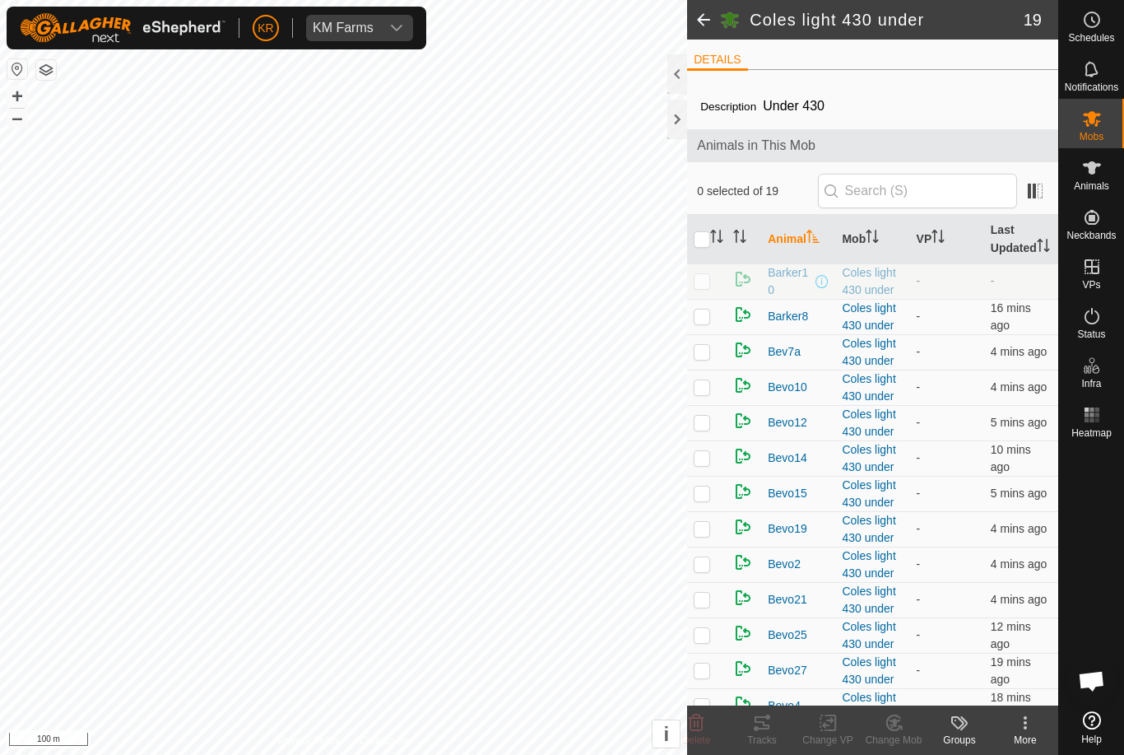
checkbox input "true"
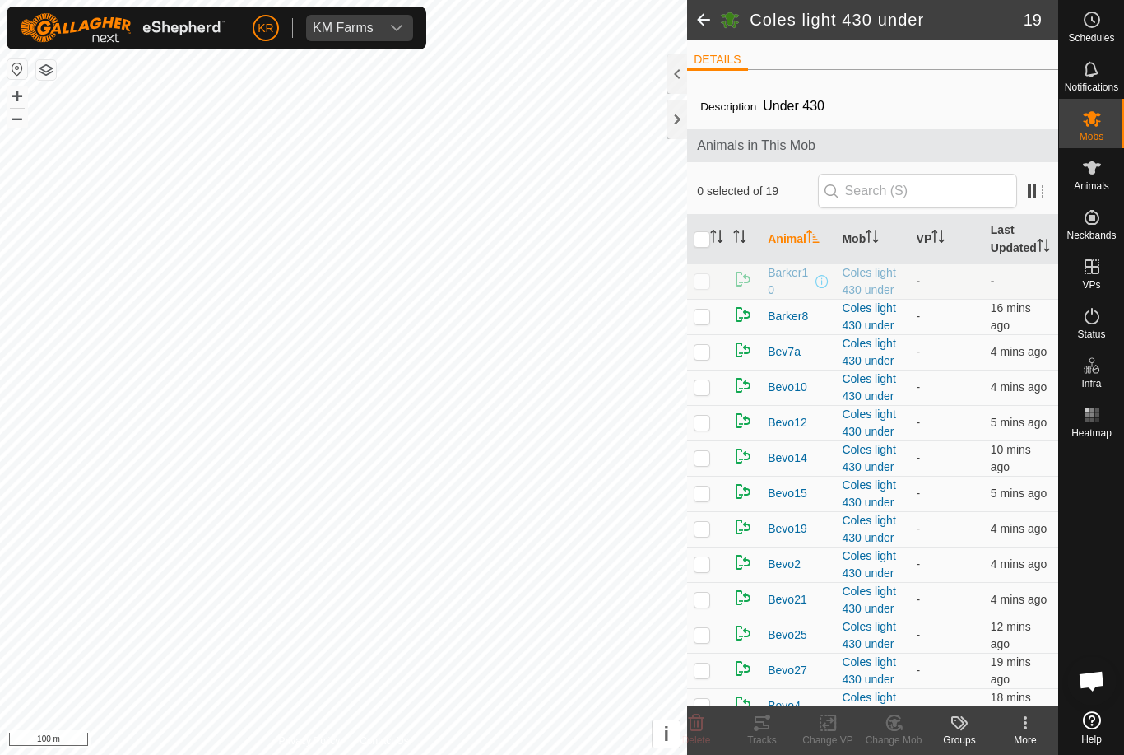
checkbox input "true"
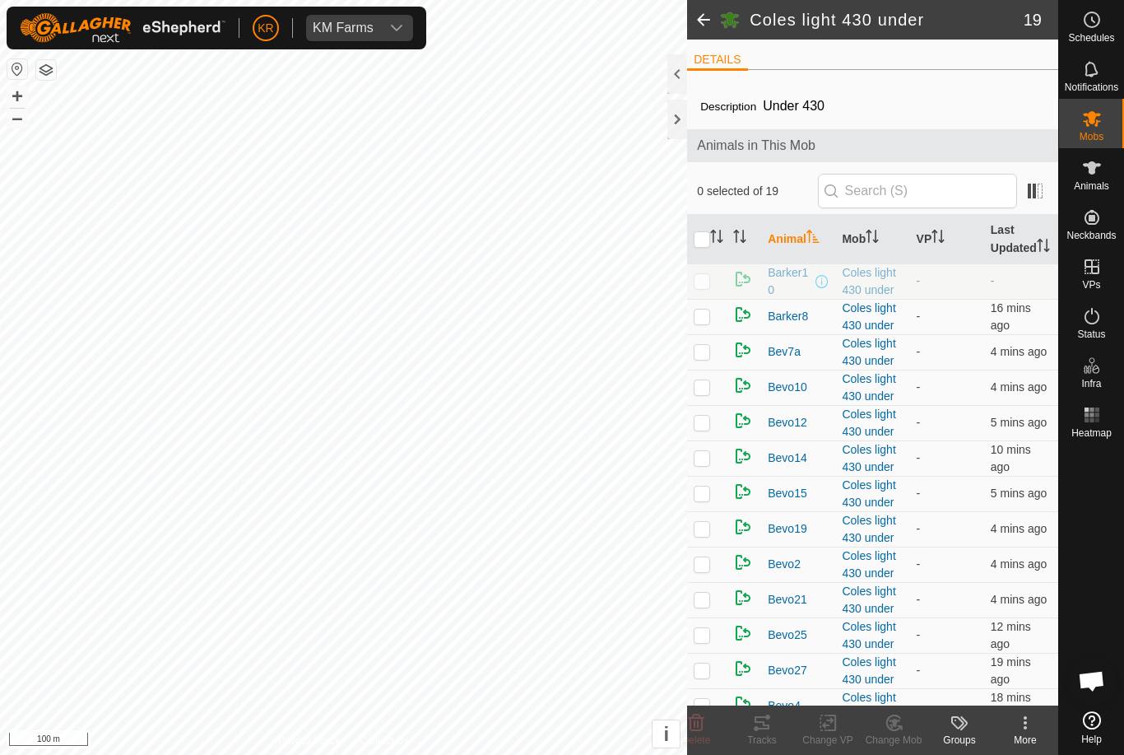
checkbox input "true"
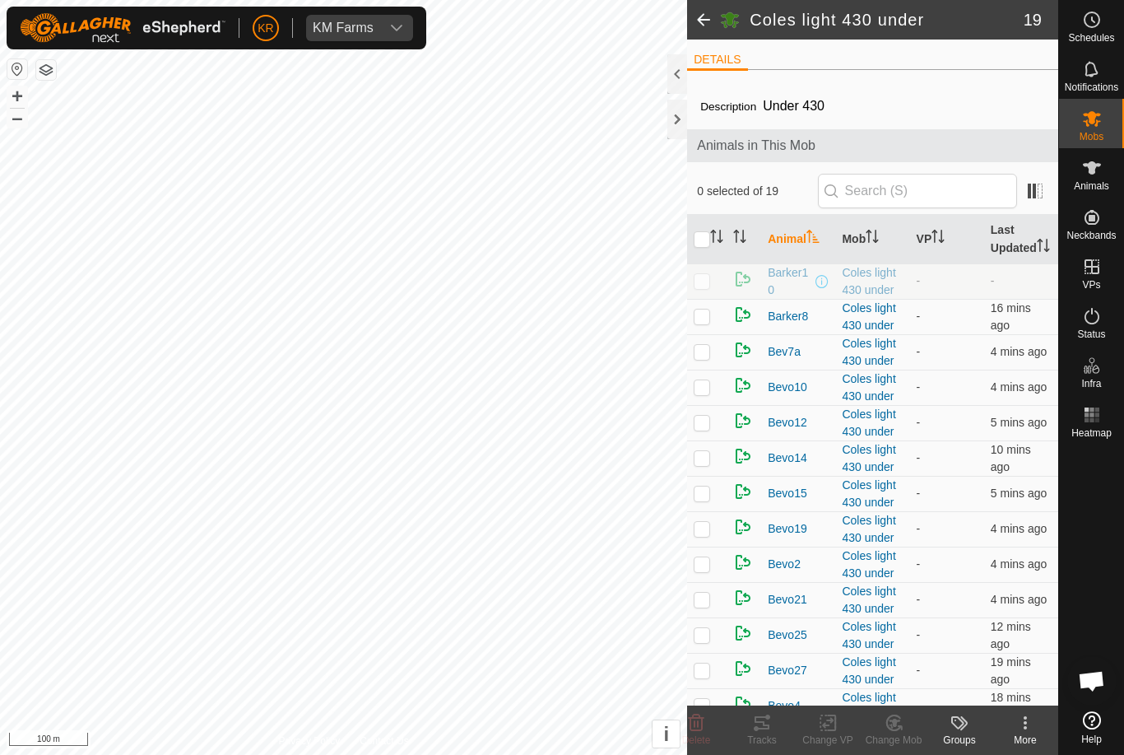
checkbox input "true"
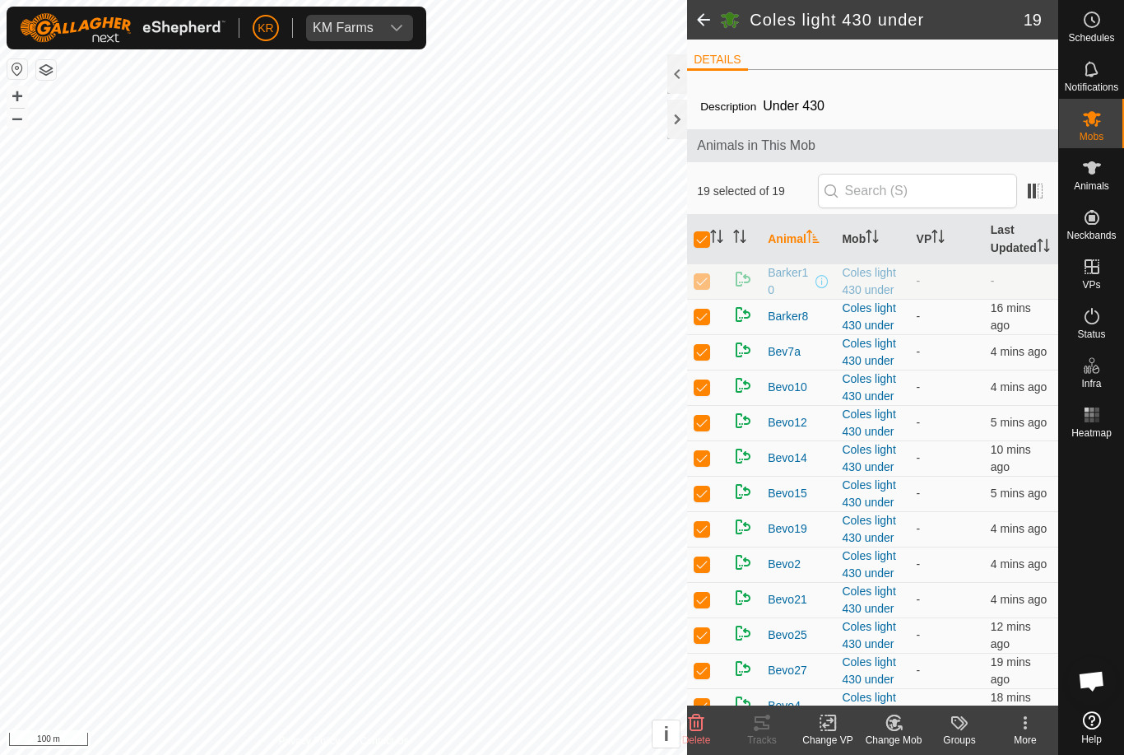
click at [903, 725] on icon at bounding box center [894, 723] width 21 height 20
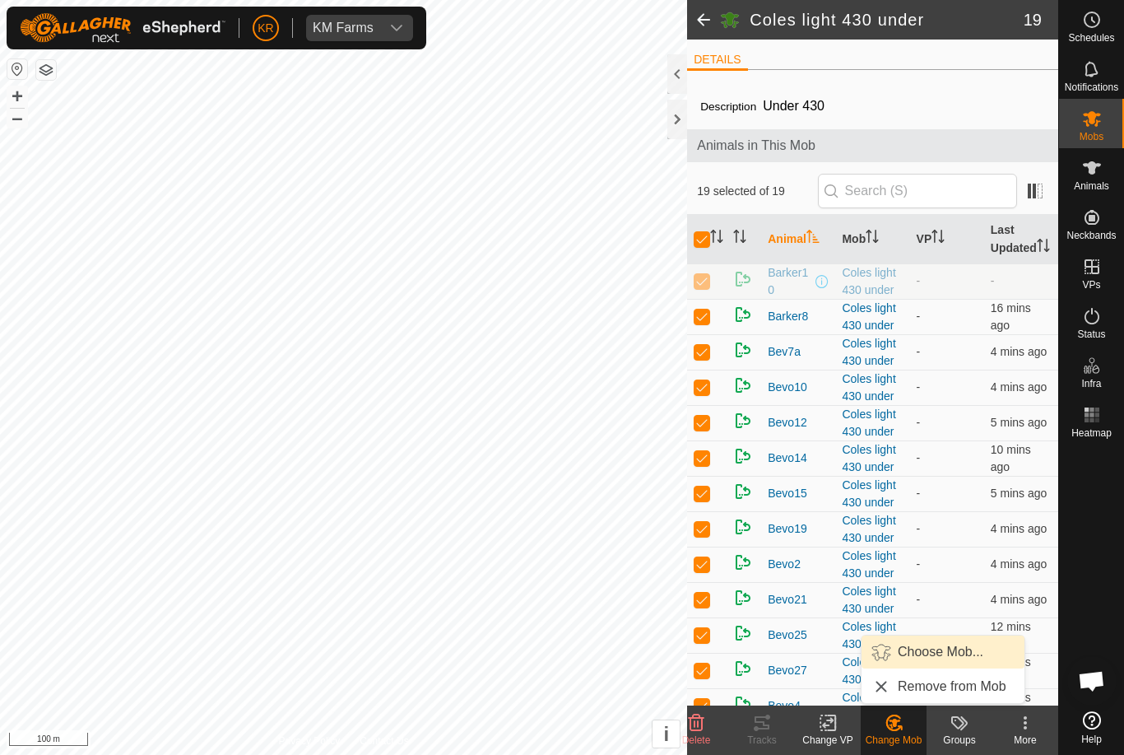
click at [940, 653] on span "Choose Mob..." at bounding box center [941, 652] width 86 height 20
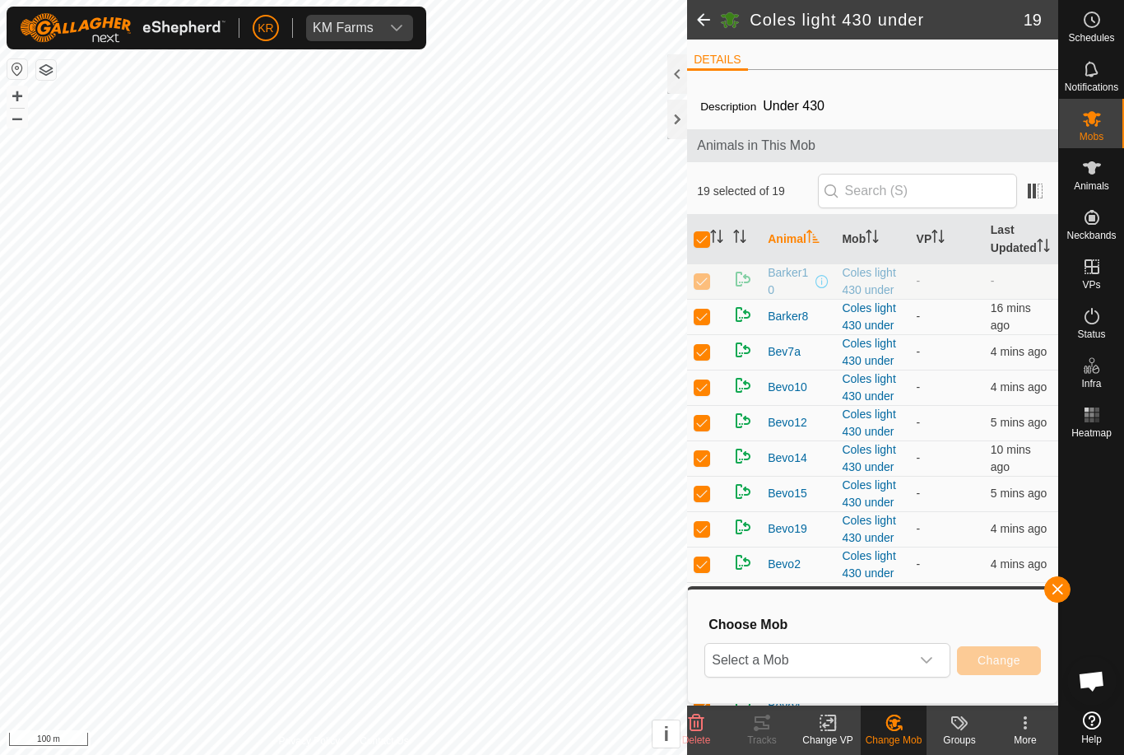
click at [909, 664] on span "Select a Mob" at bounding box center [807, 660] width 205 height 33
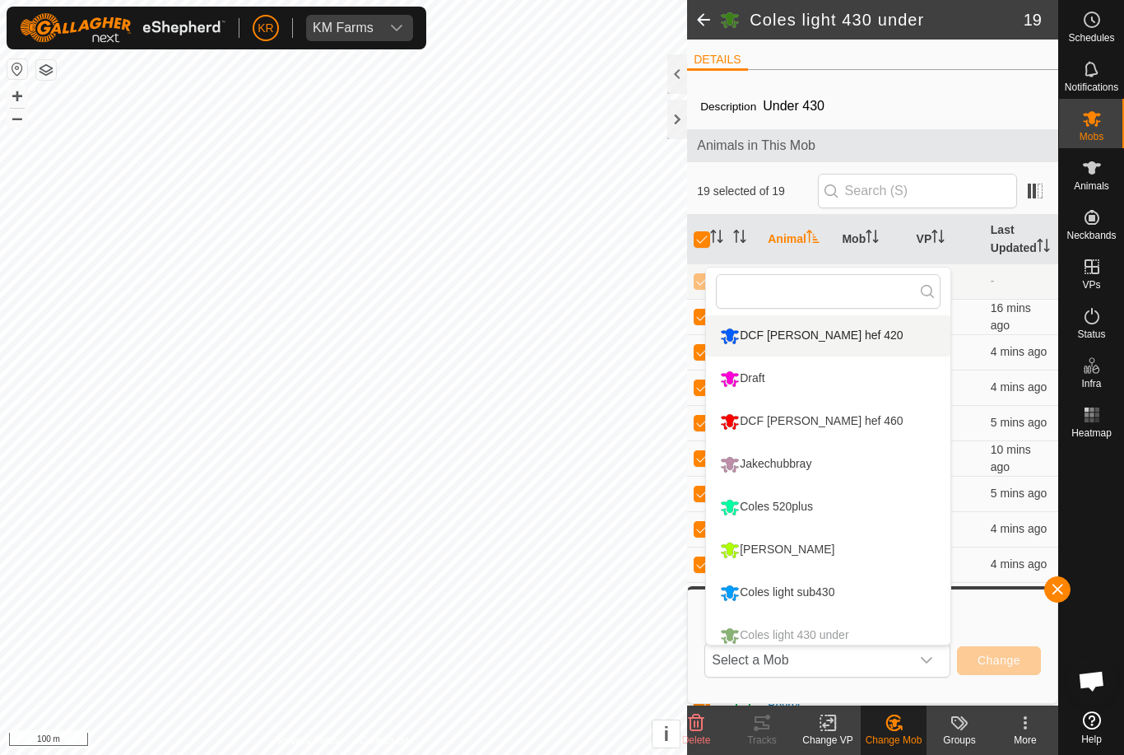
click at [827, 342] on div "DCF [PERSON_NAME] hef 420" at bounding box center [811, 336] width 191 height 28
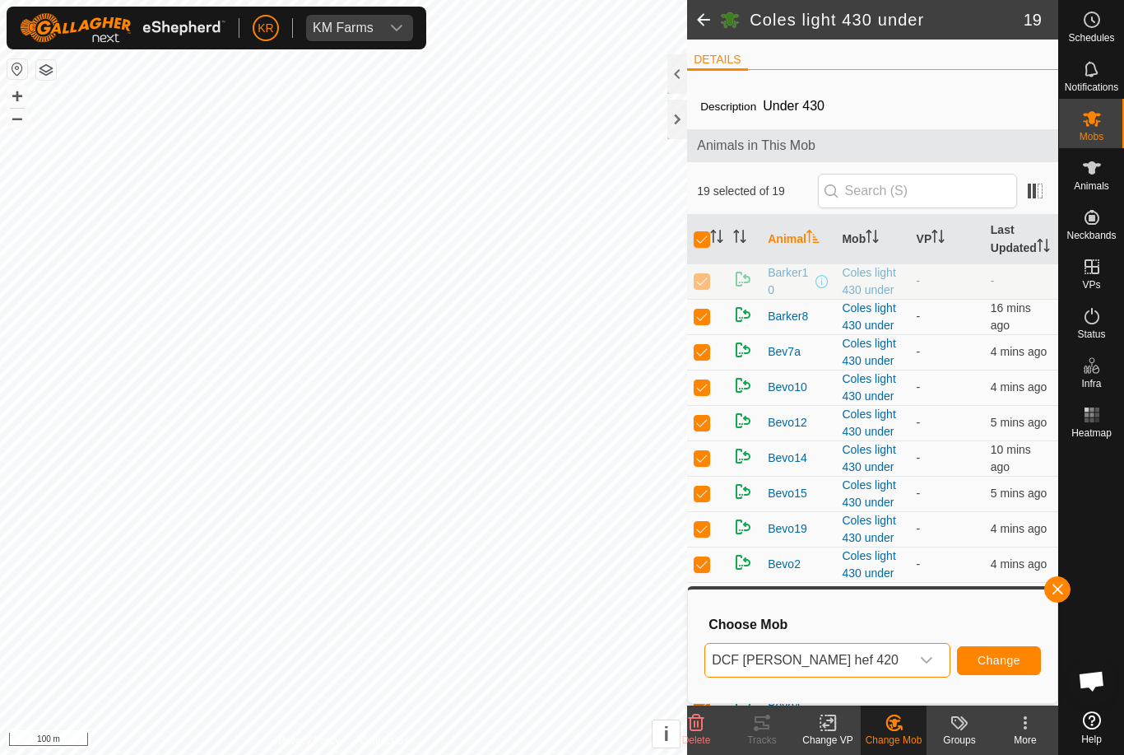
click at [1007, 668] on button "Change" at bounding box center [999, 660] width 84 height 29
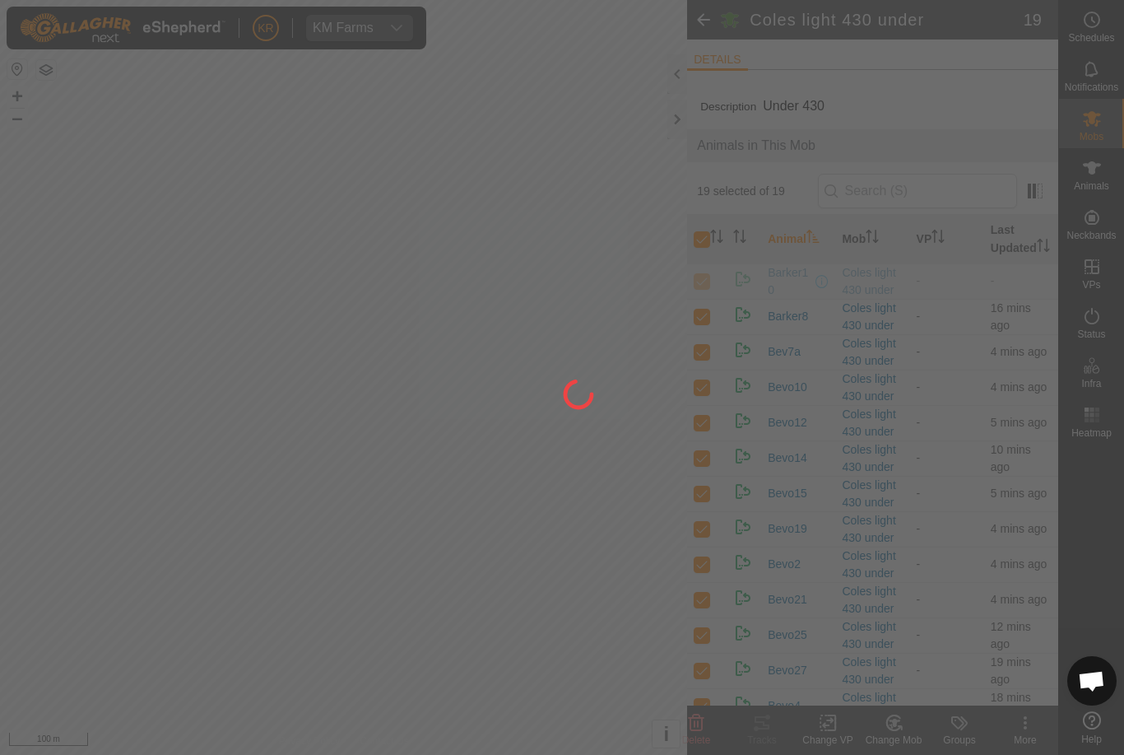
checkbox input "false"
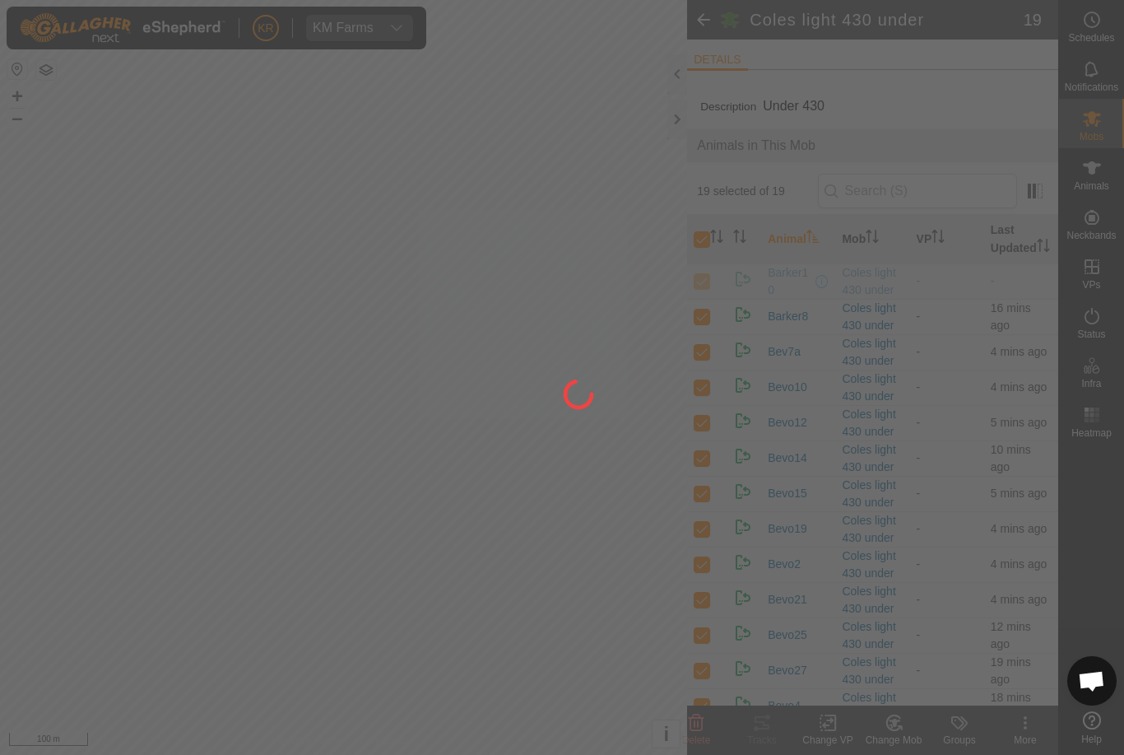
checkbox input "false"
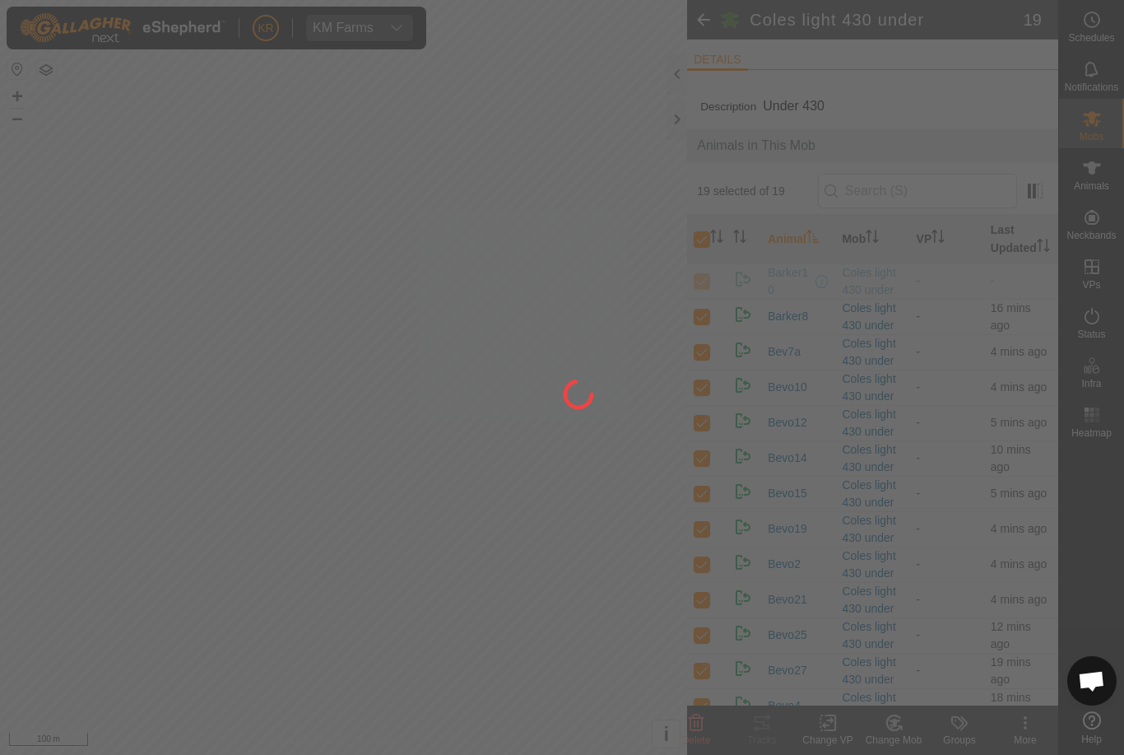
checkbox input "false"
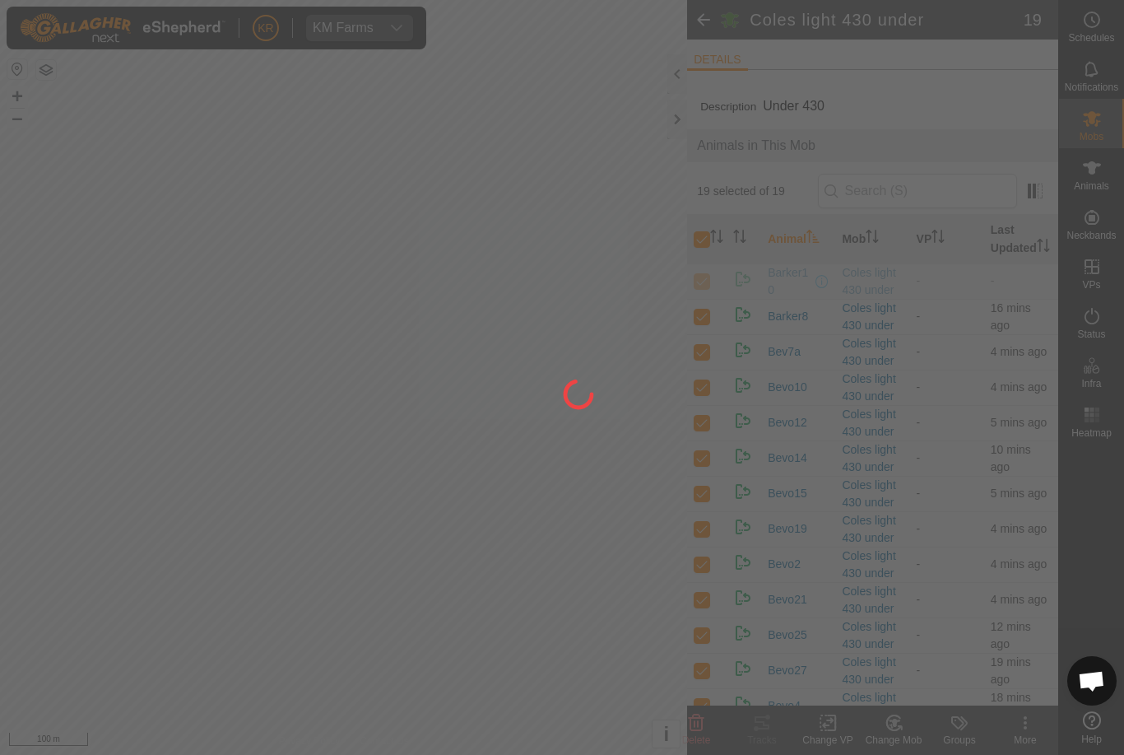
checkbox input "false"
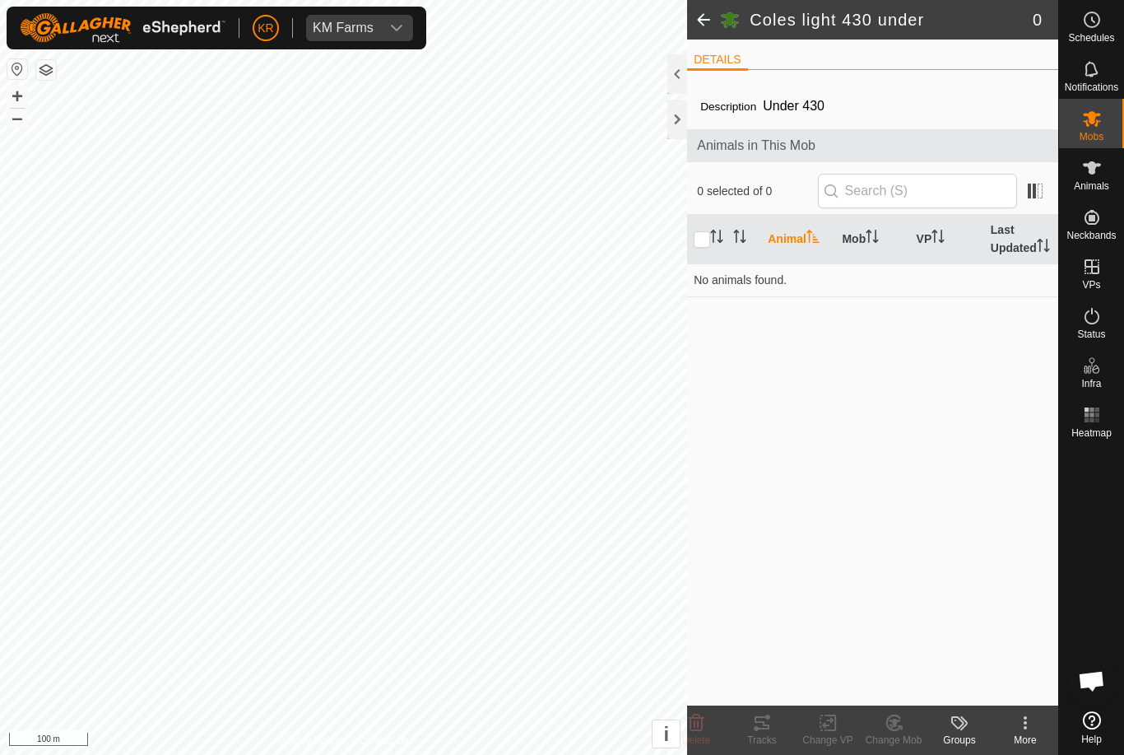
click at [1100, 134] on span "Mobs" at bounding box center [1092, 137] width 24 height 10
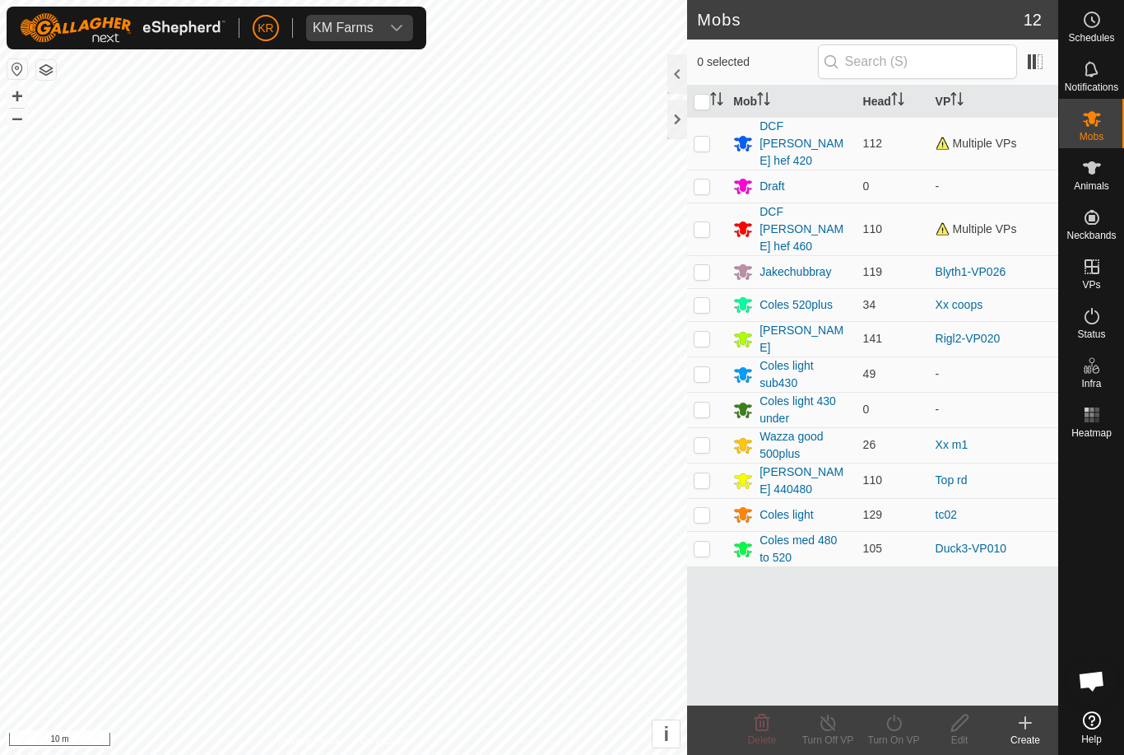
click at [706, 137] on p-checkbox at bounding box center [702, 143] width 16 height 13
checkbox input "true"
click at [900, 737] on div "Turn On VP" at bounding box center [894, 739] width 66 height 15
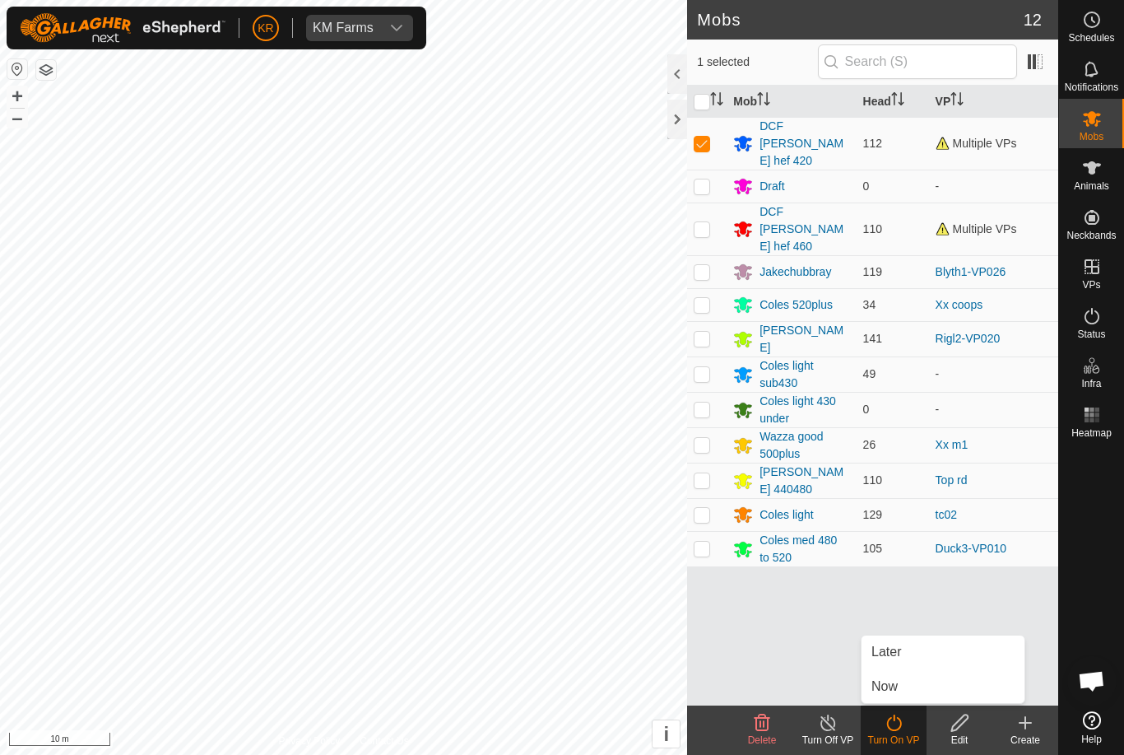
click at [915, 687] on link "Now" at bounding box center [943, 686] width 163 height 33
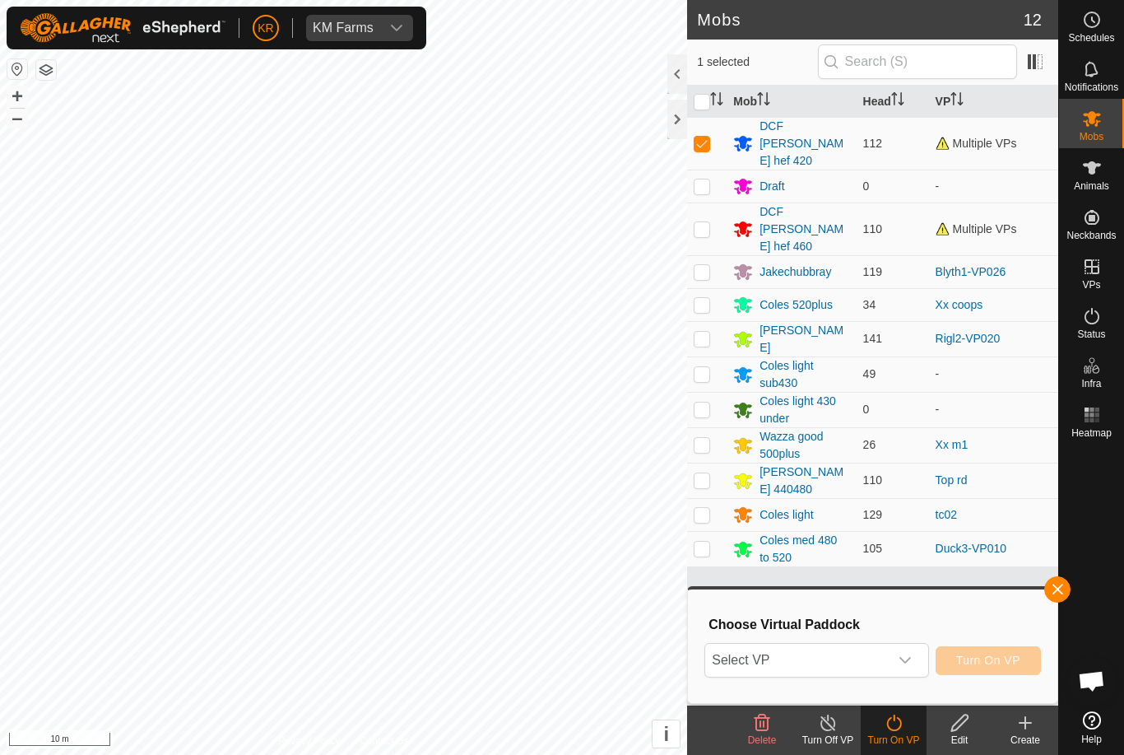
click at [882, 667] on span "Select VP" at bounding box center [796, 660] width 183 height 33
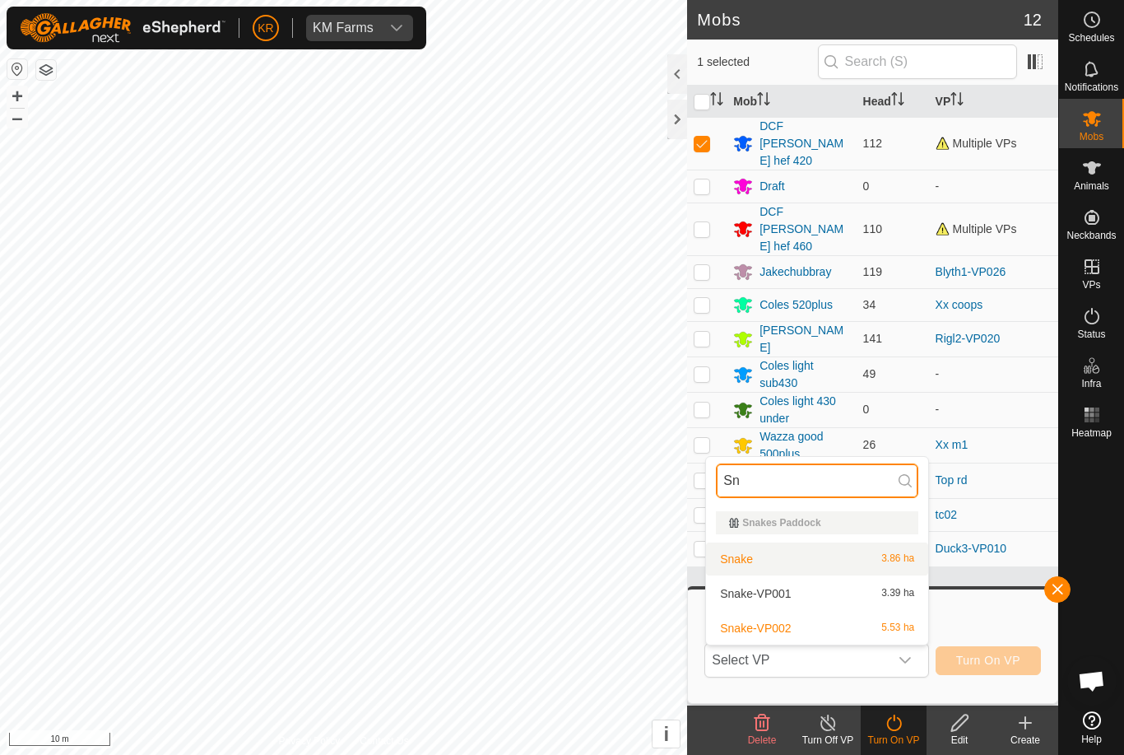
type input "Sn"
click at [881, 565] on div "Snake 3.86 ha" at bounding box center [817, 559] width 202 height 20
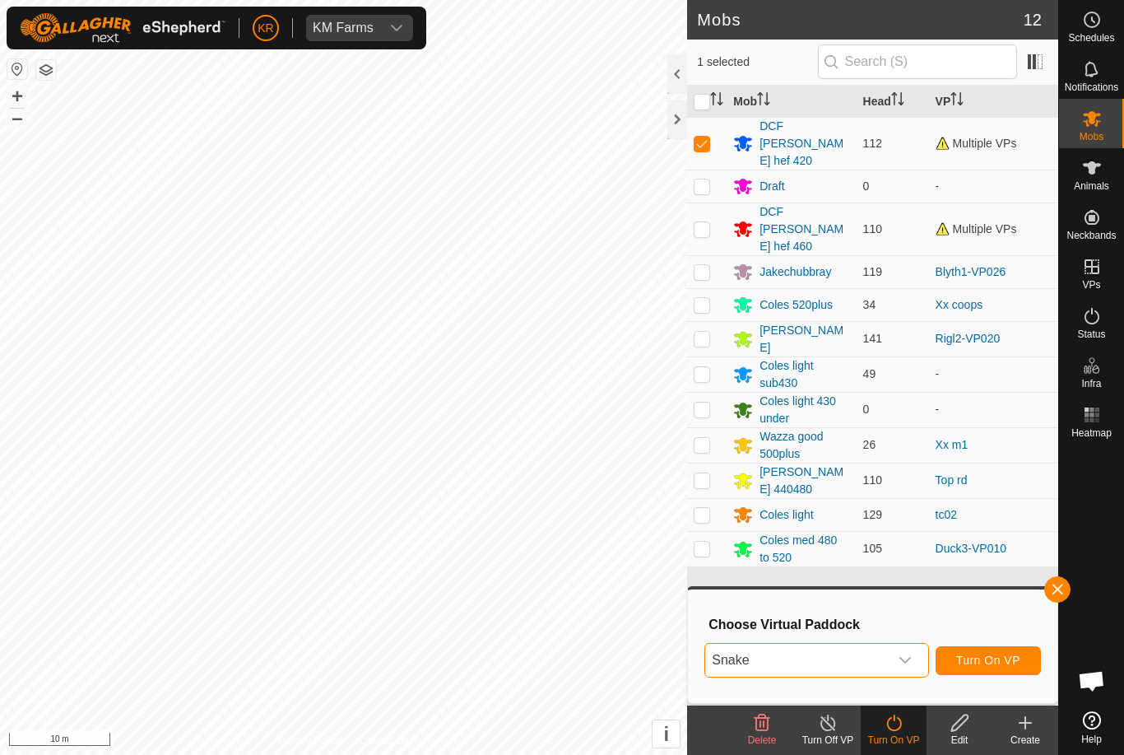
click at [1058, 602] on button "button" at bounding box center [1057, 589] width 26 height 26
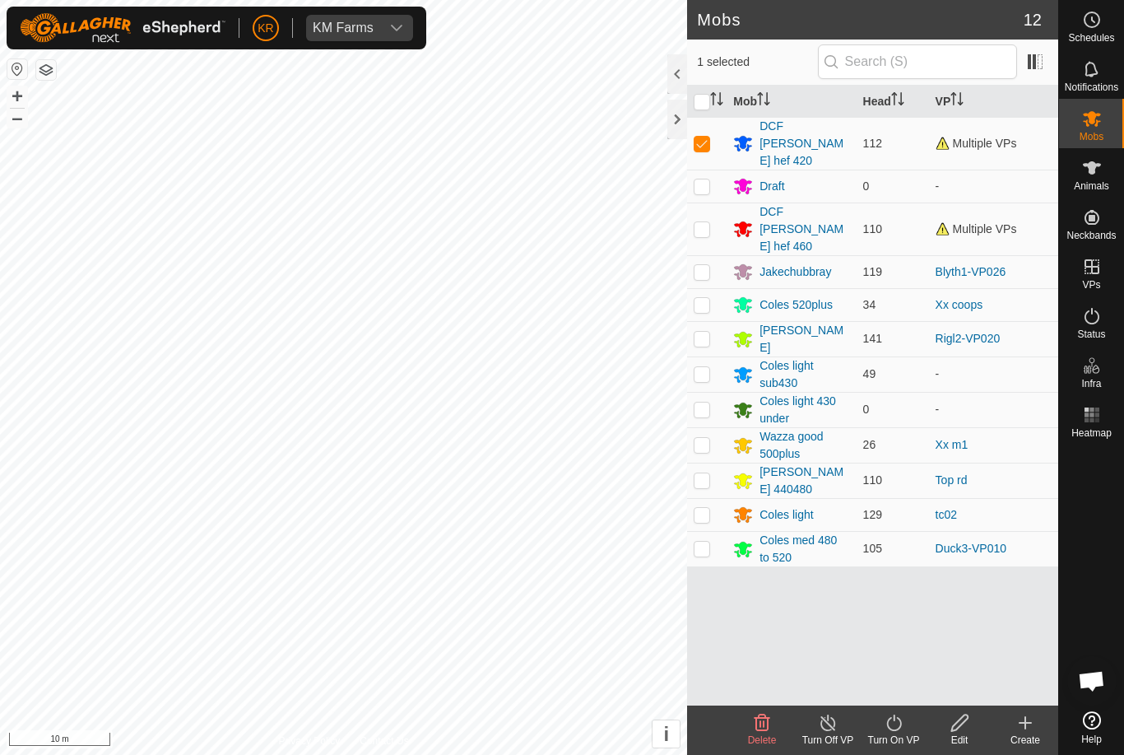
click at [1053, 593] on div "Mob Head VP DCF Bev hef 420 112 Multiple VPs Draft 0 - DCF Bev hef 460 110 Mult…" at bounding box center [872, 396] width 371 height 620
click at [825, 137] on div "DCF [PERSON_NAME] hef 420" at bounding box center [805, 144] width 90 height 52
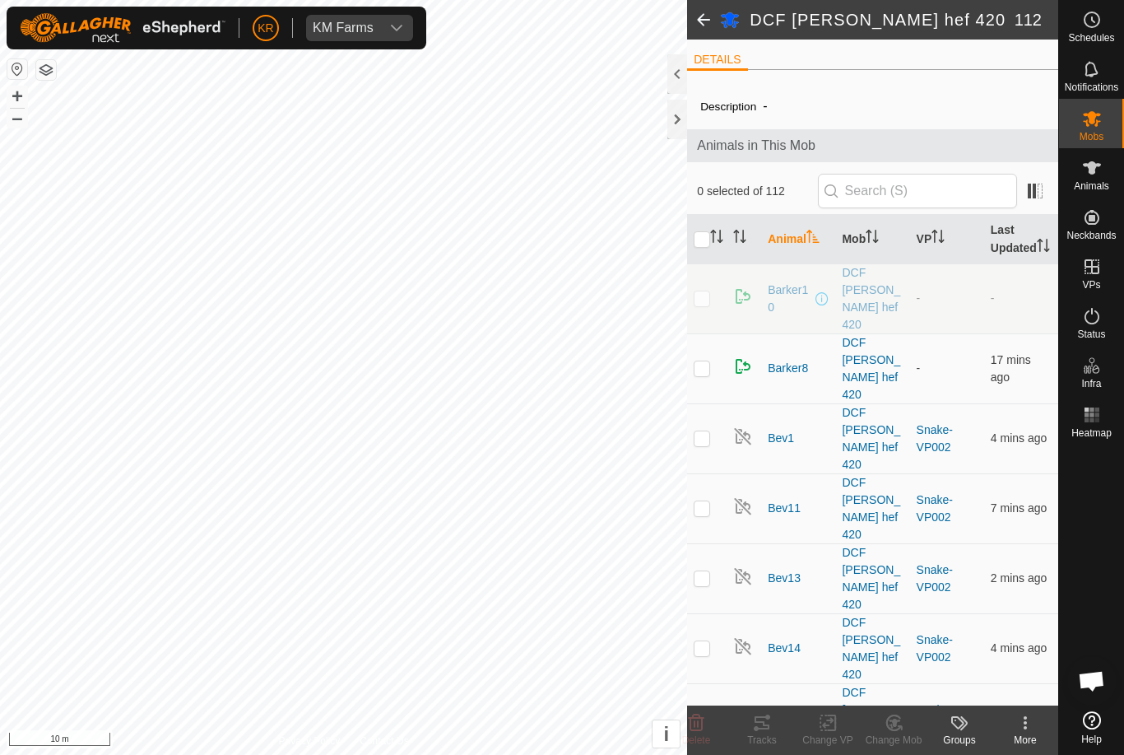
click at [1035, 738] on div "More" at bounding box center [1026, 739] width 66 height 15
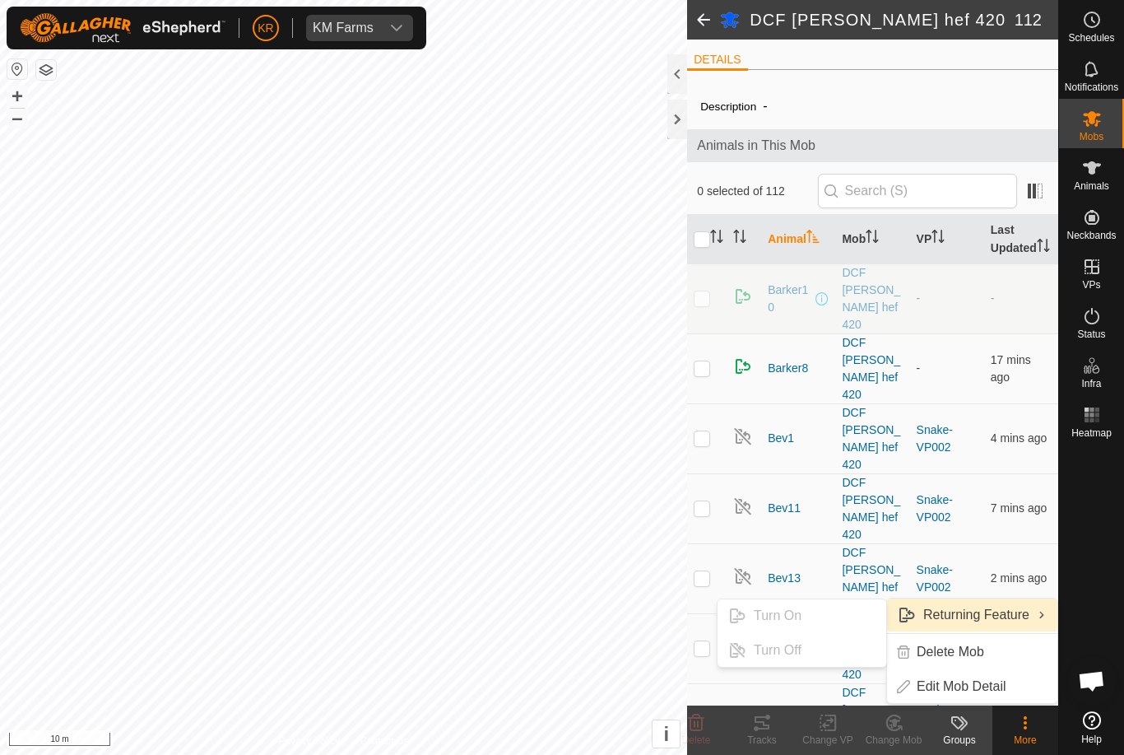
click at [992, 612] on span "Returning Feature" at bounding box center [976, 615] width 106 height 20
click at [700, 248] on input "checkbox" at bounding box center [702, 239] width 16 height 16
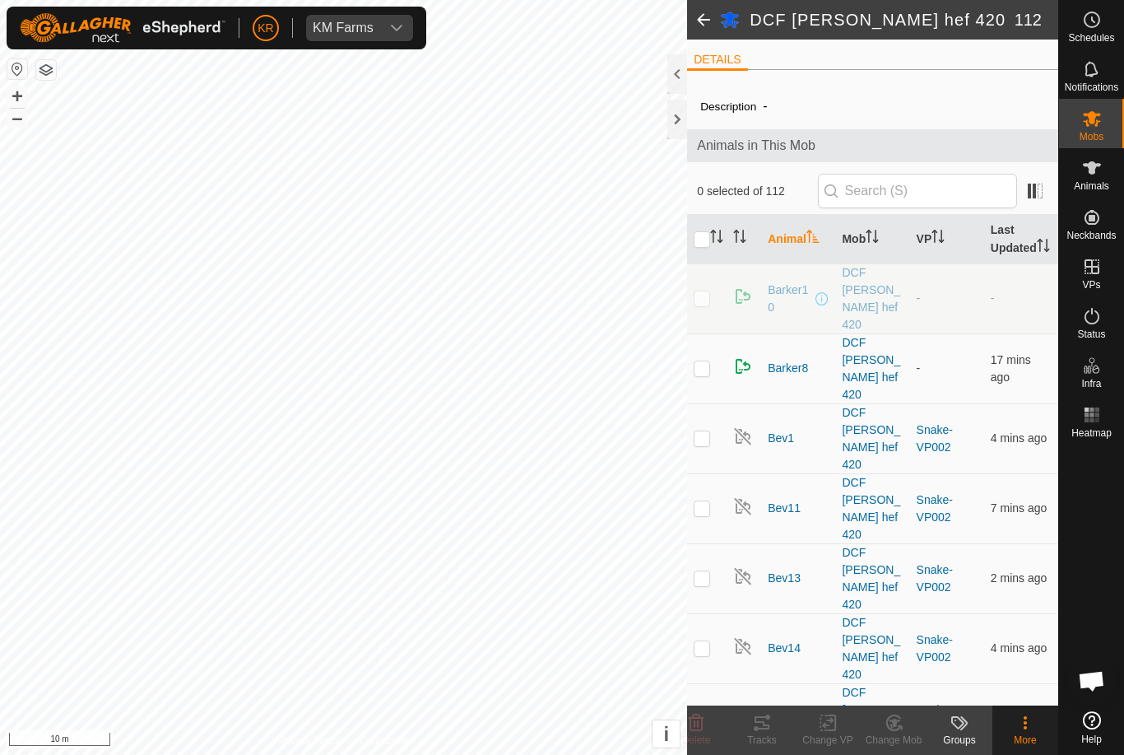
checkbox input "true"
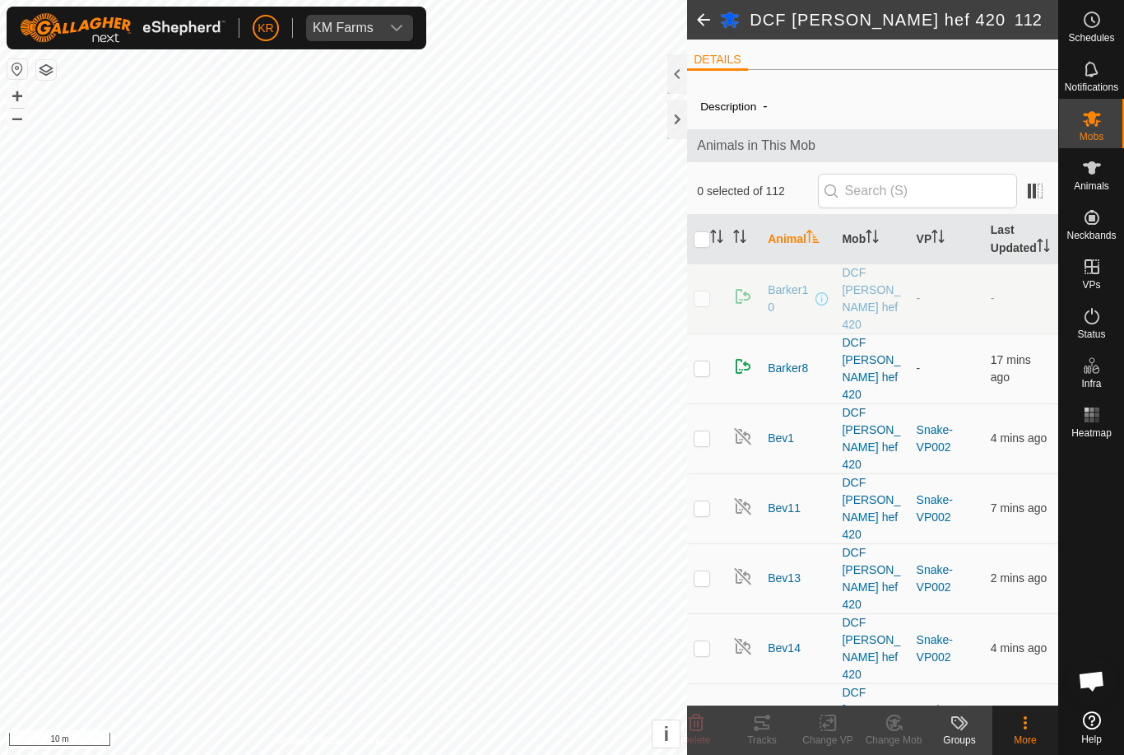
checkbox input "true"
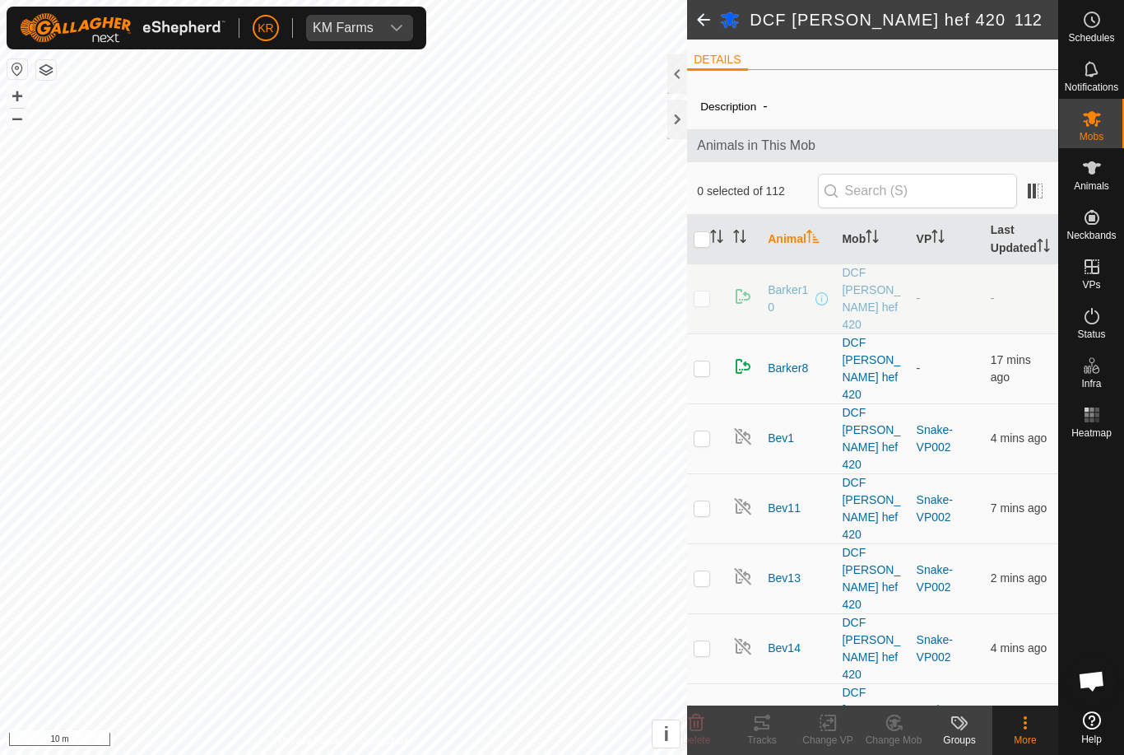
checkbox input "true"
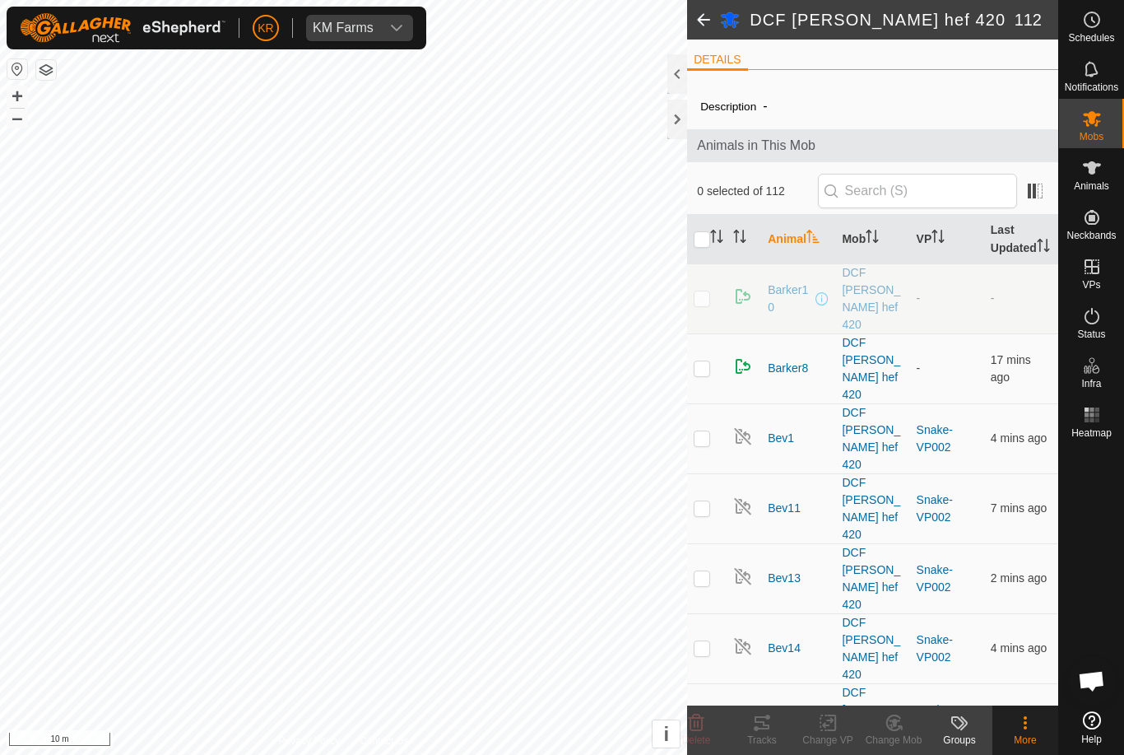
checkbox input "true"
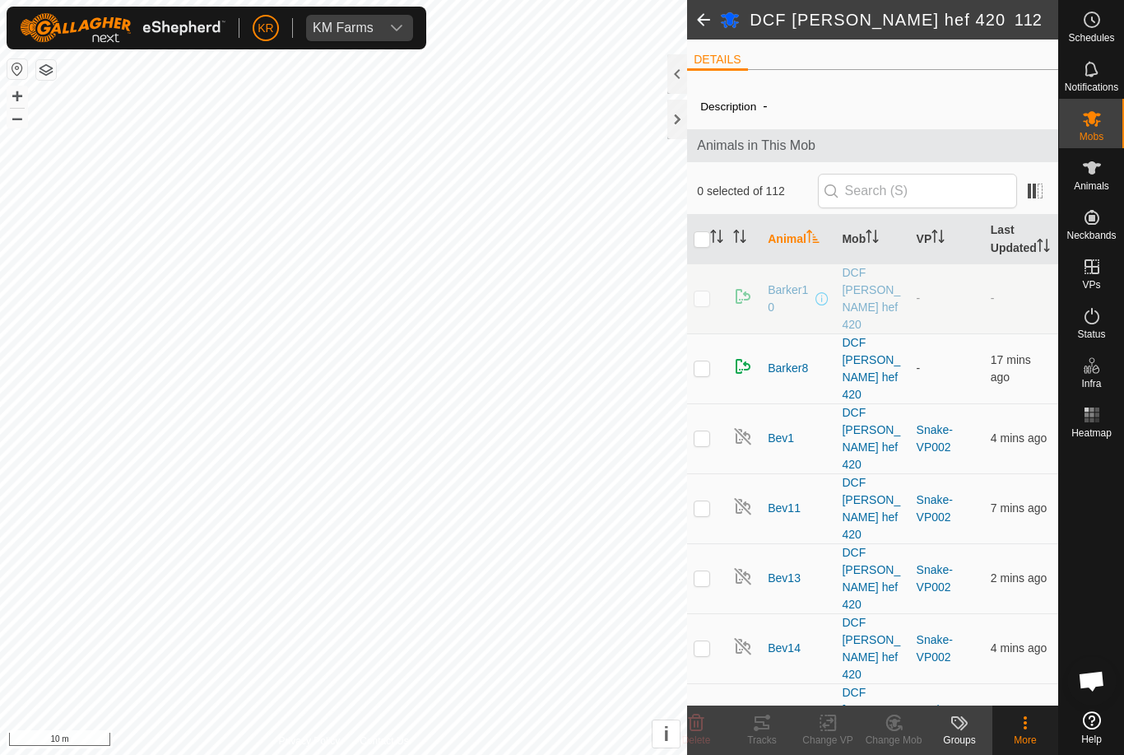
checkbox input "true"
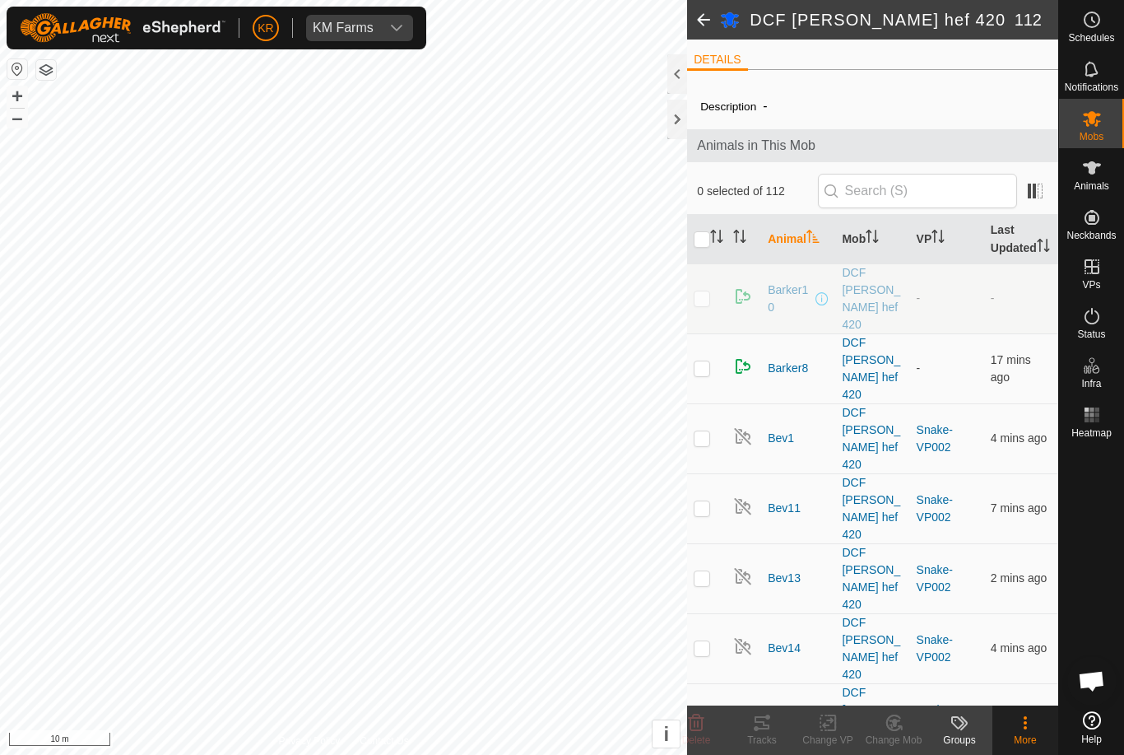
checkbox input "true"
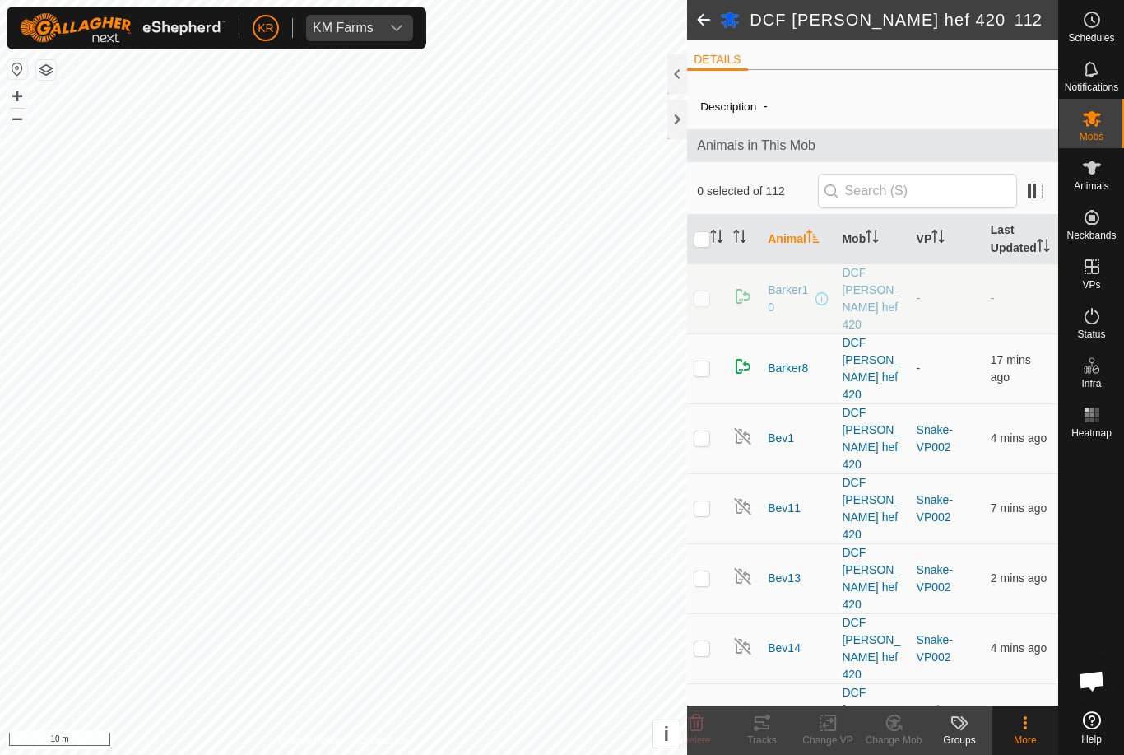
checkbox input "true"
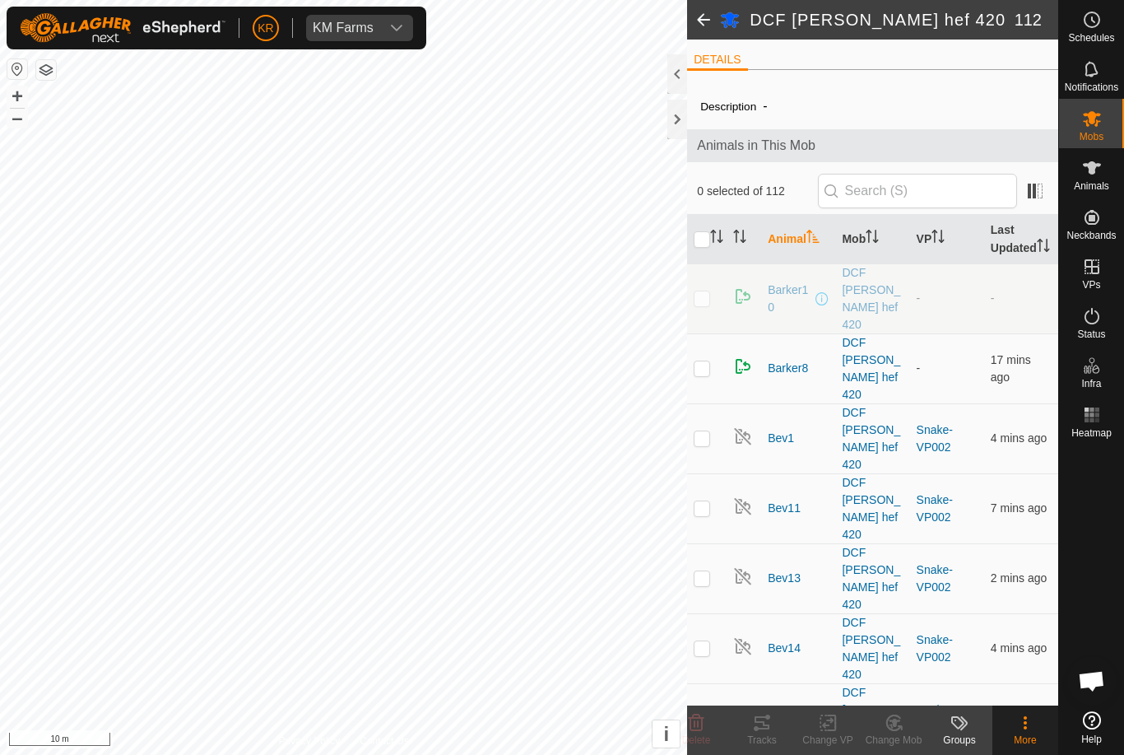
checkbox input "true"
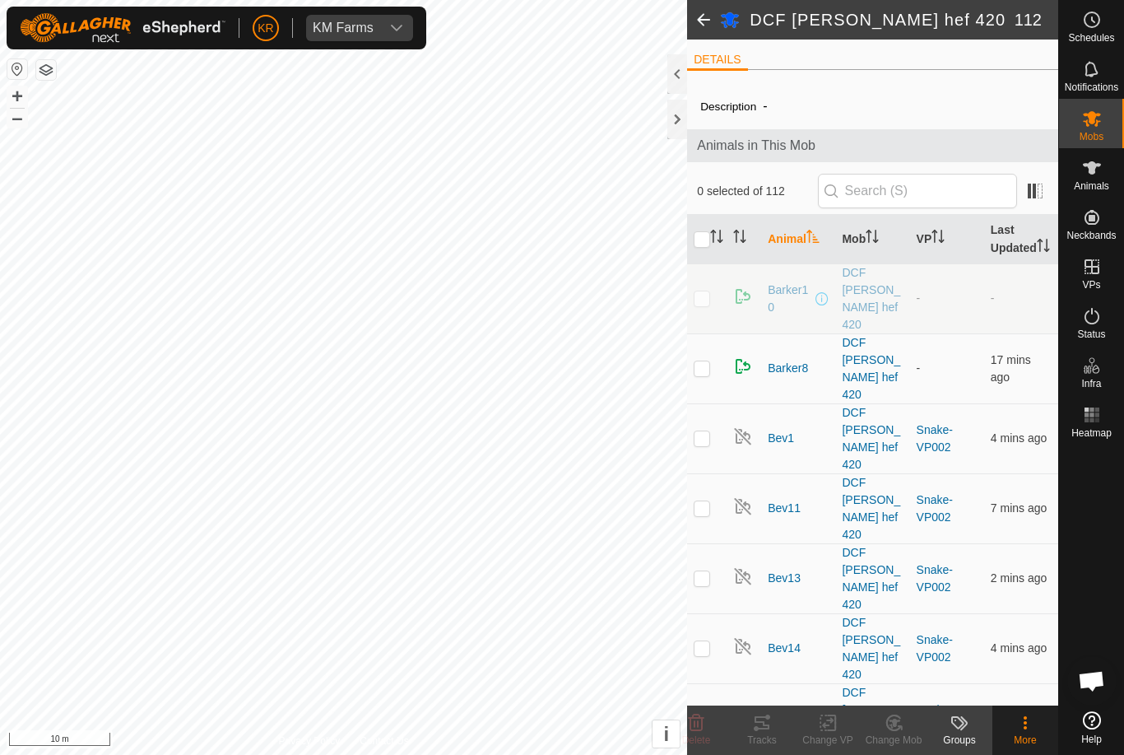
checkbox input "true"
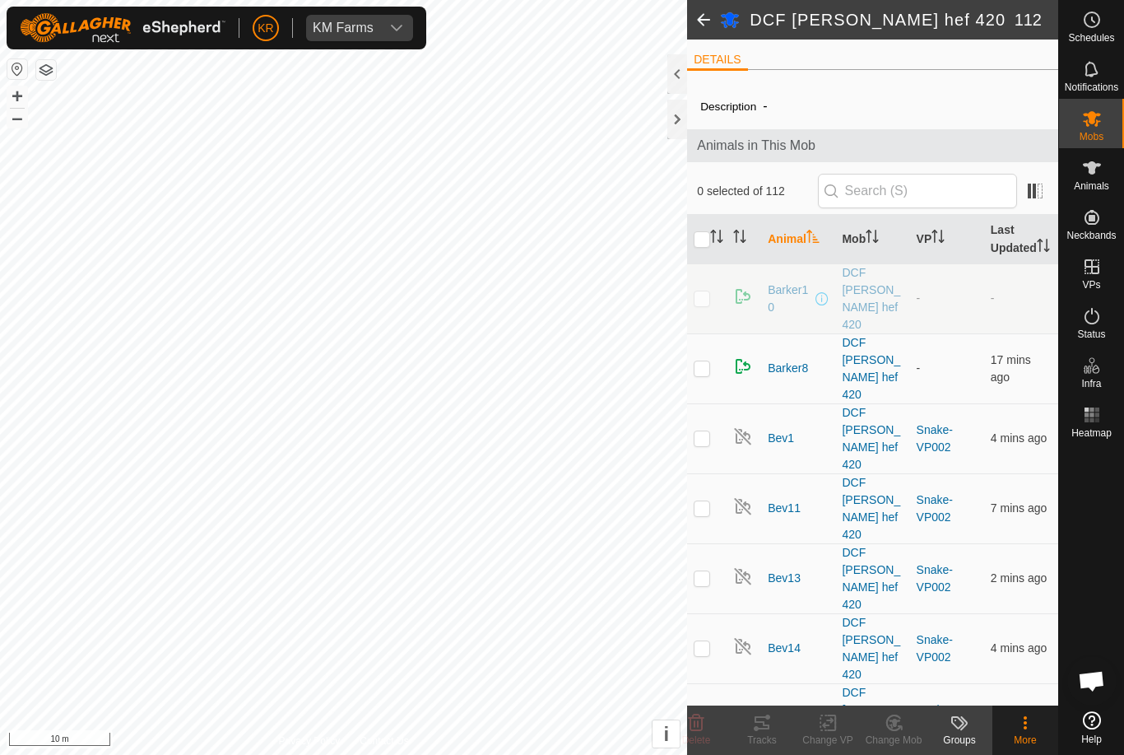
checkbox input "true"
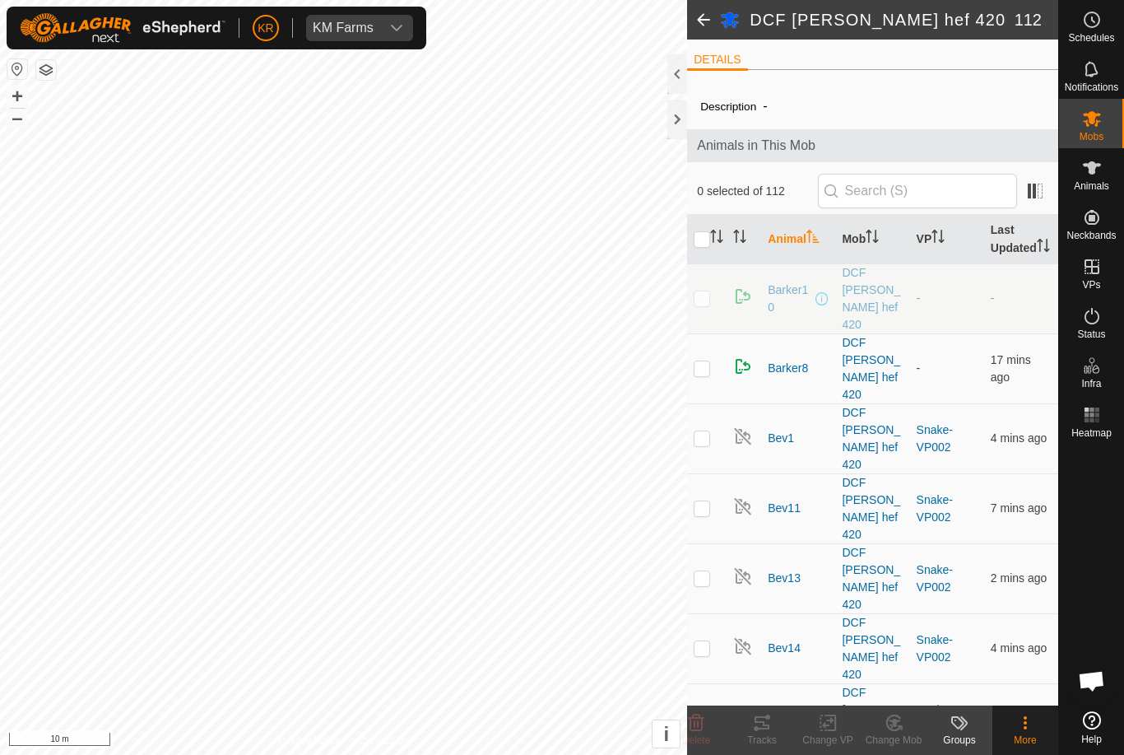
checkbox input "true"
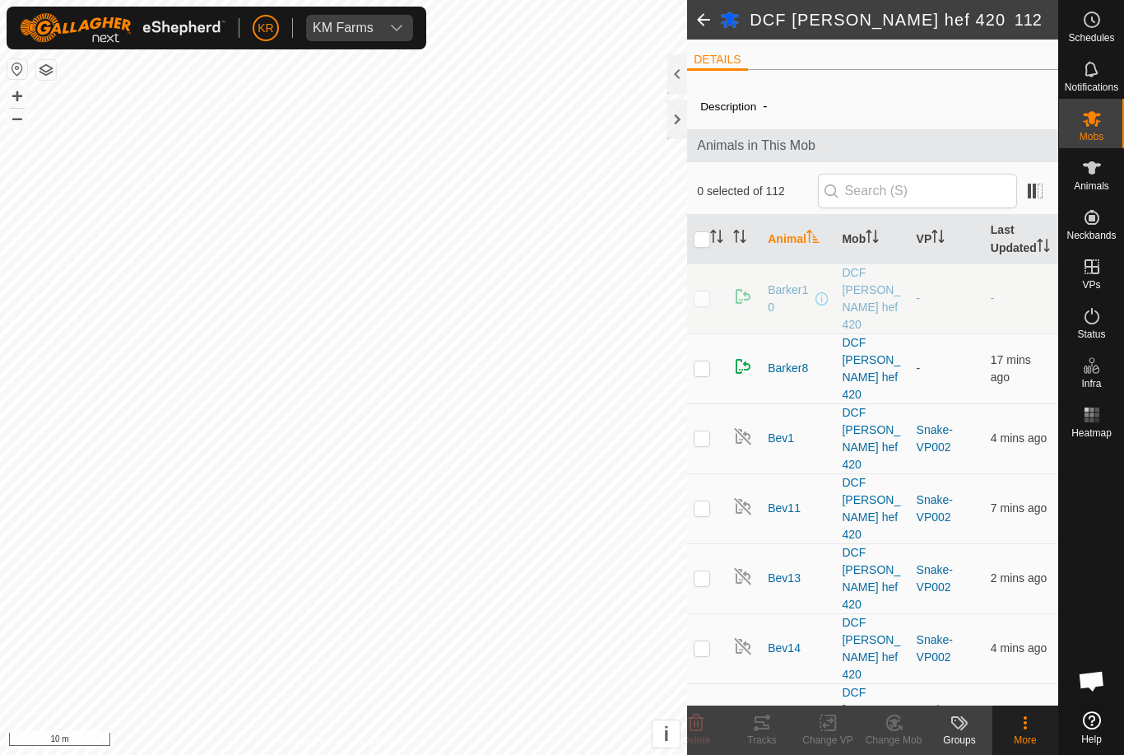
checkbox input "true"
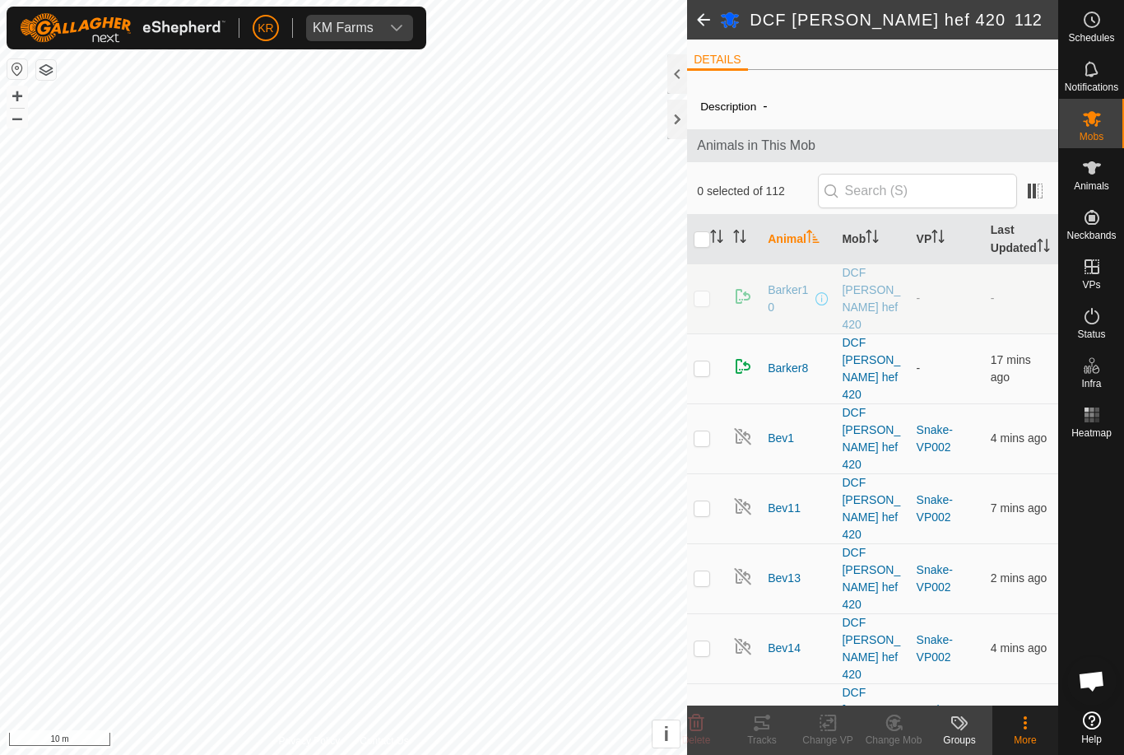
checkbox input "true"
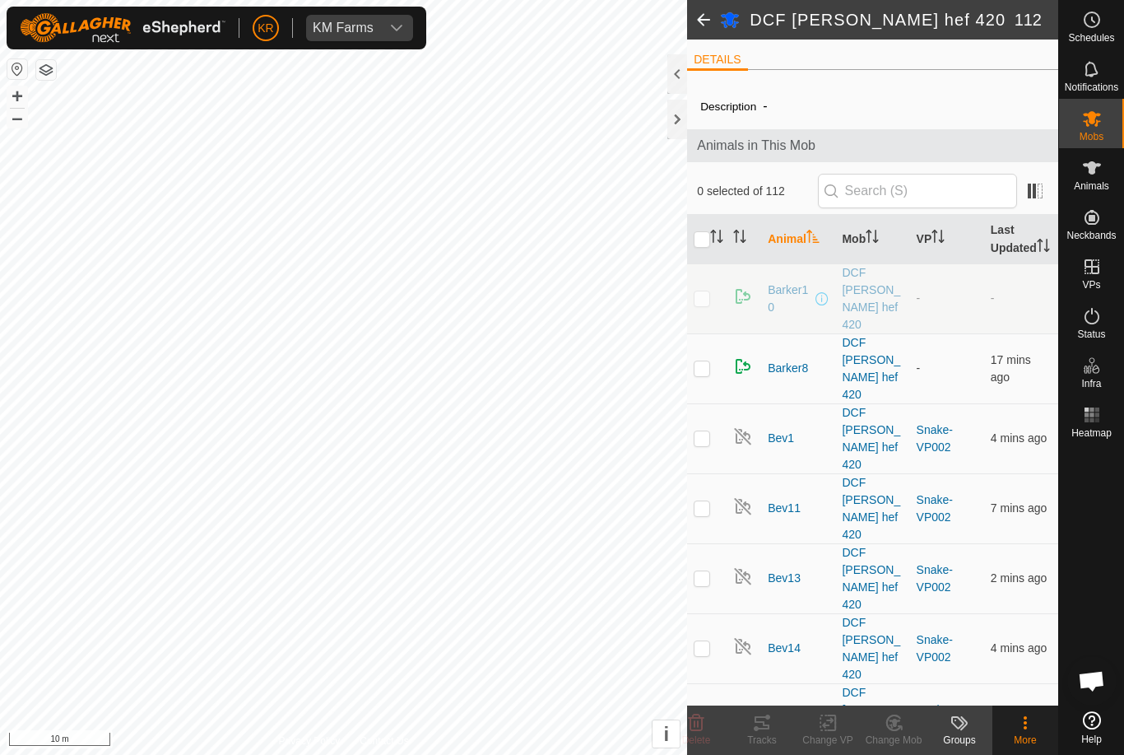
checkbox input "true"
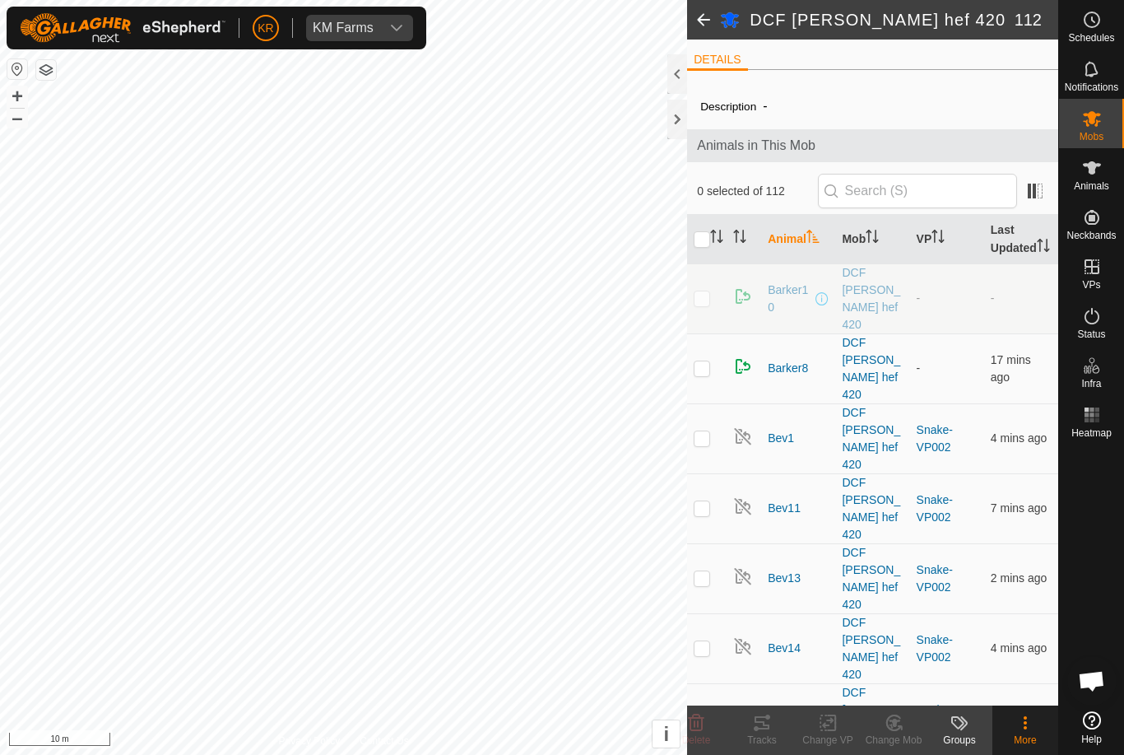
checkbox input "true"
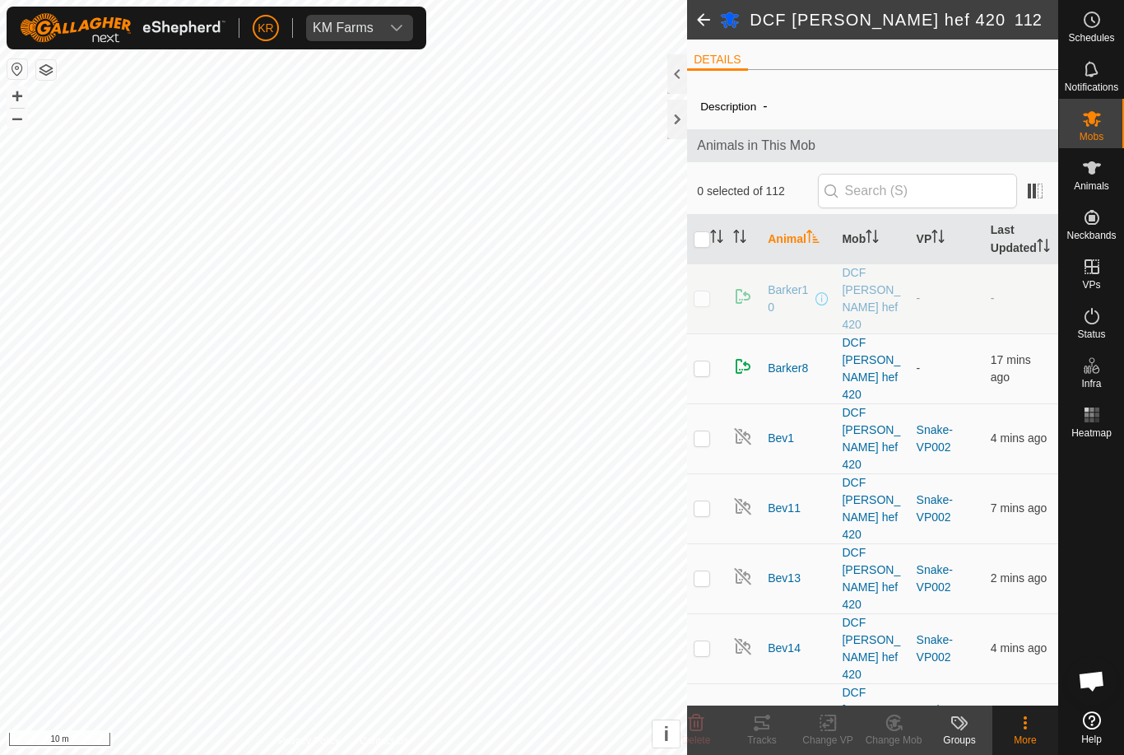
checkbox input "true"
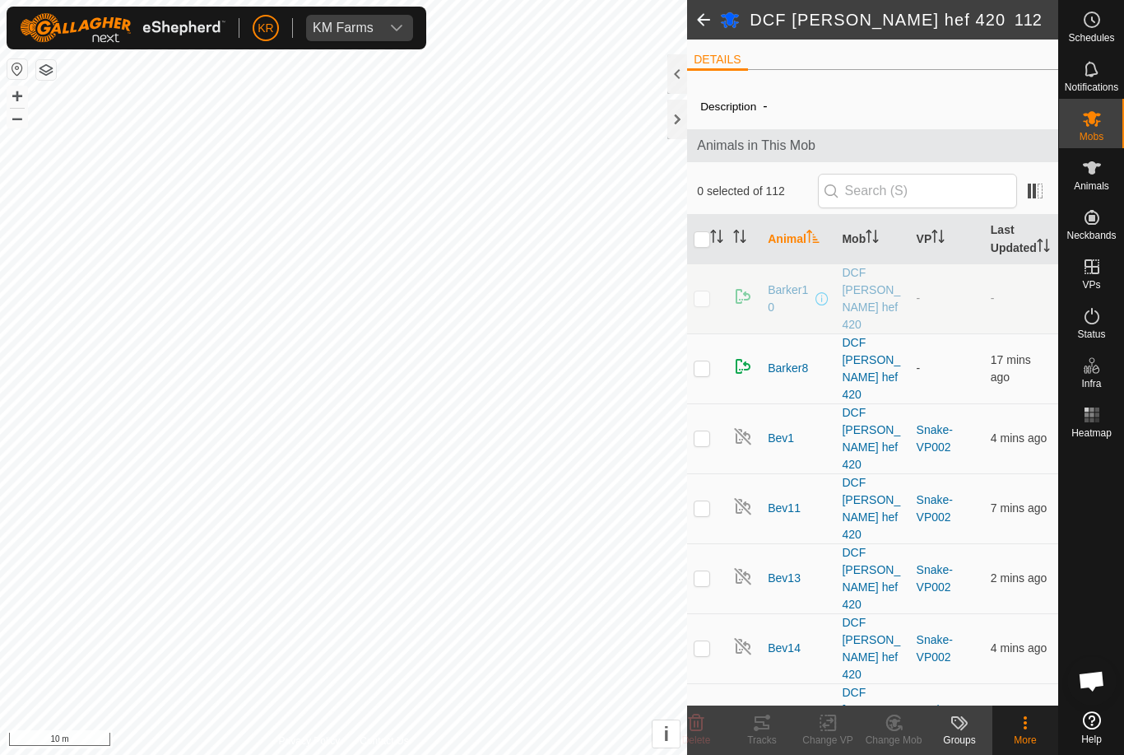
checkbox input "true"
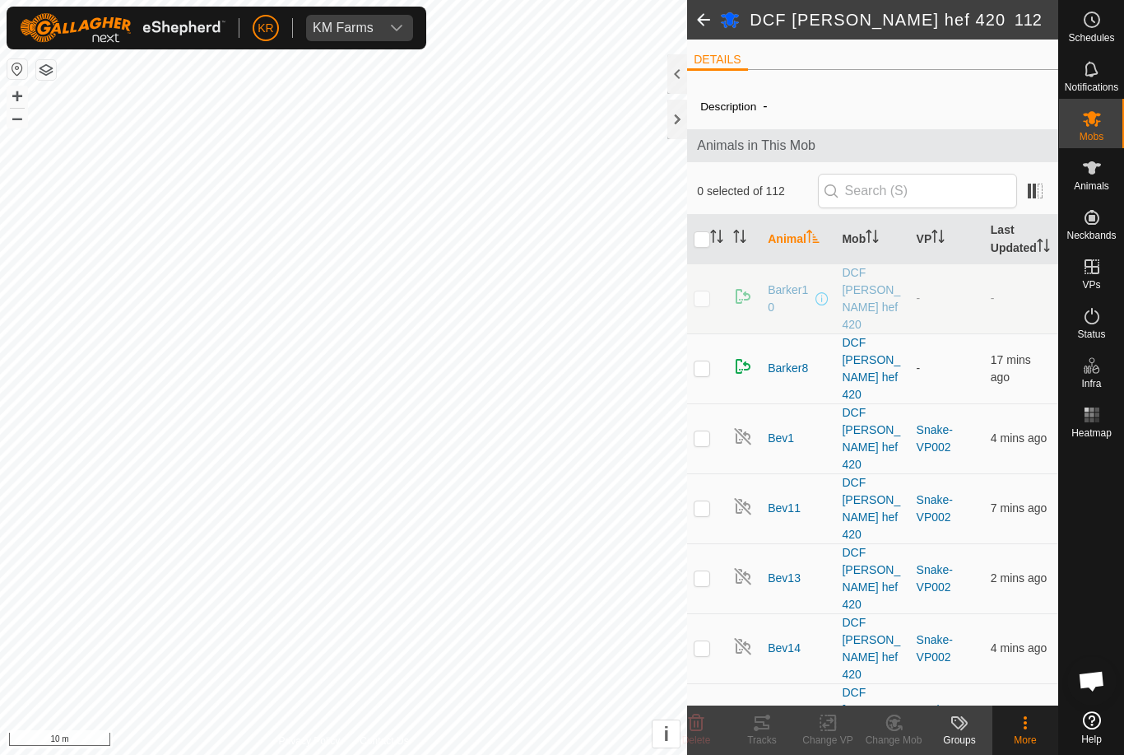
checkbox input "true"
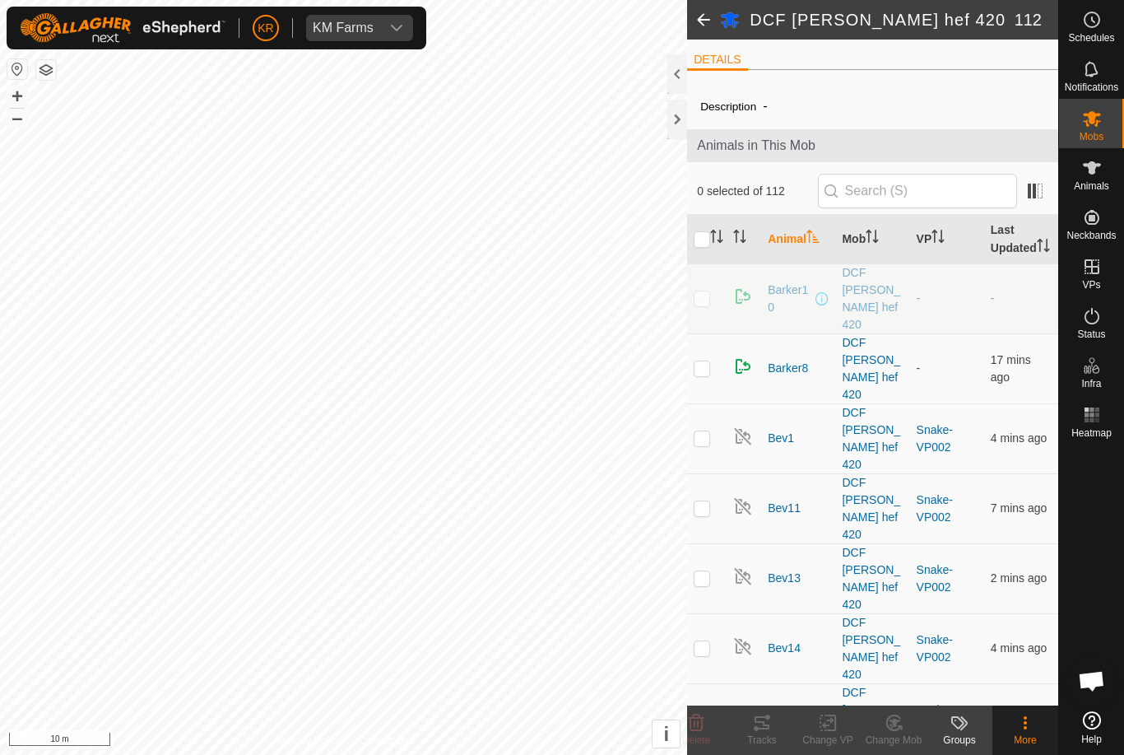
checkbox input "true"
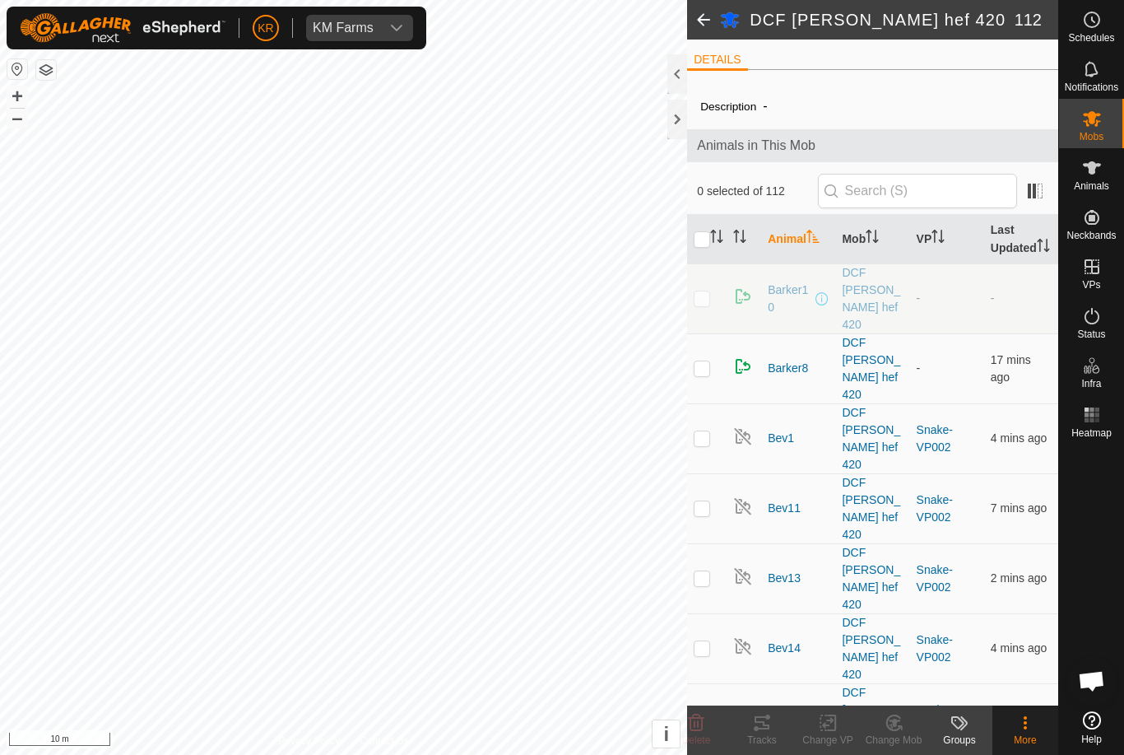
checkbox input "true"
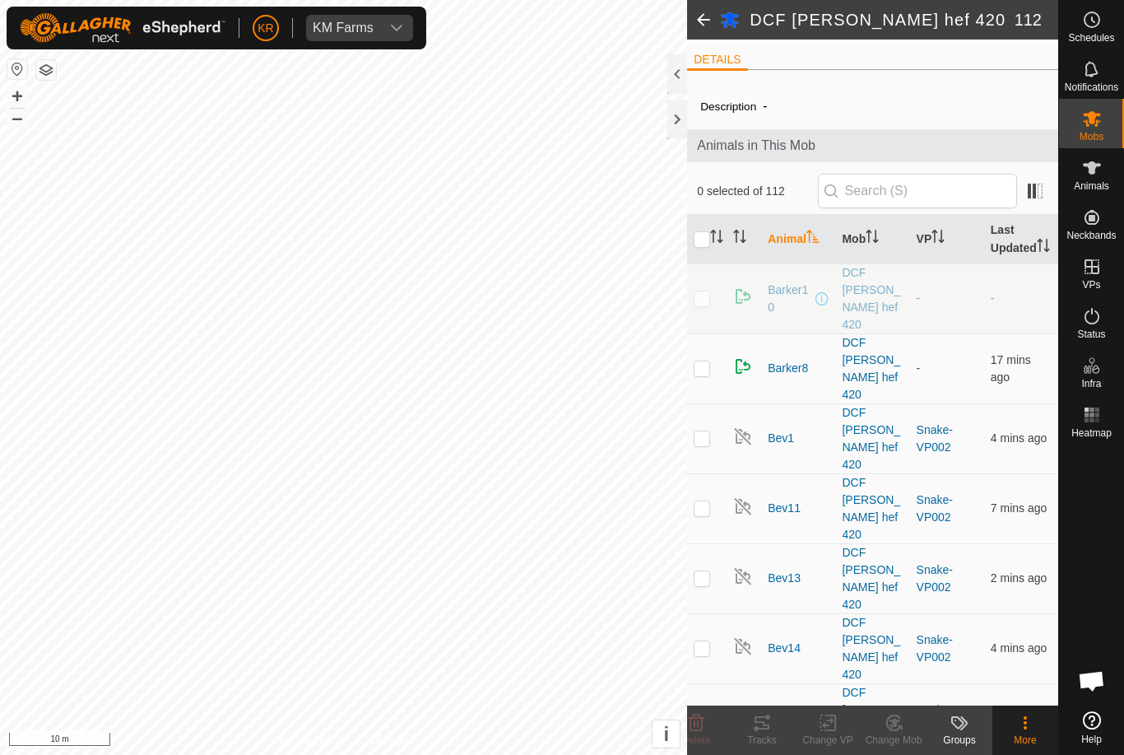
checkbox input "true"
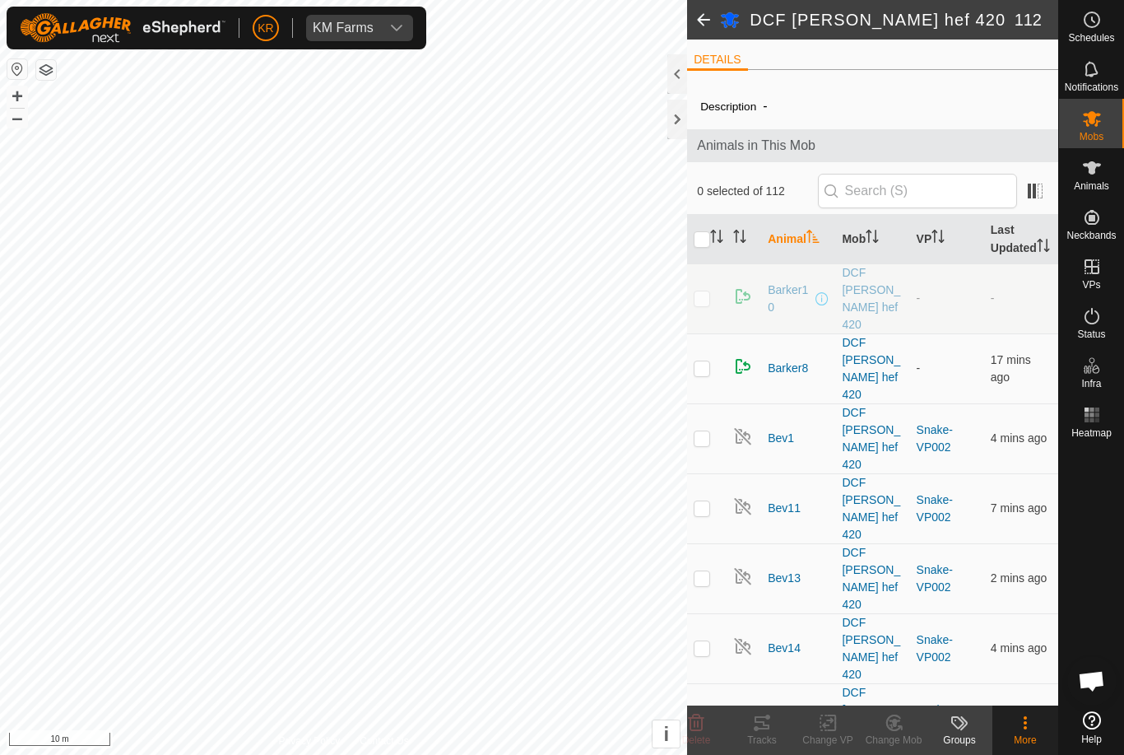
checkbox input "true"
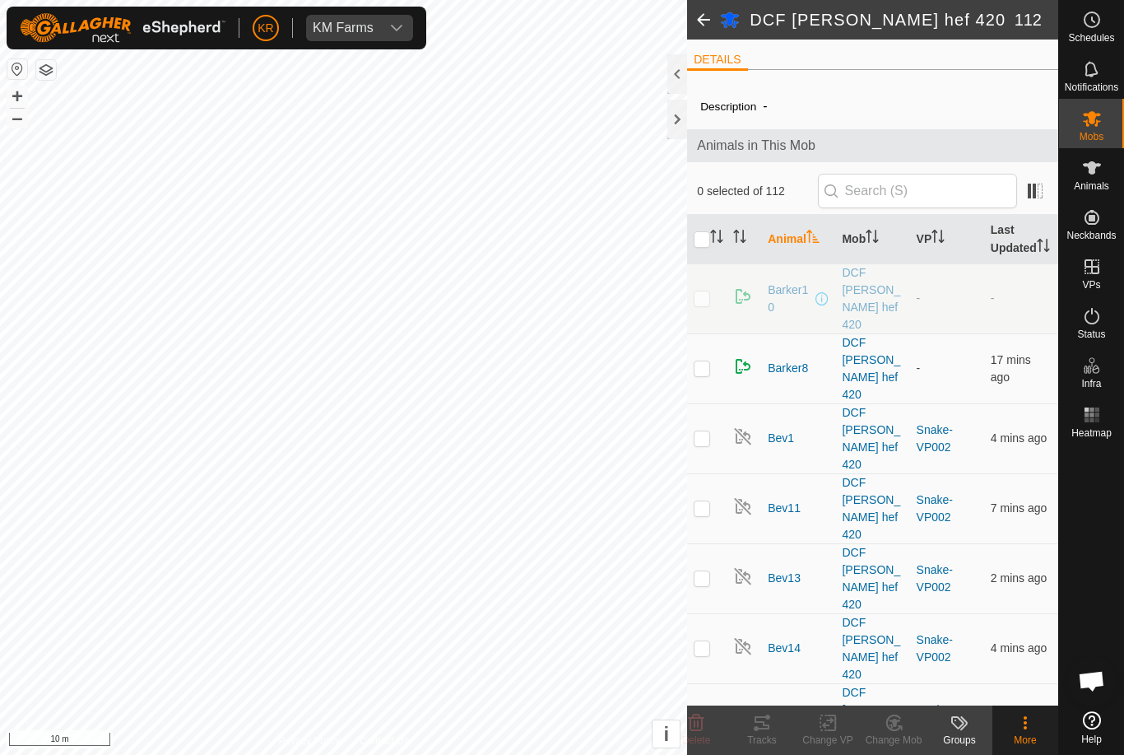
checkbox input "true"
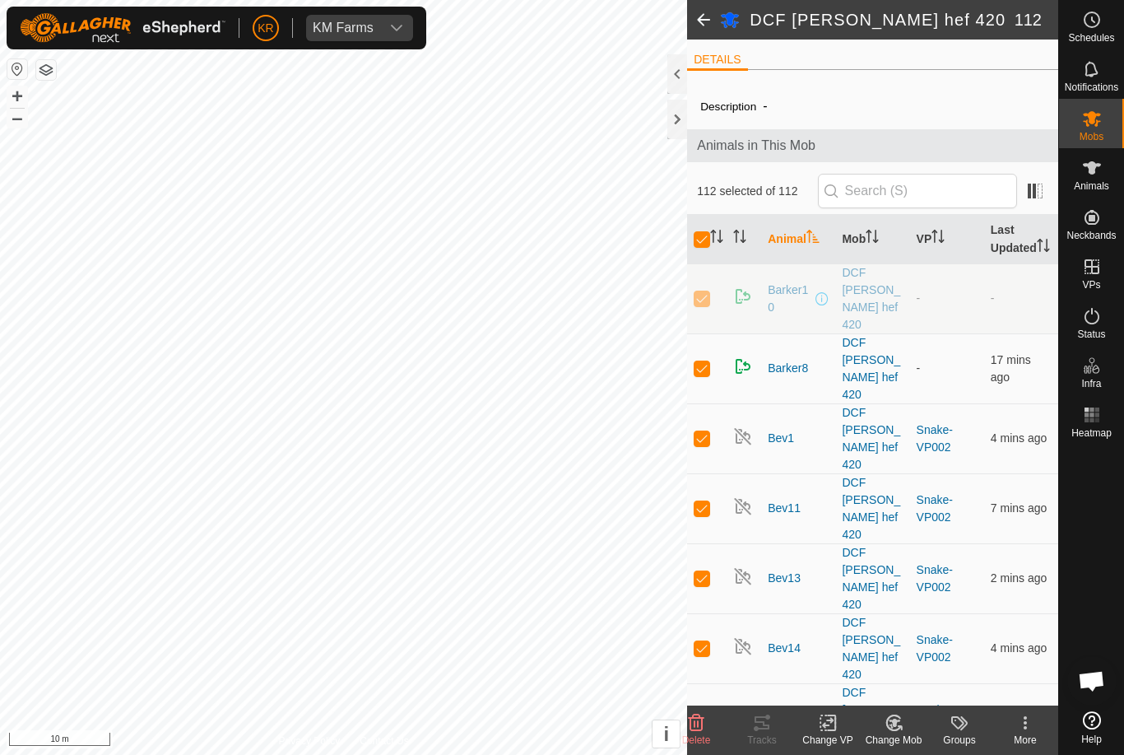
click at [1028, 738] on div "More" at bounding box center [1026, 739] width 66 height 15
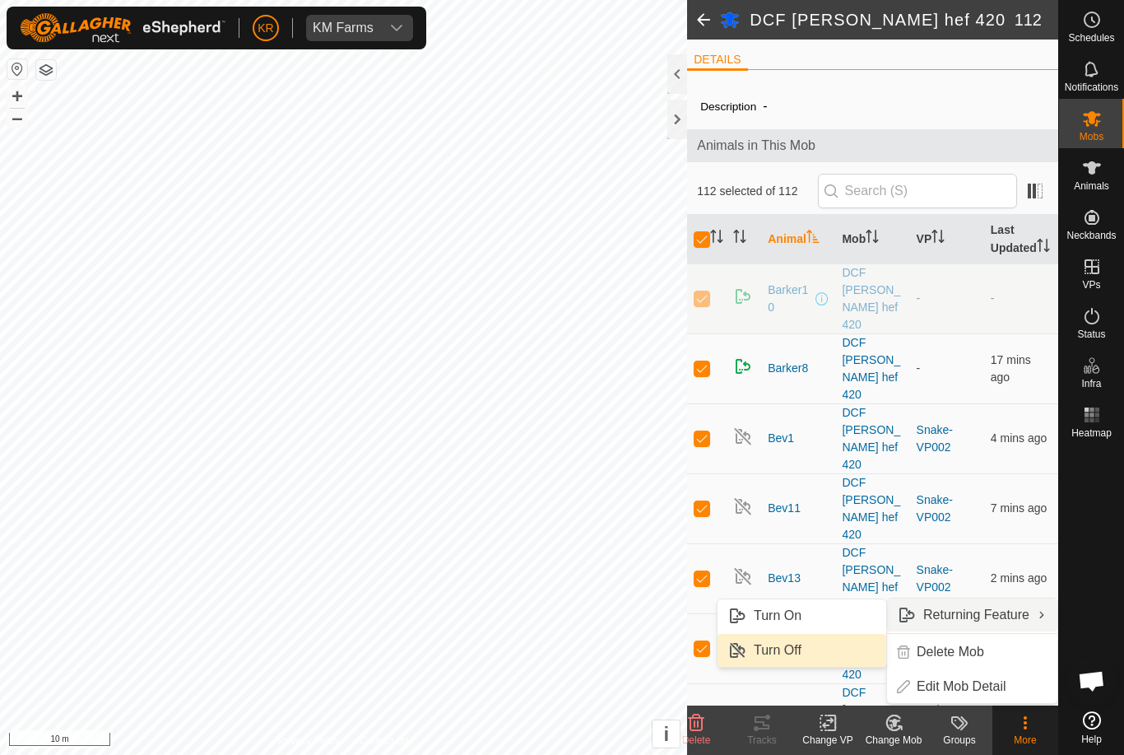
click at [817, 654] on link "Turn Off" at bounding box center [802, 650] width 169 height 33
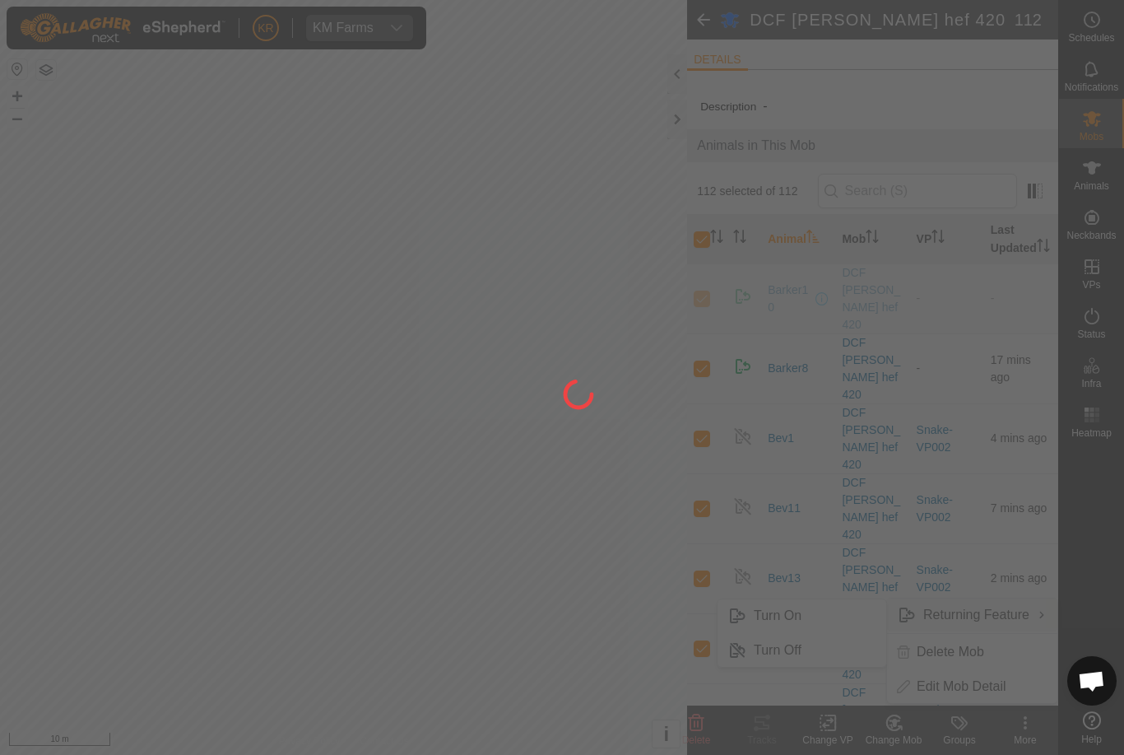
checkbox input "false"
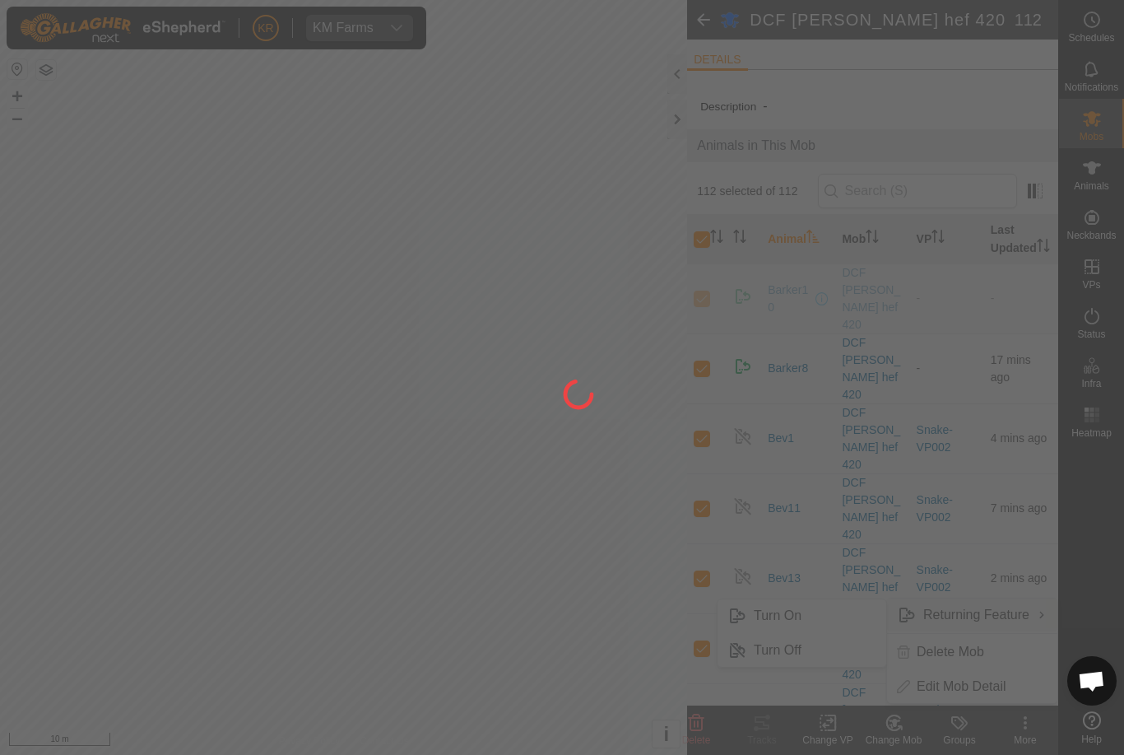
checkbox input "false"
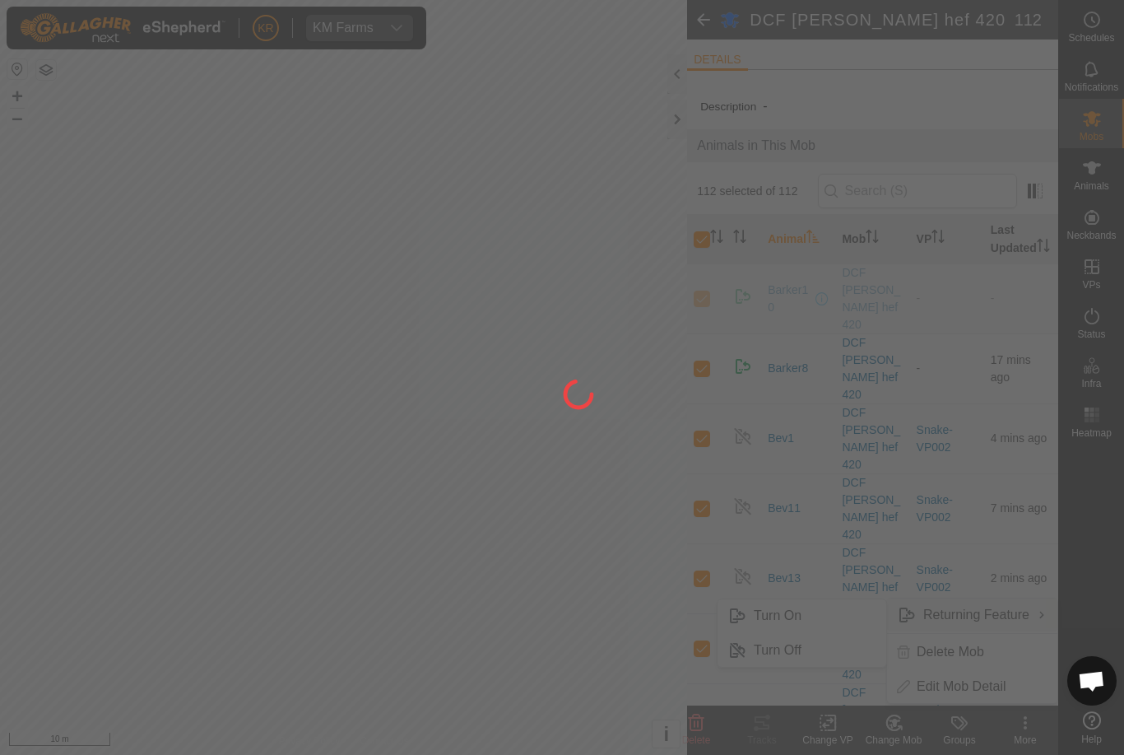
checkbox input "false"
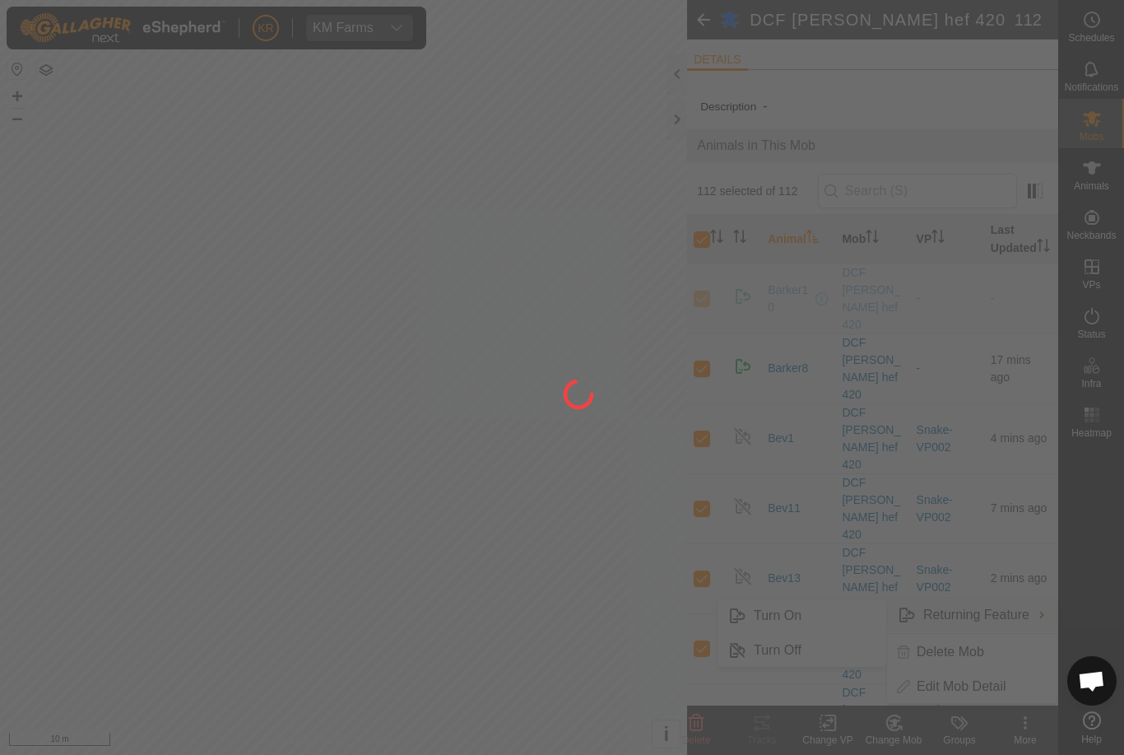
checkbox input "false"
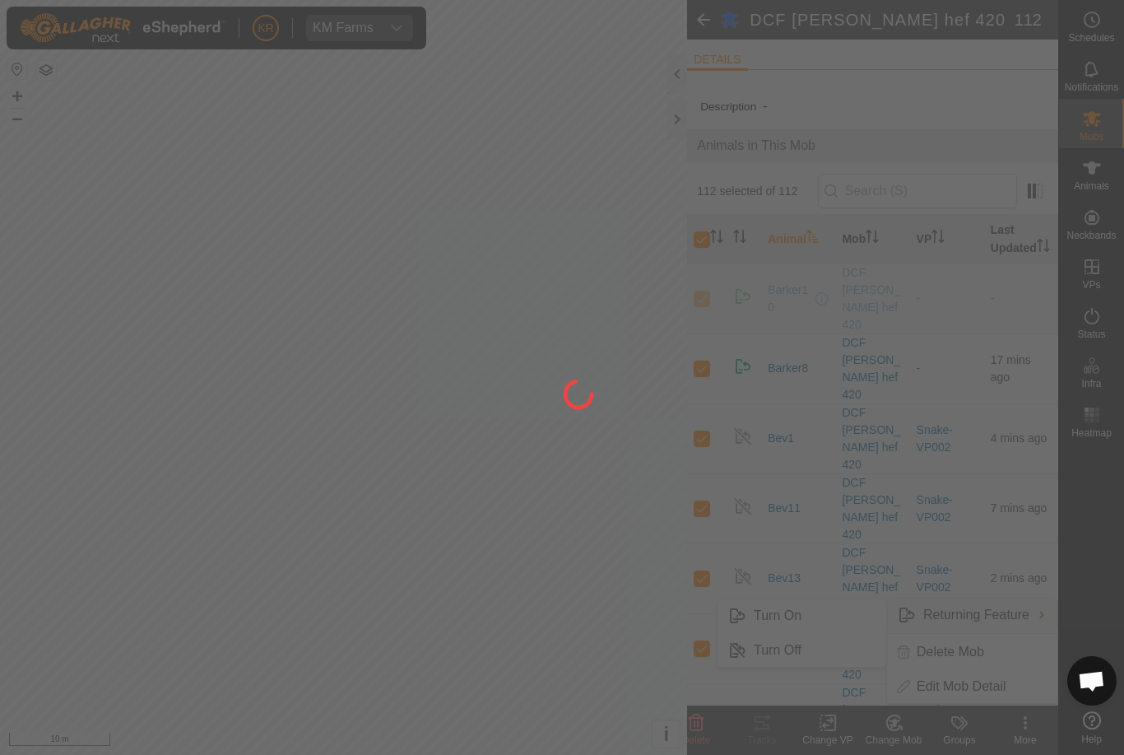
checkbox input "false"
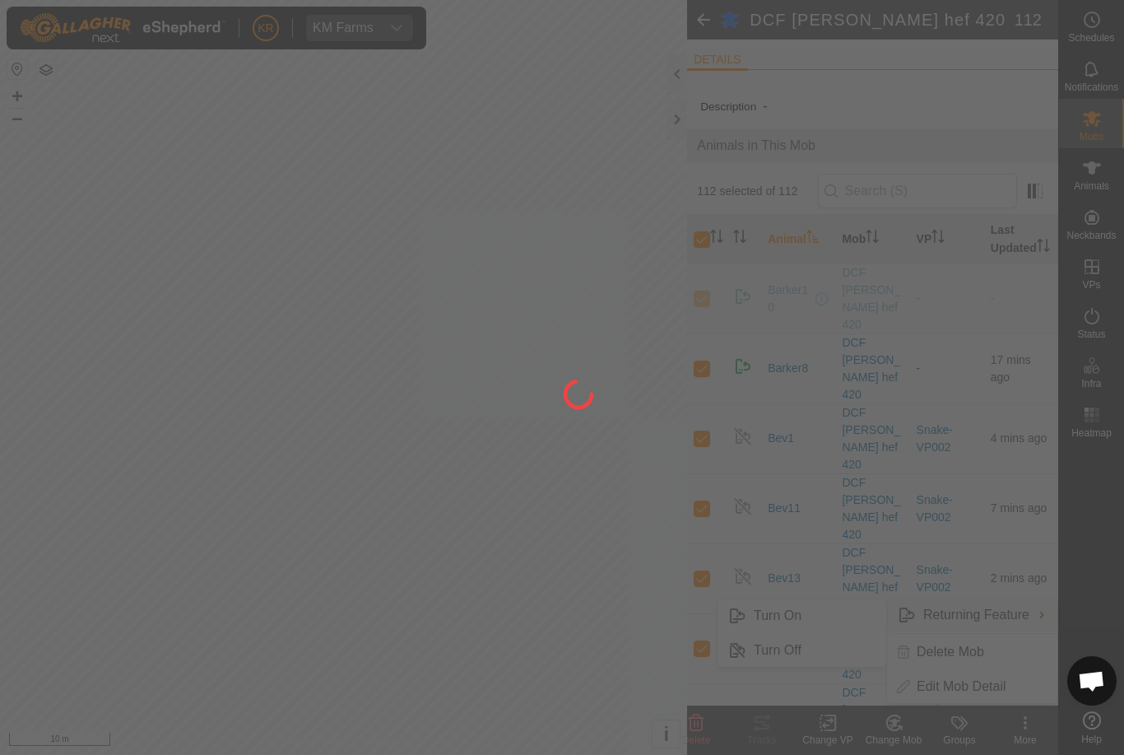
checkbox input "false"
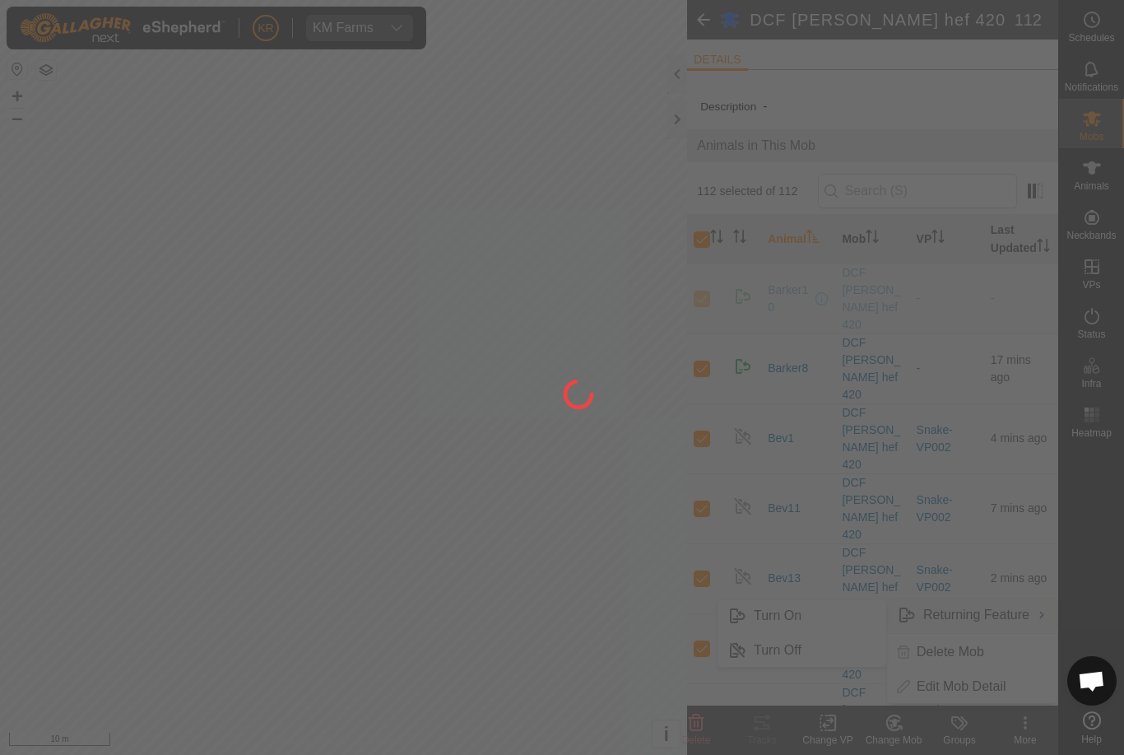
checkbox input "false"
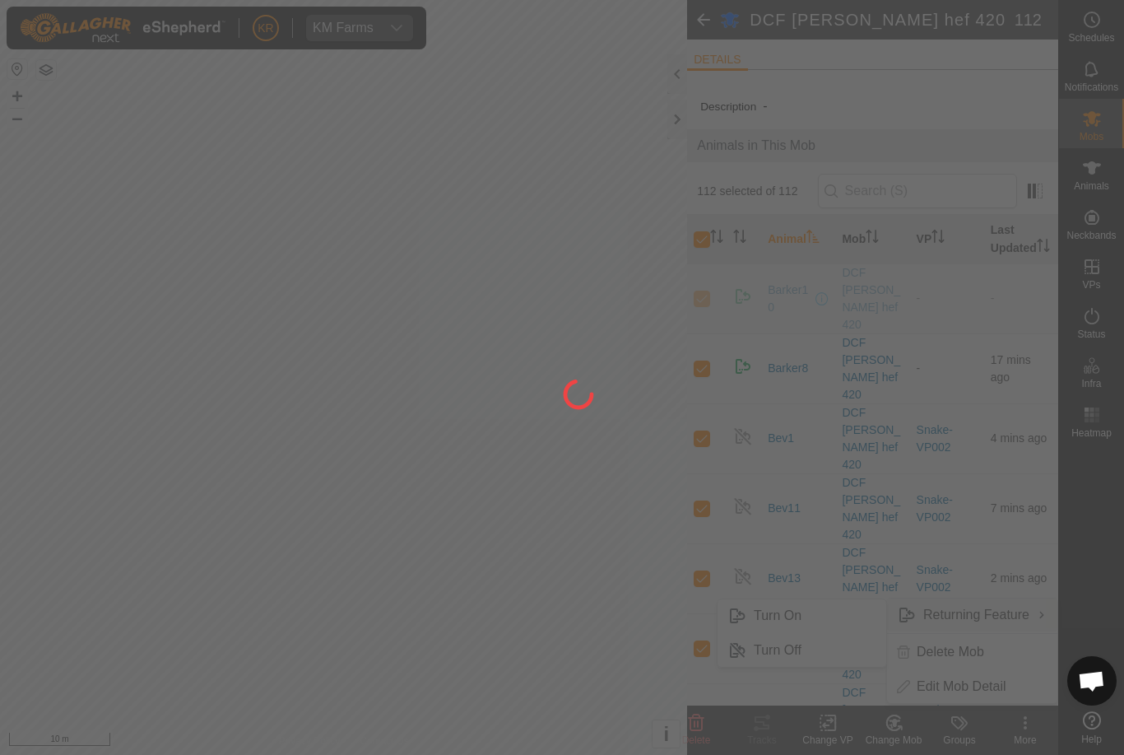
checkbox input "false"
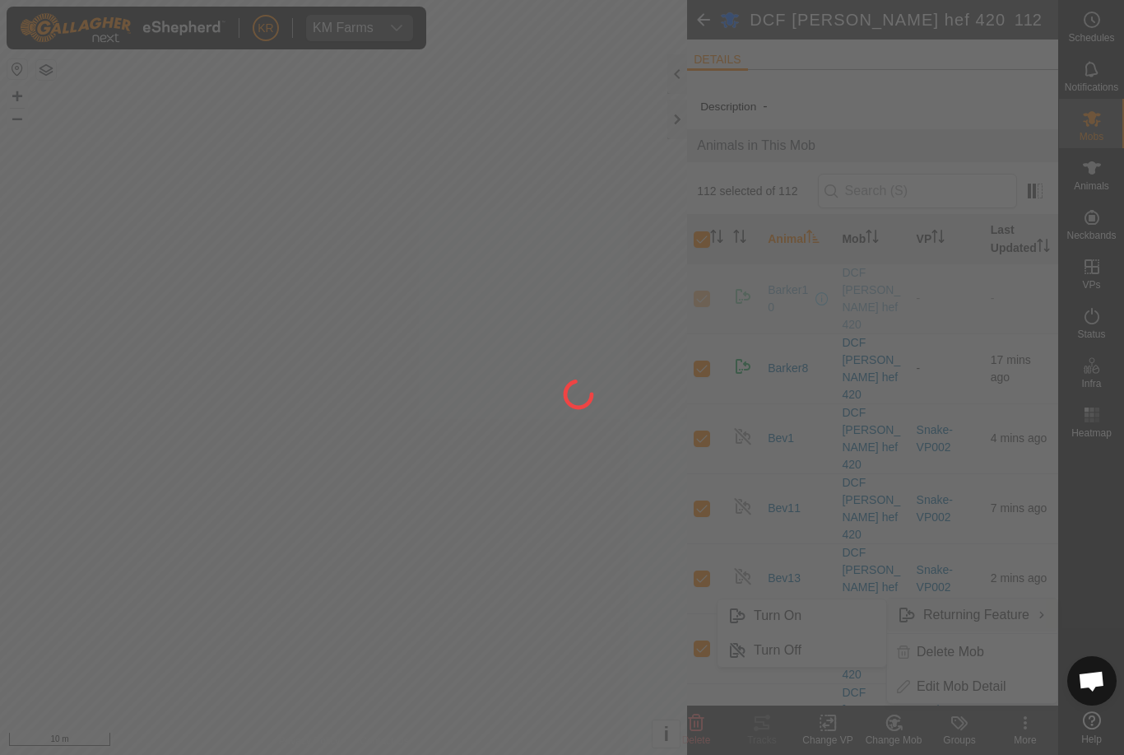
checkbox input "false"
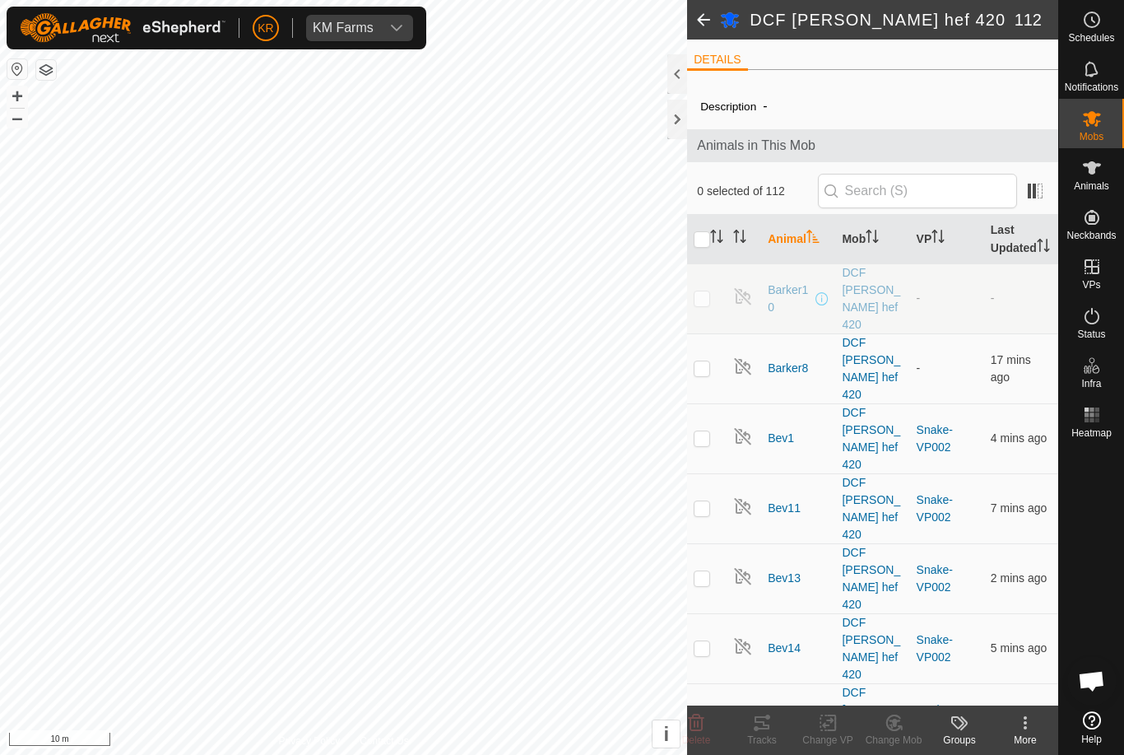
click at [695, 248] on input "checkbox" at bounding box center [702, 239] width 16 height 16
click at [903, 729] on icon at bounding box center [894, 723] width 21 height 20
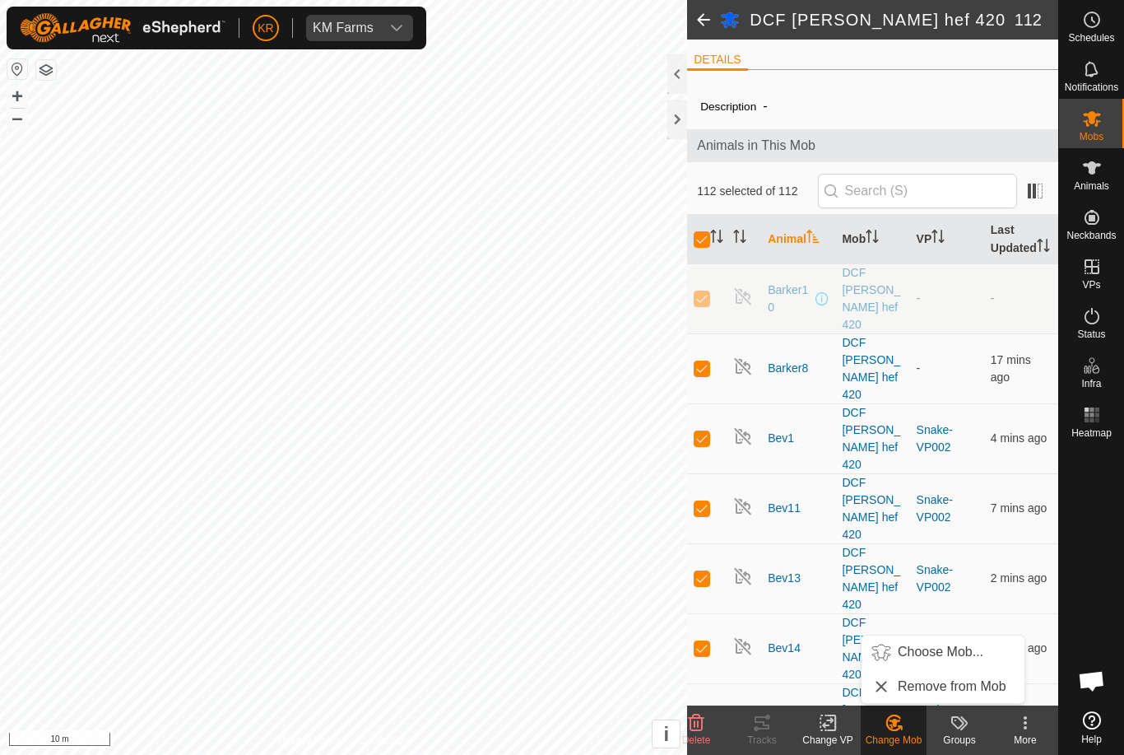
click at [835, 728] on icon at bounding box center [828, 723] width 21 height 20
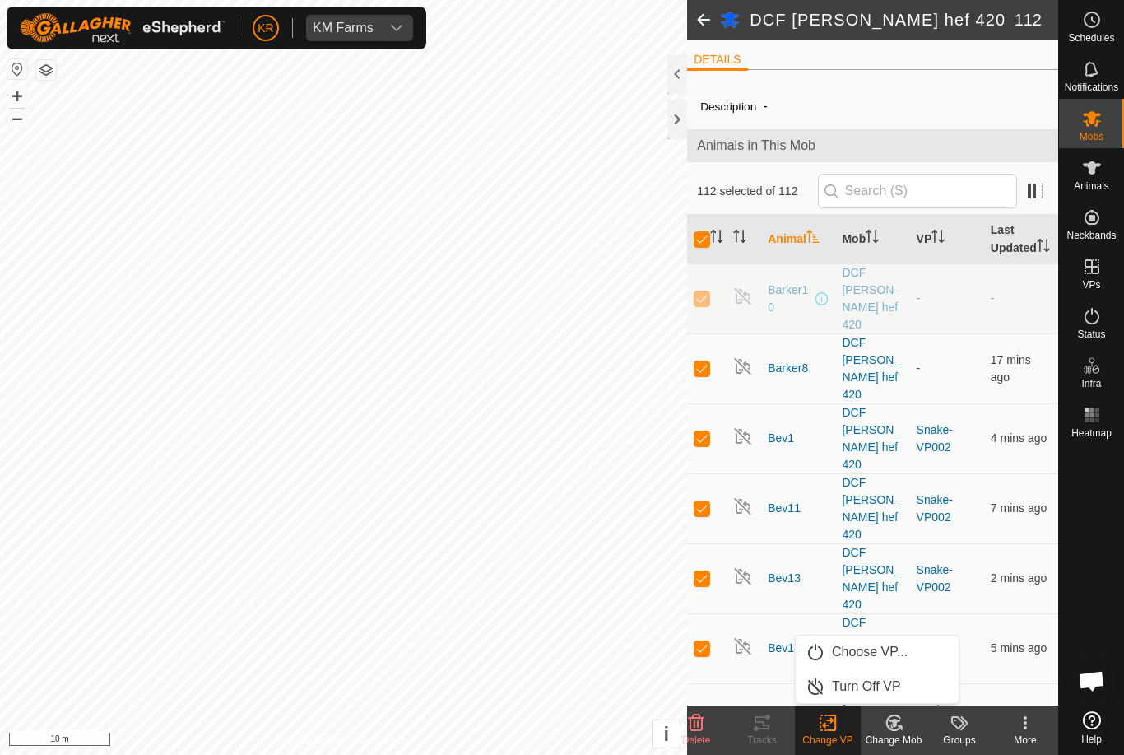
click at [882, 664] on link "Choose VP..." at bounding box center [877, 651] width 163 height 33
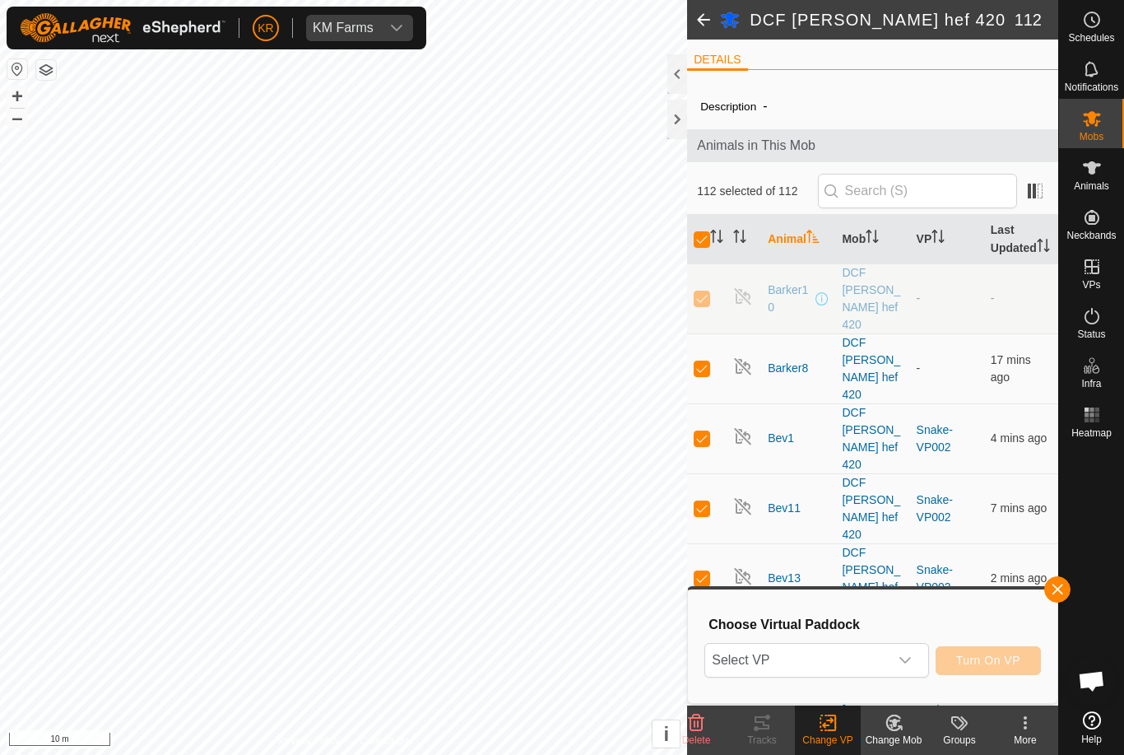
click at [881, 665] on span "Select VP" at bounding box center [796, 660] width 183 height 33
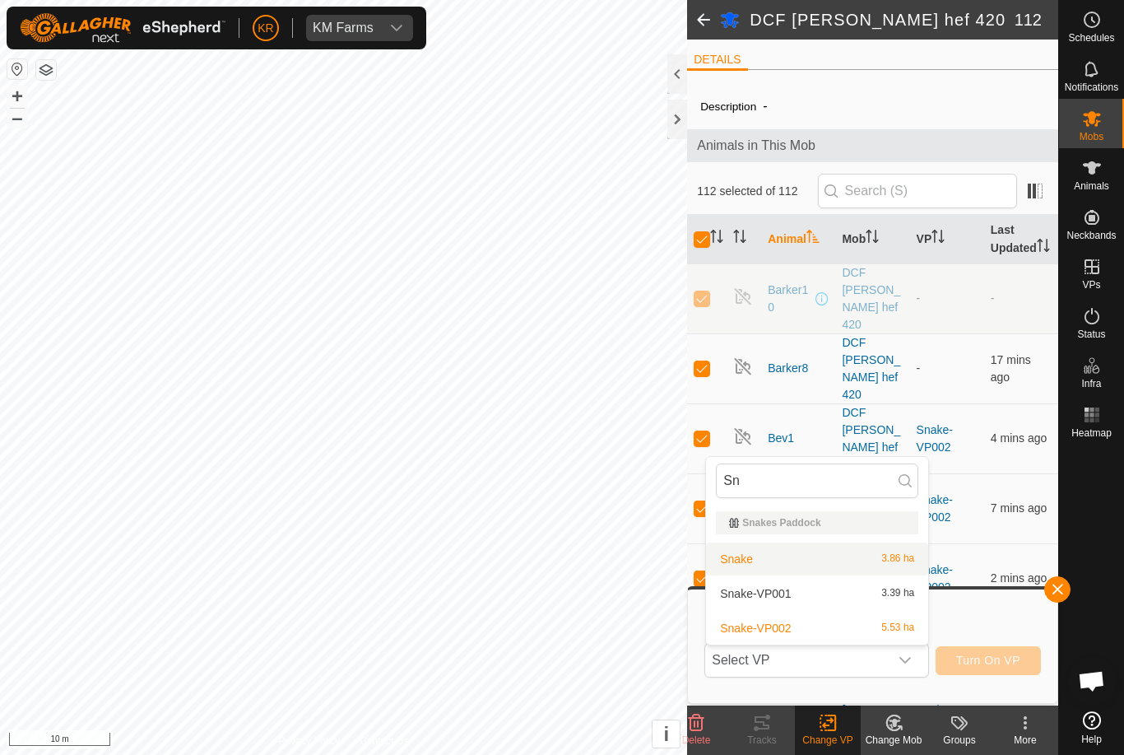
click at [880, 565] on div "Snake 3.86 ha" at bounding box center [817, 559] width 202 height 20
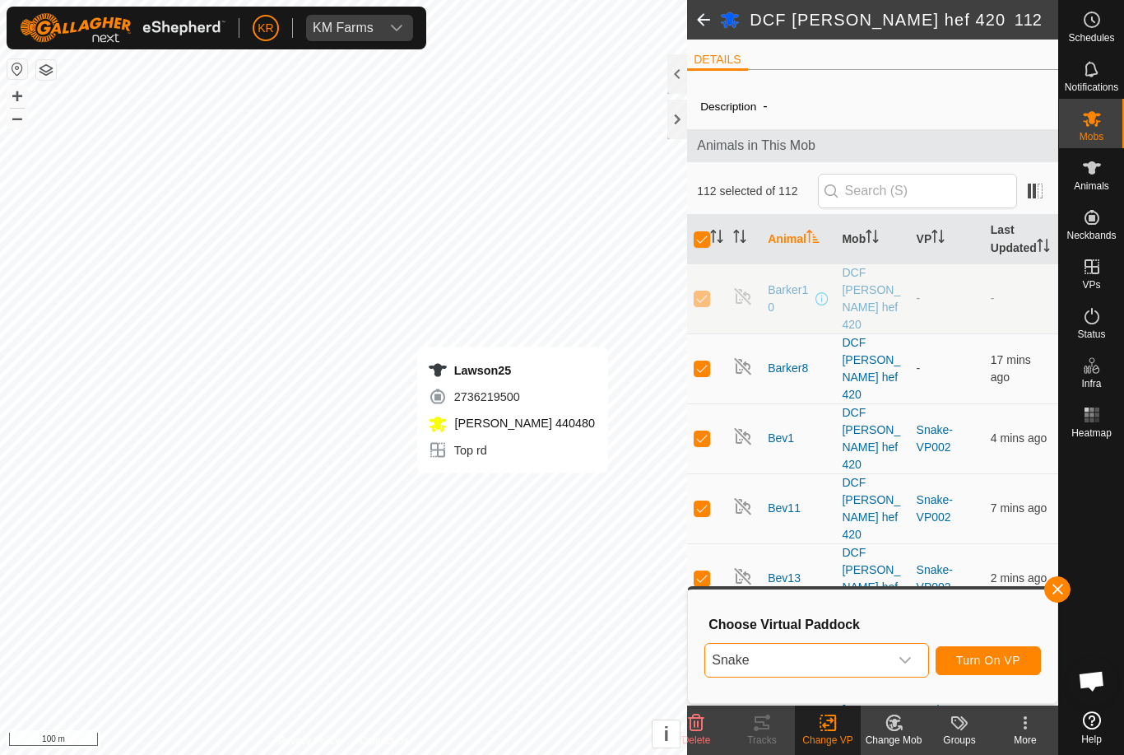
click at [1011, 664] on span "Turn On VP" at bounding box center [988, 659] width 64 height 13
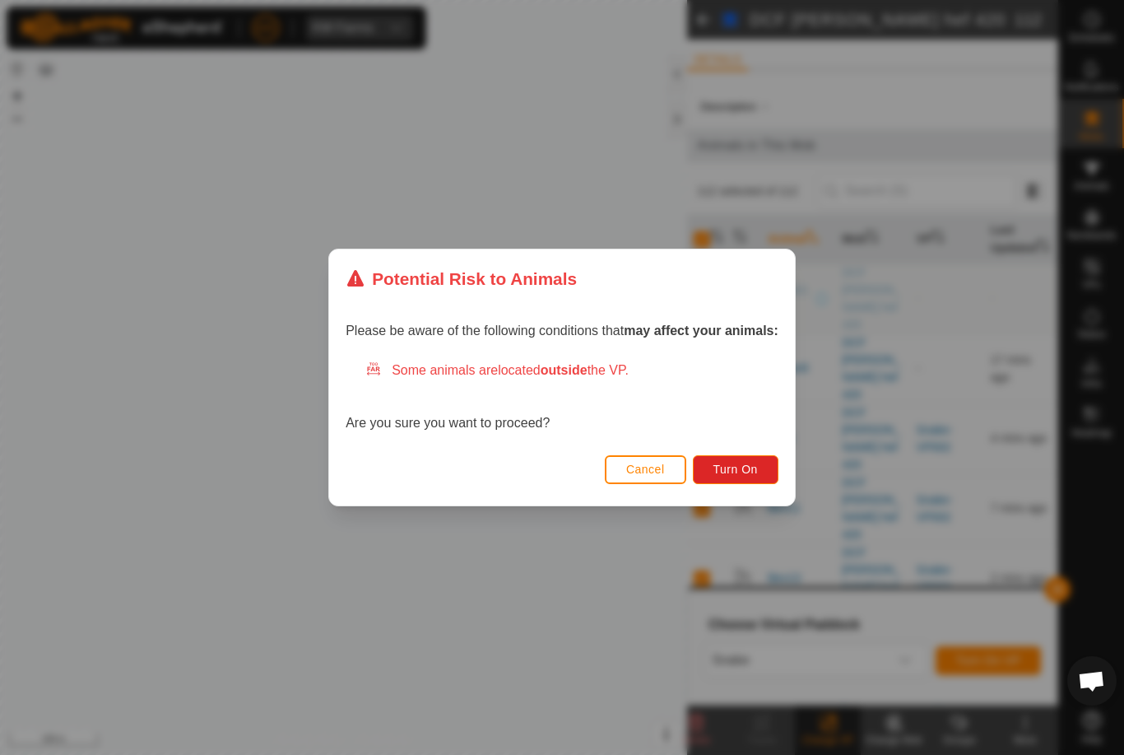
click at [737, 463] on span "Turn On" at bounding box center [736, 469] width 44 height 13
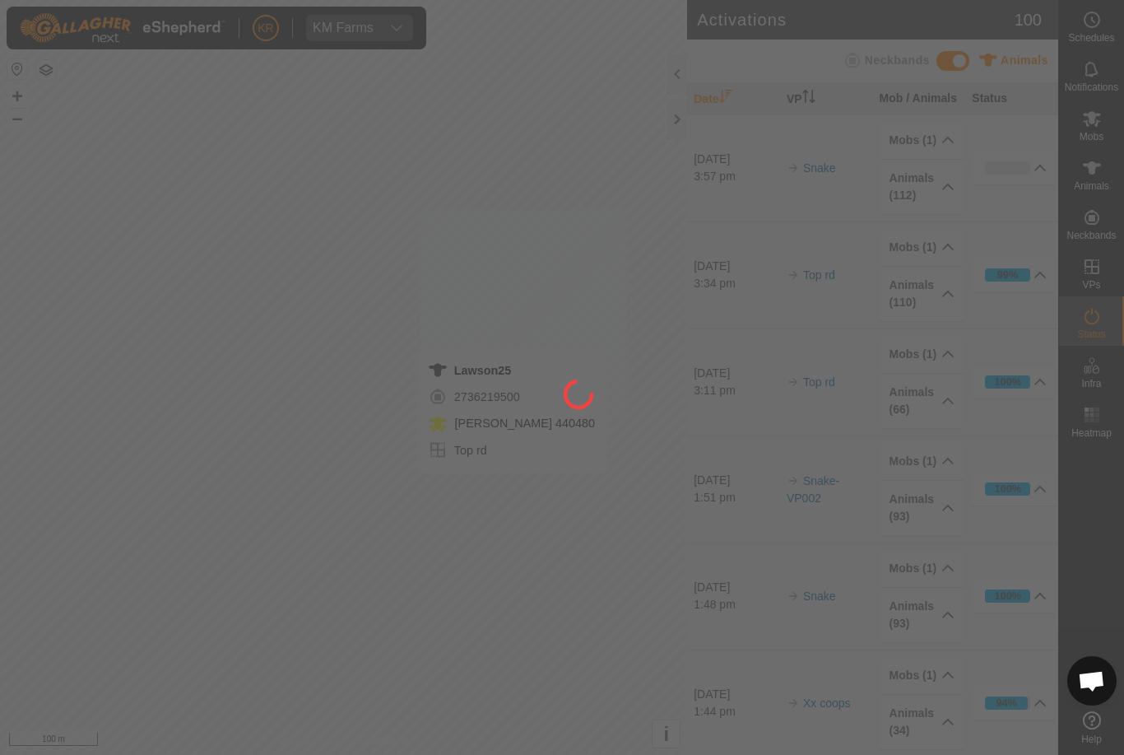
click at [382, 558] on div at bounding box center [562, 377] width 1124 height 755
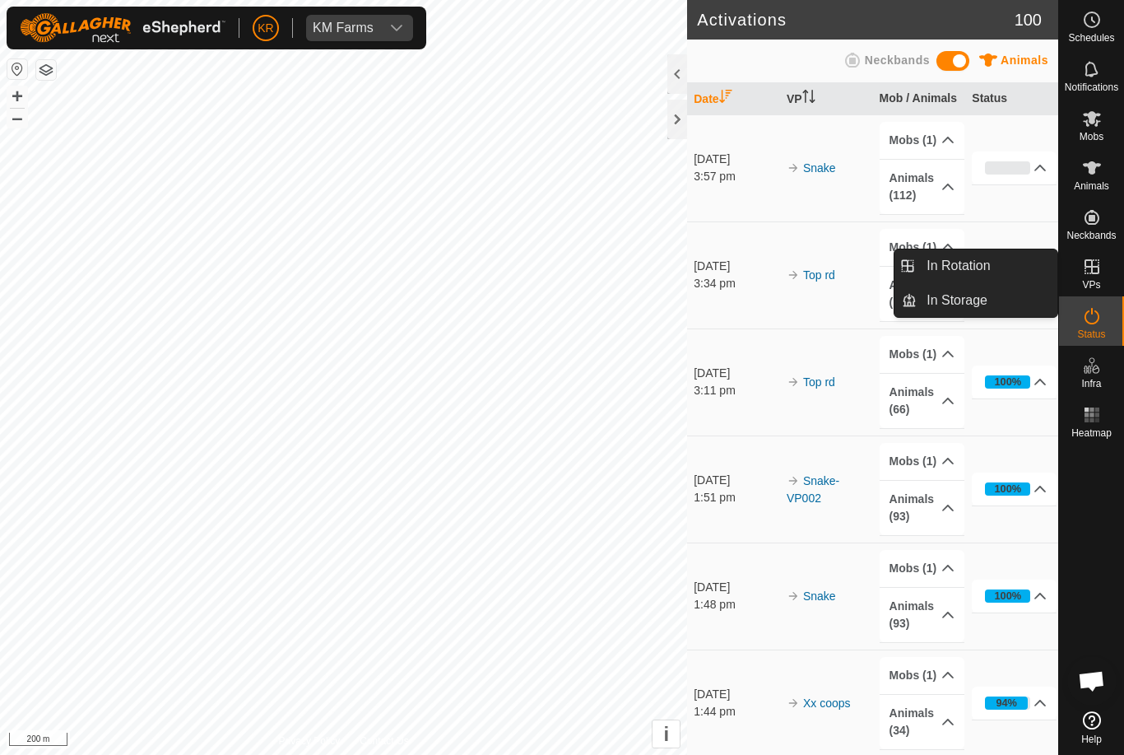
click at [1012, 279] on link "In Rotation" at bounding box center [987, 265] width 141 height 33
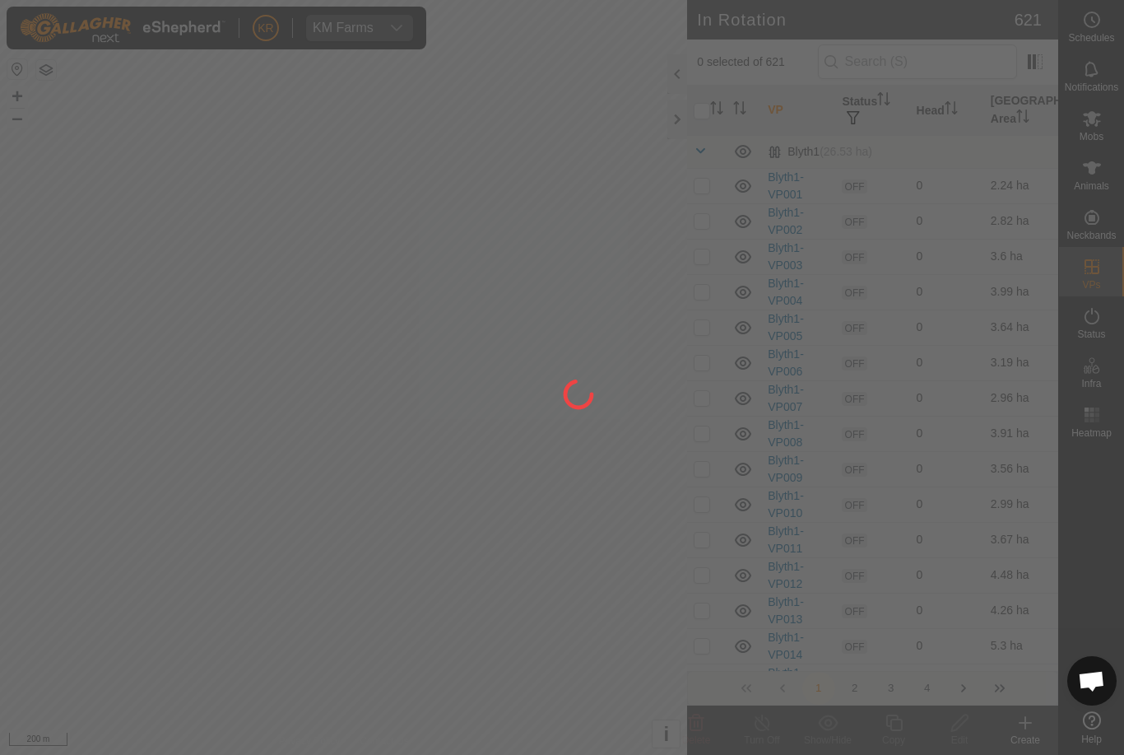
click at [1006, 271] on div at bounding box center [562, 377] width 1124 height 755
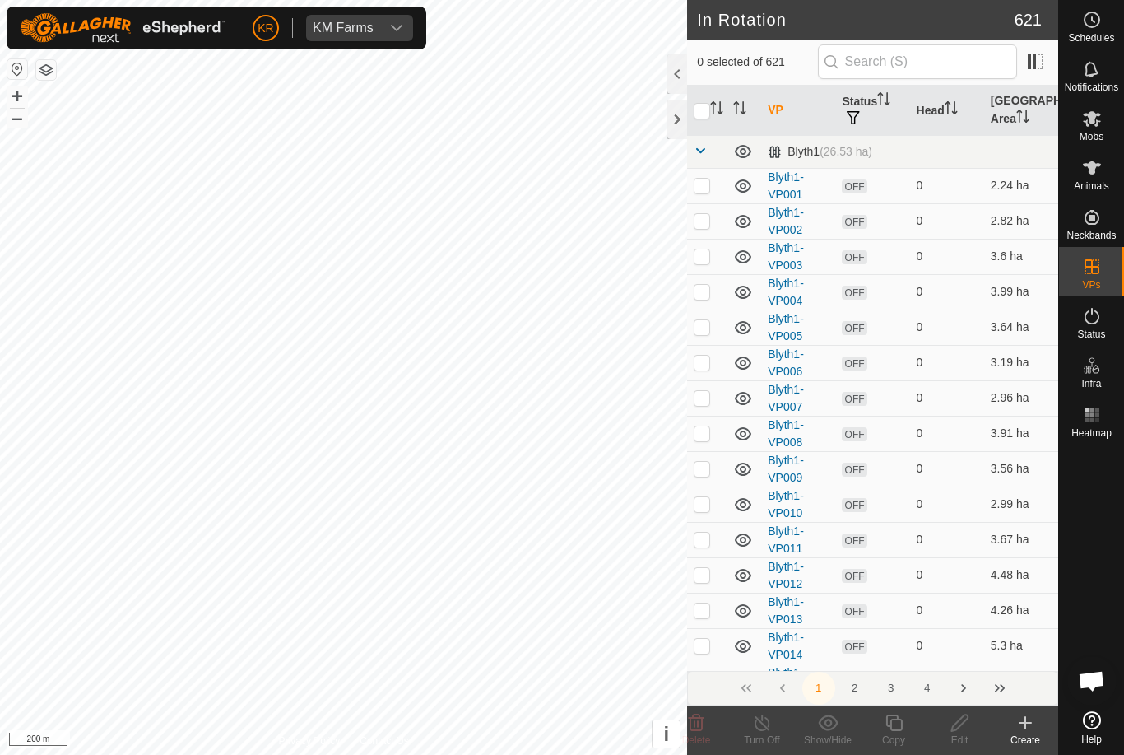
click at [1031, 732] on div "Create" at bounding box center [1026, 739] width 66 height 15
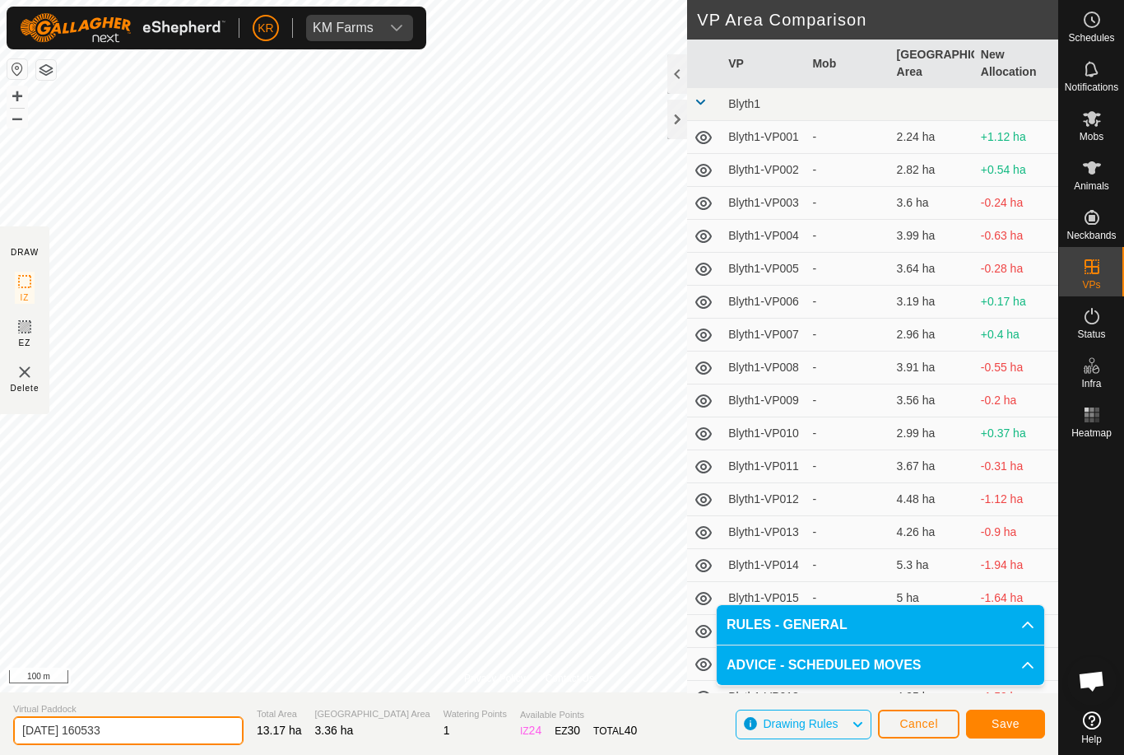
click at [133, 728] on input "[DATE] 160533" at bounding box center [128, 730] width 230 height 29
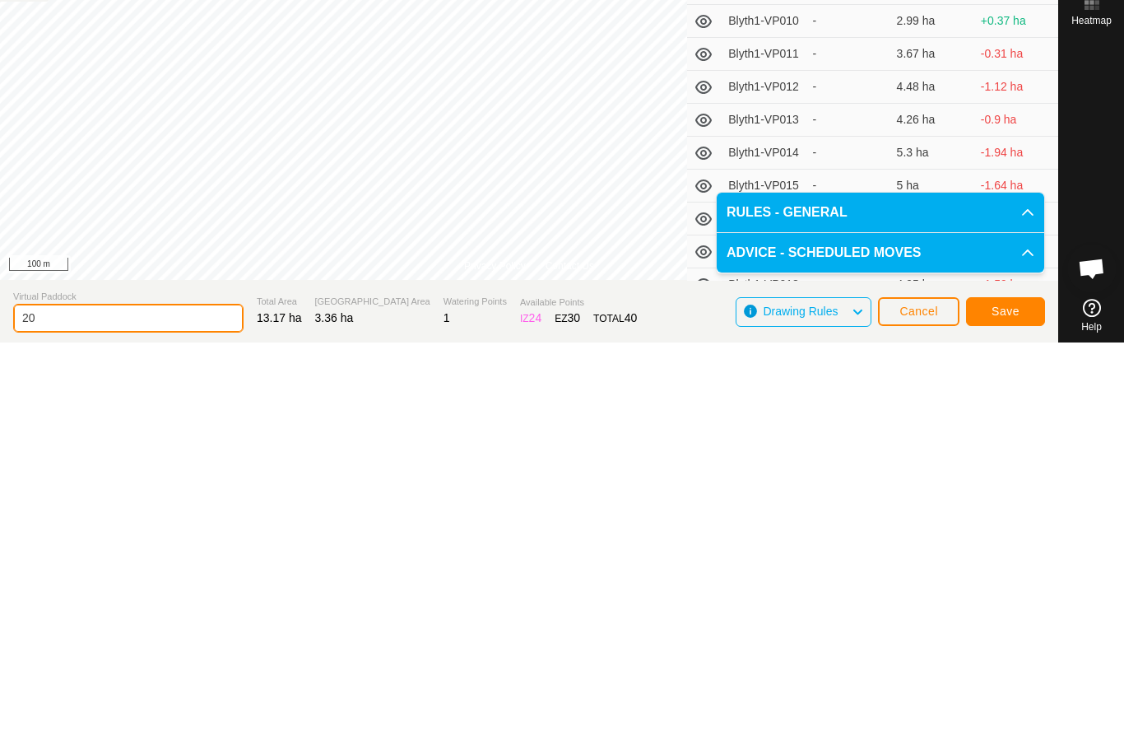
type input "2"
type input "Xxtri"
click at [1012, 717] on span "Save" at bounding box center [1006, 723] width 28 height 13
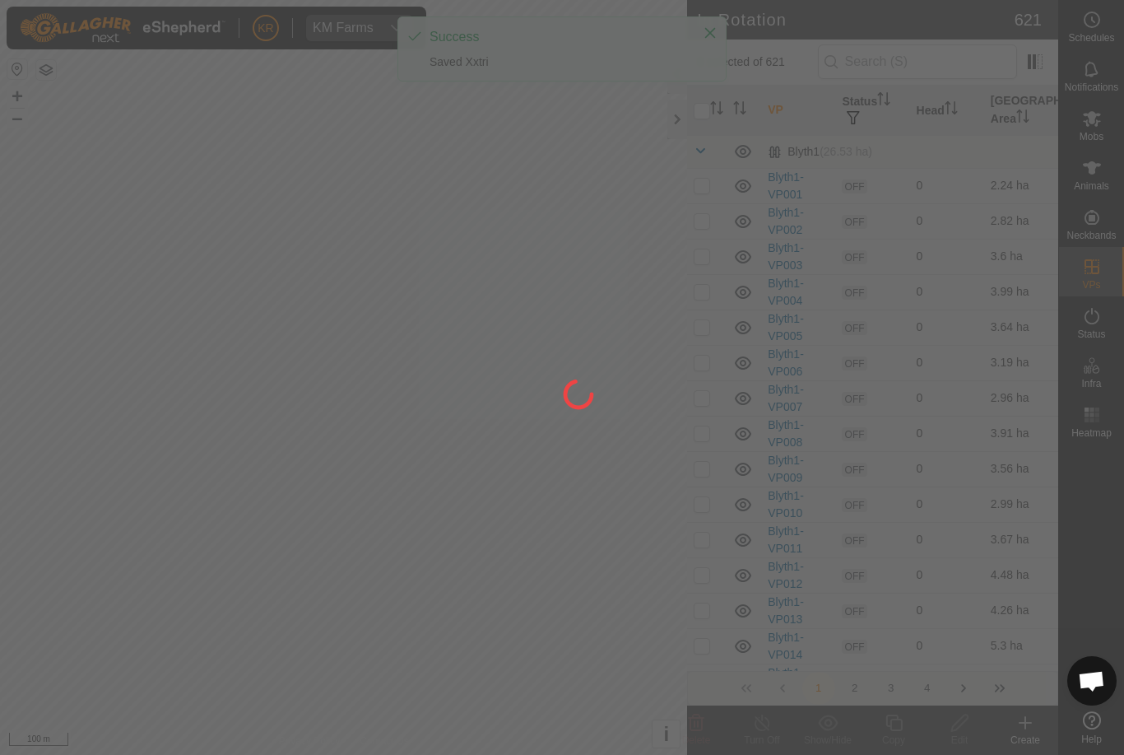
click at [1114, 130] on div at bounding box center [562, 377] width 1124 height 755
click at [1113, 132] on div at bounding box center [562, 377] width 1124 height 755
click at [1112, 129] on div at bounding box center [562, 377] width 1124 height 755
click at [1113, 128] on div at bounding box center [562, 377] width 1124 height 755
click at [1114, 126] on div at bounding box center [562, 377] width 1124 height 755
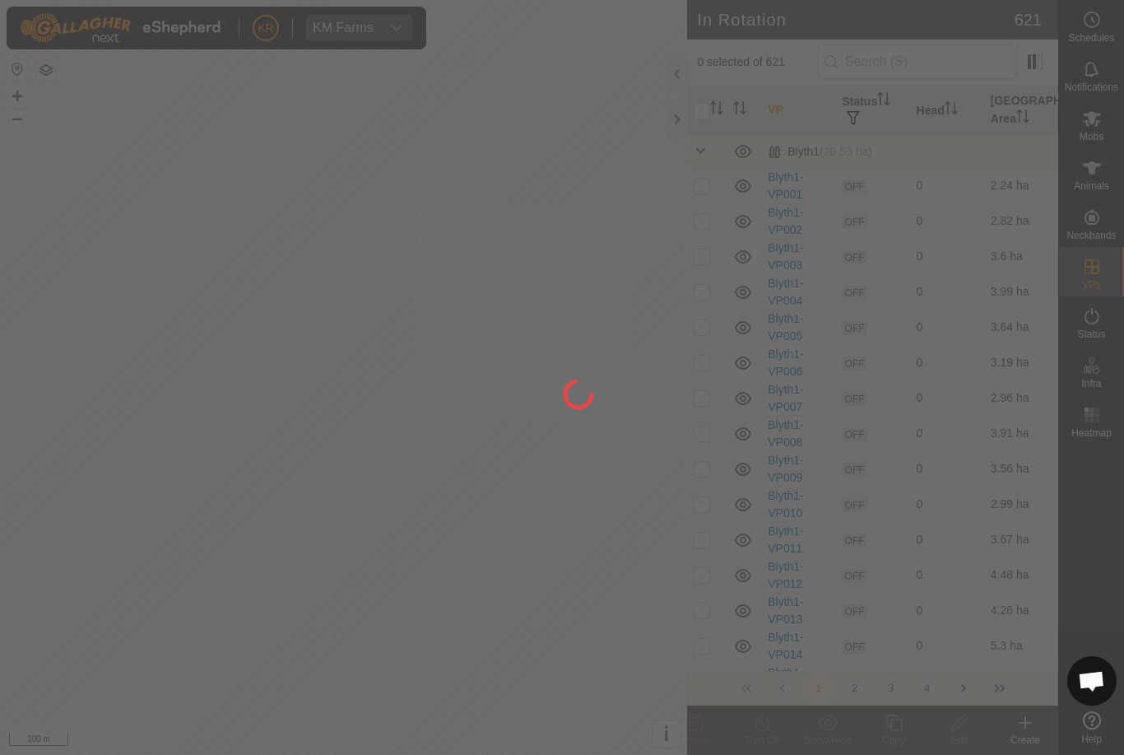
click at [1113, 128] on div at bounding box center [562, 377] width 1124 height 755
click at [1112, 128] on div at bounding box center [562, 377] width 1124 height 755
click at [1112, 127] on div at bounding box center [562, 377] width 1124 height 755
click at [1111, 127] on div at bounding box center [562, 377] width 1124 height 755
click at [1121, 132] on div at bounding box center [562, 377] width 1124 height 755
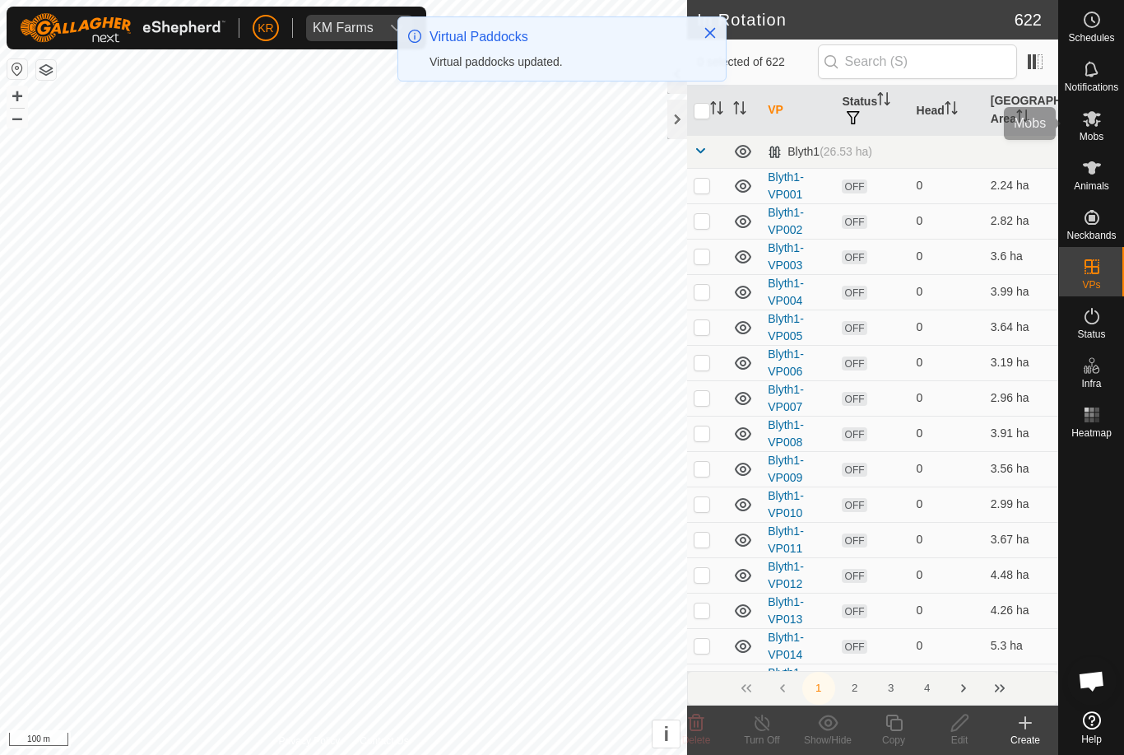
click at [1118, 121] on div "Mobs" at bounding box center [1091, 123] width 65 height 49
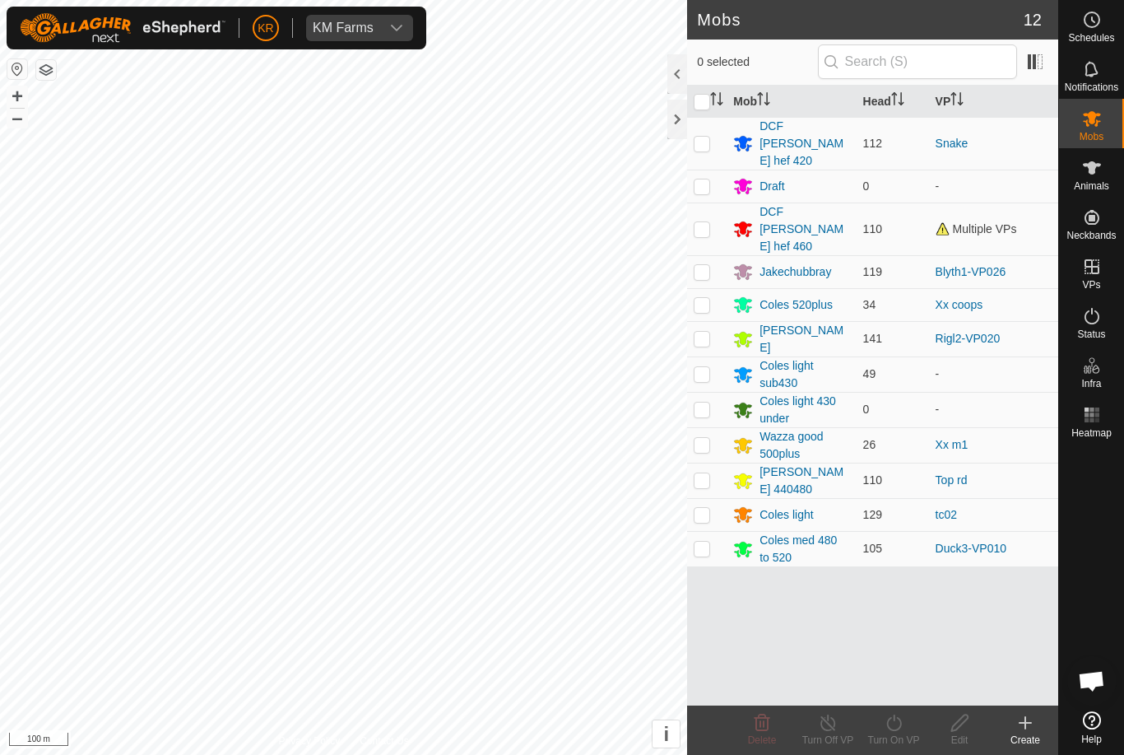
click at [699, 367] on p-checkbox at bounding box center [702, 373] width 16 height 13
checkbox input "true"
click at [899, 728] on icon at bounding box center [893, 722] width 15 height 16
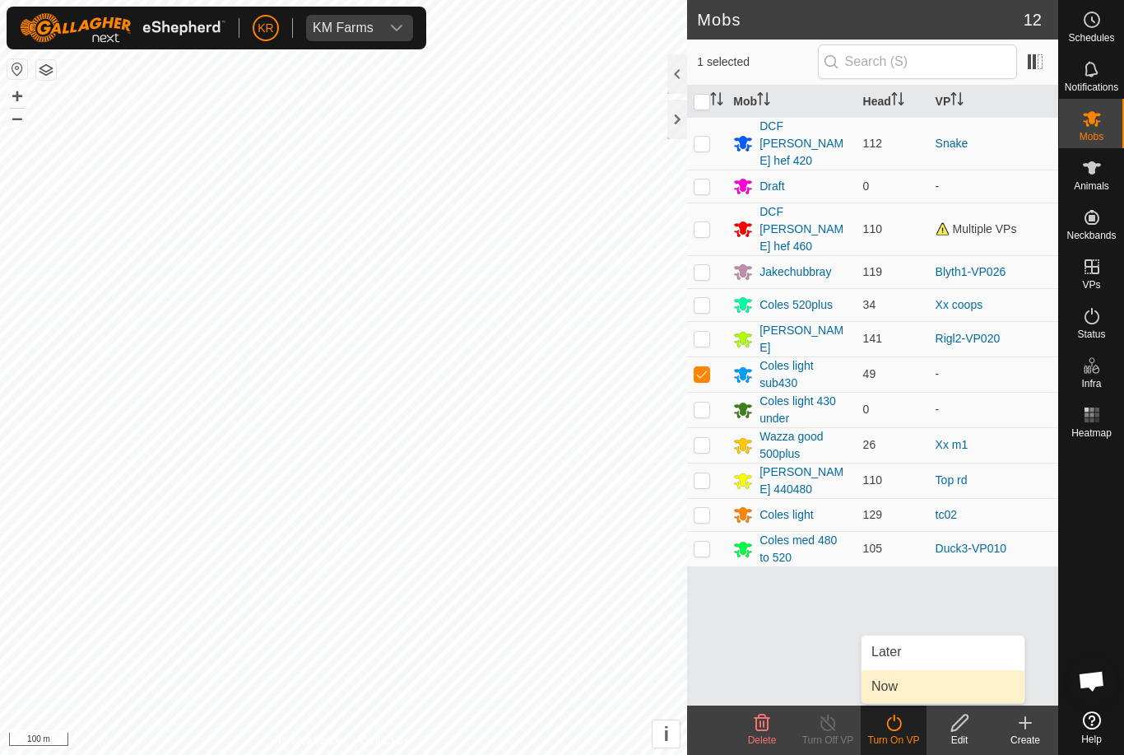
click at [927, 684] on link "Now" at bounding box center [943, 686] width 163 height 33
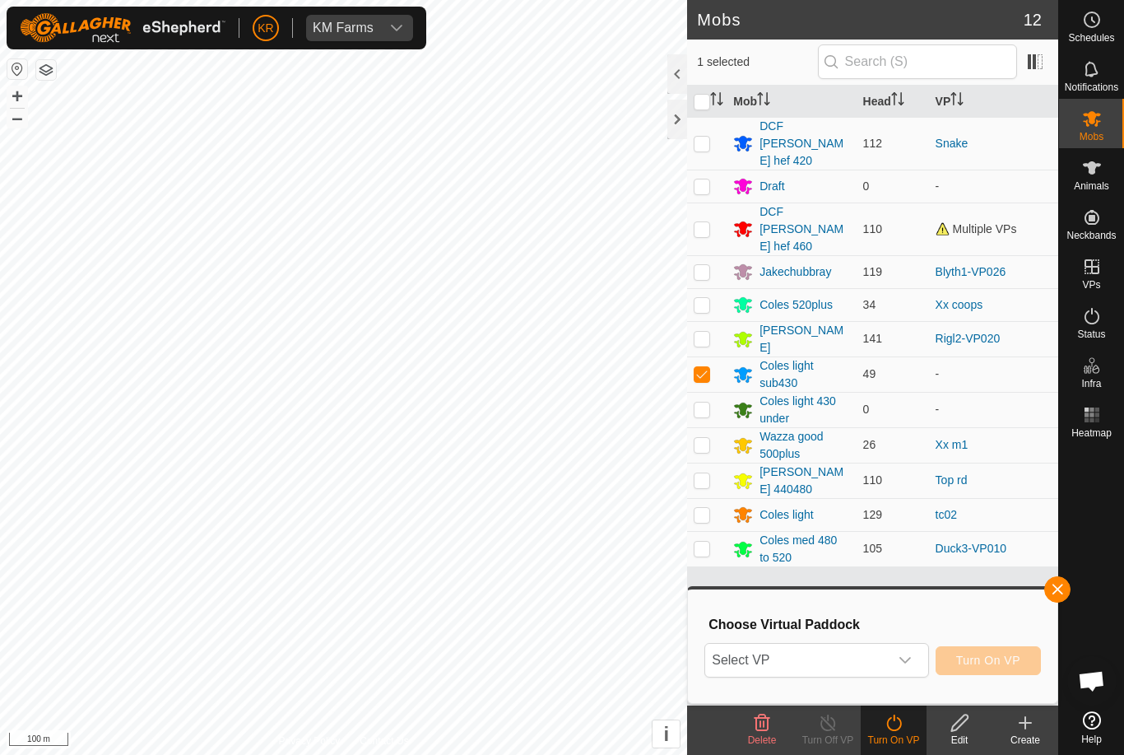
click at [914, 663] on div "dropdown trigger" at bounding box center [905, 660] width 33 height 33
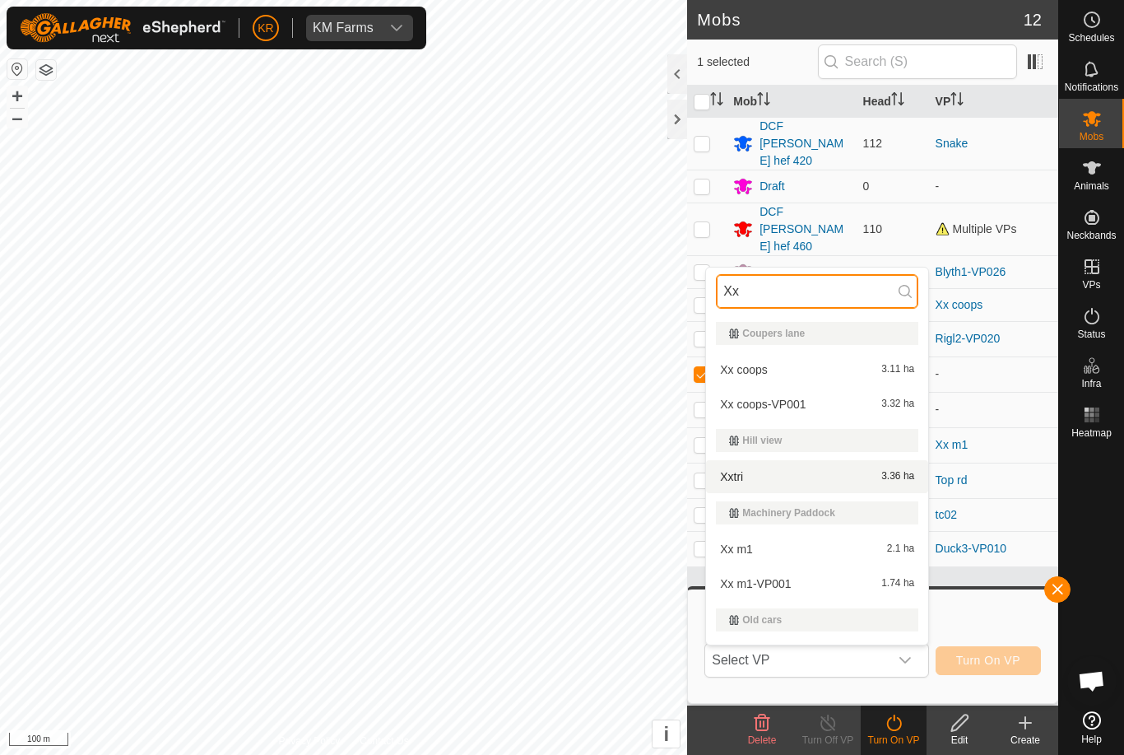
type input "Xx"
click at [811, 472] on div "Xxtri 3.36 ha" at bounding box center [817, 477] width 202 height 20
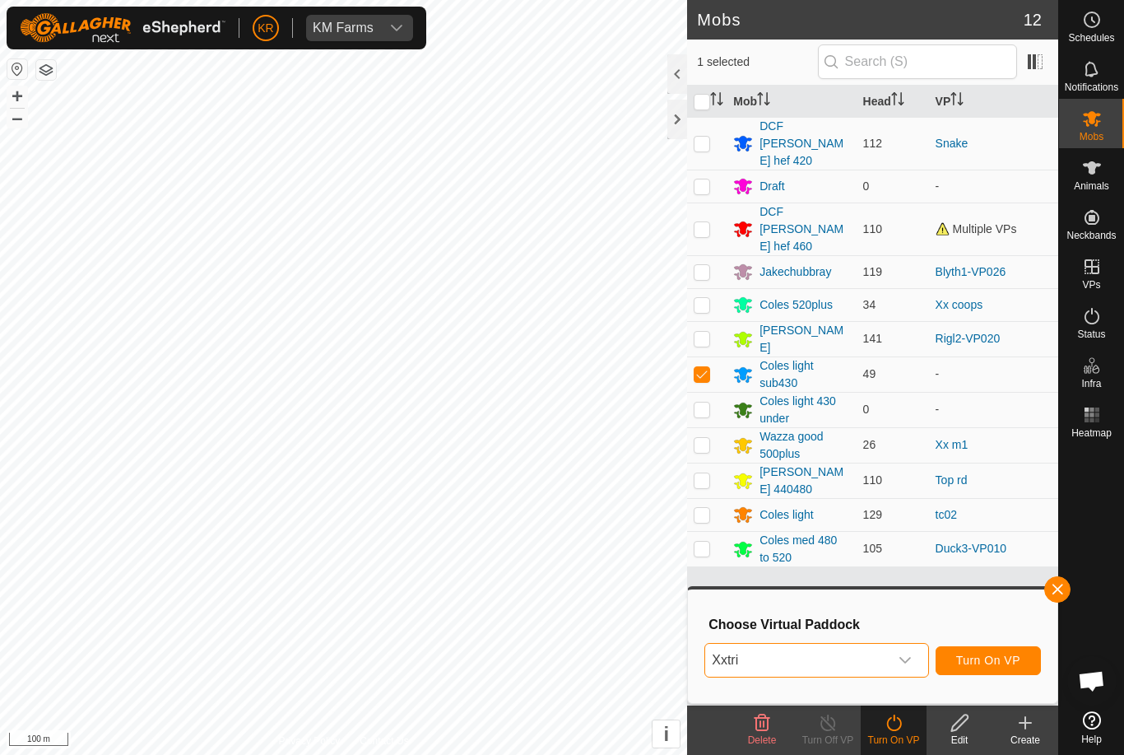
click at [997, 663] on span "Turn On VP" at bounding box center [988, 659] width 64 height 13
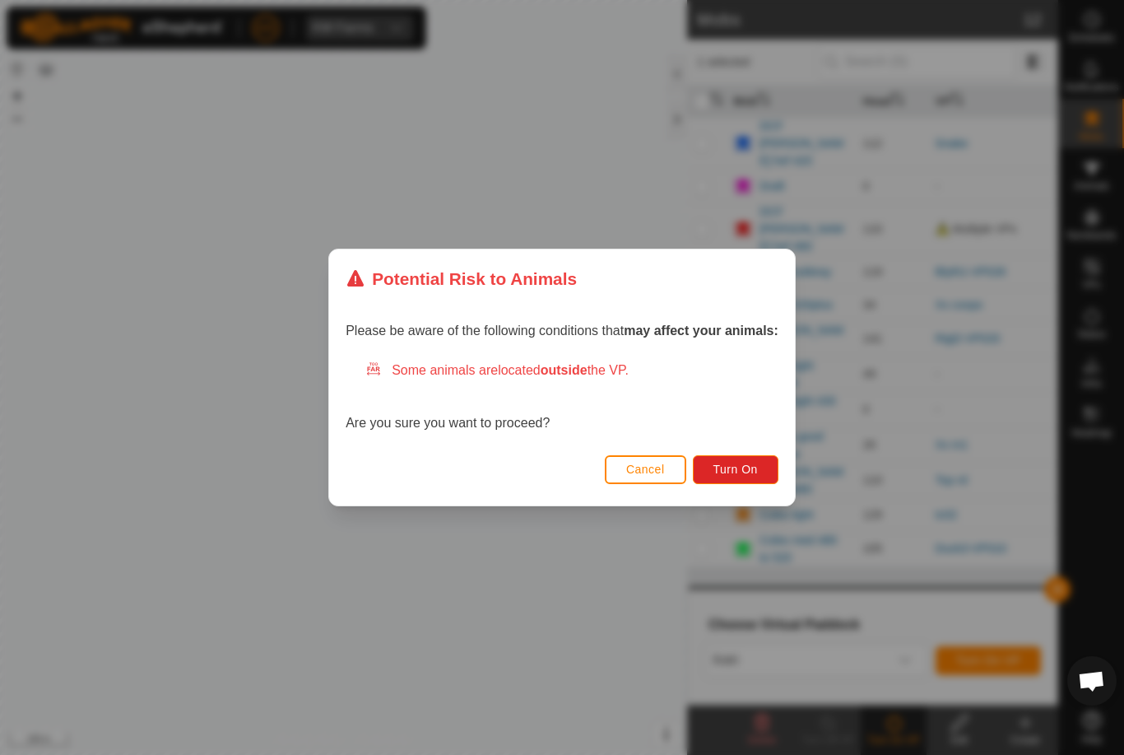
click at [10, 510] on div "Potential Risk to Animals Please be aware of the following conditions that may …" at bounding box center [562, 377] width 1124 height 755
click at [750, 446] on div "Please be aware of the following conditions that may affect your animals: Some …" at bounding box center [562, 379] width 466 height 142
click at [752, 466] on span "Turn On" at bounding box center [736, 469] width 44 height 13
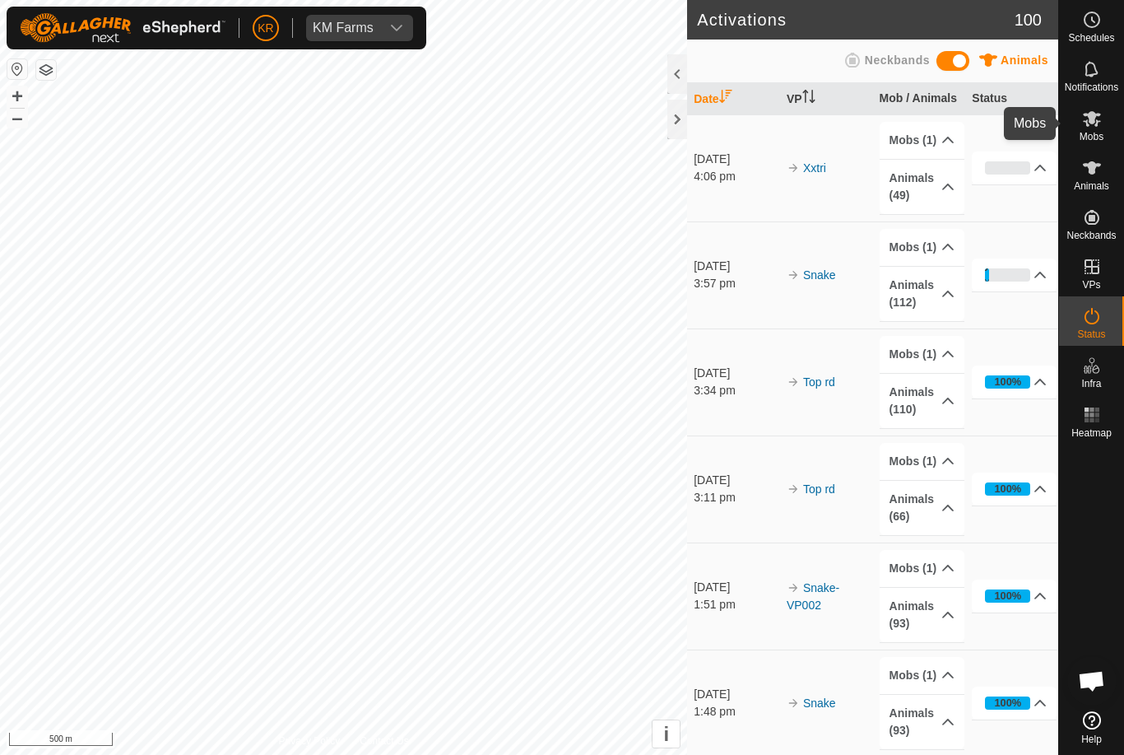
click at [1103, 128] on es-mob-svg-icon at bounding box center [1092, 118] width 30 height 26
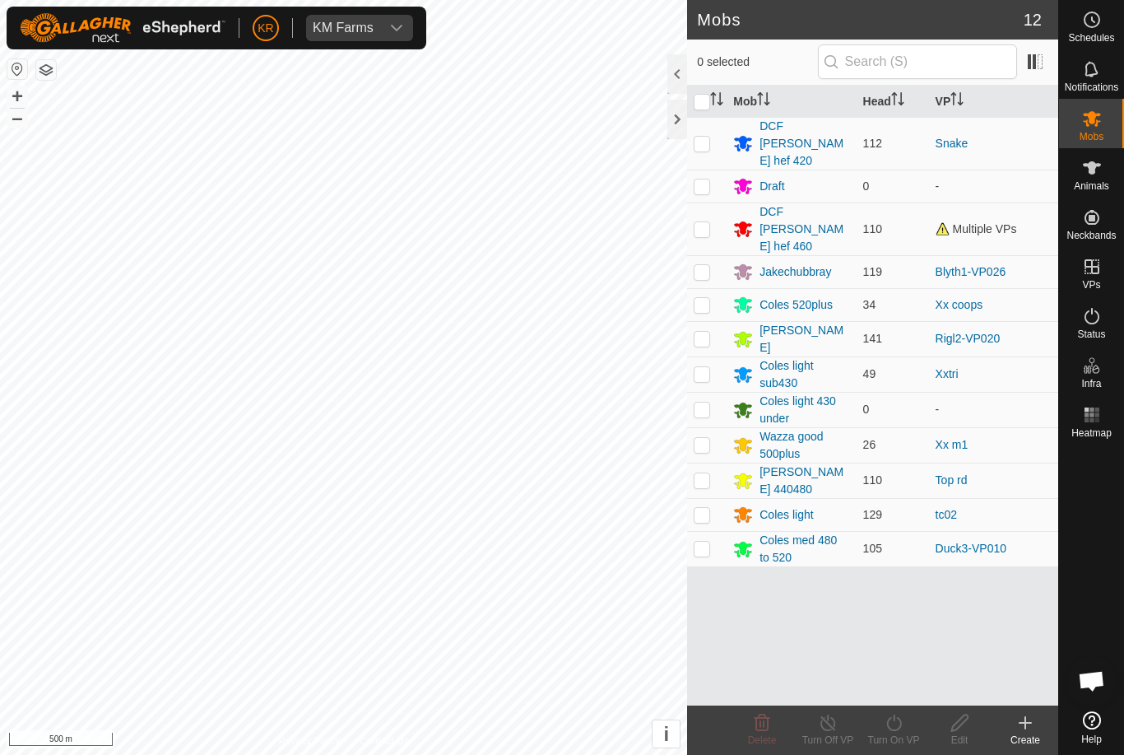
click at [709, 222] on p-checkbox at bounding box center [702, 228] width 16 height 13
checkbox input "true"
click at [895, 724] on icon at bounding box center [894, 723] width 21 height 20
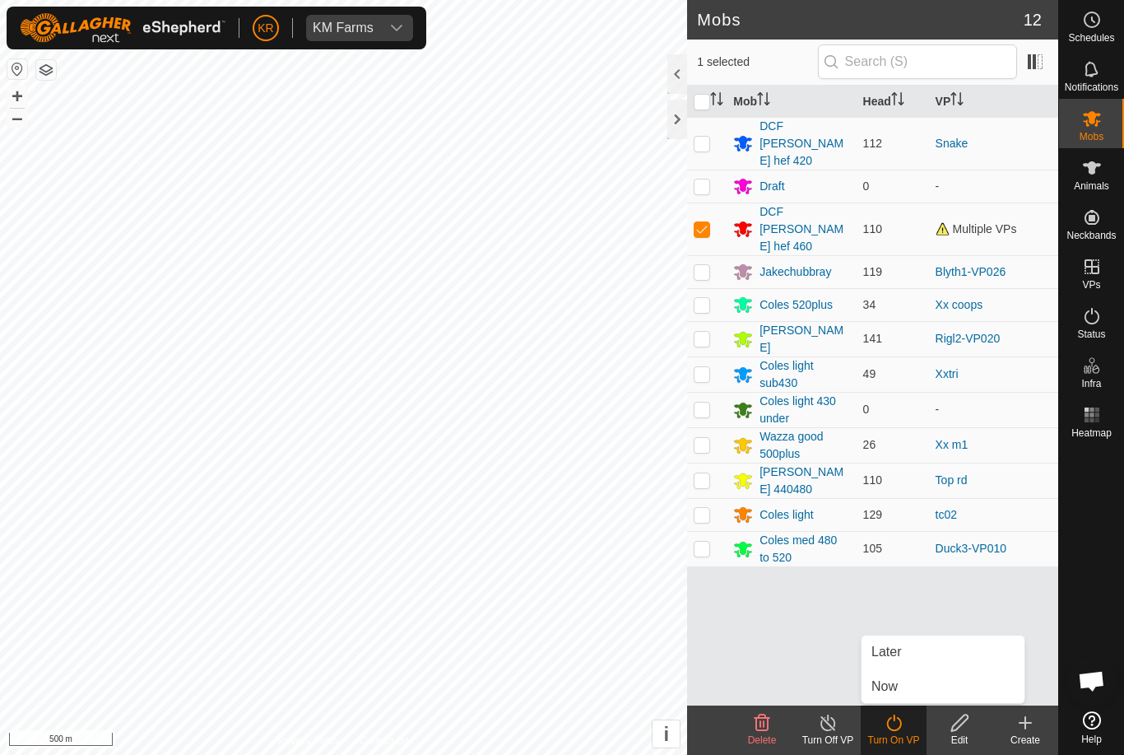
click at [917, 683] on link "Now" at bounding box center [943, 686] width 163 height 33
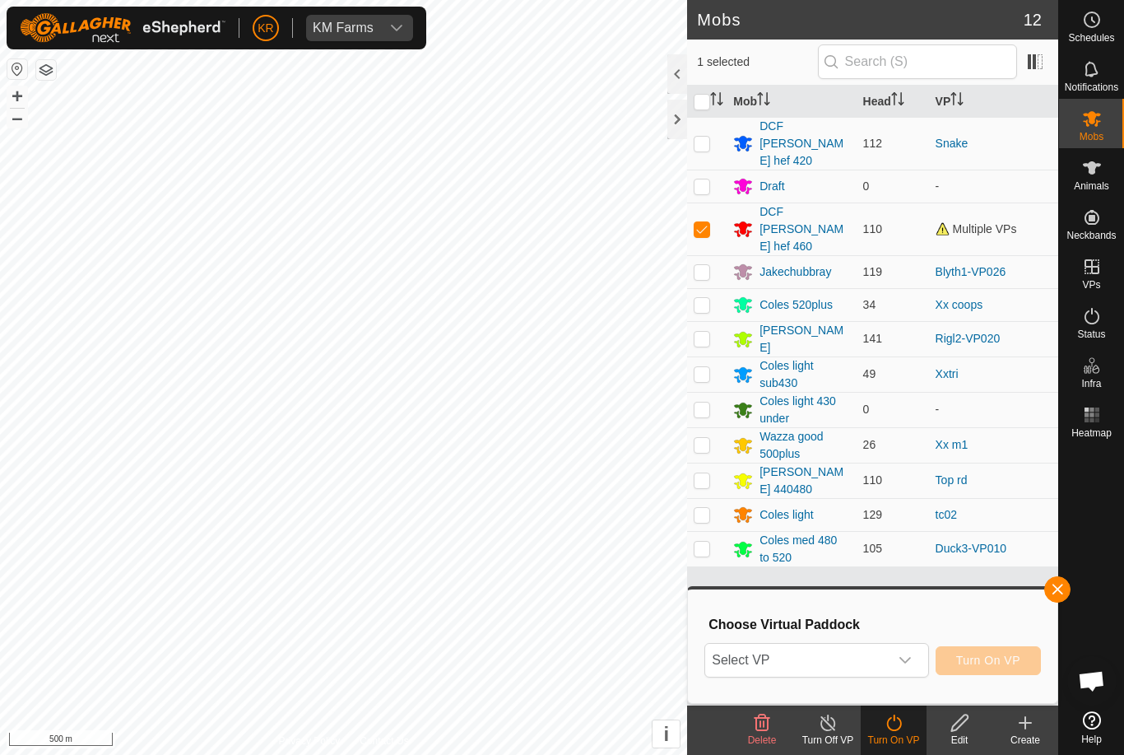
click at [897, 666] on div "dropdown trigger" at bounding box center [905, 660] width 33 height 33
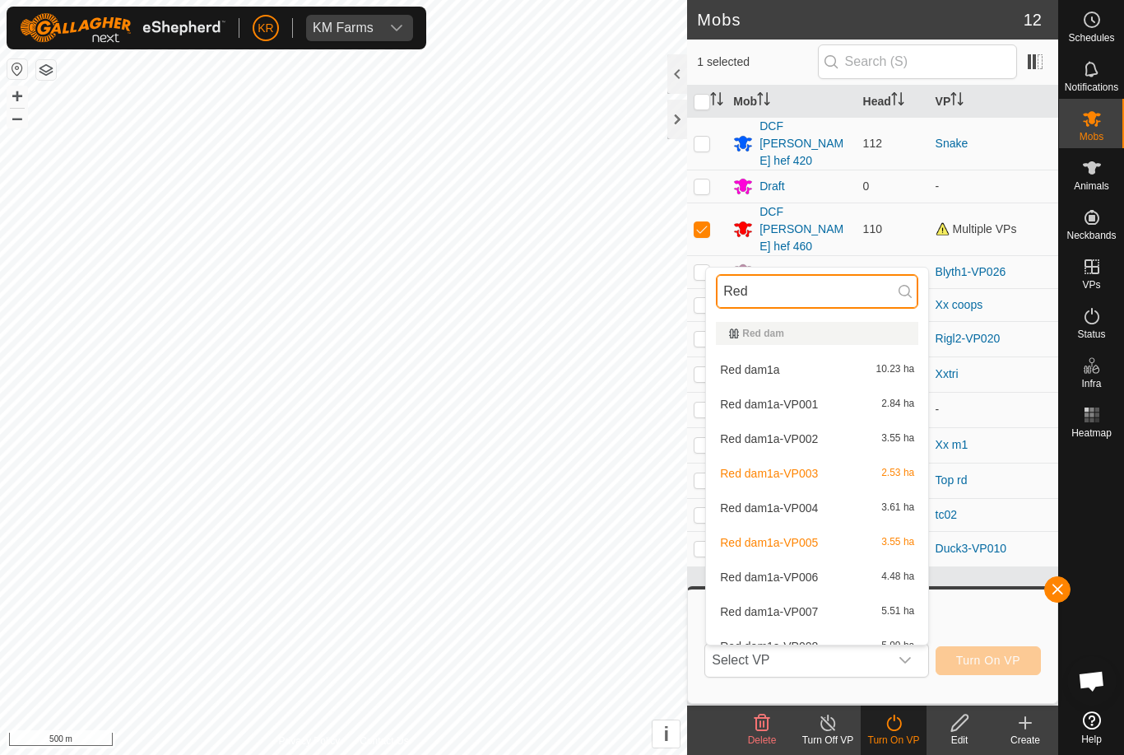
type input "Red"
click at [810, 370] on div "Red dam1a 10.23 ha" at bounding box center [817, 370] width 202 height 20
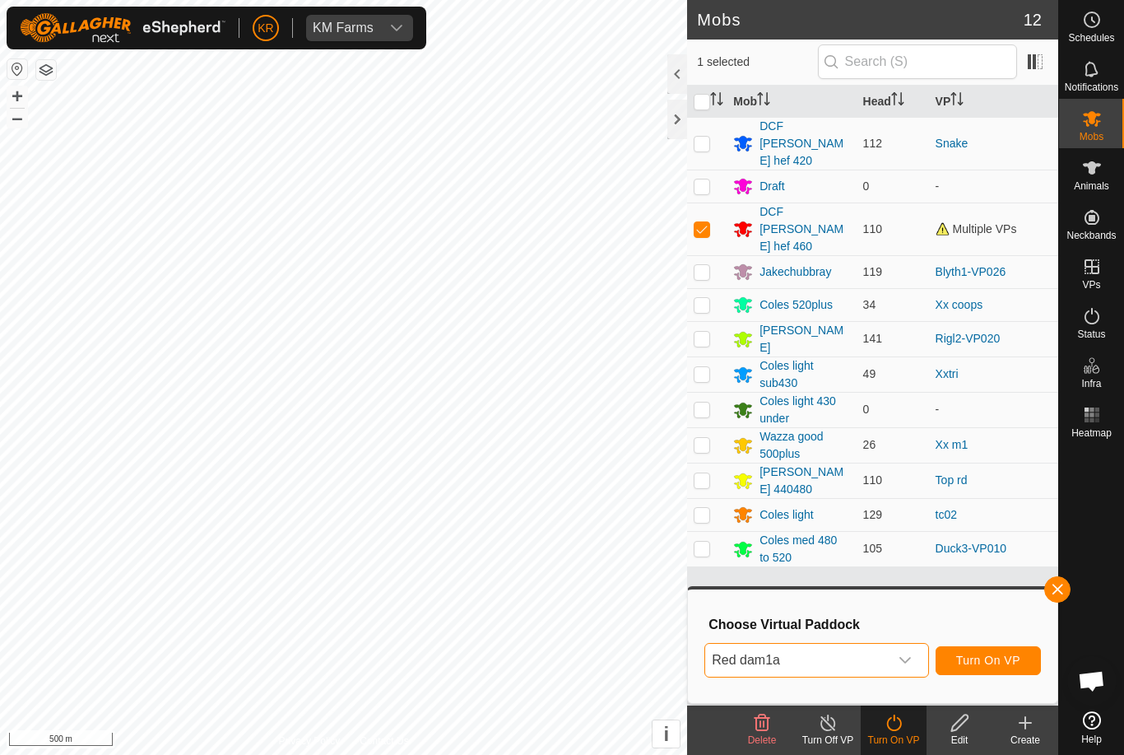
click at [998, 668] on button "Turn On VP" at bounding box center [988, 660] width 105 height 29
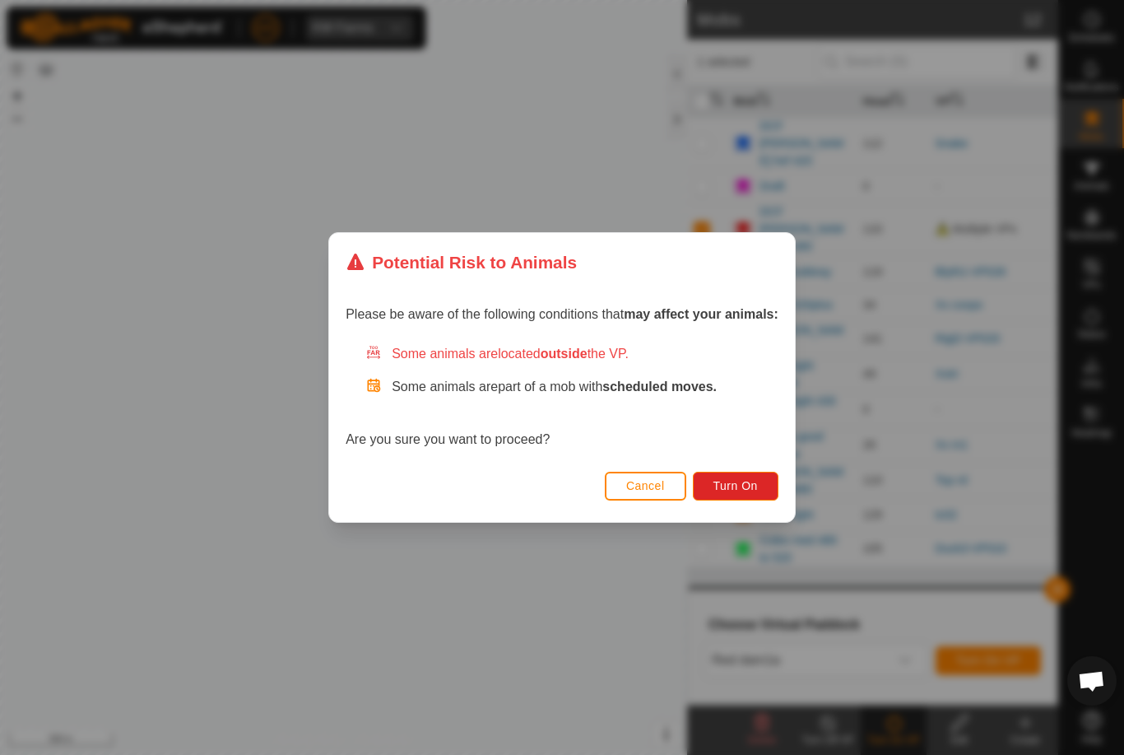
click at [752, 490] on span "Turn On" at bounding box center [736, 485] width 44 height 13
